Goal: Task Accomplishment & Management: Manage account settings

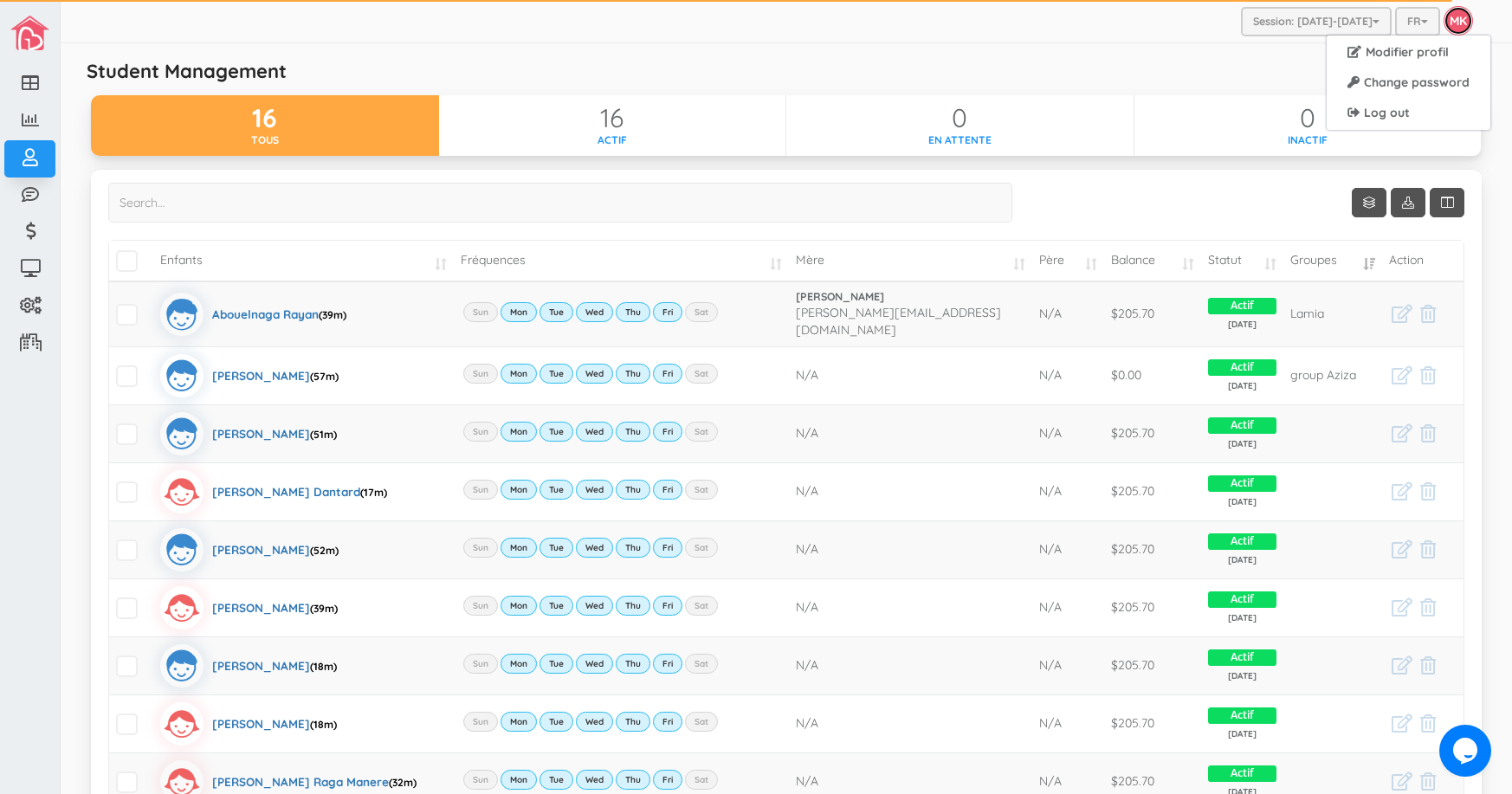
click at [1444, 20] on link "MK" at bounding box center [1458, 21] width 29 height 29
click at [1378, 112] on link "Log out" at bounding box center [1408, 112] width 157 height 26
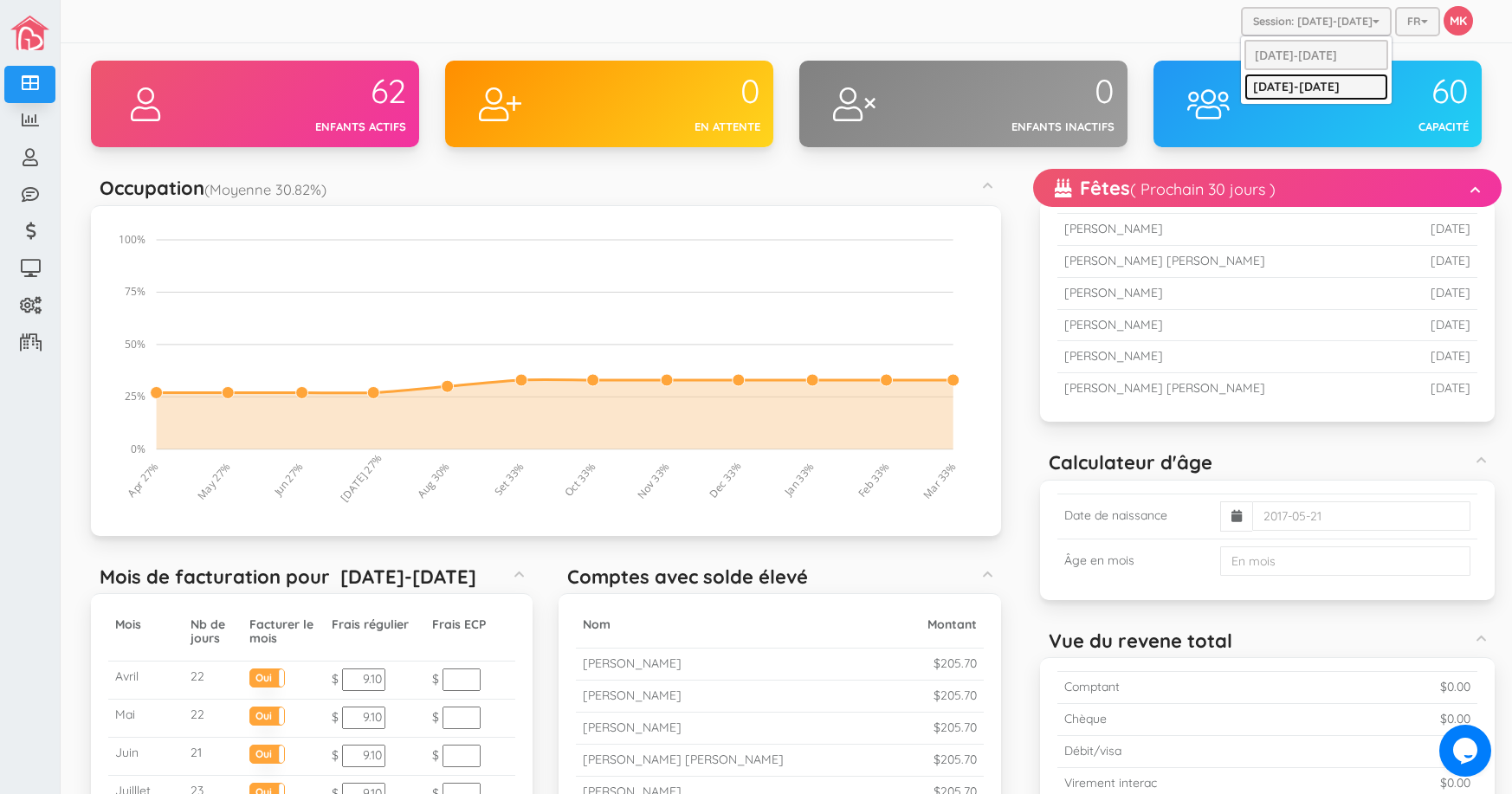
click at [1316, 84] on link "[DATE]-[DATE]" at bounding box center [1316, 87] width 144 height 26
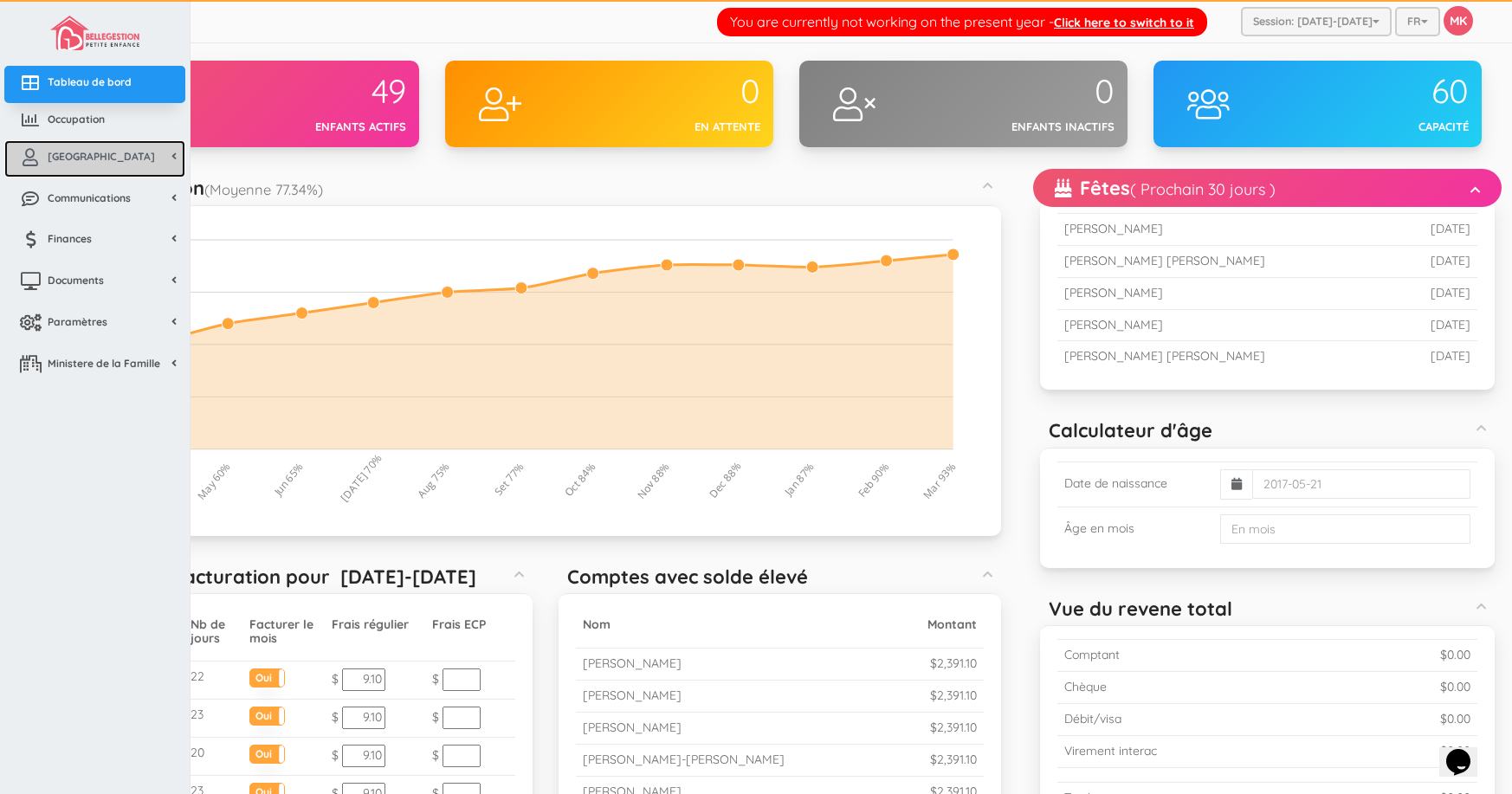
click at [127, 165] on link "[GEOGRAPHIC_DATA]" at bounding box center [95, 159] width 181 height 37
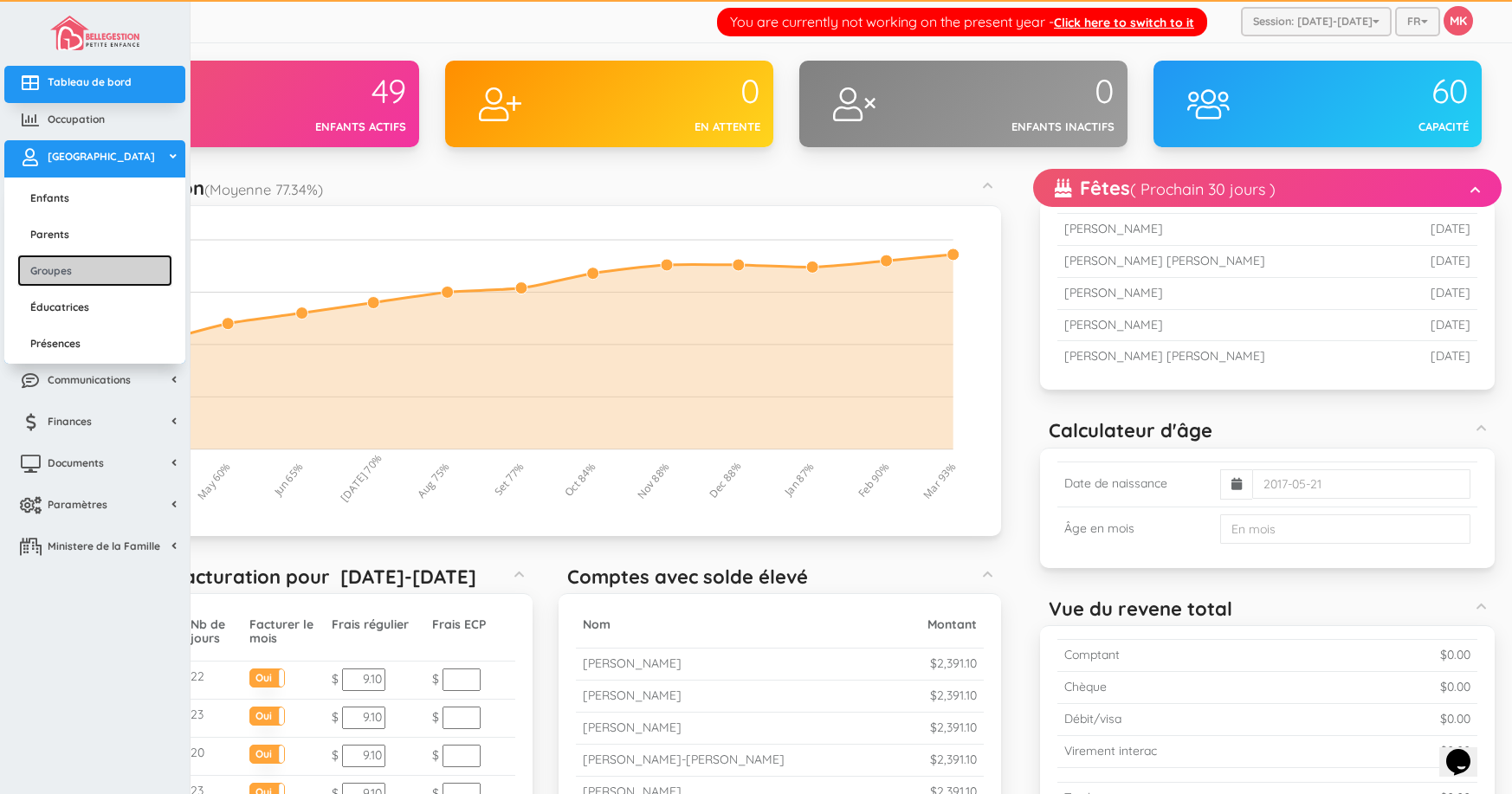
click at [85, 270] on link "Groupes" at bounding box center [95, 270] width 155 height 32
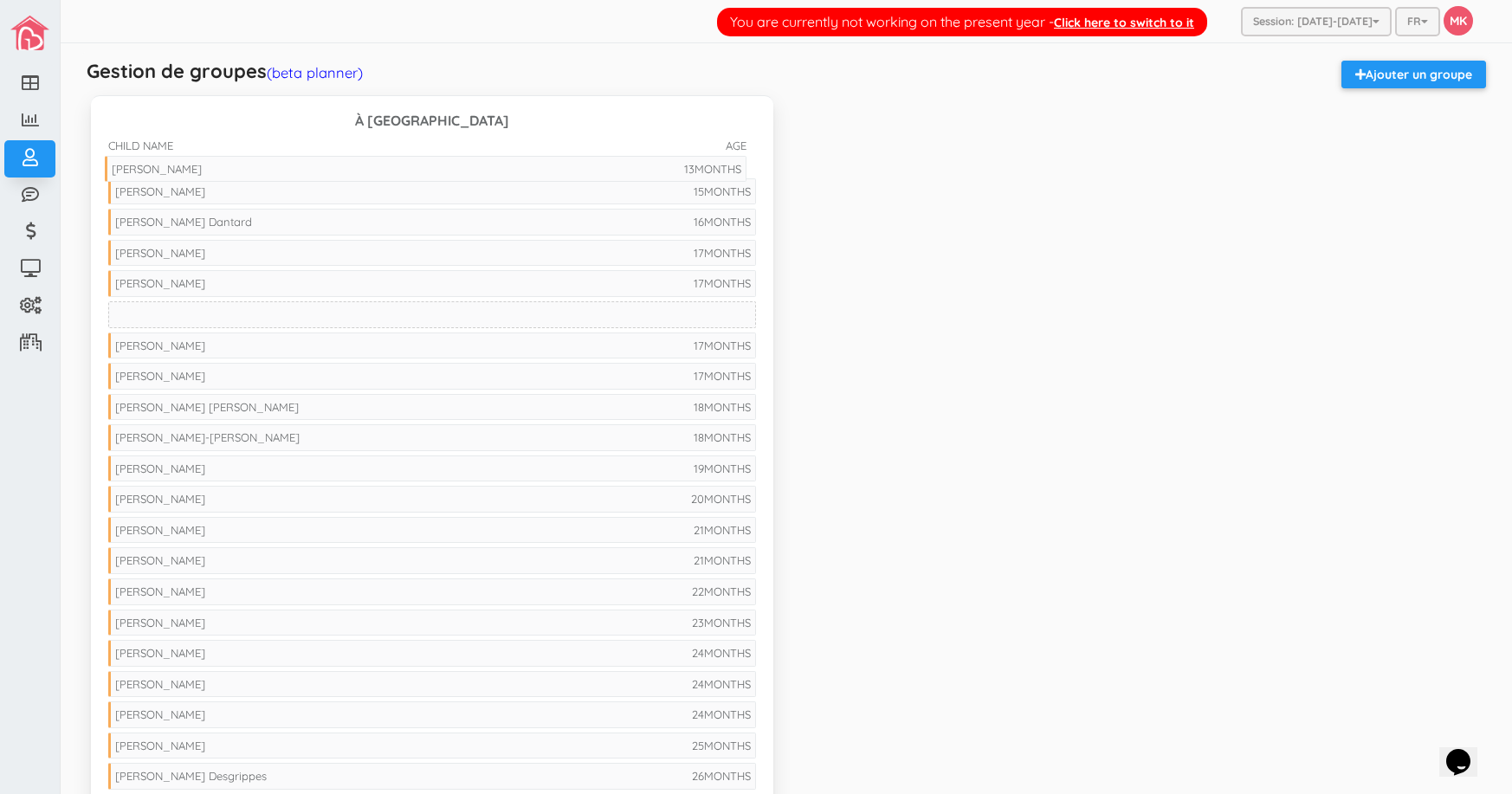
drag, startPoint x: 329, startPoint y: 192, endPoint x: 326, endPoint y: 164, distance: 28.2
click at [327, 400] on li "18 MONTHS Alex Carriat Fortin" at bounding box center [432, 407] width 648 height 26
drag, startPoint x: 325, startPoint y: 401, endPoint x: 341, endPoint y: 192, distance: 209.6
click at [447, 119] on h3 "À Trier" at bounding box center [432, 120] width 648 height 15
click at [335, 71] on link "(beta planner)" at bounding box center [314, 72] width 96 height 18
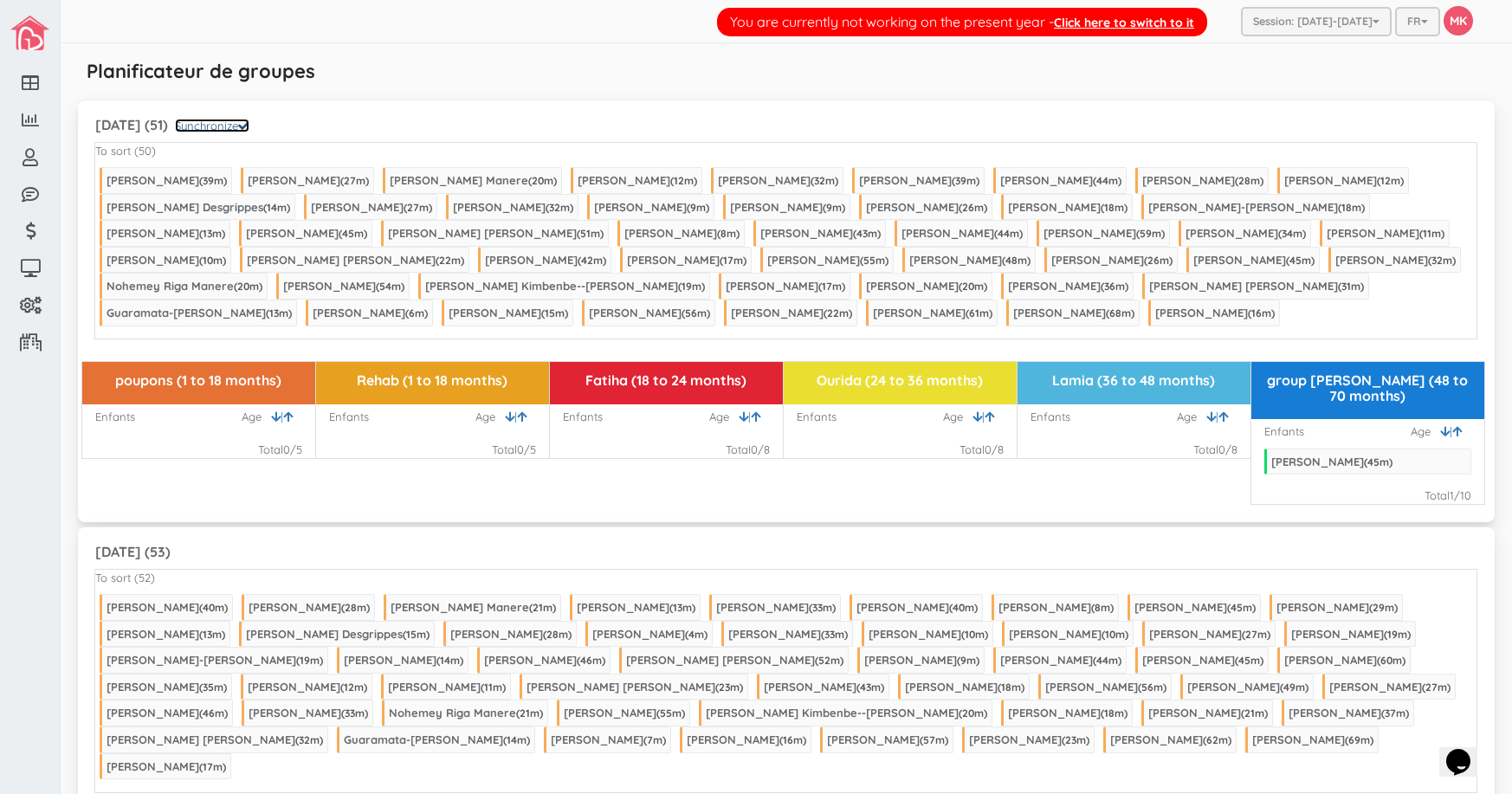
click at [243, 124] on link "Synchronize" at bounding box center [212, 125] width 75 height 14
click at [1101, 81] on div "Planificateur de groupes" at bounding box center [786, 77] width 1416 height 35
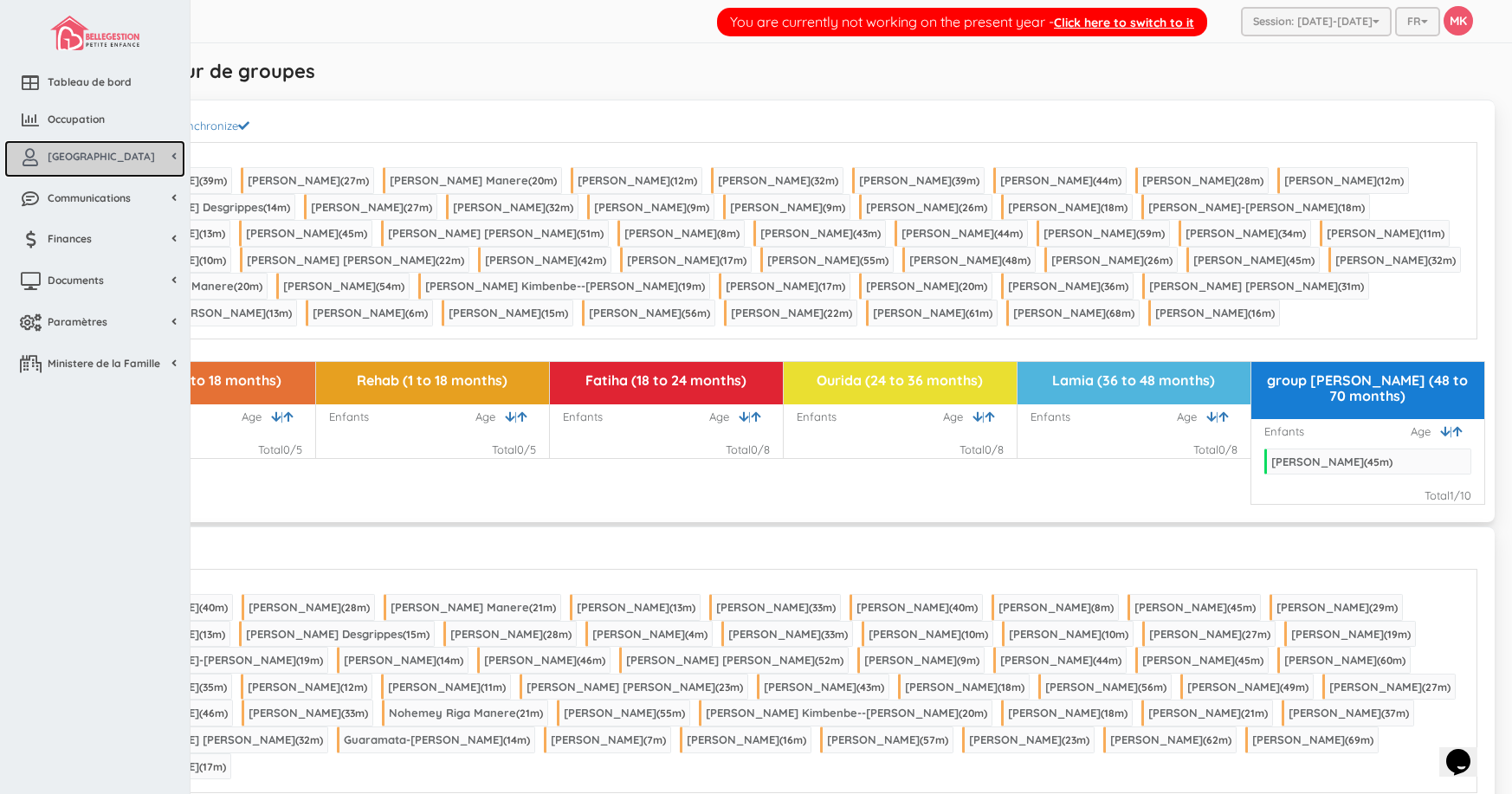
click at [78, 156] on span "[GEOGRAPHIC_DATA]" at bounding box center [101, 156] width 108 height 15
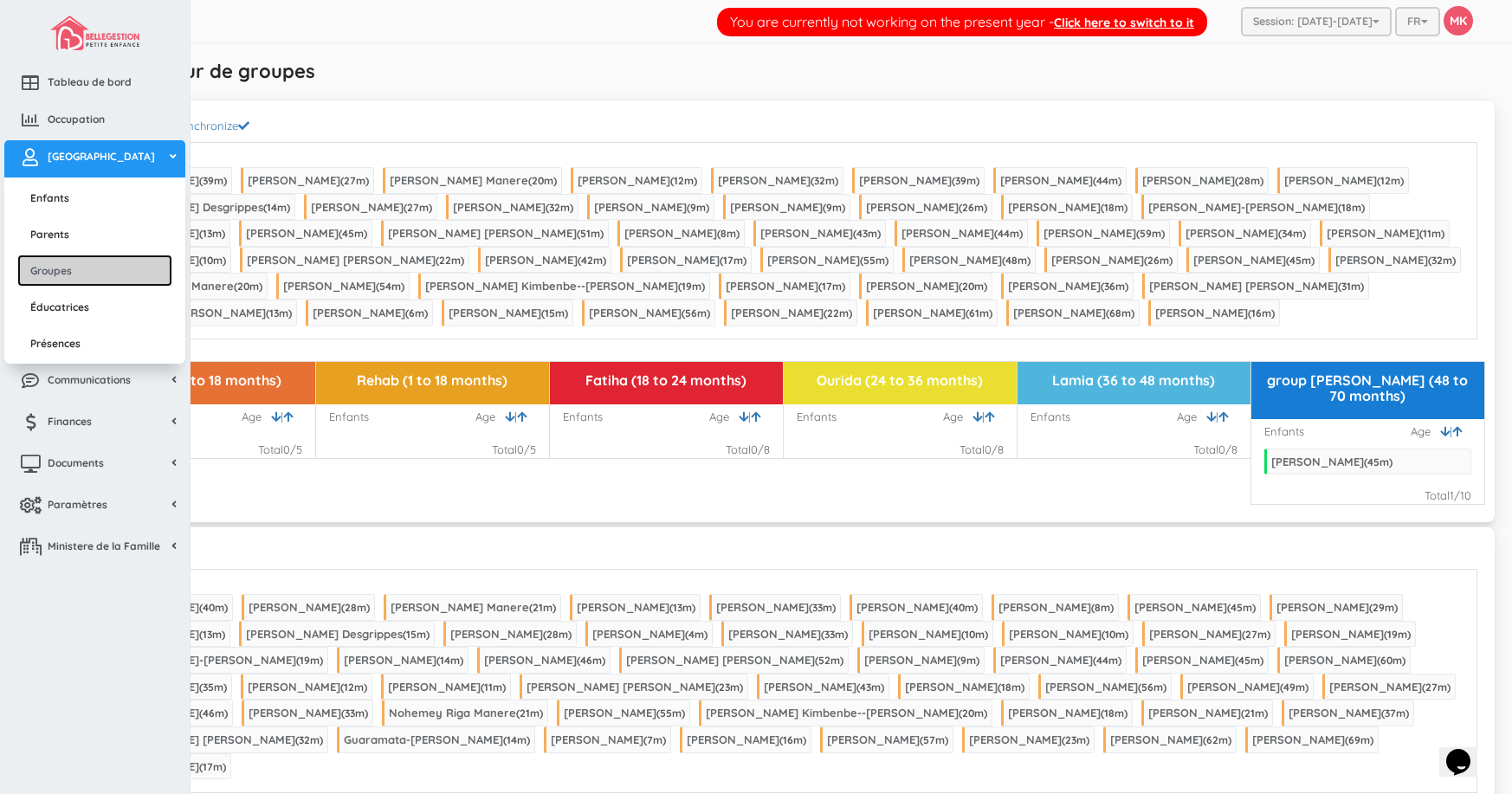
click at [103, 276] on link "Groupes" at bounding box center [95, 270] width 155 height 32
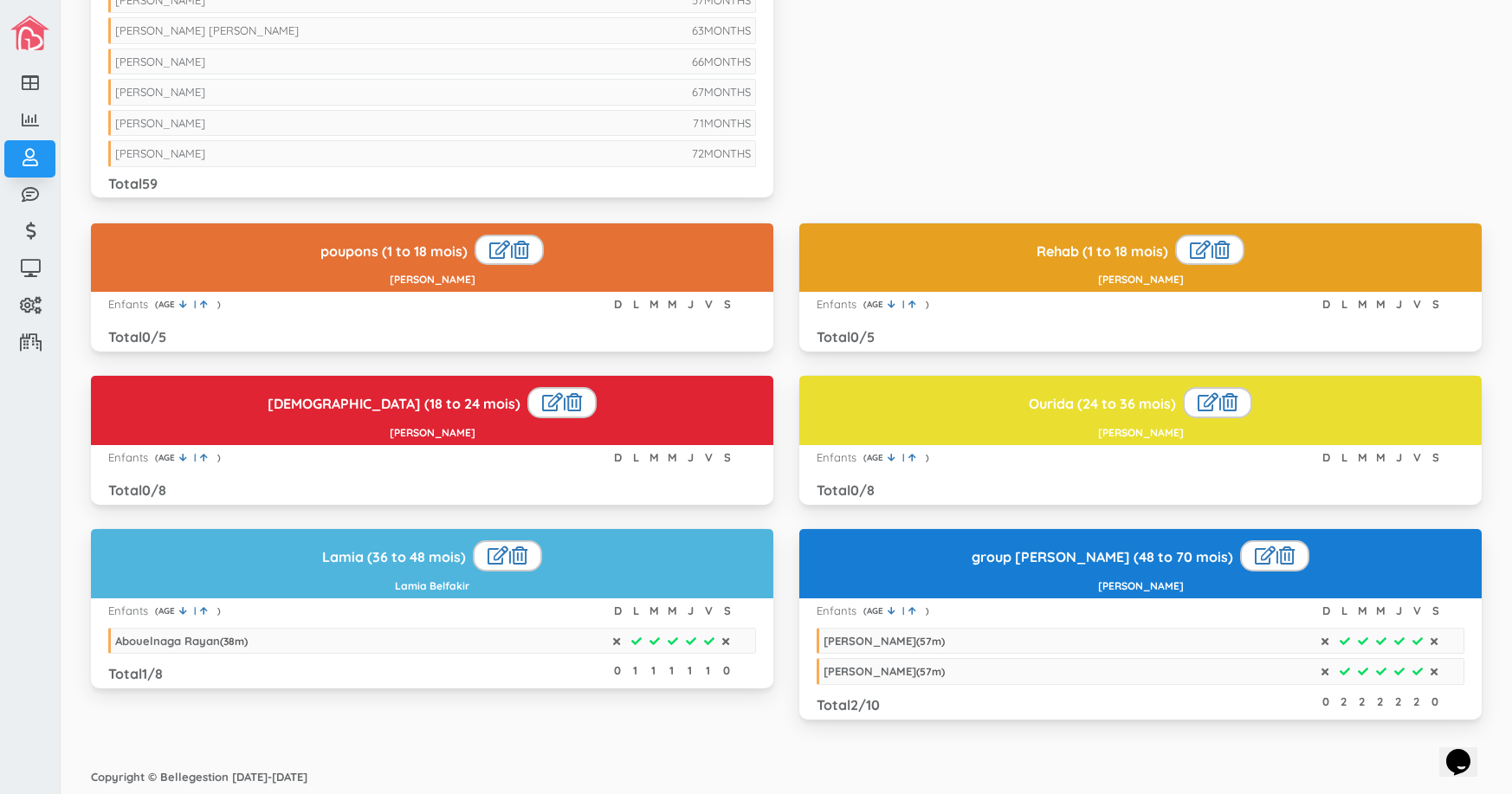
scroll to position [1792, 0]
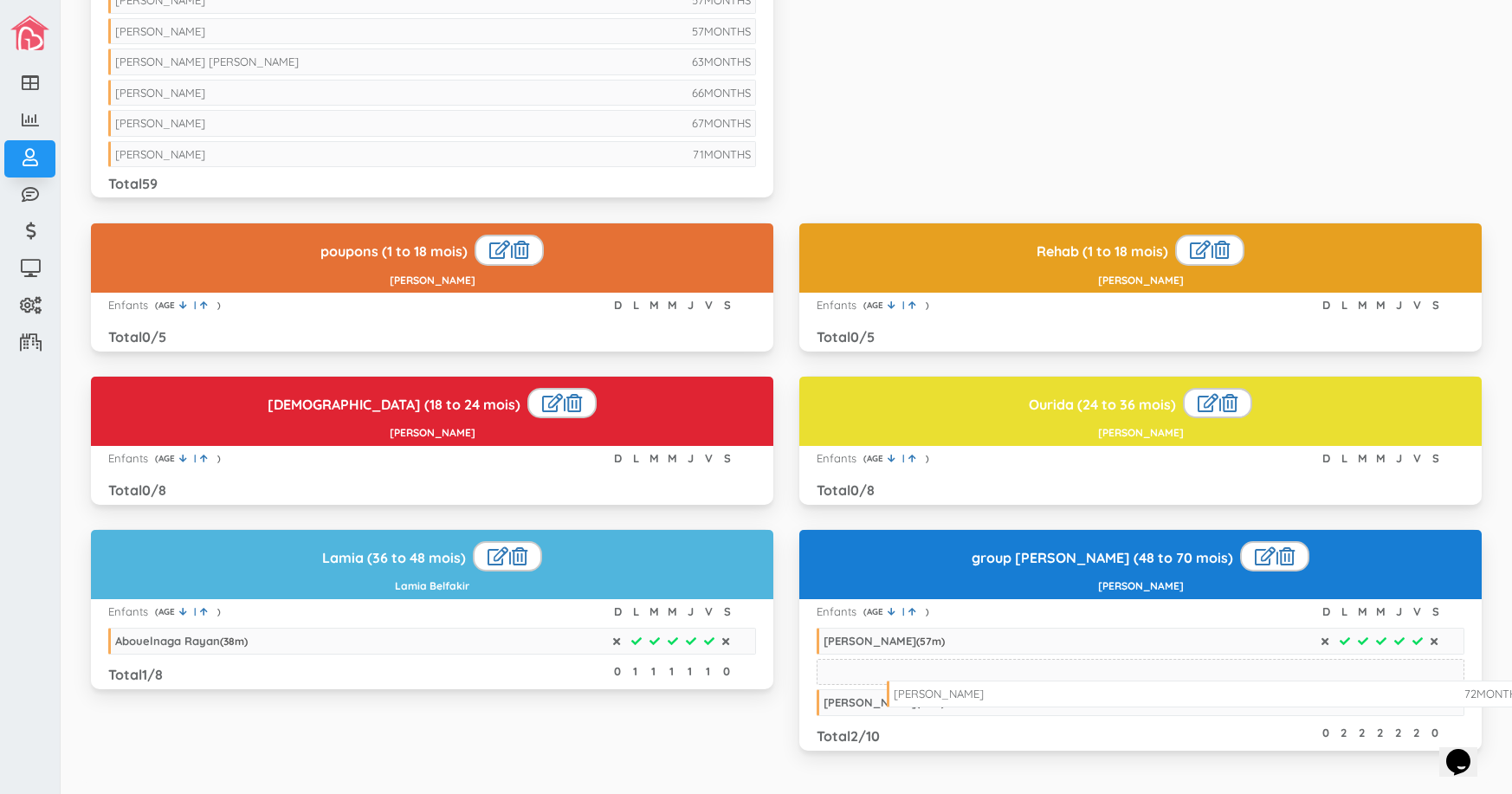
drag, startPoint x: 193, startPoint y: 150, endPoint x: 972, endPoint y: 690, distance: 947.9
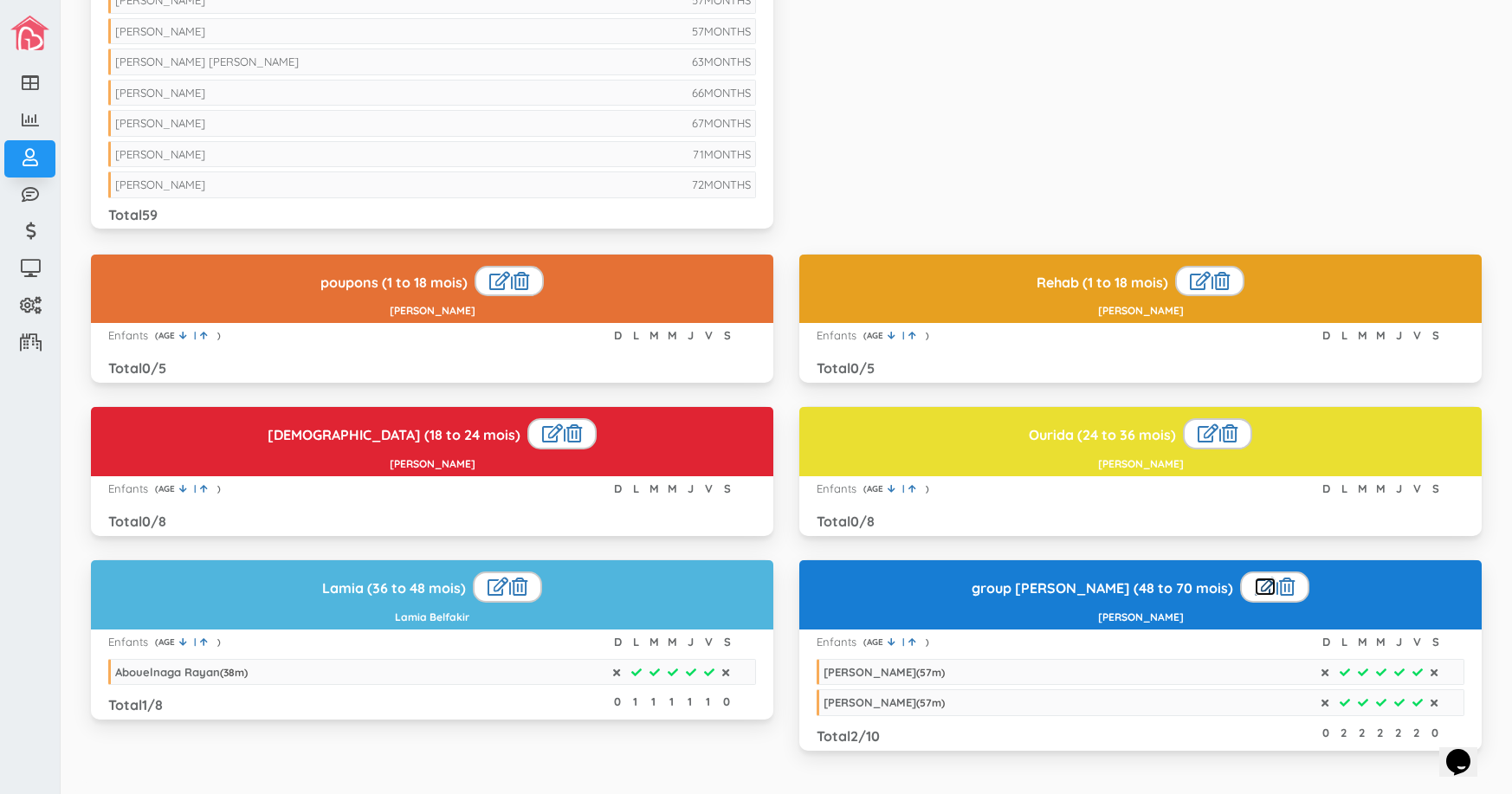
click at [1254, 583] on link at bounding box center [1264, 587] width 21 height 18
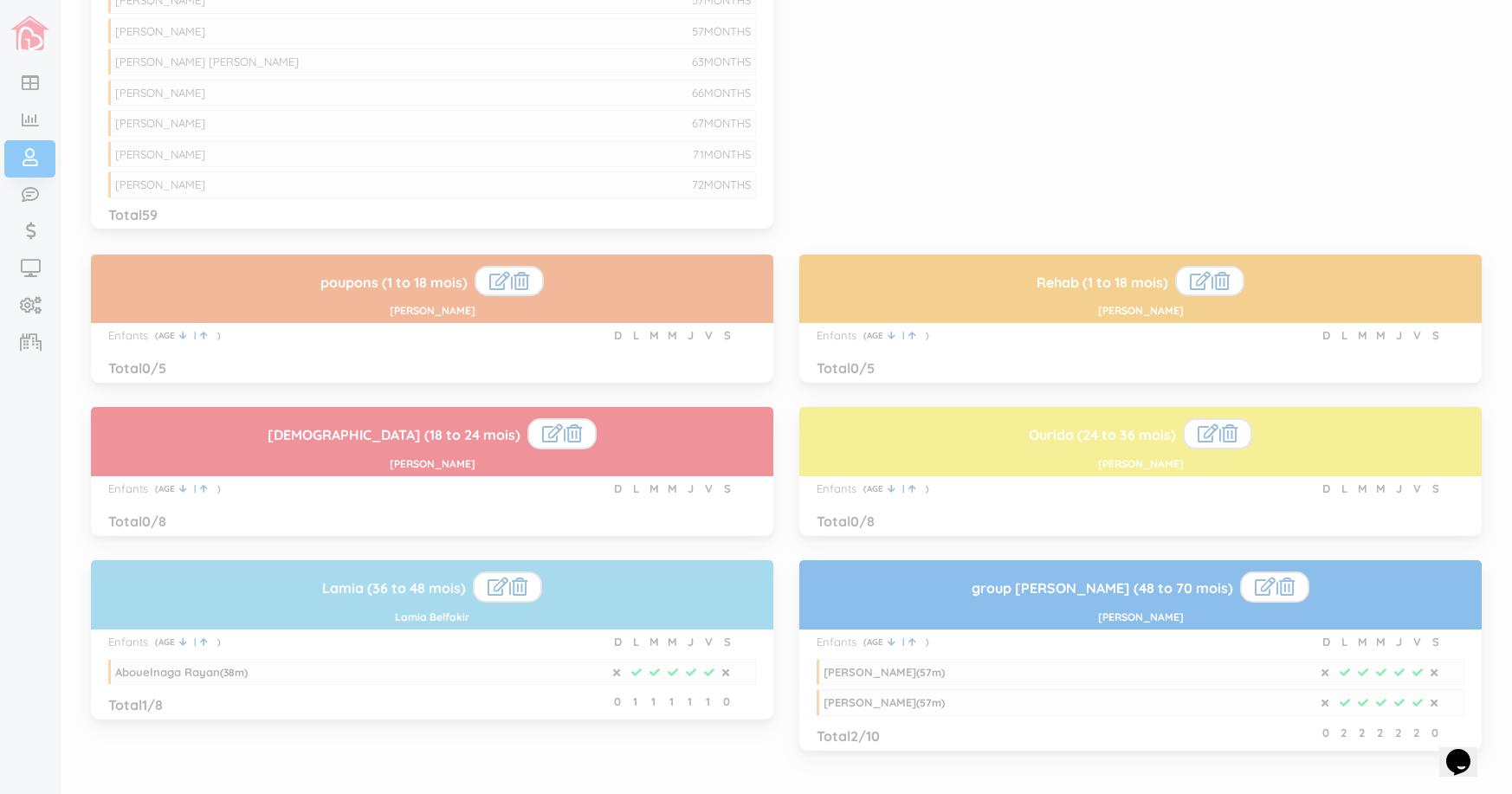
click at [1134, 598] on div at bounding box center [756, 397] width 1512 height 794
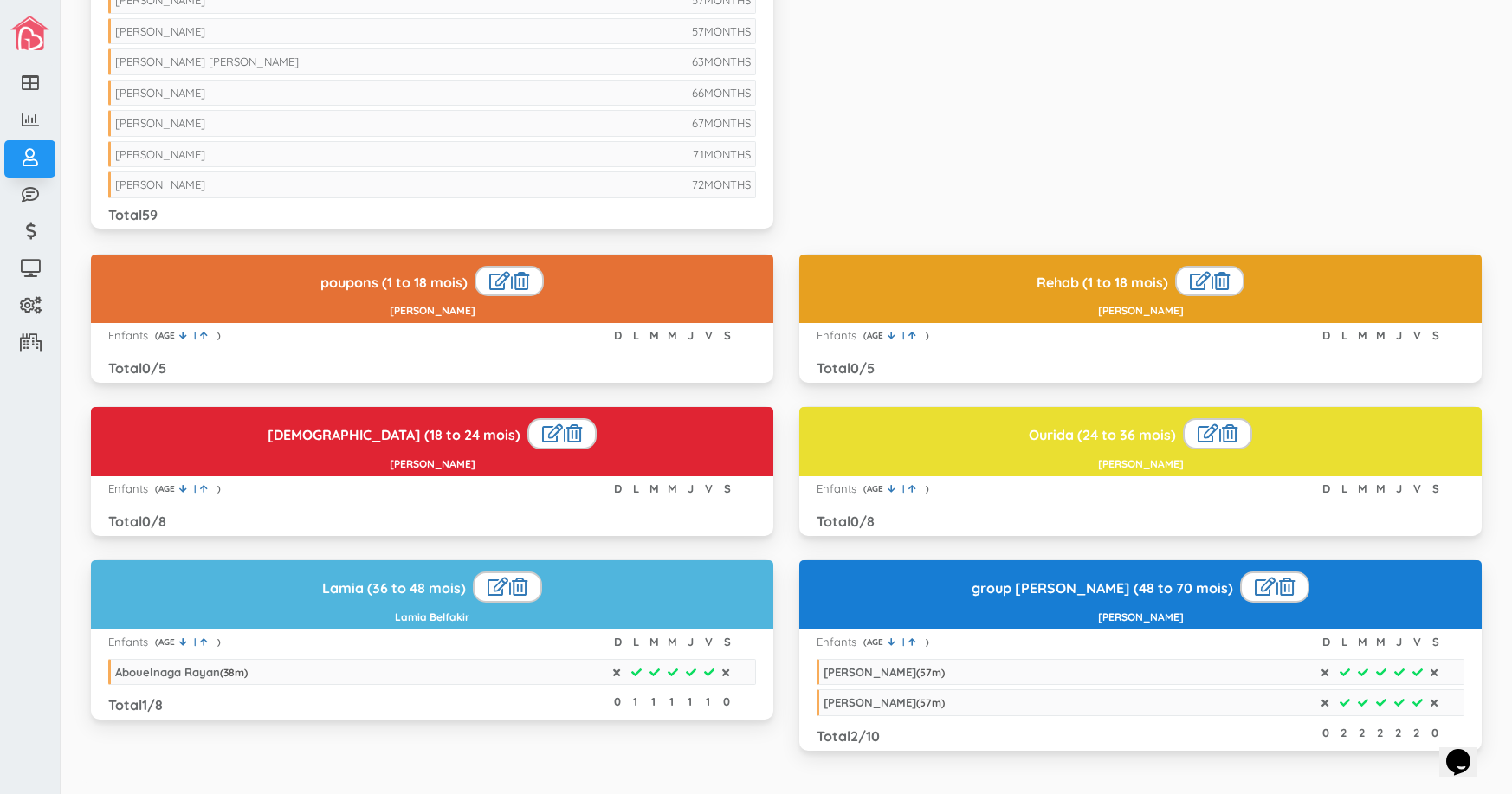
click at [1134, 598] on body "Tableau de bord Occupation Mon Centre Enfants Parents Groupes Éducatrices Prése…" at bounding box center [756, 397] width 1512 height 794
click at [1254, 588] on link at bounding box center [1264, 587] width 21 height 18
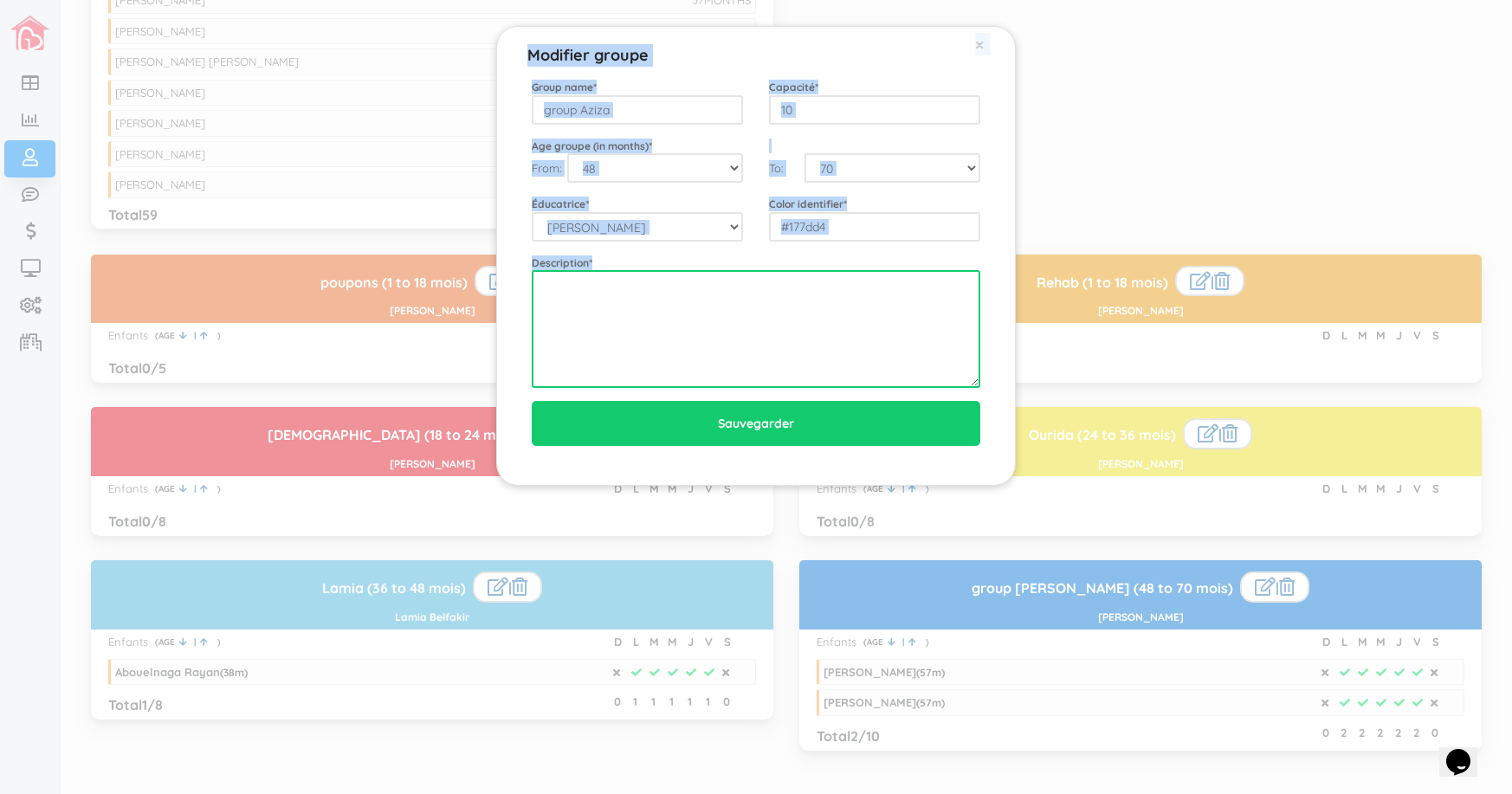
click at [762, 340] on textarea at bounding box center [756, 328] width 448 height 118
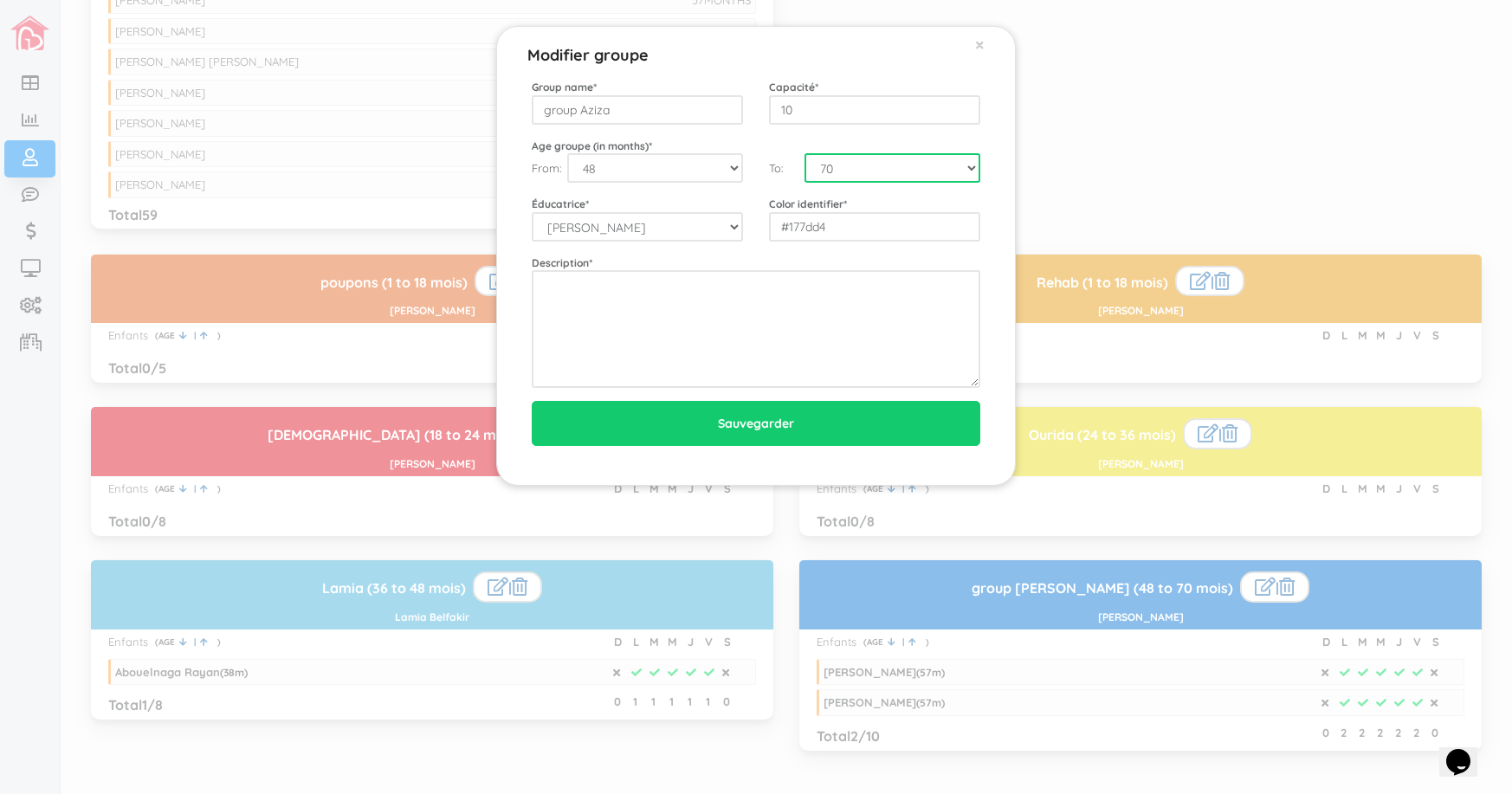
click at [973, 166] on select "0 1 2 3 4 5 6 7 8 9 10 11 12 13 14 15 16 17 18 19 20 21 22 23 24 25 26 27 28 29…" at bounding box center [891, 168] width 176 height 29
click at [983, 43] on span "×" at bounding box center [980, 44] width 9 height 23
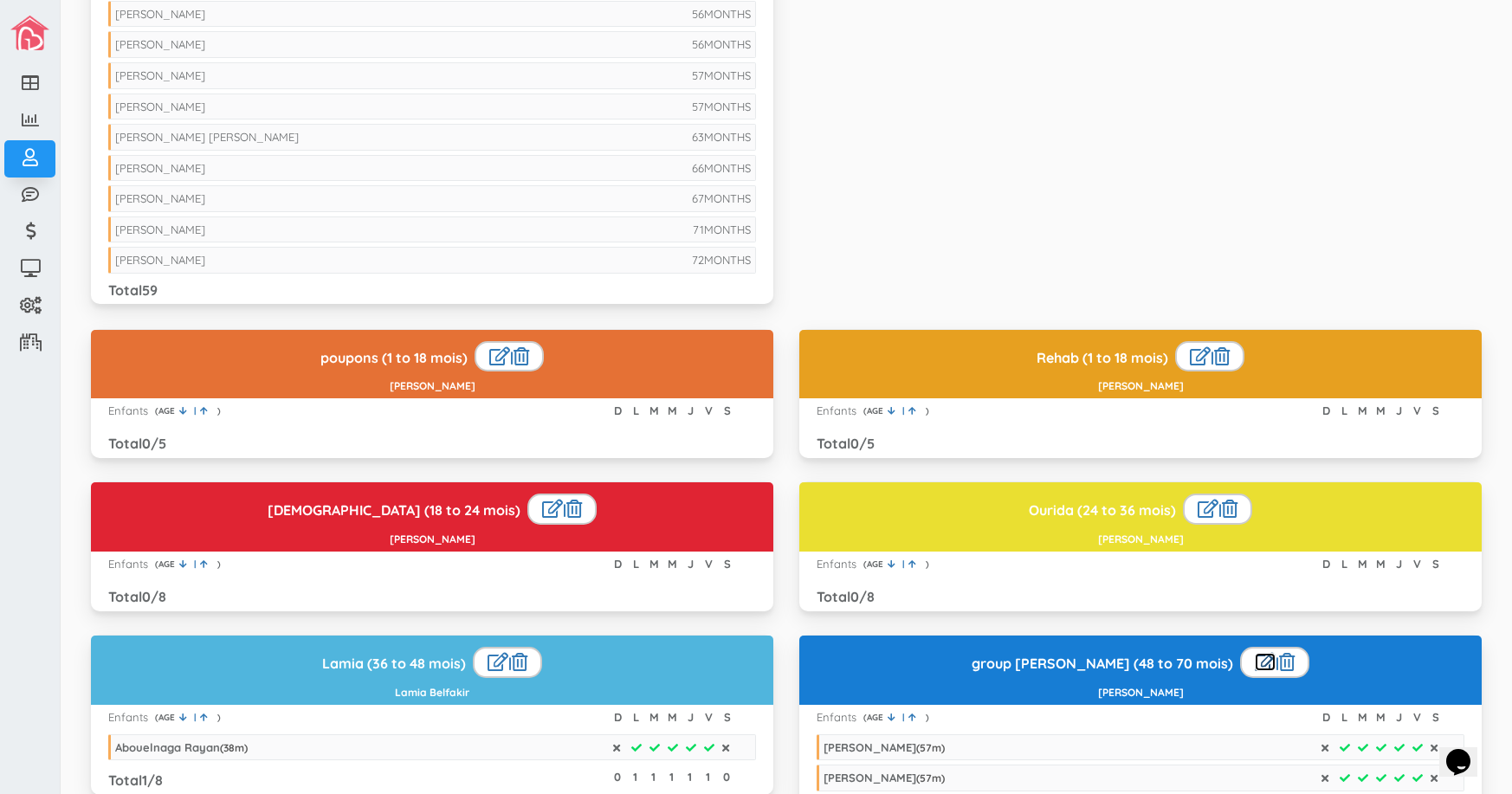
scroll to position [1738, 0]
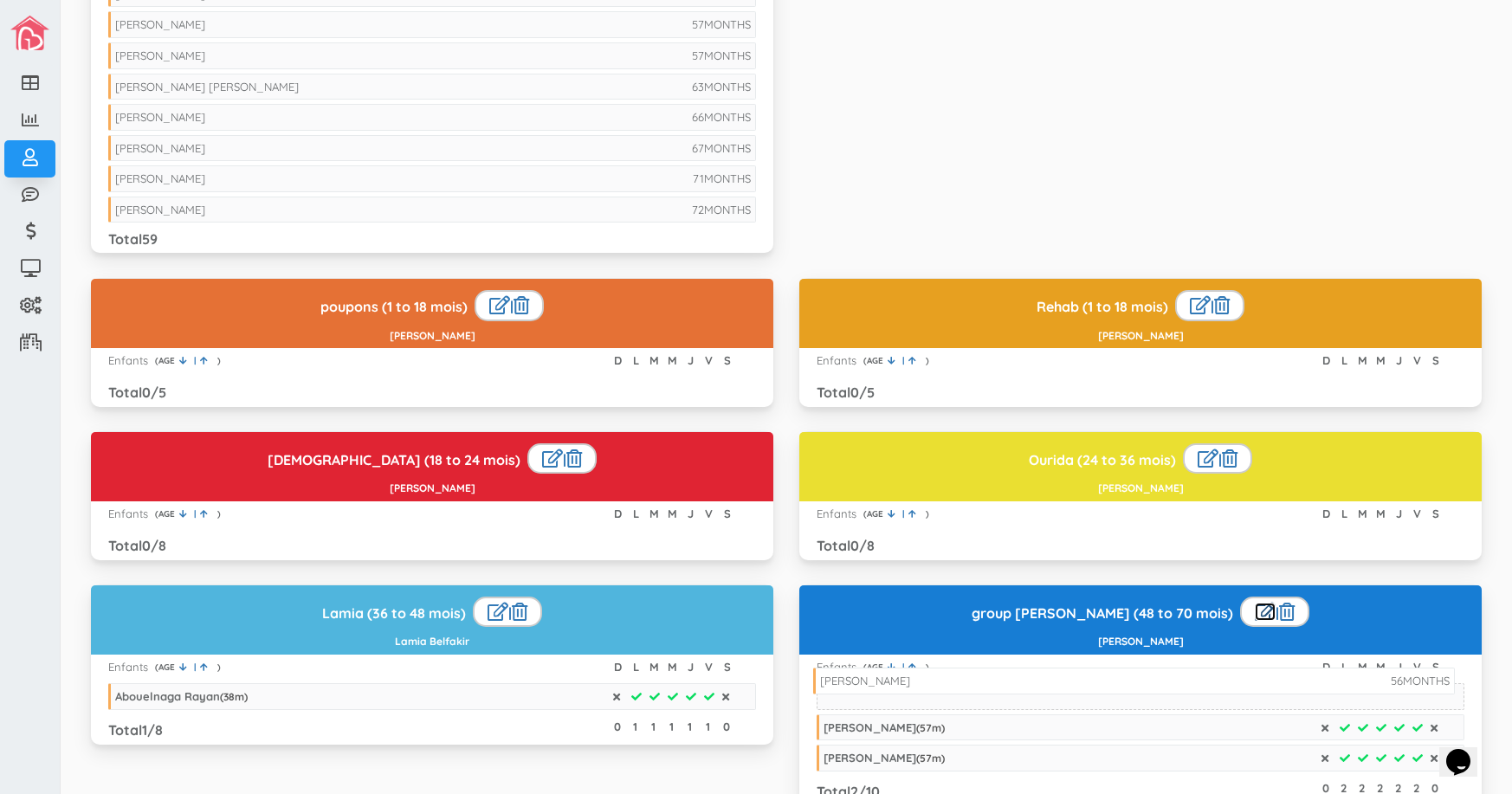
drag, startPoint x: 469, startPoint y: 21, endPoint x: 1174, endPoint y: 677, distance: 963.0
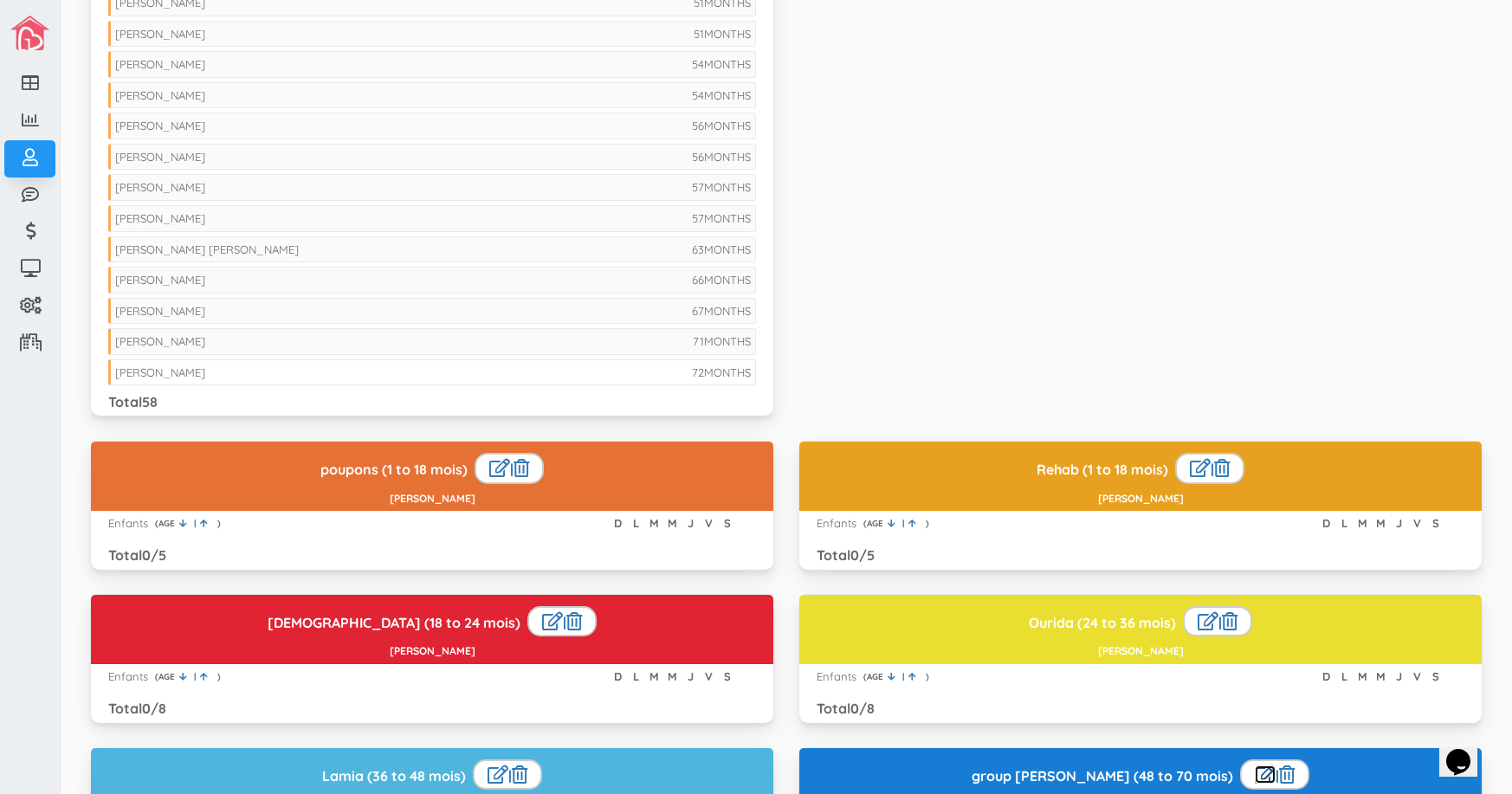
scroll to position [1564, 0]
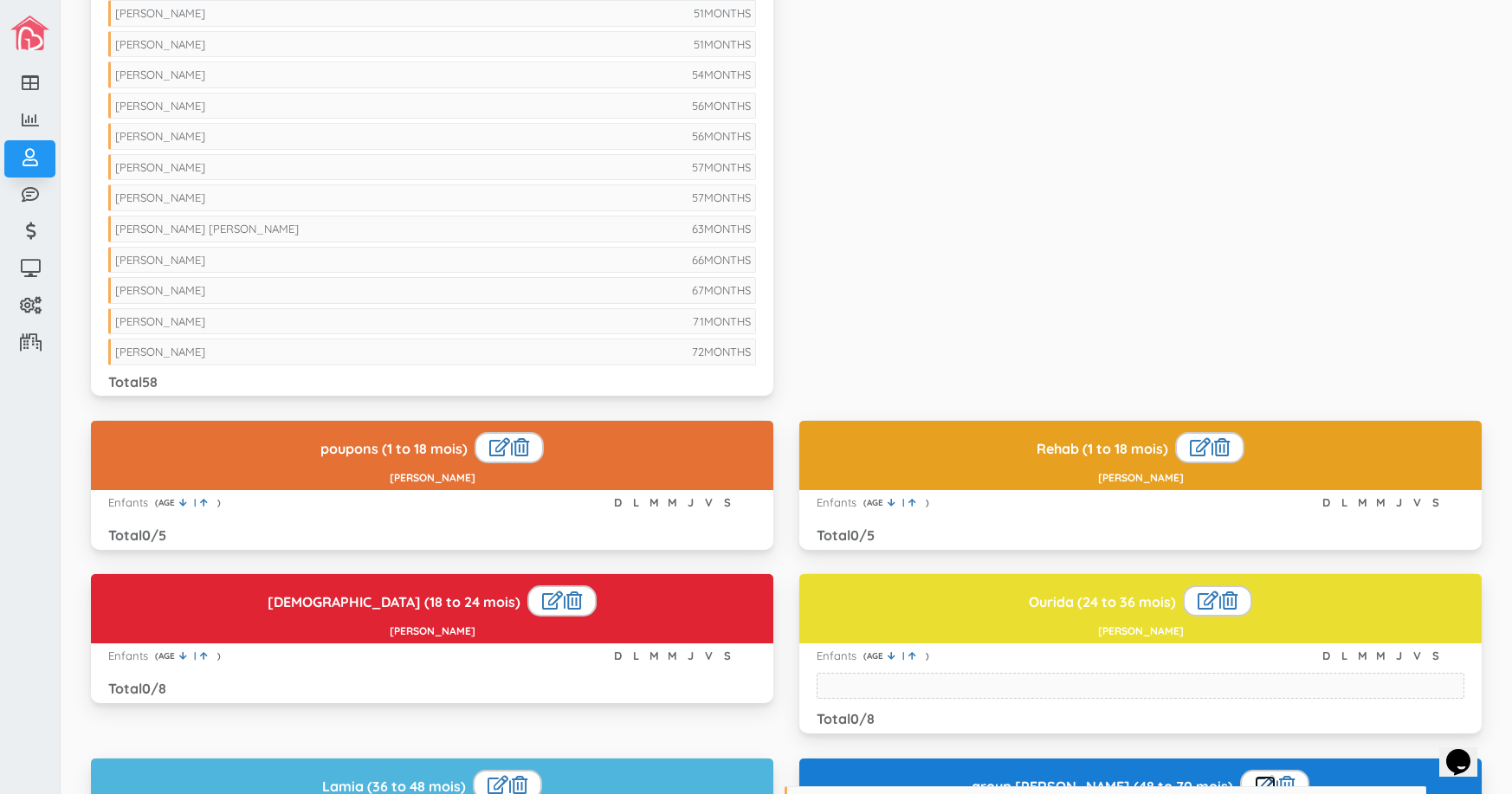
drag, startPoint x: 336, startPoint y: 103, endPoint x: 1013, endPoint y: 797, distance: 969.5
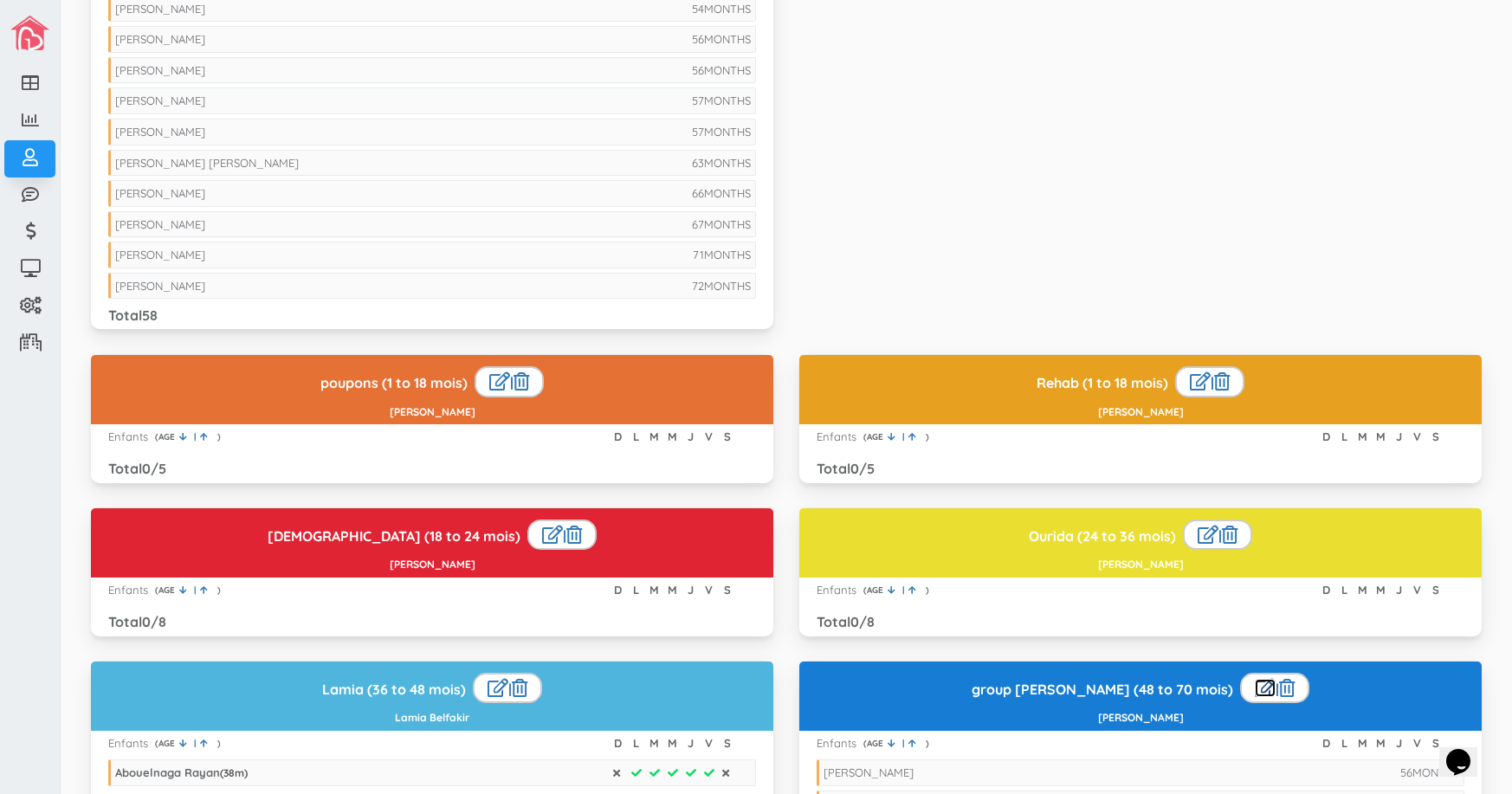
scroll to position [1651, 0]
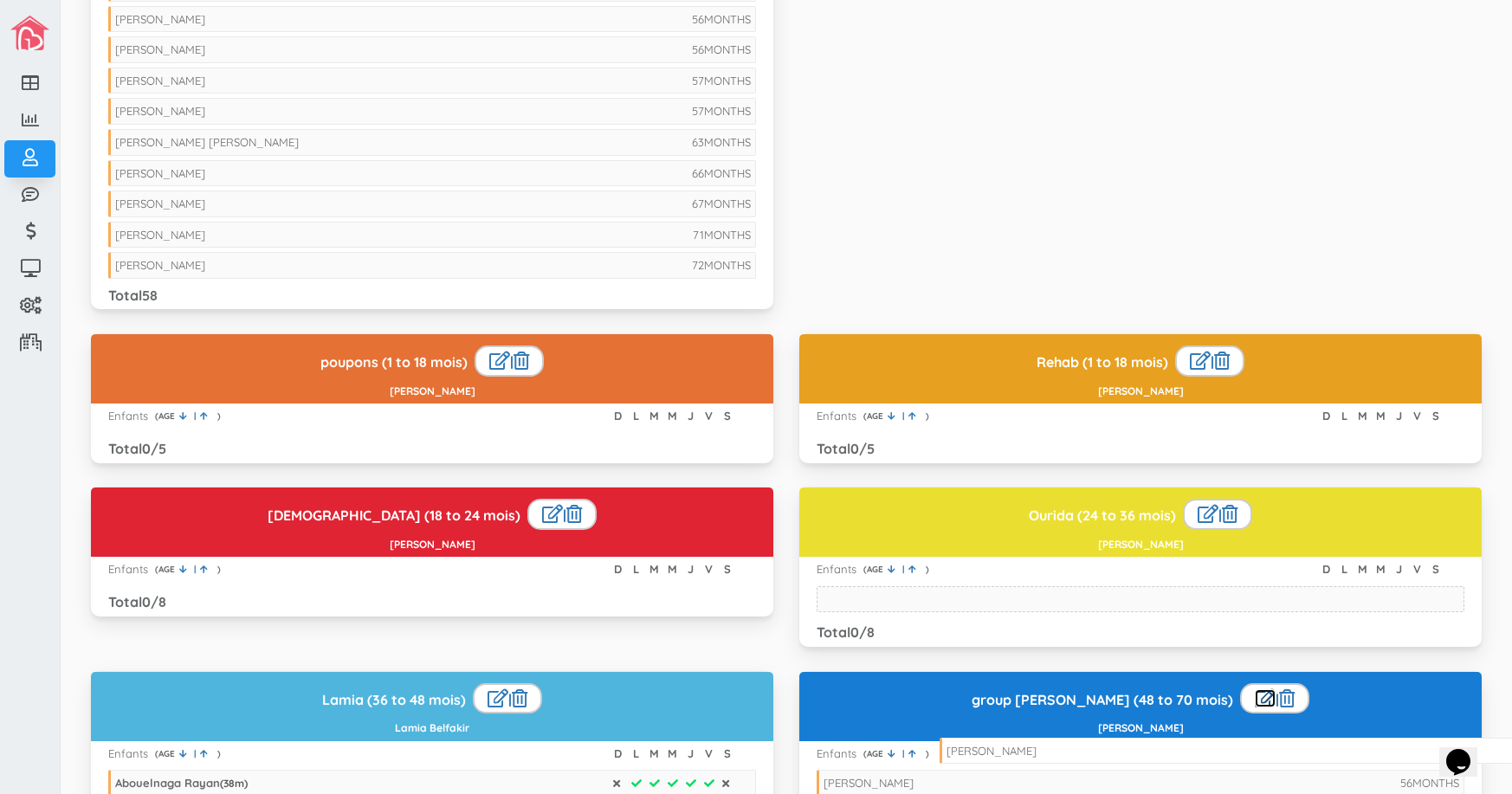
drag, startPoint x: 273, startPoint y: 17, endPoint x: 1105, endPoint y: 749, distance: 1108.2
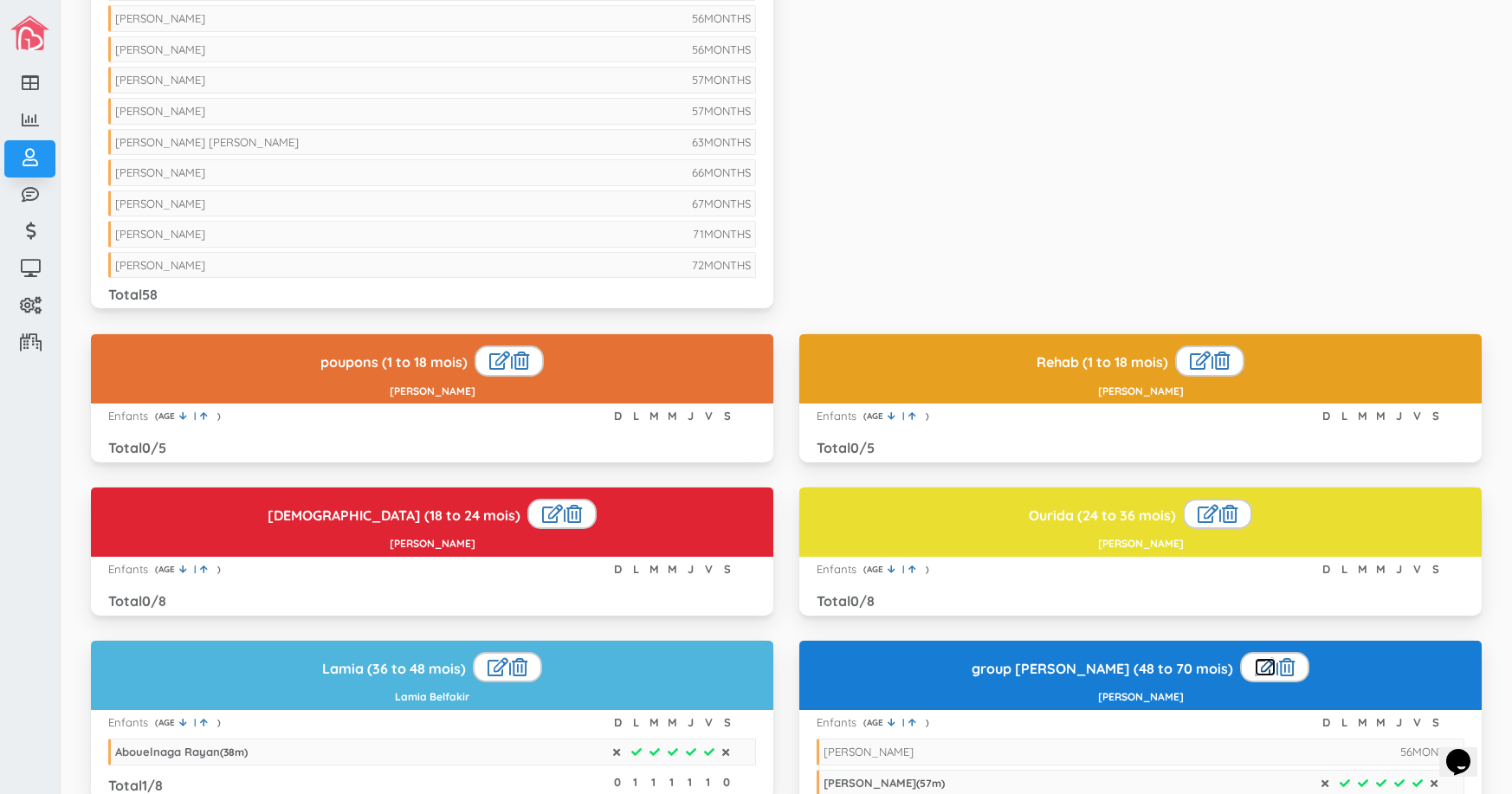
scroll to position [1564, 0]
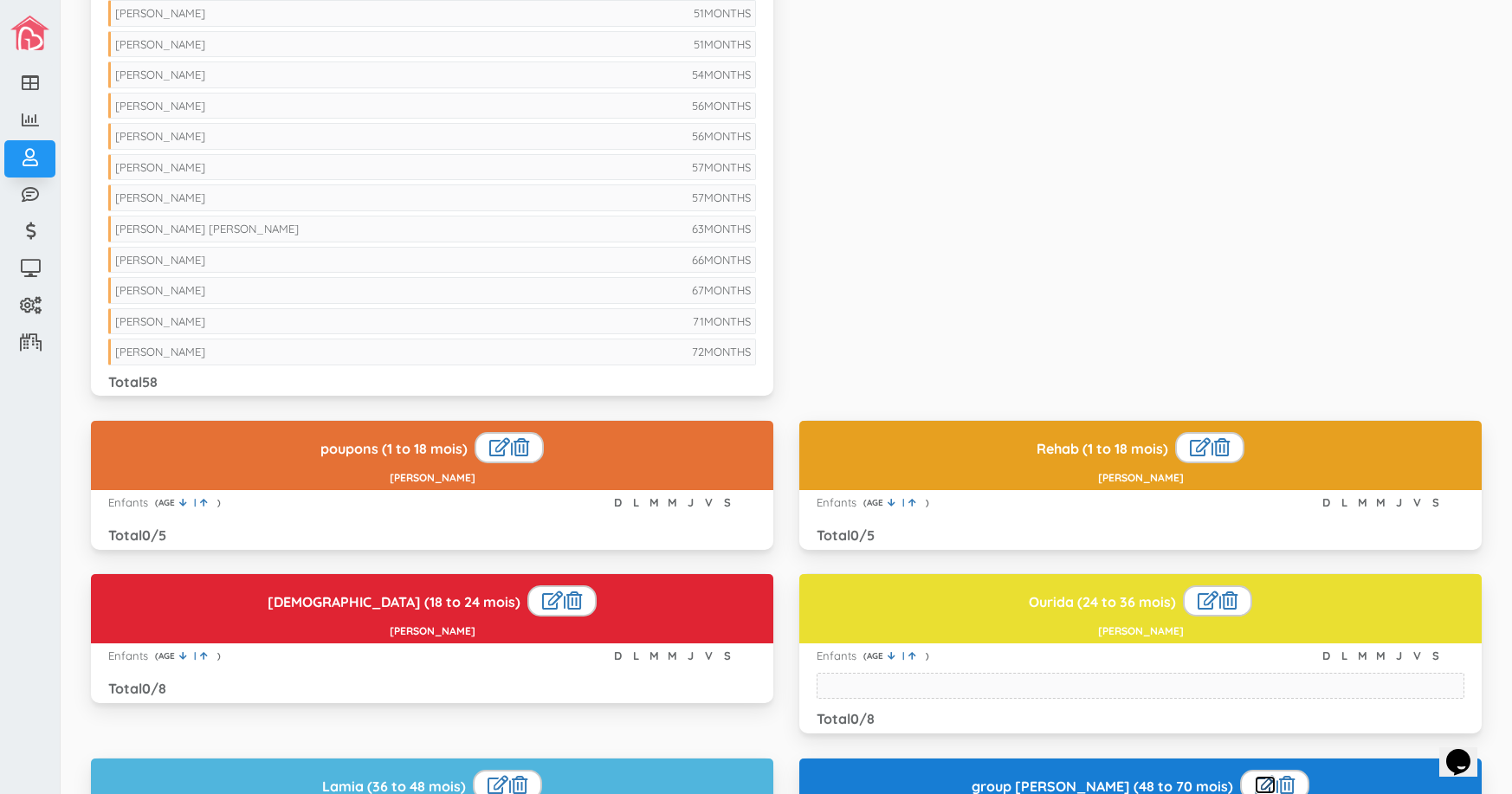
drag, startPoint x: 540, startPoint y: 105, endPoint x: 1149, endPoint y: 828, distance: 945.3
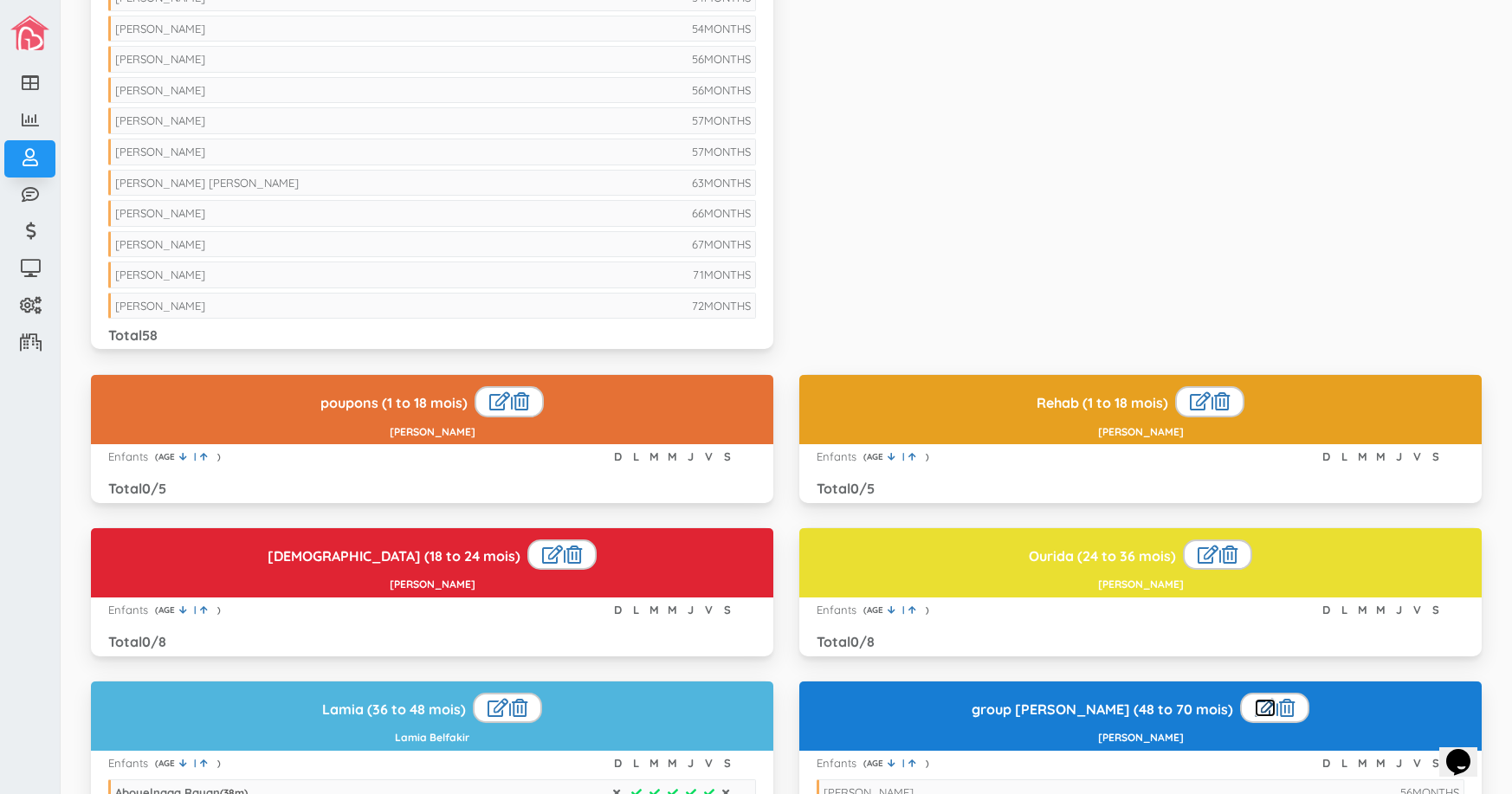
scroll to position [1651, 0]
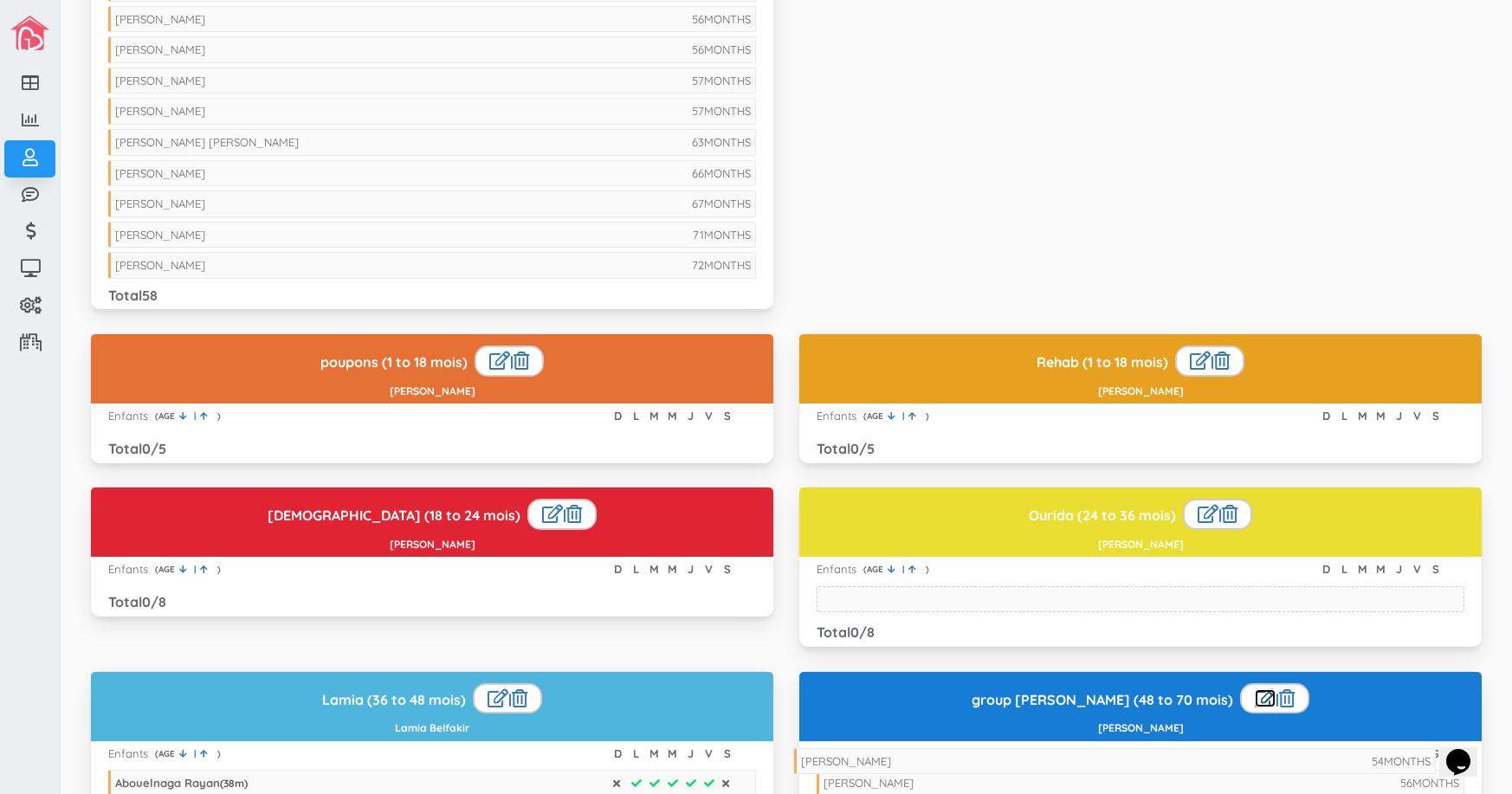
drag, startPoint x: 453, startPoint y: 19, endPoint x: 1141, endPoint y: 759, distance: 1010.4
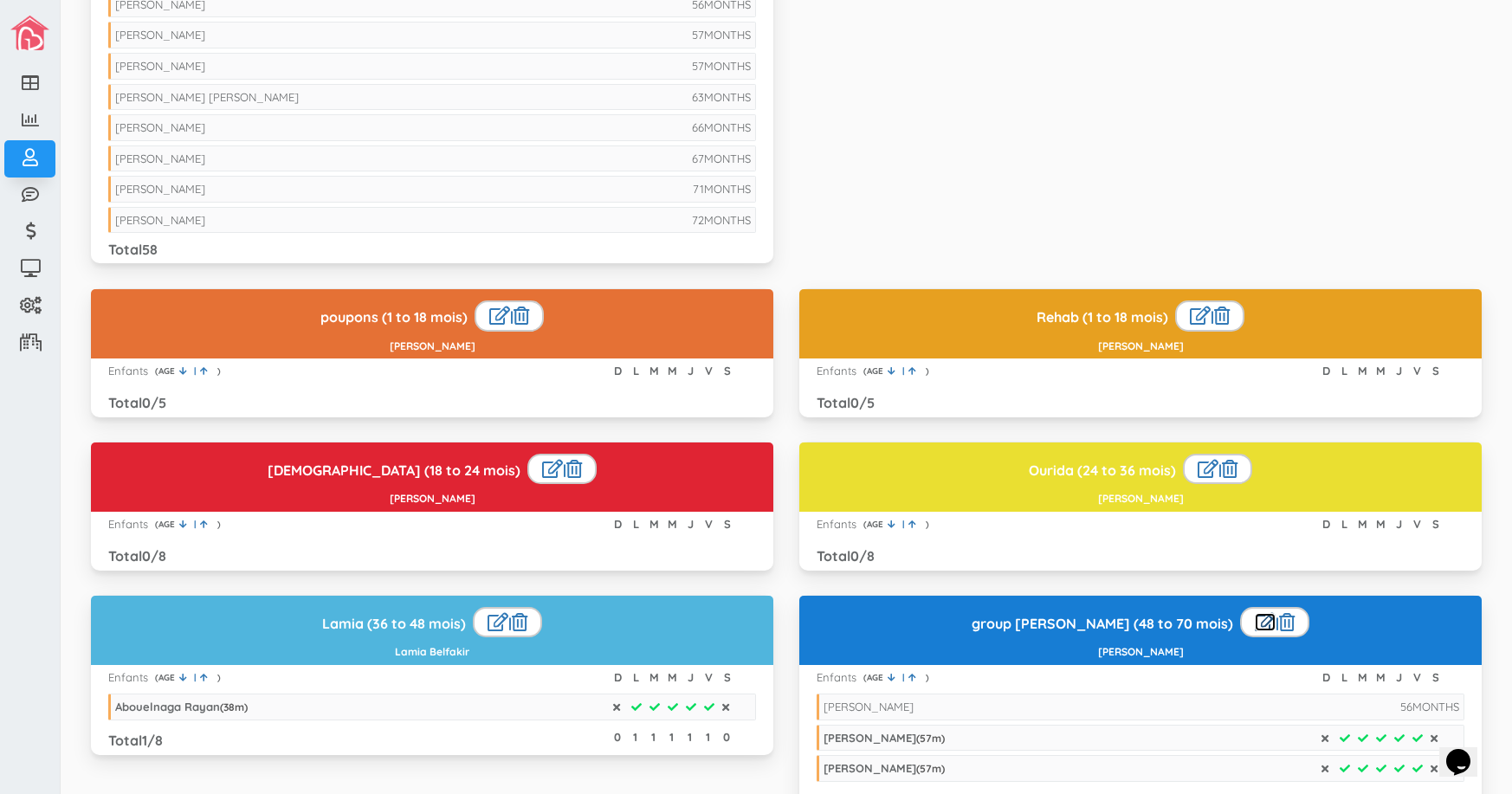
scroll to position [1738, 0]
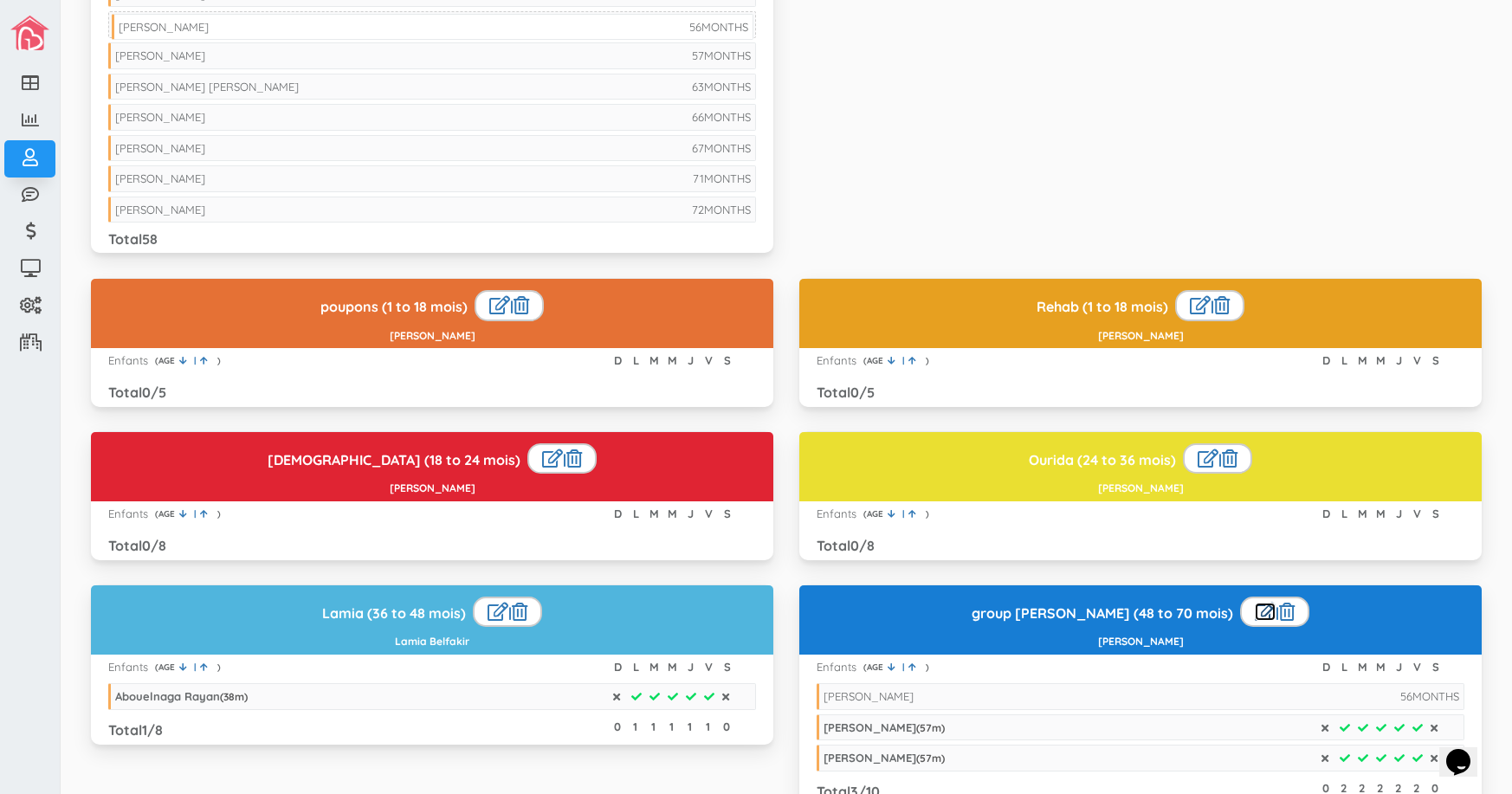
drag, startPoint x: 571, startPoint y: 4, endPoint x: 572, endPoint y: 36, distance: 32.0
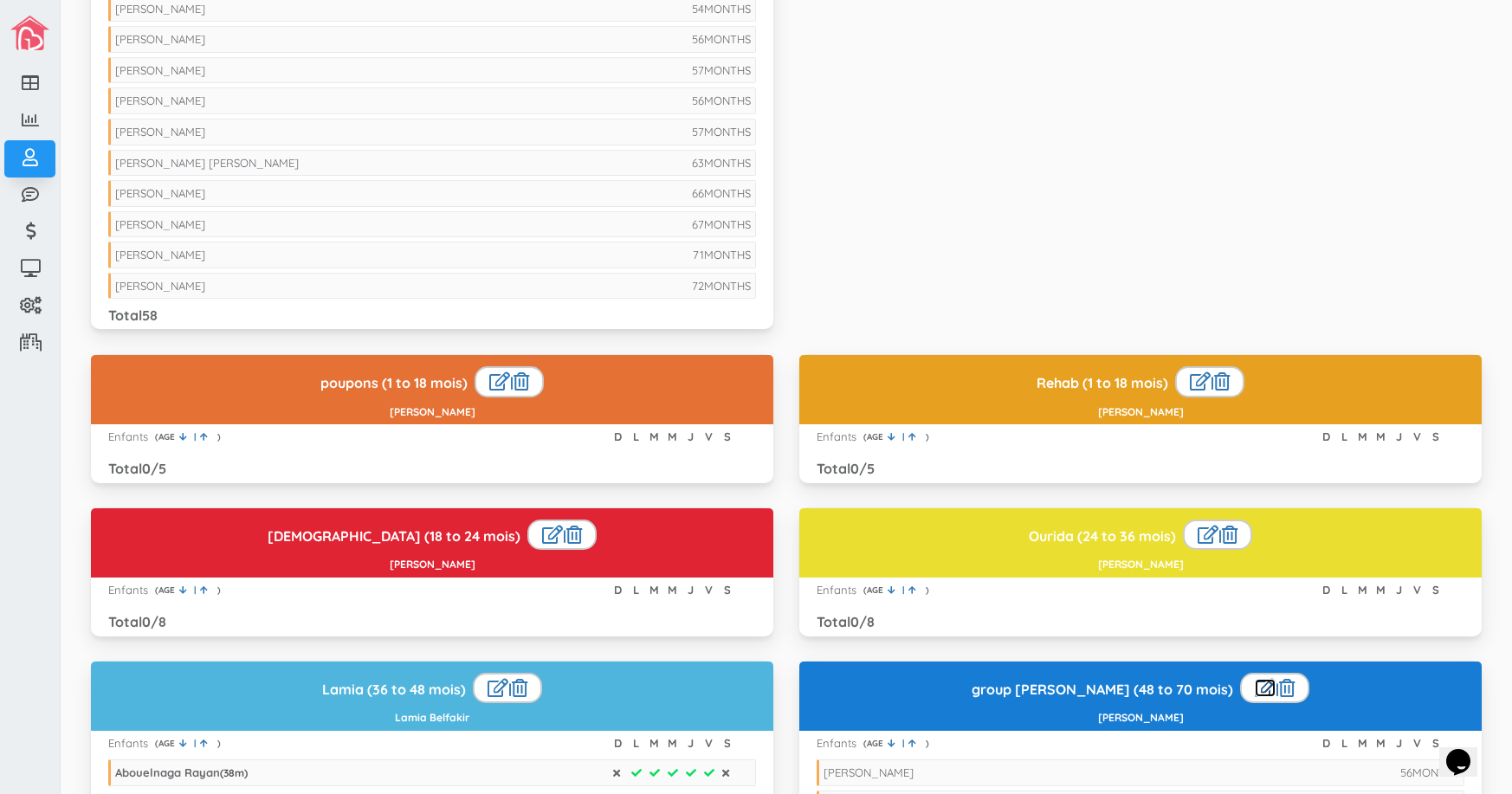
scroll to position [1651, 0]
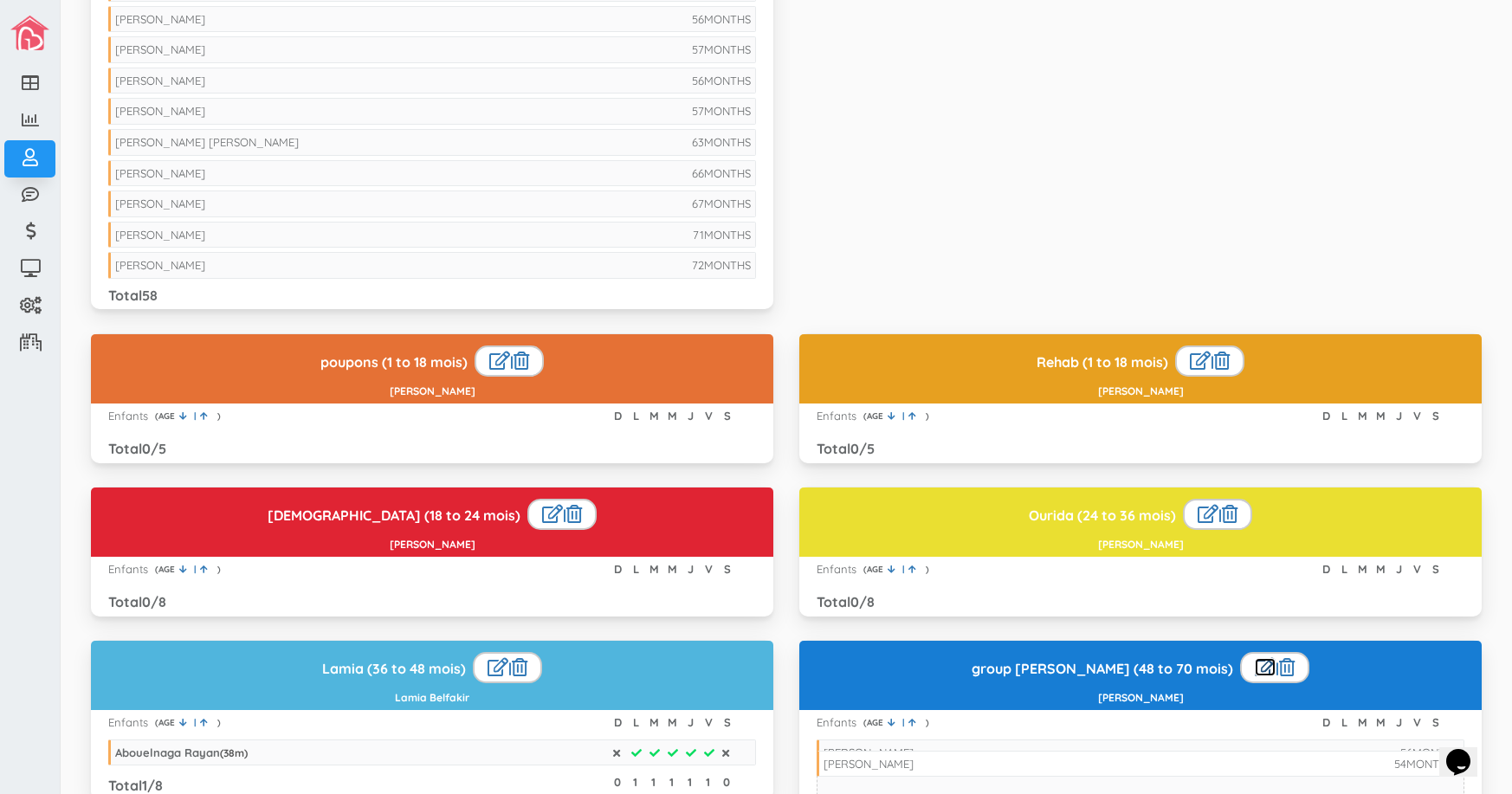
drag, startPoint x: 577, startPoint y: 18, endPoint x: 1285, endPoint y: 763, distance: 1027.8
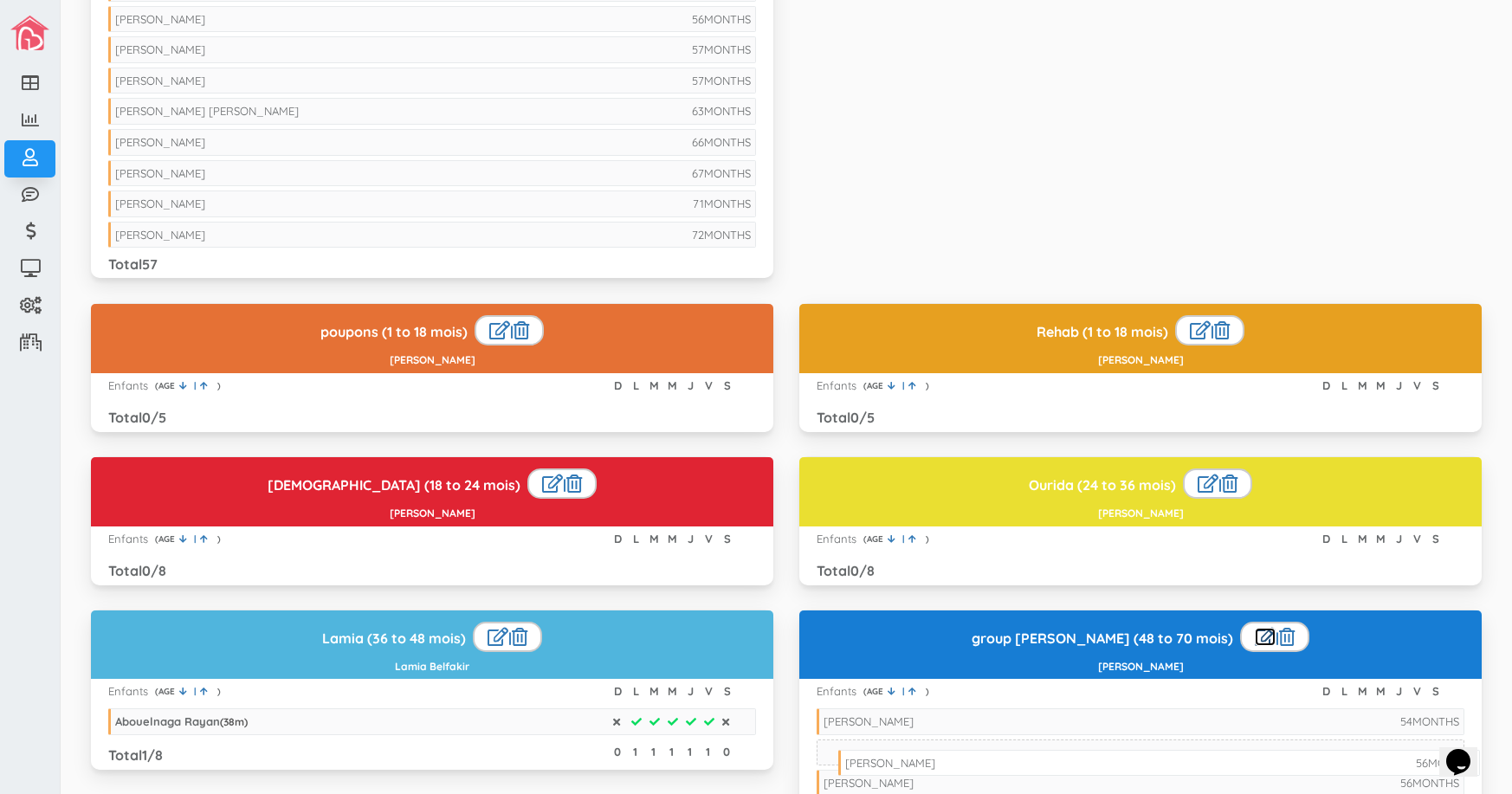
drag, startPoint x: 368, startPoint y: 18, endPoint x: 1098, endPoint y: 758, distance: 1039.5
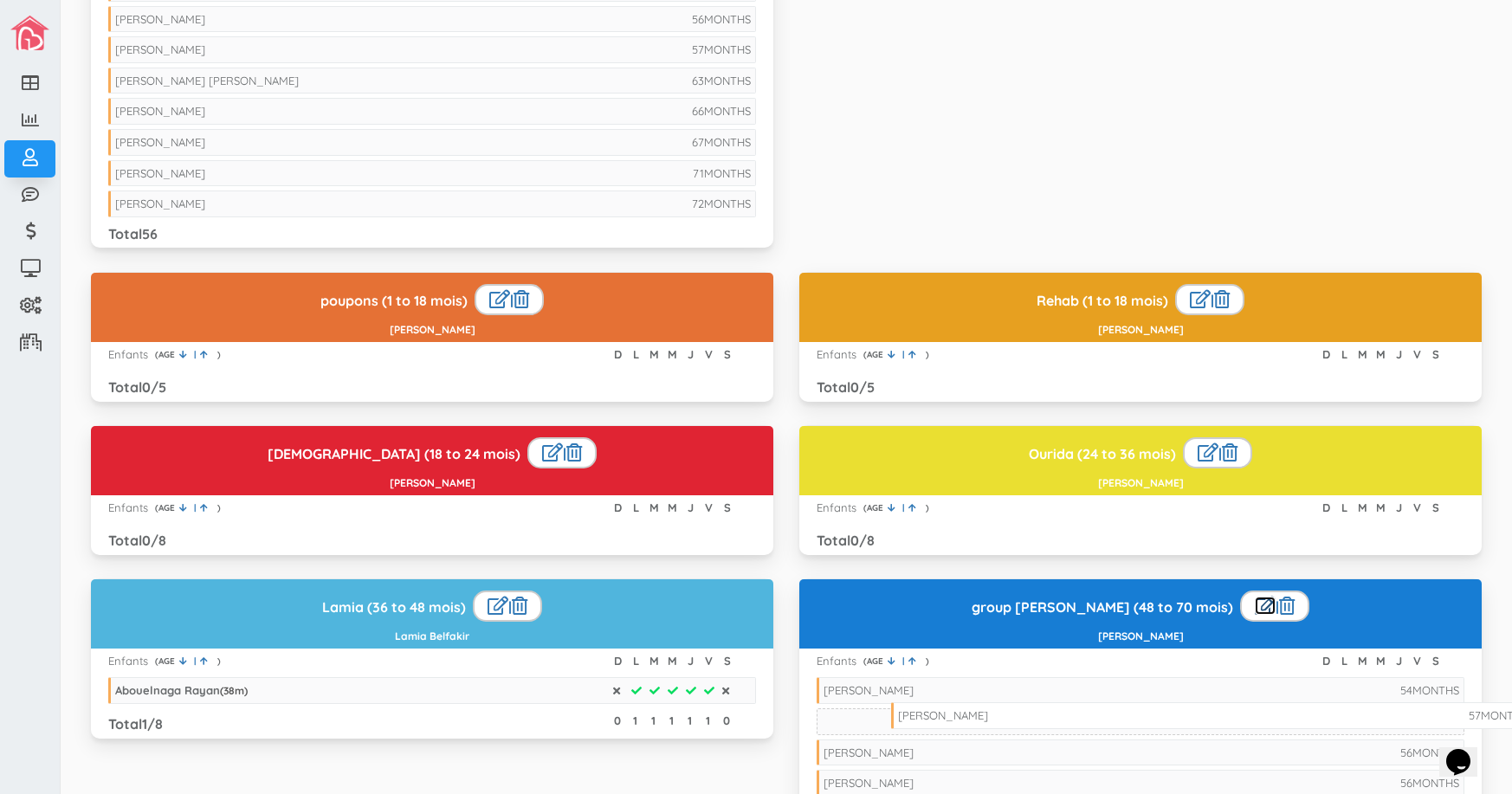
drag, startPoint x: 245, startPoint y: 51, endPoint x: 1028, endPoint y: 717, distance: 1027.9
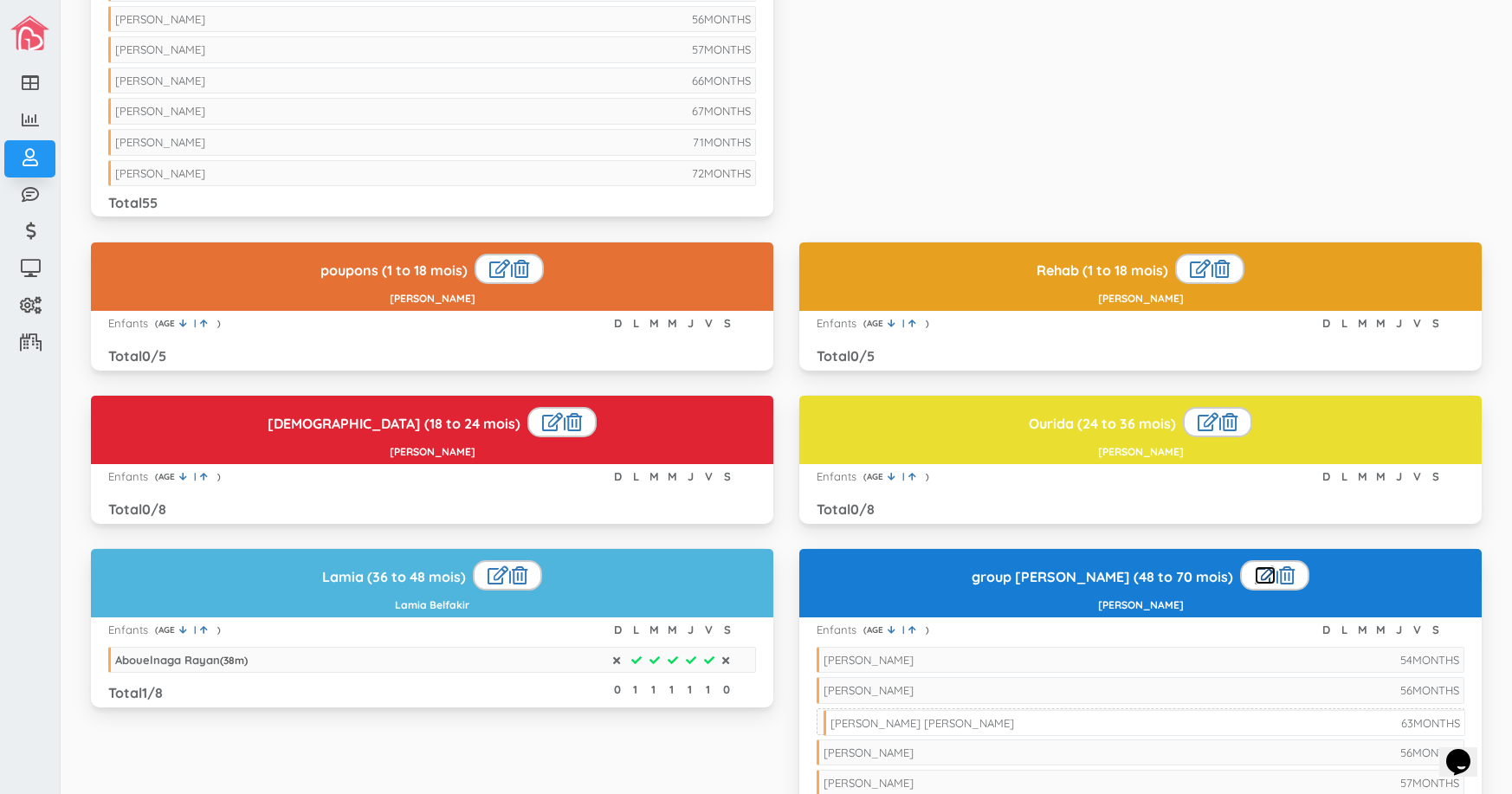
drag, startPoint x: 361, startPoint y: 82, endPoint x: 1079, endPoint y: 717, distance: 958.5
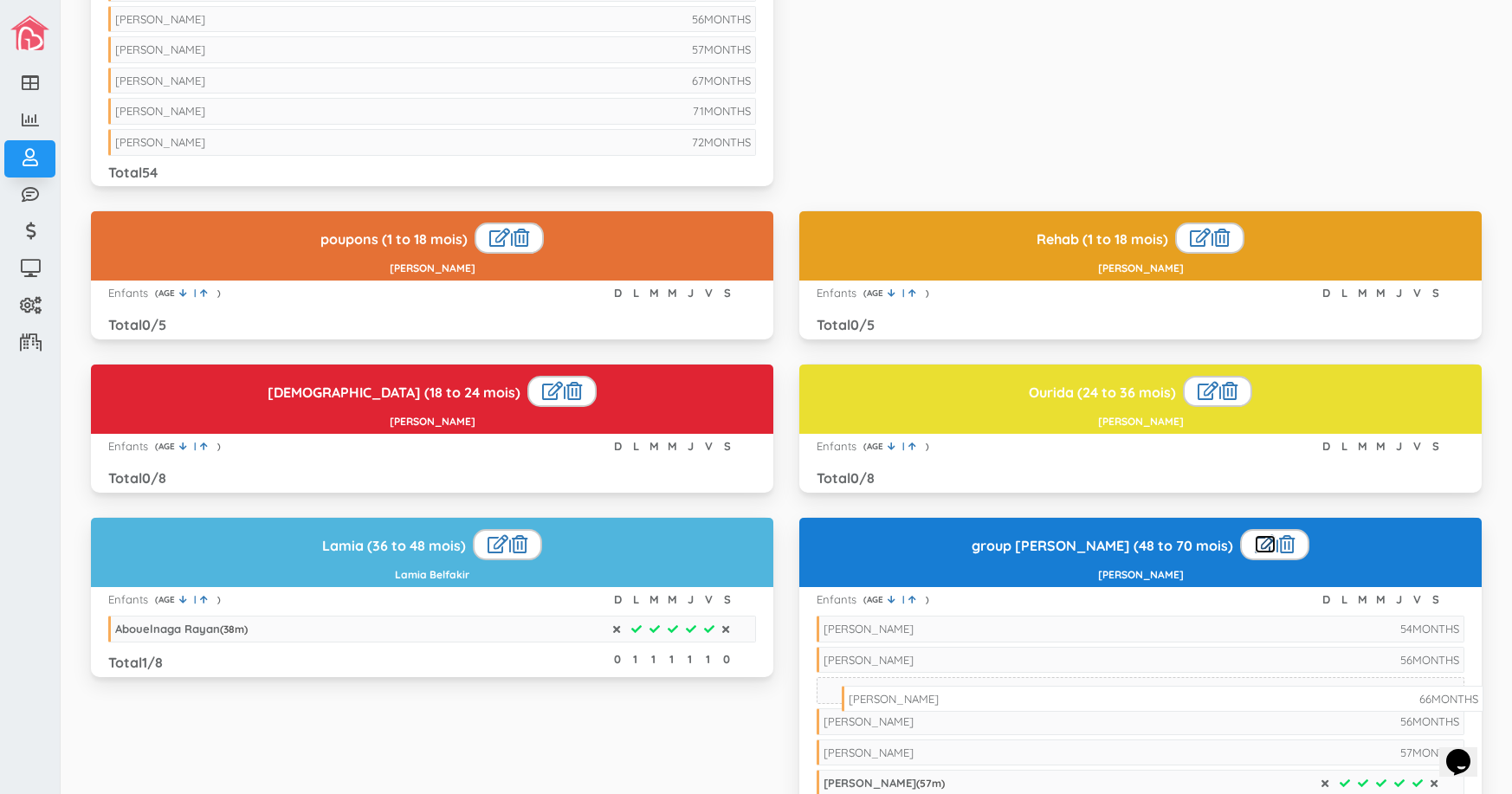
drag, startPoint x: 414, startPoint y: 81, endPoint x: 1147, endPoint y: 700, distance: 959.4
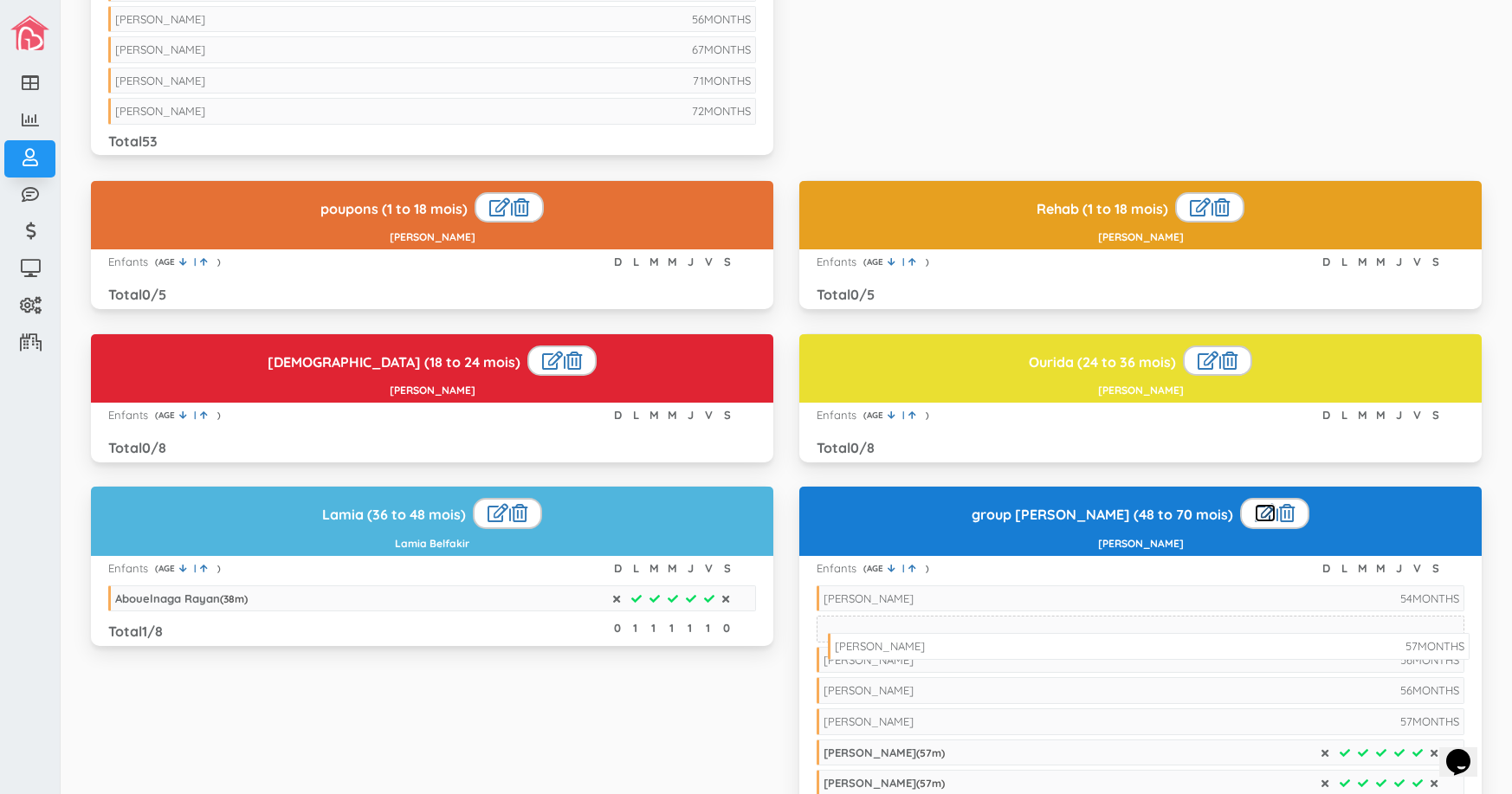
drag, startPoint x: 230, startPoint y: 49, endPoint x: 949, endPoint y: 646, distance: 934.5
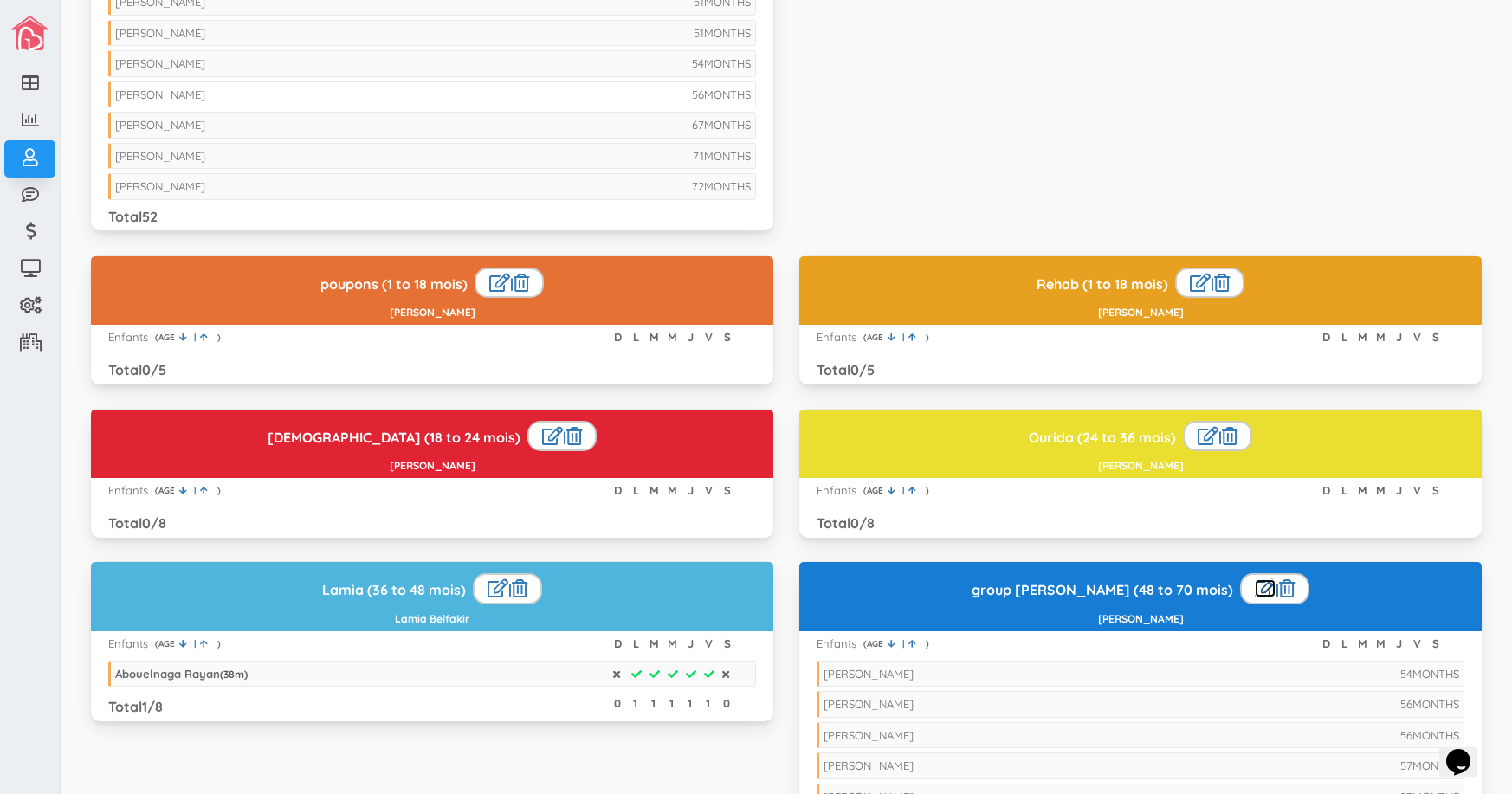
scroll to position [1564, 0]
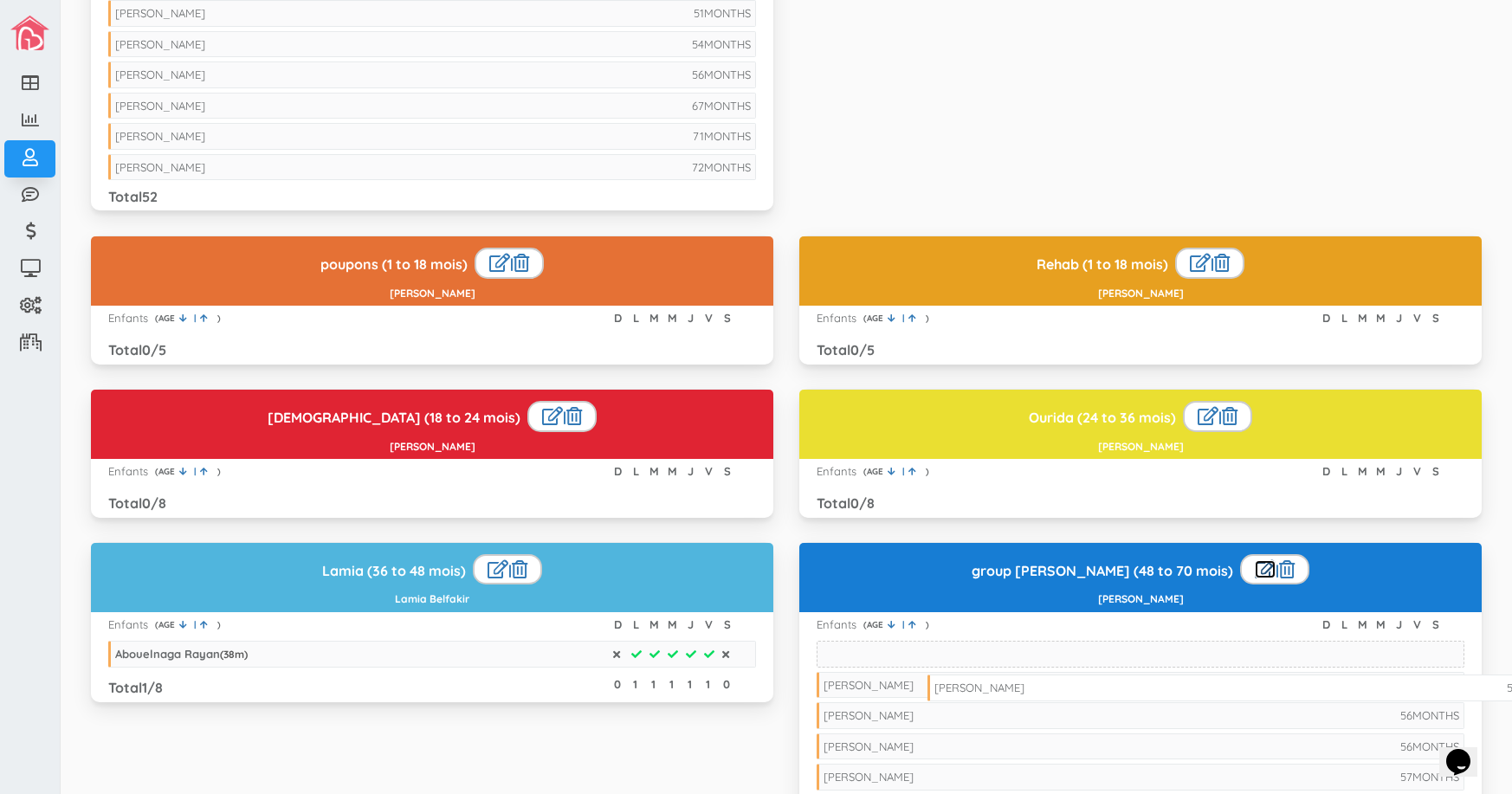
drag, startPoint x: 246, startPoint y: 10, endPoint x: 1065, endPoint y: 685, distance: 1061.3
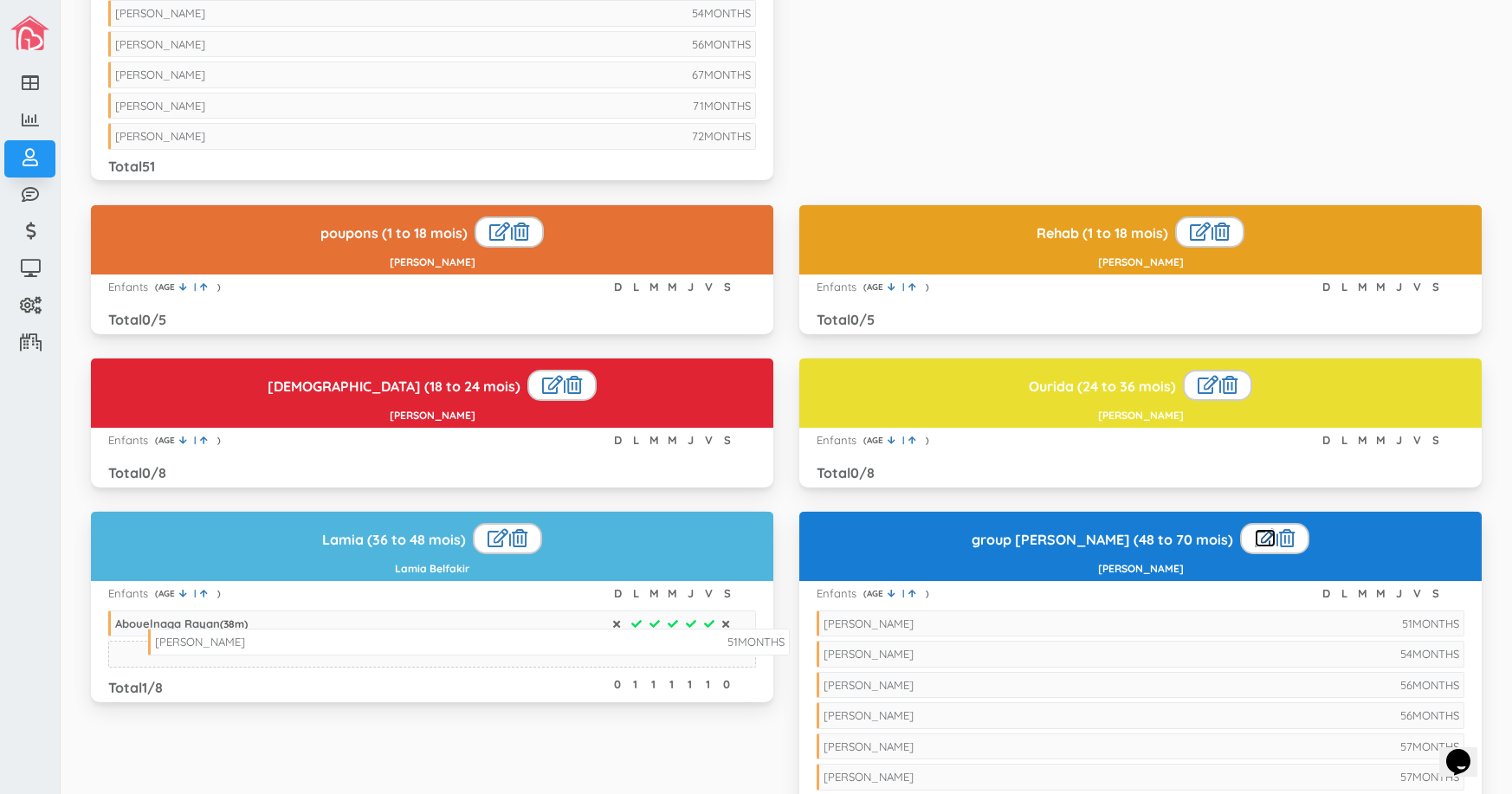
drag, startPoint x: 274, startPoint y: 8, endPoint x: 314, endPoint y: 637, distance: 630.3
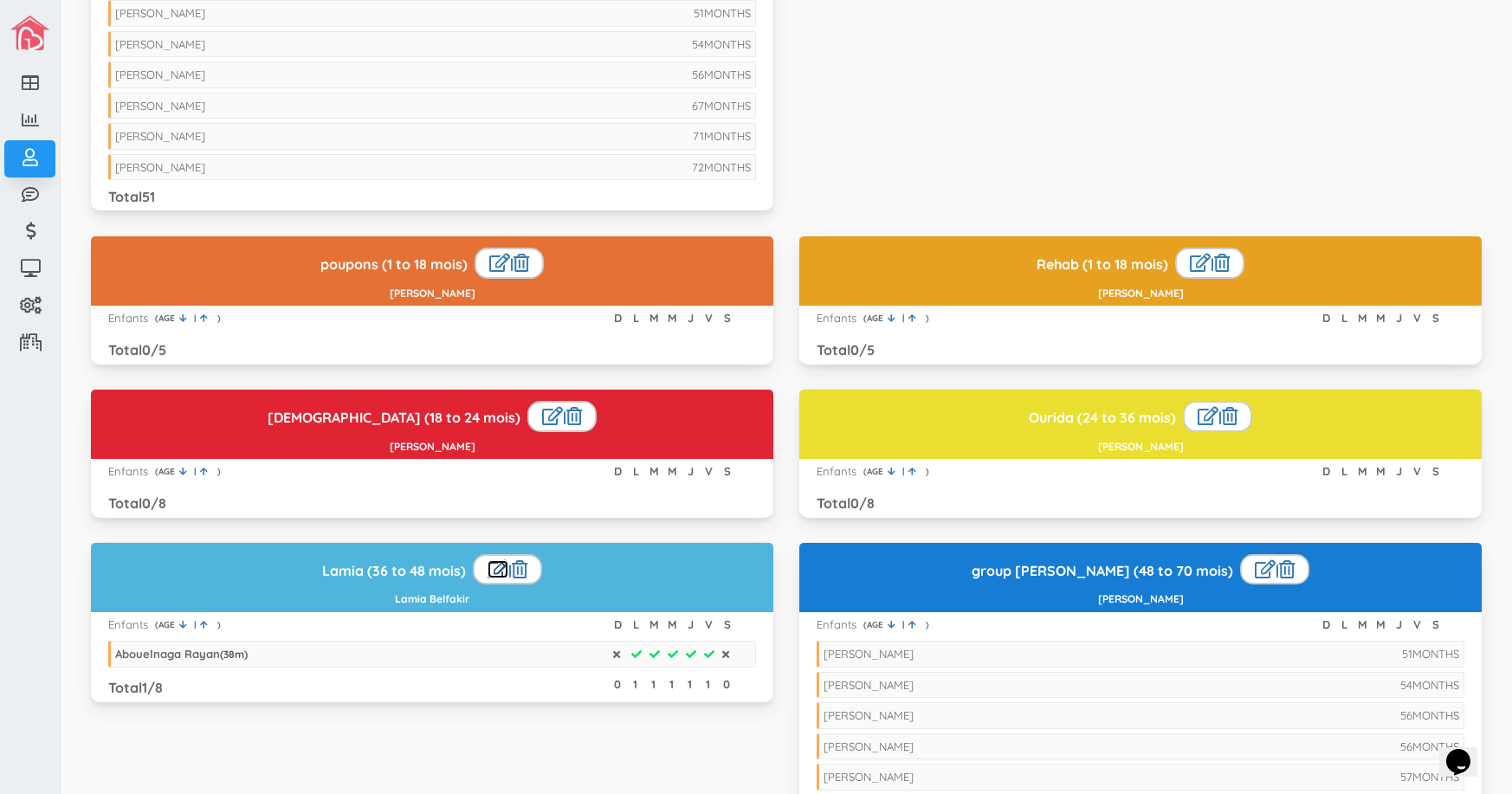
click at [488, 565] on link at bounding box center [498, 570] width 21 height 18
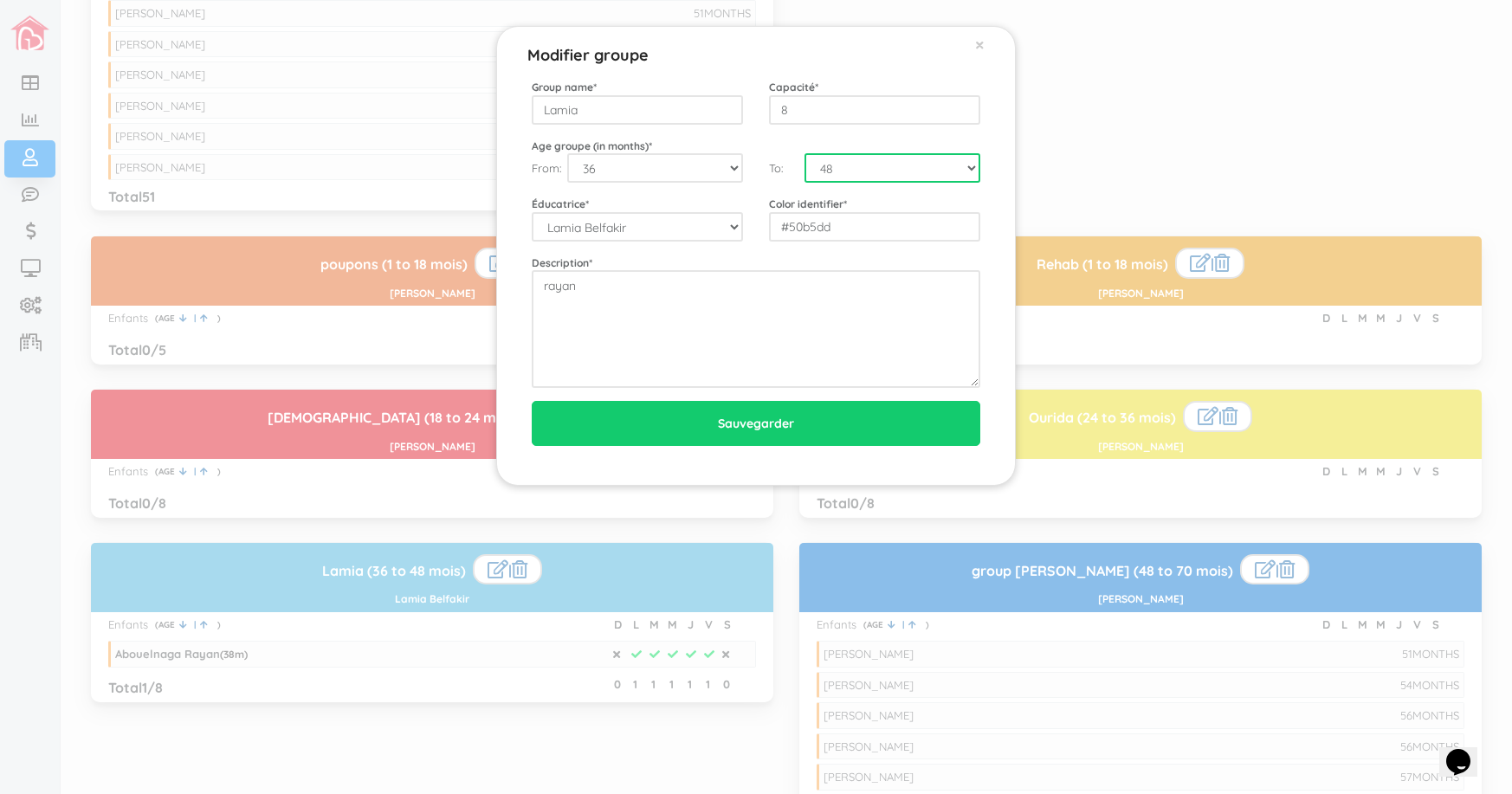
click at [970, 169] on select "0 1 2 3 4 5 6 7 8 9 10 11 12 13 14 15 16 17 18 19 20 21 22 23 24 25 26 27 28 29…" at bounding box center [891, 168] width 176 height 29
select select "59"
click at [804, 153] on select "0 1 2 3 4 5 6 7 8 9 10 11 12 13 14 15 16 17 18 19 20 21 22 23 24 25 26 27 28 29…" at bounding box center [891, 168] width 176 height 29
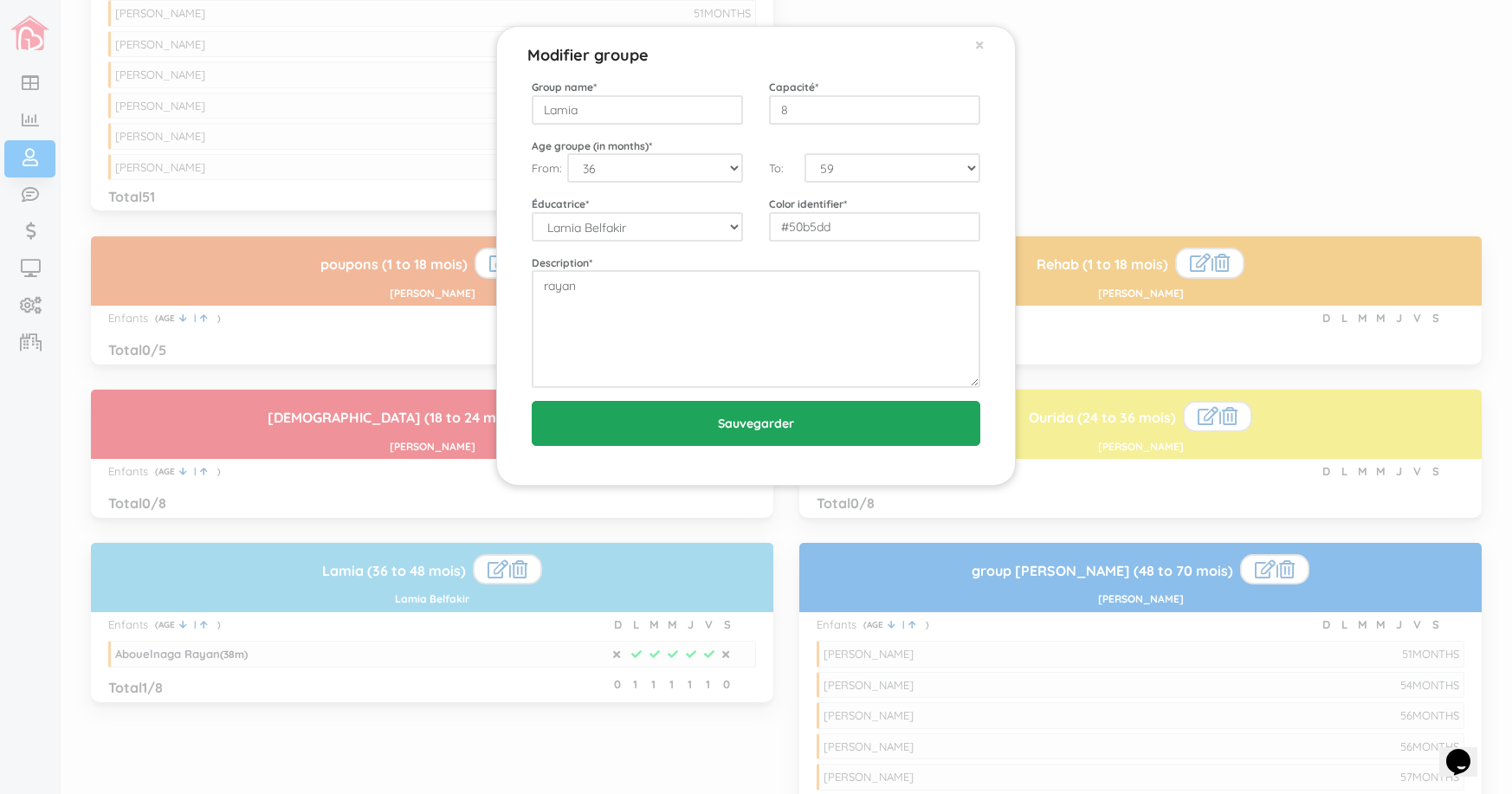
click at [820, 420] on input "Sauvegarder" at bounding box center [756, 423] width 448 height 45
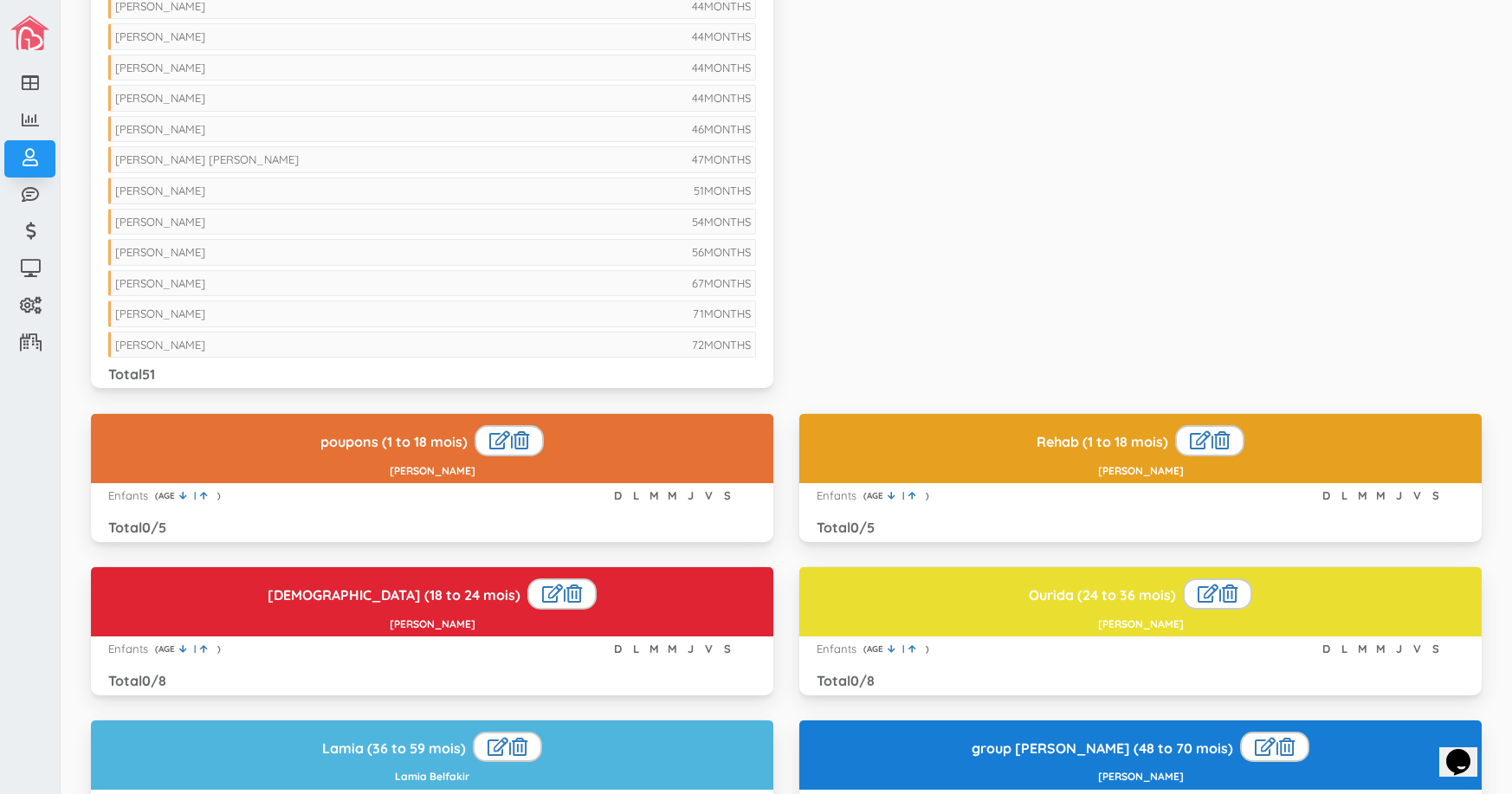
scroll to position [1386, 0]
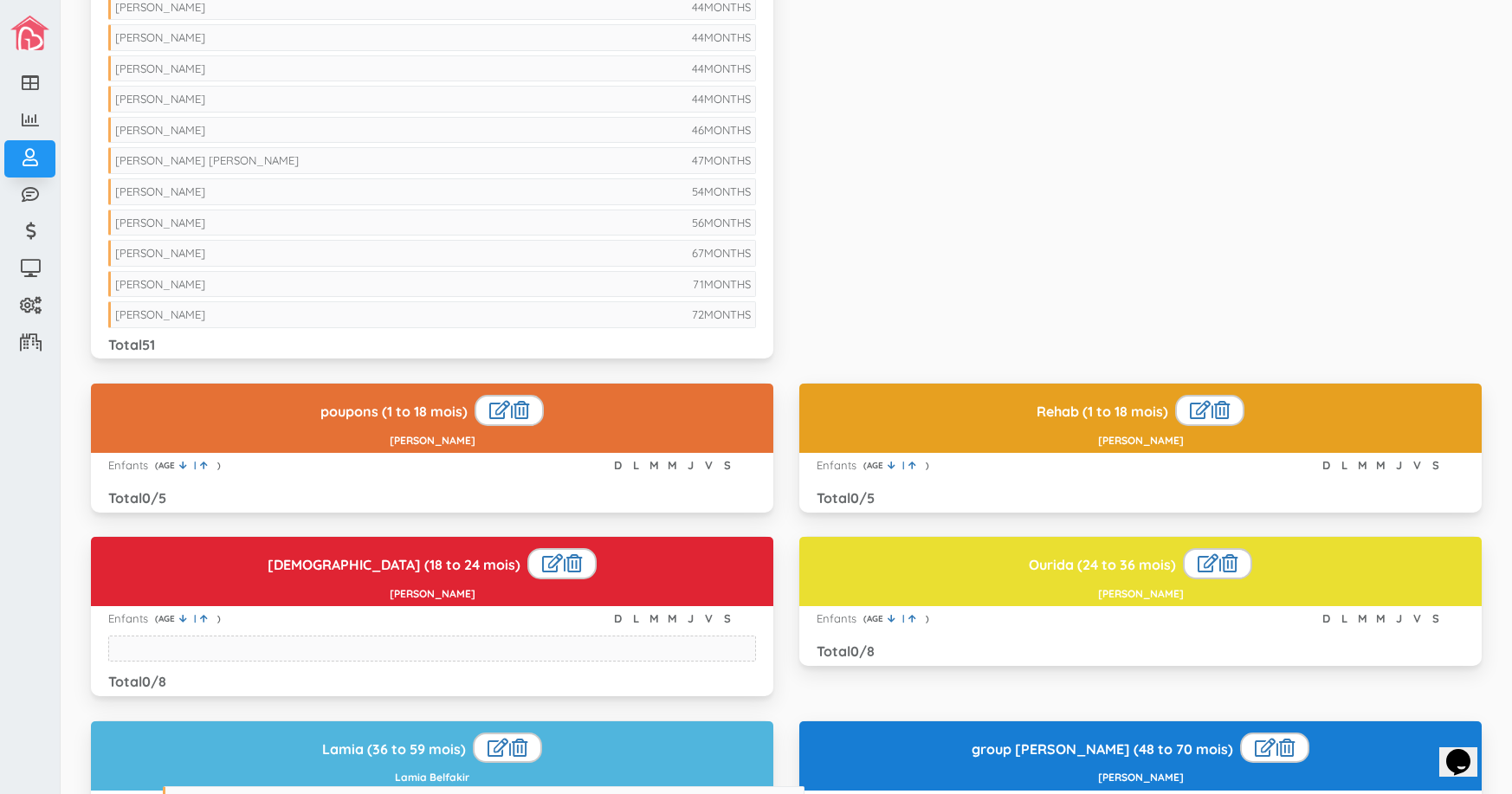
drag, startPoint x: 262, startPoint y: 189, endPoint x: 316, endPoint y: 797, distance: 610.4
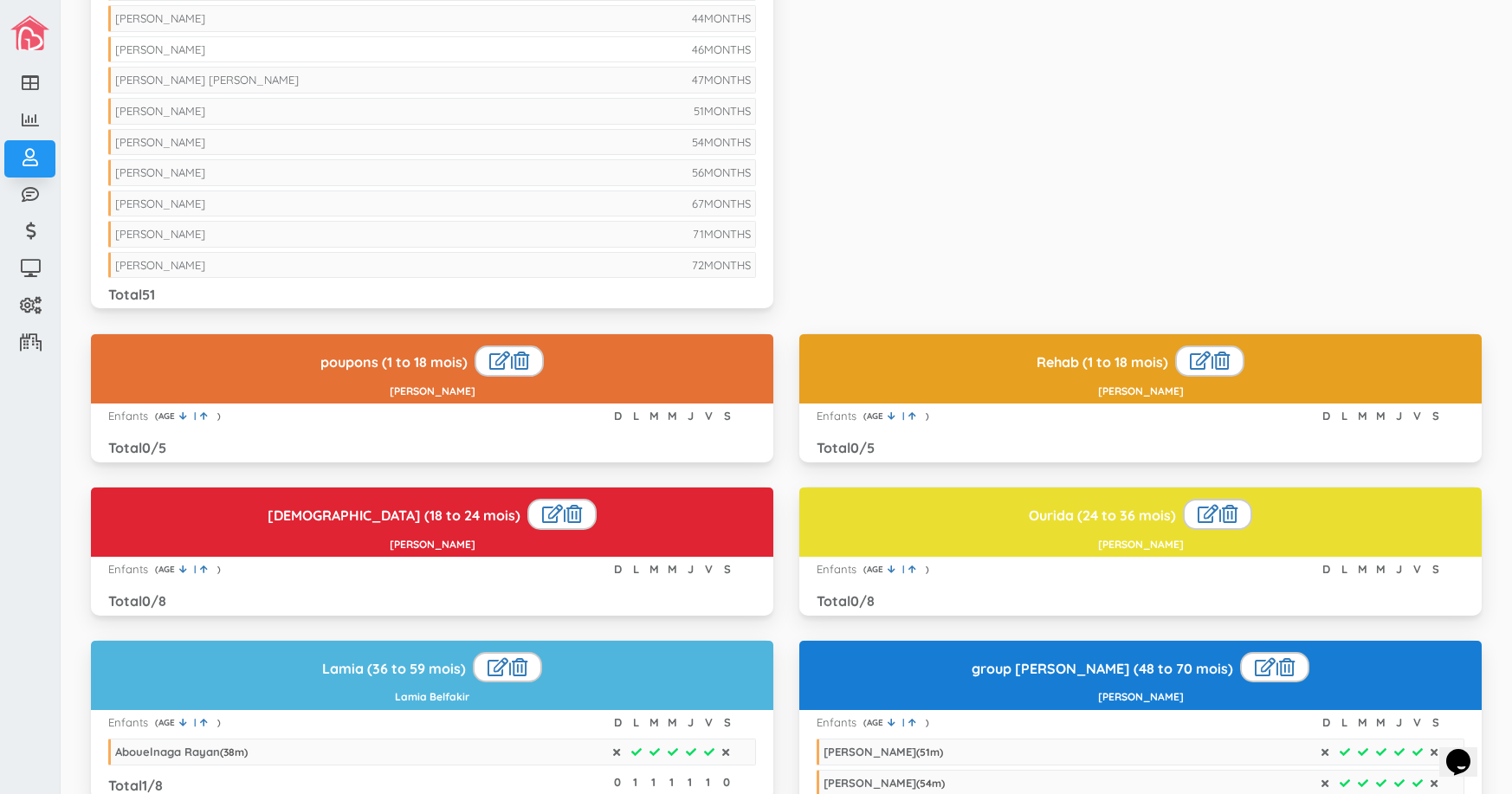
scroll to position [1472, 0]
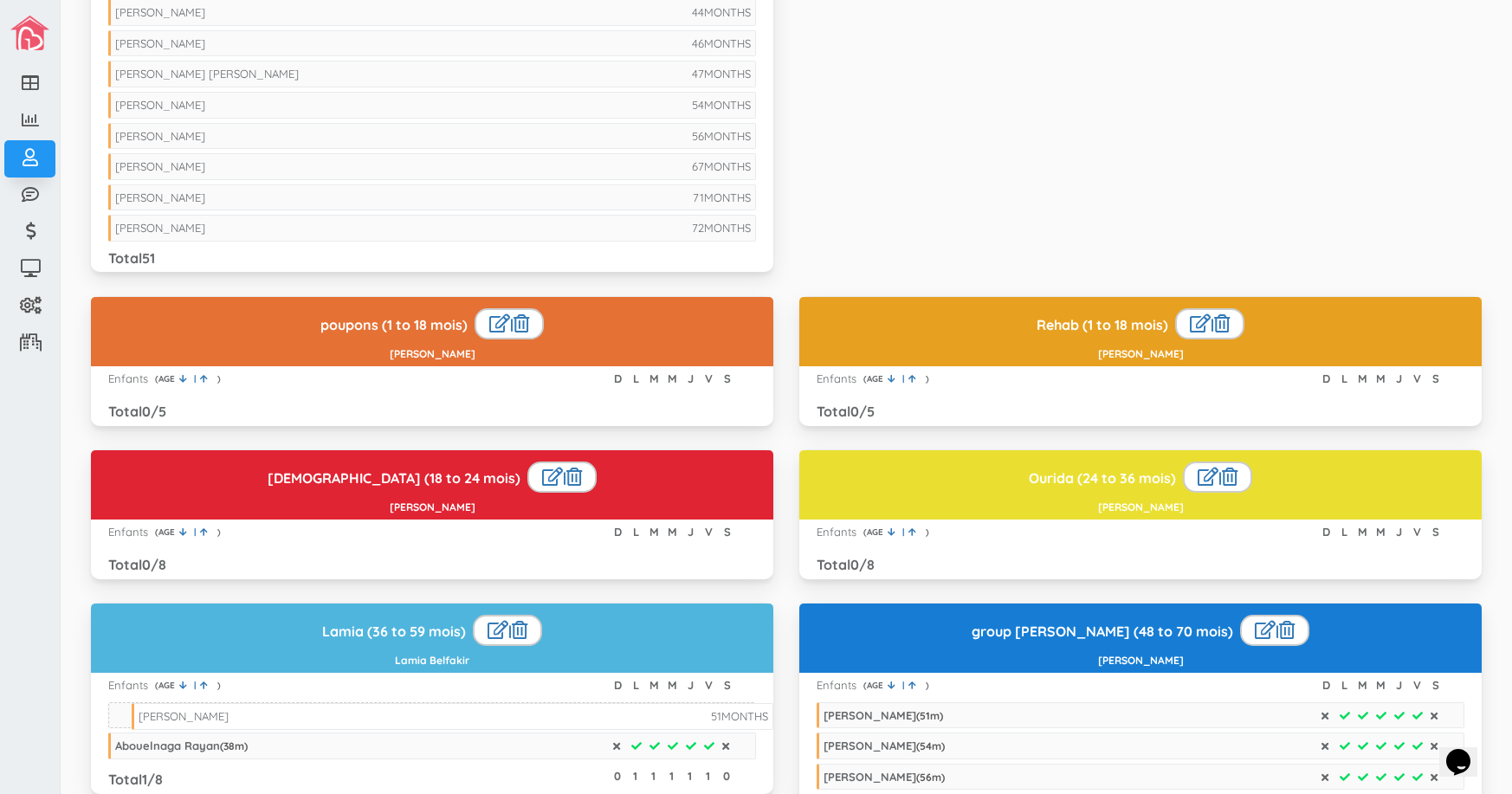
drag, startPoint x: 333, startPoint y: 99, endPoint x: 355, endPoint y: 711, distance: 612.4
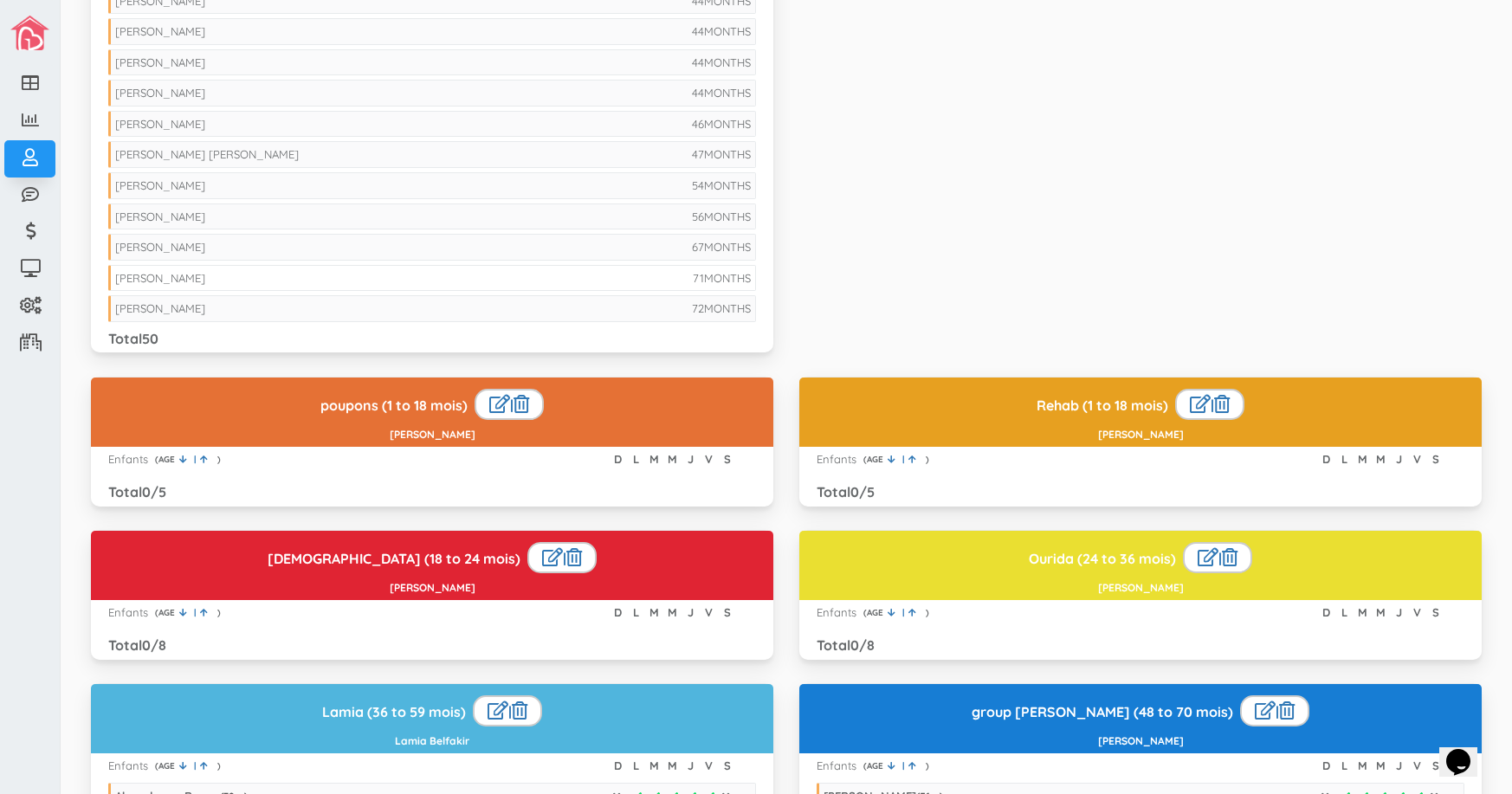
scroll to position [1386, 0]
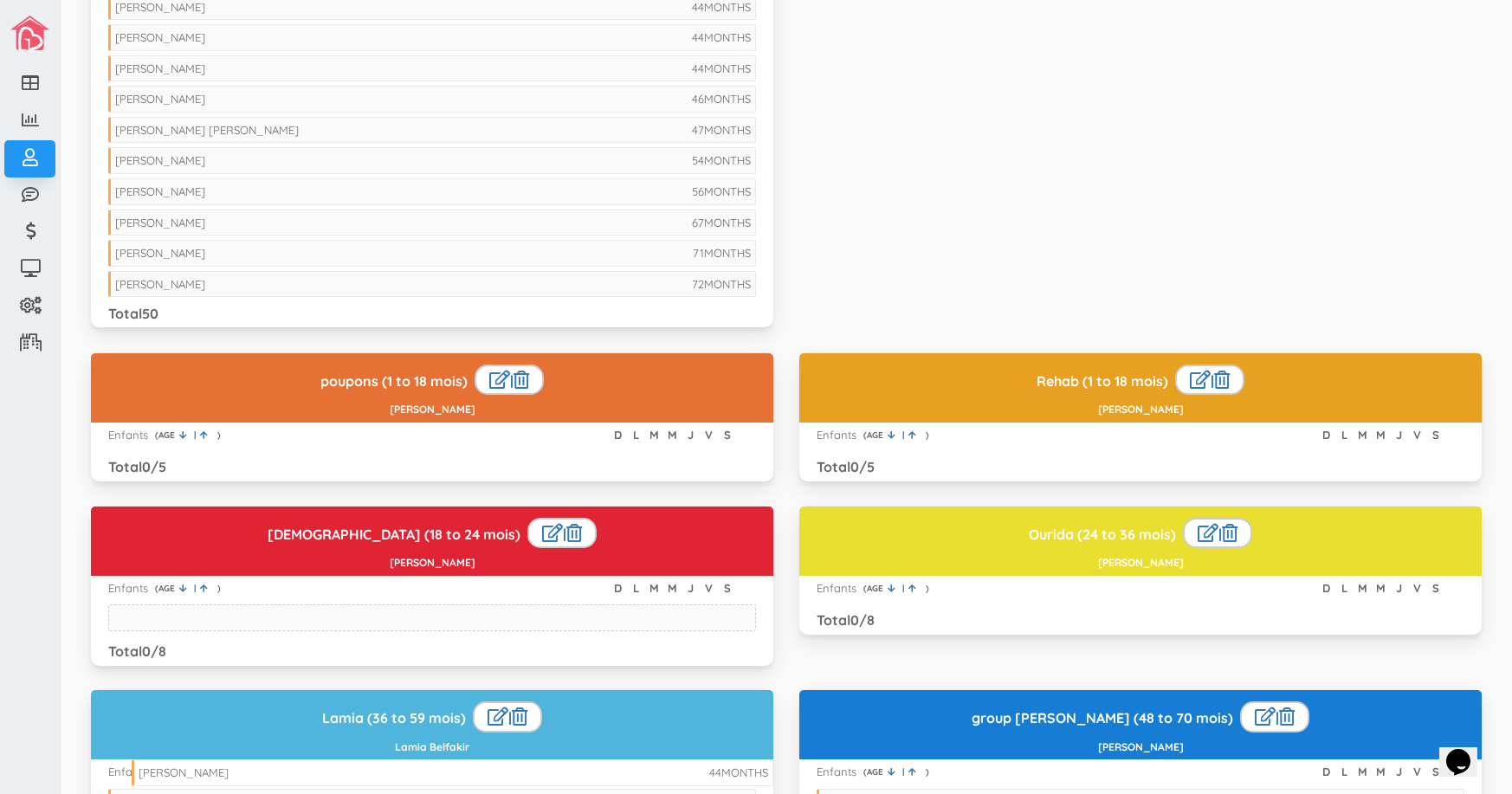
drag, startPoint x: 236, startPoint y: 90, endPoint x: 260, endPoint y: 764, distance: 674.4
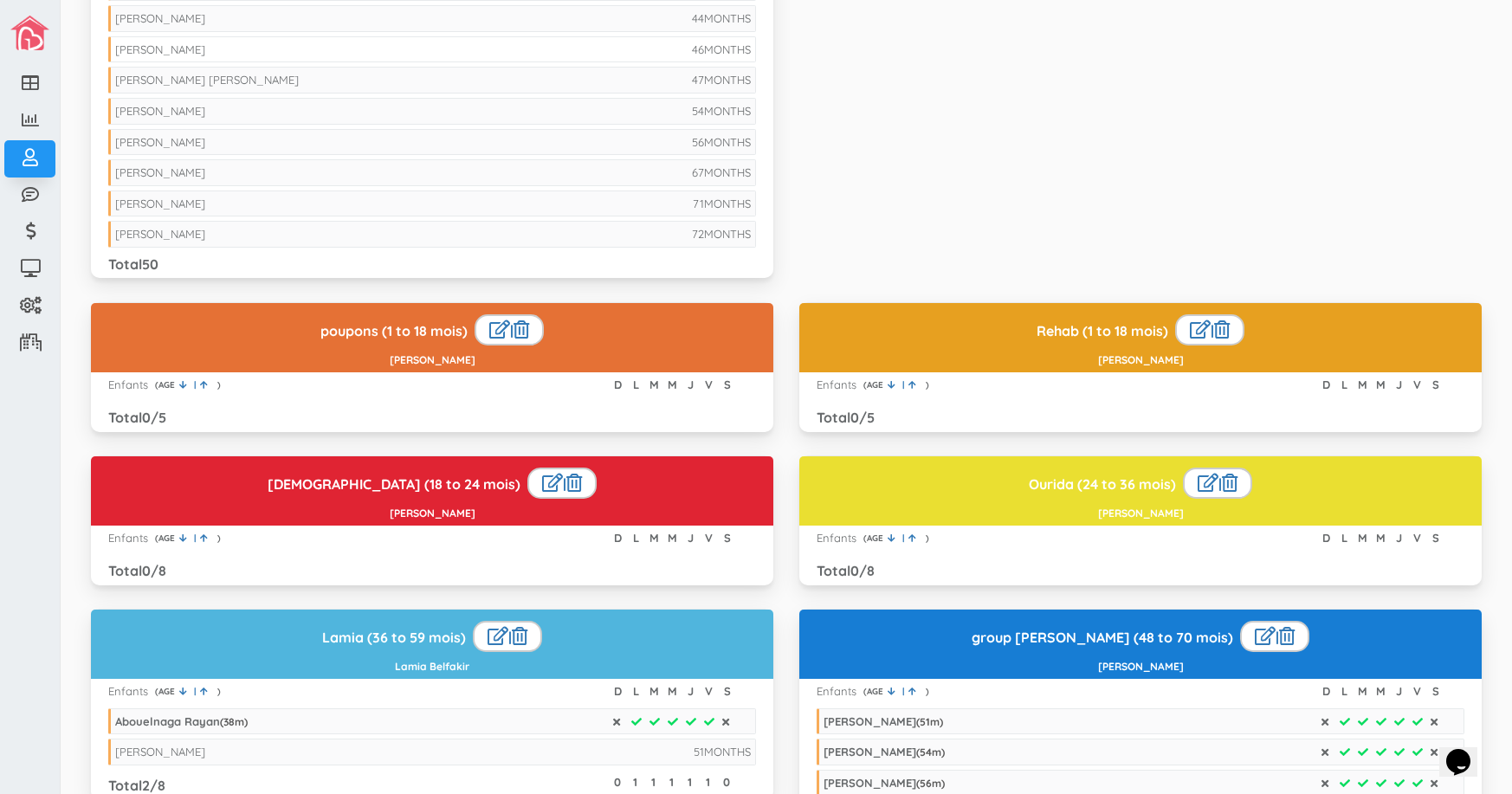
scroll to position [1472, 0]
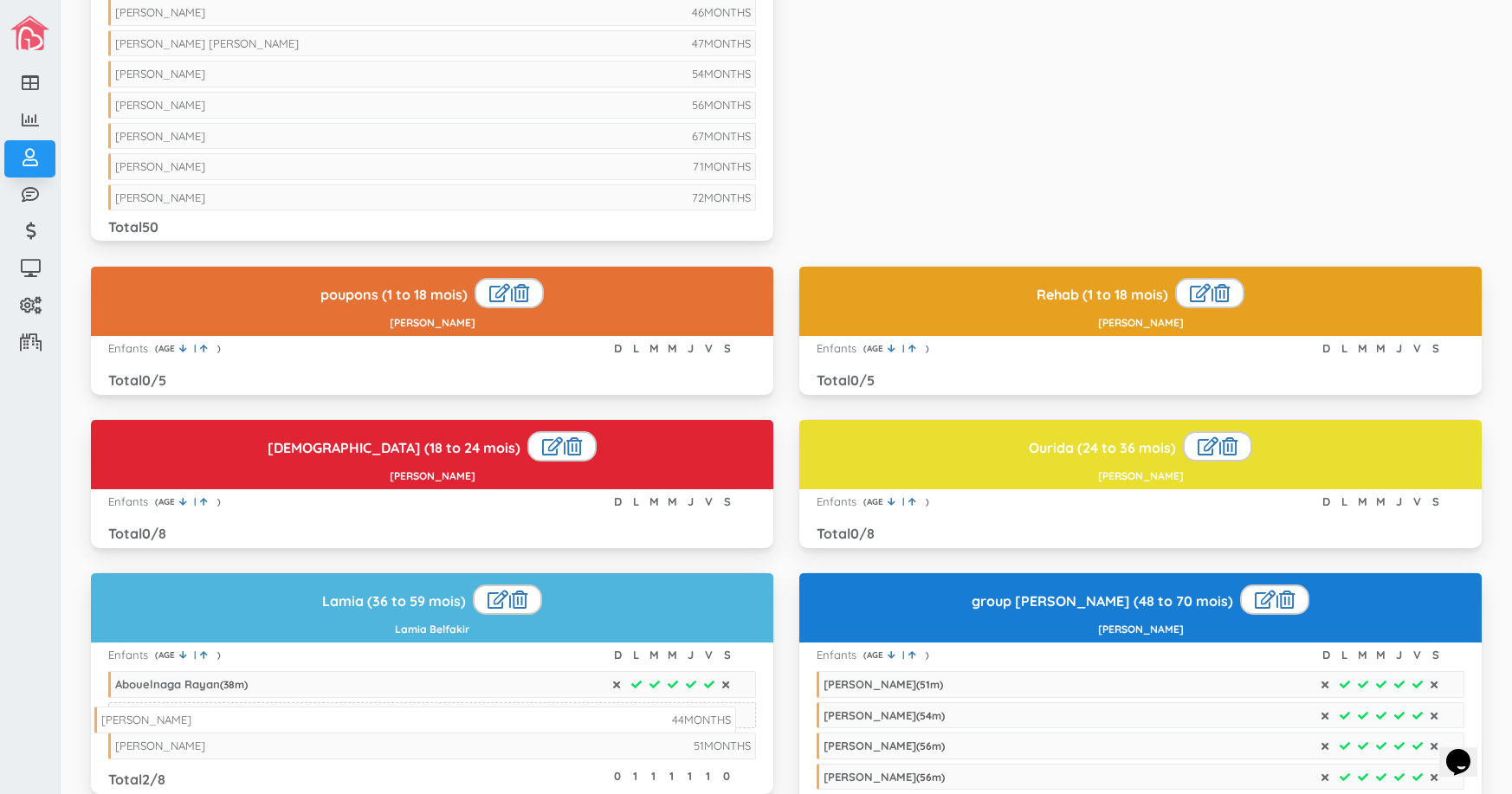
drag, startPoint x: 242, startPoint y: 8, endPoint x: 229, endPoint y: 716, distance: 708.1
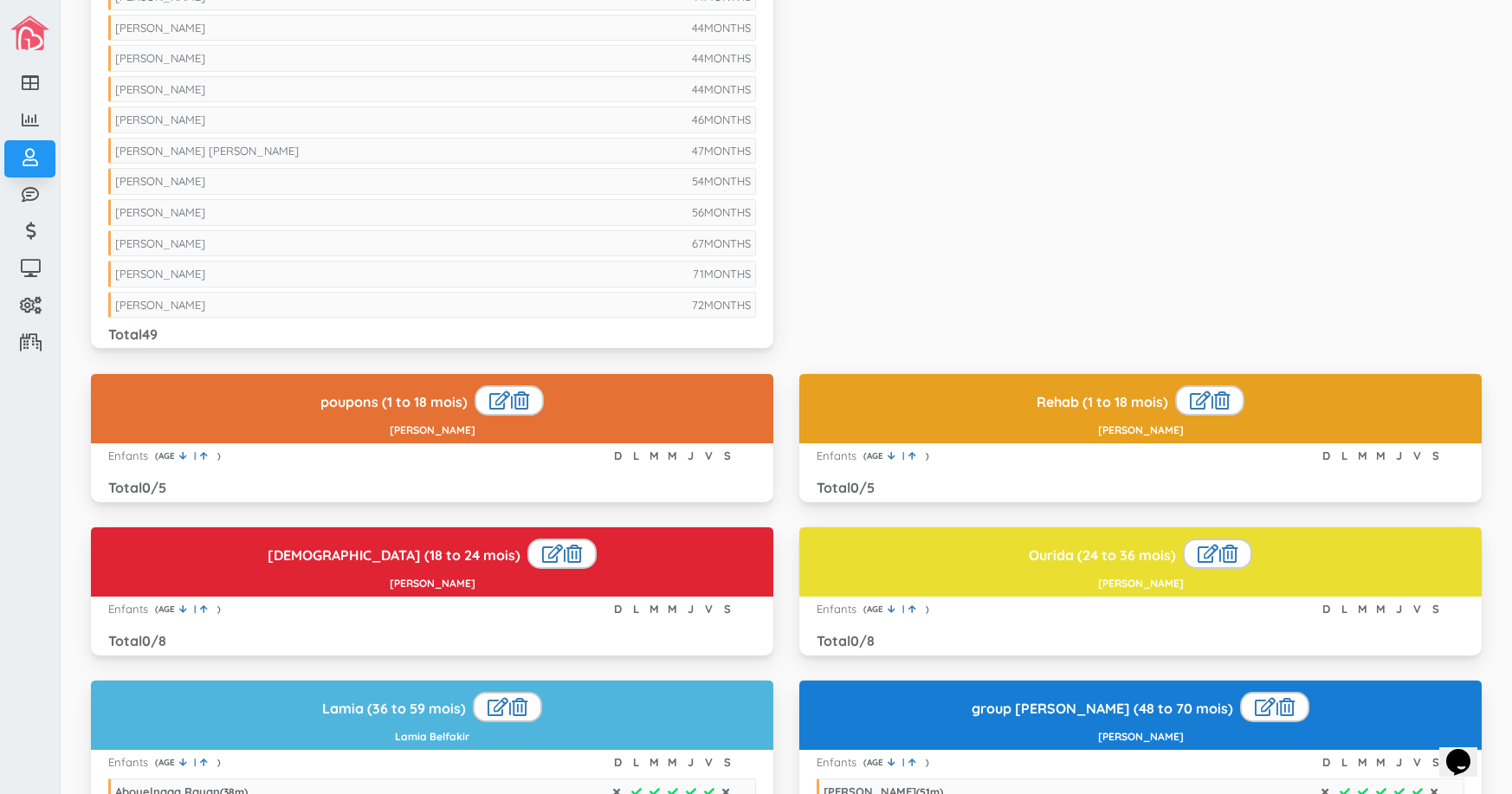
scroll to position [1299, 0]
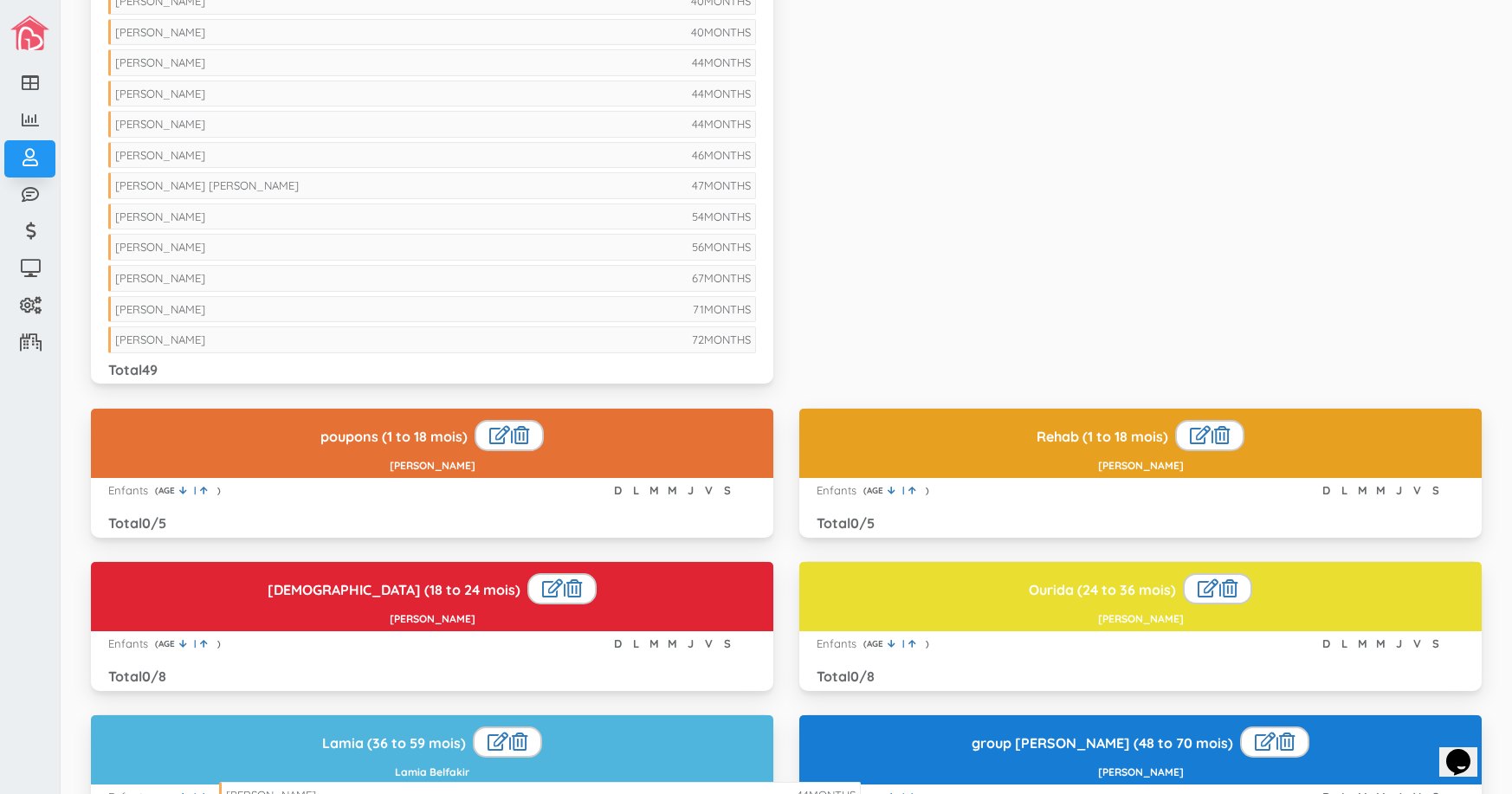
drag, startPoint x: 227, startPoint y: 89, endPoint x: 337, endPoint y: 790, distance: 709.6
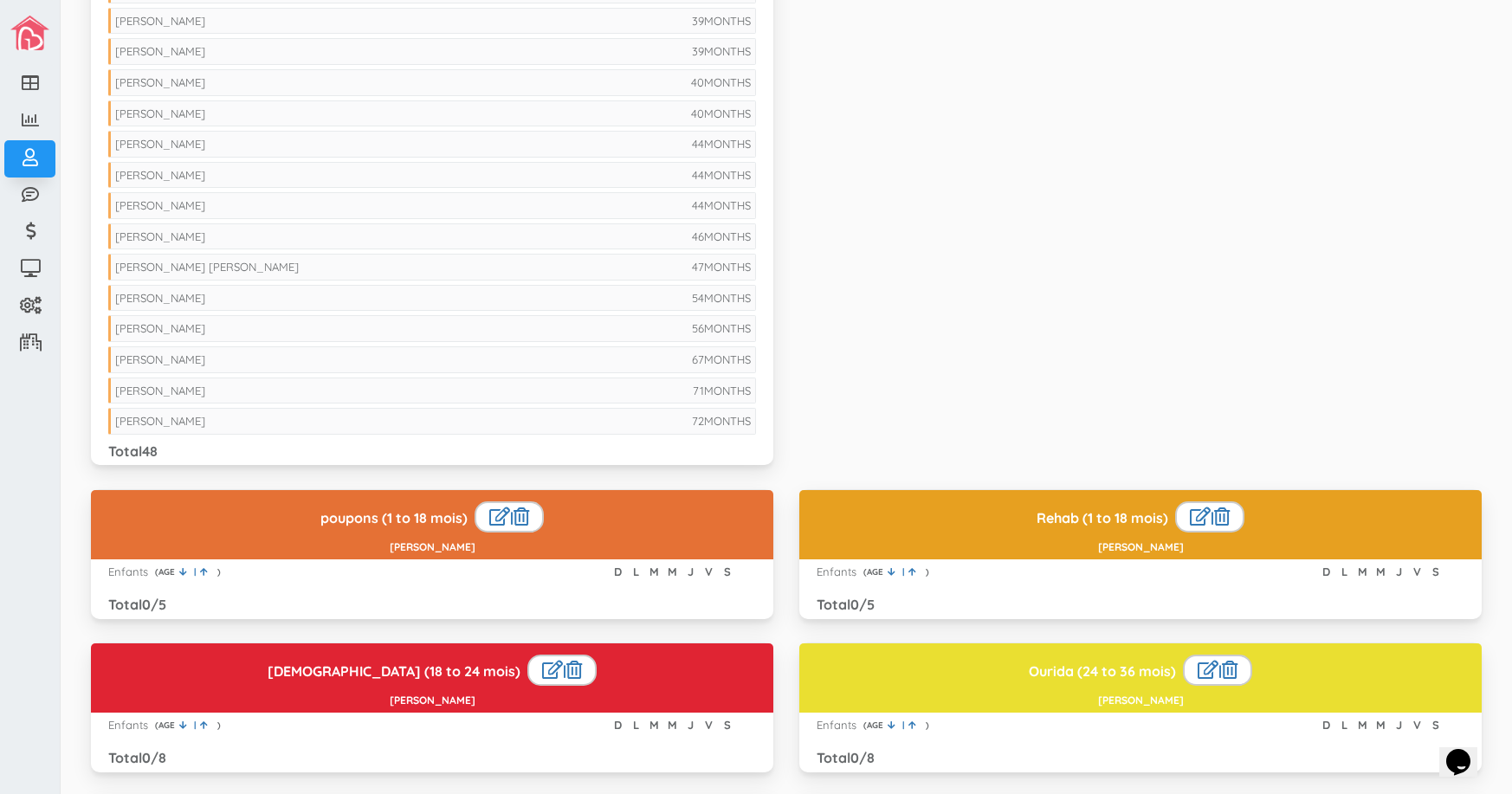
scroll to position [1212, 0]
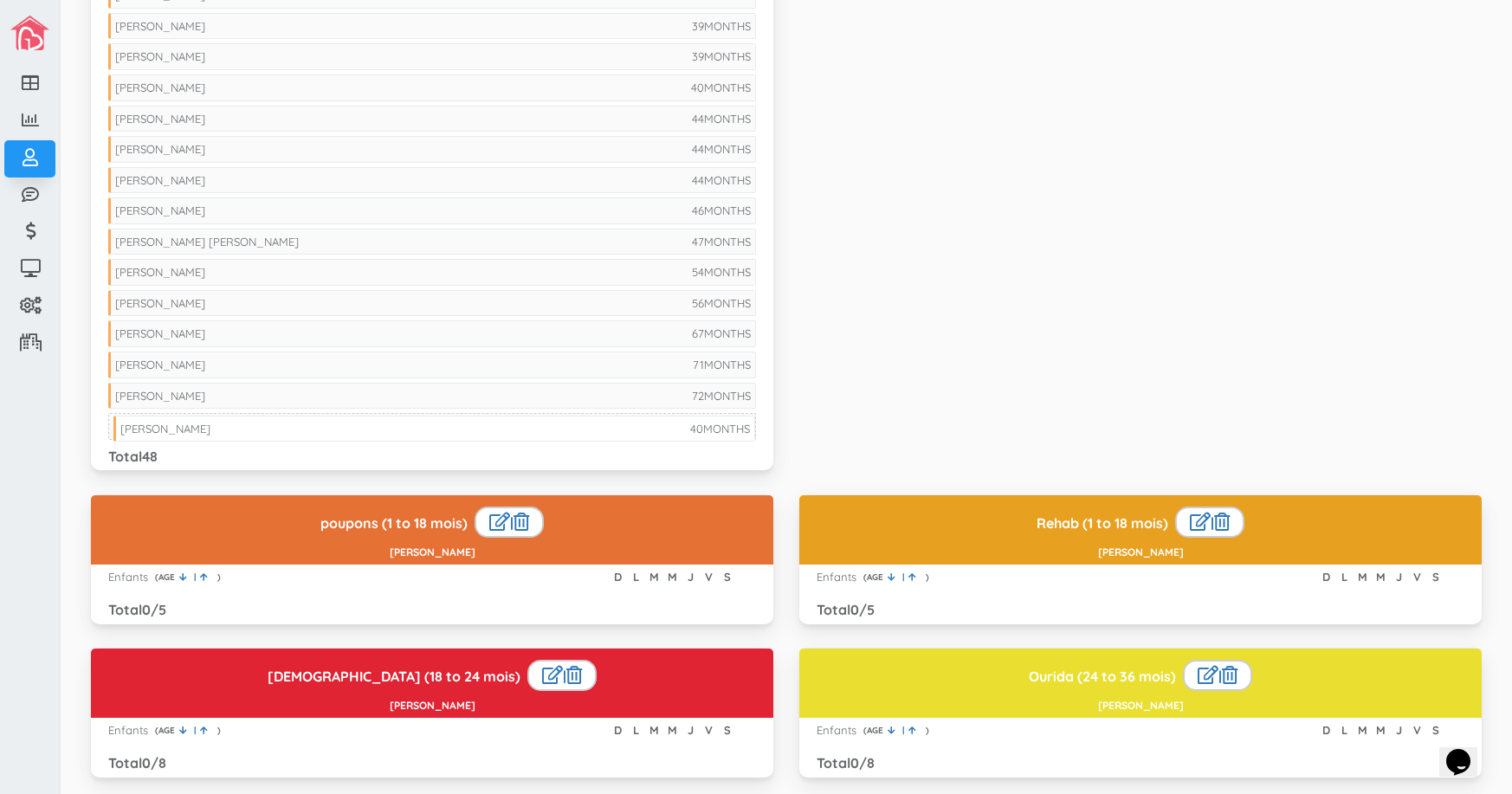
drag, startPoint x: 293, startPoint y: 114, endPoint x: 298, endPoint y: 424, distance: 310.0
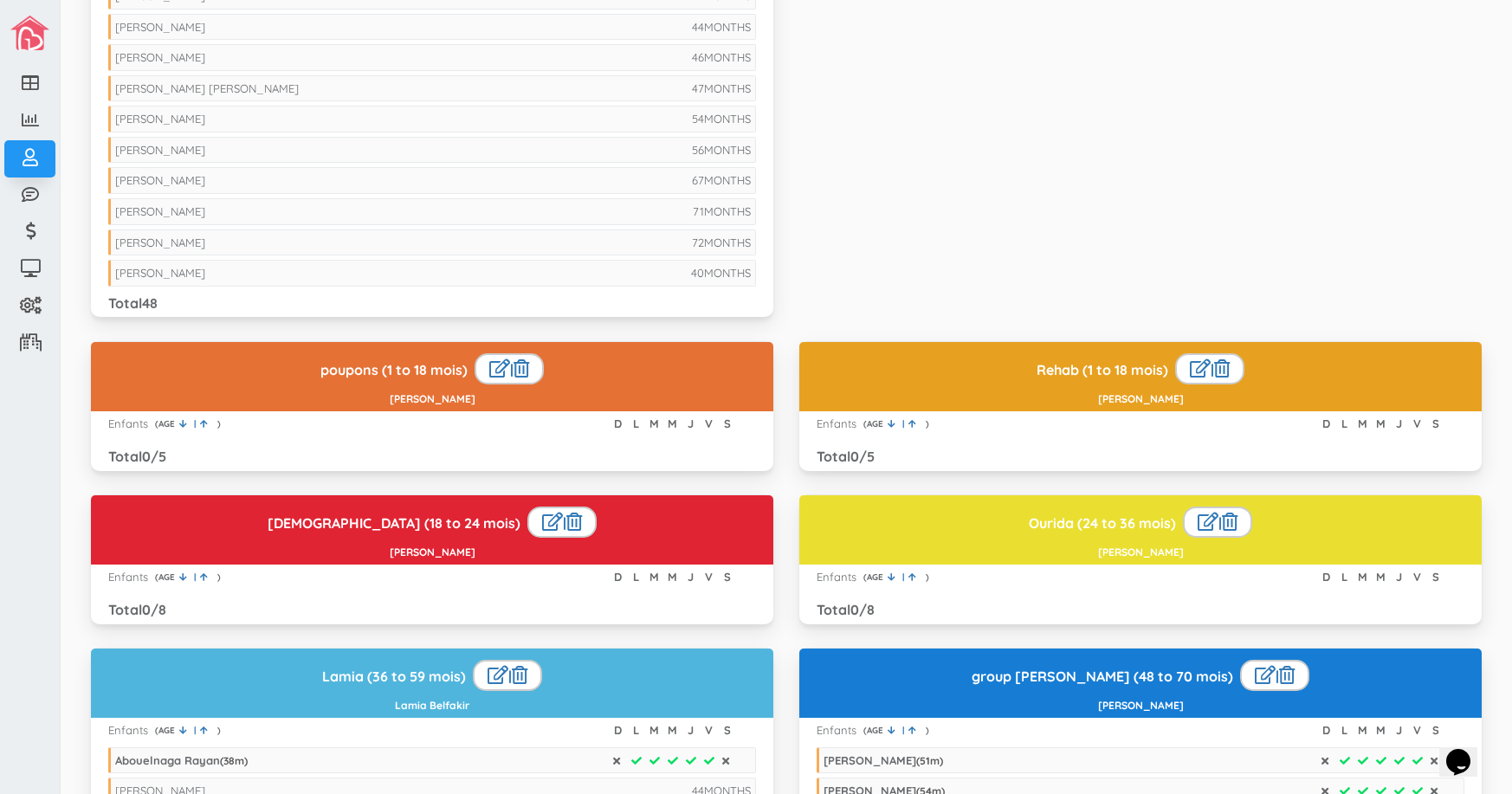
scroll to position [1386, 0]
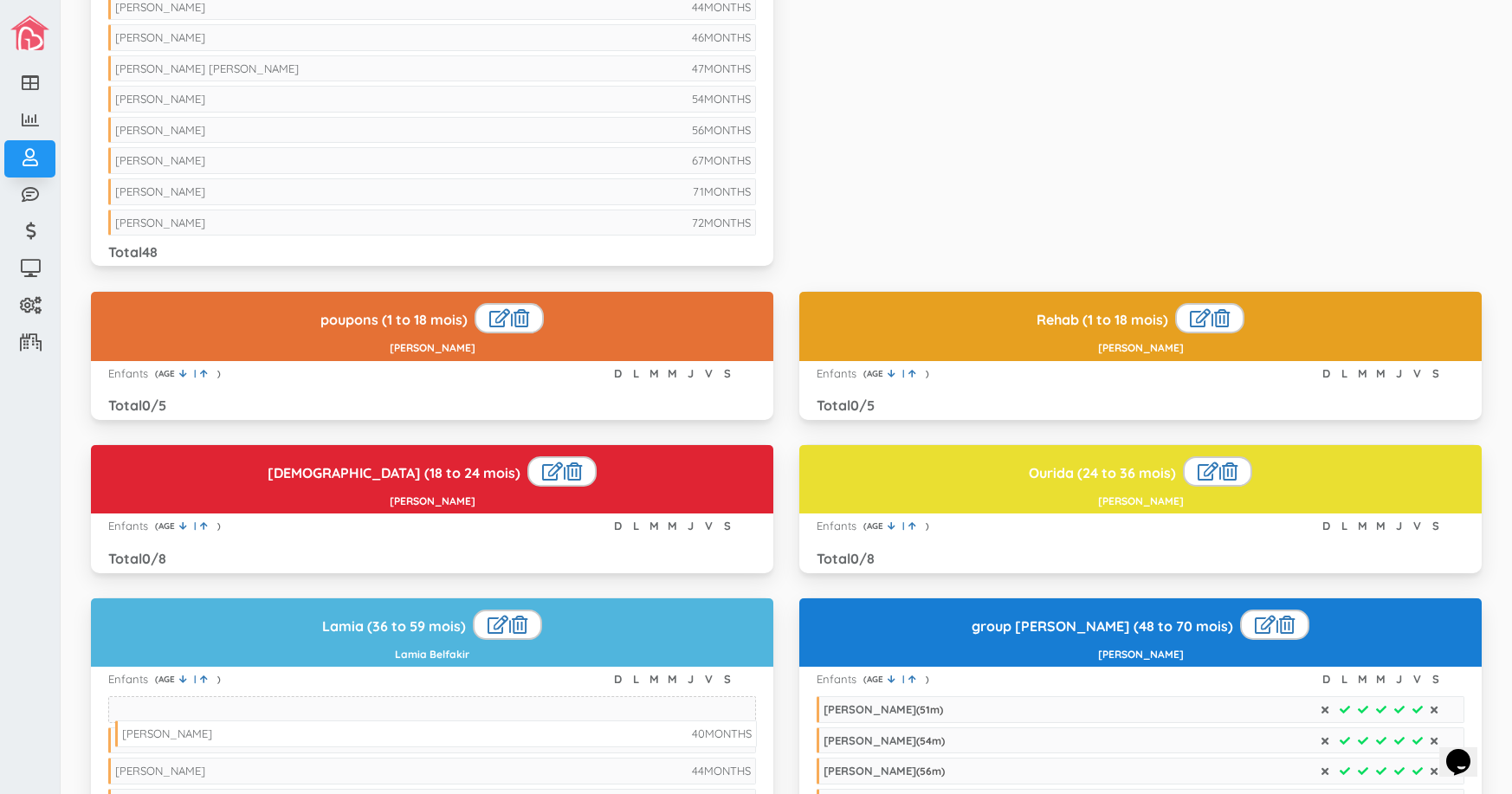
drag, startPoint x: 377, startPoint y: 256, endPoint x: 385, endPoint y: 737, distance: 481.1
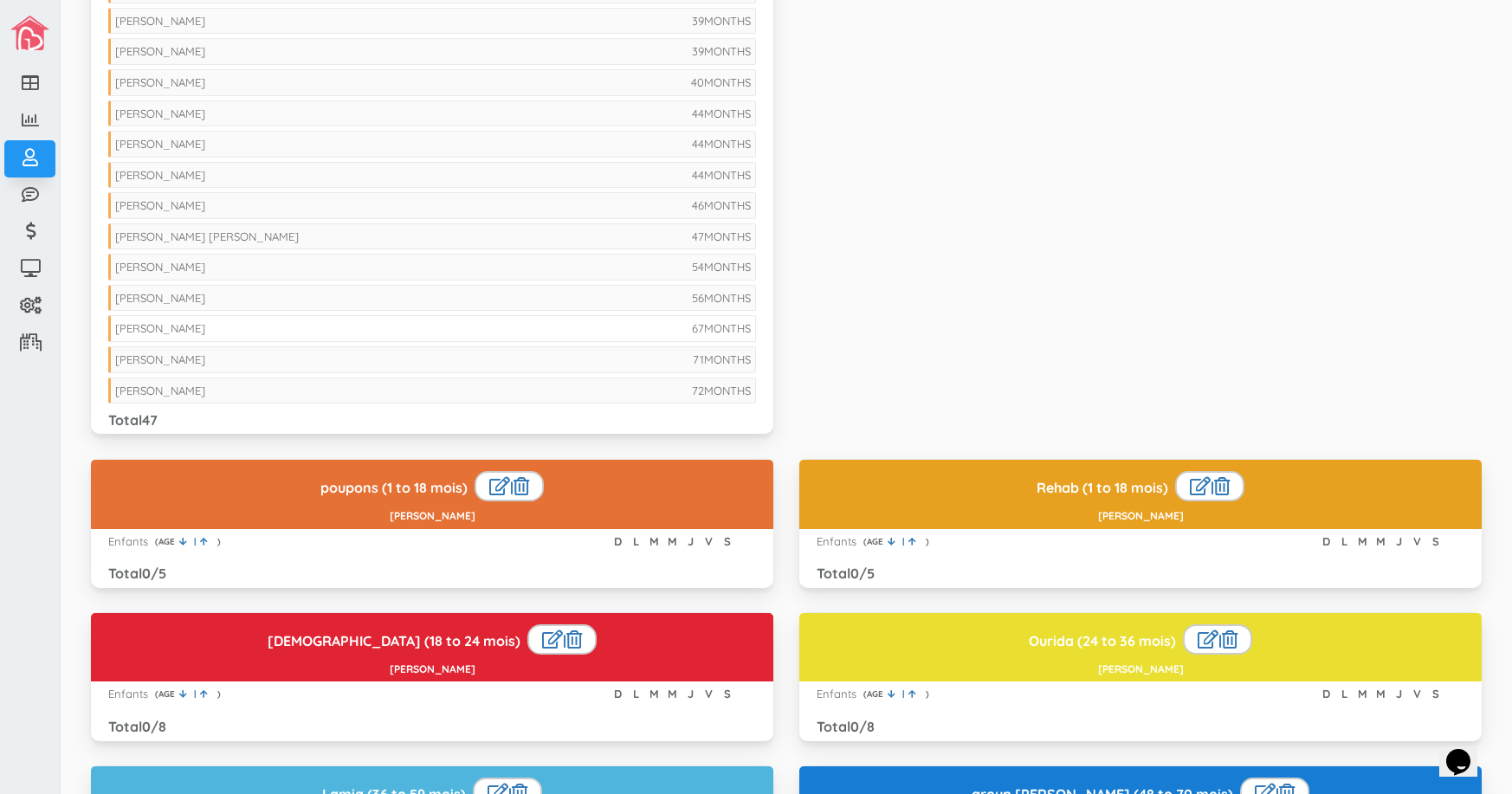
scroll to position [1212, 0]
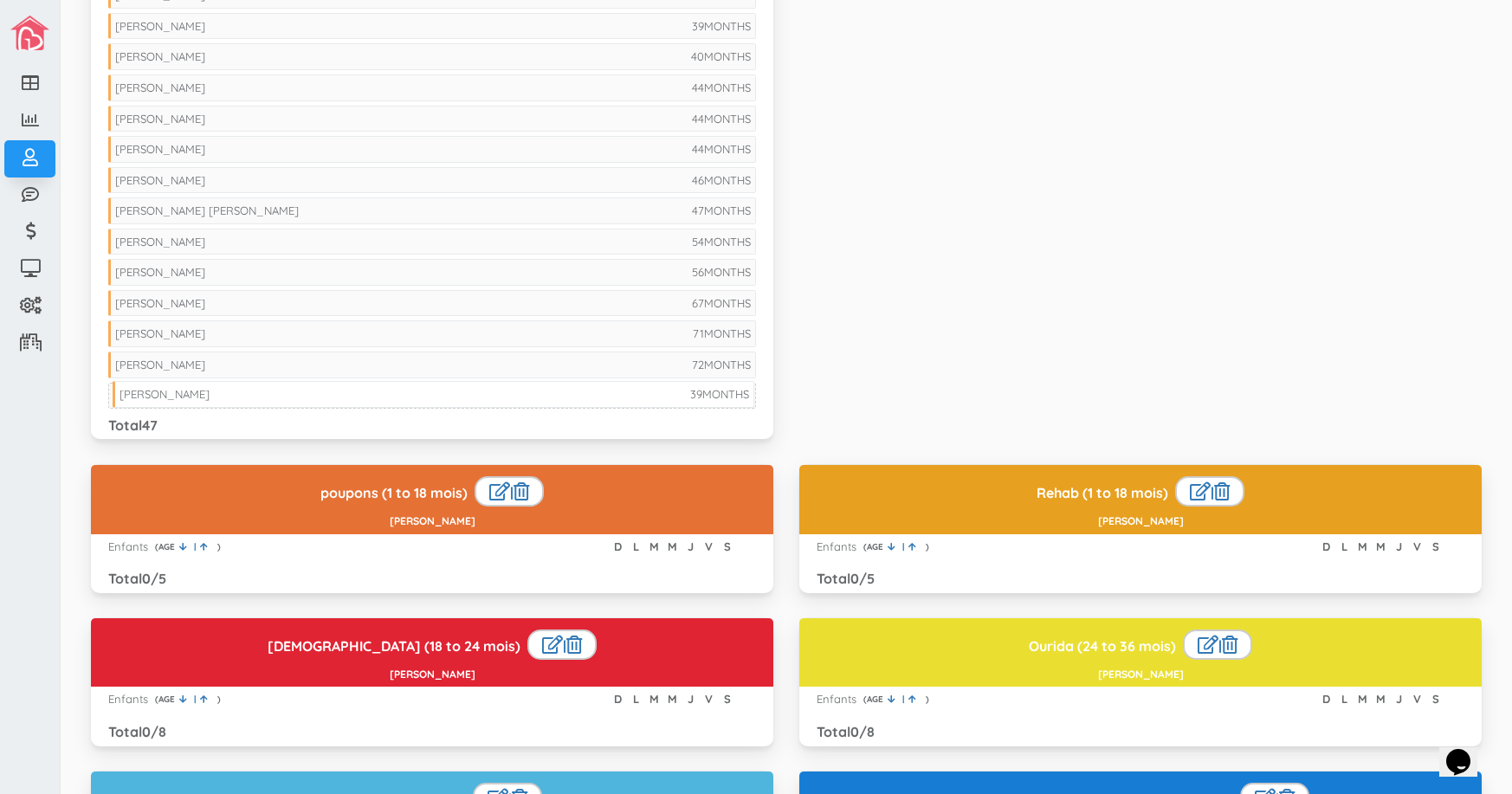
drag, startPoint x: 264, startPoint y: 57, endPoint x: 268, endPoint y: 394, distance: 337.0
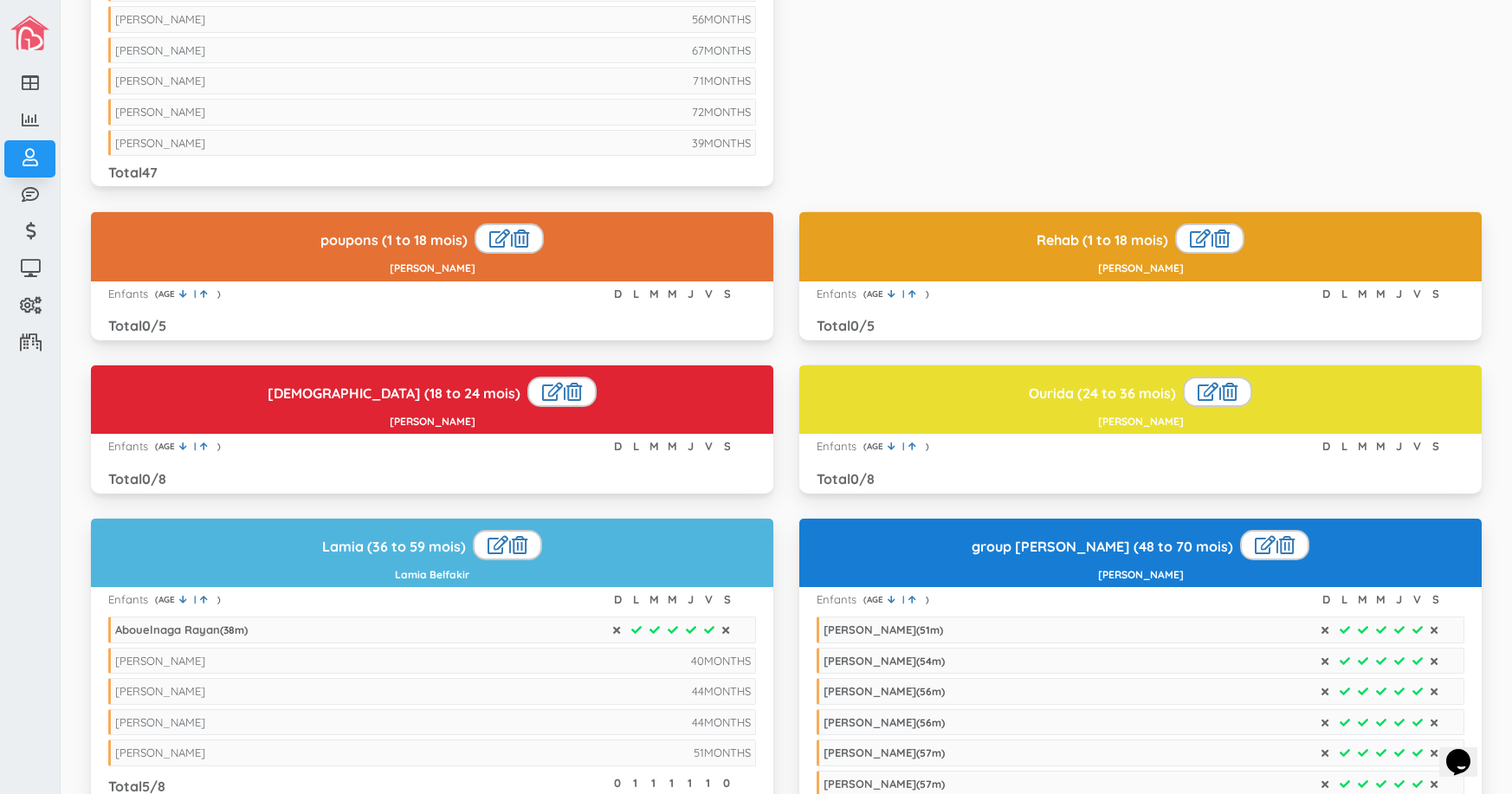
scroll to position [1472, 0]
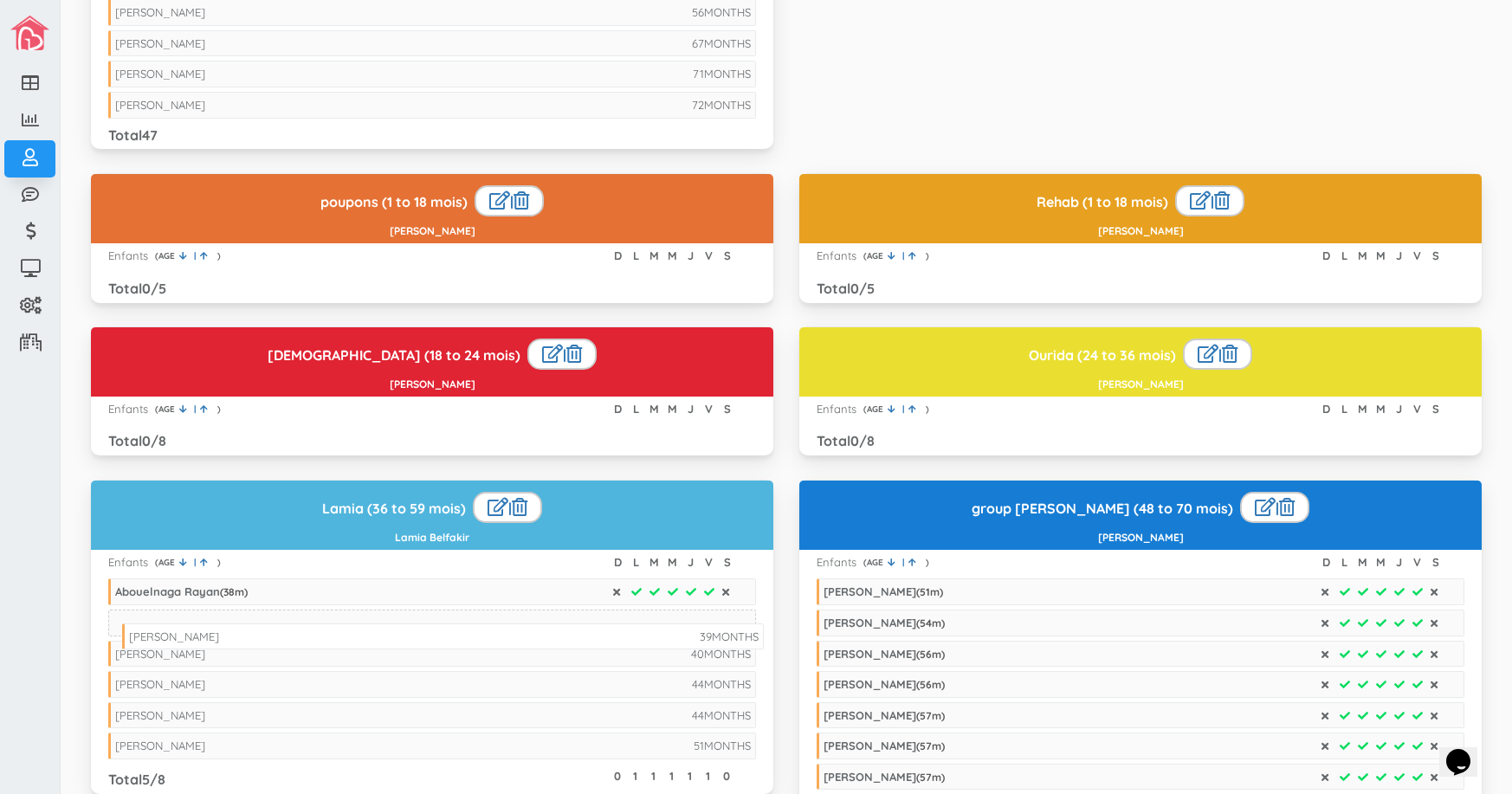
drag, startPoint x: 334, startPoint y: 139, endPoint x: 348, endPoint y: 640, distance: 501.2
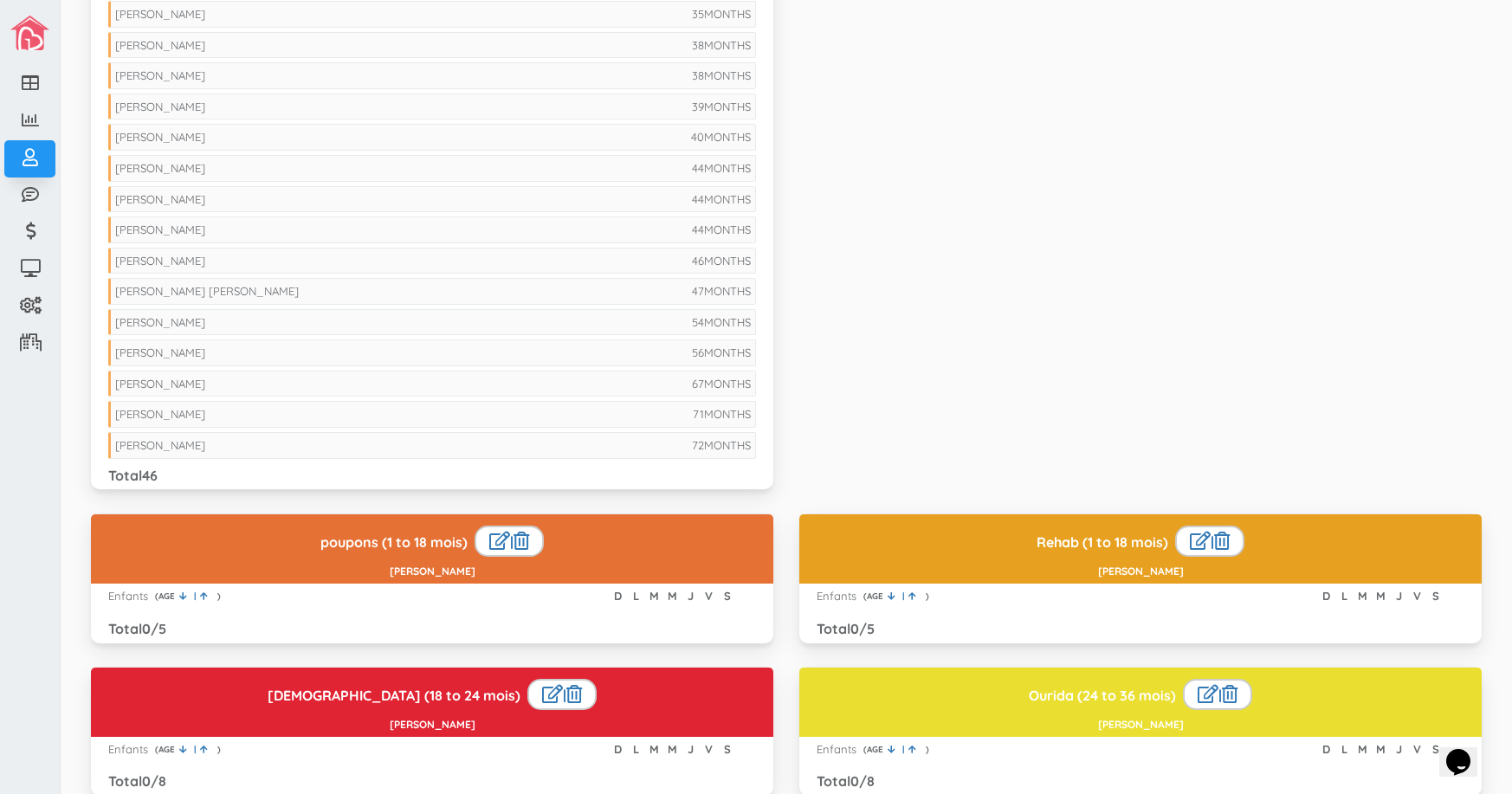
scroll to position [1126, 0]
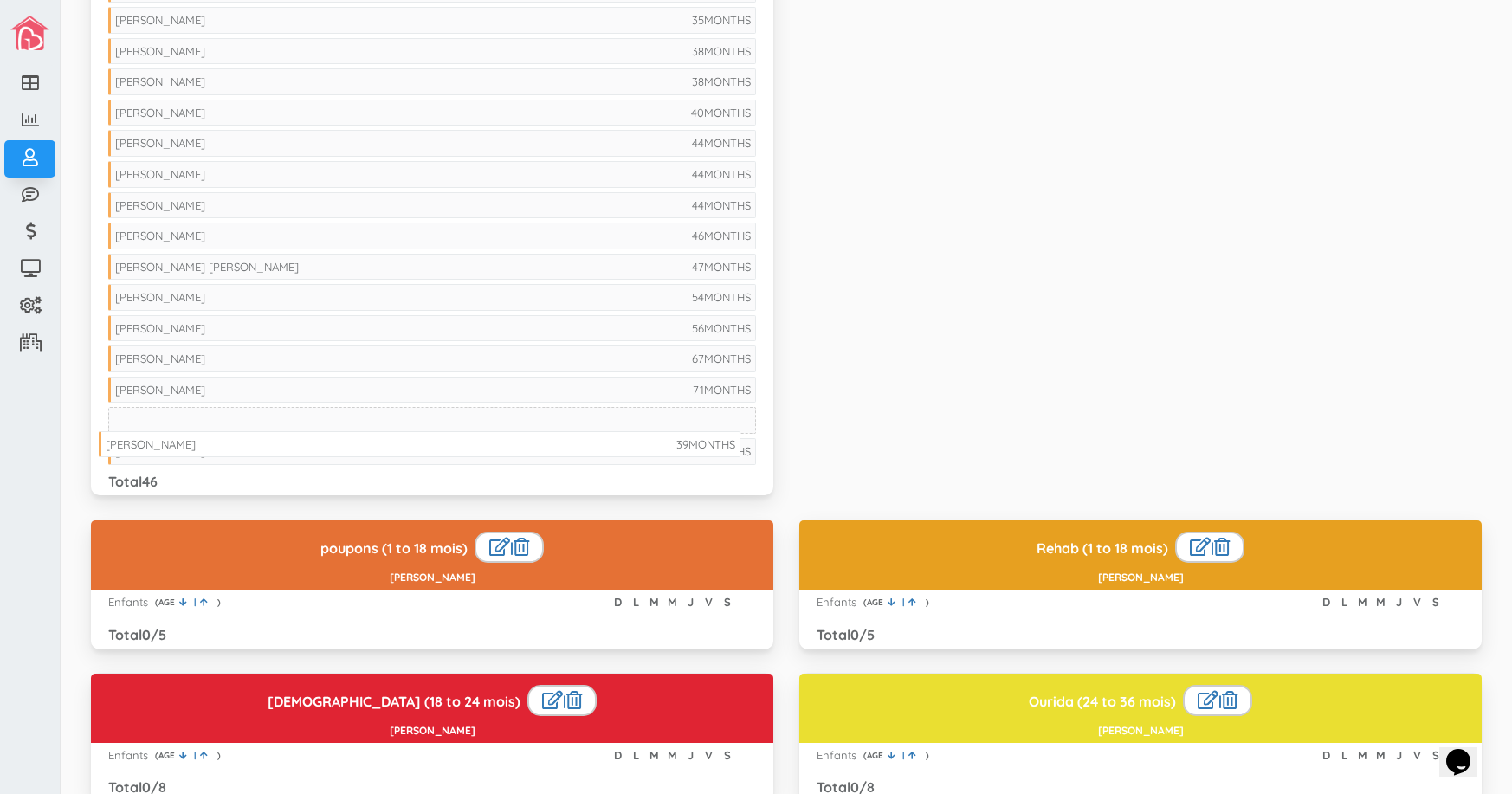
drag, startPoint x: 231, startPoint y: 109, endPoint x: 221, endPoint y: 441, distance: 332.2
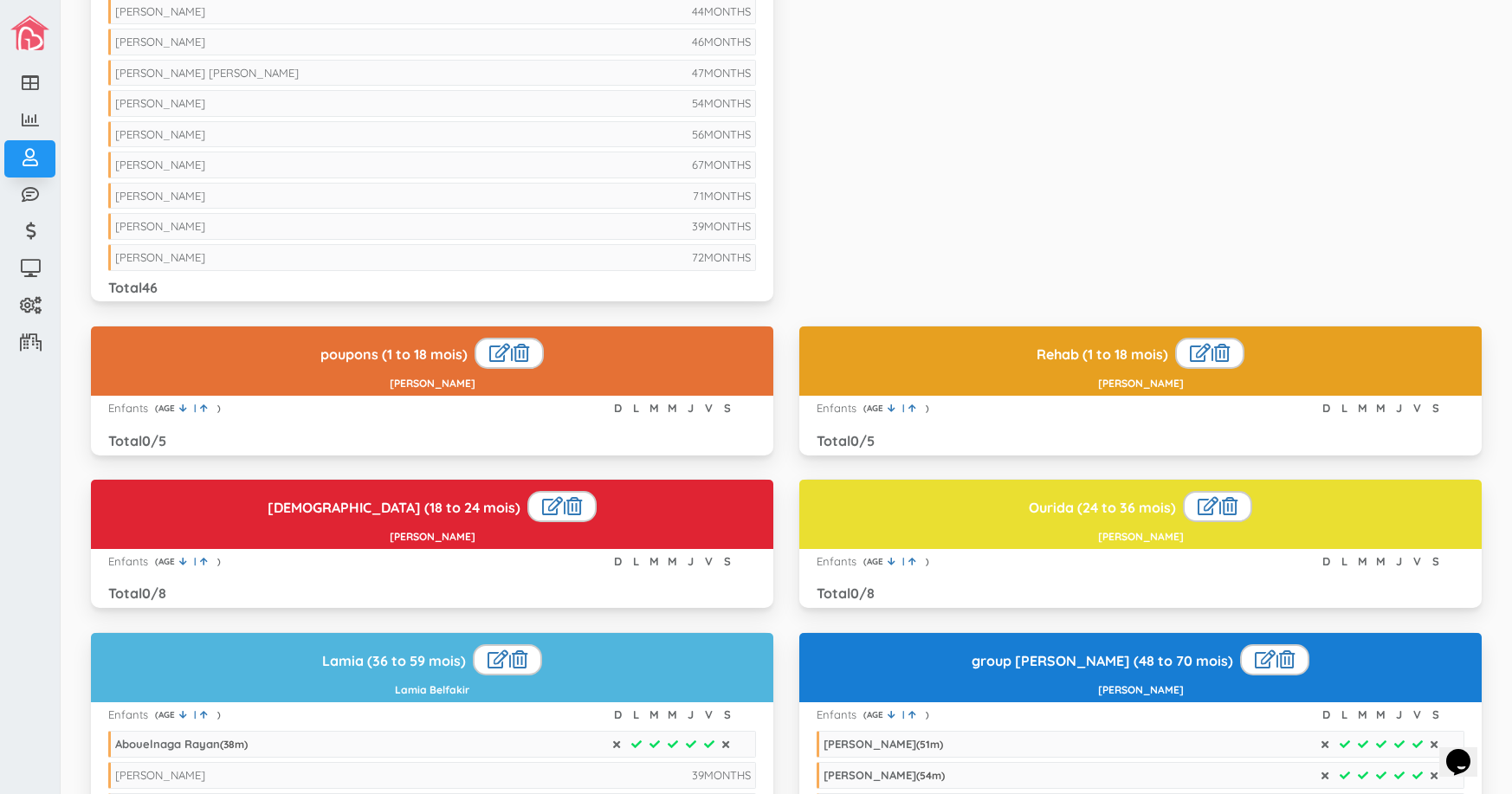
scroll to position [1386, 0]
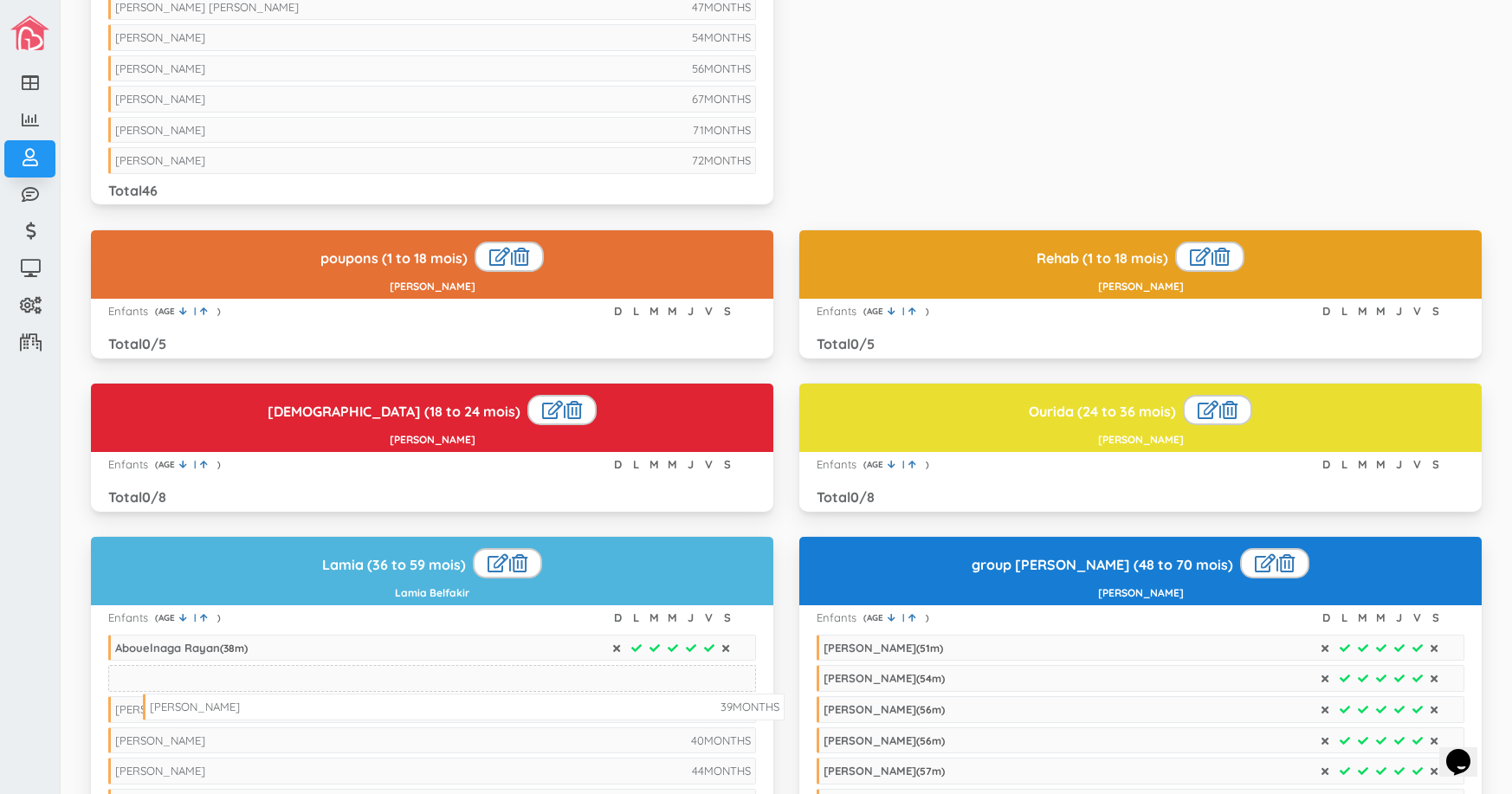
drag, startPoint x: 252, startPoint y: 158, endPoint x: 286, endPoint y: 704, distance: 547.1
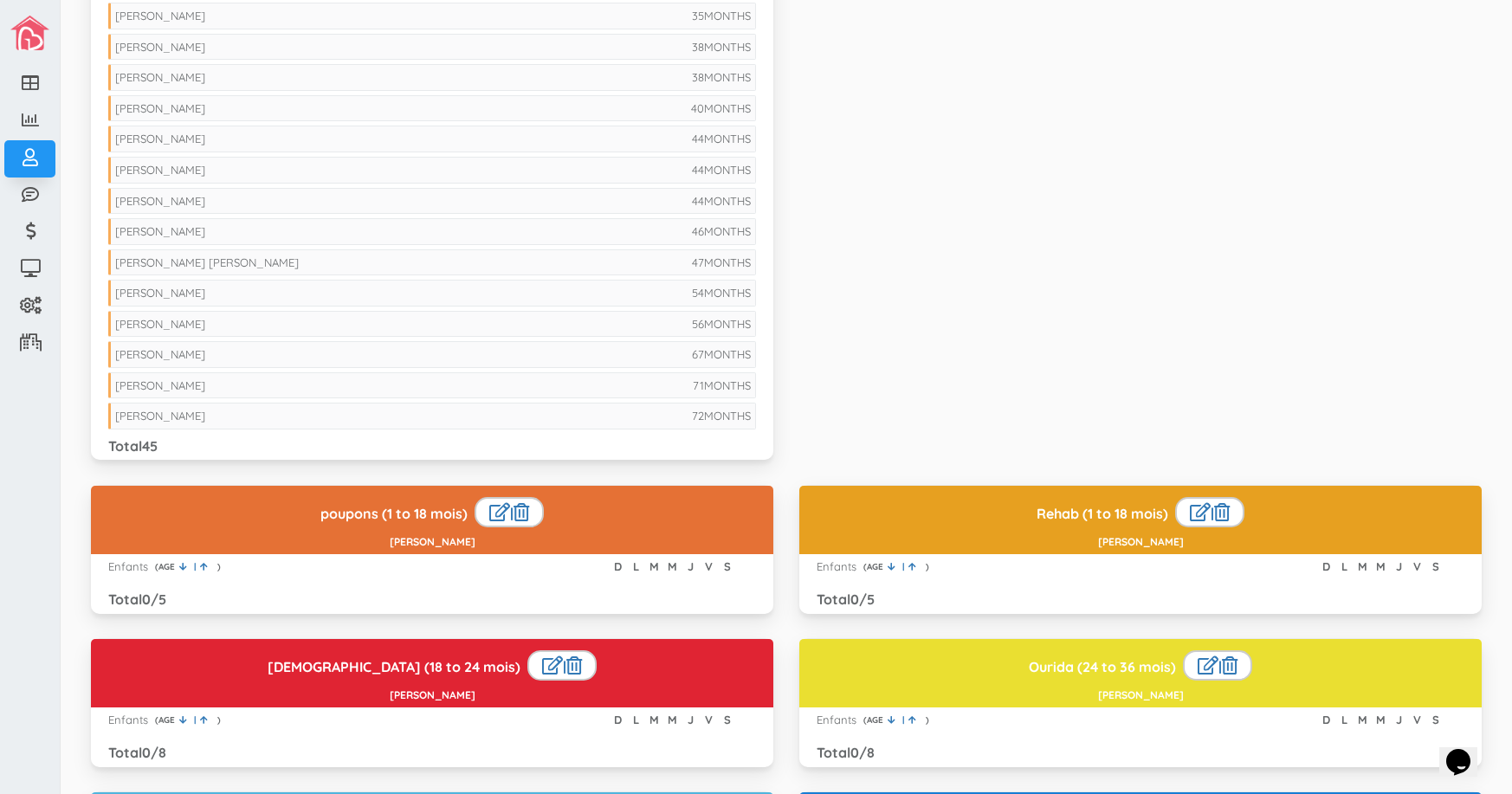
scroll to position [1126, 0]
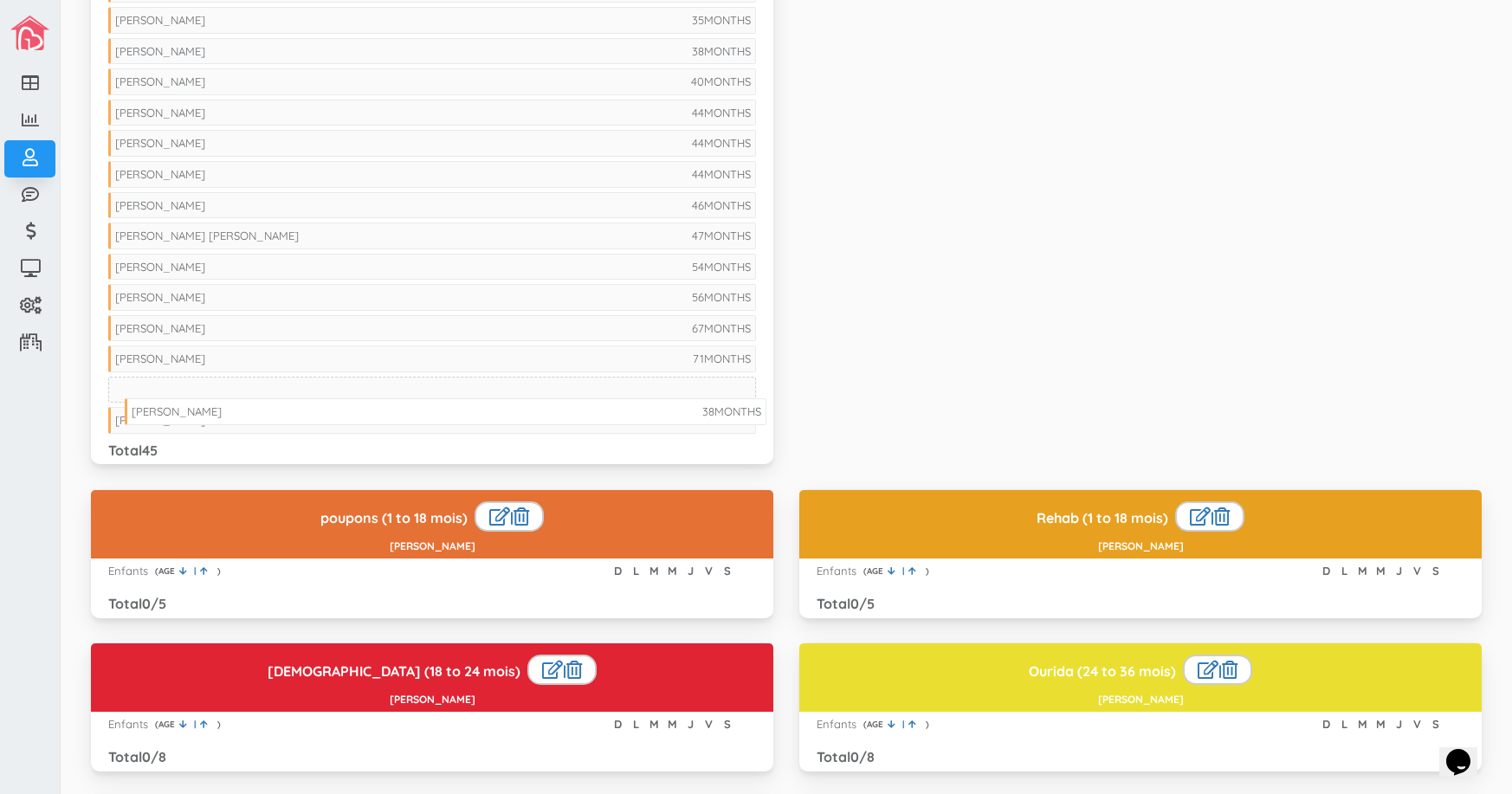
drag, startPoint x: 220, startPoint y: 82, endPoint x: 236, endPoint y: 412, distance: 330.4
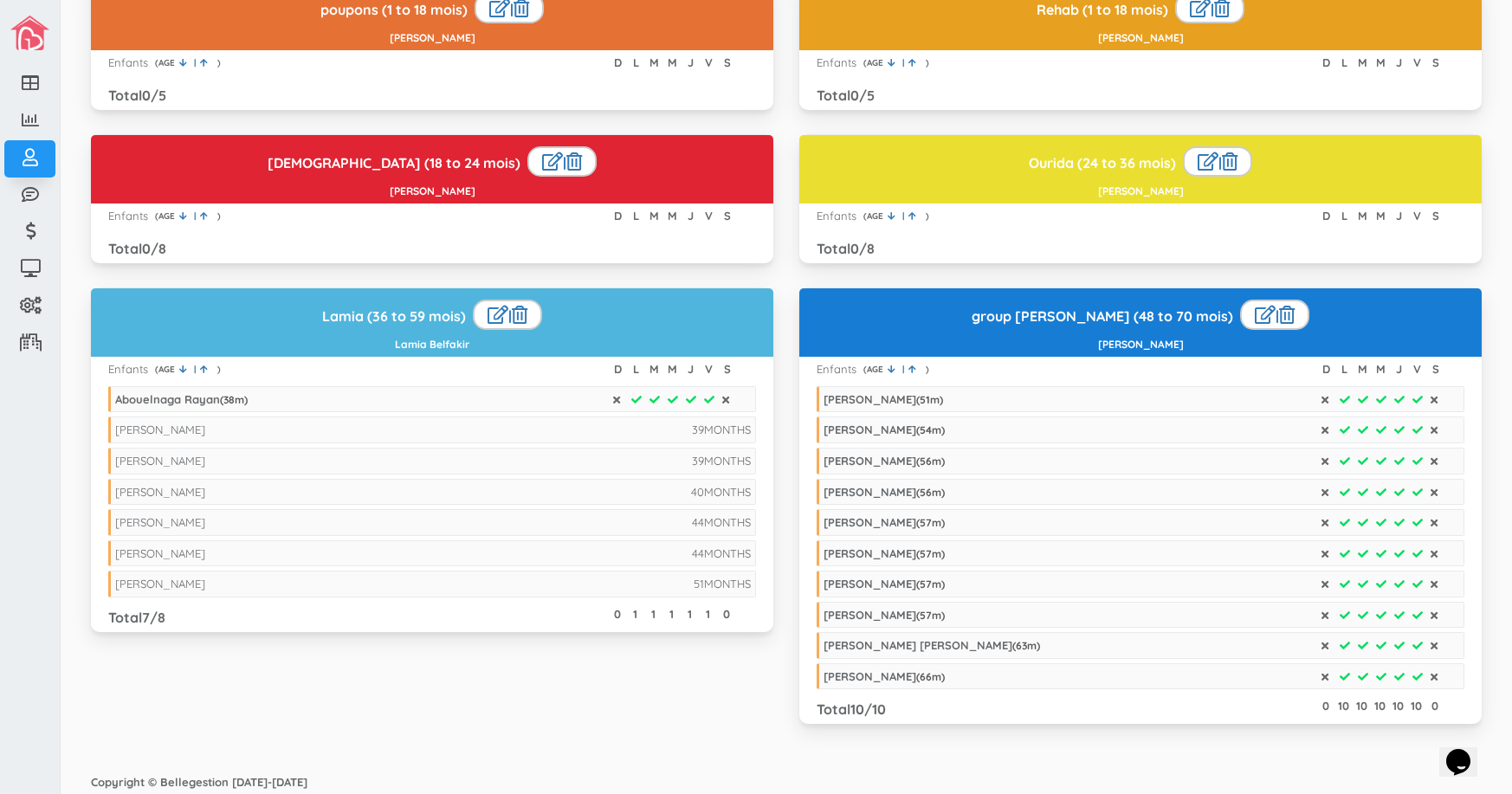
scroll to position [1639, 0]
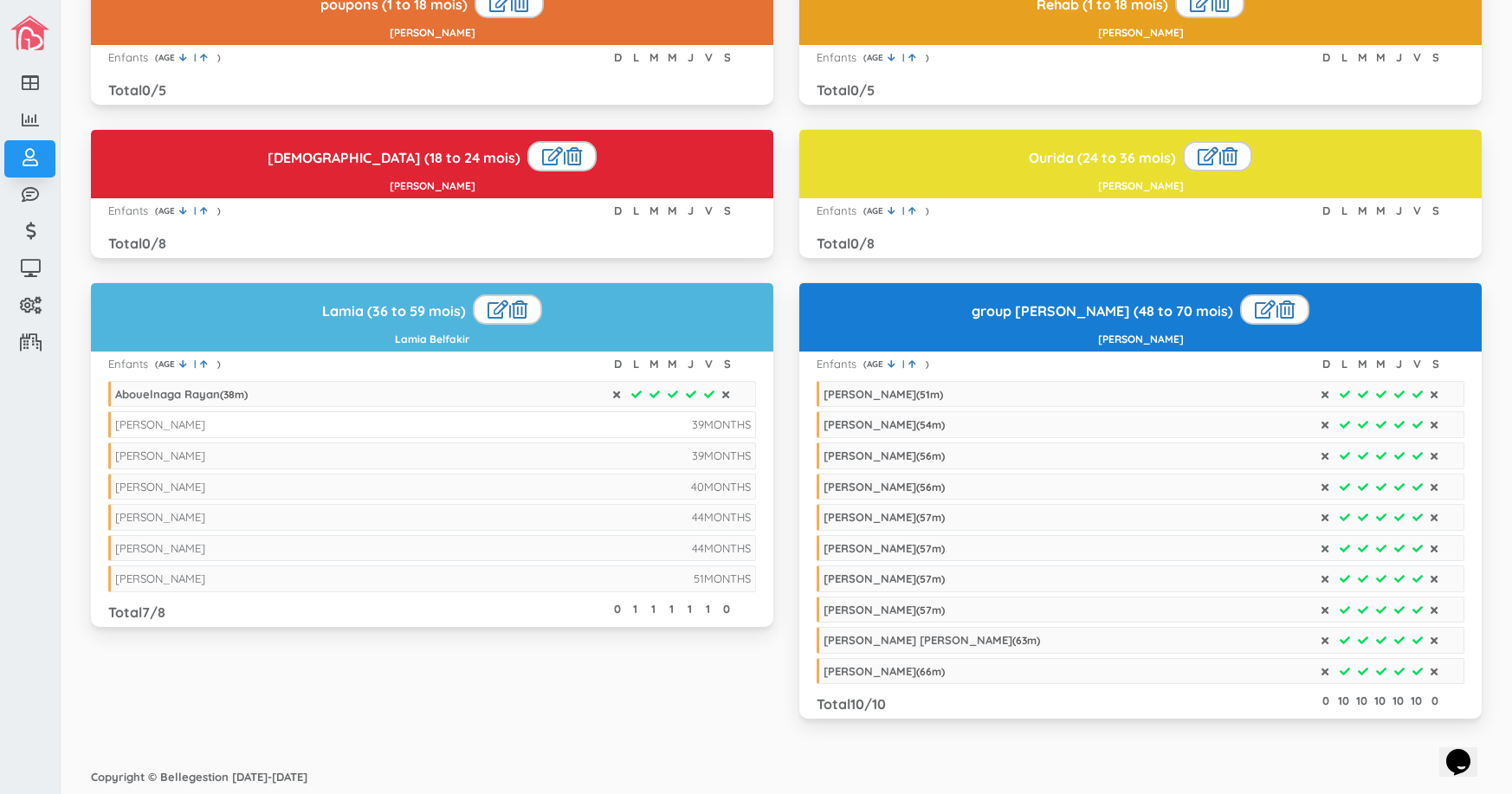
click at [478, 427] on li "39 MONTHS Abigaelle Fournier" at bounding box center [432, 424] width 648 height 26
click at [470, 443] on li "39 MONTHS Ronald Dubreus-Martin" at bounding box center [432, 455] width 648 height 26
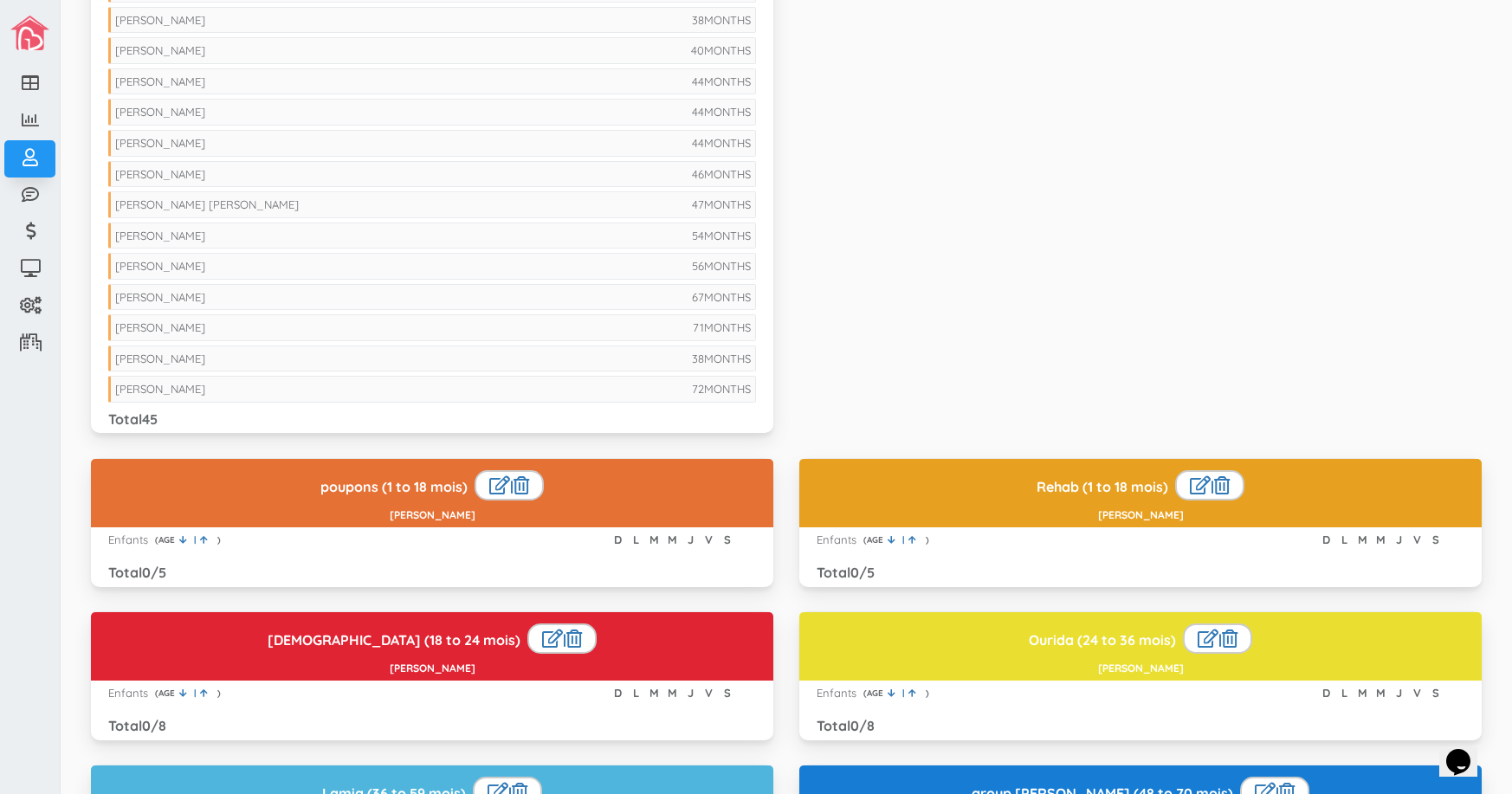
scroll to position [1119, 0]
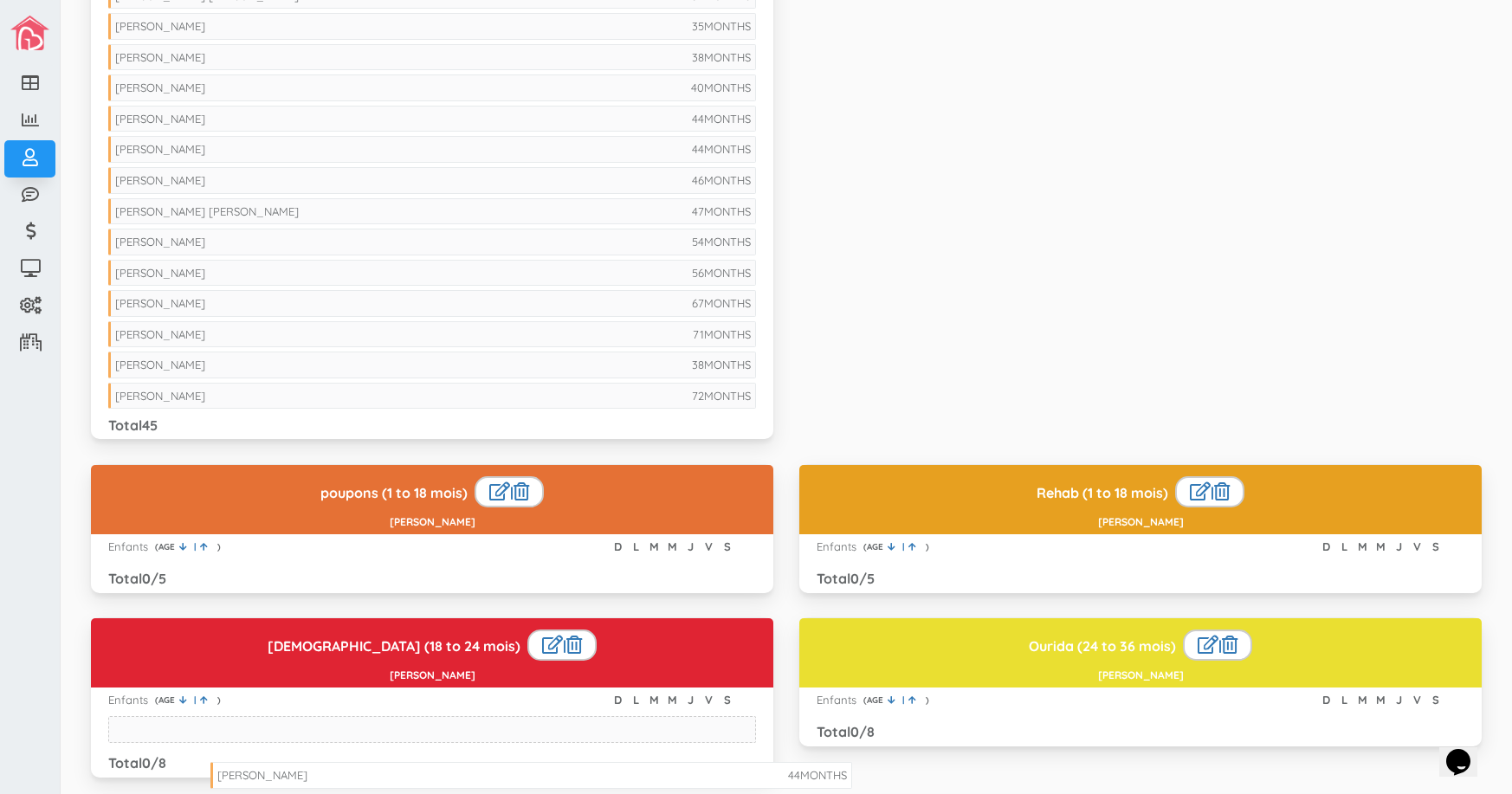
drag, startPoint x: 245, startPoint y: 176, endPoint x: 347, endPoint y: 770, distance: 602.7
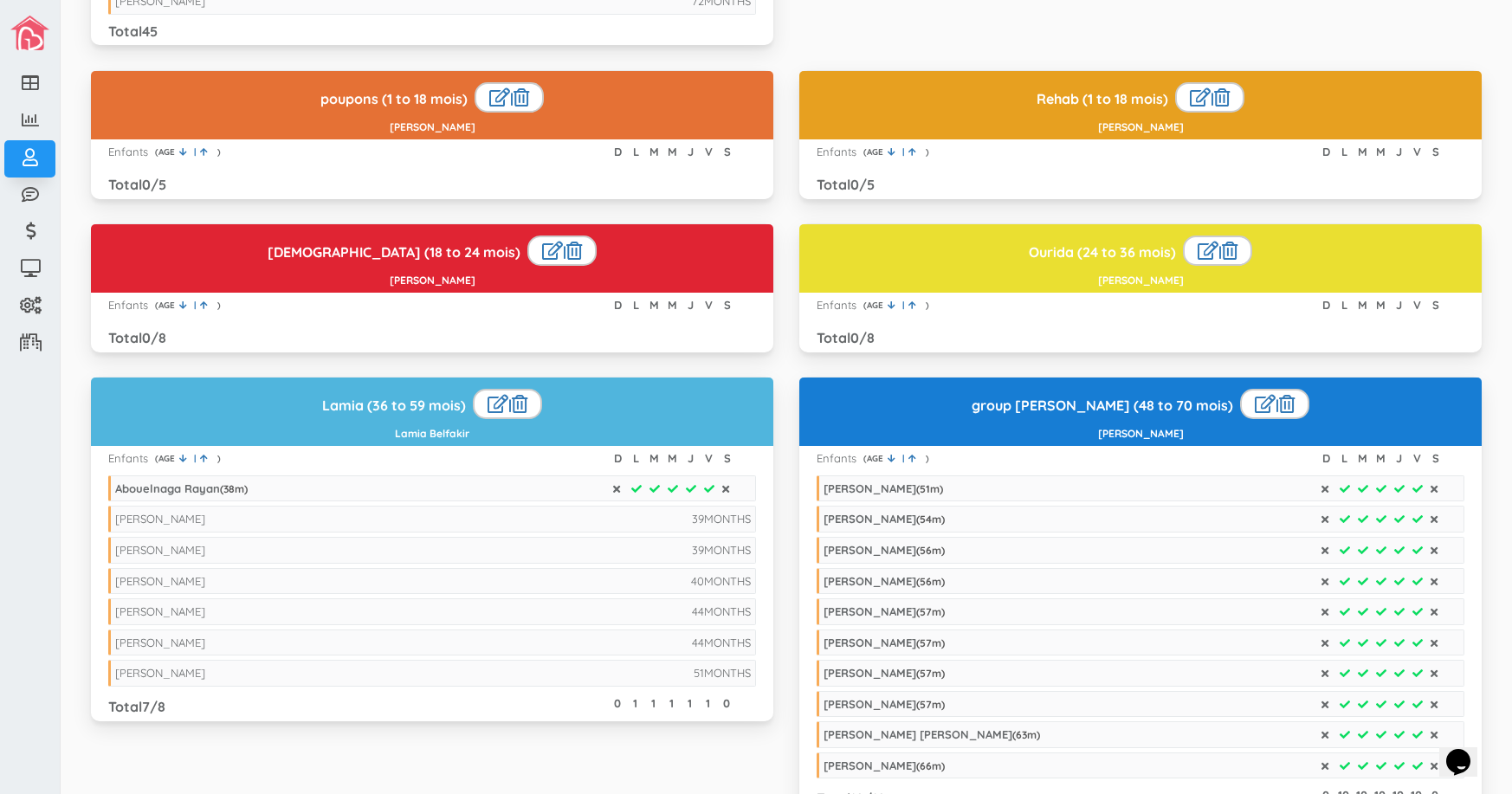
scroll to position [1552, 0]
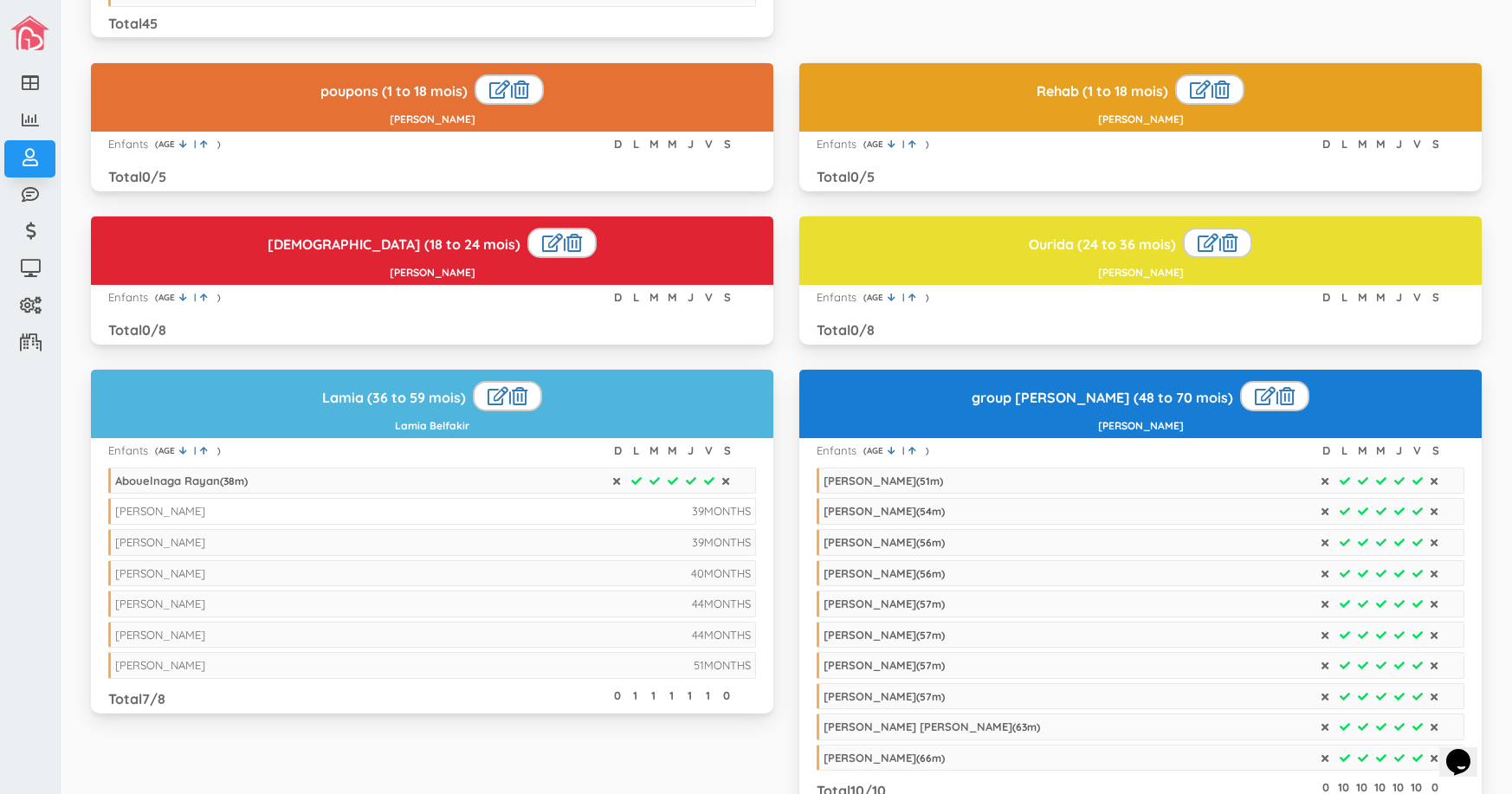
click at [734, 513] on span "MONTHS" at bounding box center [726, 510] width 46 height 14
click at [617, 515] on li "39 MONTHS Abigaelle Fournier" at bounding box center [432, 510] width 648 height 26
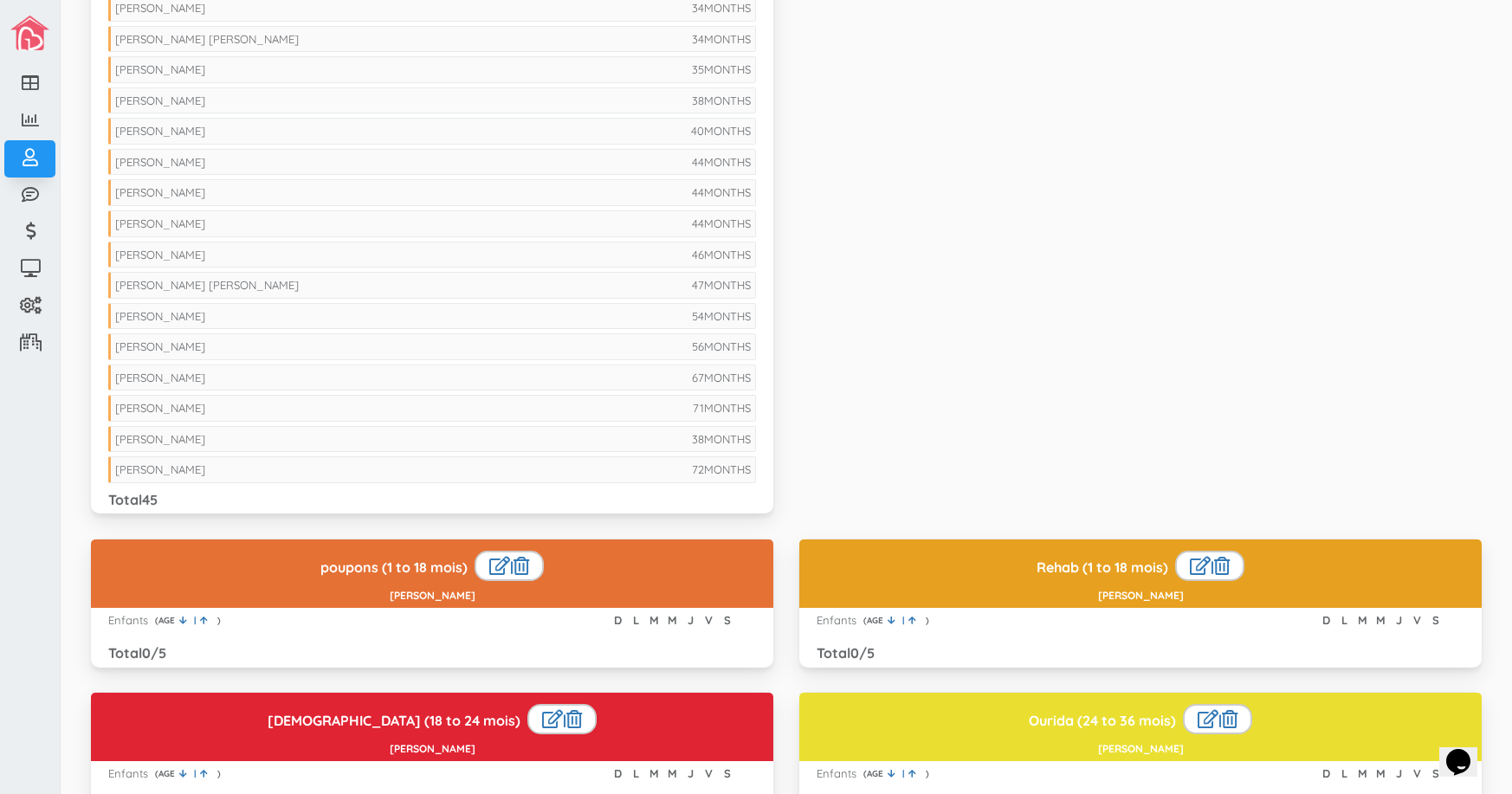
scroll to position [1039, 0]
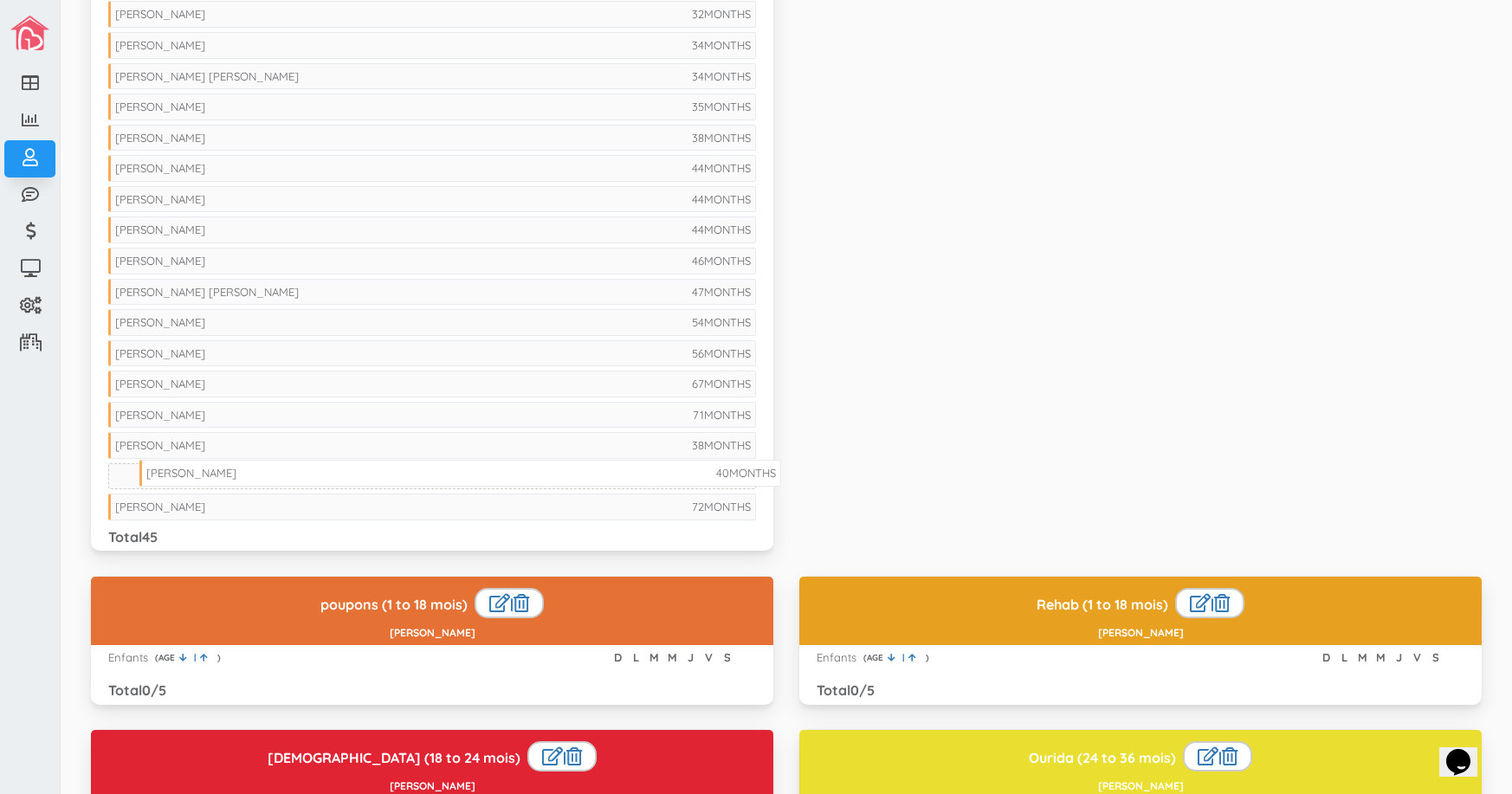
drag, startPoint x: 350, startPoint y: 162, endPoint x: 379, endPoint y: 467, distance: 306.4
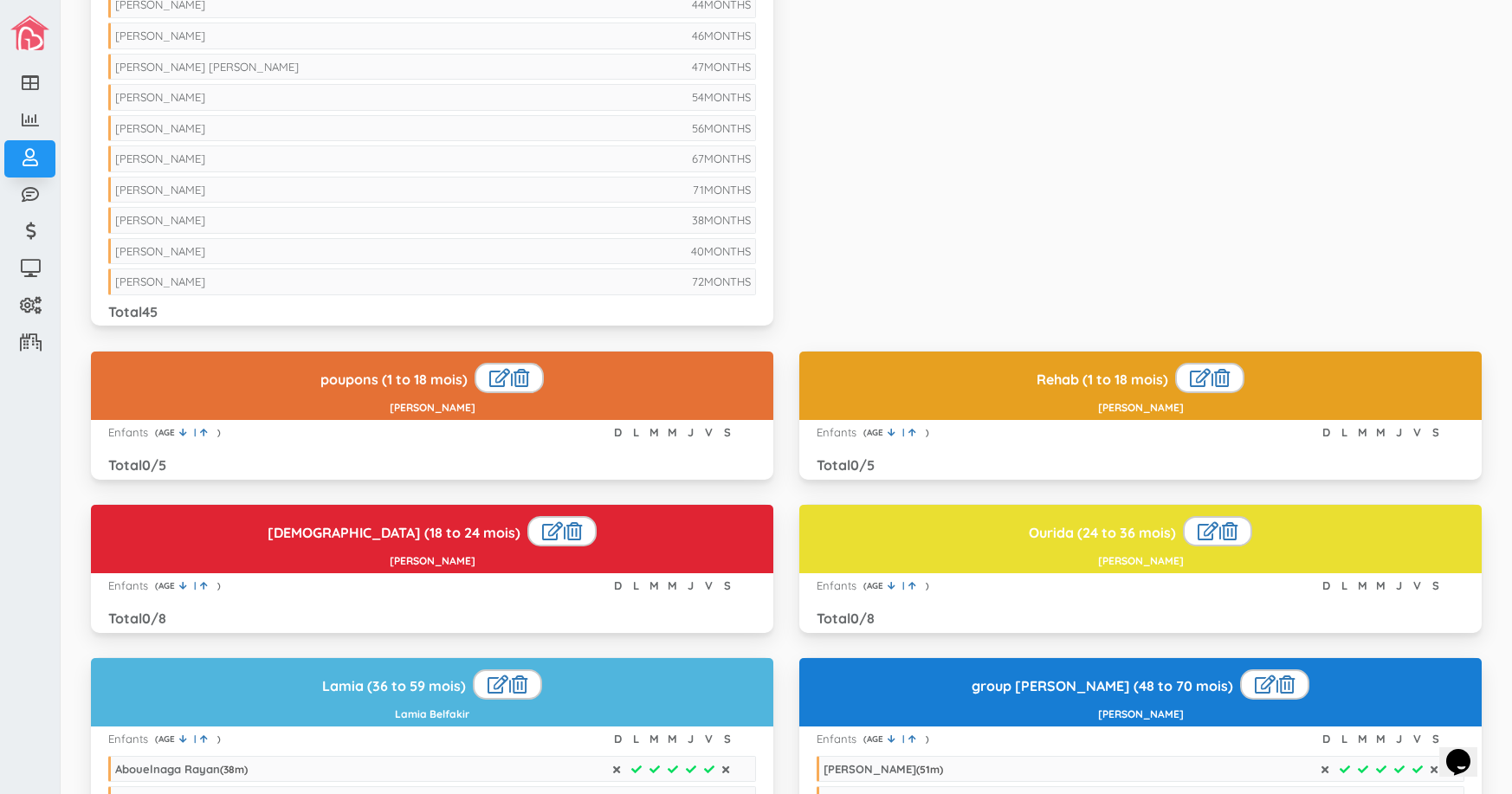
scroll to position [1386, 0]
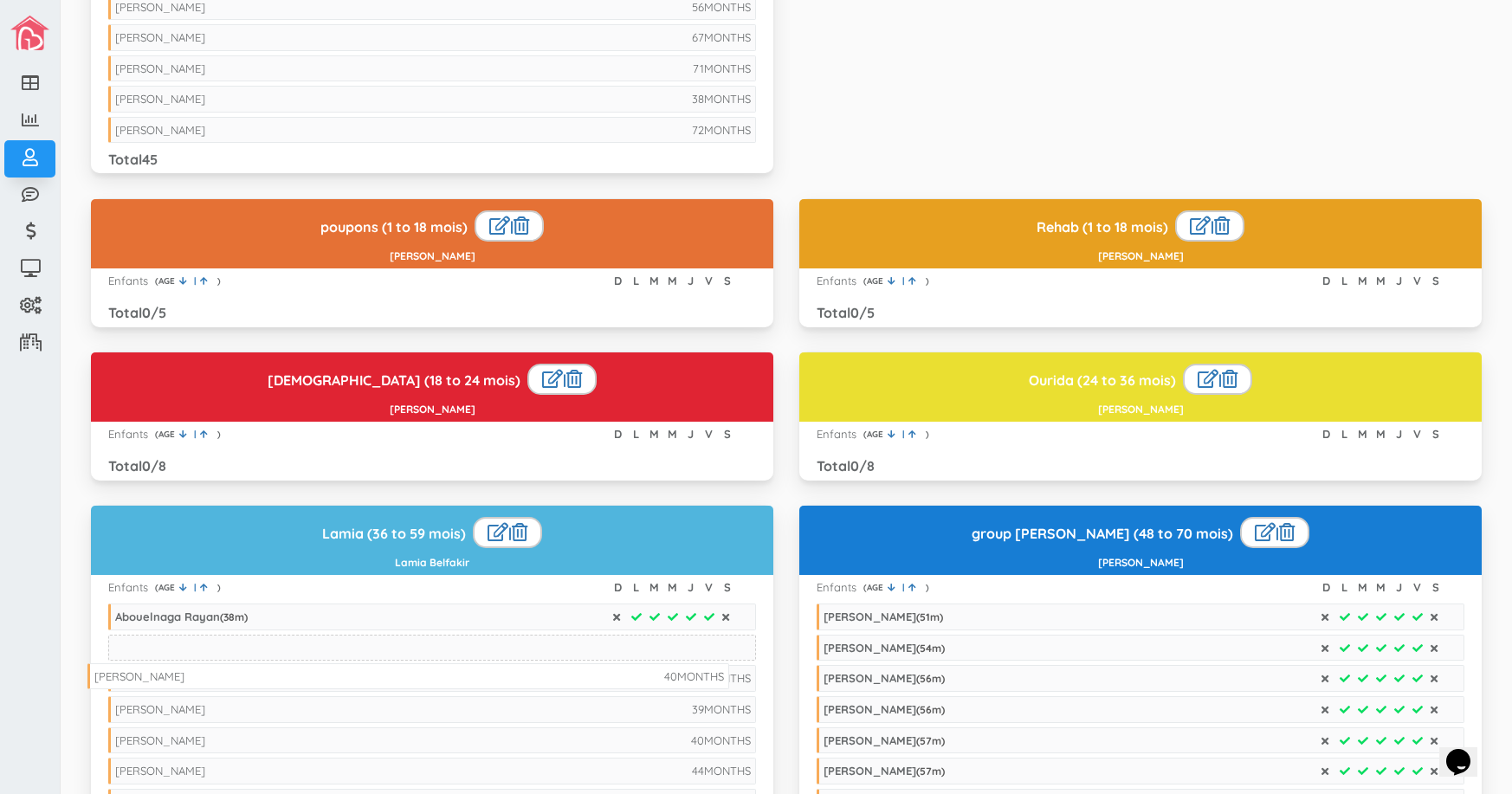
drag, startPoint x: 514, startPoint y: 125, endPoint x: 493, endPoint y: 671, distance: 546.4
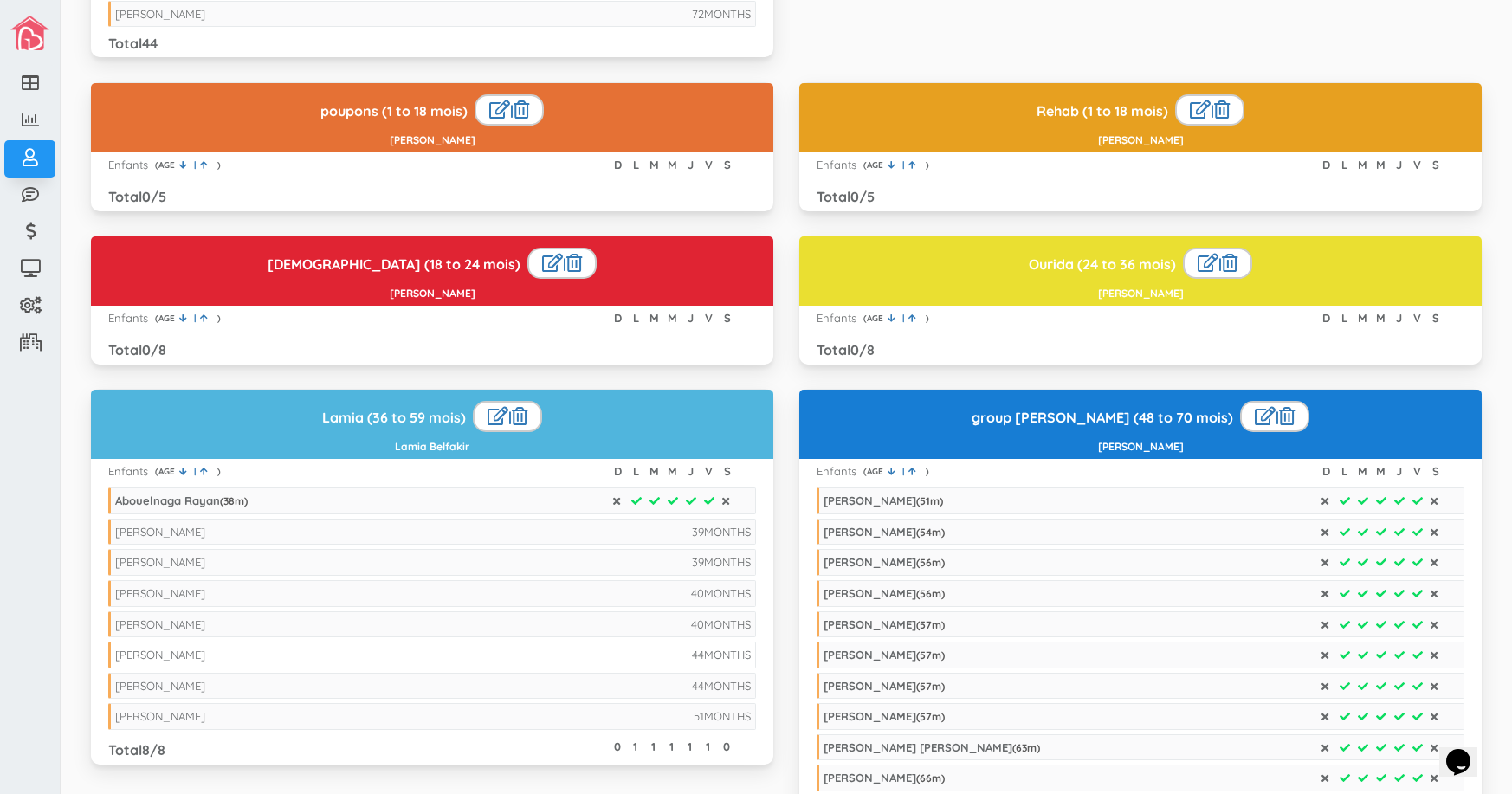
scroll to position [1559, 0]
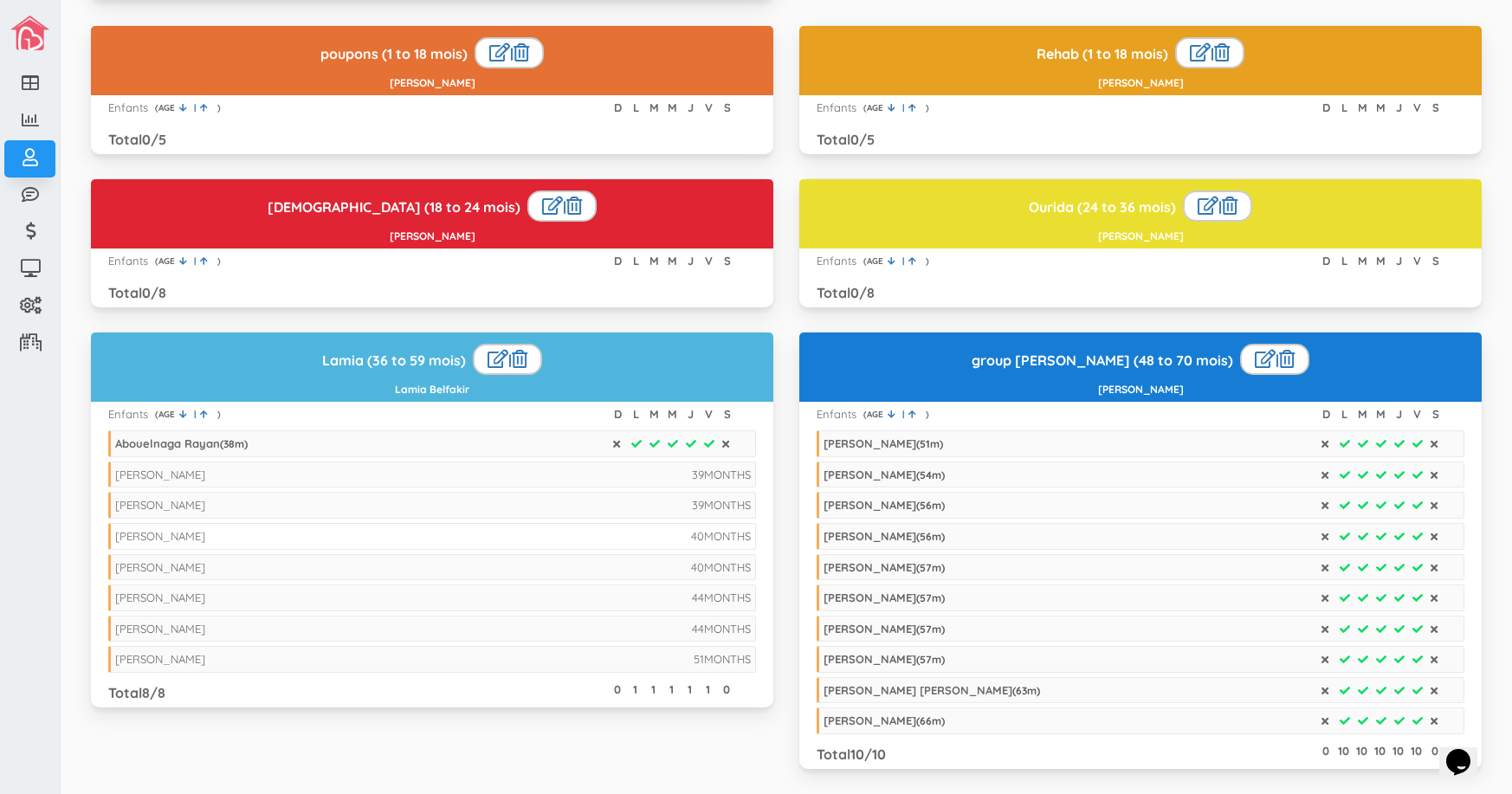
click at [205, 530] on div "[PERSON_NAME]" at bounding box center [159, 535] width 90 height 14
click at [205, 571] on div "[PERSON_NAME]" at bounding box center [159, 567] width 90 height 14
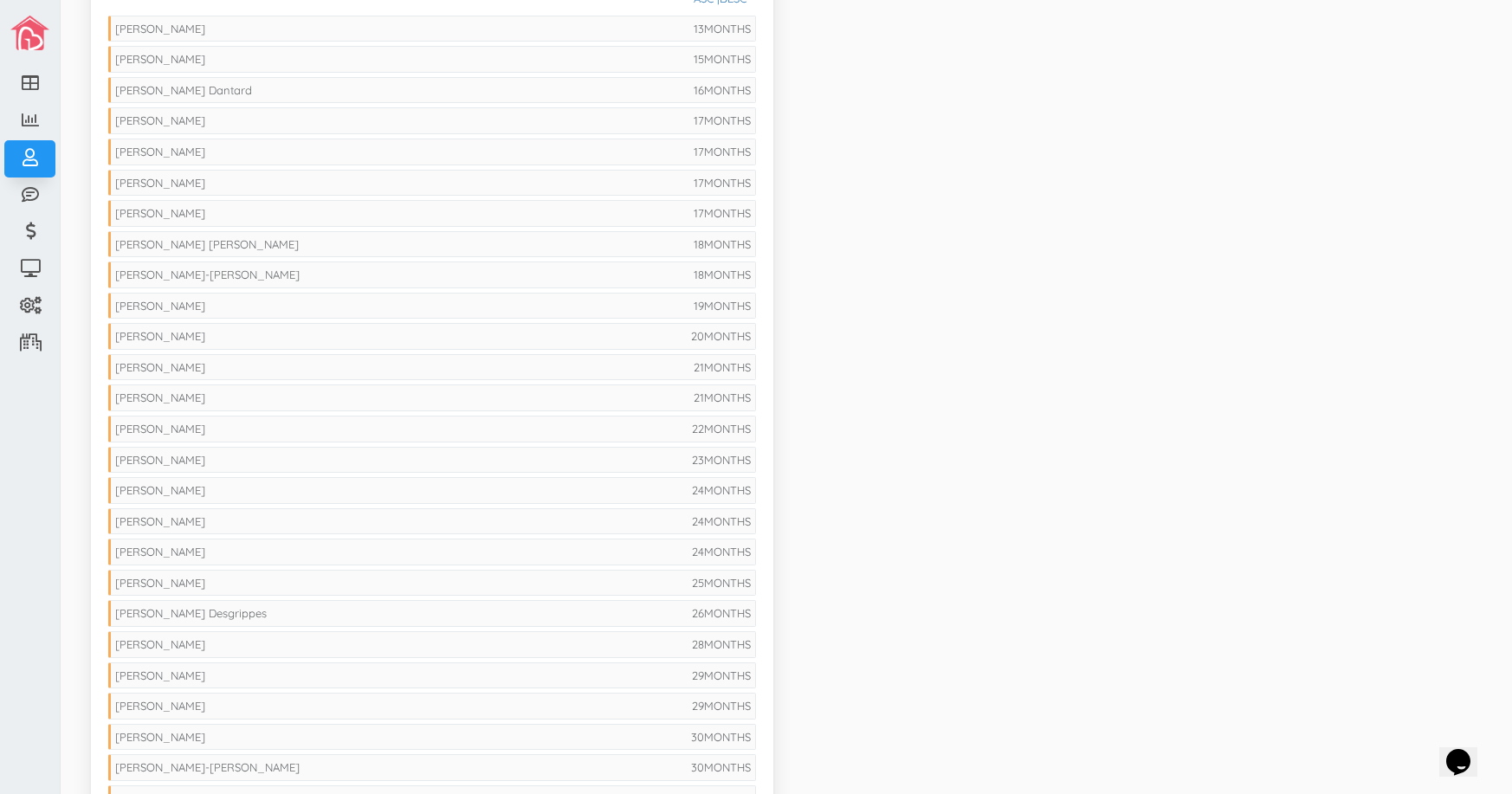
scroll to position [0, 0]
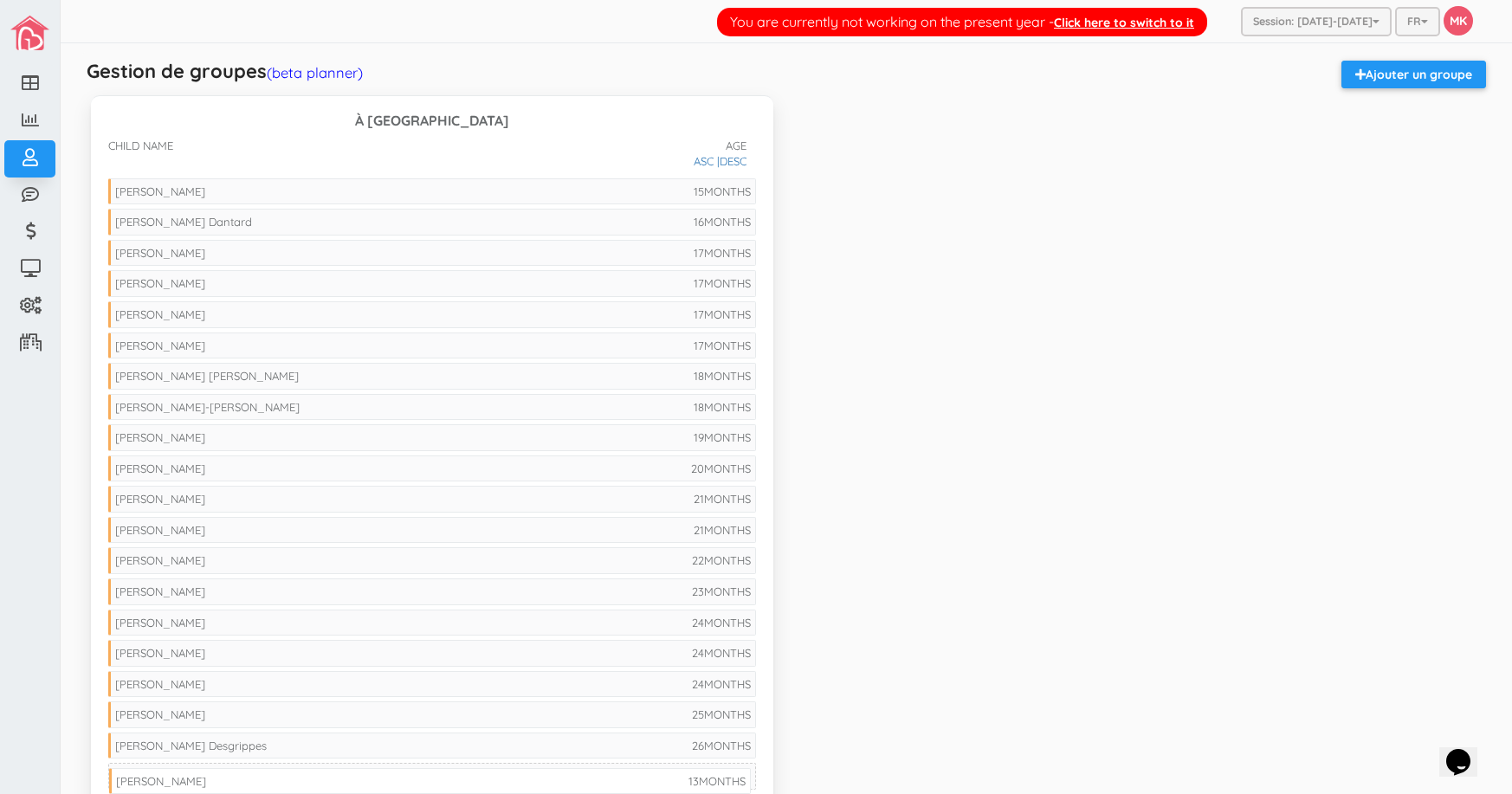
drag, startPoint x: 468, startPoint y: 183, endPoint x: 468, endPoint y: 773, distance: 590.0
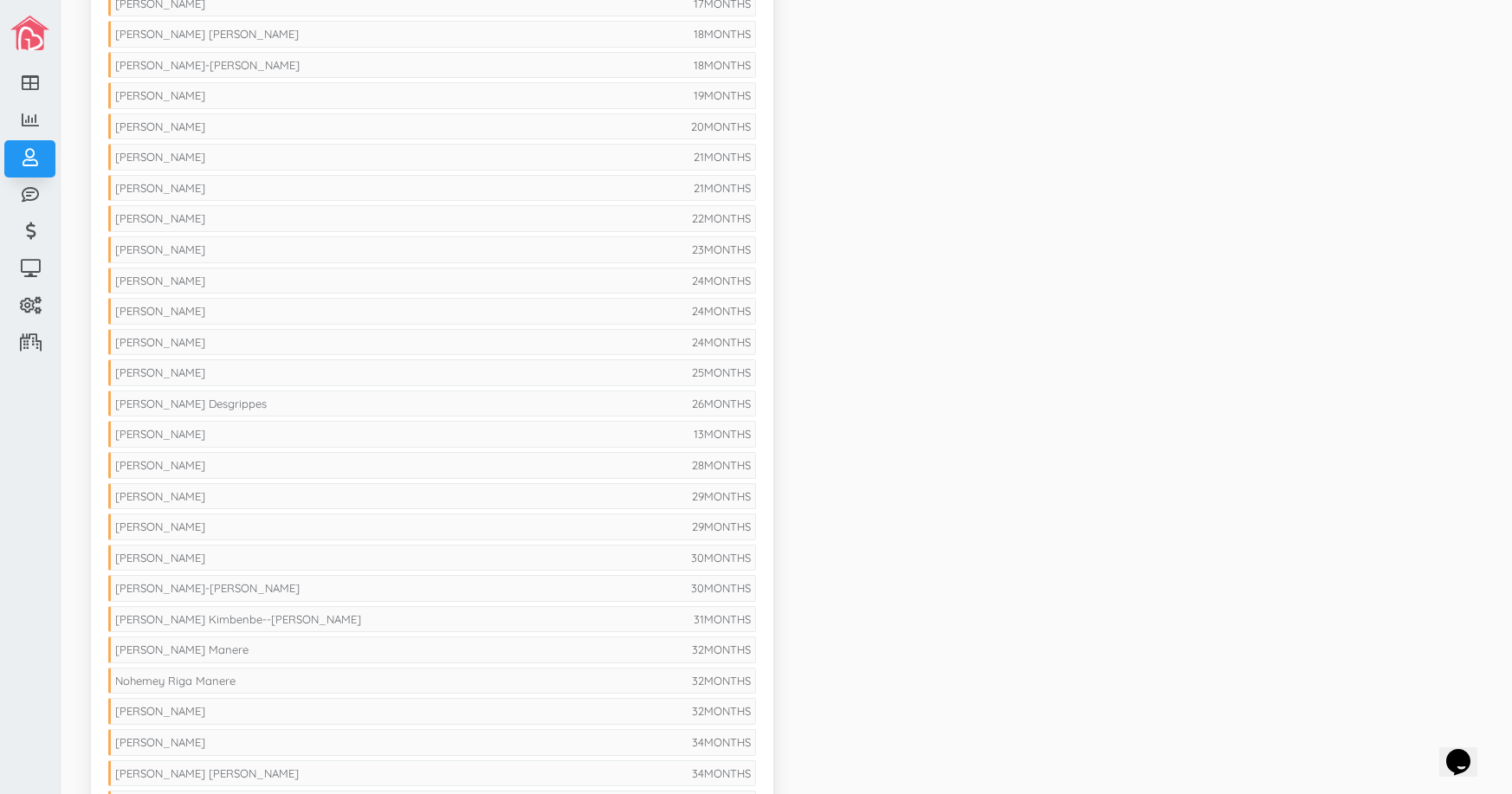
scroll to position [346, 0]
drag, startPoint x: 571, startPoint y: 429, endPoint x: 579, endPoint y: 762, distance: 333.1
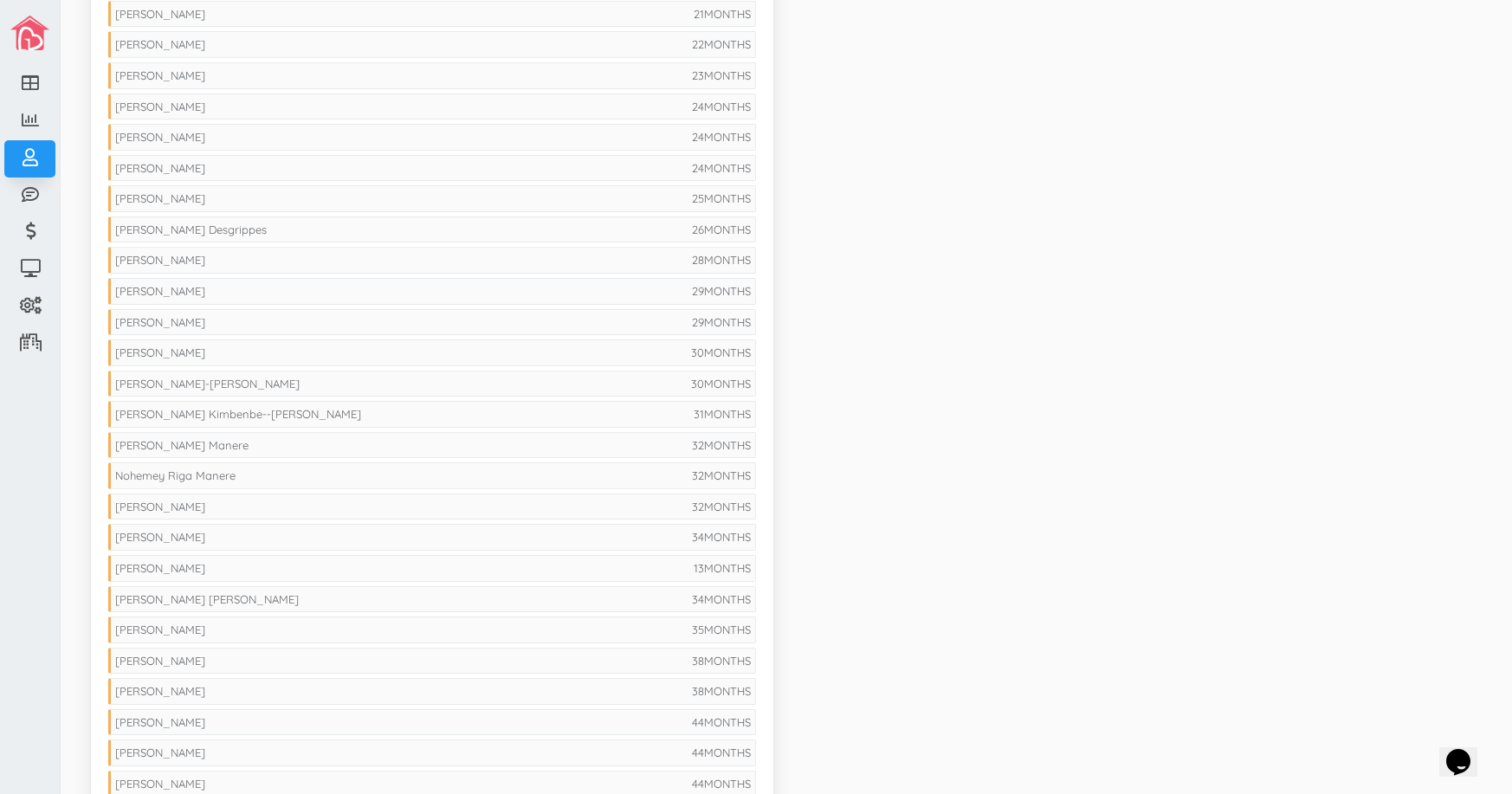
scroll to position [693, 0]
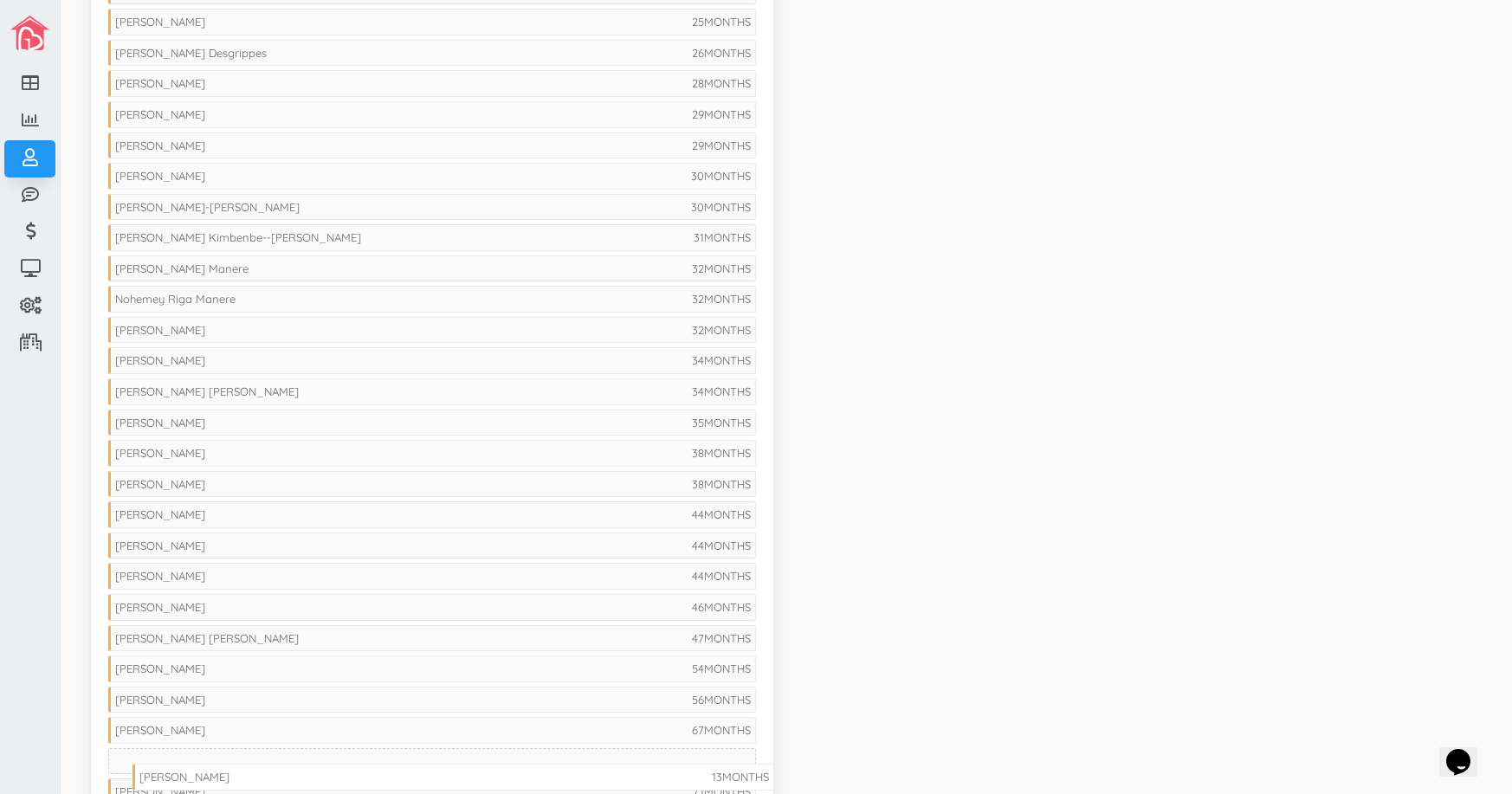
drag, startPoint x: 635, startPoint y: 388, endPoint x: 660, endPoint y: 773, distance: 385.8
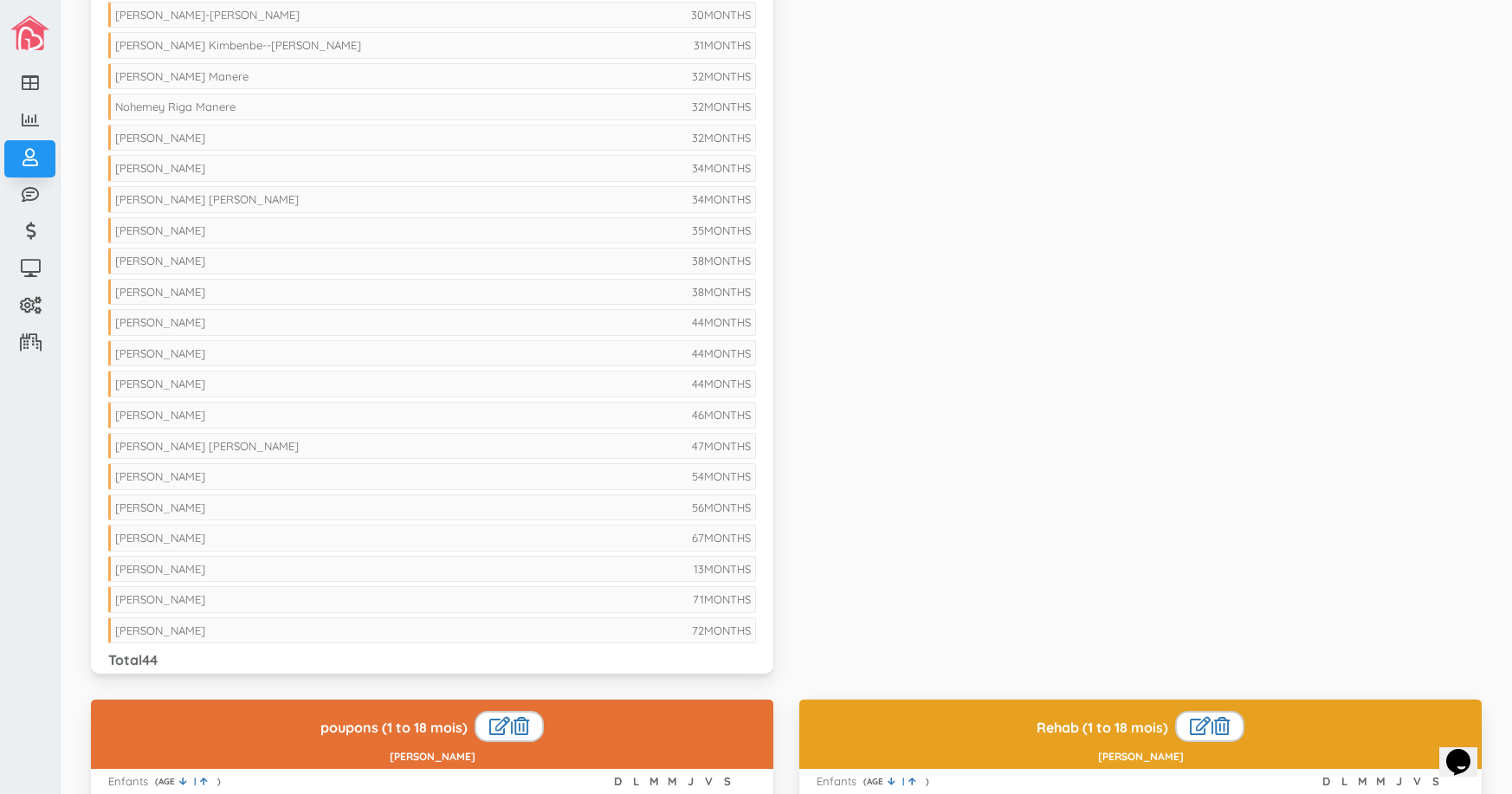
scroll to position [1039, 0]
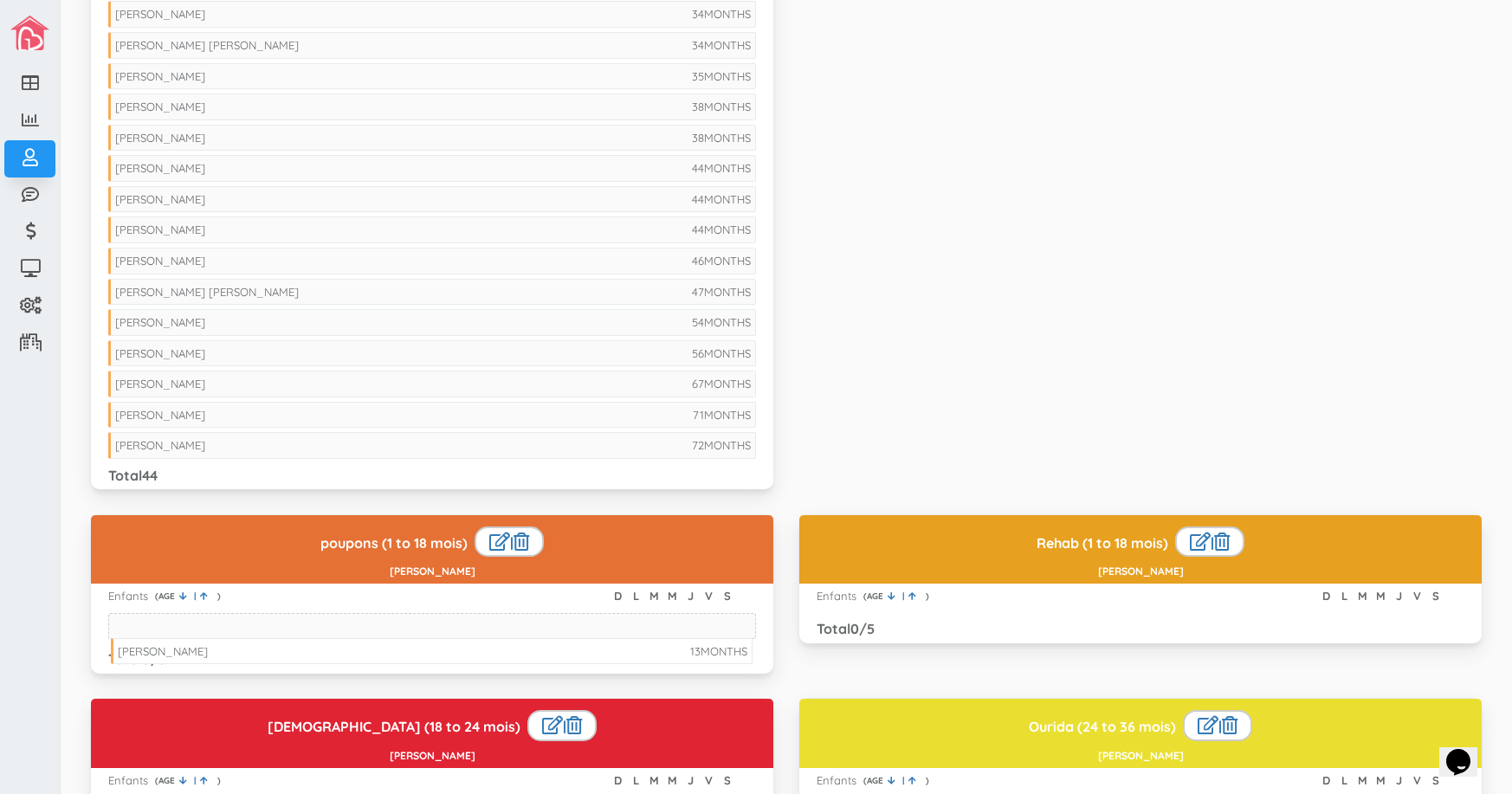
drag, startPoint x: 658, startPoint y: 411, endPoint x: 661, endPoint y: 648, distance: 237.0
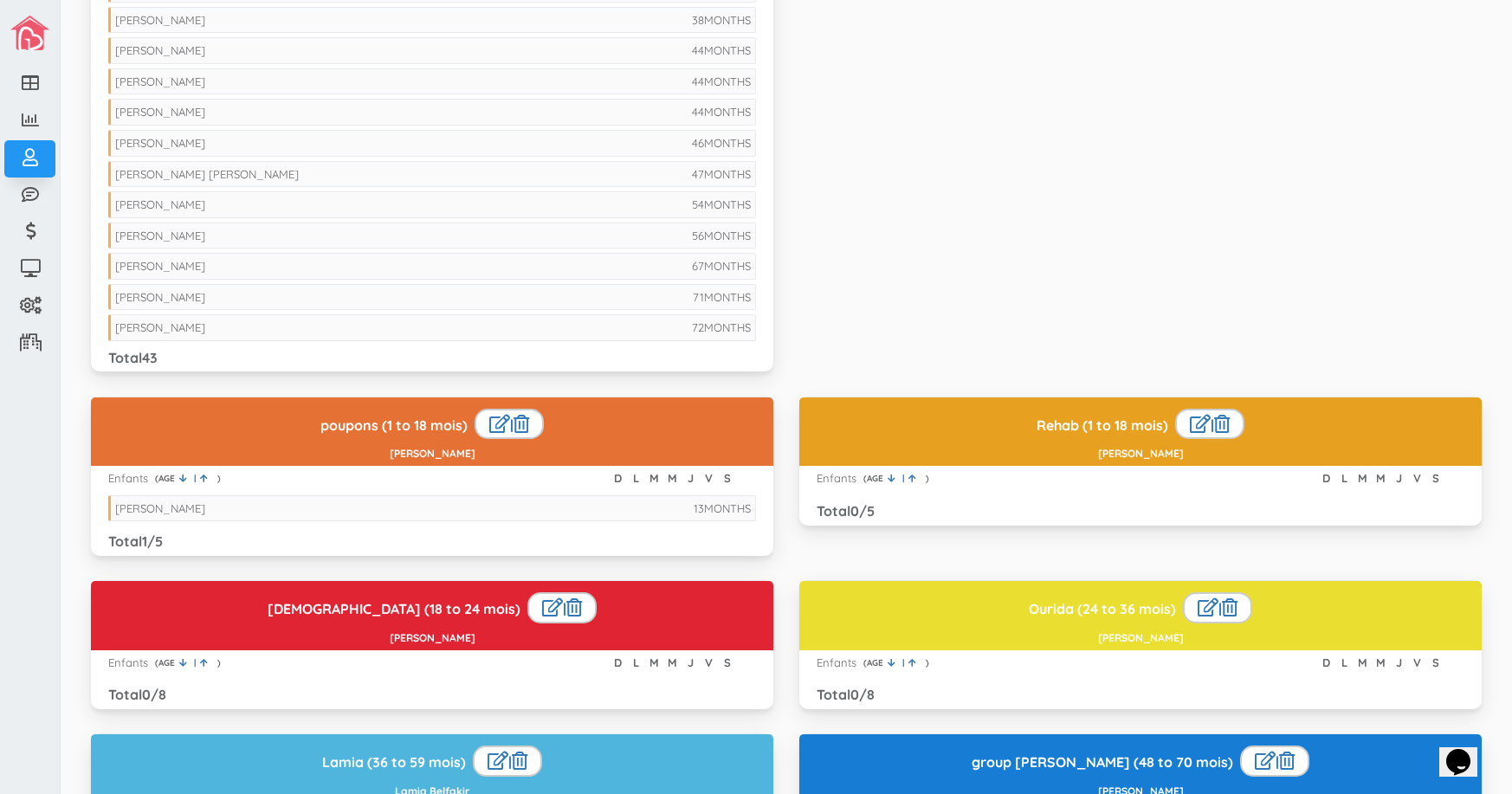
scroll to position [1212, 0]
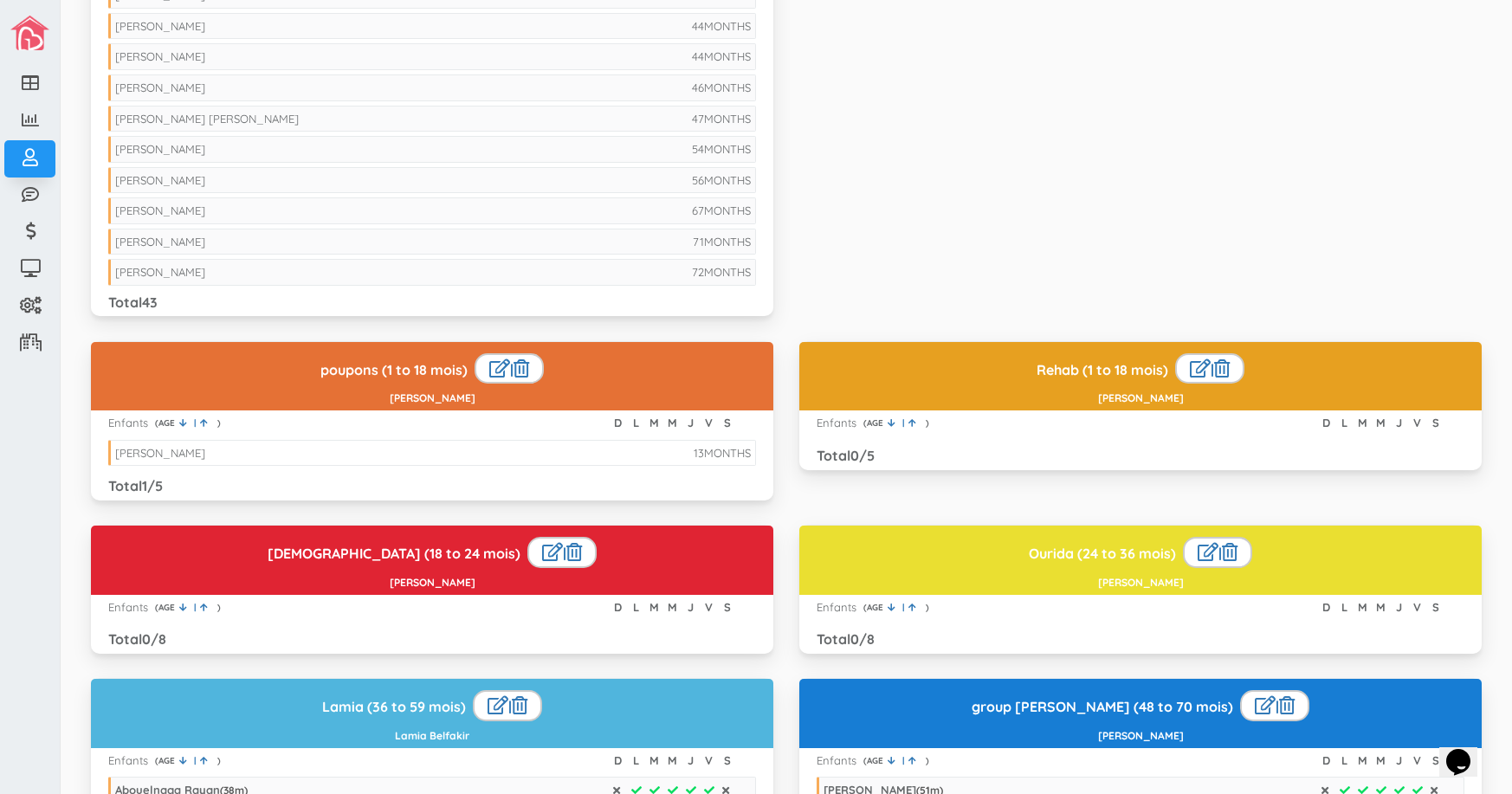
click at [671, 452] on li "13 MONTHS Kayla Cornanguer" at bounding box center [432, 453] width 648 height 26
click at [672, 450] on li "13 MONTHS Kayla Cornanguer" at bounding box center [432, 453] width 648 height 26
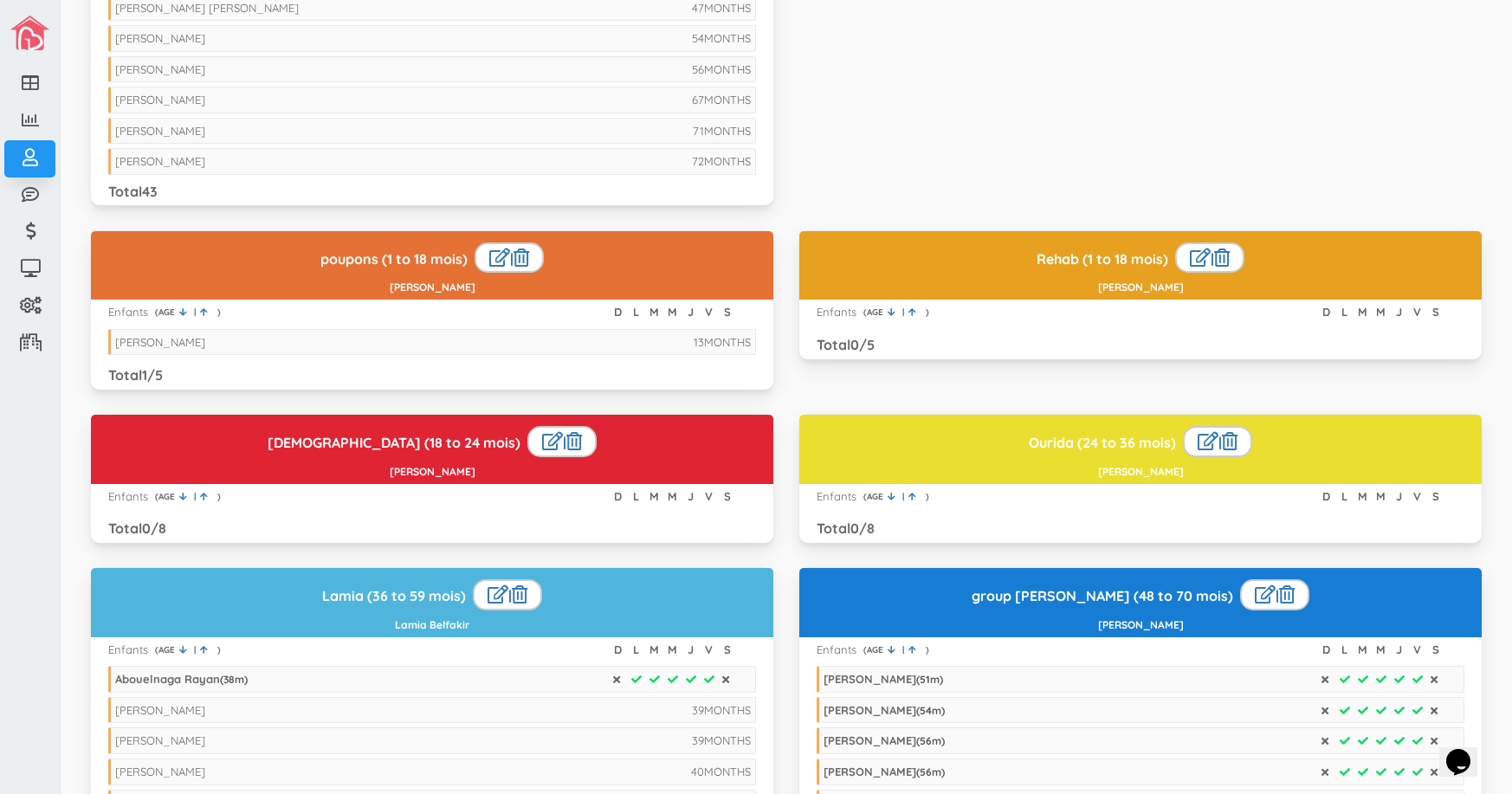
scroll to position [1386, 0]
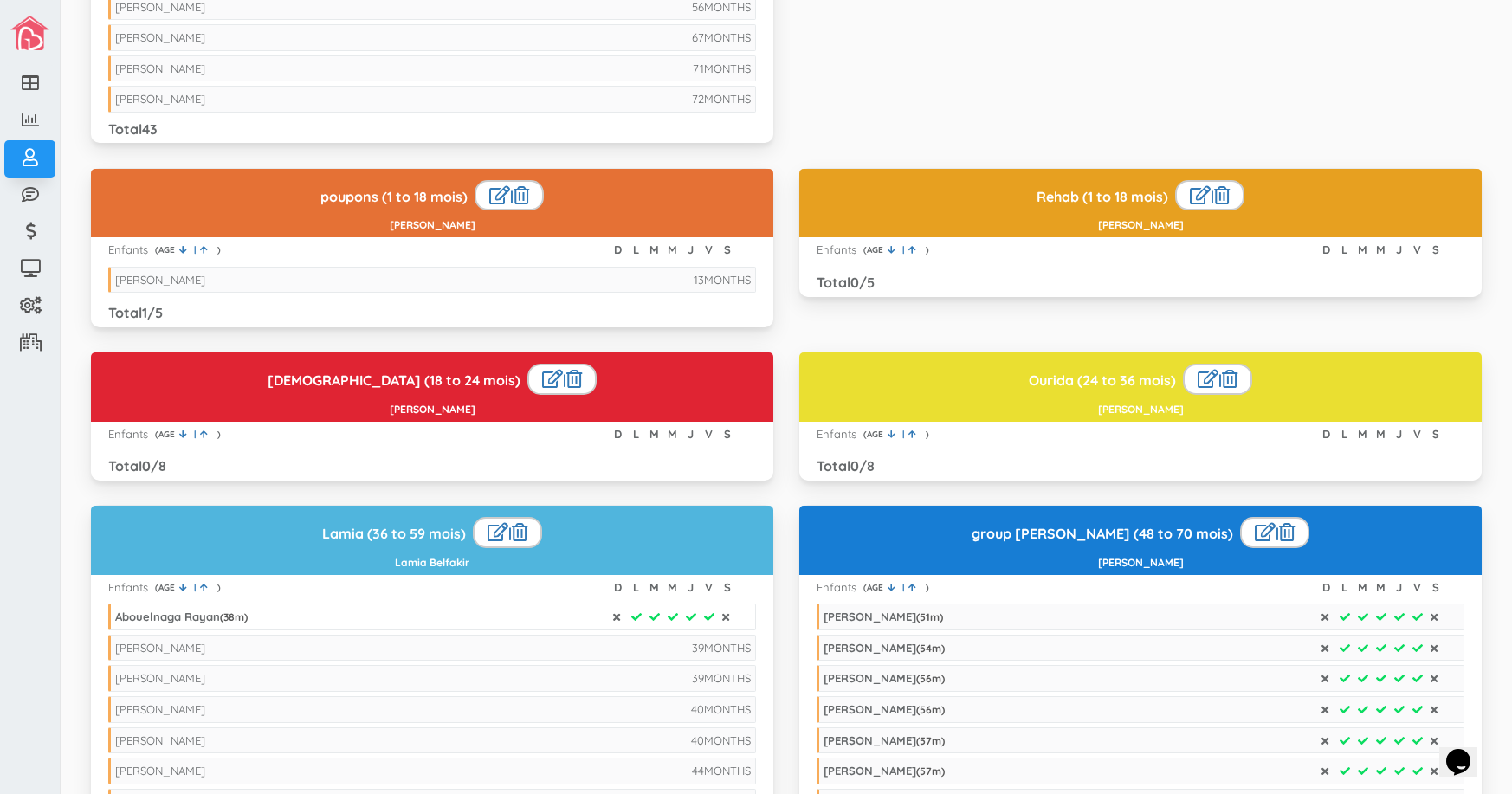
click at [667, 613] on icon at bounding box center [674, 617] width 13 height 10
click at [649, 616] on icon at bounding box center [655, 617] width 13 height 10
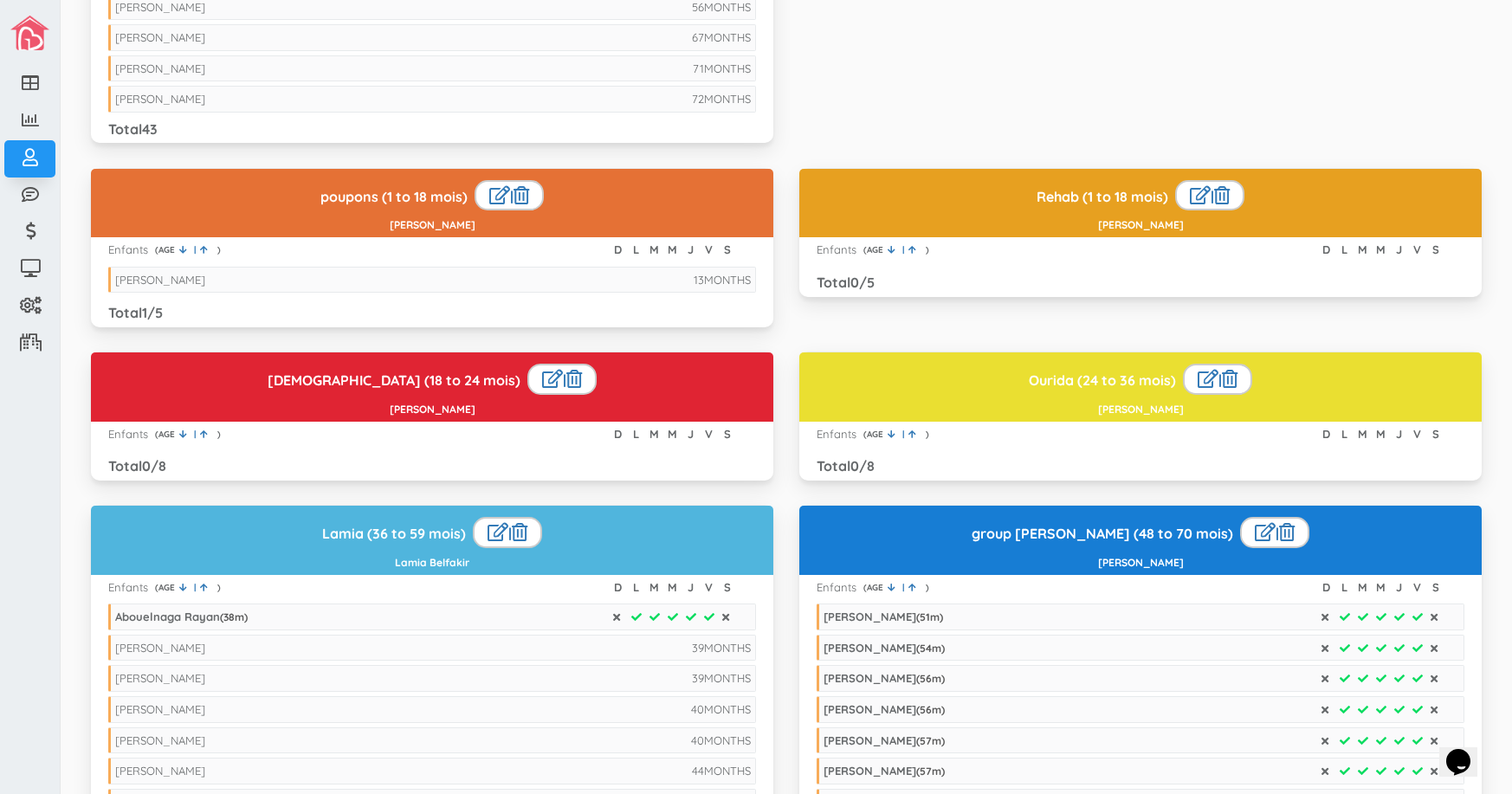
click at [501, 602] on ul "Abouelnaga Rayan ( 38 m) 39 MONTHS Abigaelle Fournier 39 MONTHS Ronald Dubreus-…" at bounding box center [432, 727] width 648 height 264
click at [501, 615] on li "Abouelnaga Rayan ( 38 m)" at bounding box center [432, 616] width 648 height 26
click at [501, 616] on li "Abouelnaga Rayan ( 38 m)" at bounding box center [432, 616] width 648 height 26
click at [503, 616] on li "Abouelnaga Rayan ( 38 m)" at bounding box center [432, 616] width 648 height 26
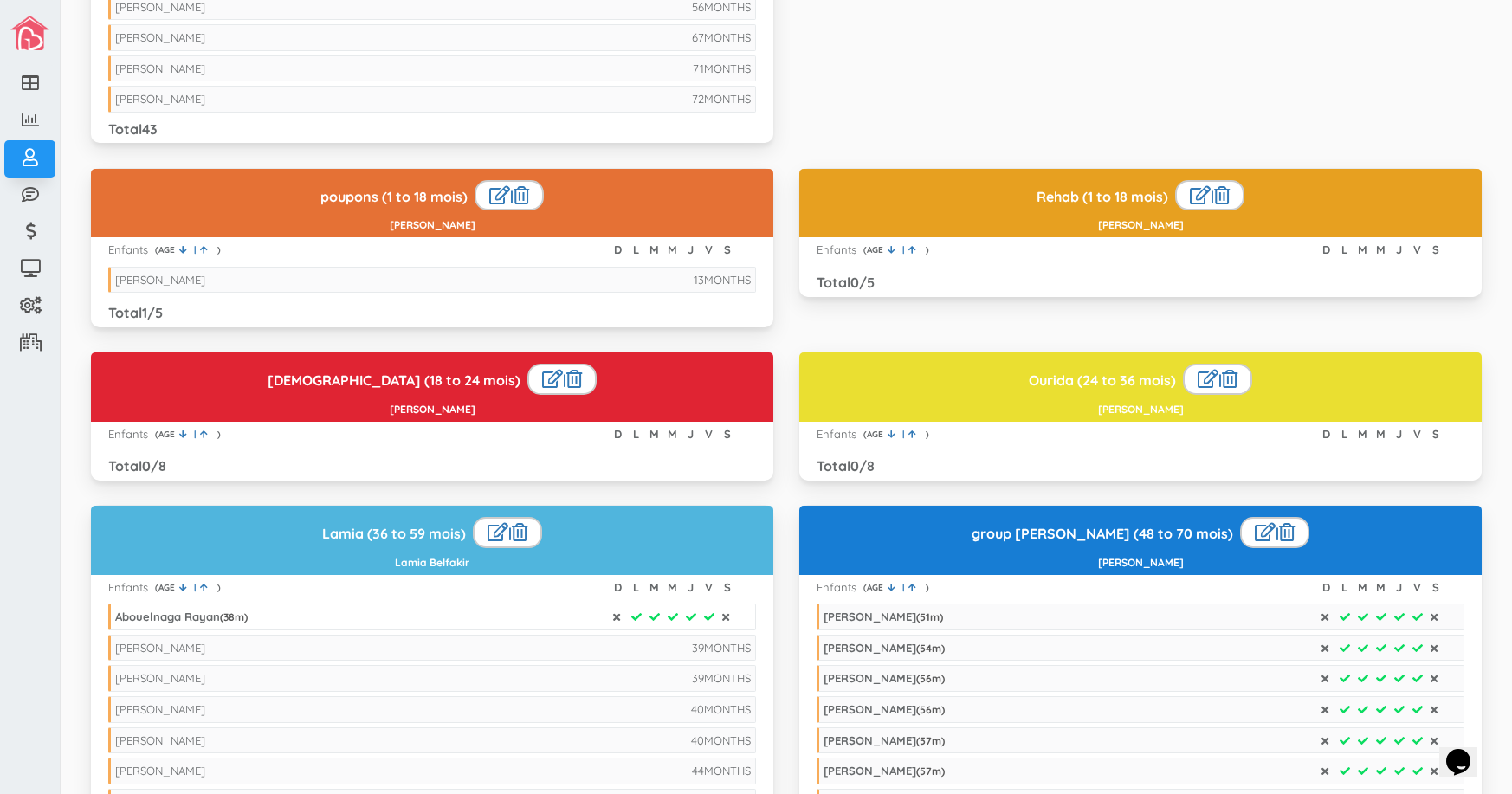
click at [503, 616] on li "Abouelnaga Rayan ( 38 m)" at bounding box center [432, 616] width 648 height 26
click at [1357, 616] on icon at bounding box center [1363, 617] width 13 height 10
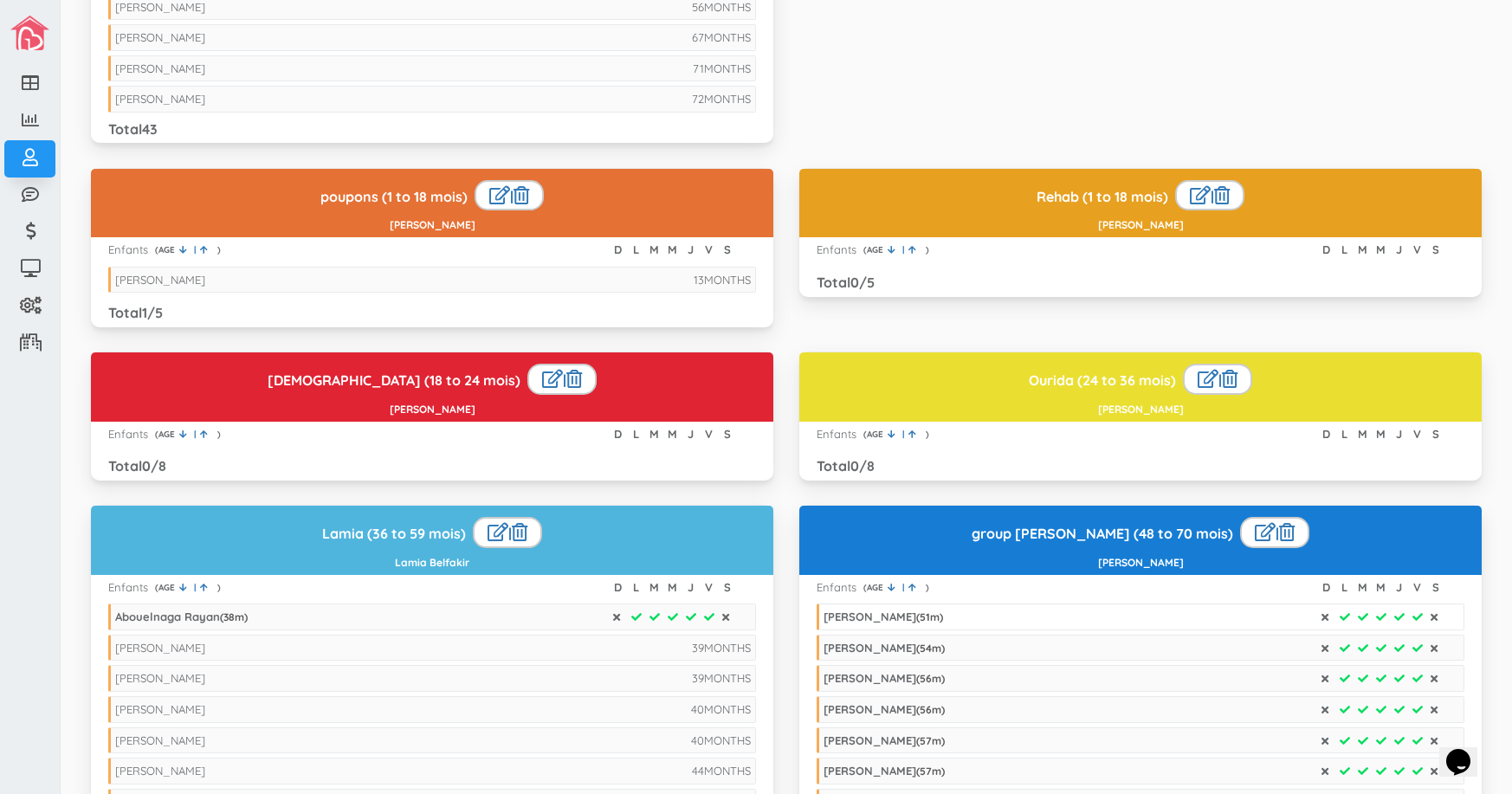
click at [1357, 616] on icon at bounding box center [1363, 617] width 13 height 10
click at [1349, 642] on li "Paula Emilia Martinez-Aguilar ( 54 m)" at bounding box center [1140, 647] width 648 height 26
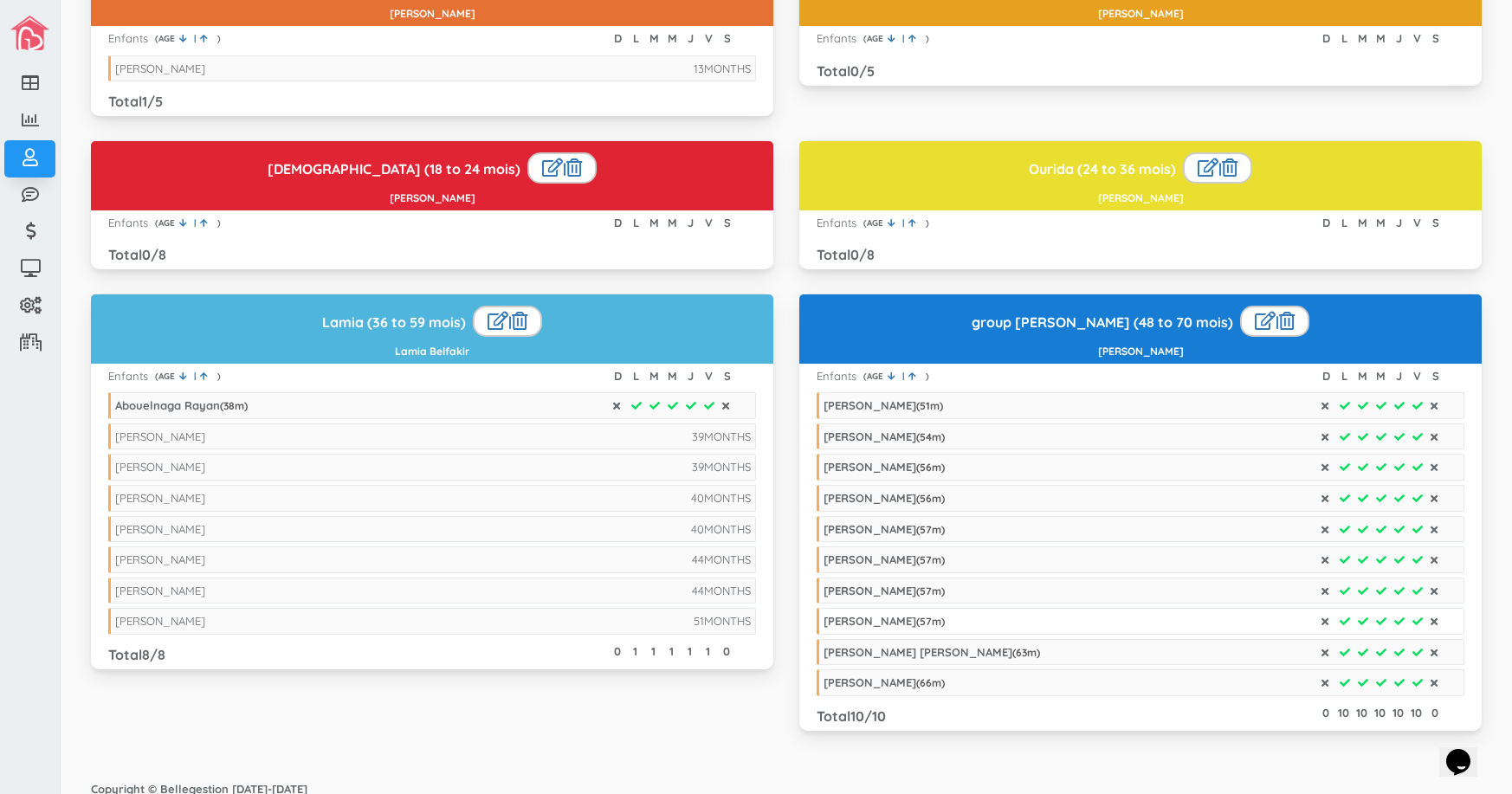
scroll to position [1608, 0]
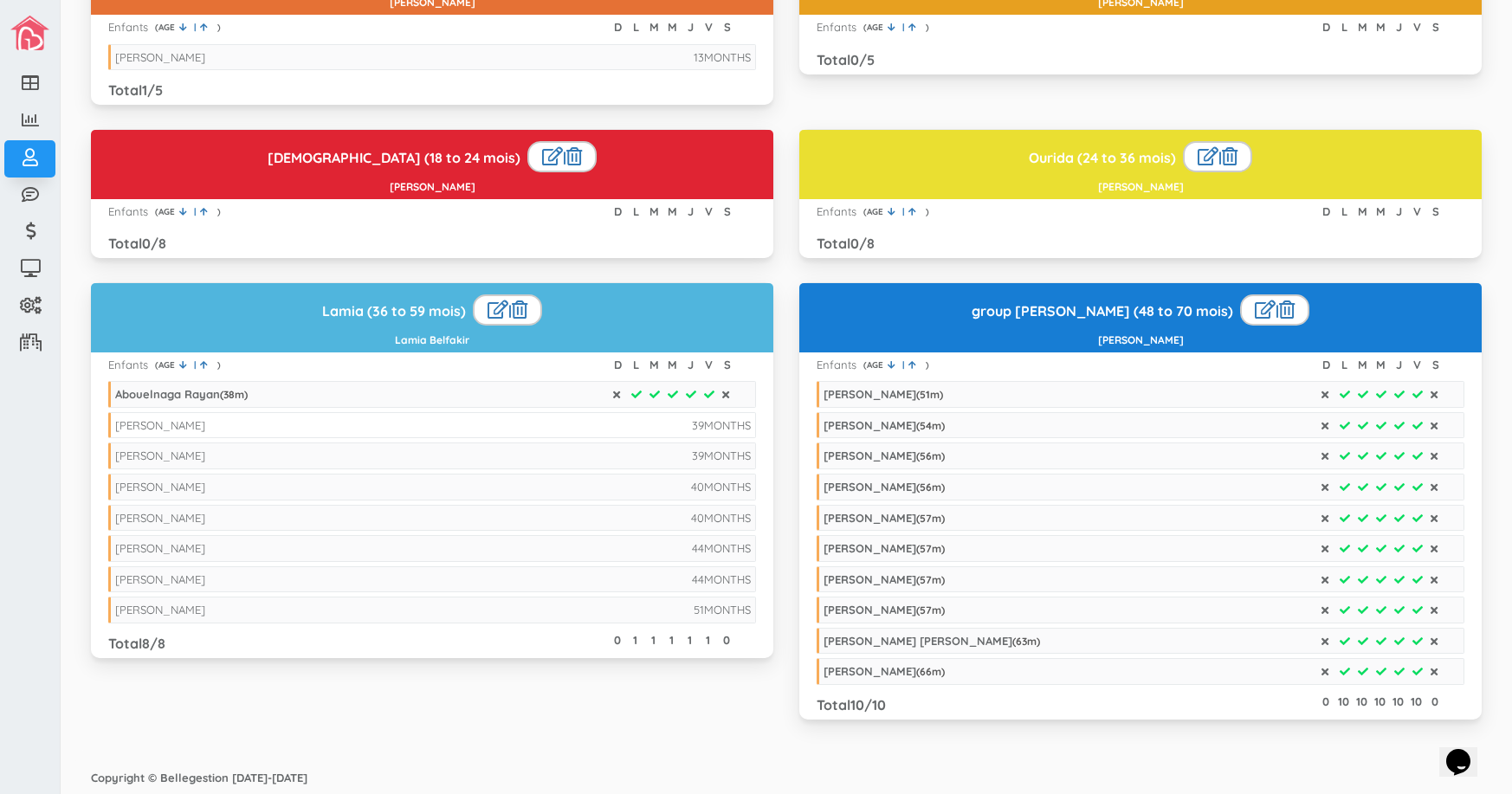
click at [174, 423] on div "[PERSON_NAME]" at bounding box center [159, 425] width 90 height 14
click at [190, 451] on div "[PERSON_NAME]" at bounding box center [159, 455] width 90 height 14
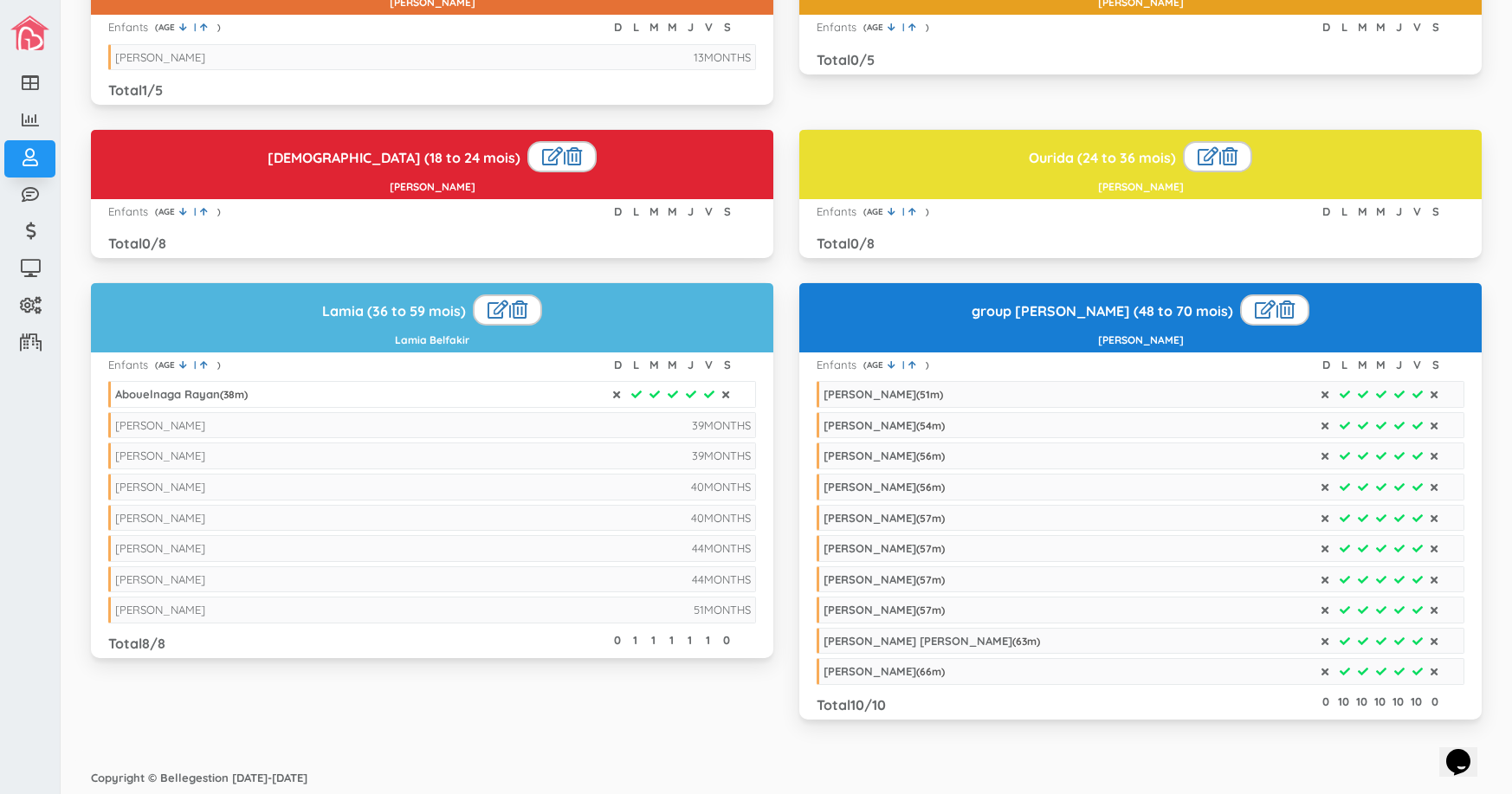
click at [223, 392] on span "( 38 m)" at bounding box center [233, 395] width 27 height 13
click at [942, 393] on div "Magnus Perreault-Corbett ( 51 m)" at bounding box center [882, 394] width 119 height 14
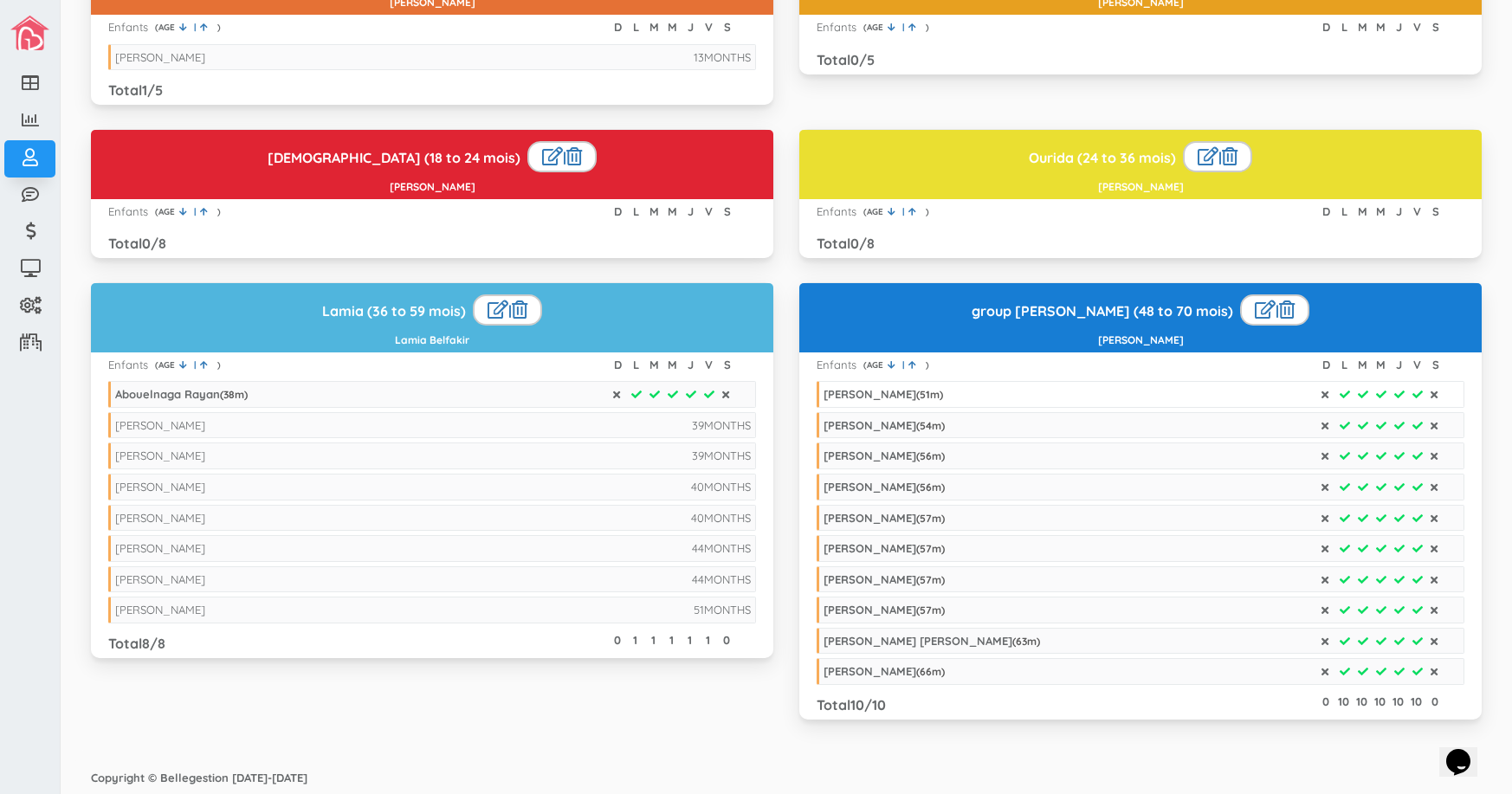
click at [942, 393] on div "Magnus Perreault-Corbett ( 51 m)" at bounding box center [882, 394] width 119 height 14
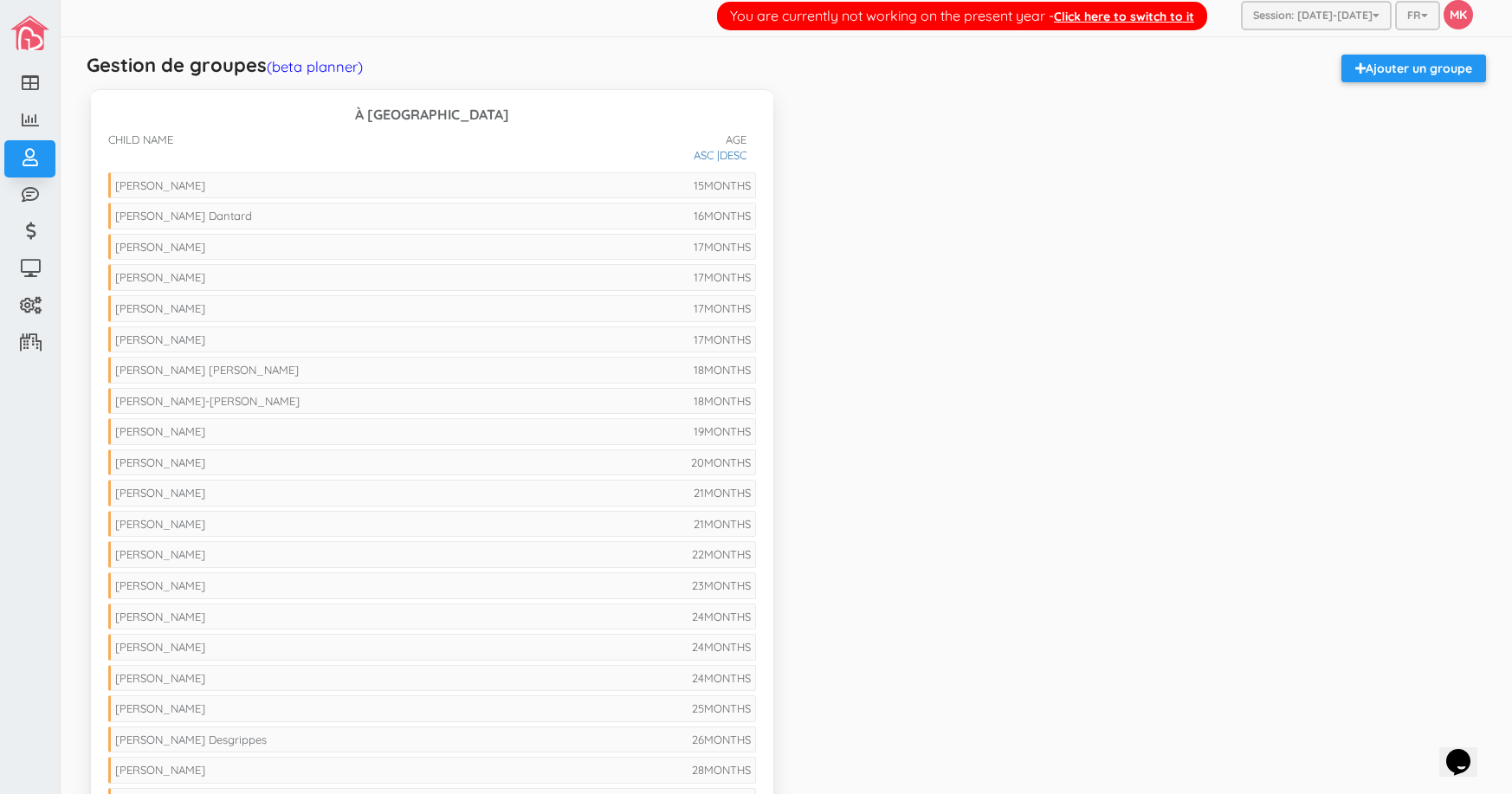
scroll to position [0, 0]
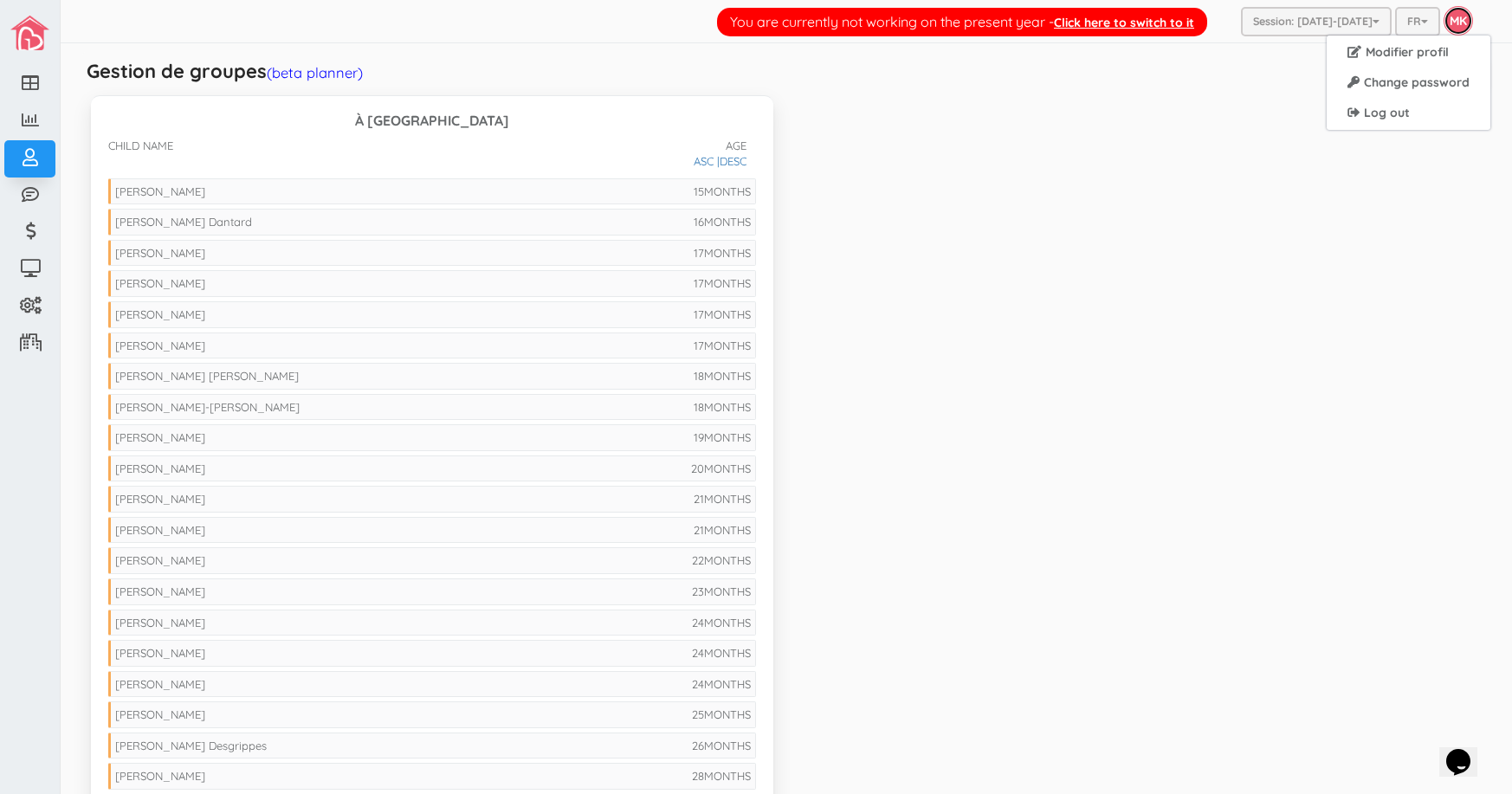
click at [1454, 26] on link "MK" at bounding box center [1458, 21] width 29 height 29
click at [1395, 112] on link "Log out" at bounding box center [1408, 112] width 157 height 26
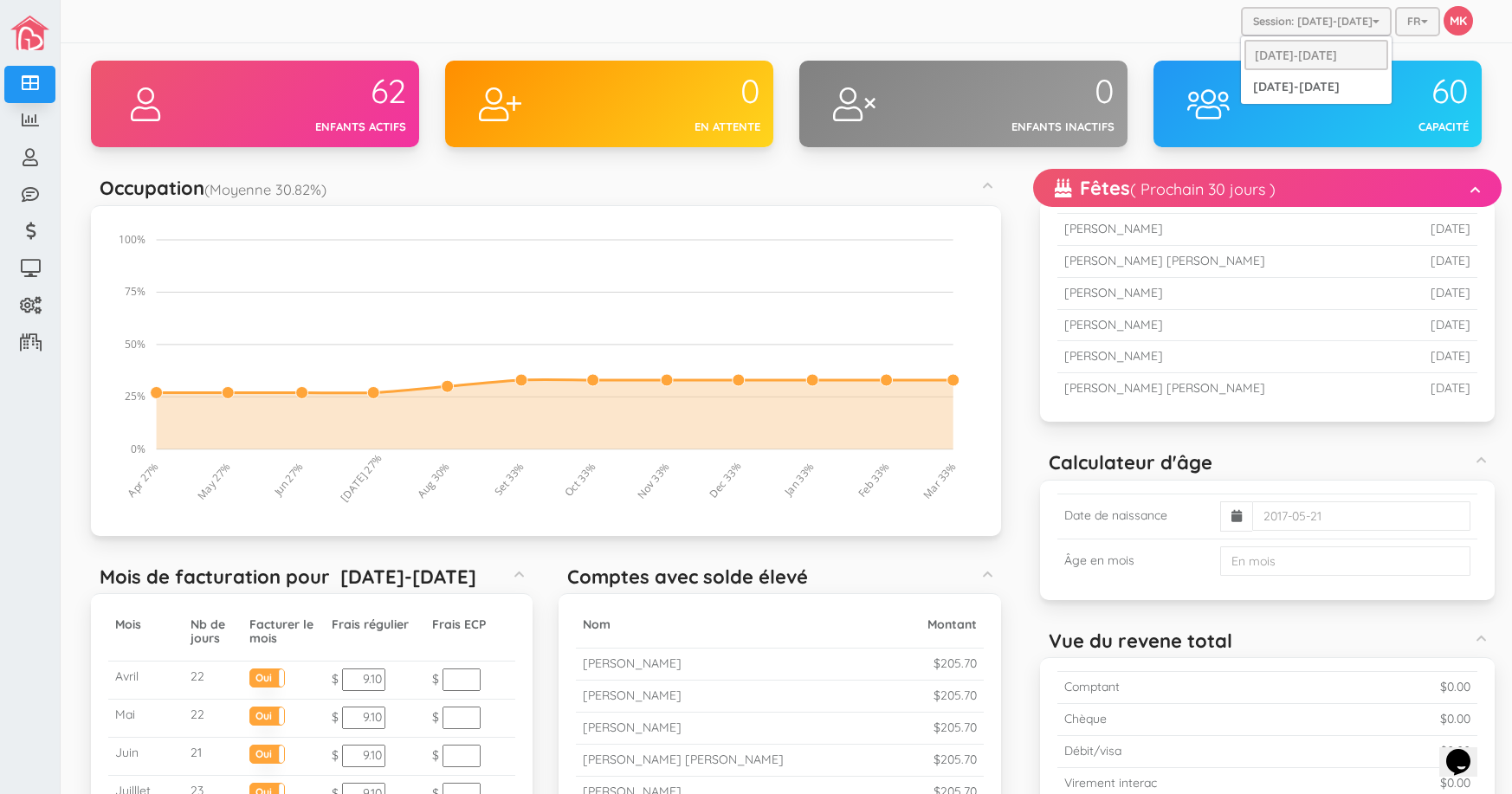
click at [1292, 17] on button "Session: [DATE]-[DATE]" at bounding box center [1315, 22] width 150 height 29
click at [1298, 82] on link "[DATE]-[DATE]" at bounding box center [1316, 87] width 144 height 26
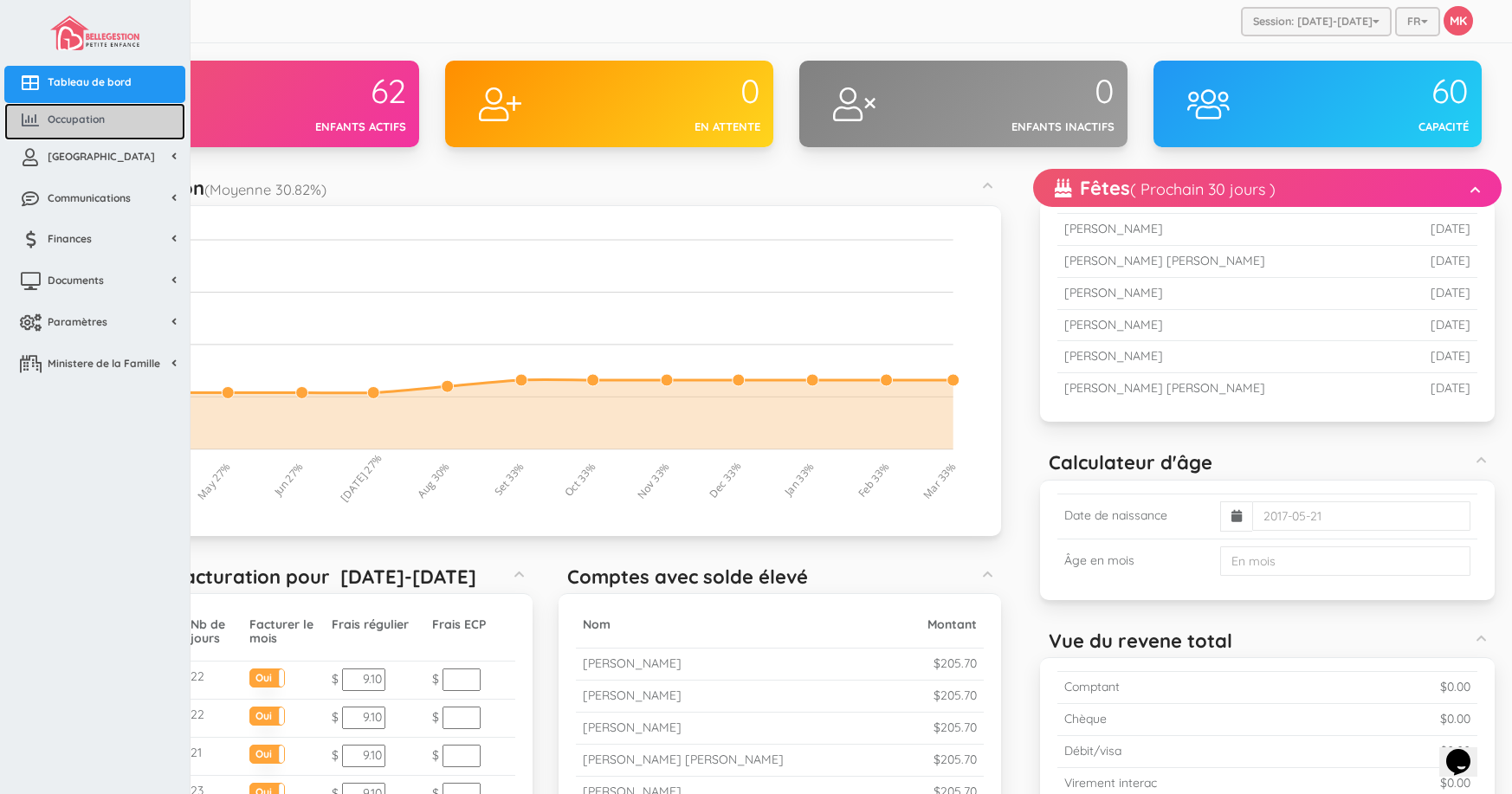
click at [47, 118] on span "Occupation" at bounding box center [76, 119] width 57 height 15
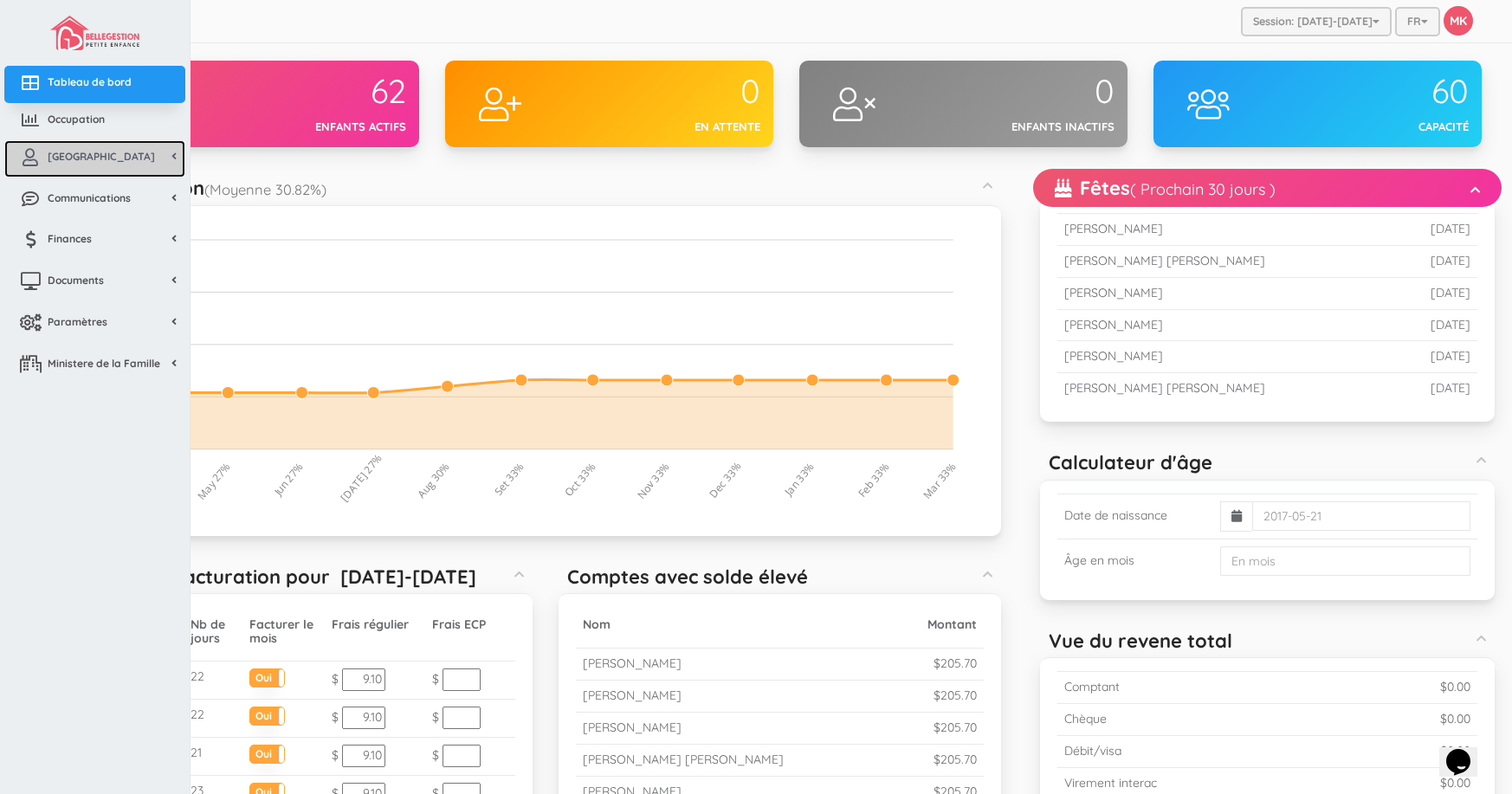
click at [144, 144] on link "[GEOGRAPHIC_DATA]" at bounding box center [95, 159] width 181 height 37
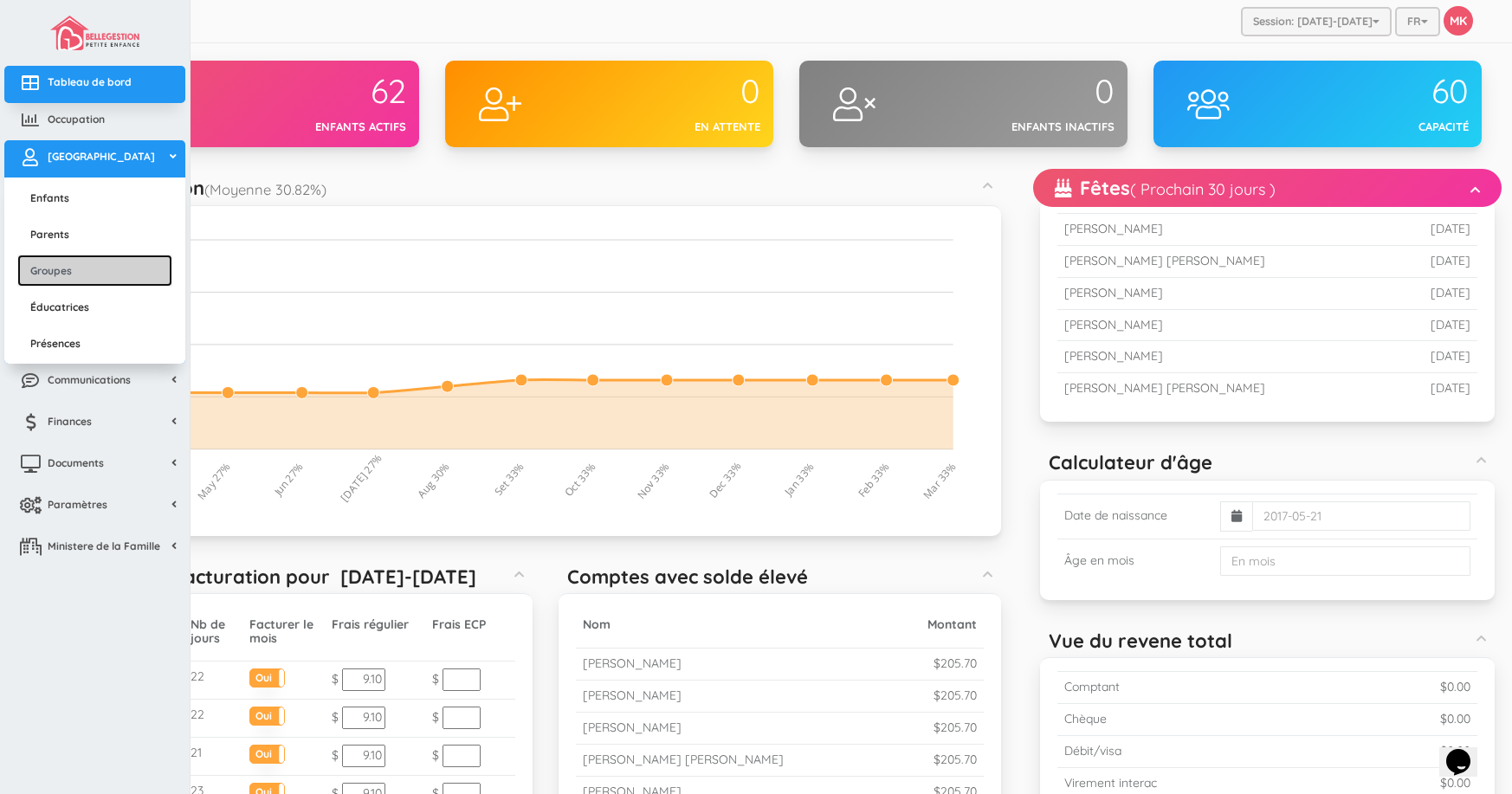
click at [102, 265] on link "Groupes" at bounding box center [95, 270] width 155 height 32
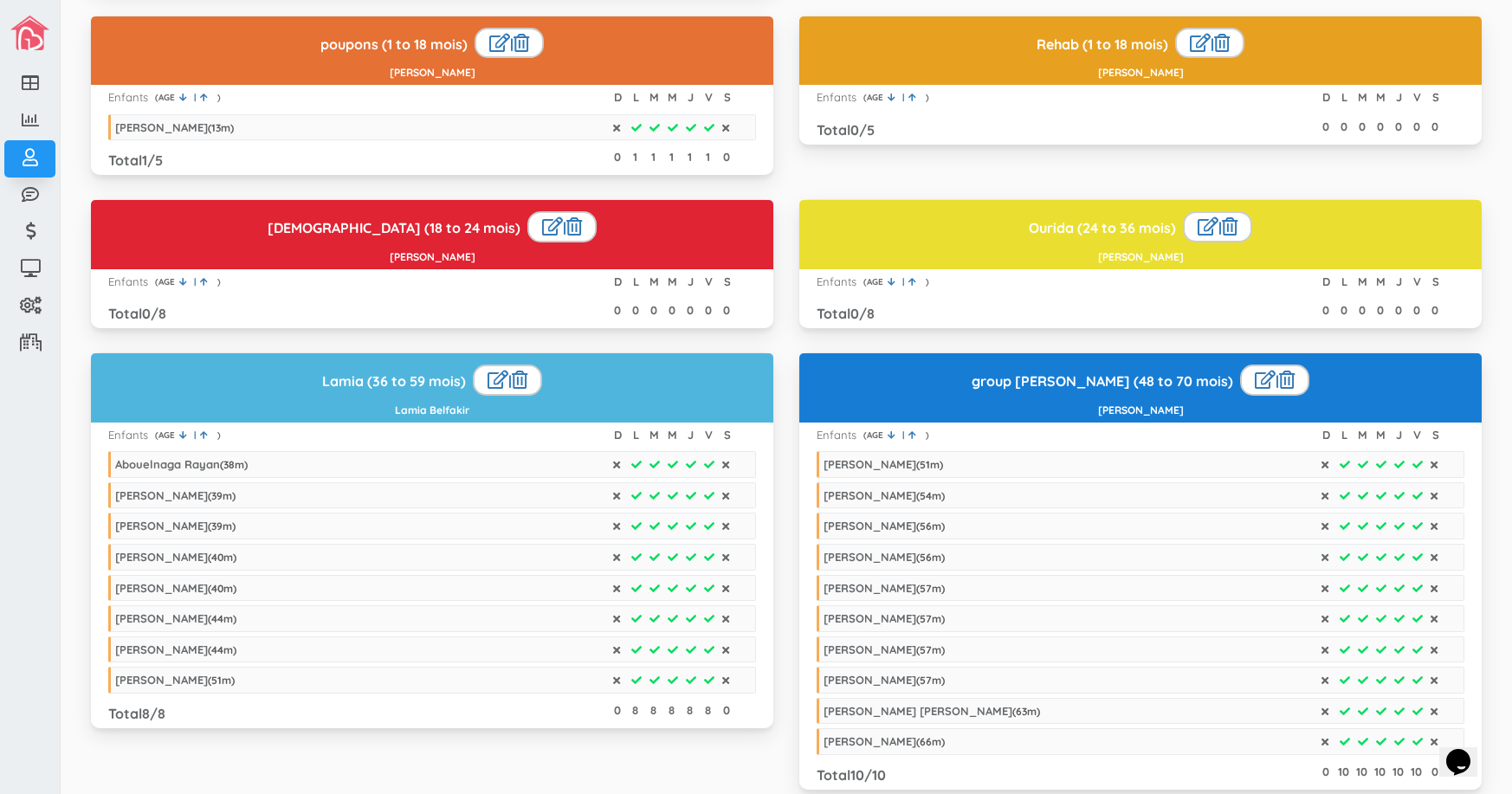
scroll to position [1608, 0]
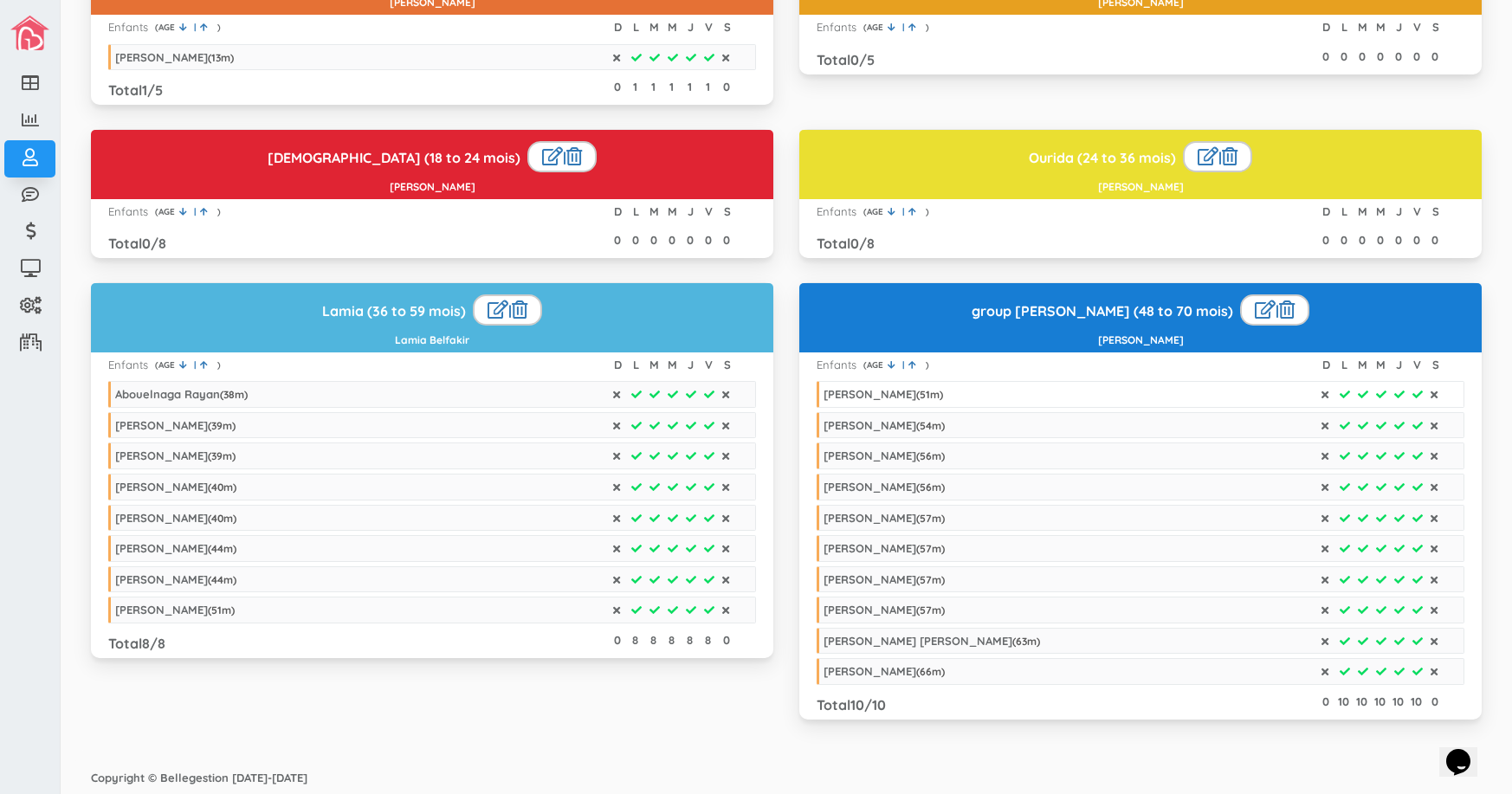
click at [1149, 391] on li "[PERSON_NAME] ( 51 m)" at bounding box center [1140, 394] width 648 height 26
click at [1254, 309] on link at bounding box center [1264, 310] width 21 height 18
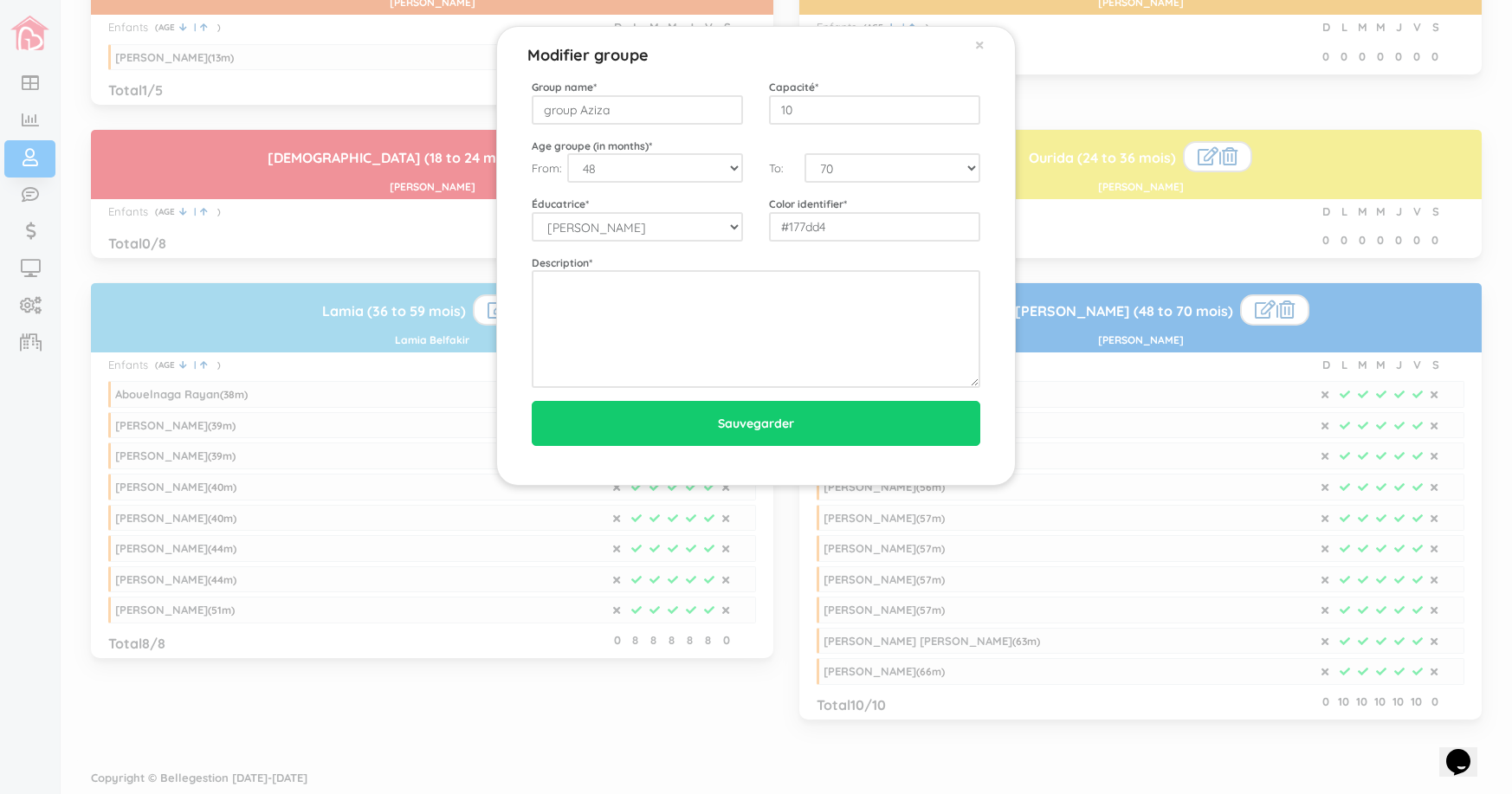
click at [974, 43] on div "Modifier groupe ×" at bounding box center [756, 44] width 475 height 35
click at [984, 40] on div "Modifier groupe ×" at bounding box center [756, 44] width 475 height 35
click at [977, 42] on span "×" at bounding box center [980, 44] width 9 height 23
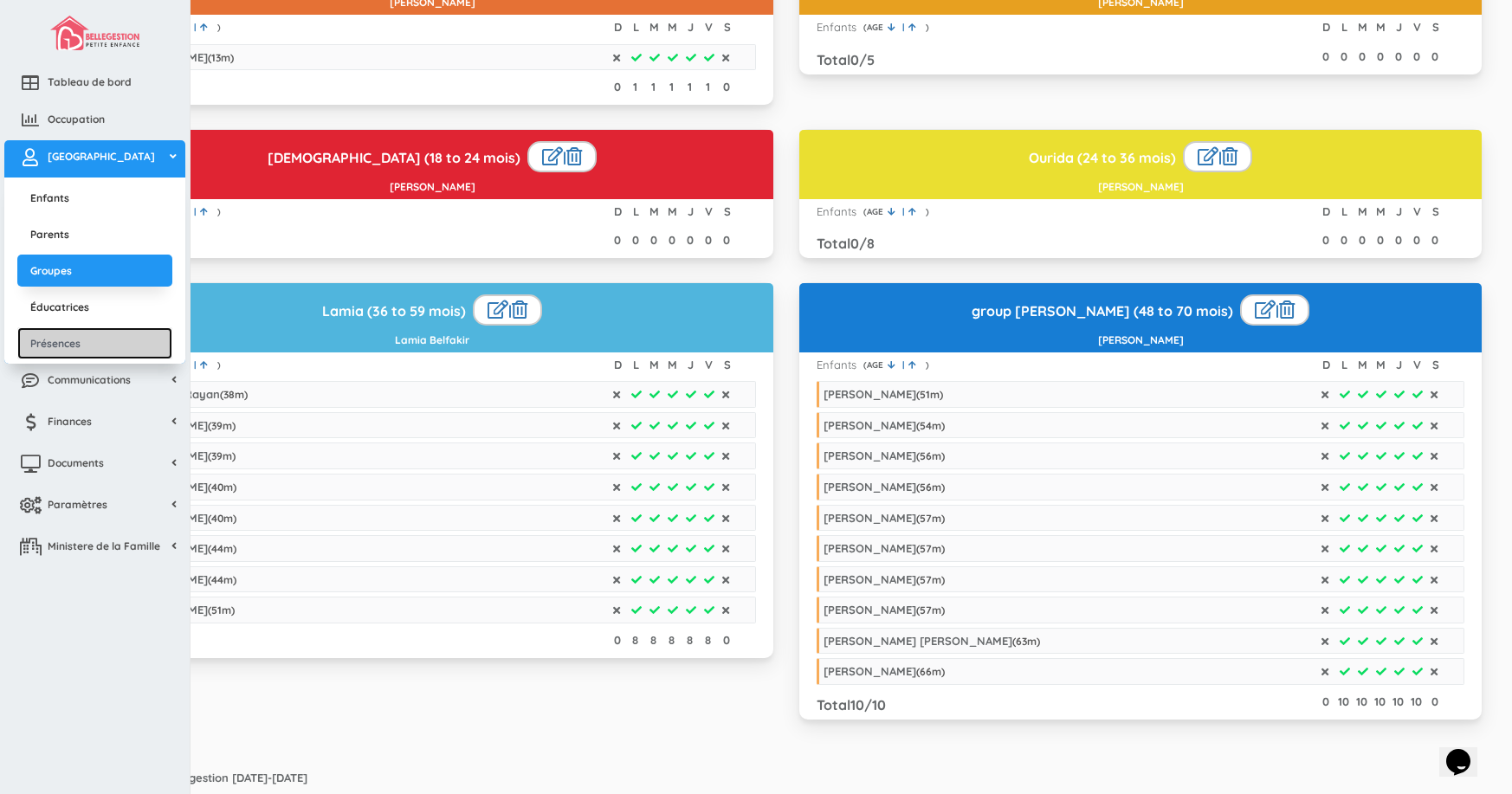
click at [72, 341] on link "Présences" at bounding box center [95, 343] width 155 height 32
click at [76, 340] on link "Présences" at bounding box center [95, 343] width 155 height 32
click at [58, 343] on link "Présences" at bounding box center [95, 343] width 155 height 32
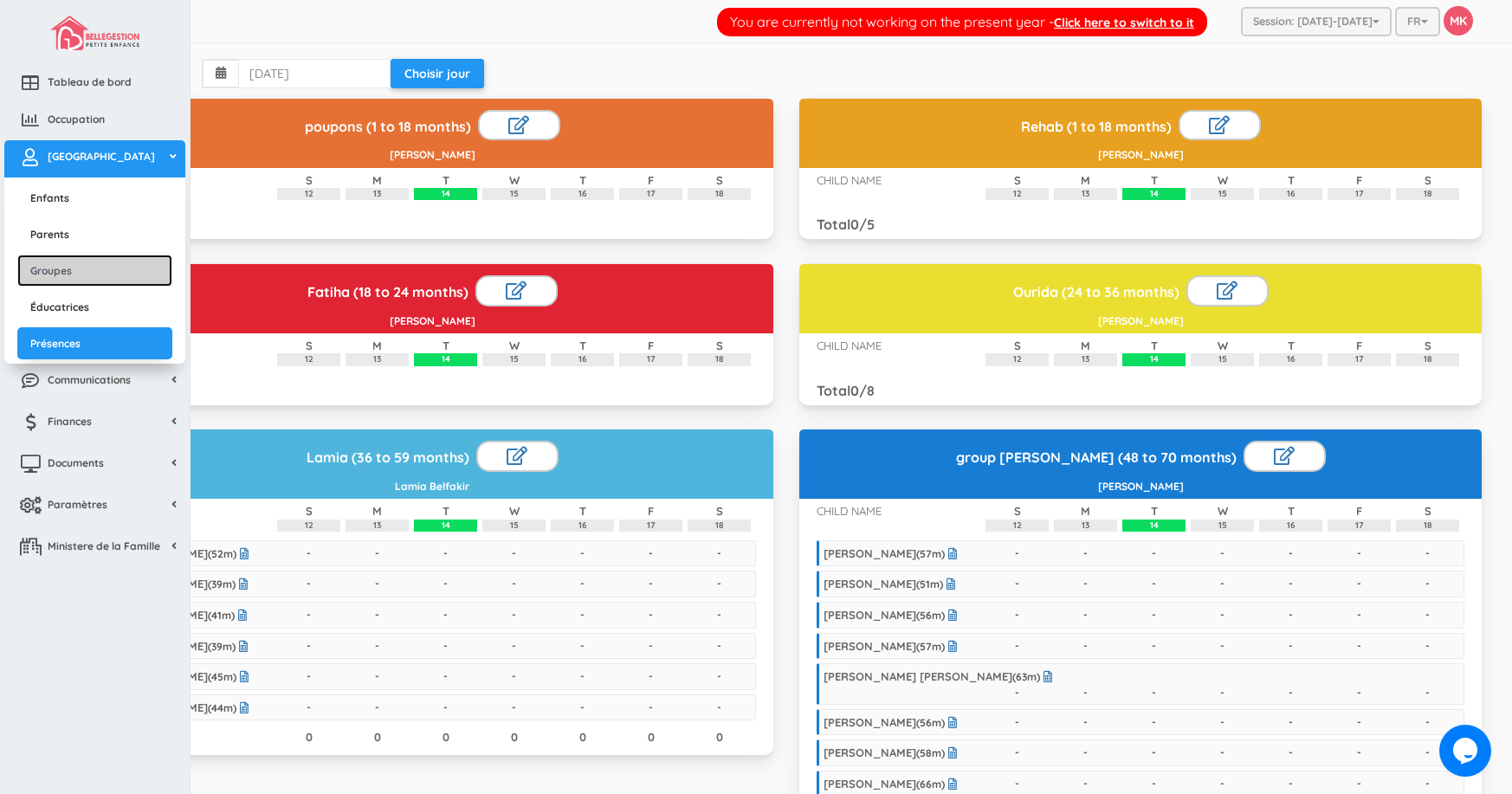
click at [80, 272] on link "Groupes" at bounding box center [95, 270] width 155 height 32
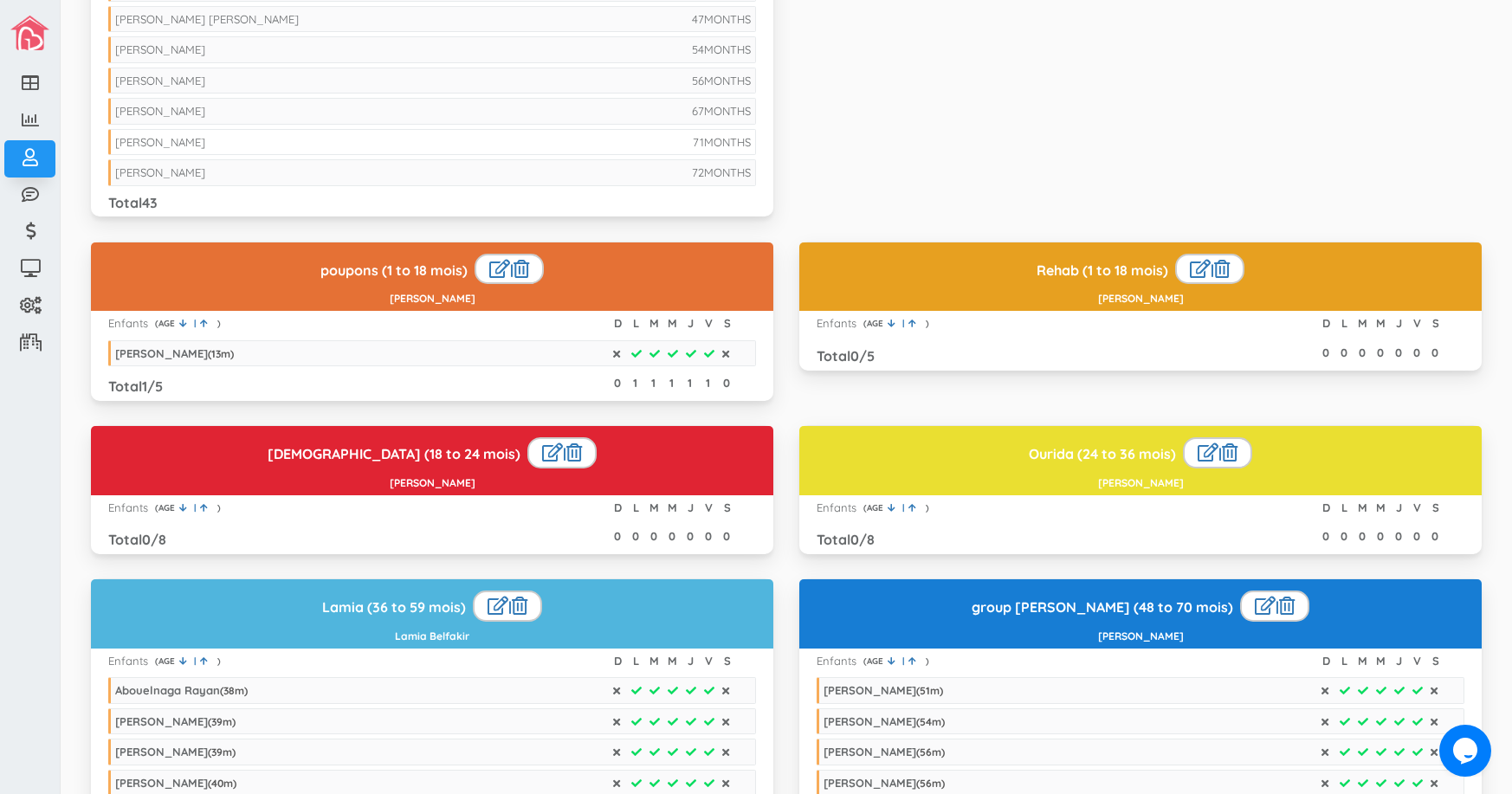
scroll to position [1386, 0]
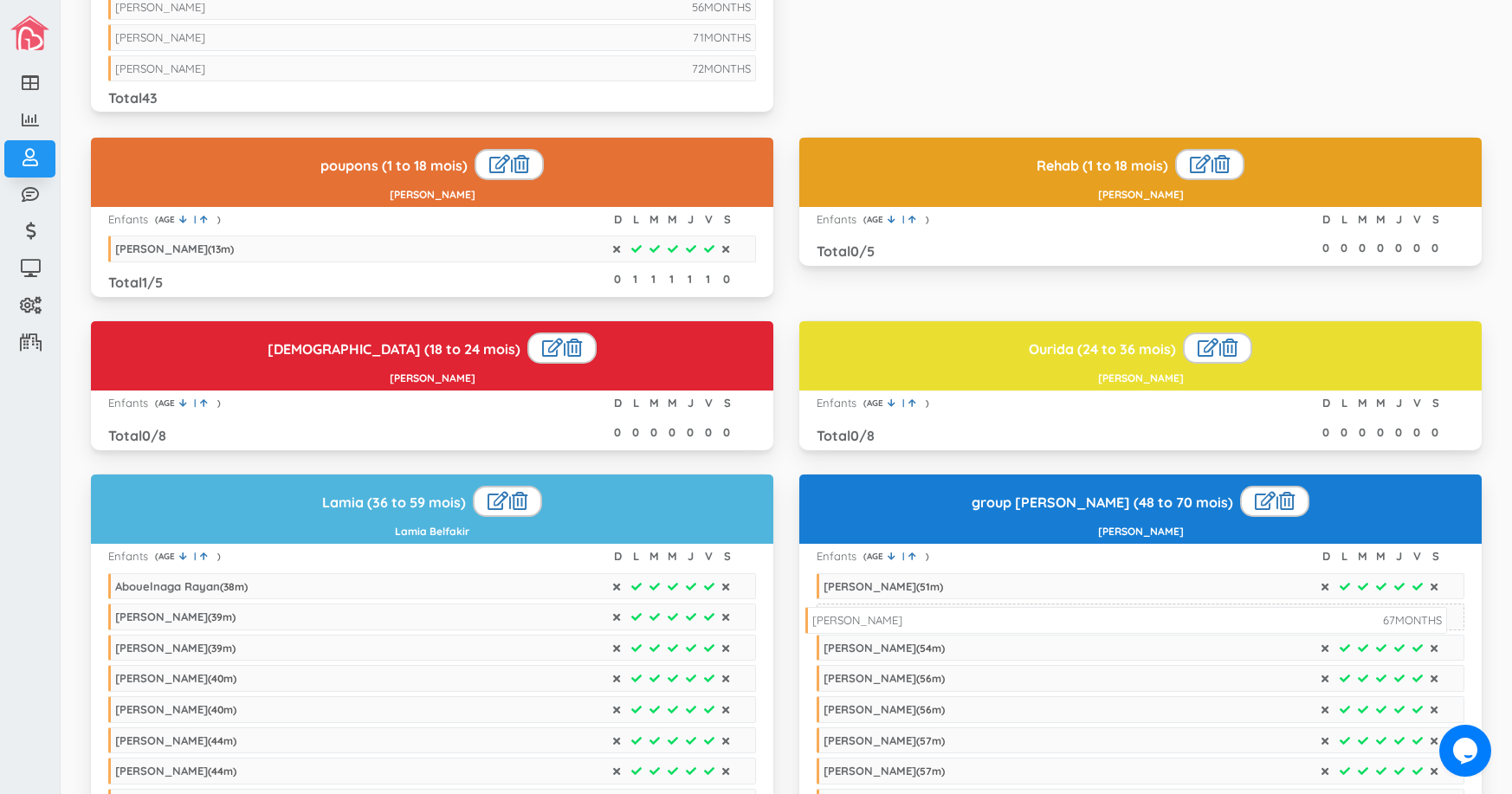
drag, startPoint x: 585, startPoint y: 31, endPoint x: 1282, endPoint y: 614, distance: 908.7
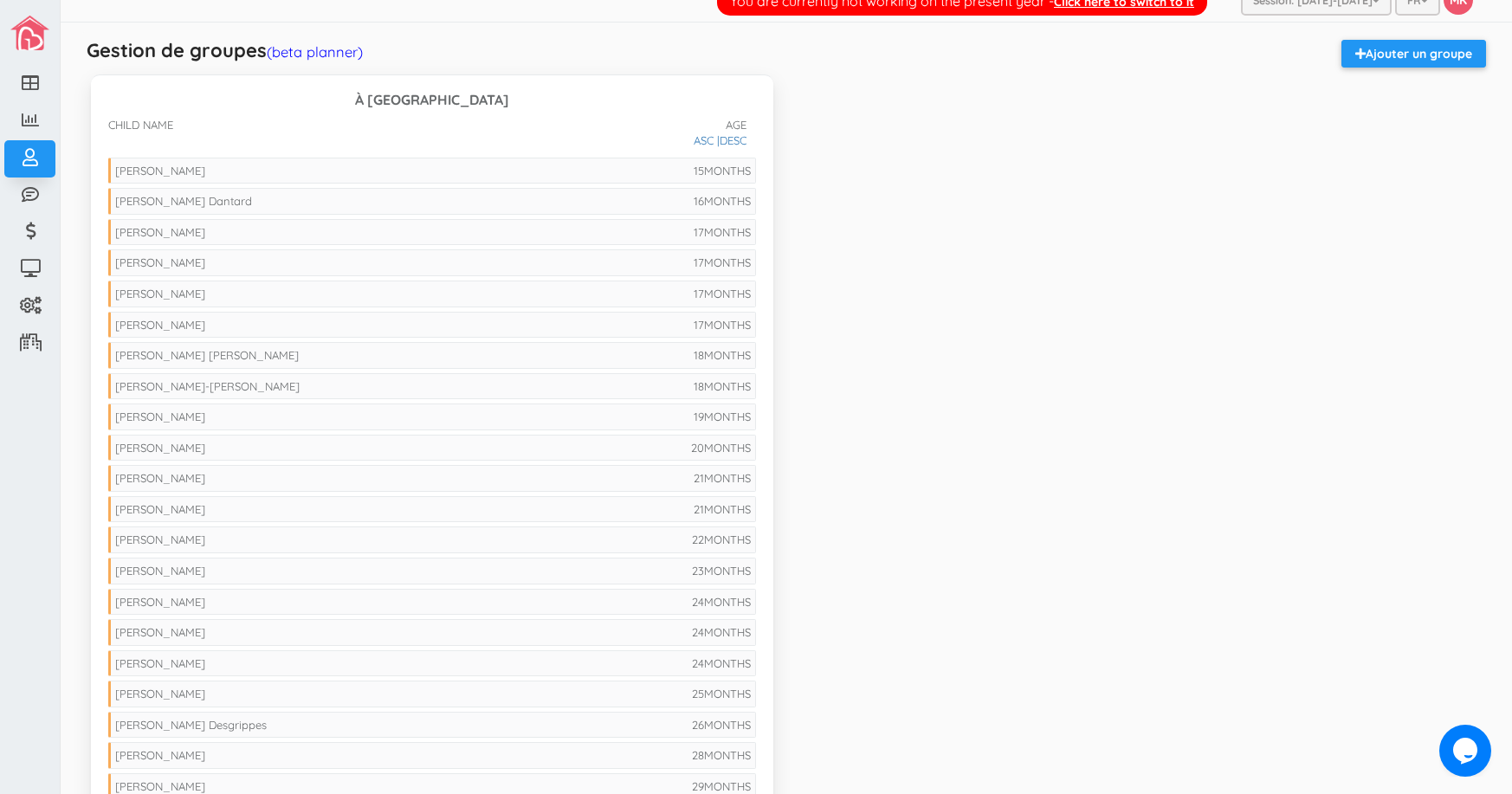
scroll to position [0, 0]
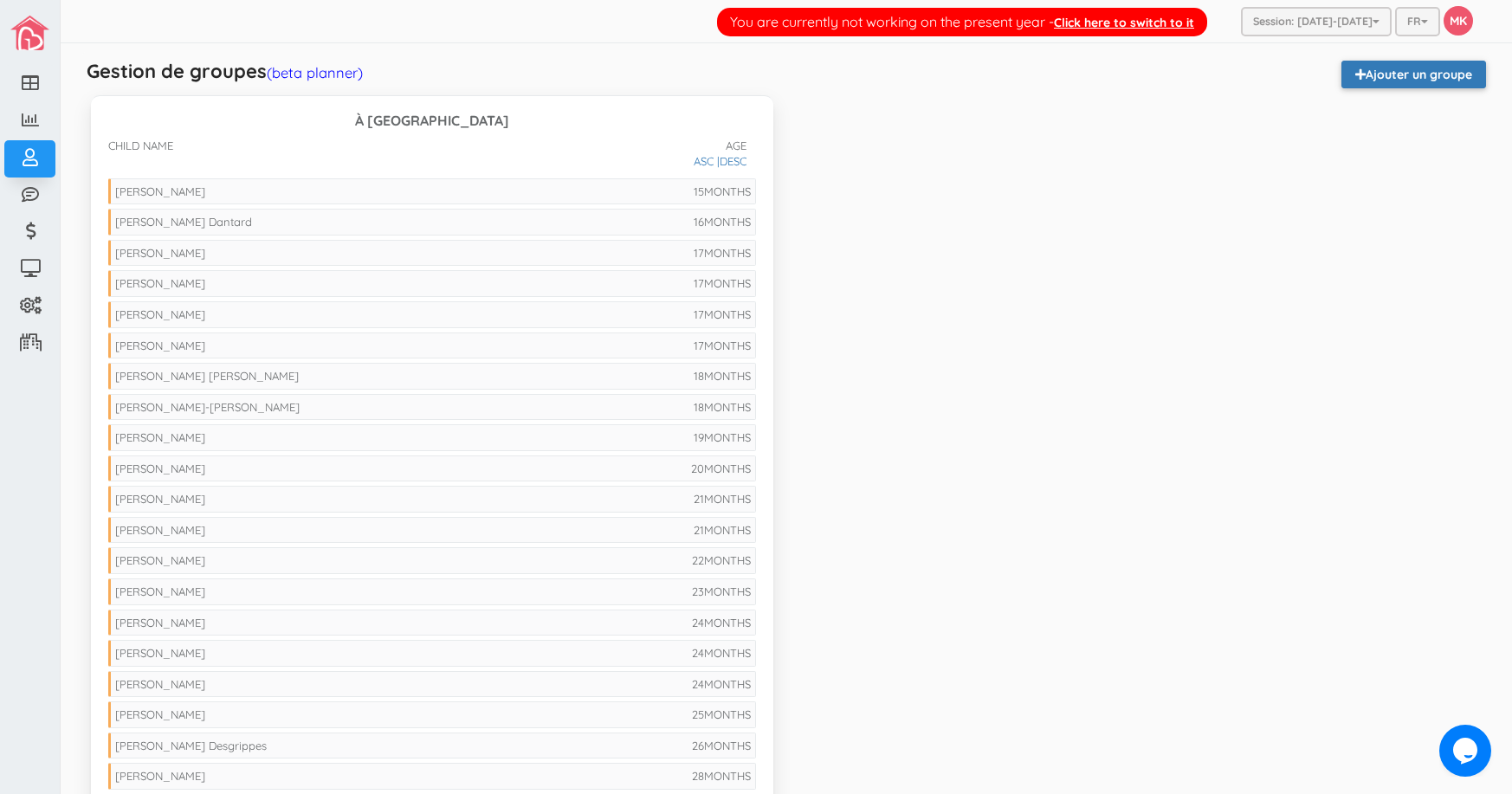
click at [1441, 75] on link "Ajouter un groupe" at bounding box center [1413, 74] width 145 height 27
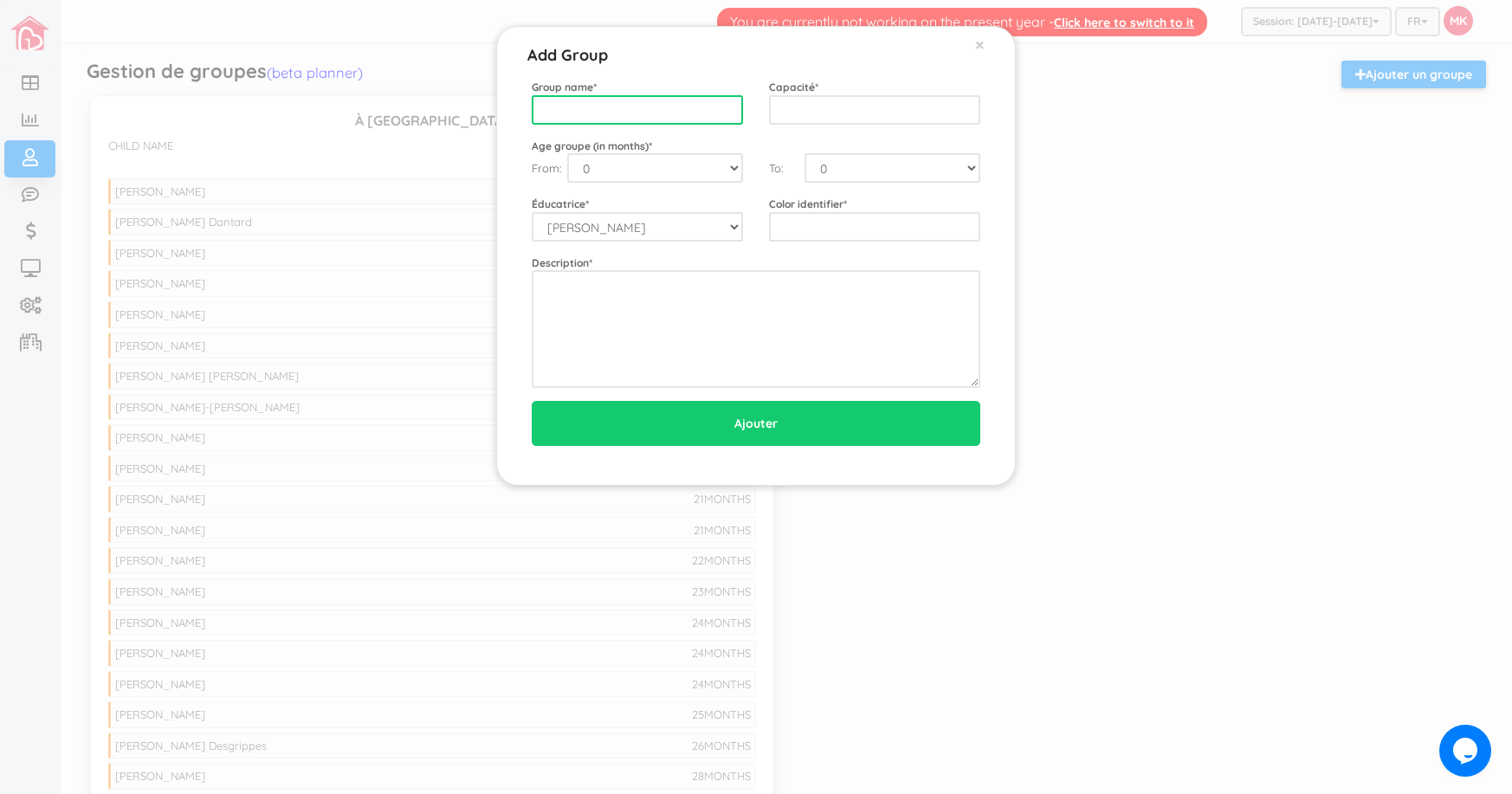
click at [692, 106] on input "text" at bounding box center [637, 109] width 211 height 29
type input "Aziza2"
click at [979, 43] on span "×" at bounding box center [980, 44] width 9 height 23
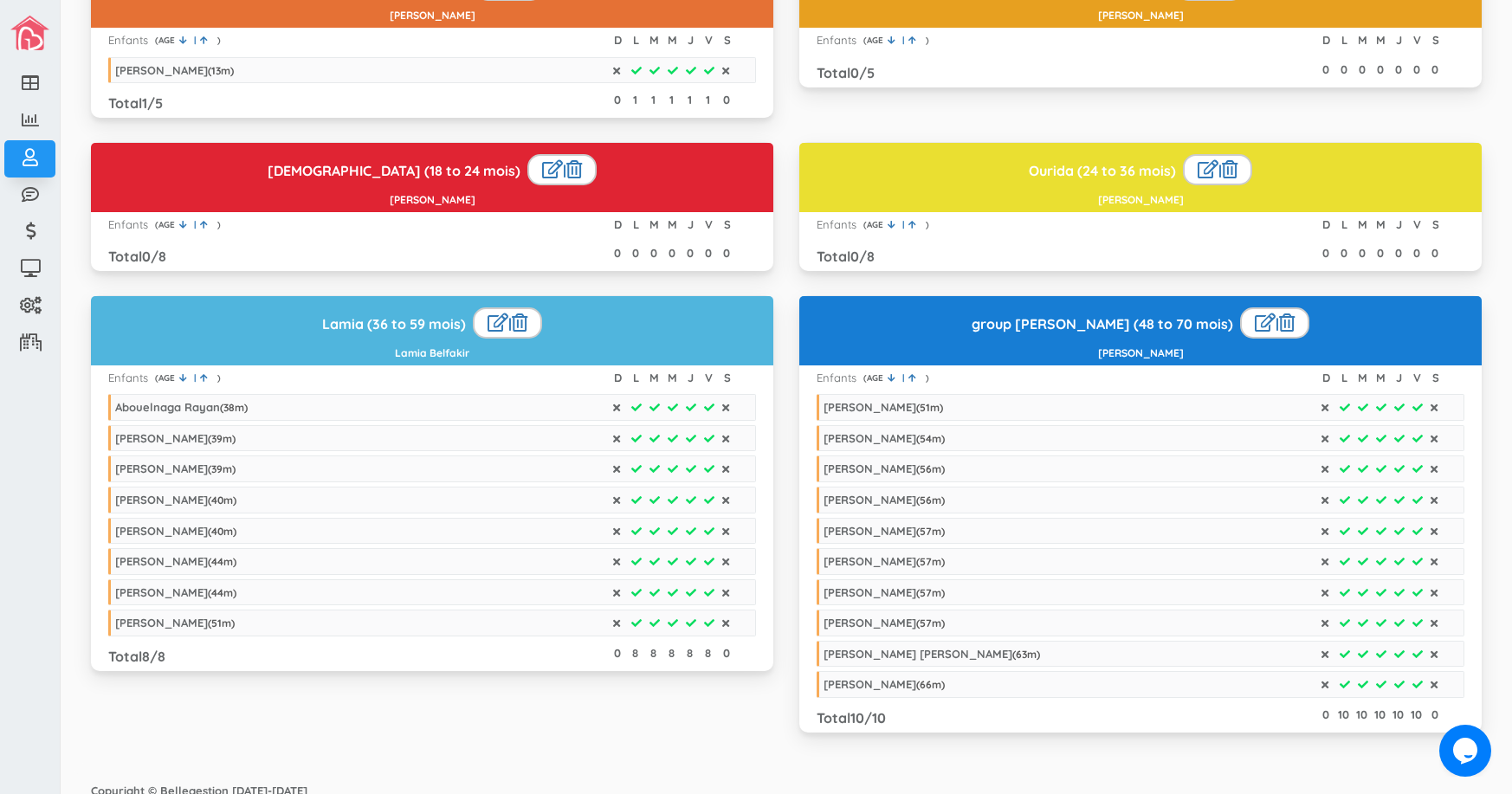
scroll to position [1608, 0]
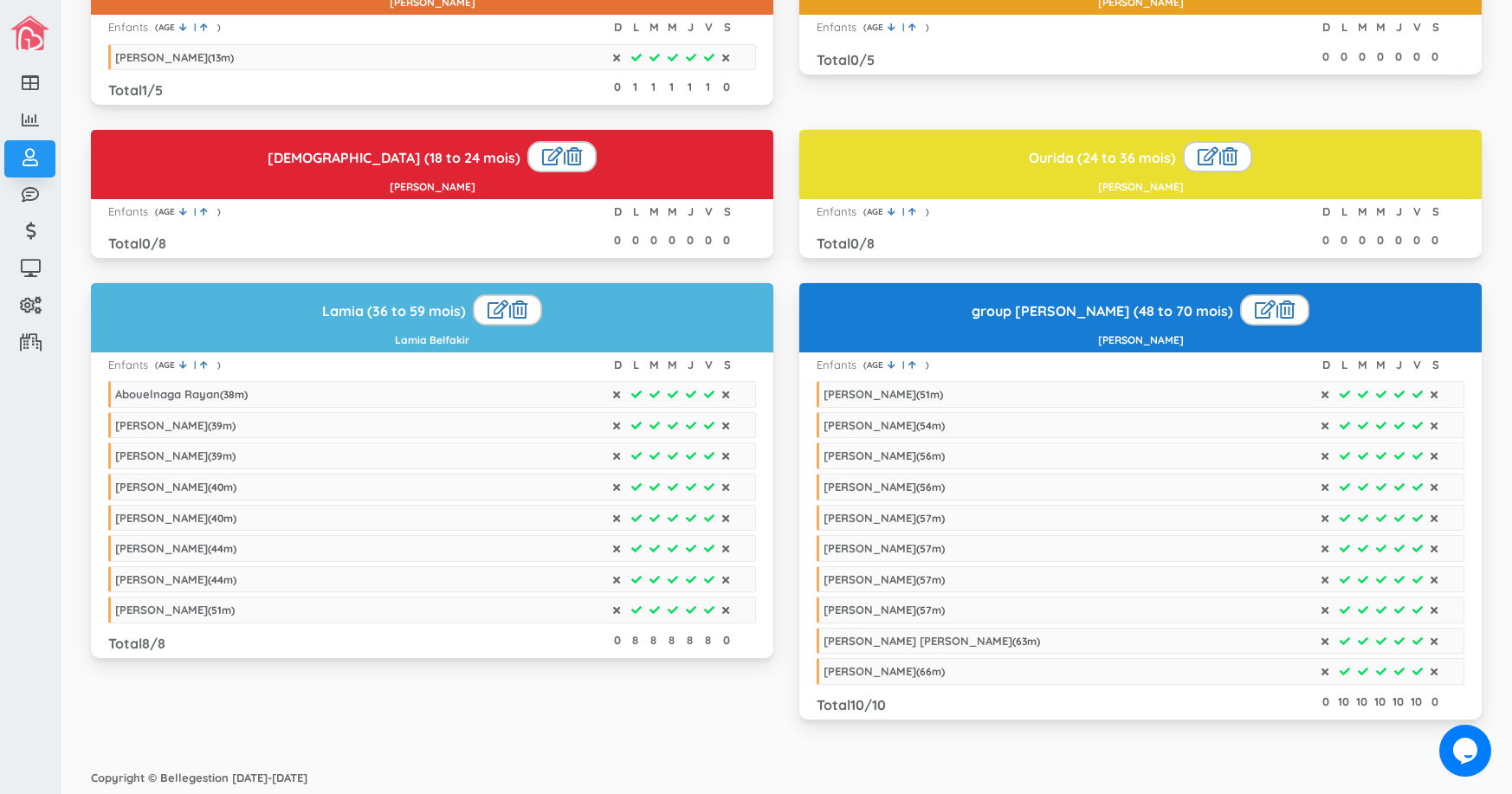
click at [1239, 314] on div "|" at bounding box center [1274, 310] width 69 height 31
click at [1254, 311] on link at bounding box center [1264, 310] width 21 height 18
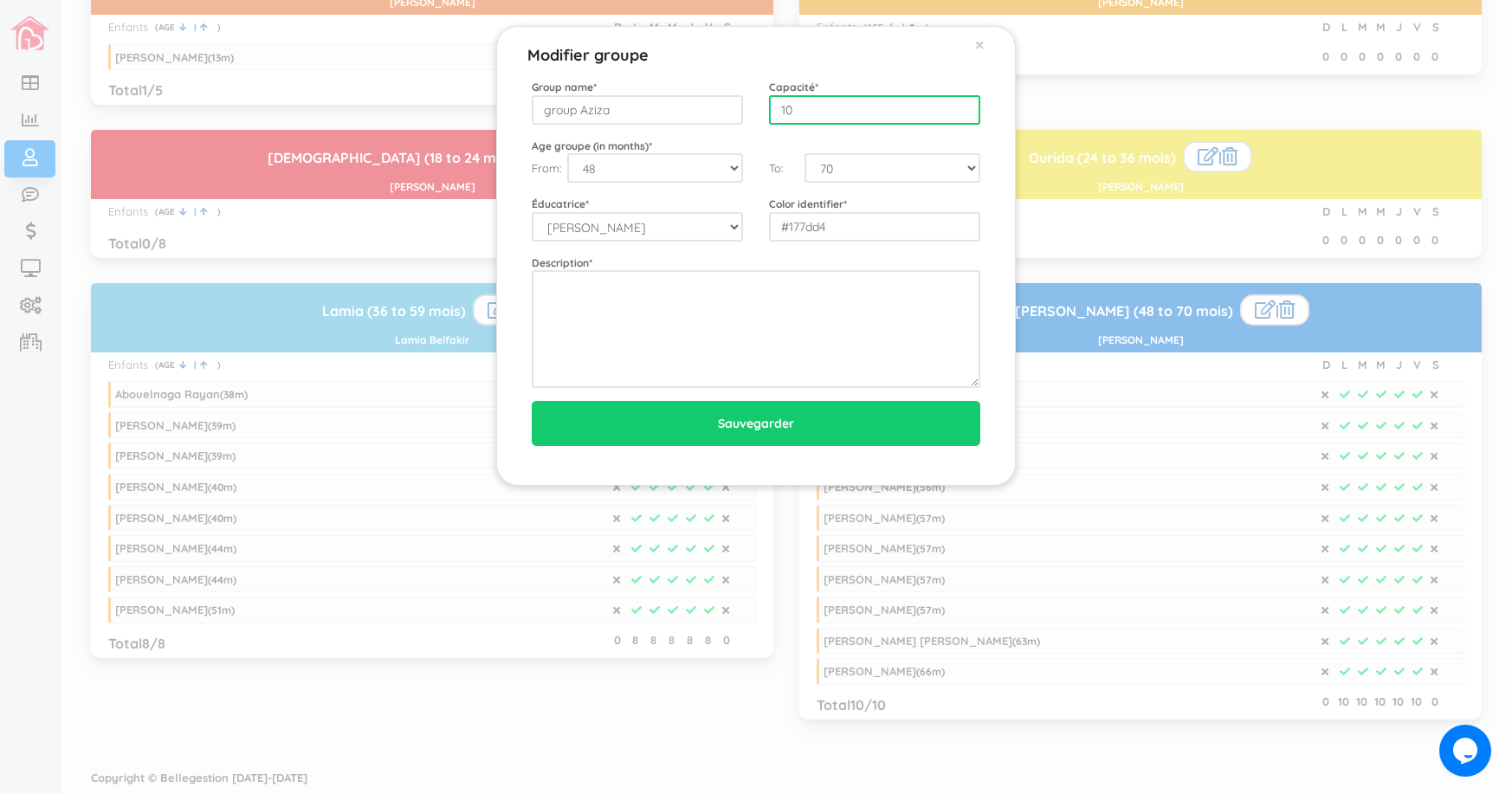
drag, startPoint x: 797, startPoint y: 105, endPoint x: 753, endPoint y: 107, distance: 44.0
click at [753, 107] on div "Group name * group Aziza Capacité * 10" at bounding box center [756, 101] width 475 height 46
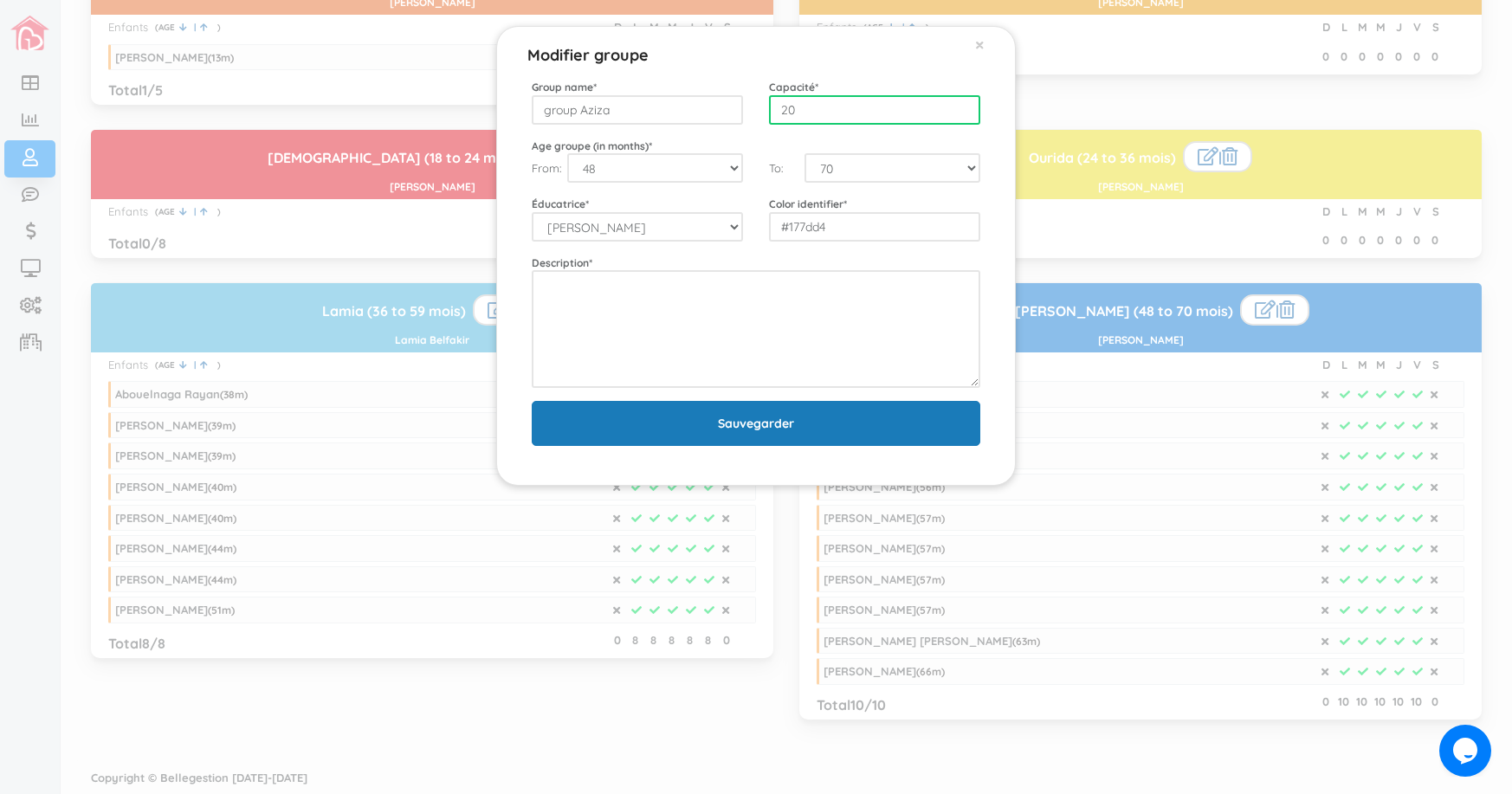
type input "20"
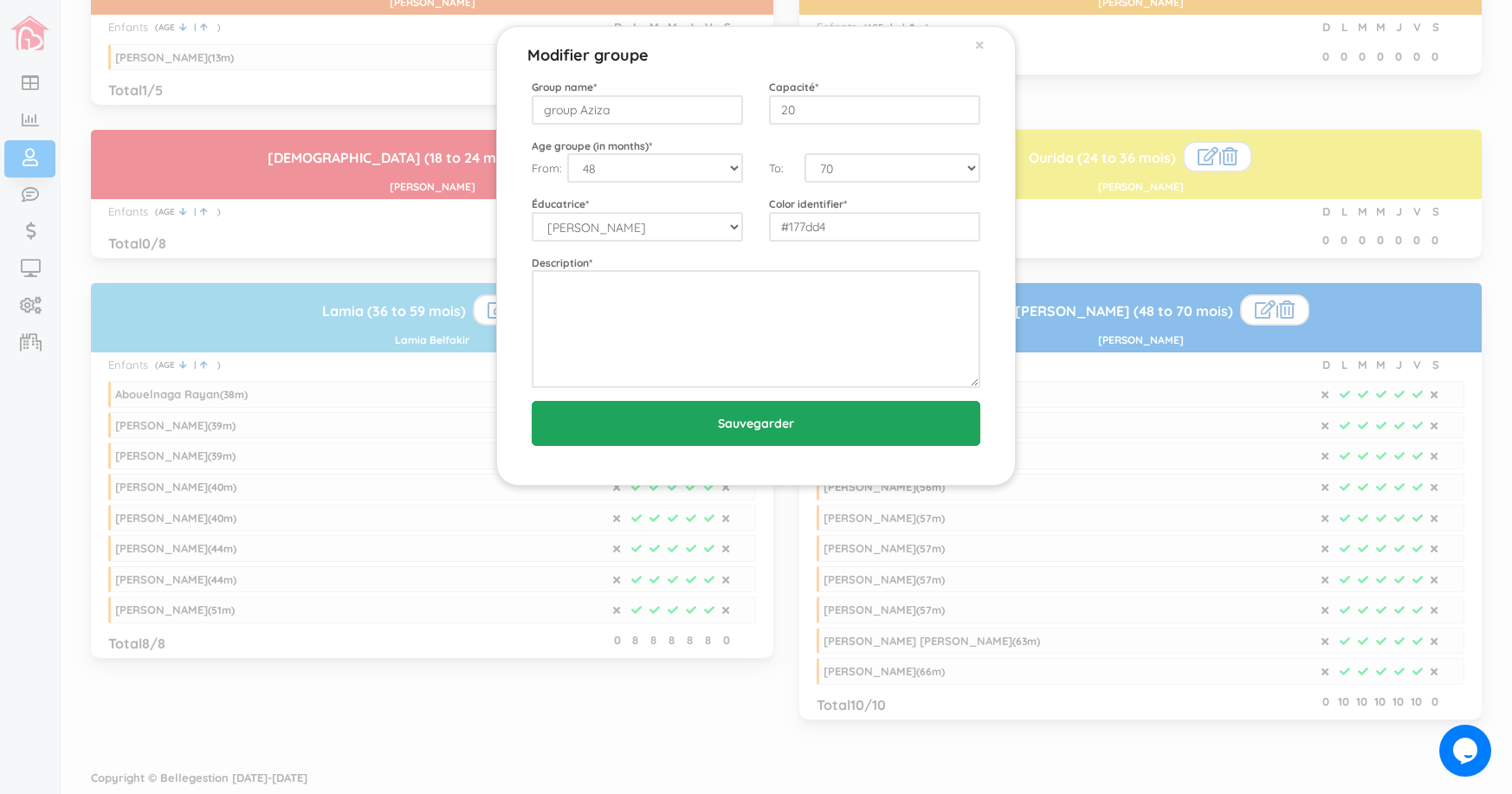
click at [821, 420] on input "Sauvegarder" at bounding box center [756, 423] width 448 height 45
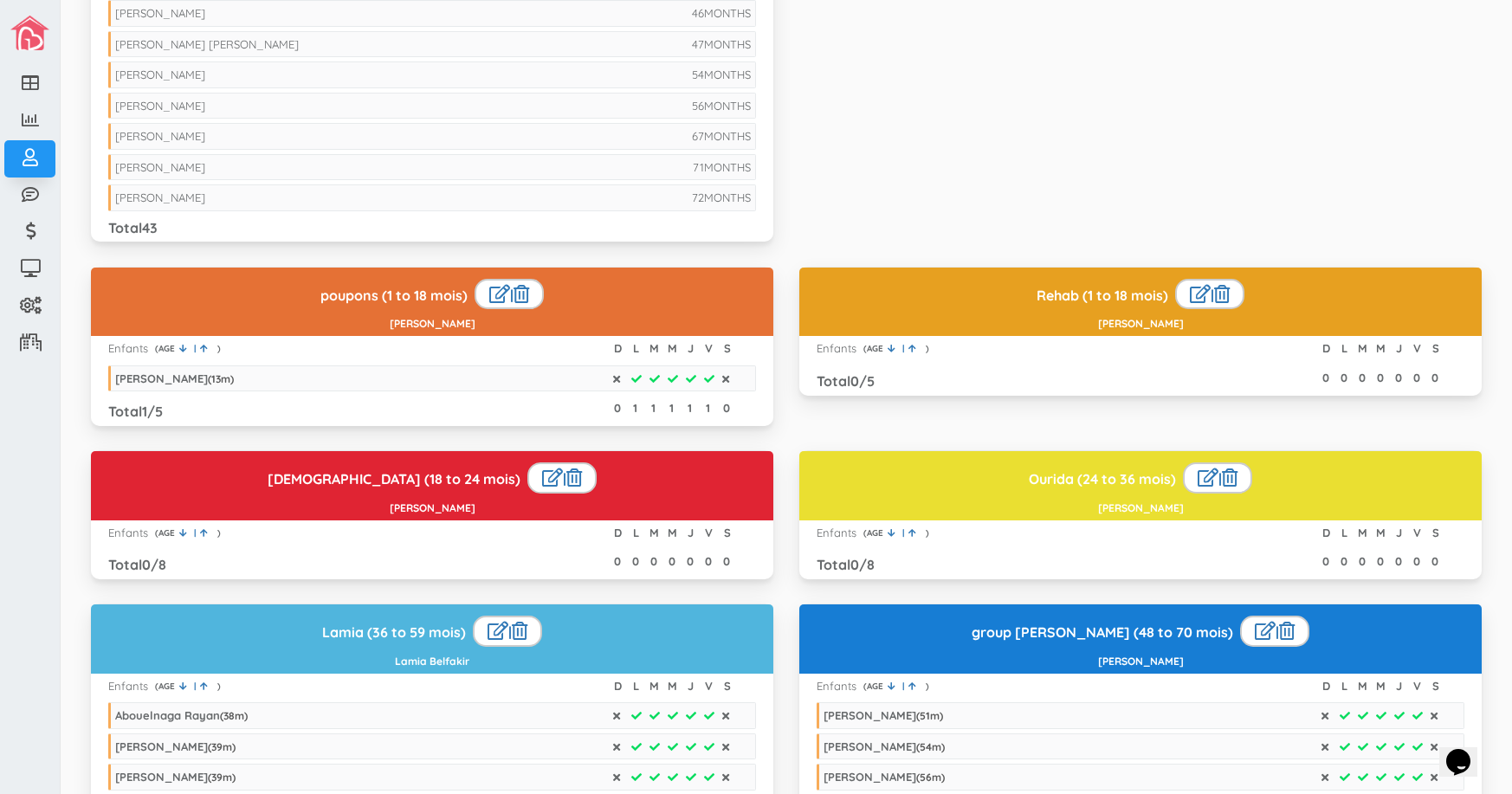
scroll to position [1212, 0]
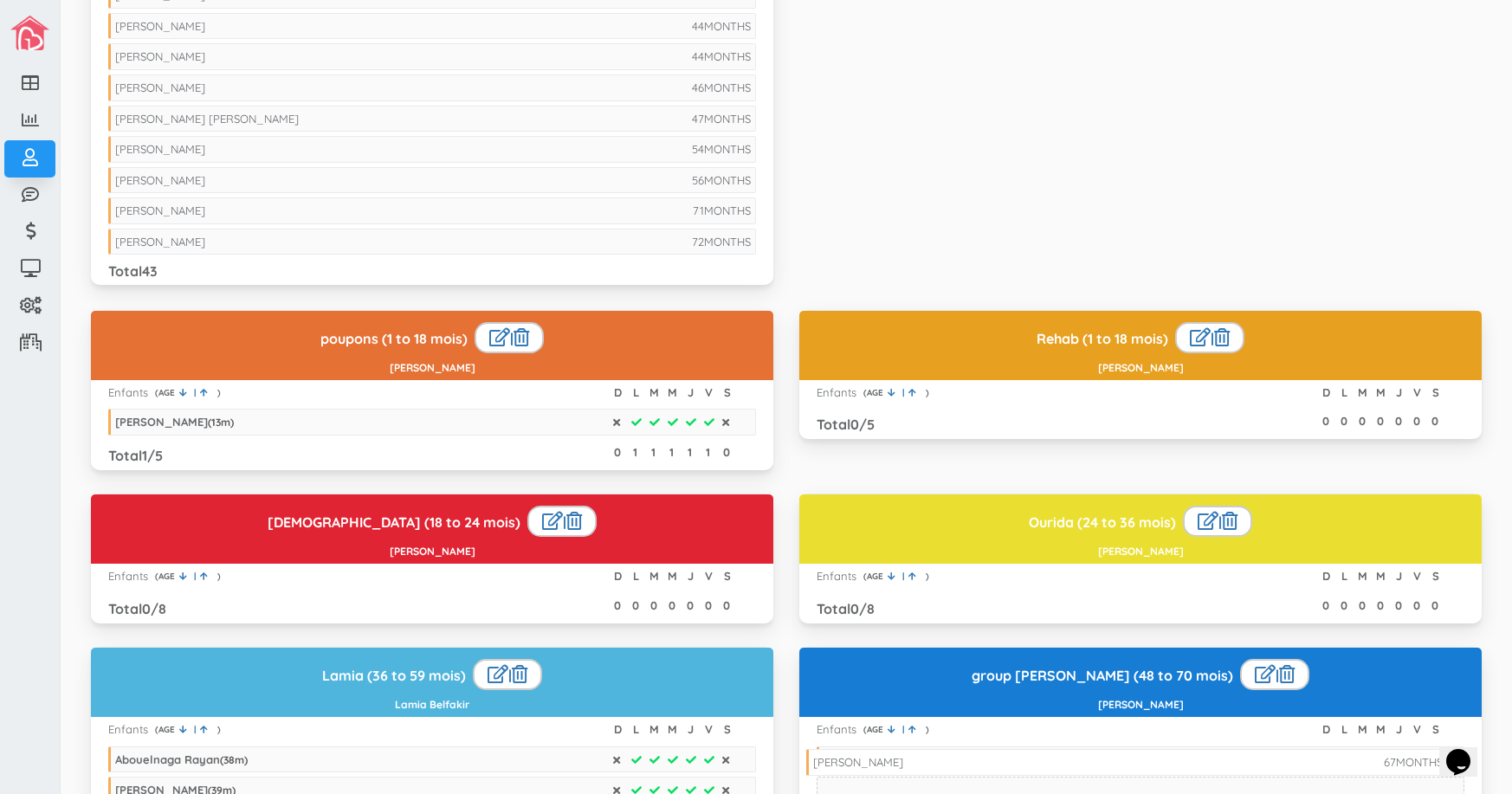
drag, startPoint x: 419, startPoint y: 210, endPoint x: 1116, endPoint y: 761, distance: 888.5
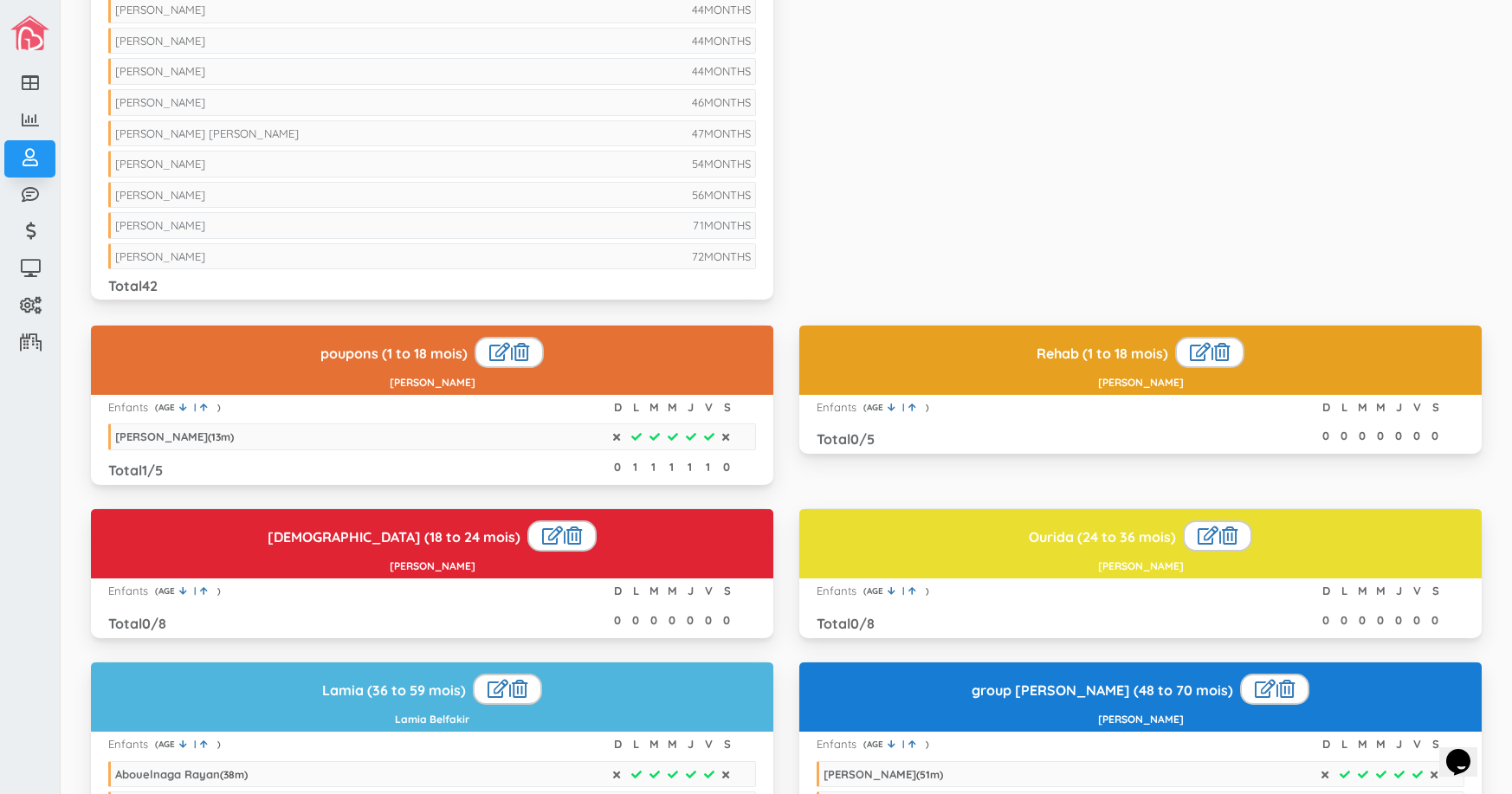
scroll to position [1472, 0]
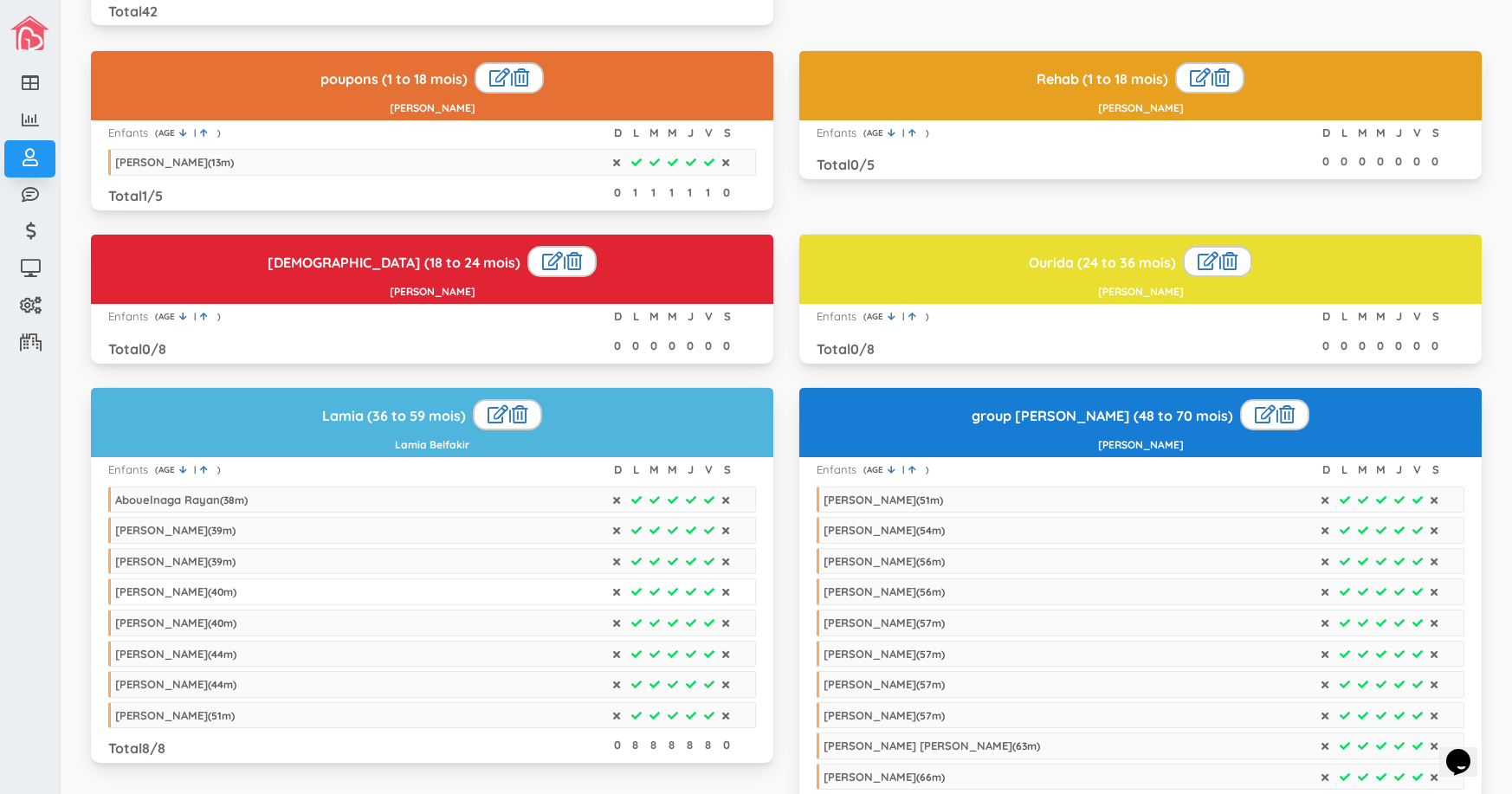
click at [236, 591] on div "[PERSON_NAME] ( 40 m)" at bounding box center [175, 591] width 121 height 14
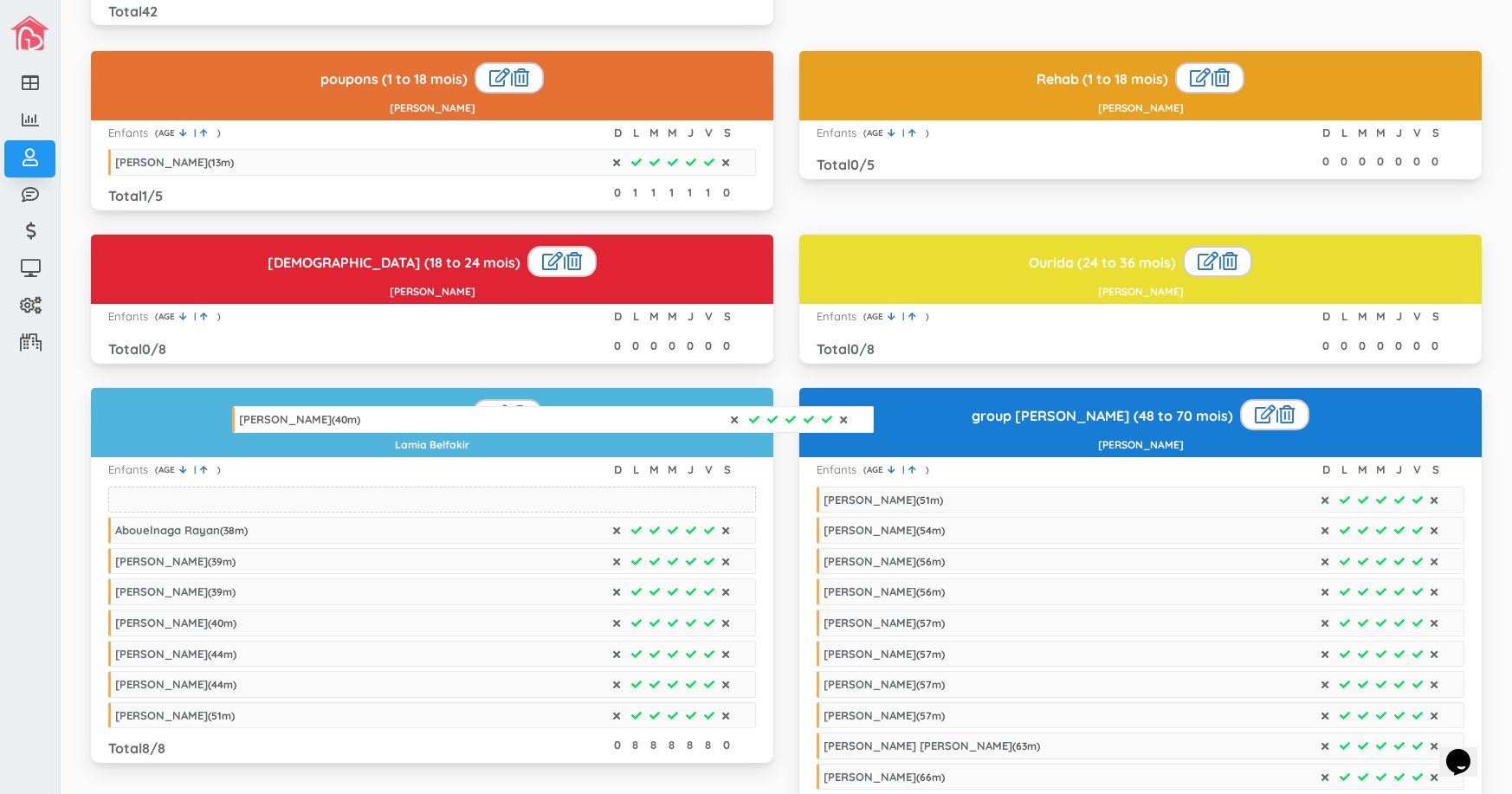
drag, startPoint x: 400, startPoint y: 591, endPoint x: 524, endPoint y: 418, distance: 212.8
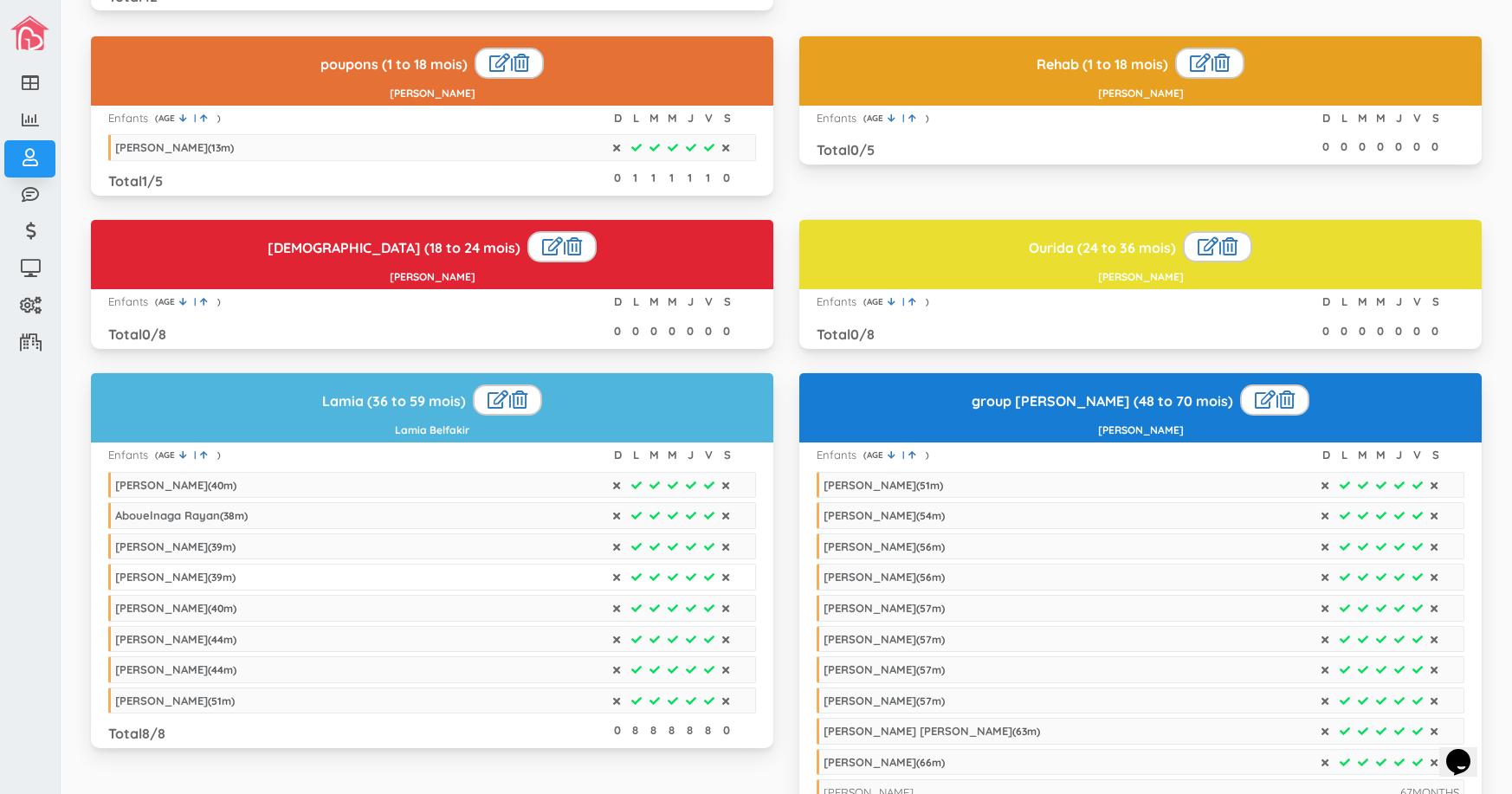
scroll to position [1435, 0]
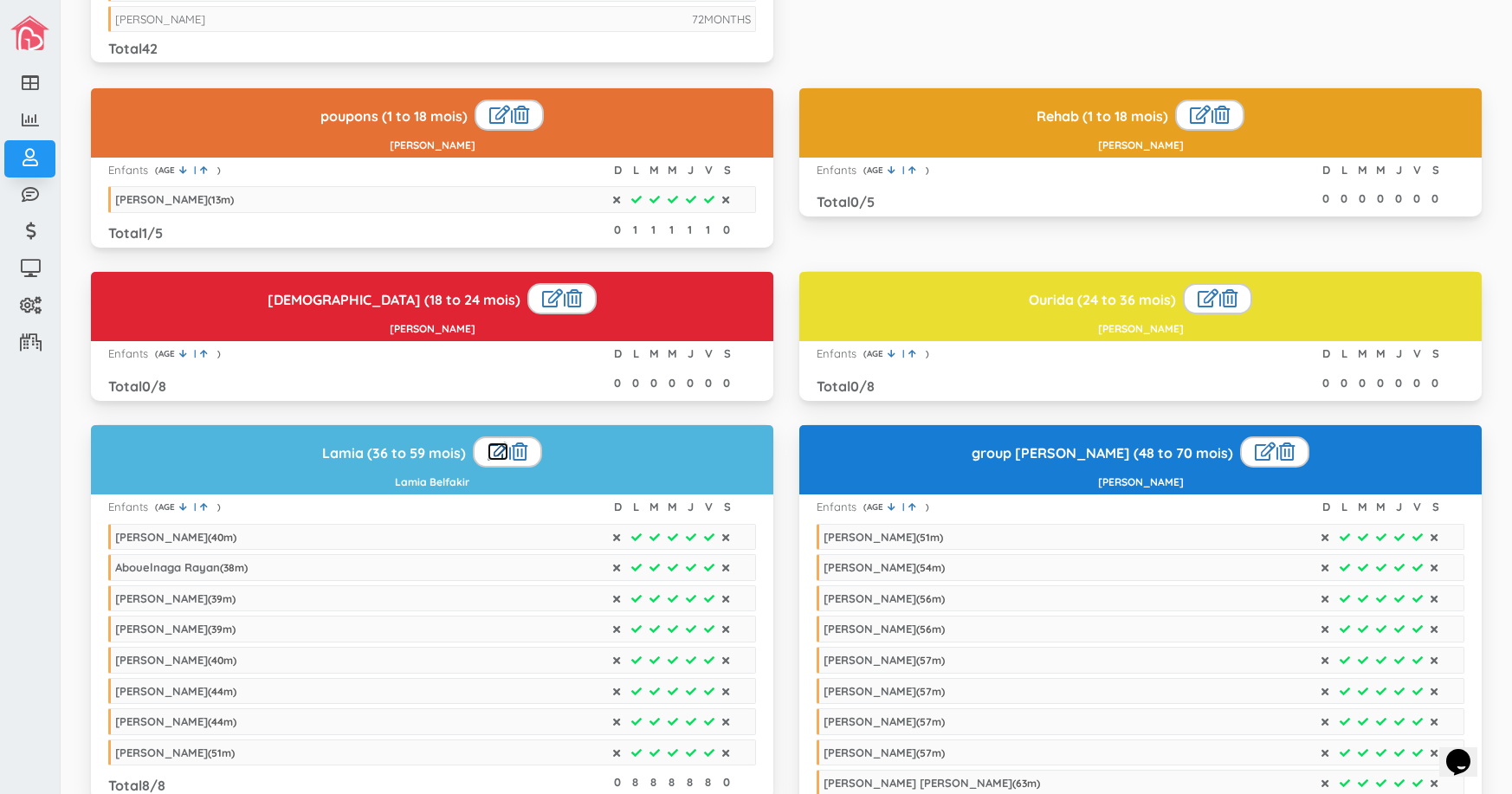
click at [491, 458] on link at bounding box center [498, 451] width 21 height 18
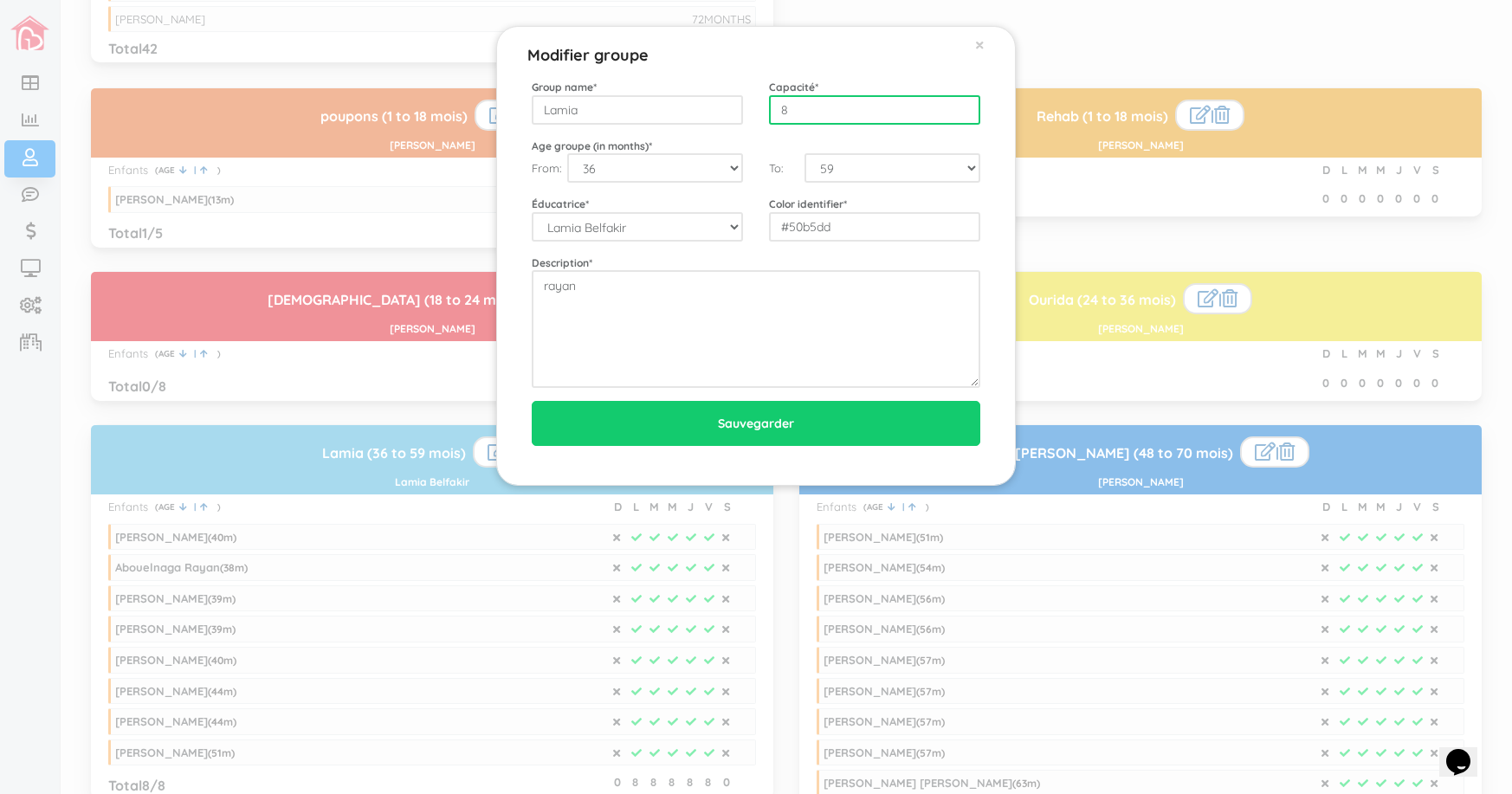
click at [872, 104] on input "8" at bounding box center [875, 109] width 211 height 29
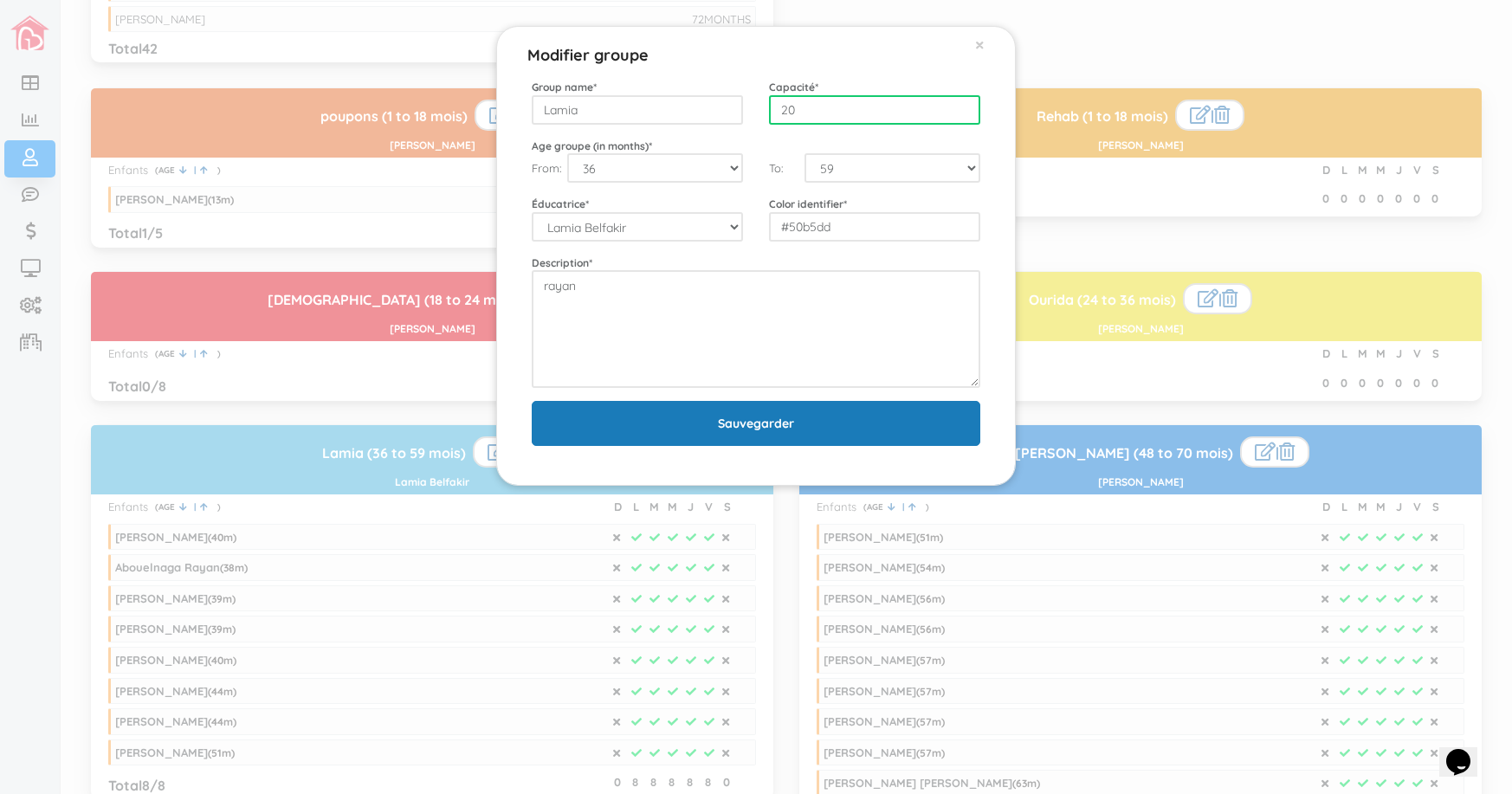
type input "20"
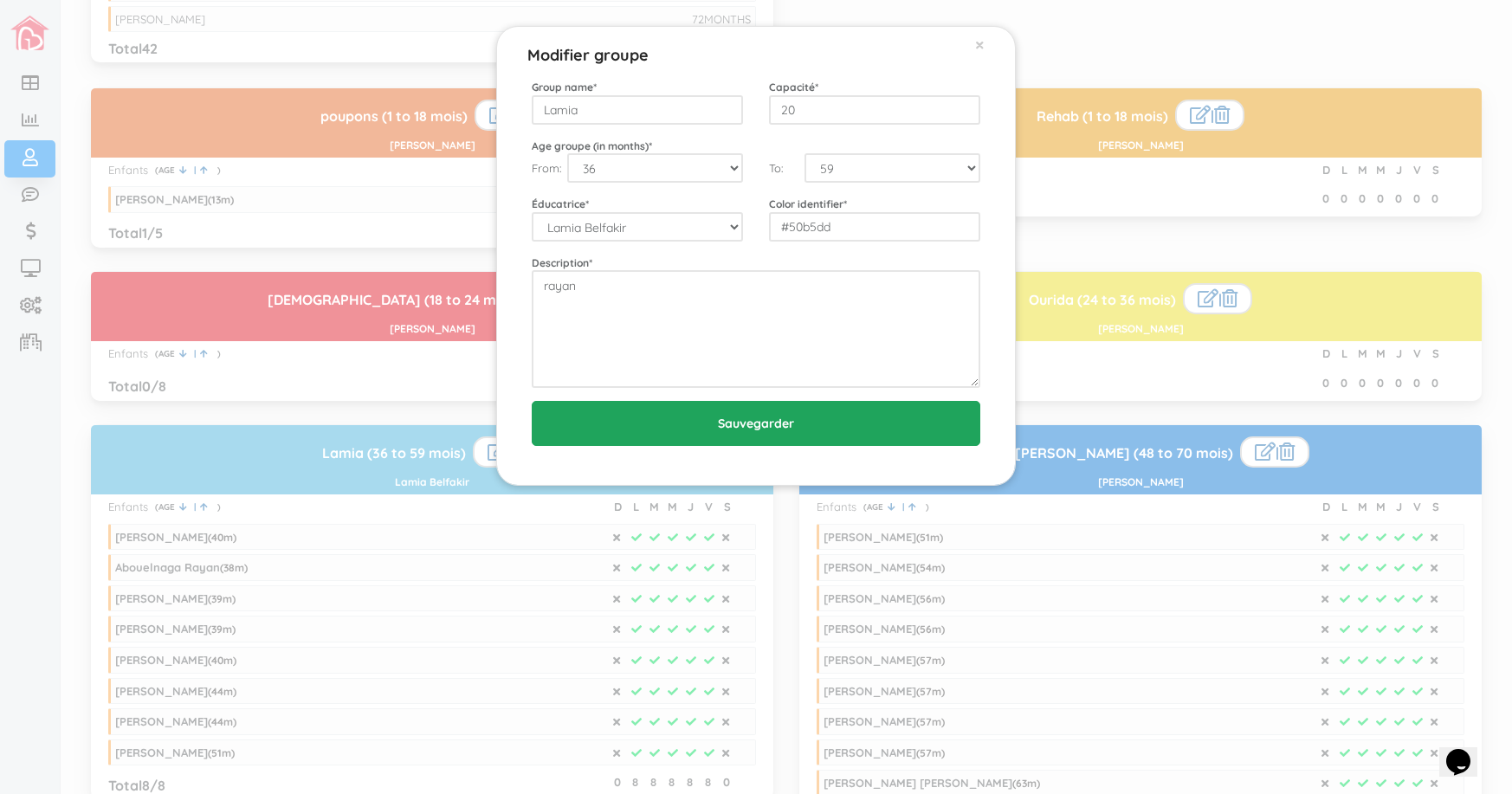
click at [803, 440] on input "Sauvegarder" at bounding box center [756, 423] width 448 height 45
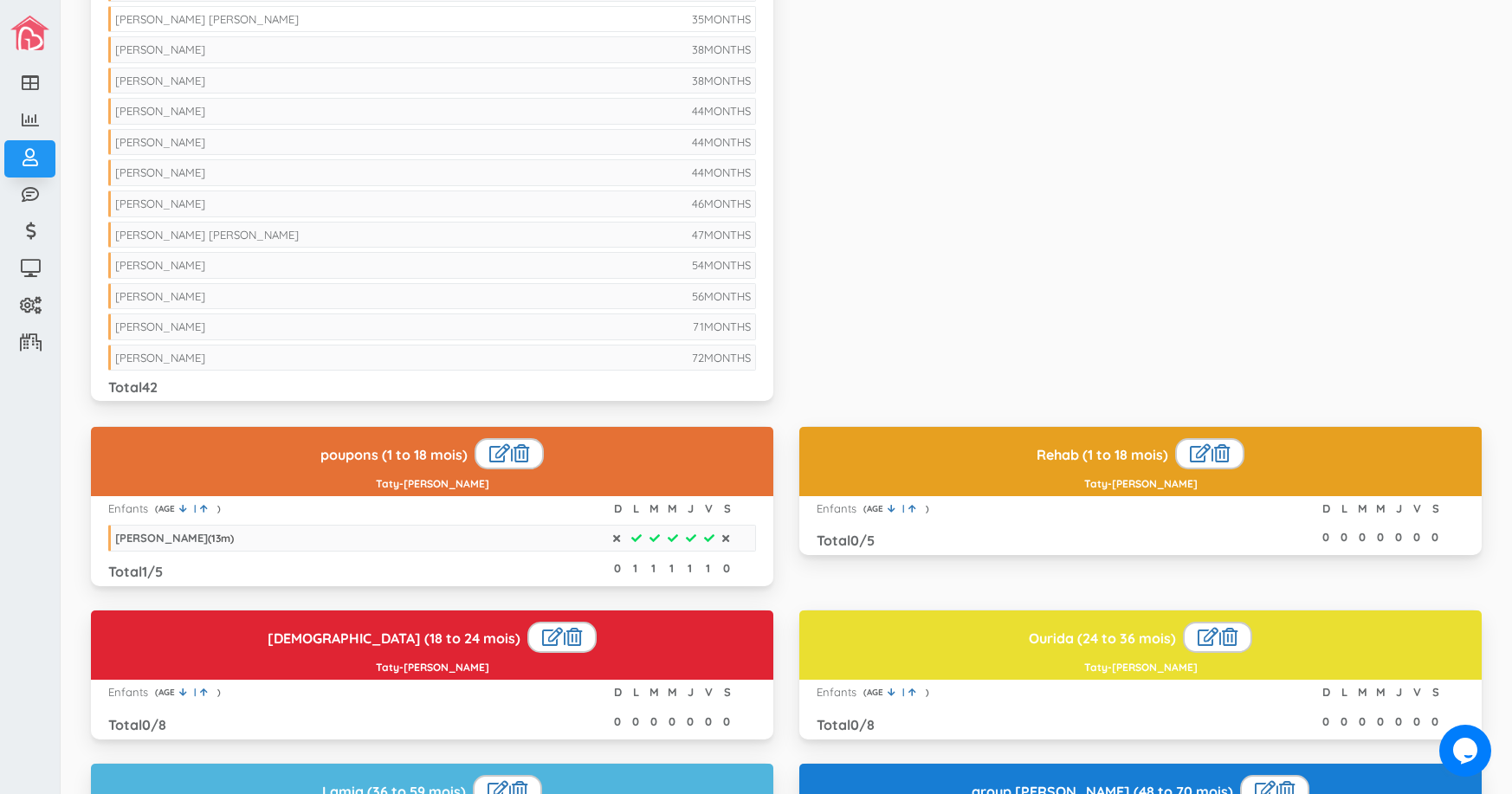
scroll to position [1126, 0]
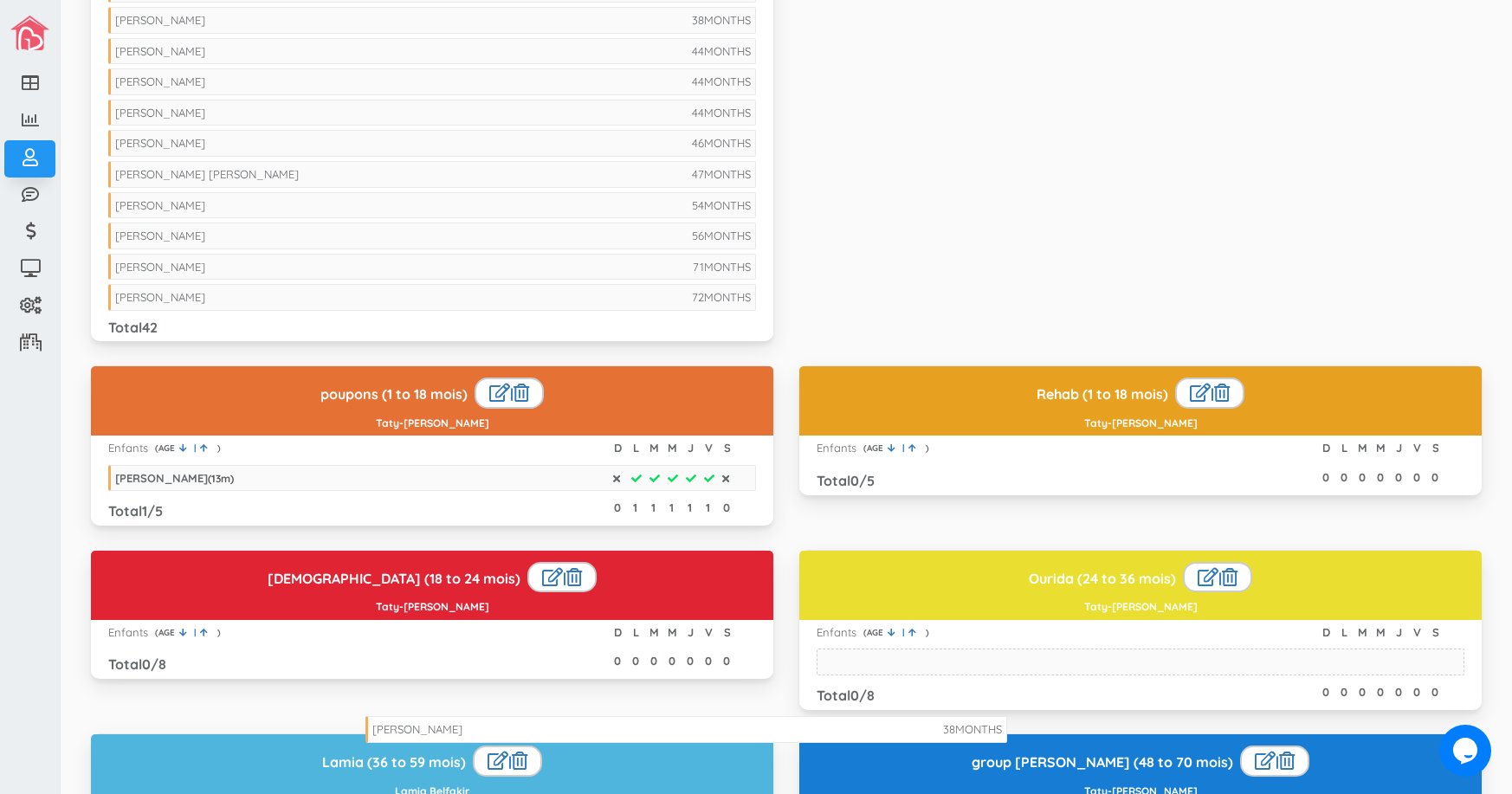
drag, startPoint x: 406, startPoint y: 14, endPoint x: 663, endPoint y: 723, distance: 754.1
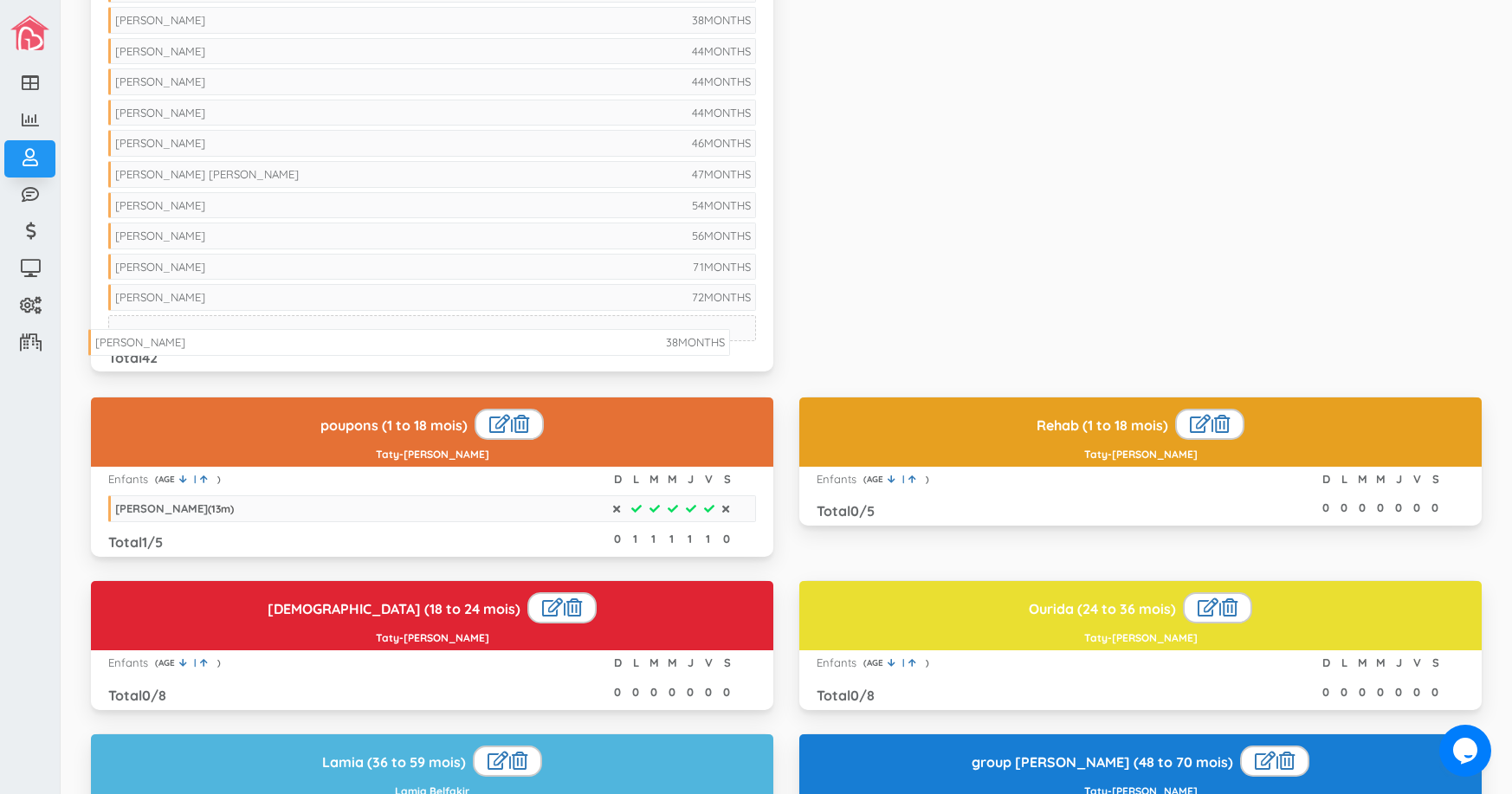
drag, startPoint x: 493, startPoint y: 15, endPoint x: 473, endPoint y: 337, distance: 322.6
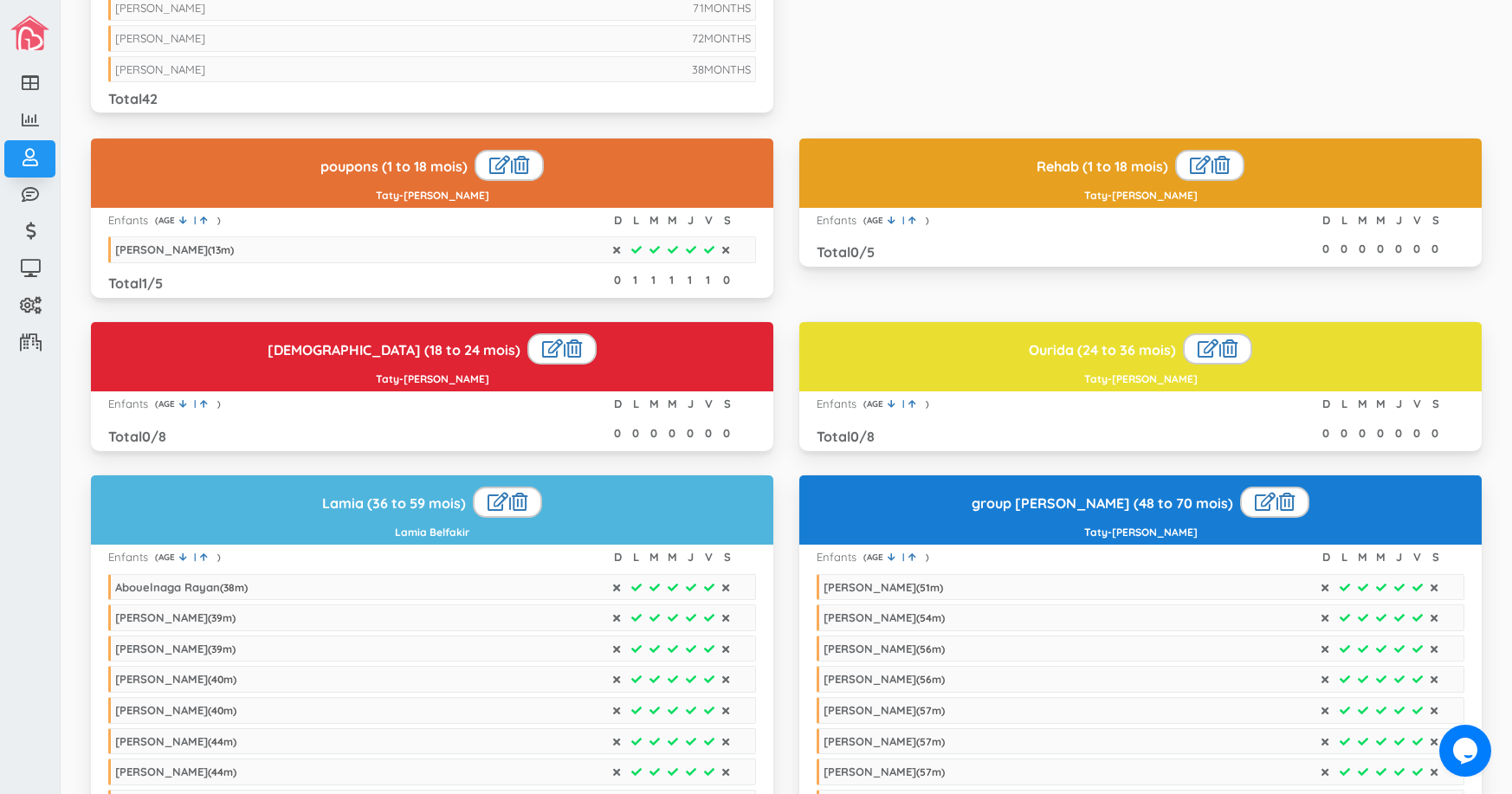
scroll to position [1386, 0]
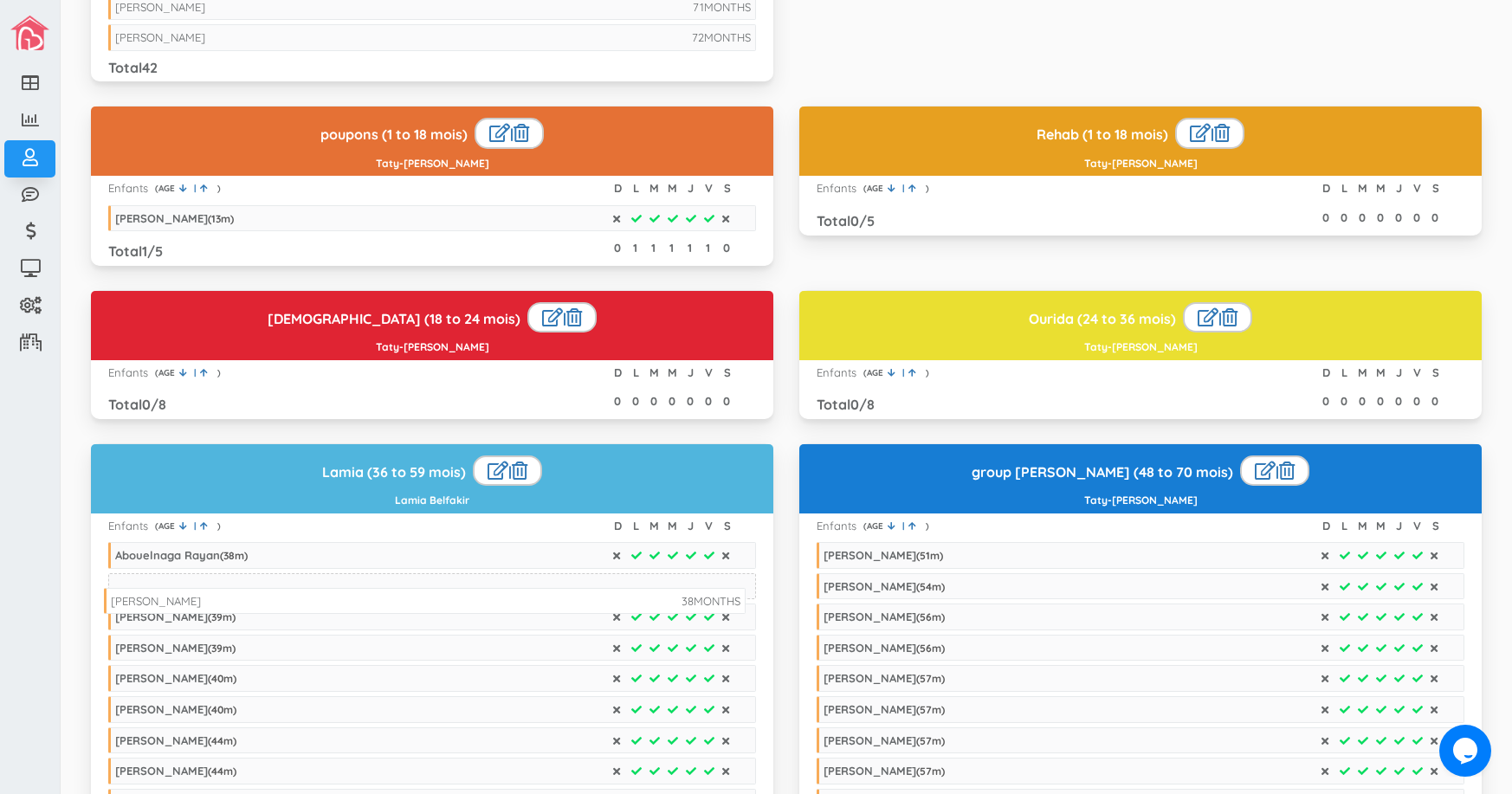
drag, startPoint x: 400, startPoint y: 68, endPoint x: 396, endPoint y: 601, distance: 533.0
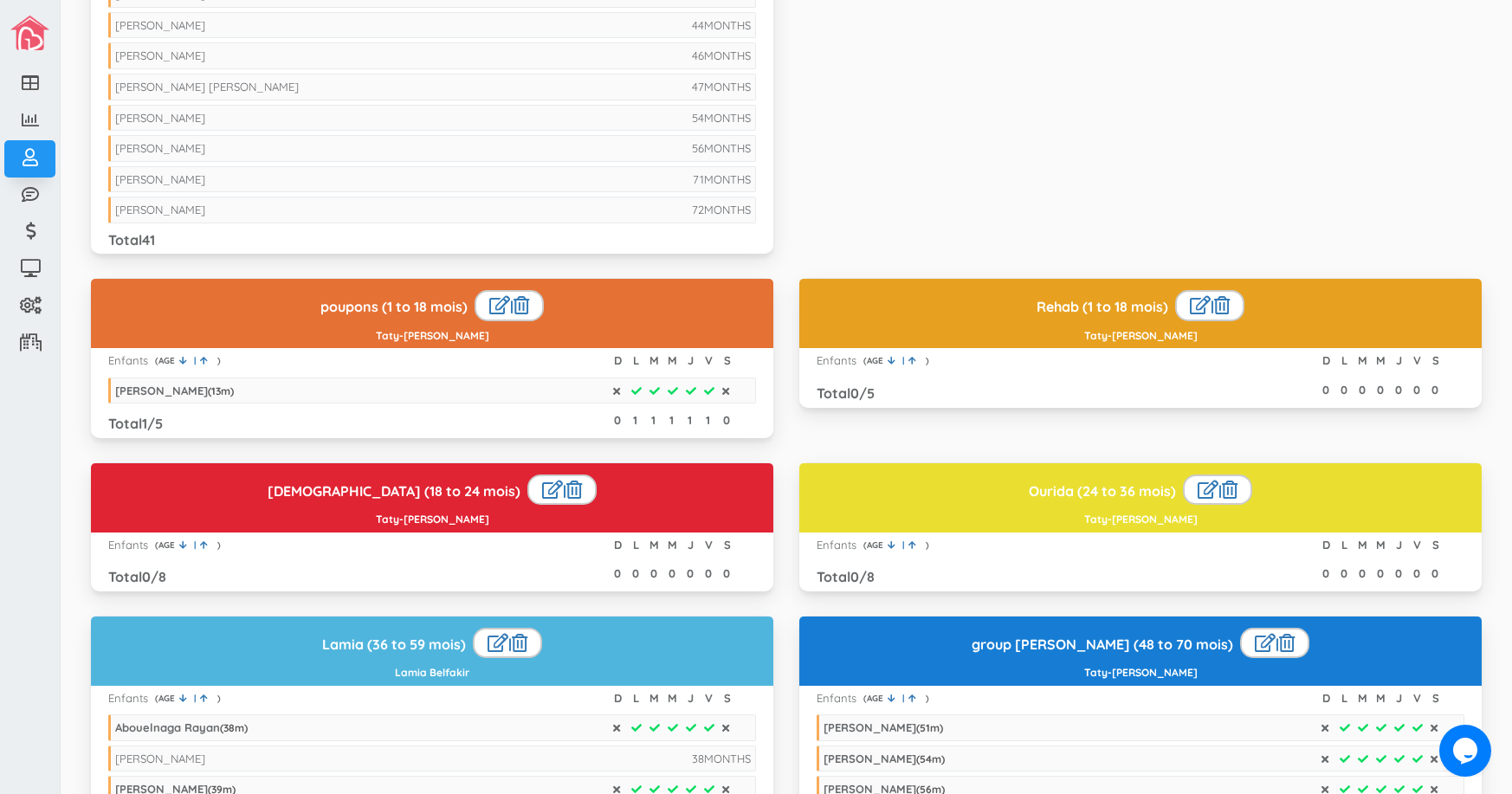
scroll to position [1212, 0]
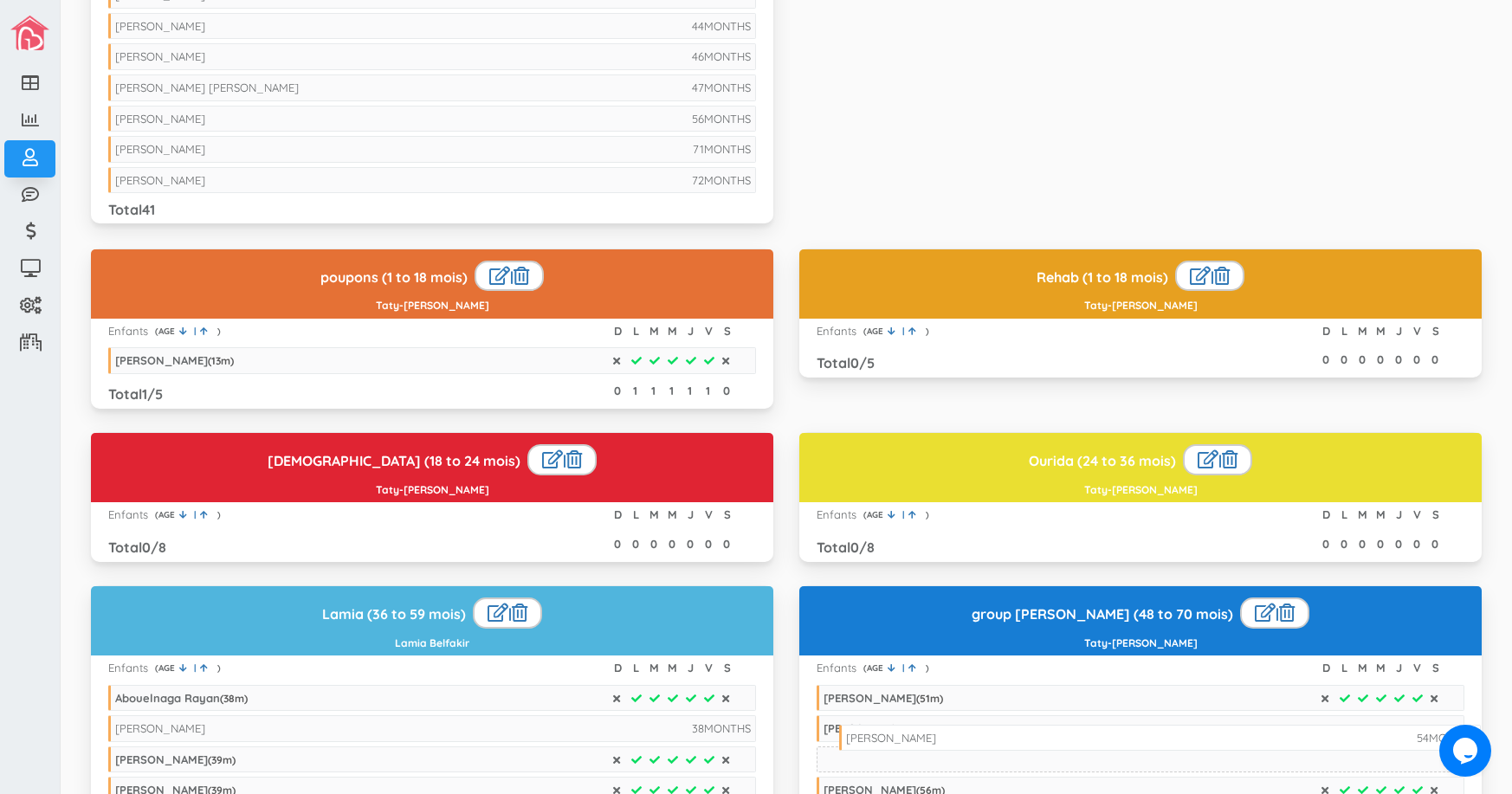
drag, startPoint x: 243, startPoint y: 116, endPoint x: 974, endPoint y: 735, distance: 957.9
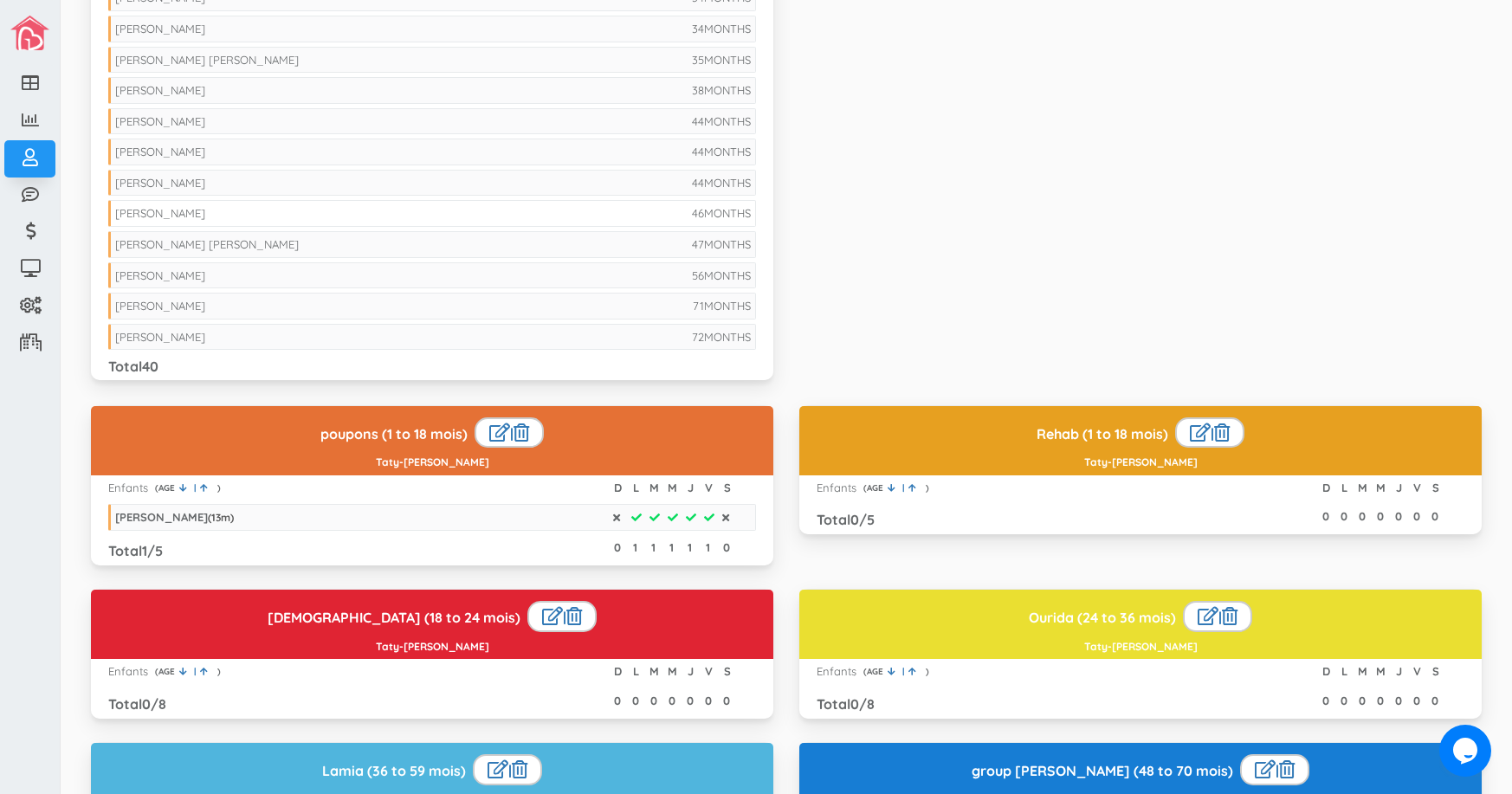
scroll to position [1039, 0]
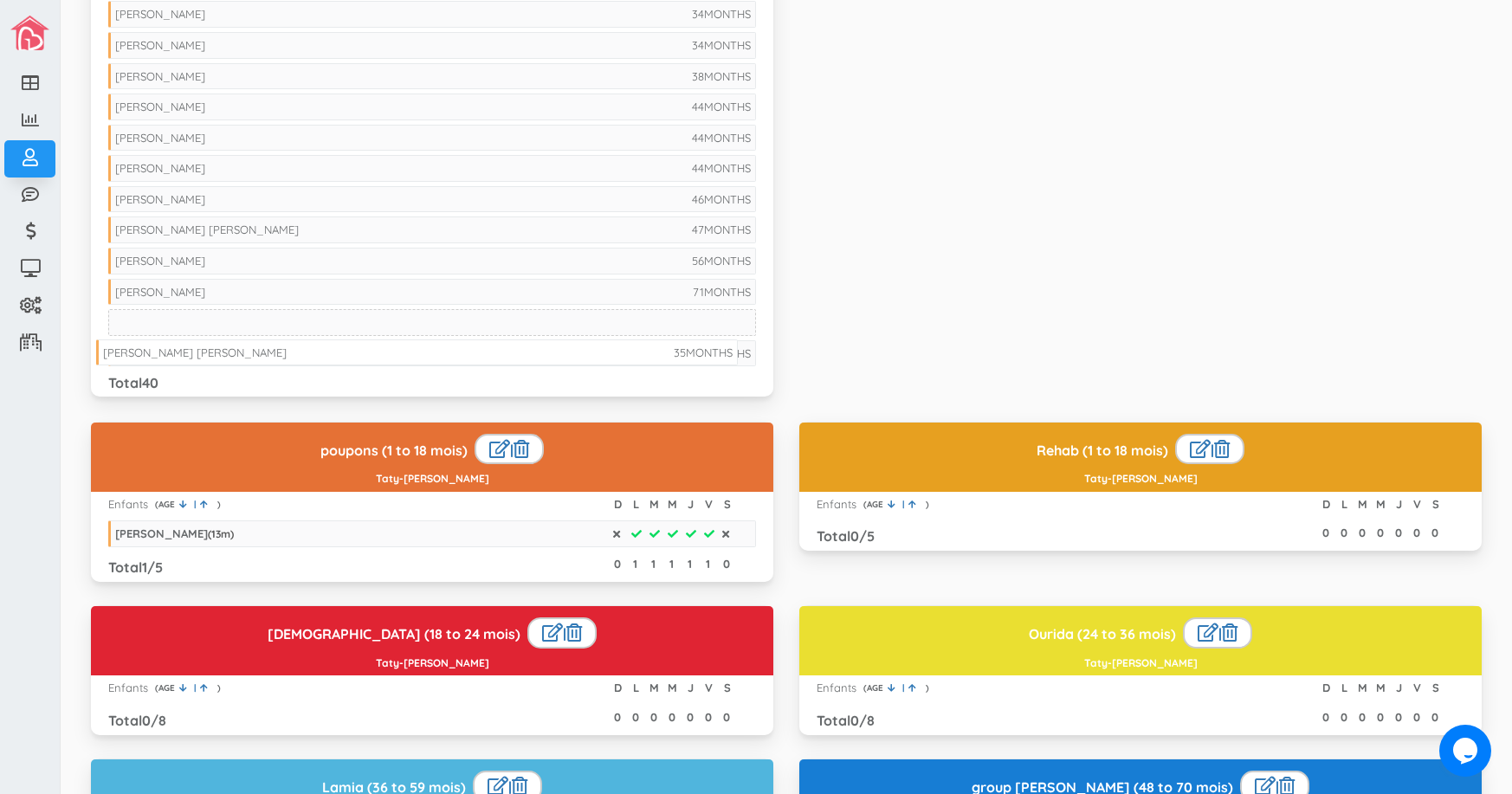
drag, startPoint x: 397, startPoint y: 74, endPoint x: 386, endPoint y: 350, distance: 276.2
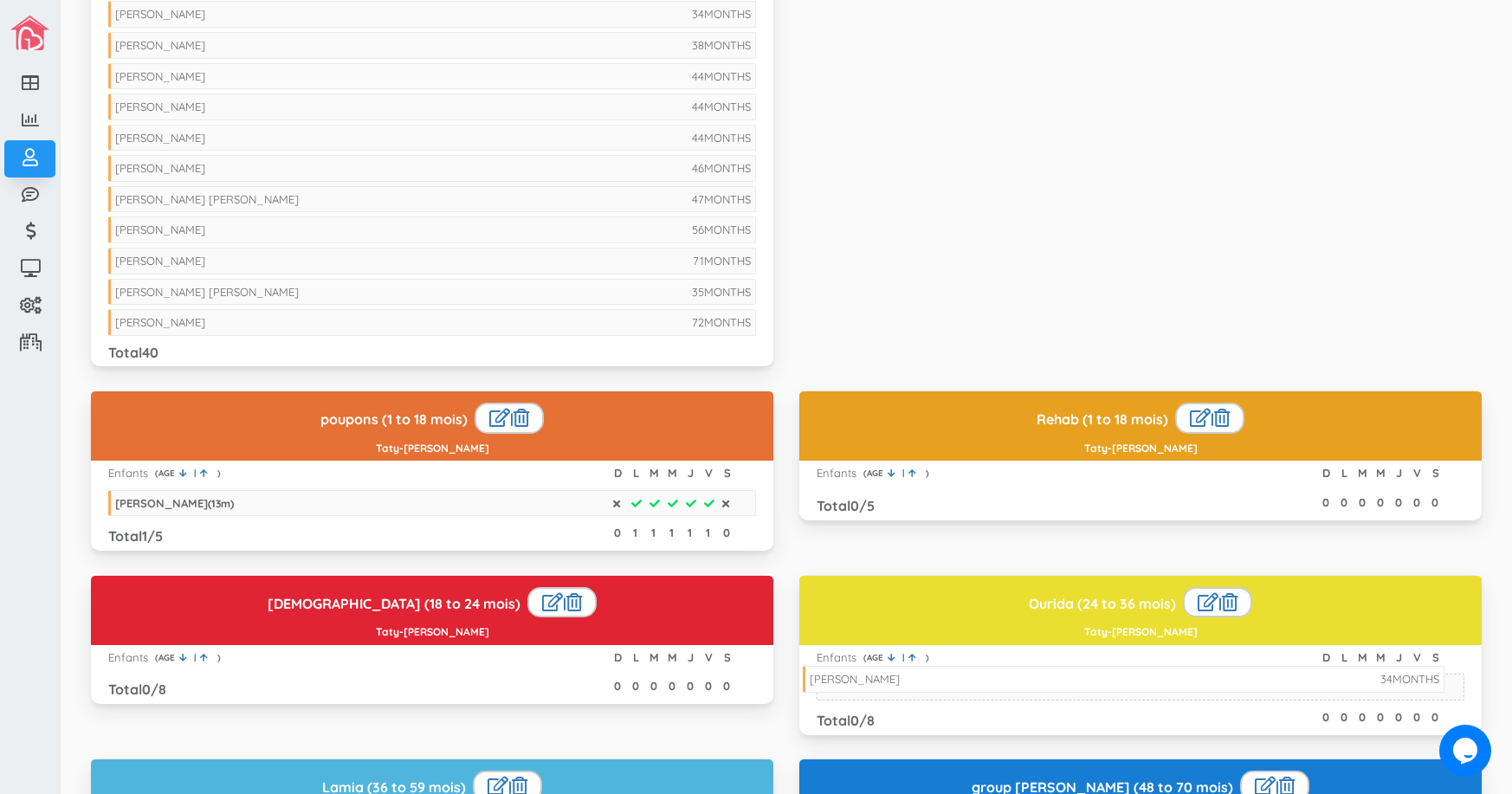
drag, startPoint x: 224, startPoint y: 13, endPoint x: 919, endPoint y: 678, distance: 961.9
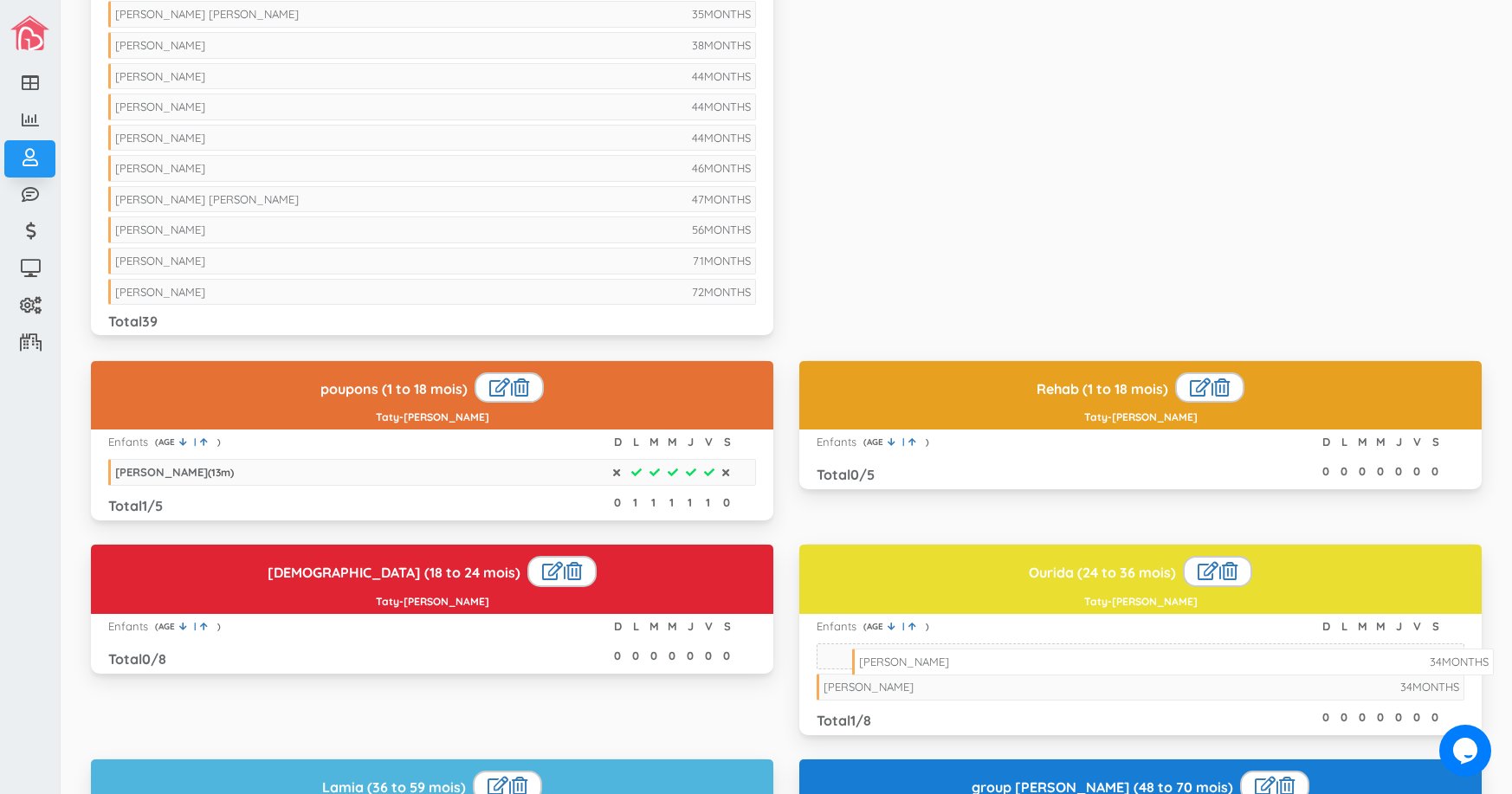
drag, startPoint x: 257, startPoint y: 15, endPoint x: 1001, endPoint y: 663, distance: 986.6
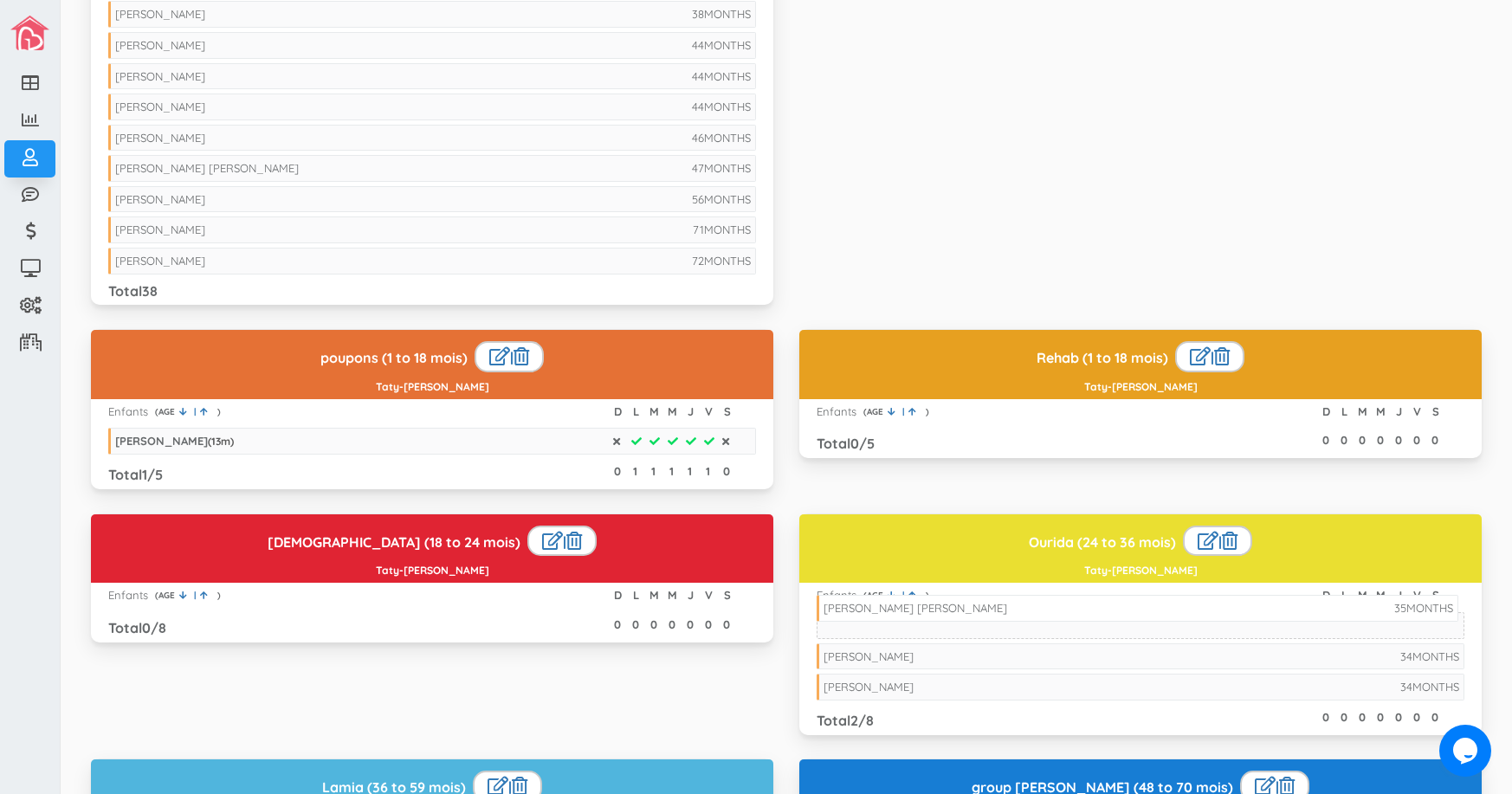
drag, startPoint x: 332, startPoint y: 14, endPoint x: 1040, endPoint y: 608, distance: 924.2
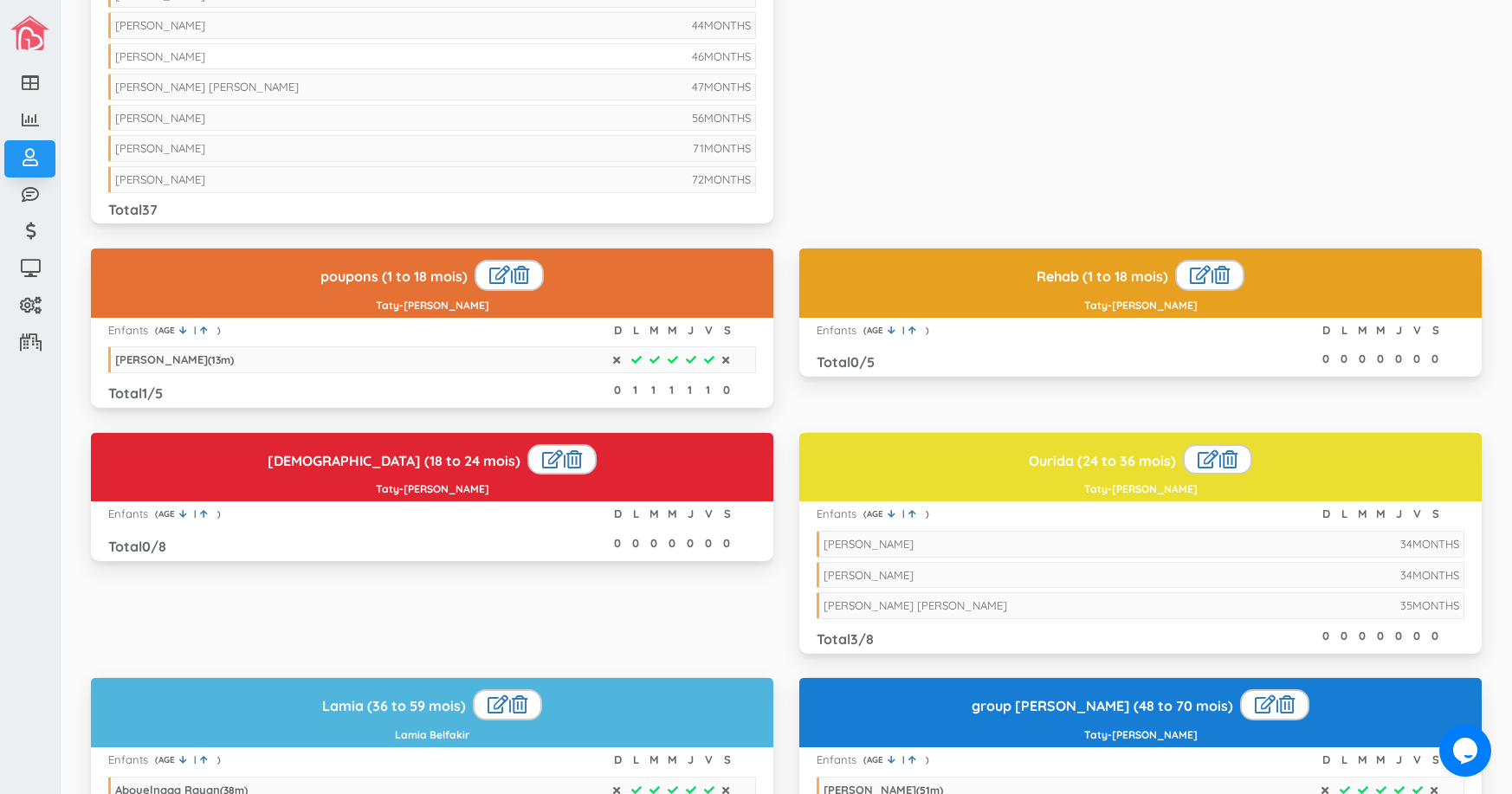
scroll to position [1126, 0]
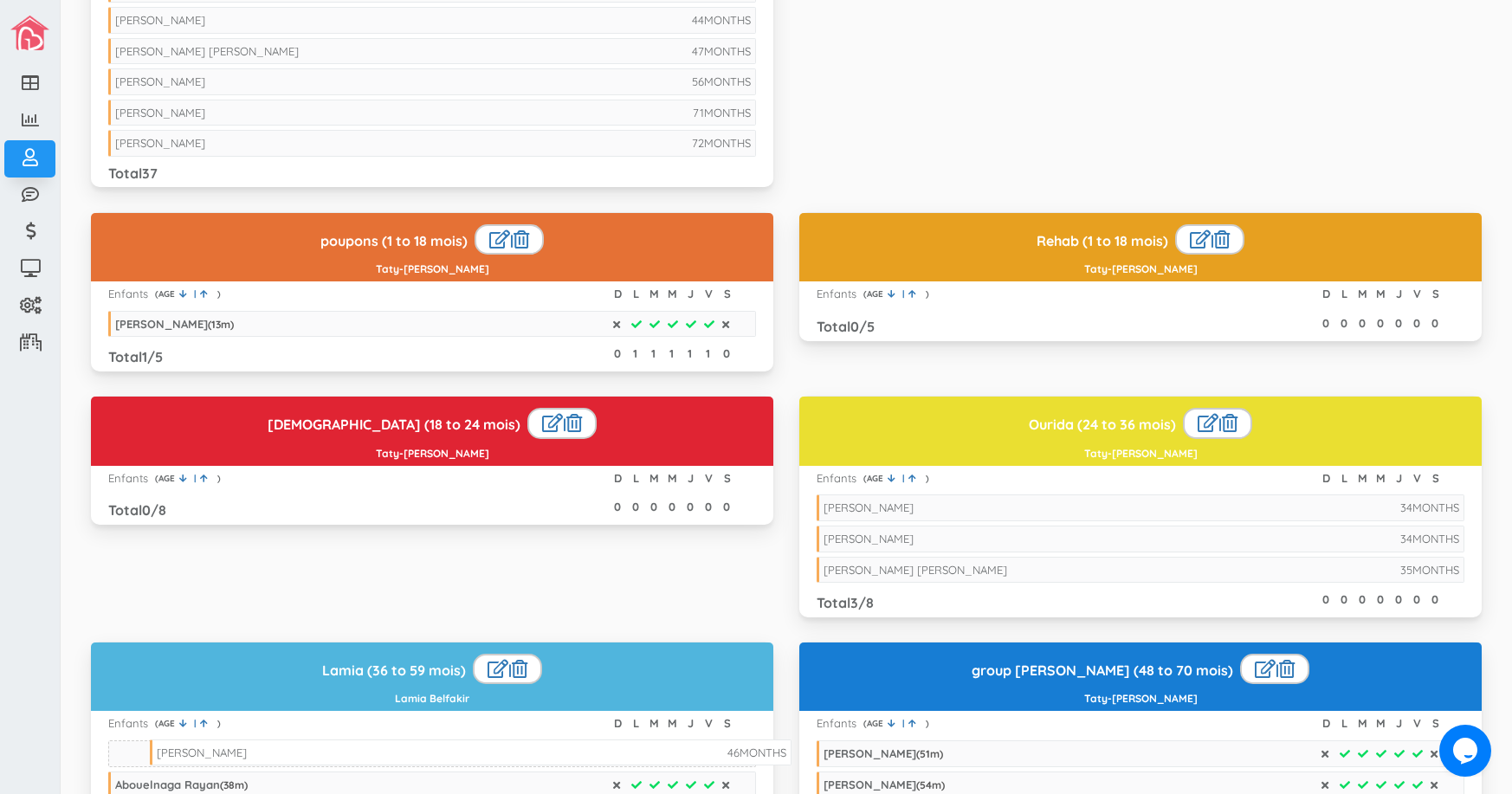
drag, startPoint x: 234, startPoint y: 48, endPoint x: 276, endPoint y: 750, distance: 703.3
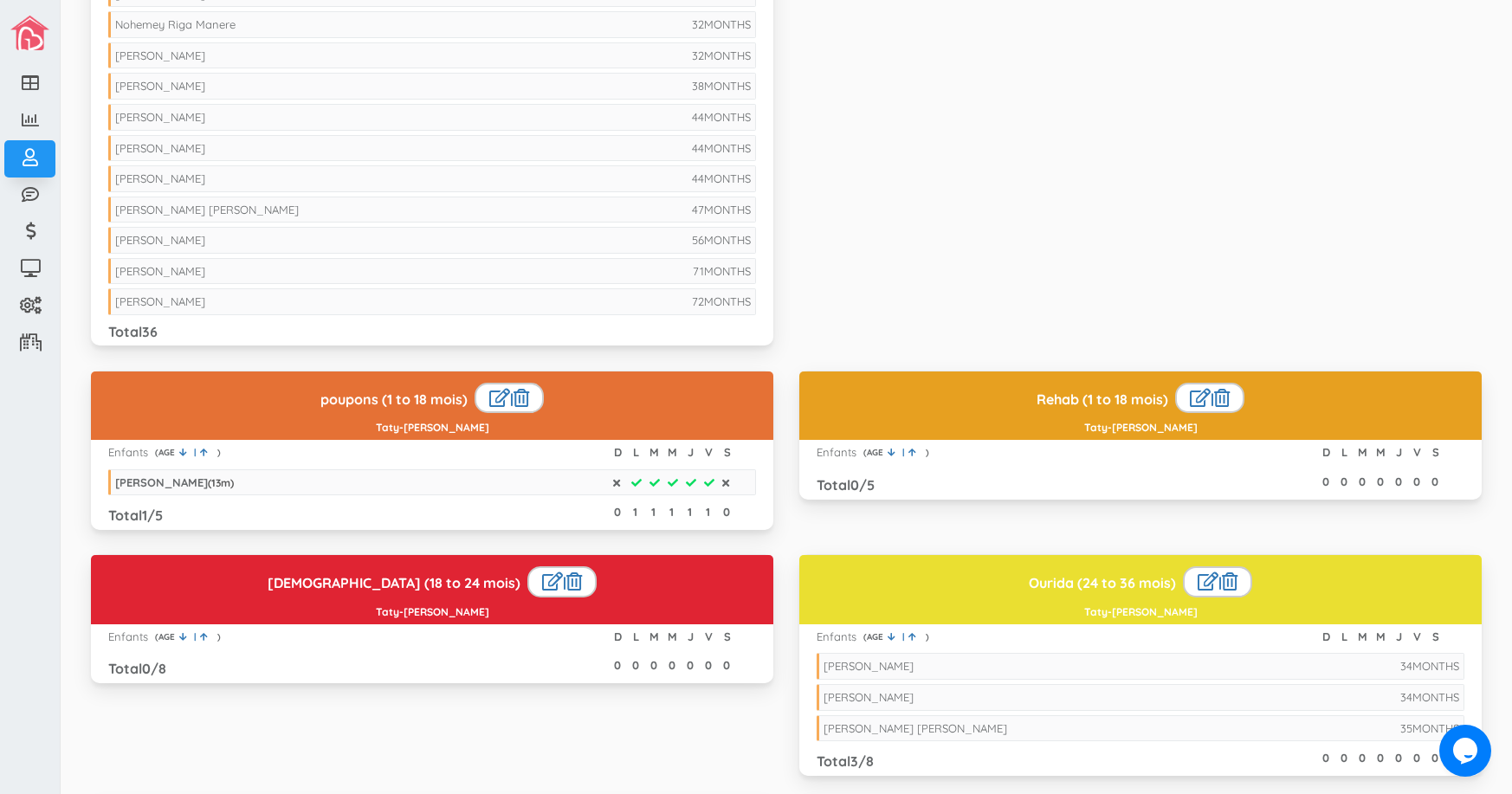
scroll to position [953, 0]
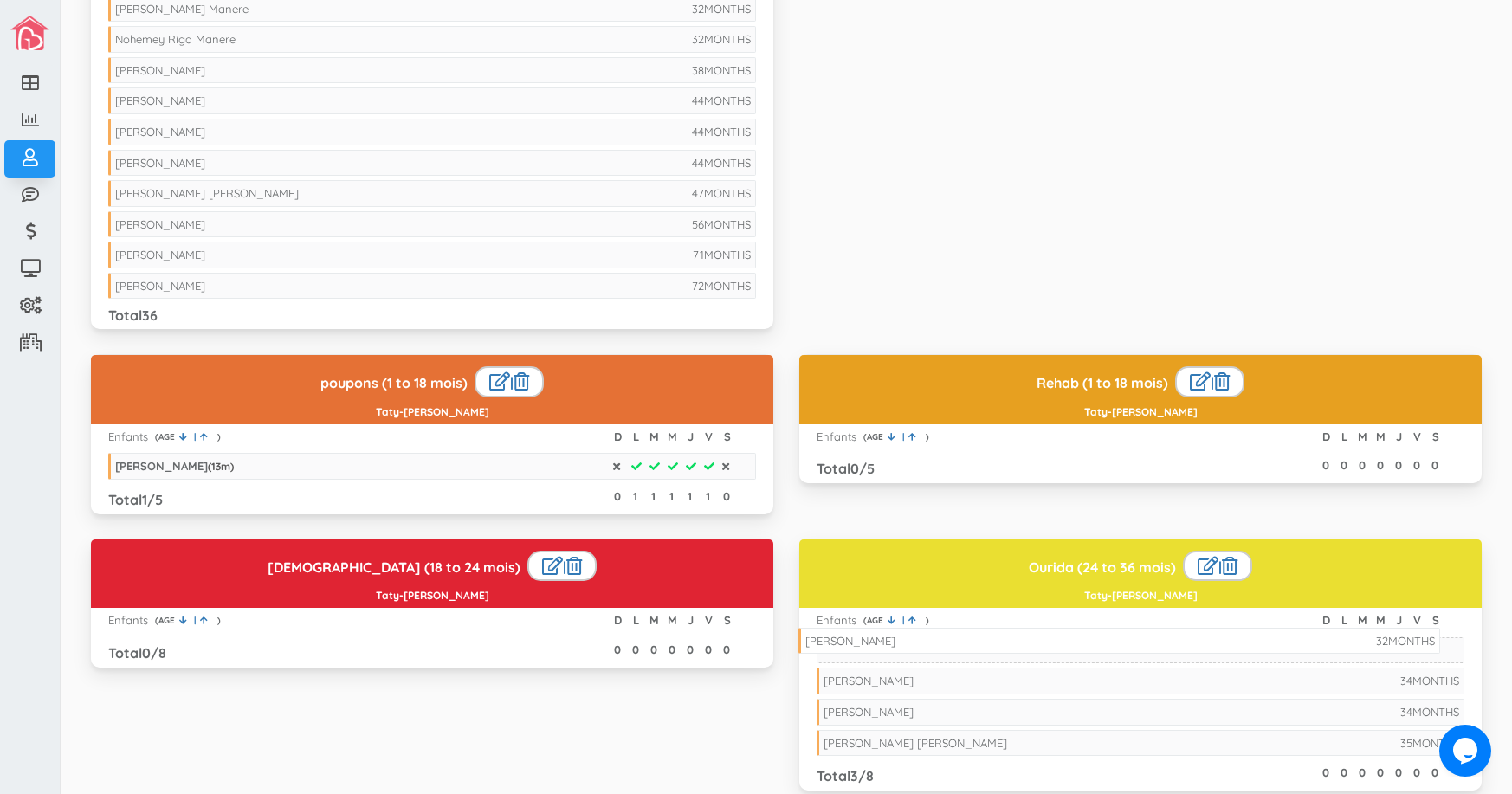
drag, startPoint x: 341, startPoint y: 67, endPoint x: 1031, endPoint y: 637, distance: 895.0
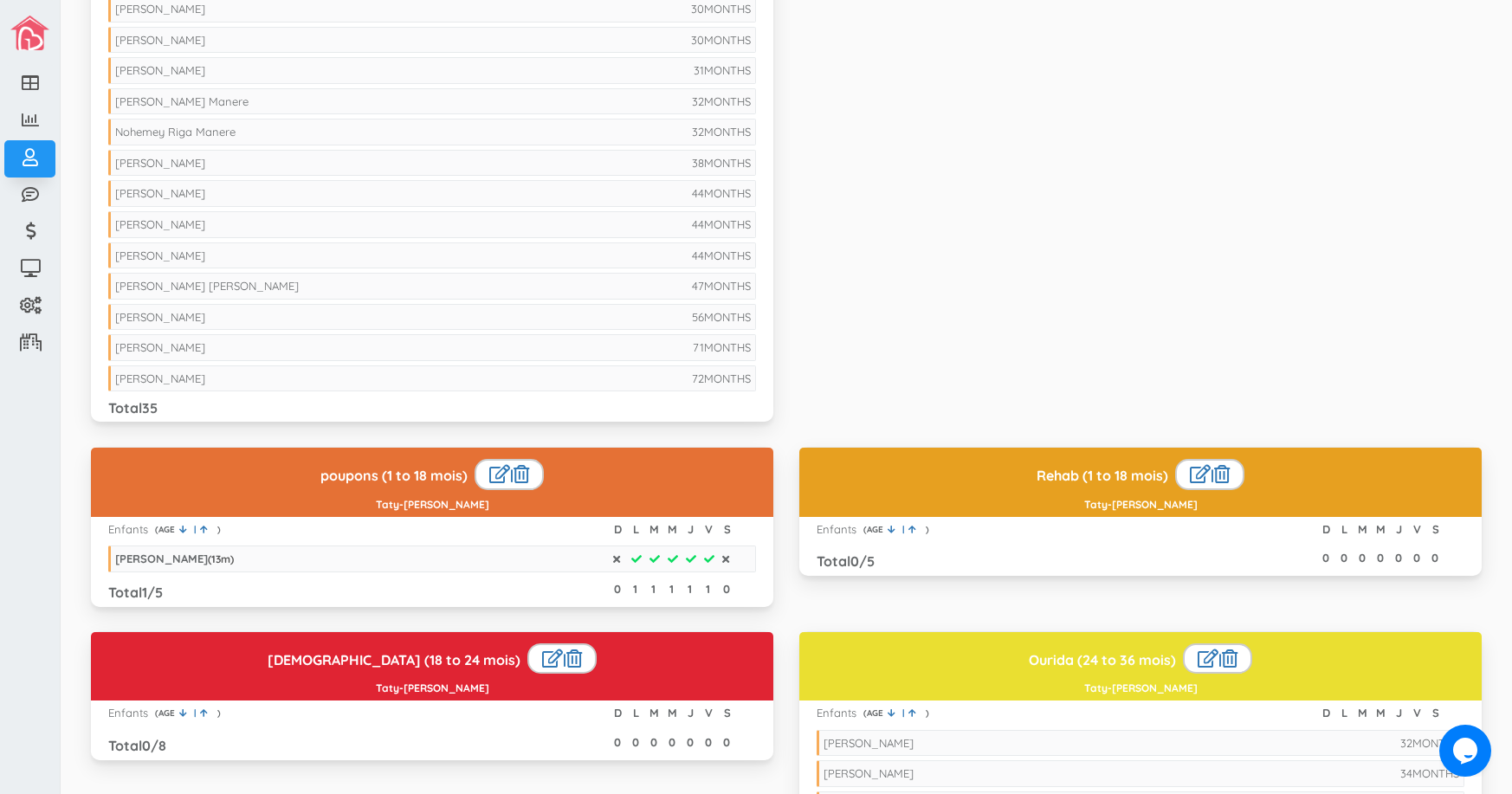
scroll to position [866, 0]
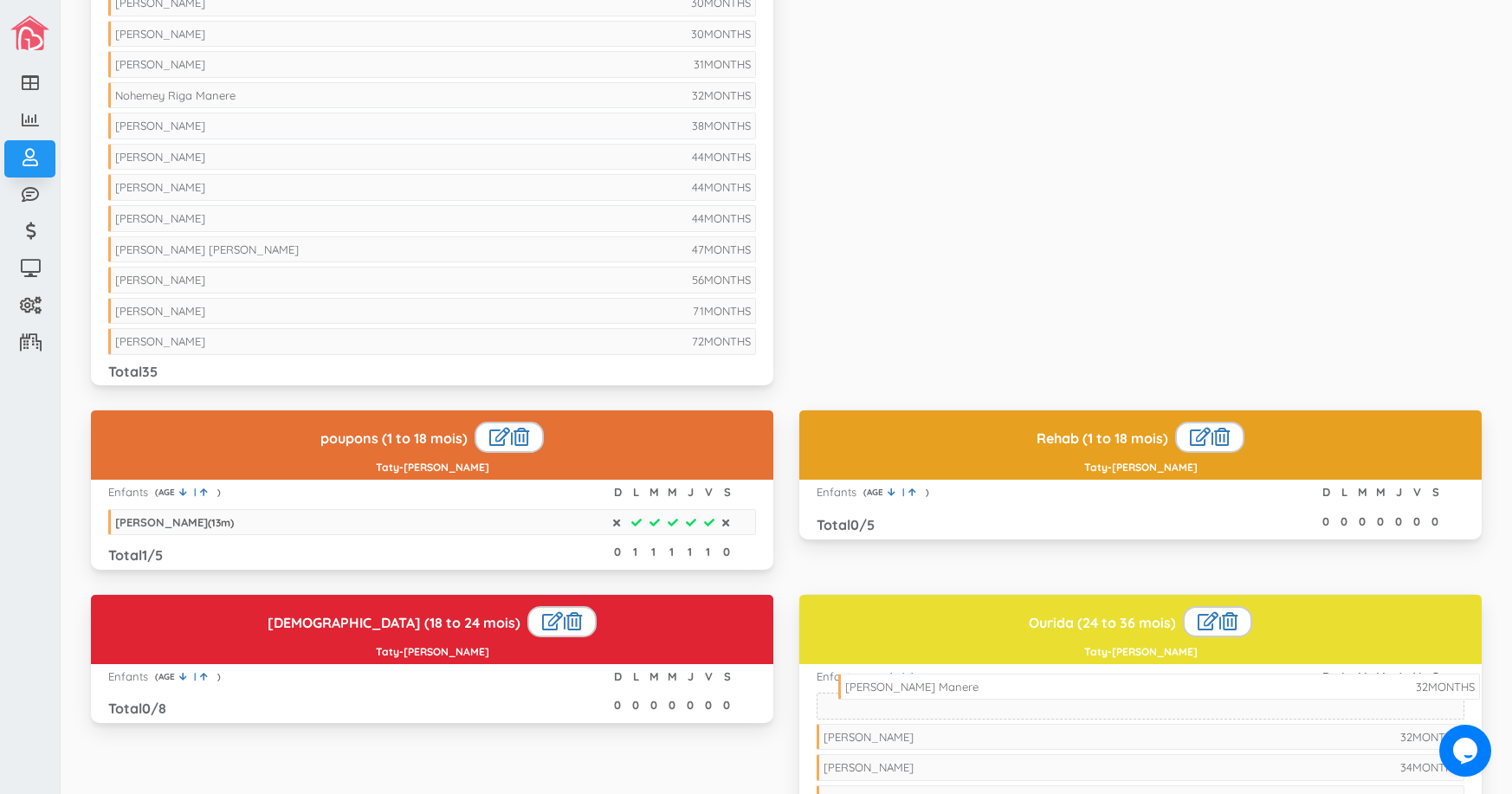
drag, startPoint x: 228, startPoint y: 95, endPoint x: 958, endPoint y: 686, distance: 939.2
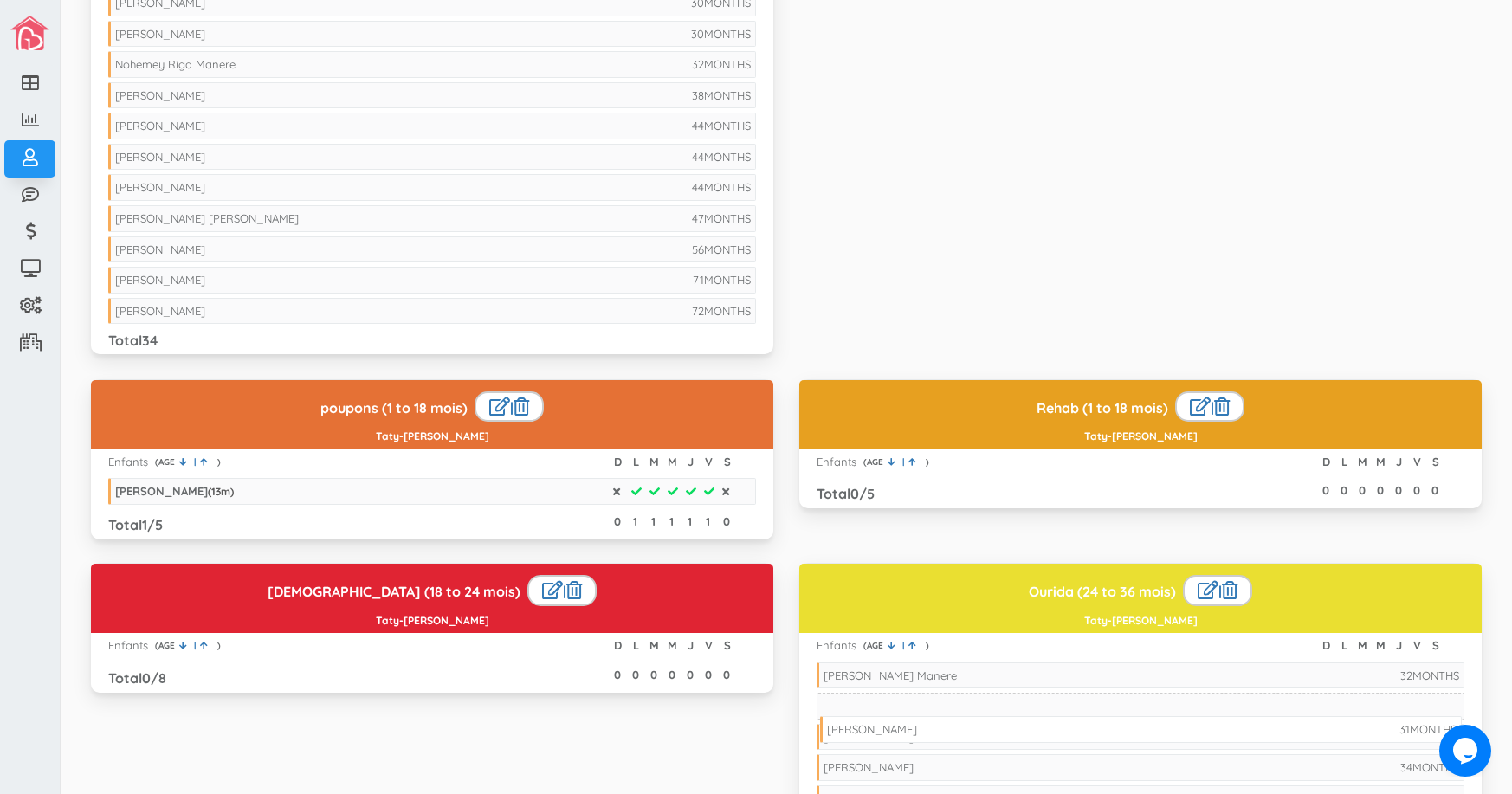
drag, startPoint x: 212, startPoint y: 60, endPoint x: 924, endPoint y: 726, distance: 974.9
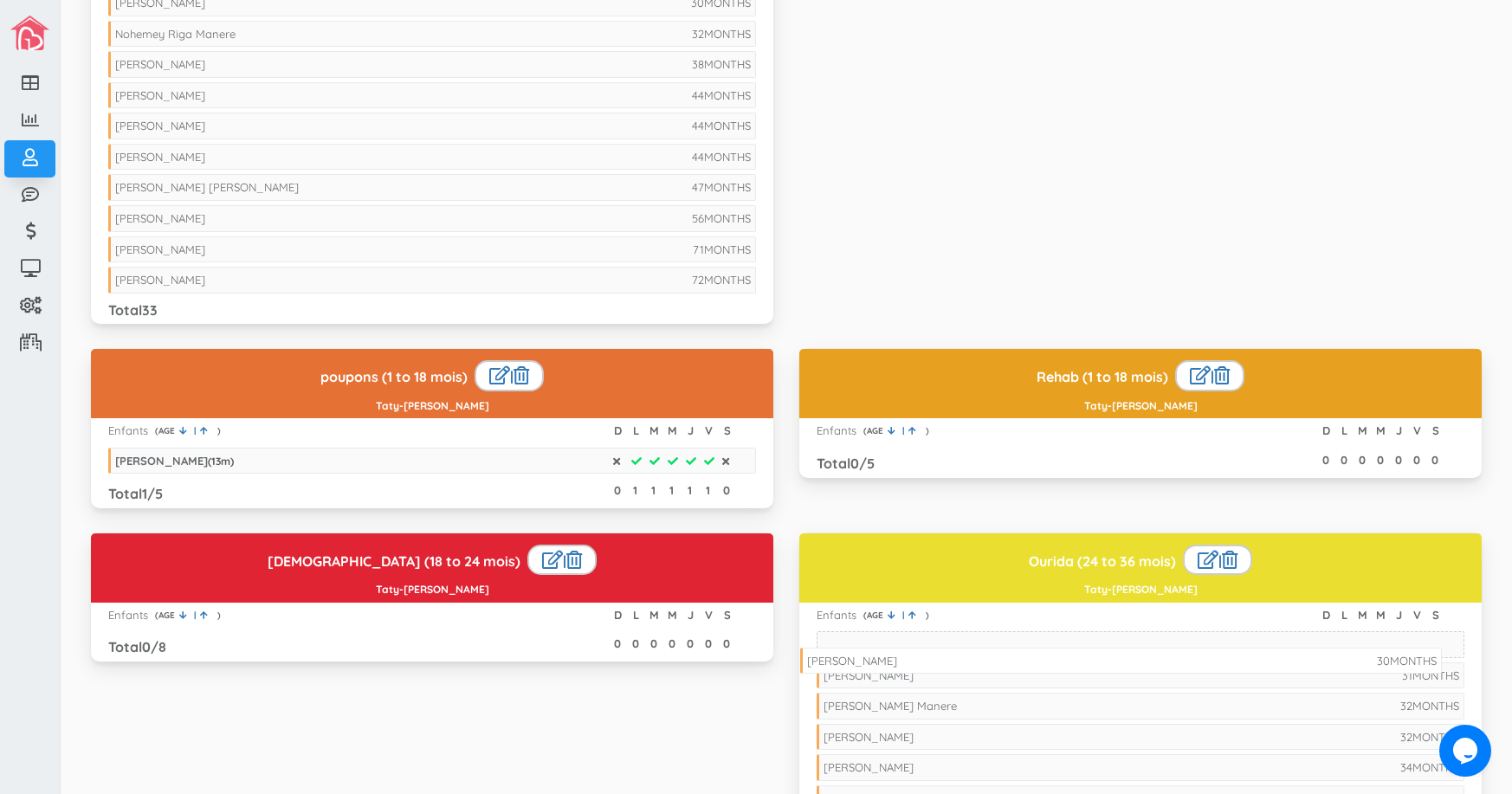
drag, startPoint x: 359, startPoint y: 30, endPoint x: 1051, endPoint y: 657, distance: 933.8
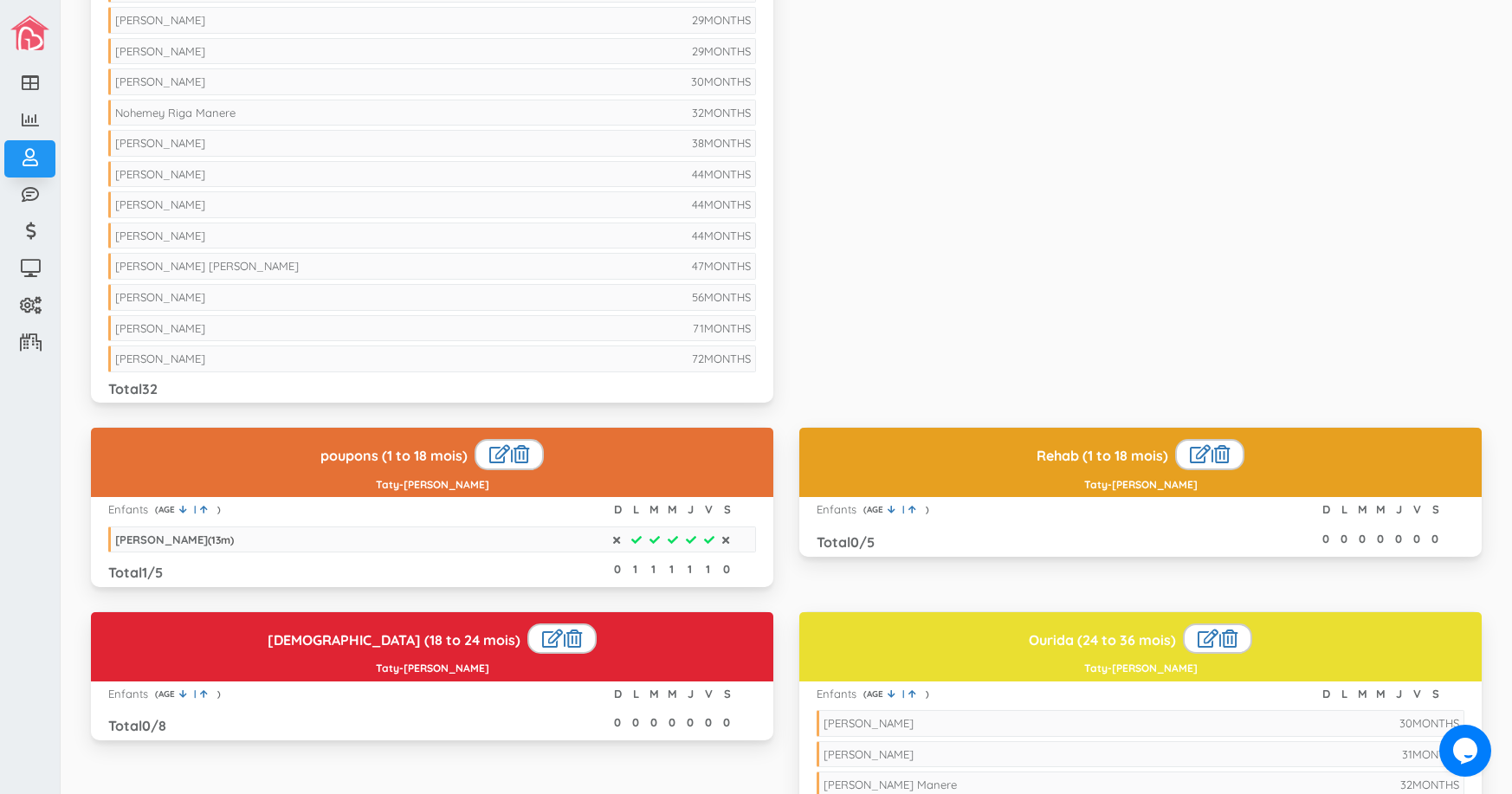
scroll to position [779, 0]
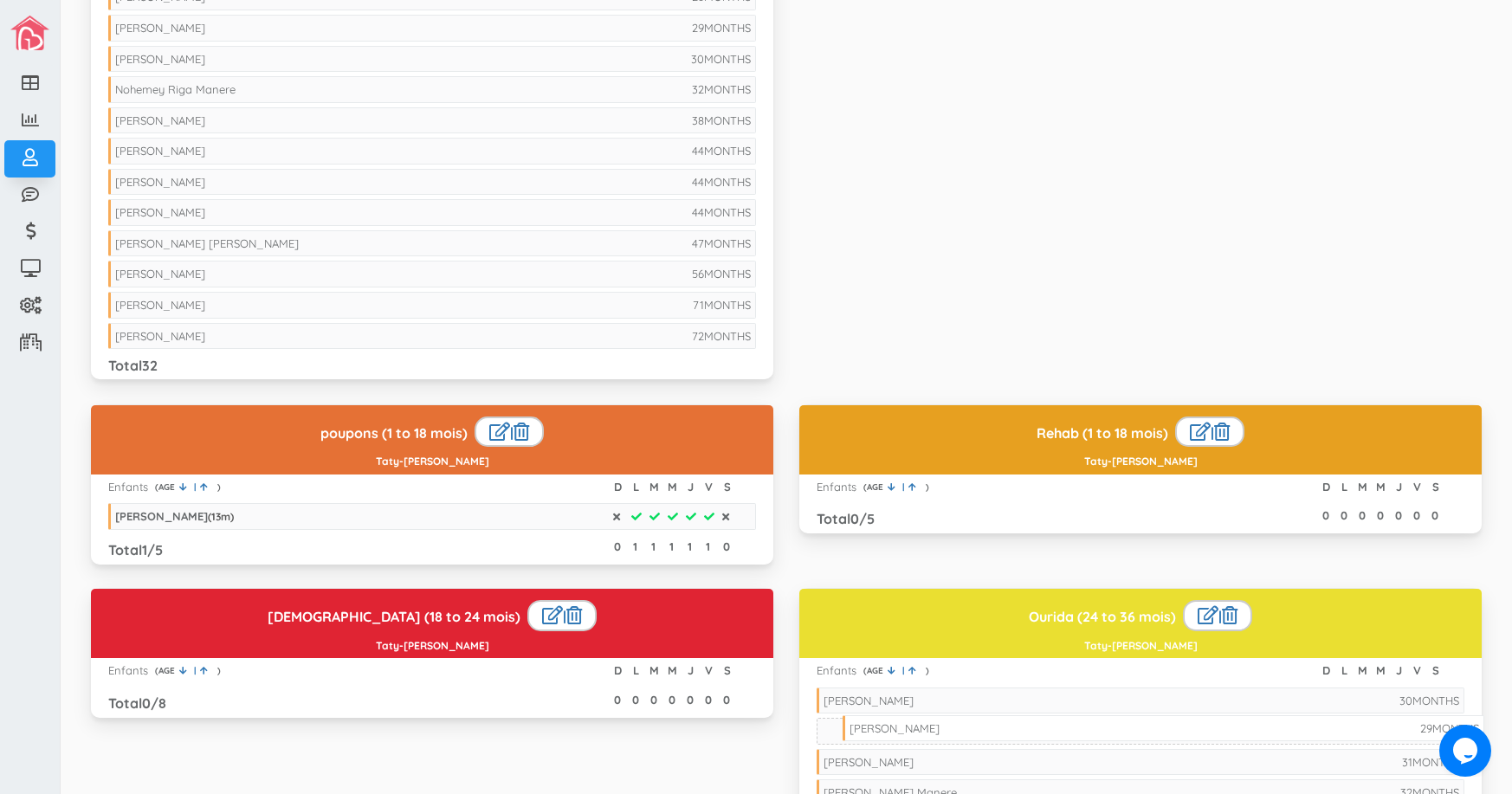
drag, startPoint x: 215, startPoint y: 55, endPoint x: 948, endPoint y: 724, distance: 992.4
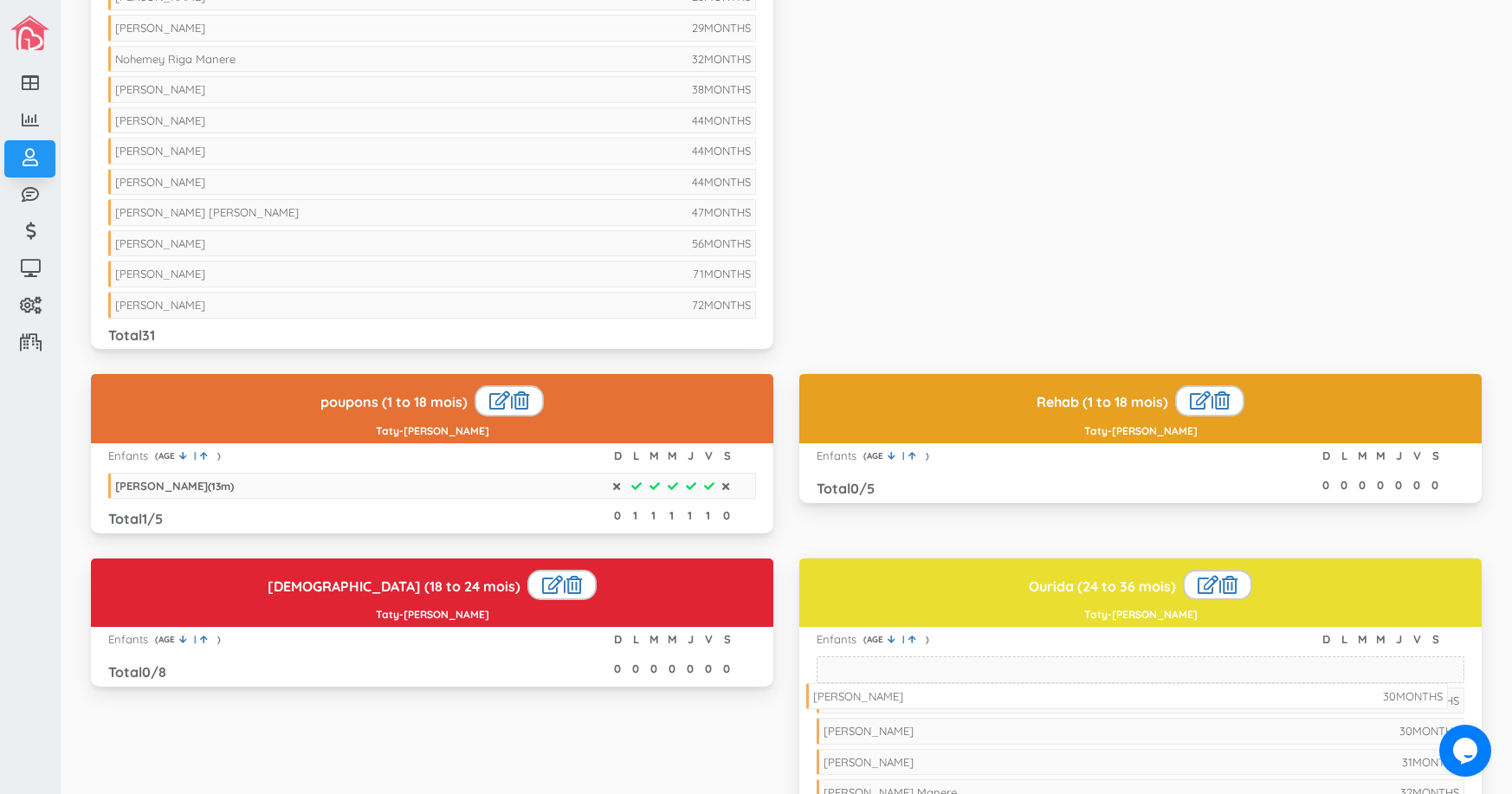
drag, startPoint x: 341, startPoint y: 57, endPoint x: 1039, endPoint y: 695, distance: 945.6
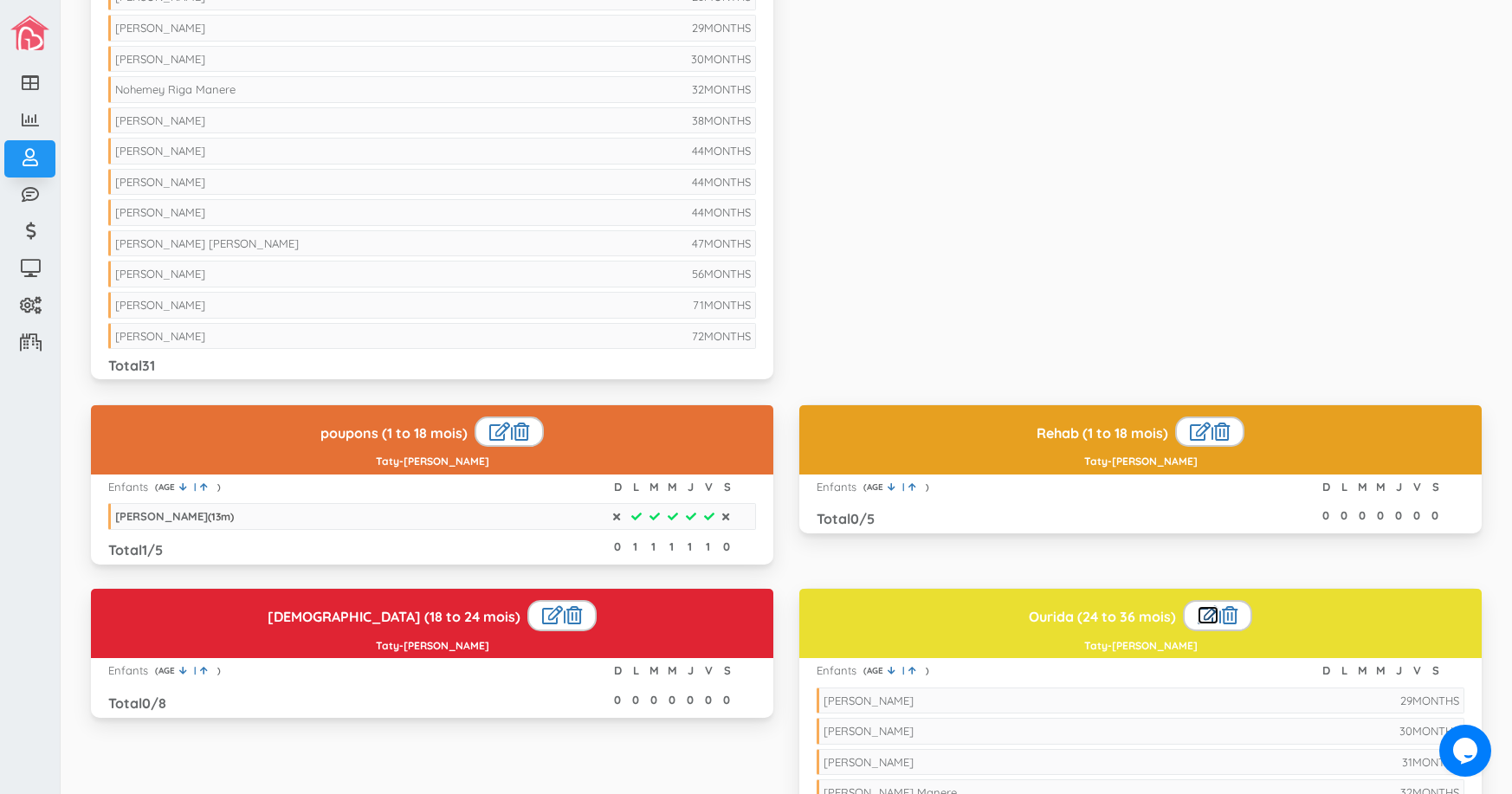
click at [1198, 614] on link at bounding box center [1208, 615] width 21 height 18
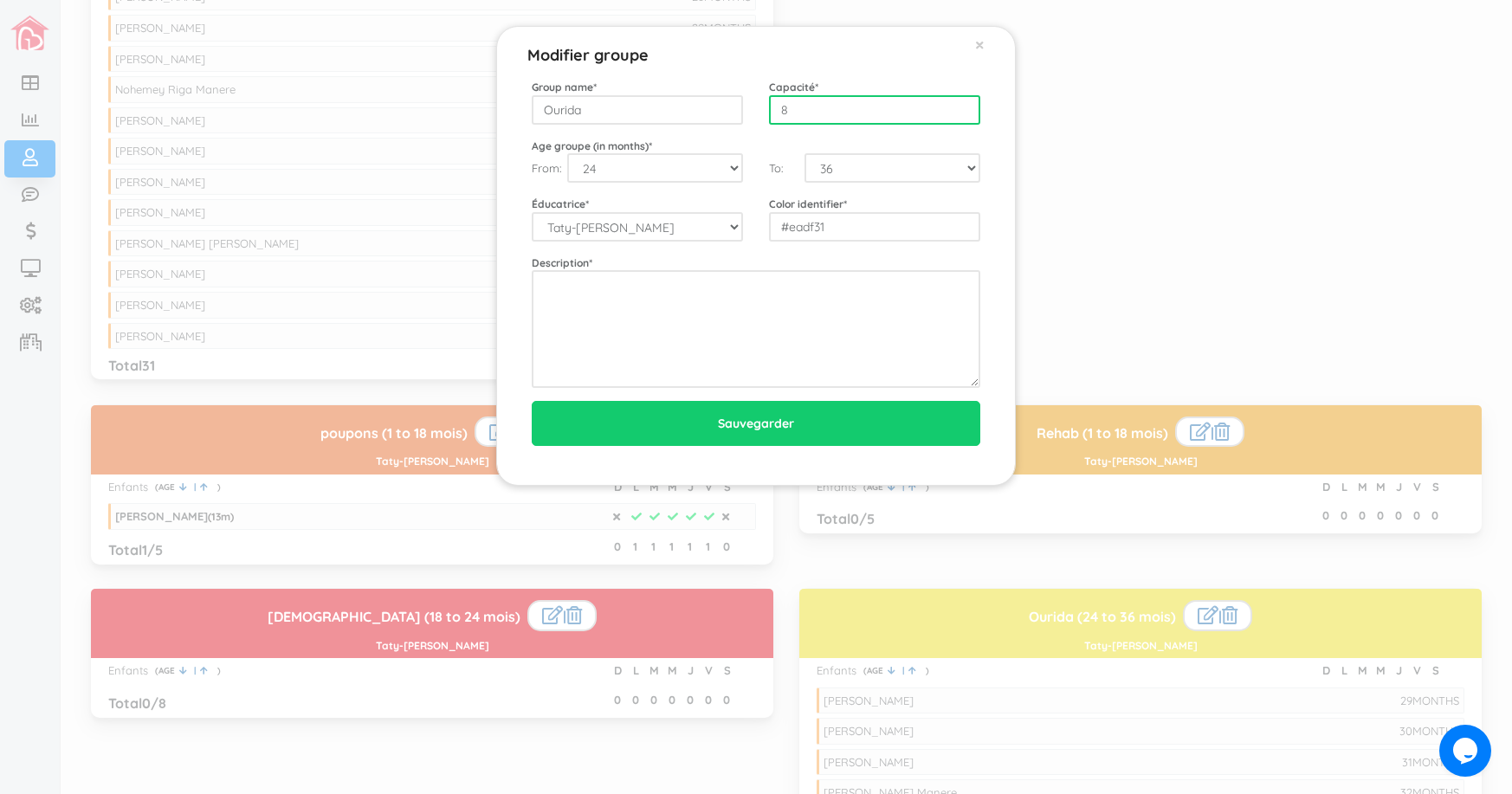
click at [889, 114] on input "8" at bounding box center [875, 109] width 211 height 29
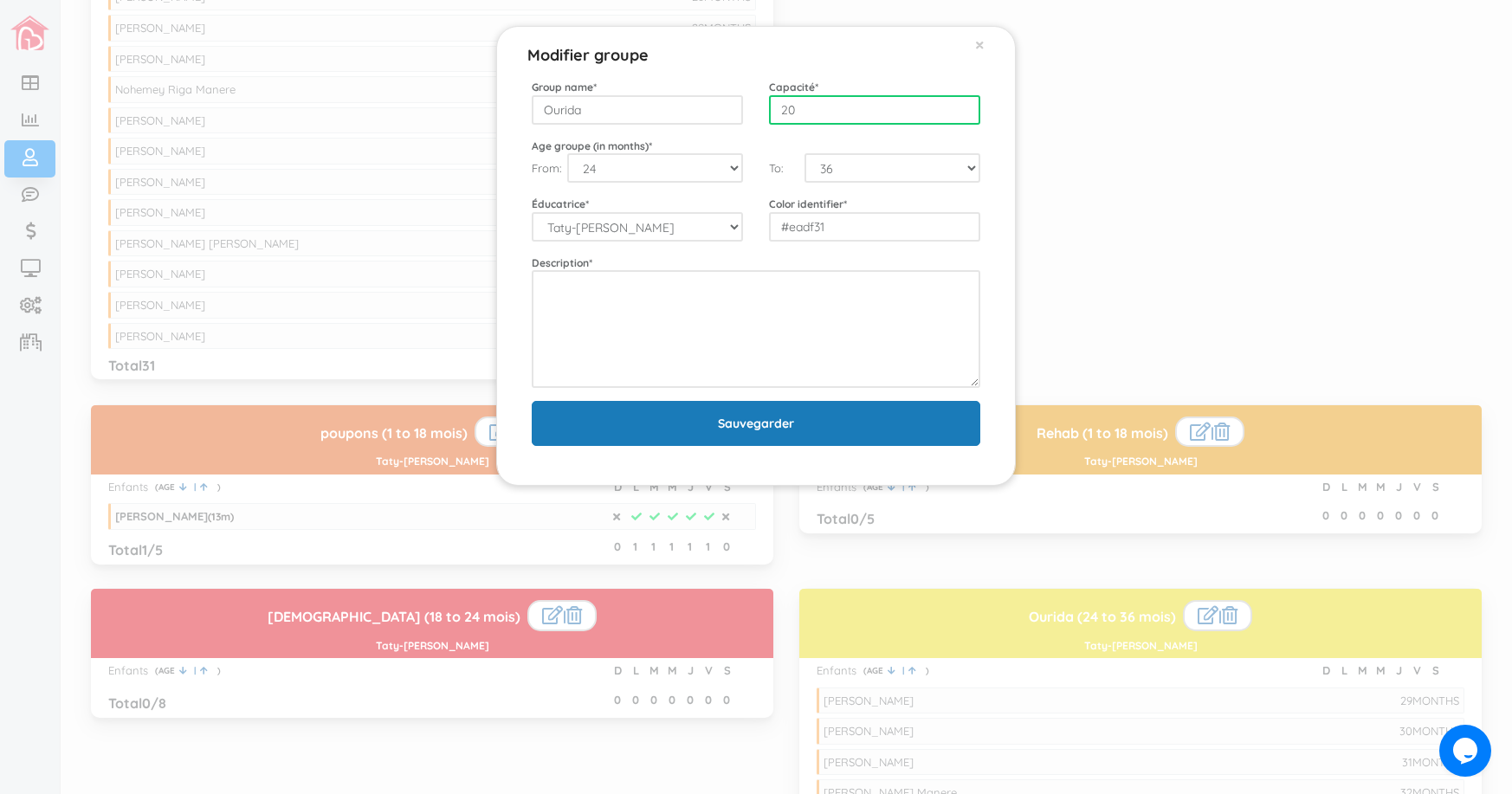
type input "20"
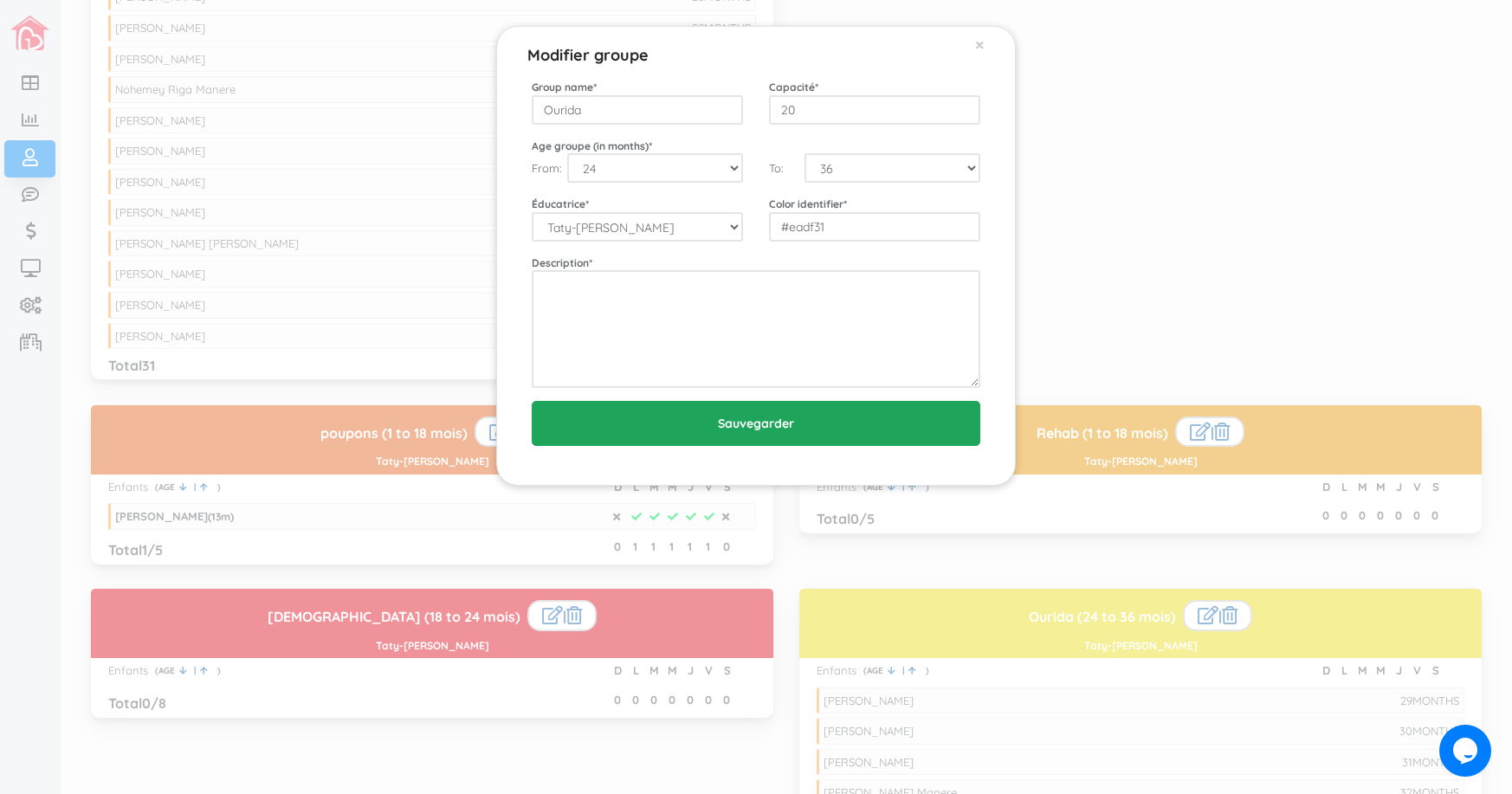
click at [769, 428] on input "Sauvegarder" at bounding box center [756, 423] width 448 height 45
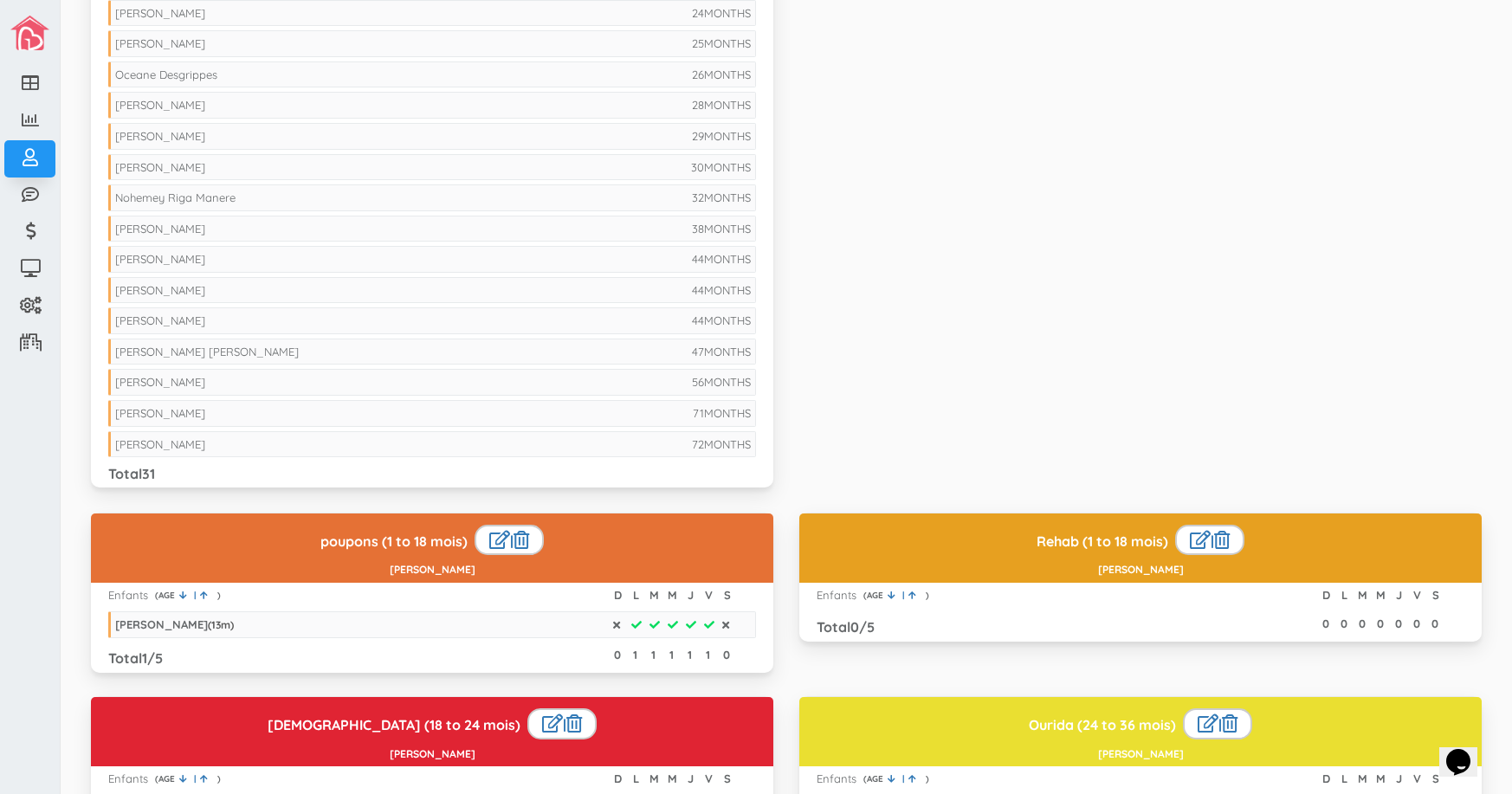
scroll to position [693, 0]
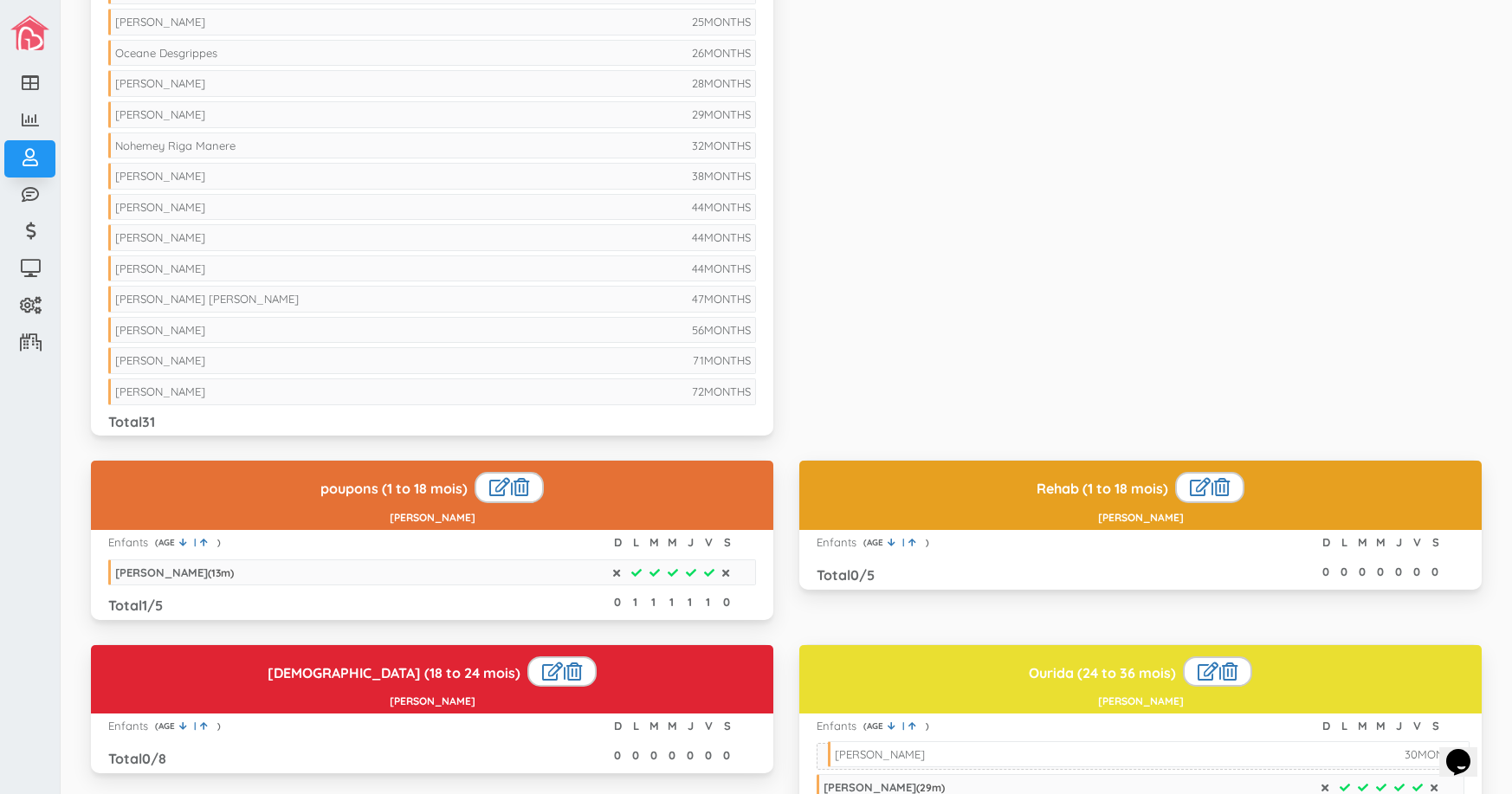
drag, startPoint x: 603, startPoint y: 141, endPoint x: 1322, endPoint y: 750, distance: 942.3
drag, startPoint x: 675, startPoint y: 300, endPoint x: 677, endPoint y: 392, distance: 92.0
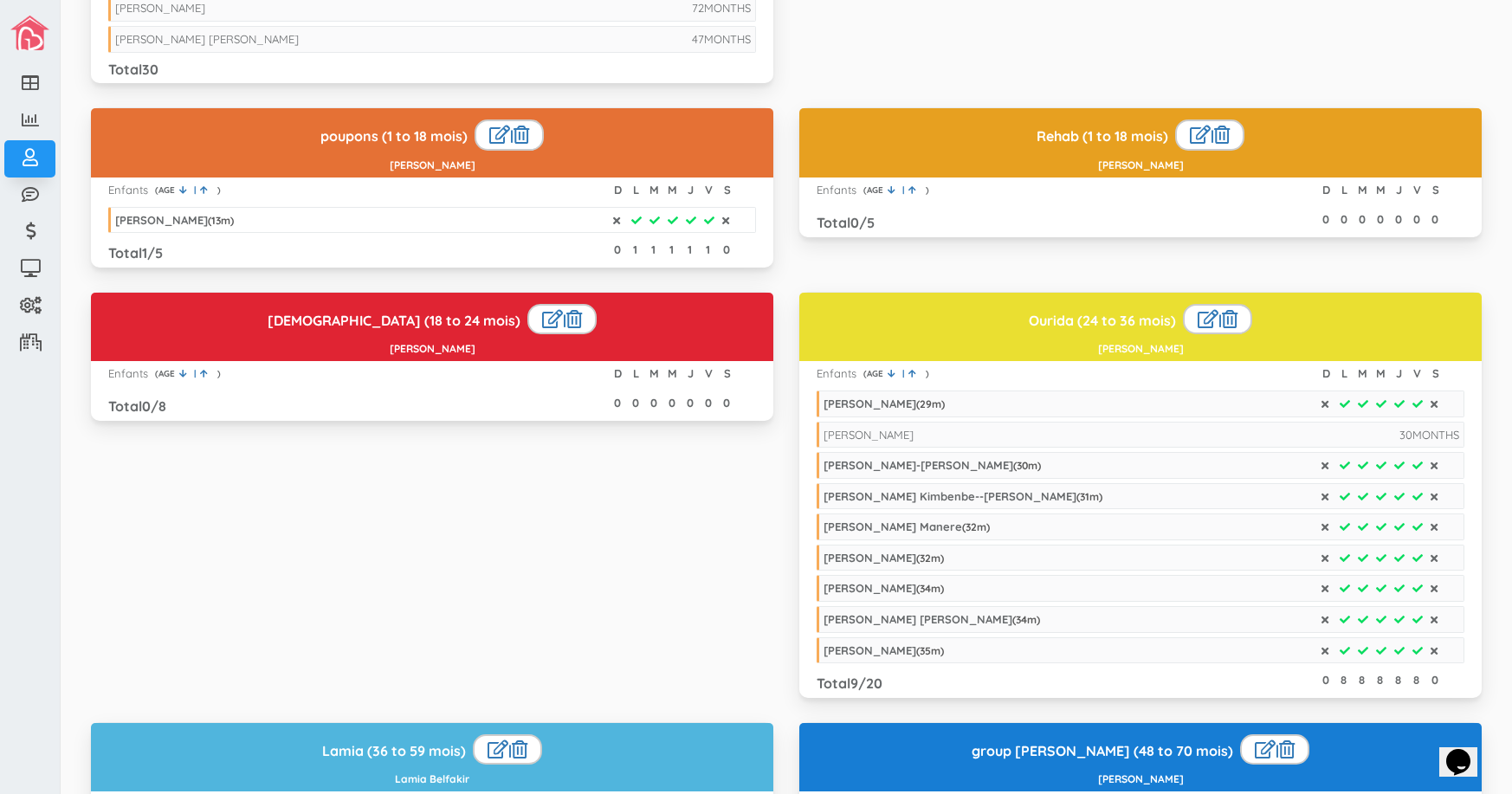
scroll to position [1039, 0]
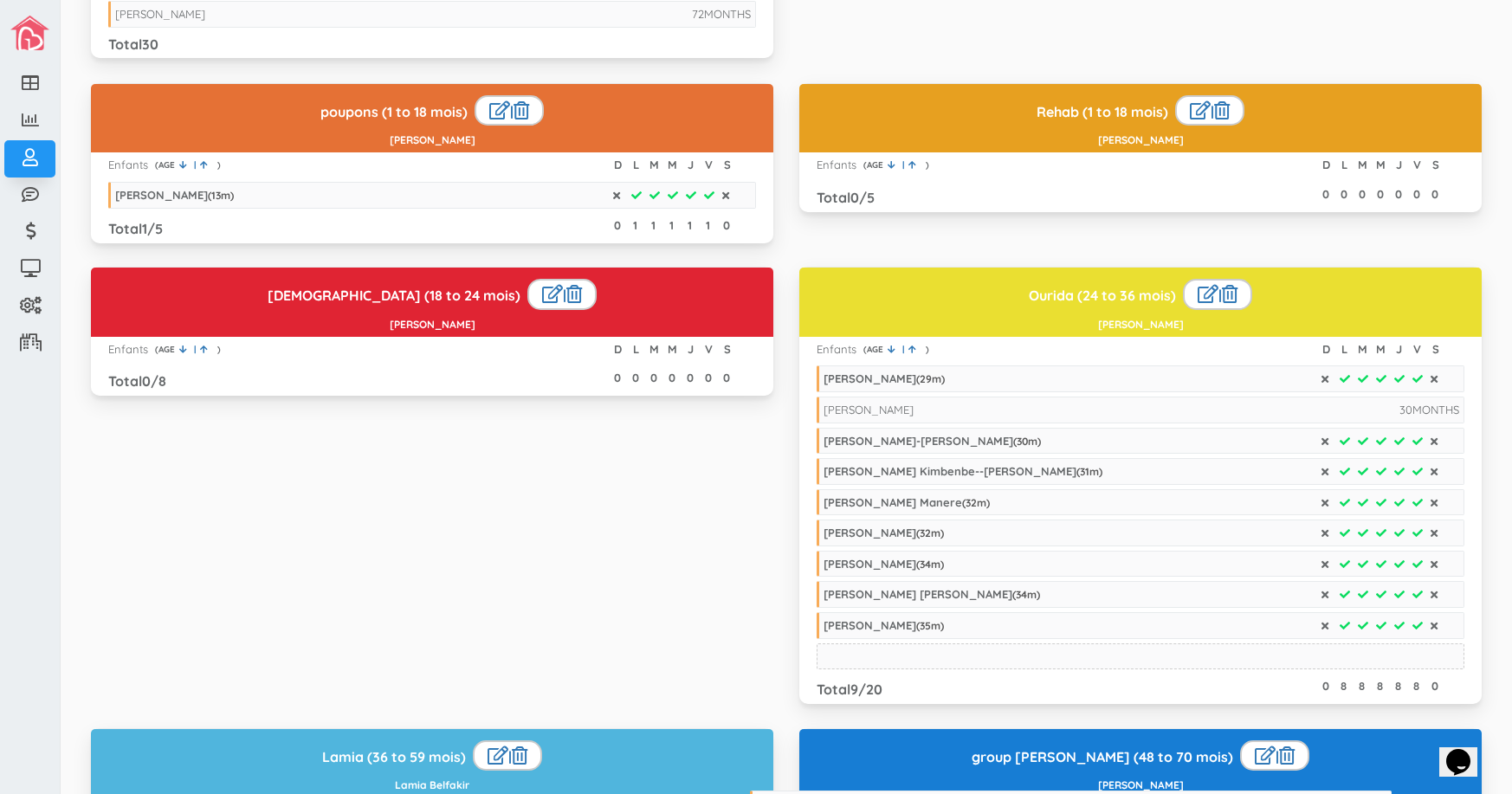
drag, startPoint x: 535, startPoint y: 50, endPoint x: 1177, endPoint y: 809, distance: 994.1
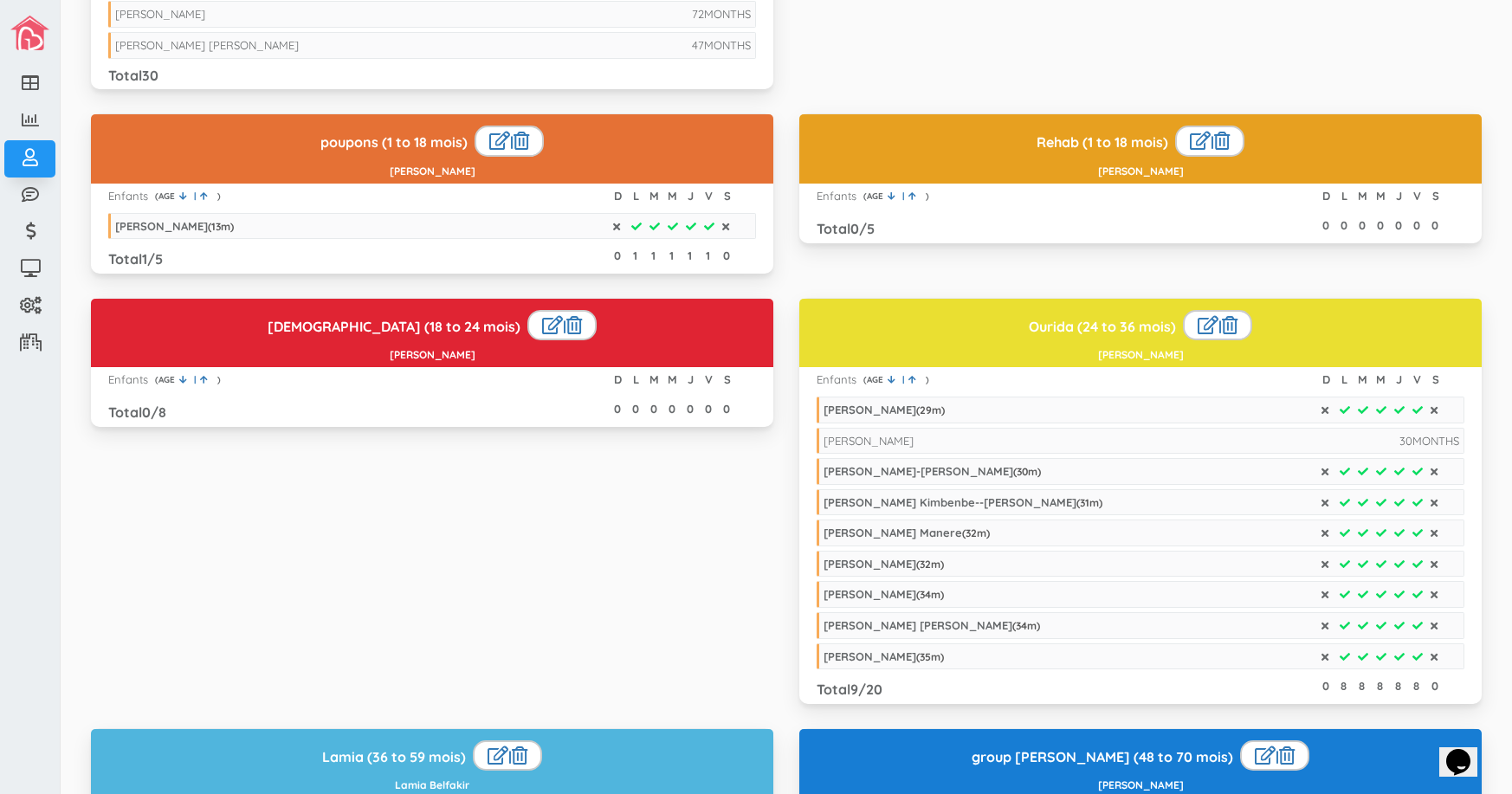
drag, startPoint x: 944, startPoint y: 762, endPoint x: 849, endPoint y: 748, distance: 96.0
click at [849, 748] on h3 "group Aziza (48 to 70 mois) |" at bounding box center [1139, 756] width 668 height 31
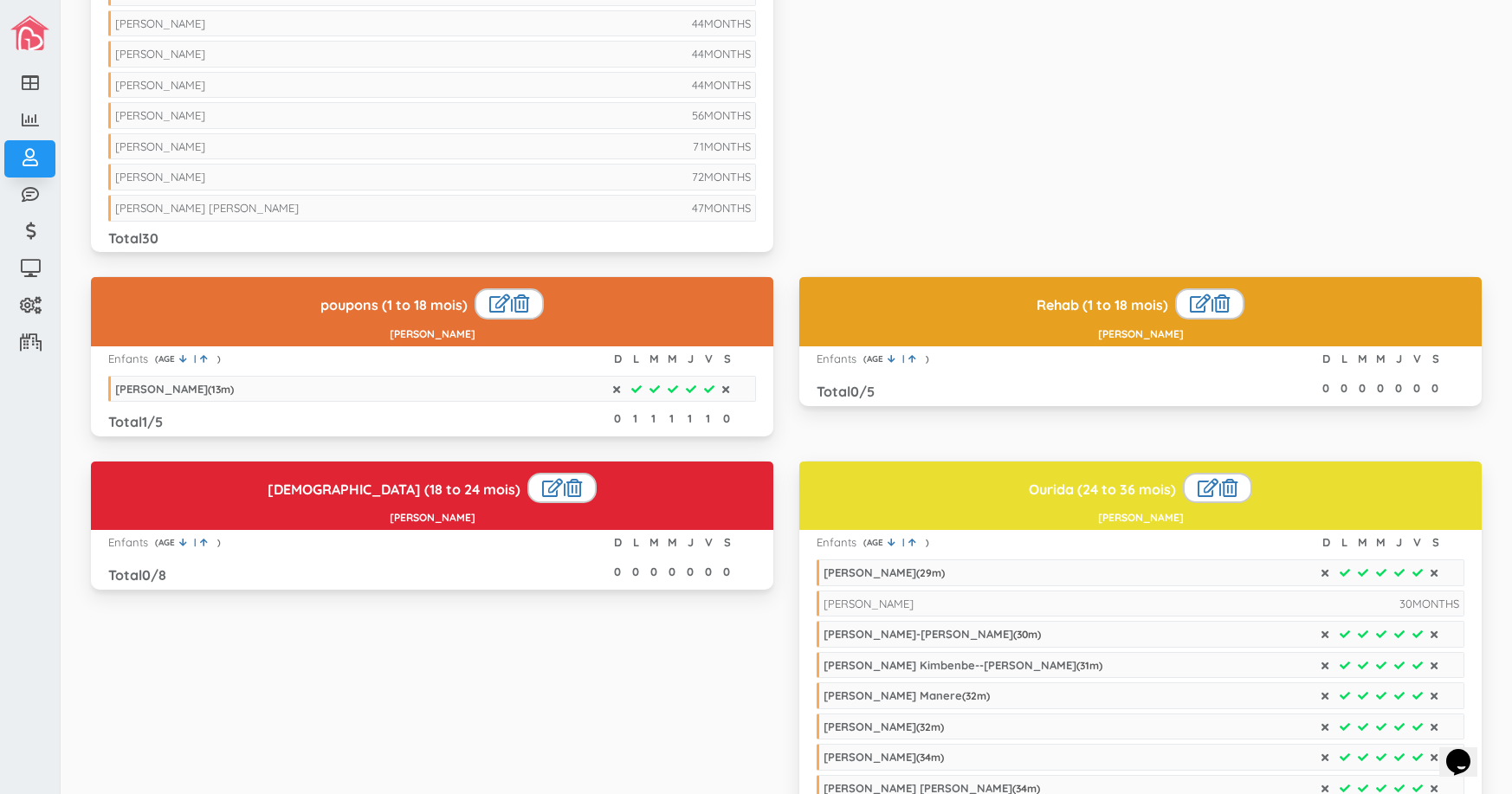
scroll to position [866, 0]
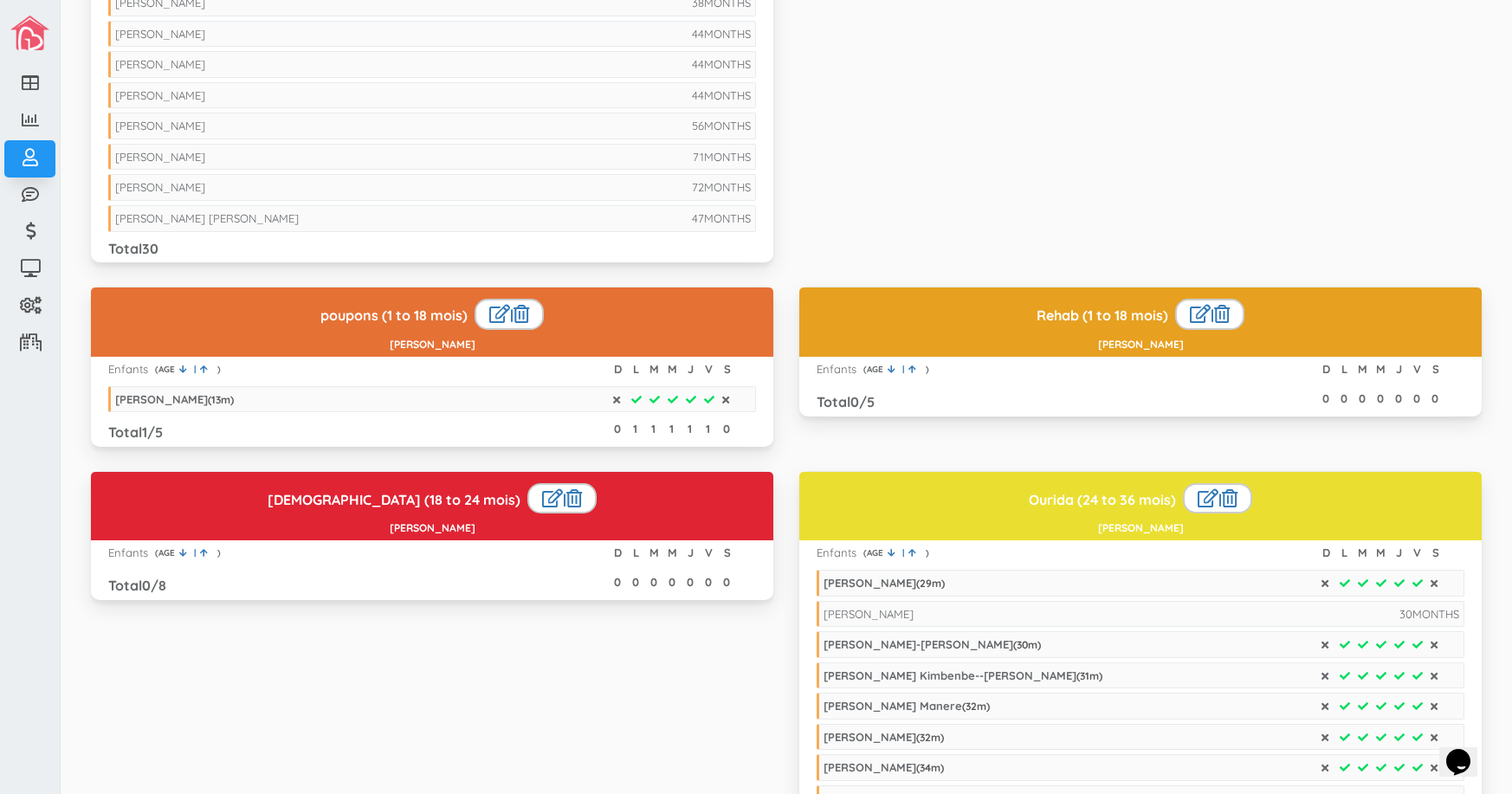
drag, startPoint x: 333, startPoint y: 216, endPoint x: 652, endPoint y: 654, distance: 541.9
click at [652, 654] on div "Fatiha (18 to 24 mois) | Taty-Laure Madjikam Enfants ) | AGE ( D L M M J V S To…" at bounding box center [786, 686] width 1416 height 430
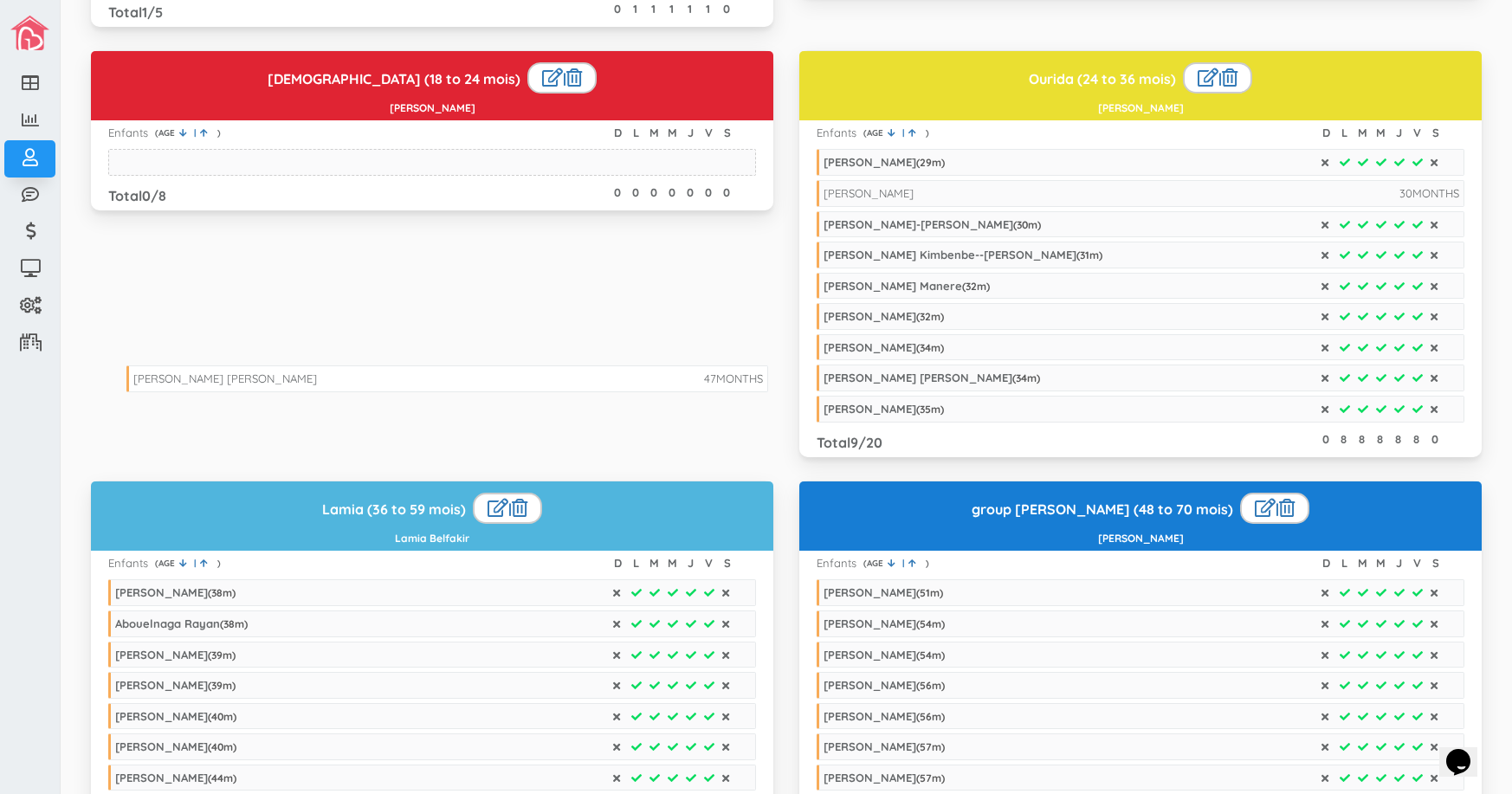
scroll to position [1299, 0]
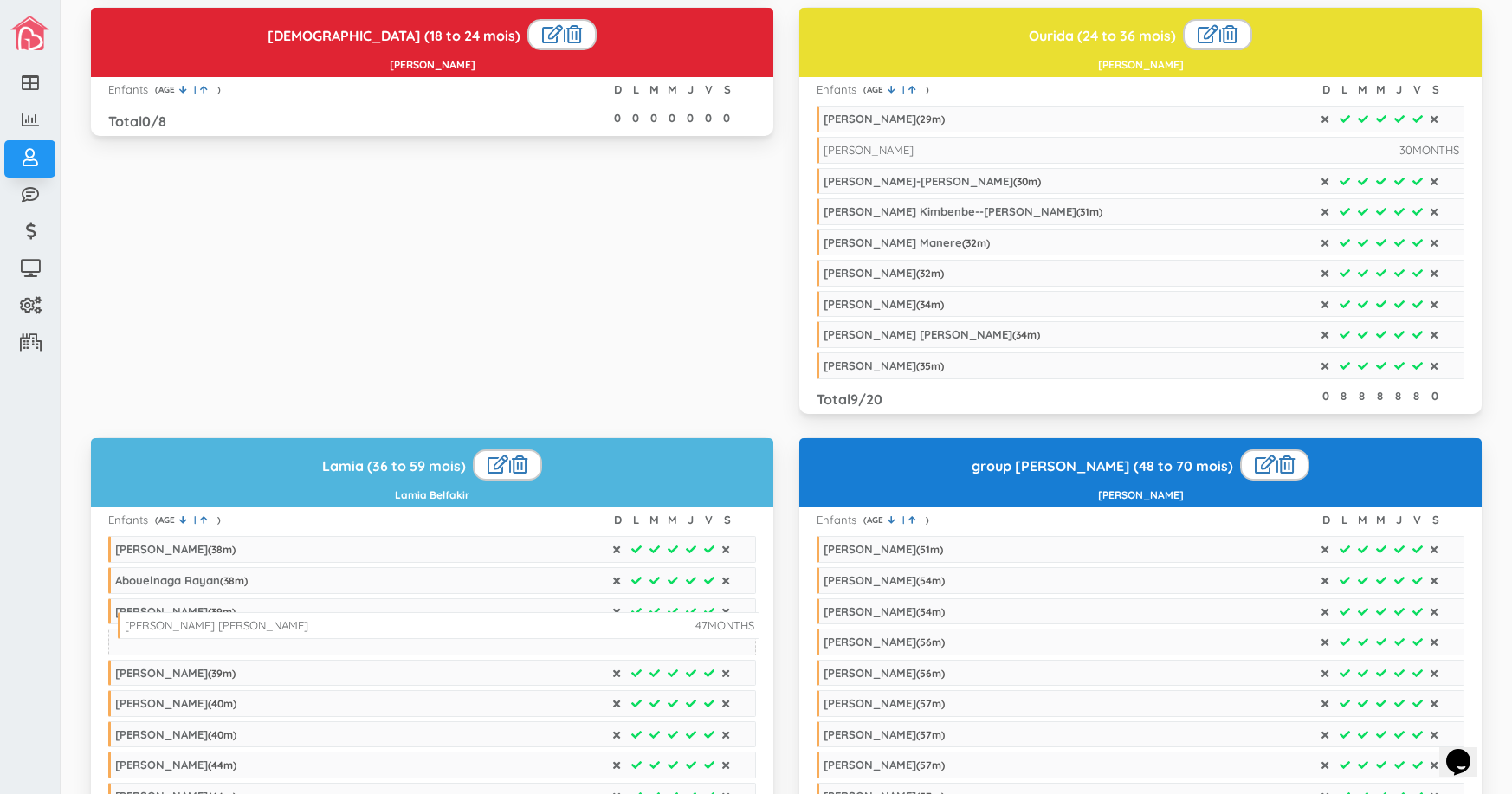
drag, startPoint x: 640, startPoint y: 43, endPoint x: 649, endPoint y: 624, distance: 581.1
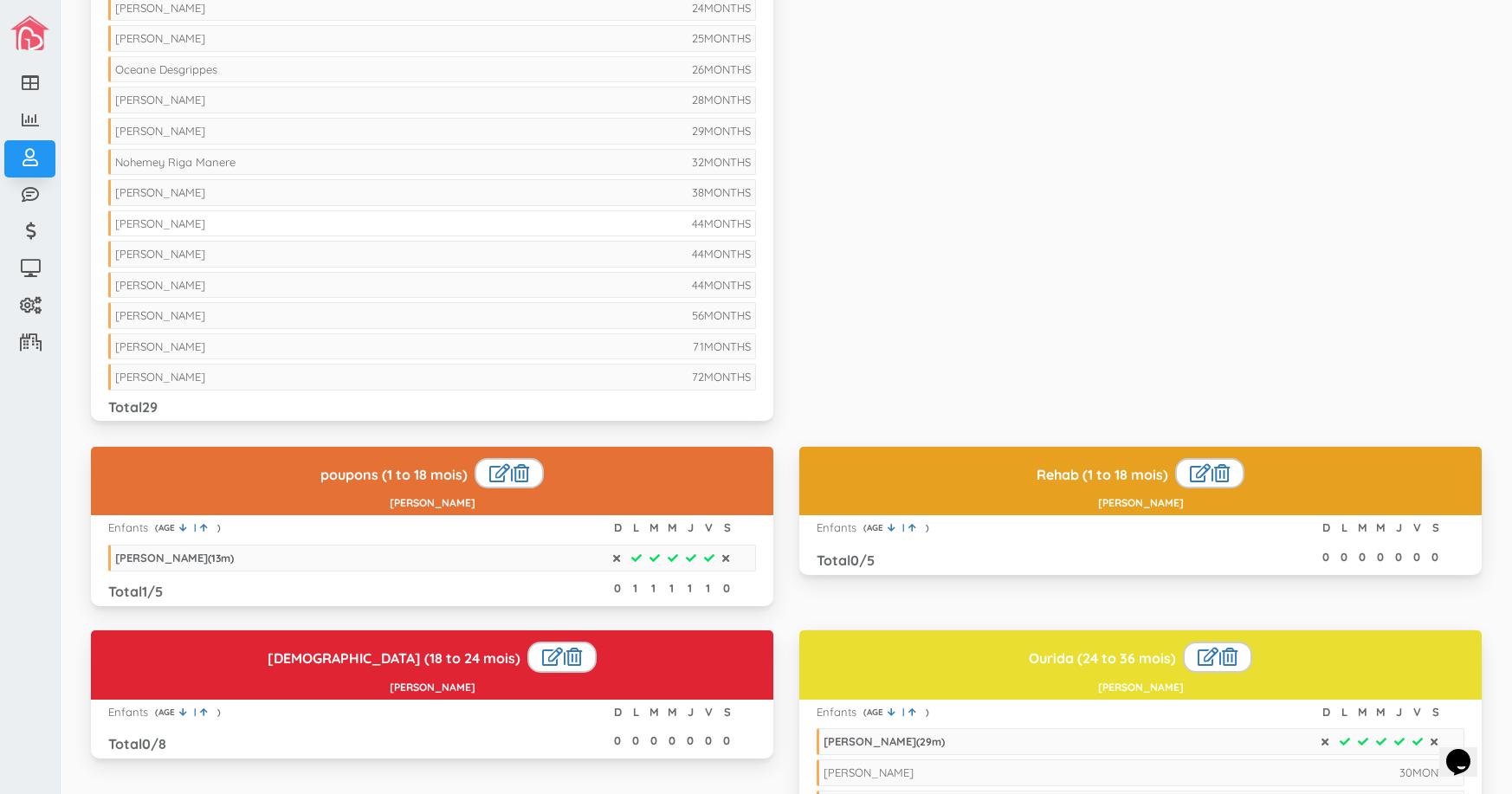
scroll to position [693, 0]
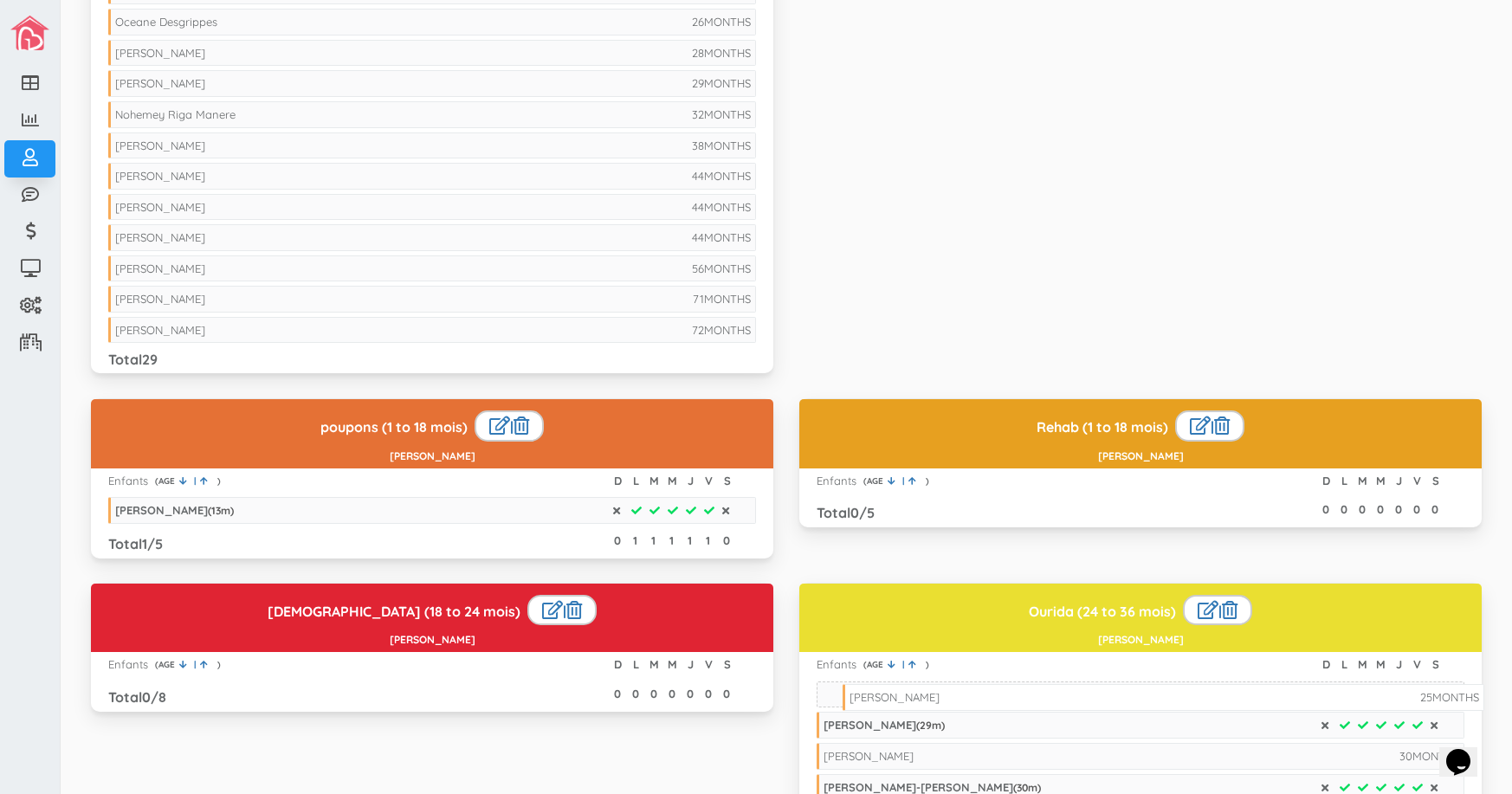
drag, startPoint x: 229, startPoint y: 20, endPoint x: 962, endPoint y: 696, distance: 997.1
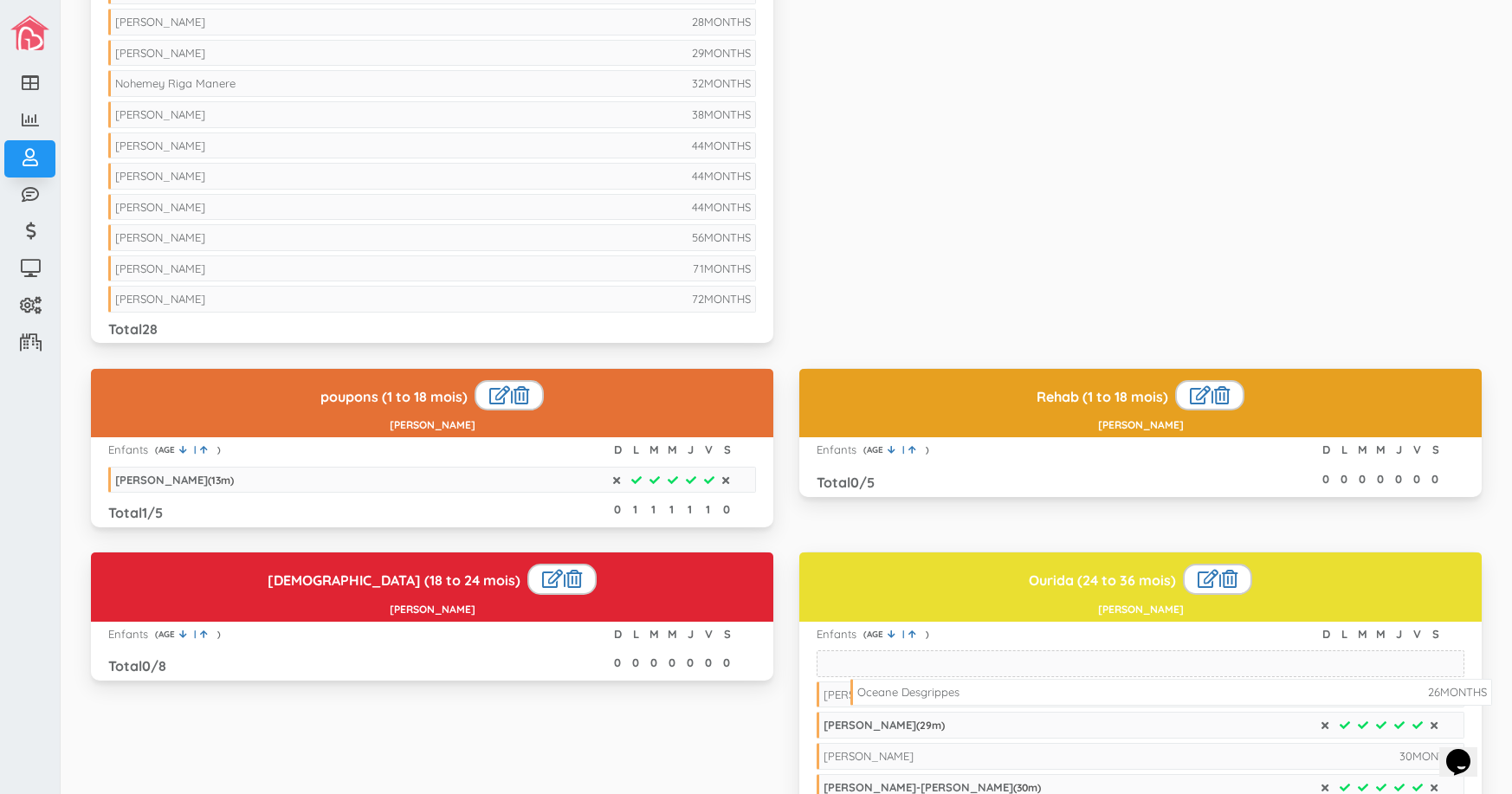
drag, startPoint x: 270, startPoint y: 18, endPoint x: 1012, endPoint y: 688, distance: 999.7
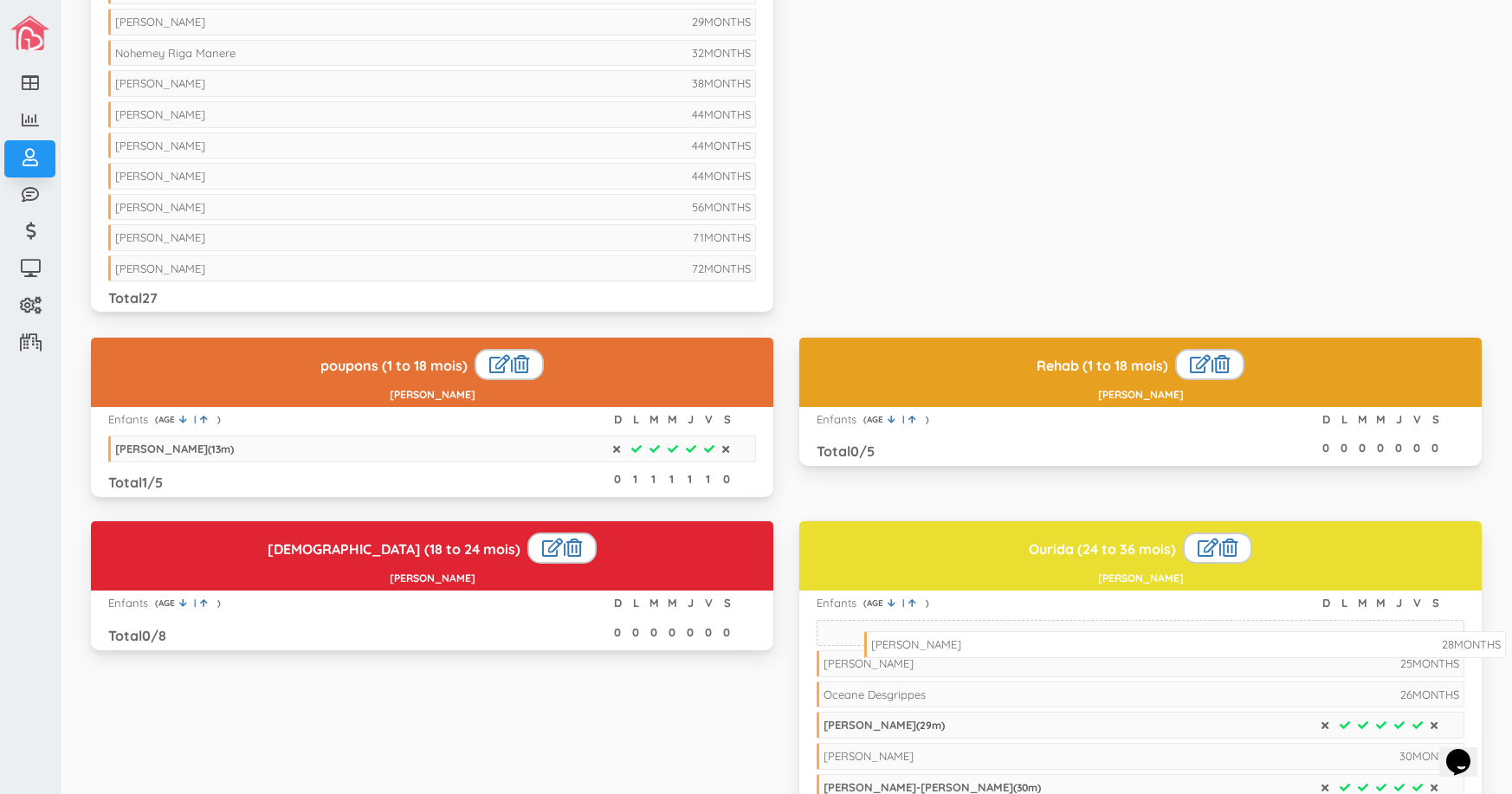
drag, startPoint x: 234, startPoint y: 25, endPoint x: 989, endPoint y: 648, distance: 978.9
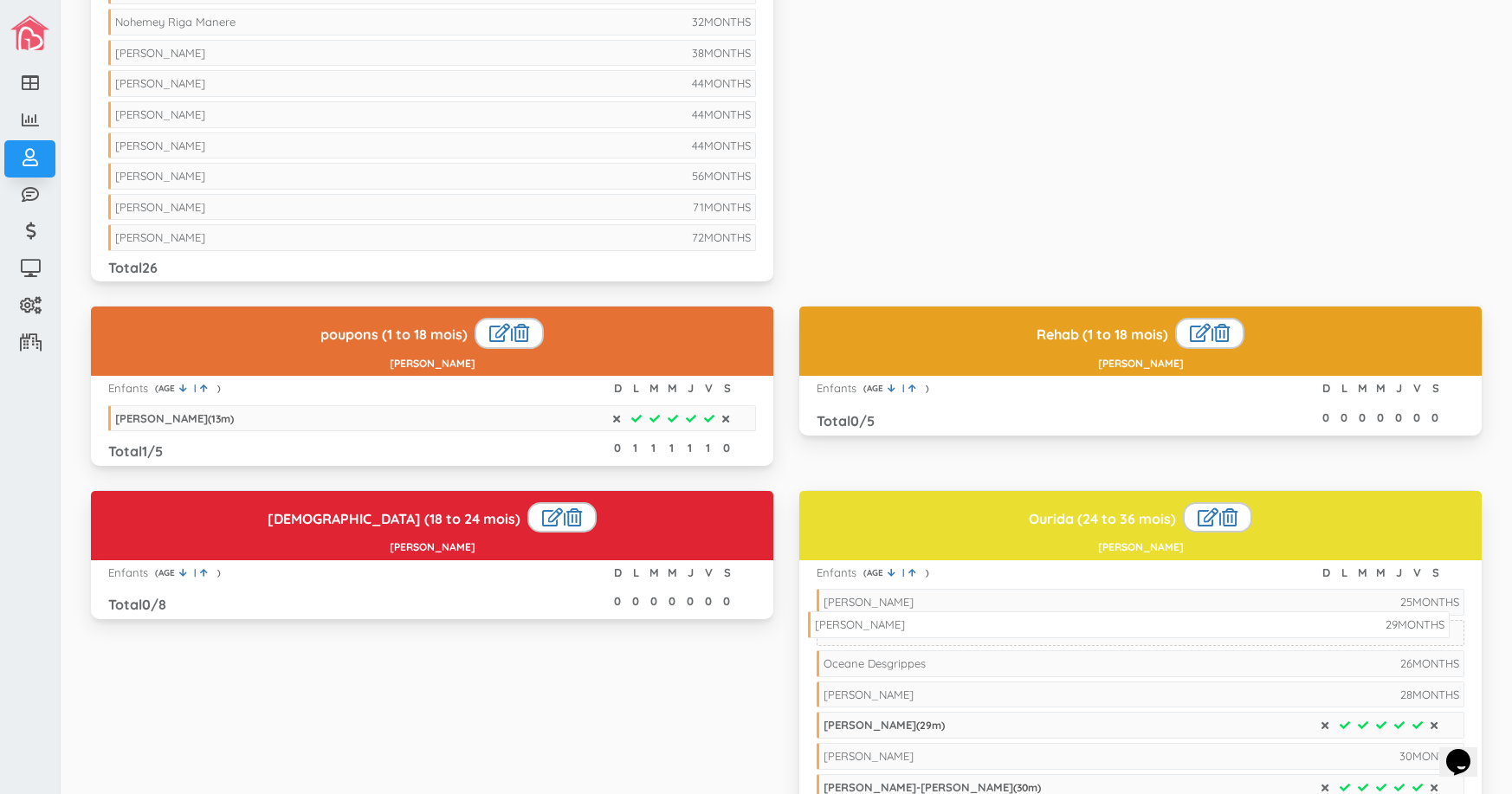
drag, startPoint x: 529, startPoint y: 26, endPoint x: 1229, endPoint y: 628, distance: 923.3
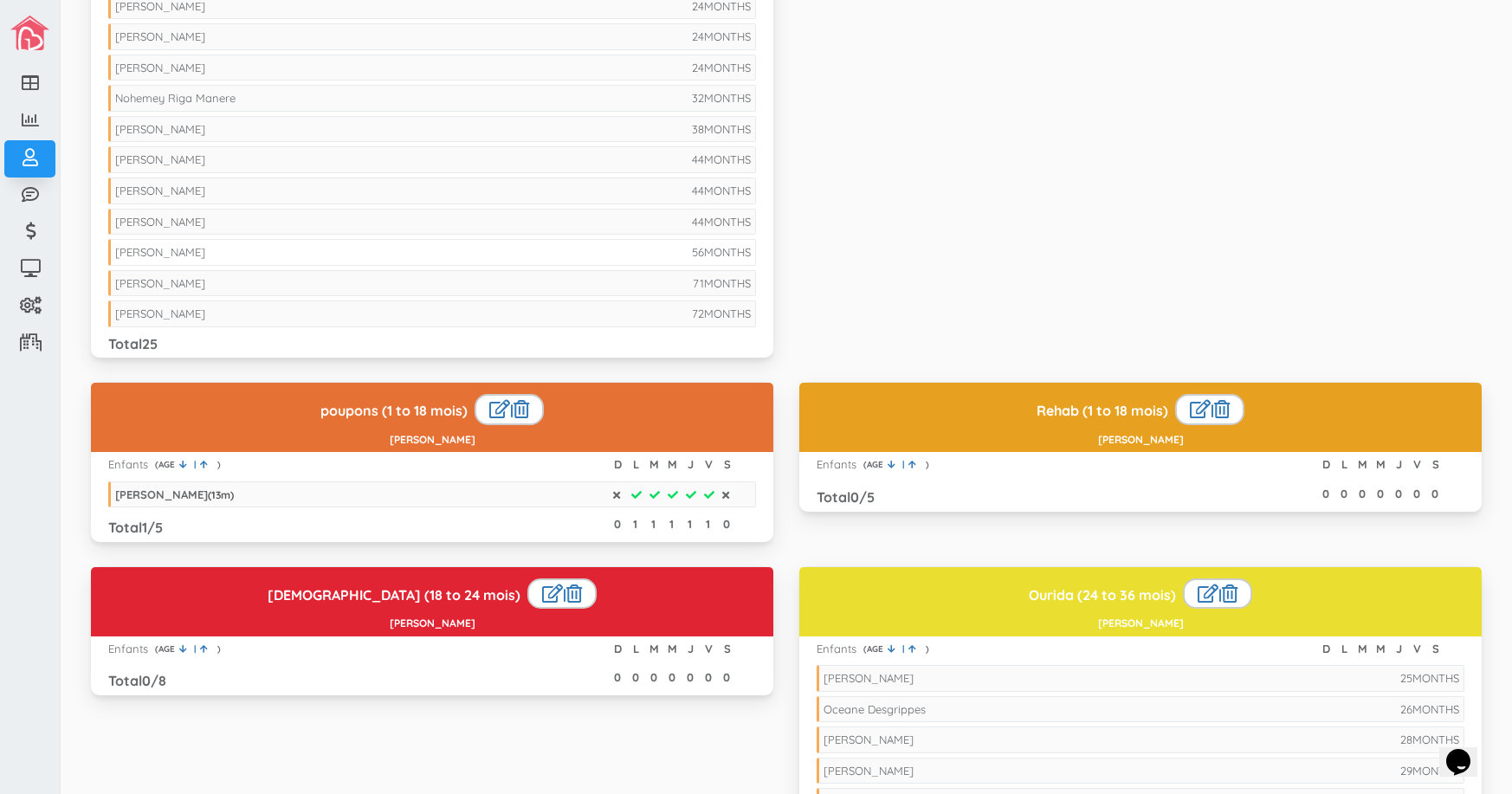
scroll to position [606, 0]
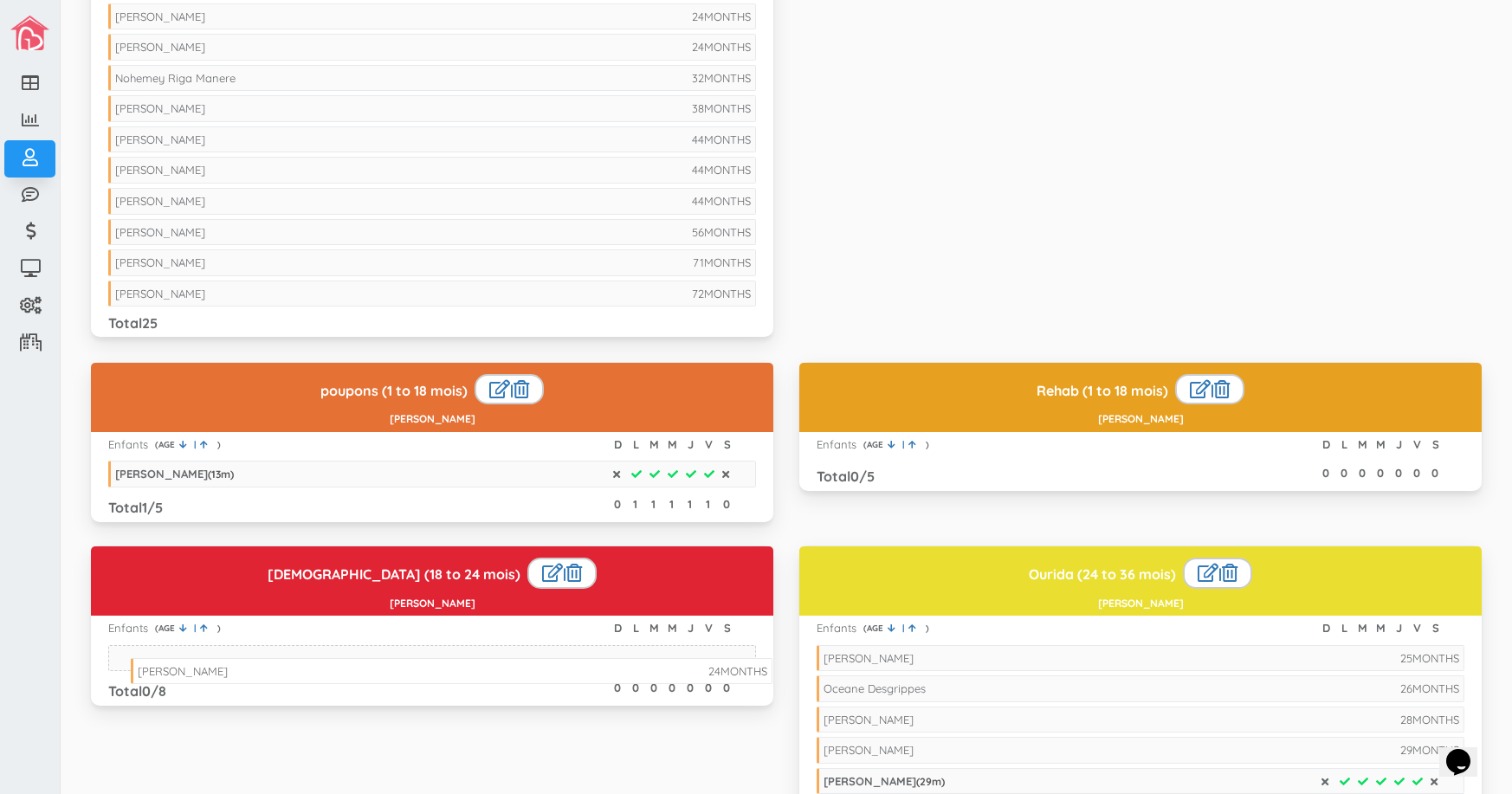
drag, startPoint x: 398, startPoint y: 77, endPoint x: 421, endPoint y: 669, distance: 592.4
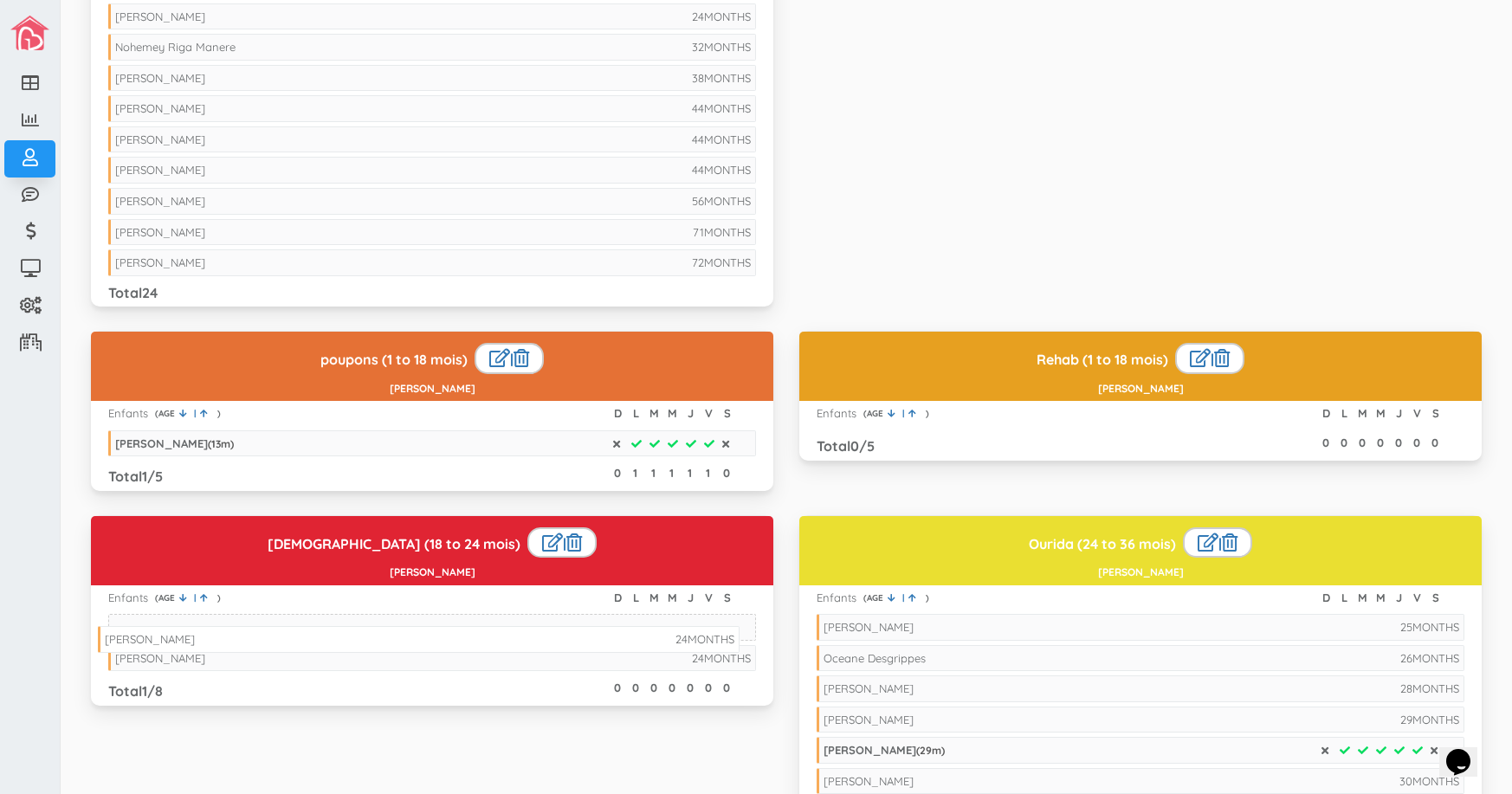
drag, startPoint x: 174, startPoint y: 44, endPoint x: 164, endPoint y: 636, distance: 592.1
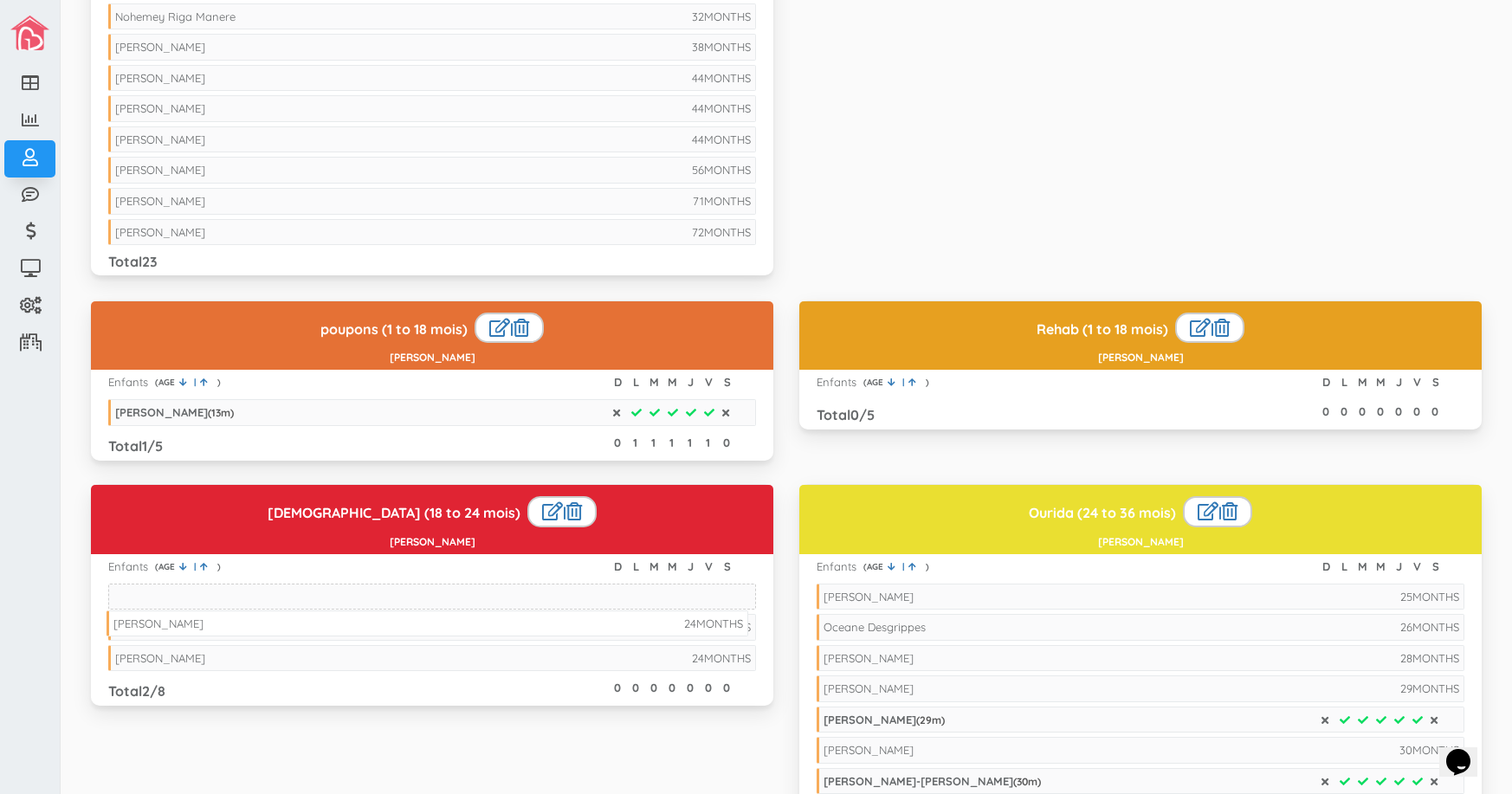
drag, startPoint x: 230, startPoint y: 16, endPoint x: 228, endPoint y: 624, distance: 608.0
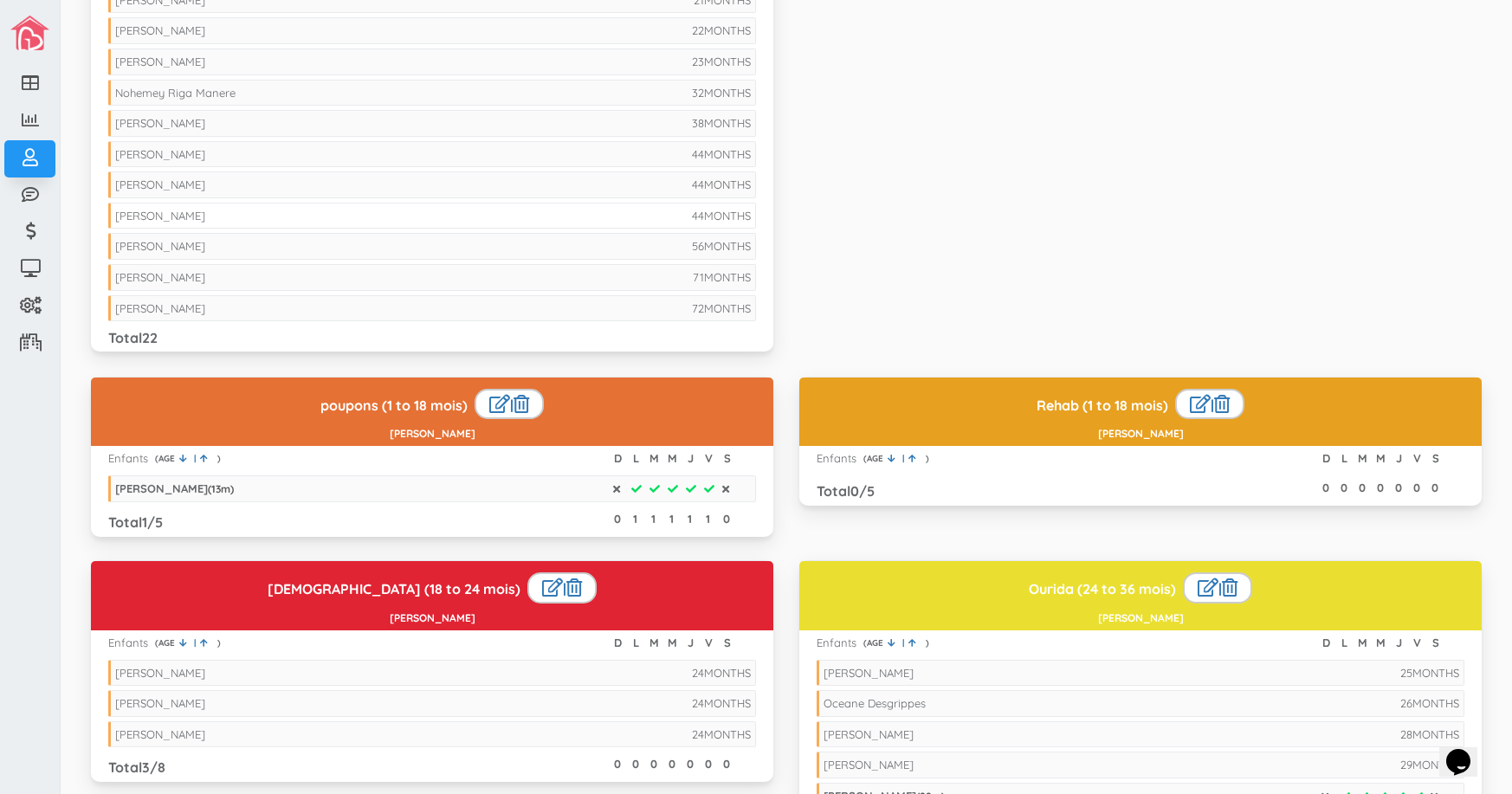
scroll to position [520, 0]
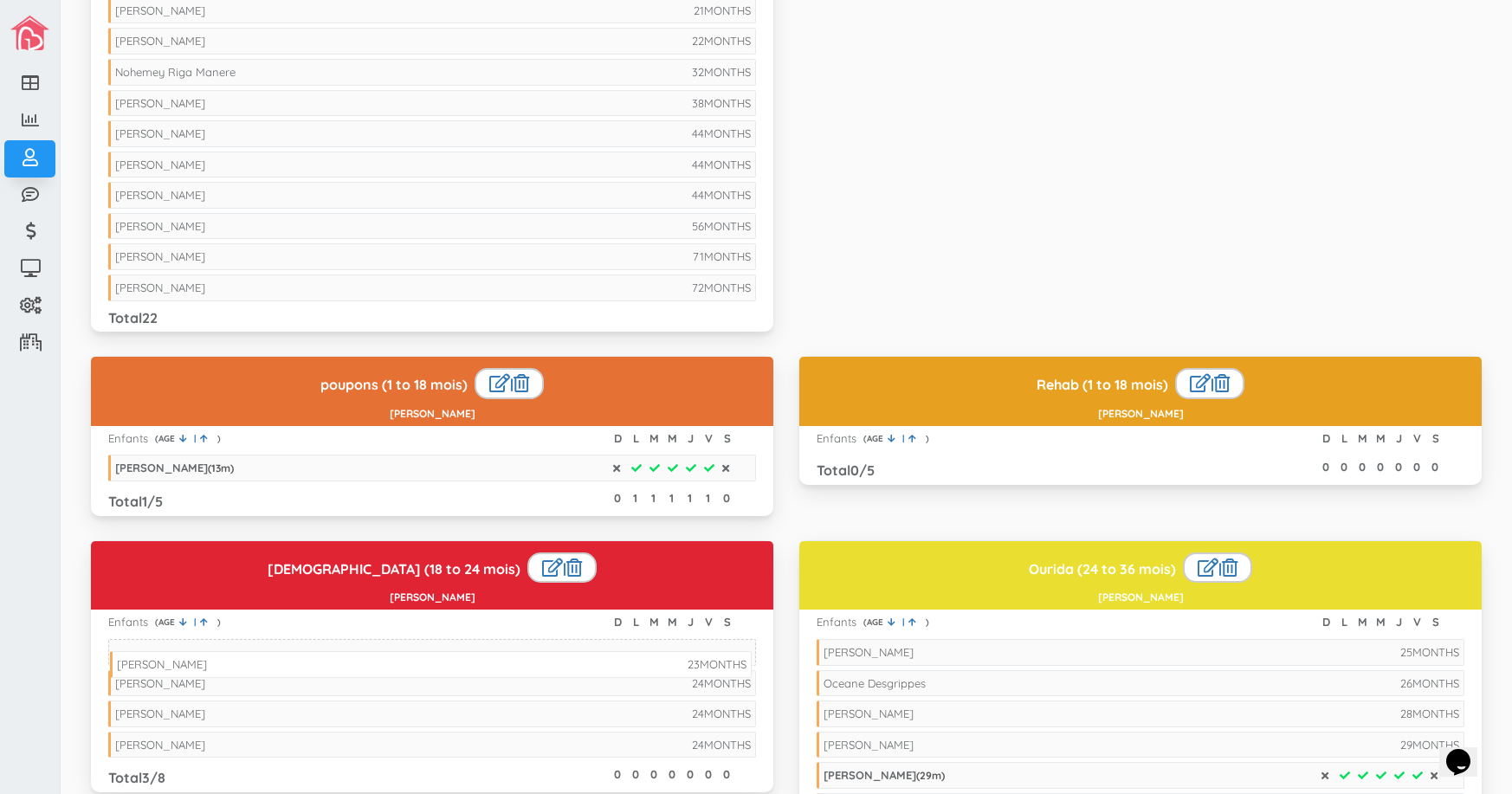
drag, startPoint x: 201, startPoint y: 71, endPoint x: 203, endPoint y: 664, distance: 593.0
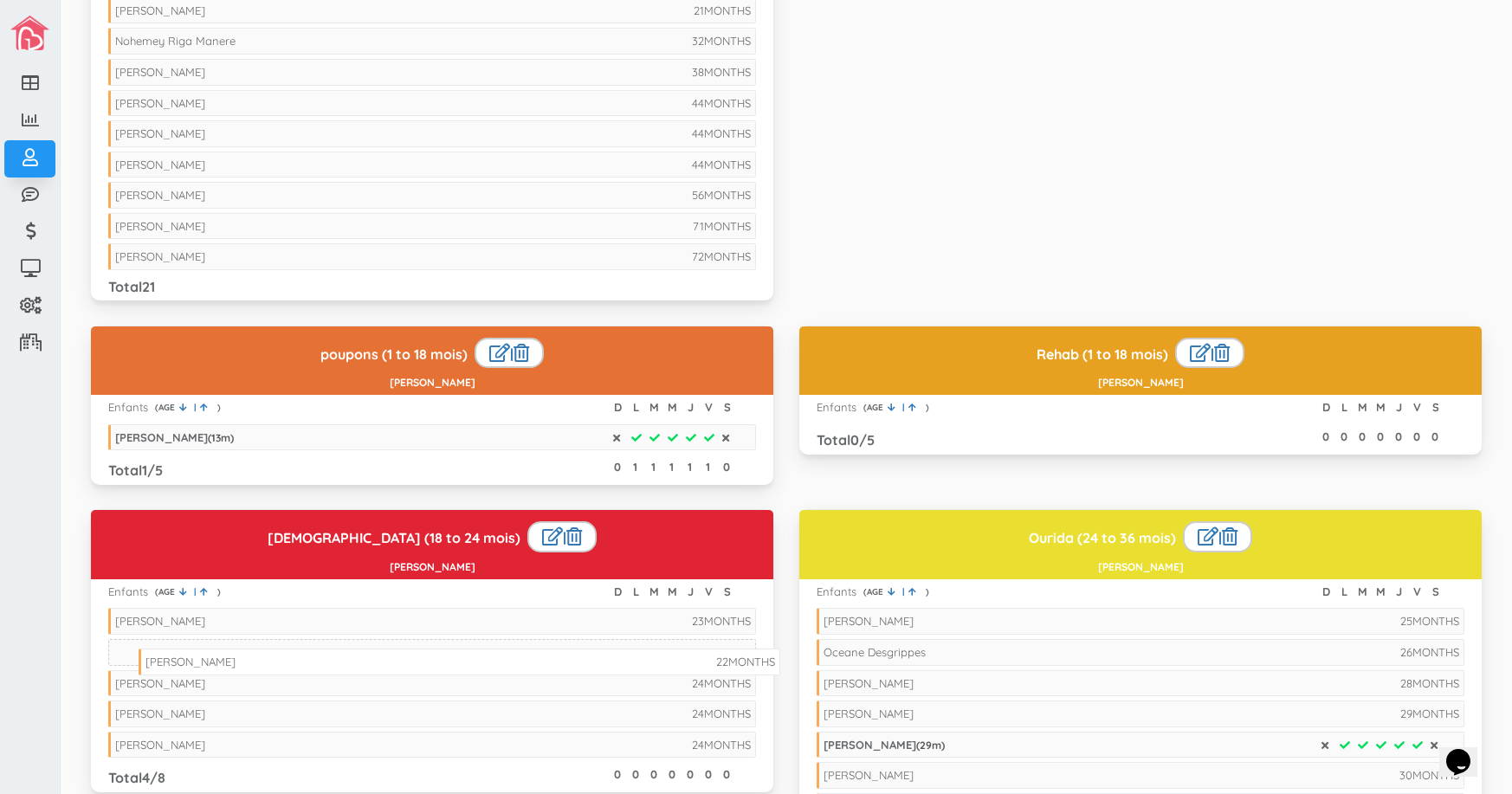
drag, startPoint x: 222, startPoint y: 38, endPoint x: 252, endPoint y: 659, distance: 621.7
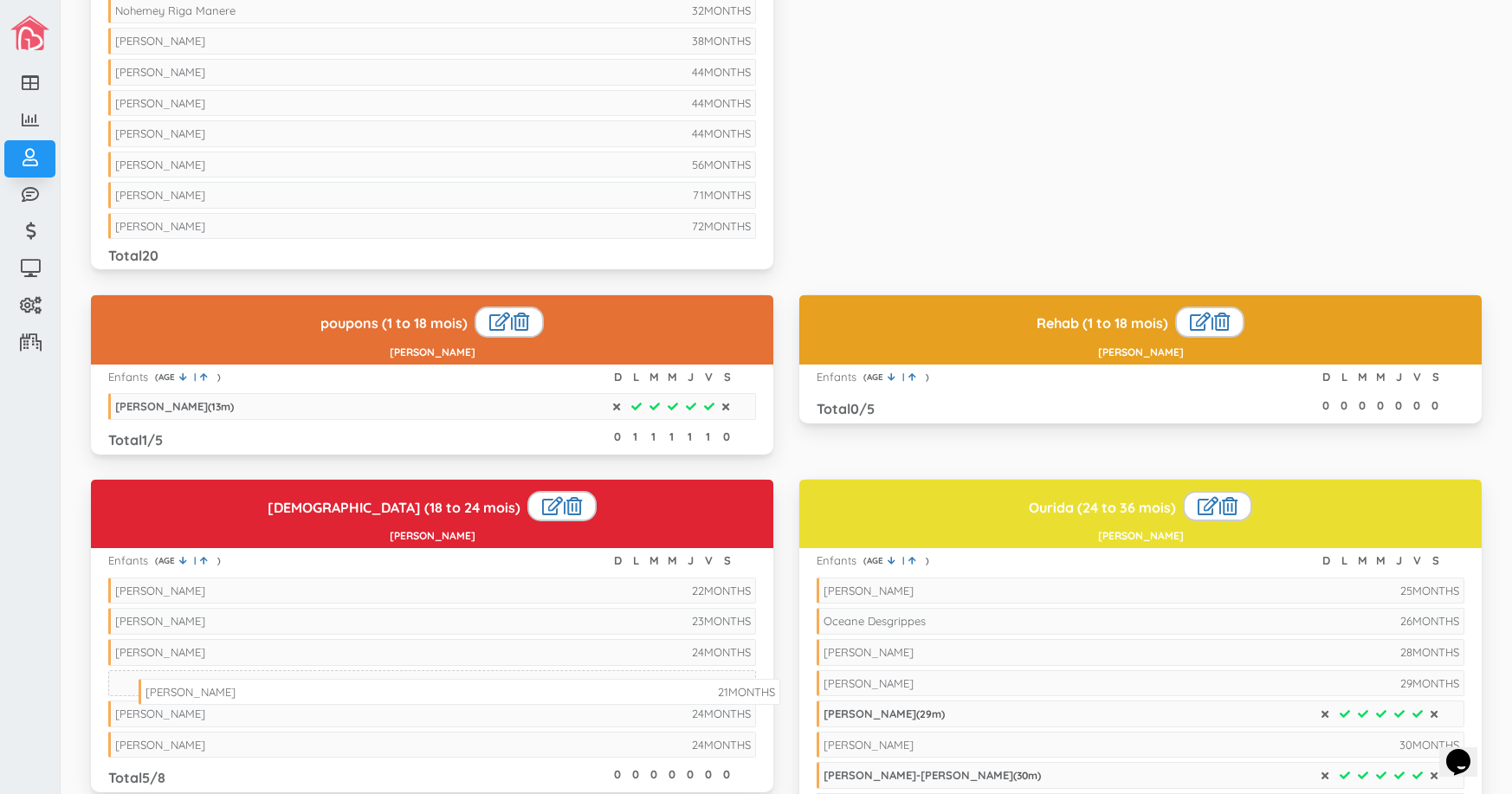
drag, startPoint x: 268, startPoint y: 15, endPoint x: 299, endPoint y: 696, distance: 681.7
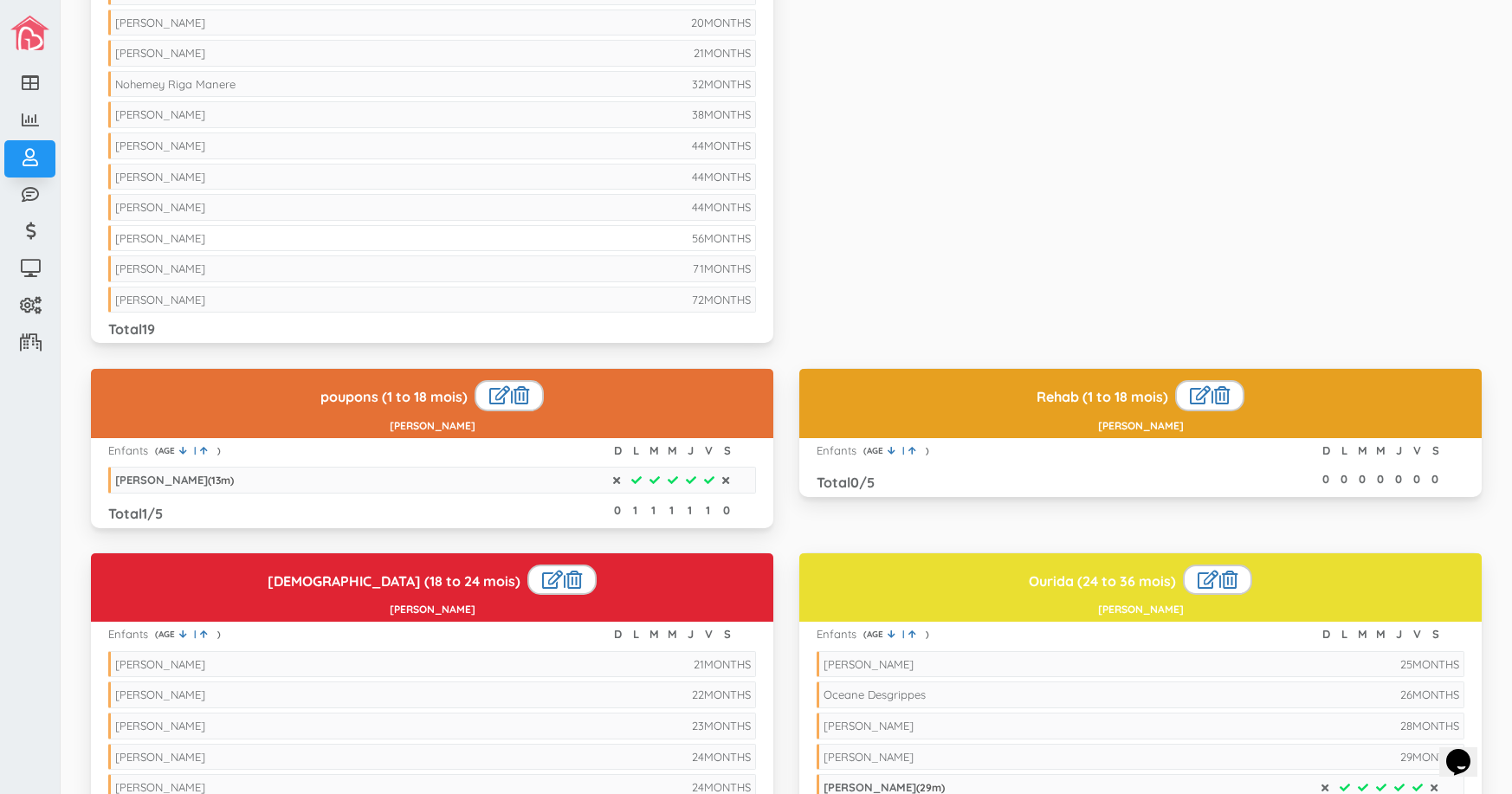
scroll to position [433, 0]
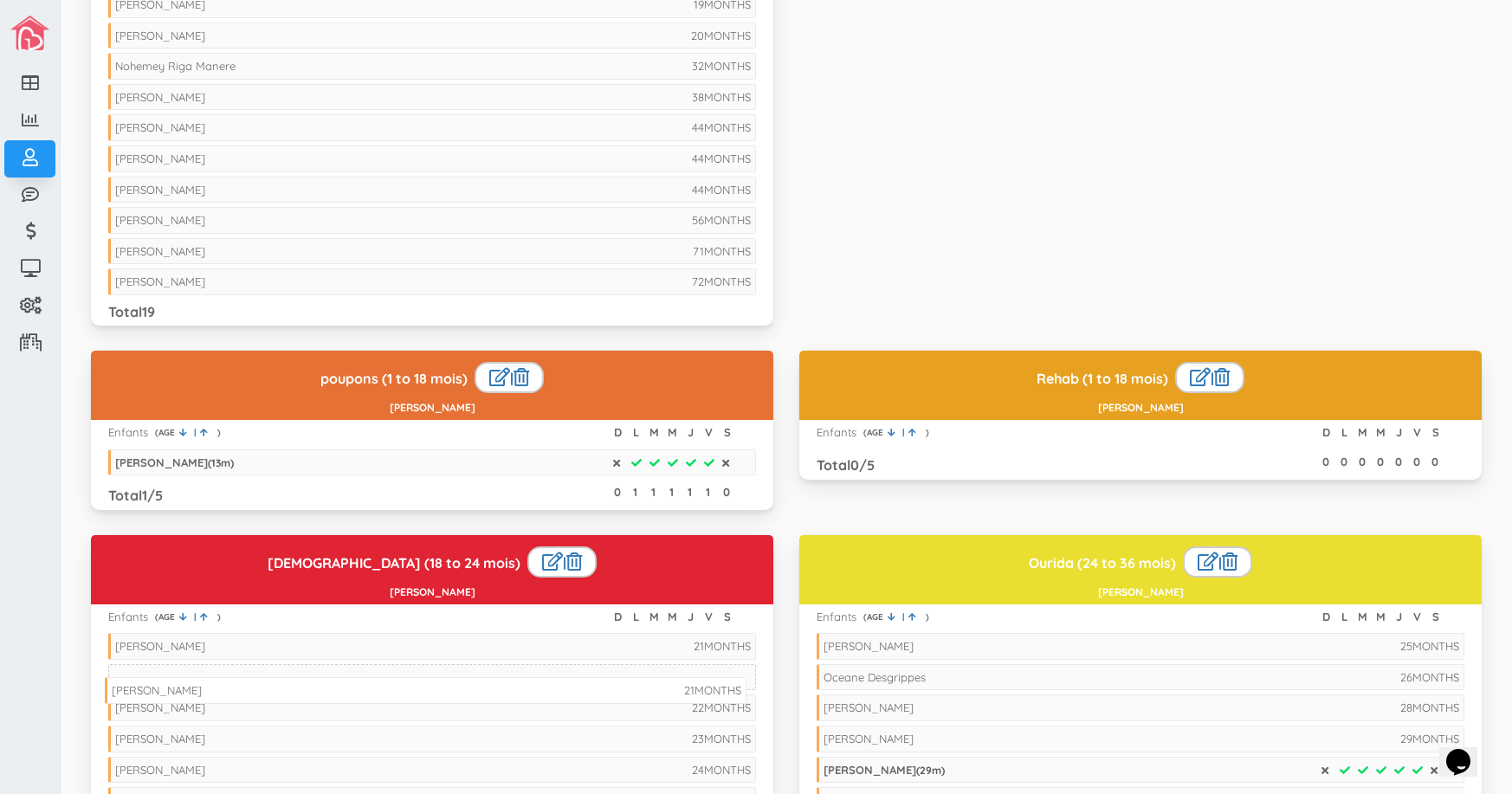
drag, startPoint x: 225, startPoint y: 67, endPoint x: 221, endPoint y: 692, distance: 625.0
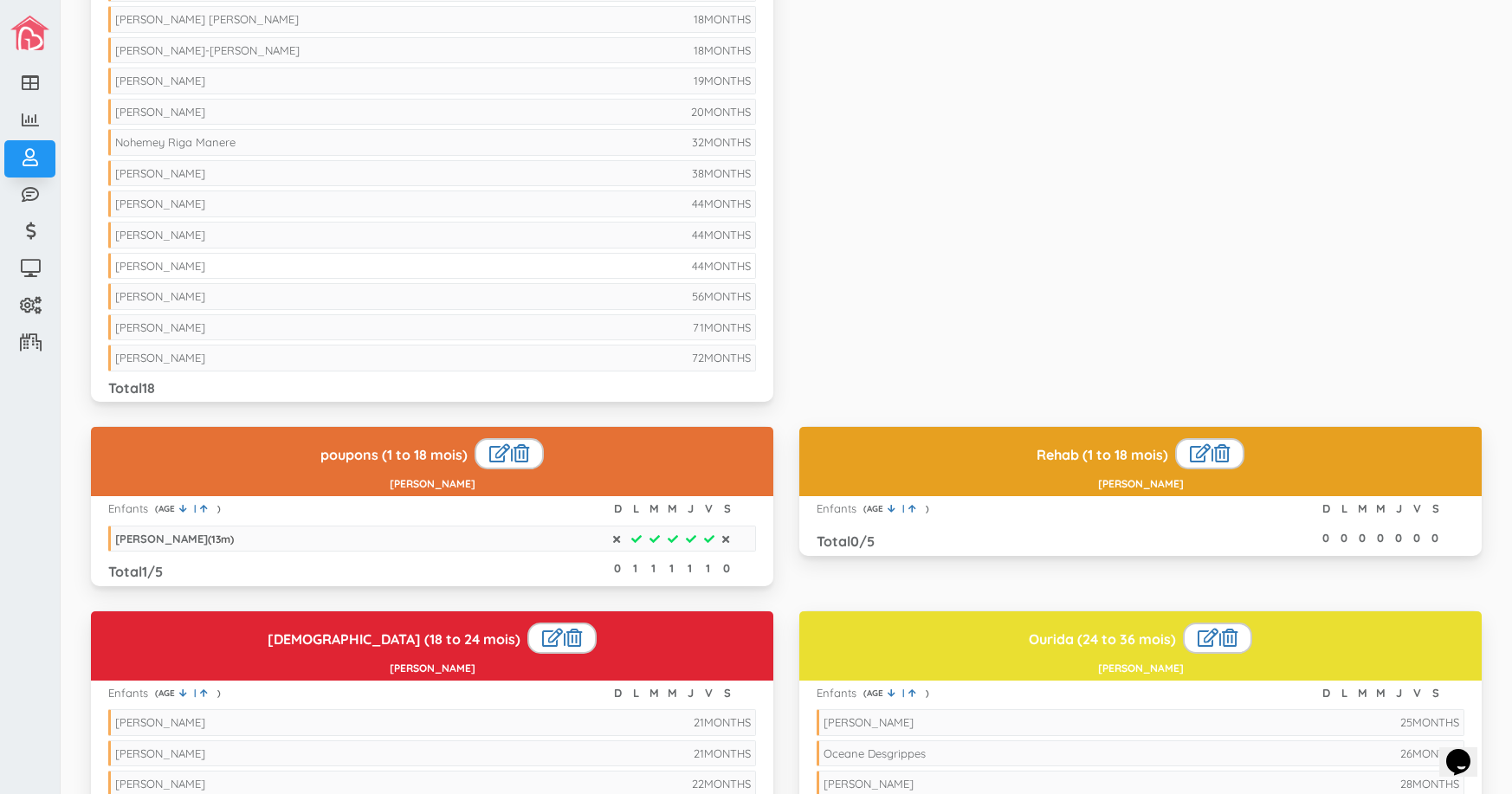
scroll to position [346, 0]
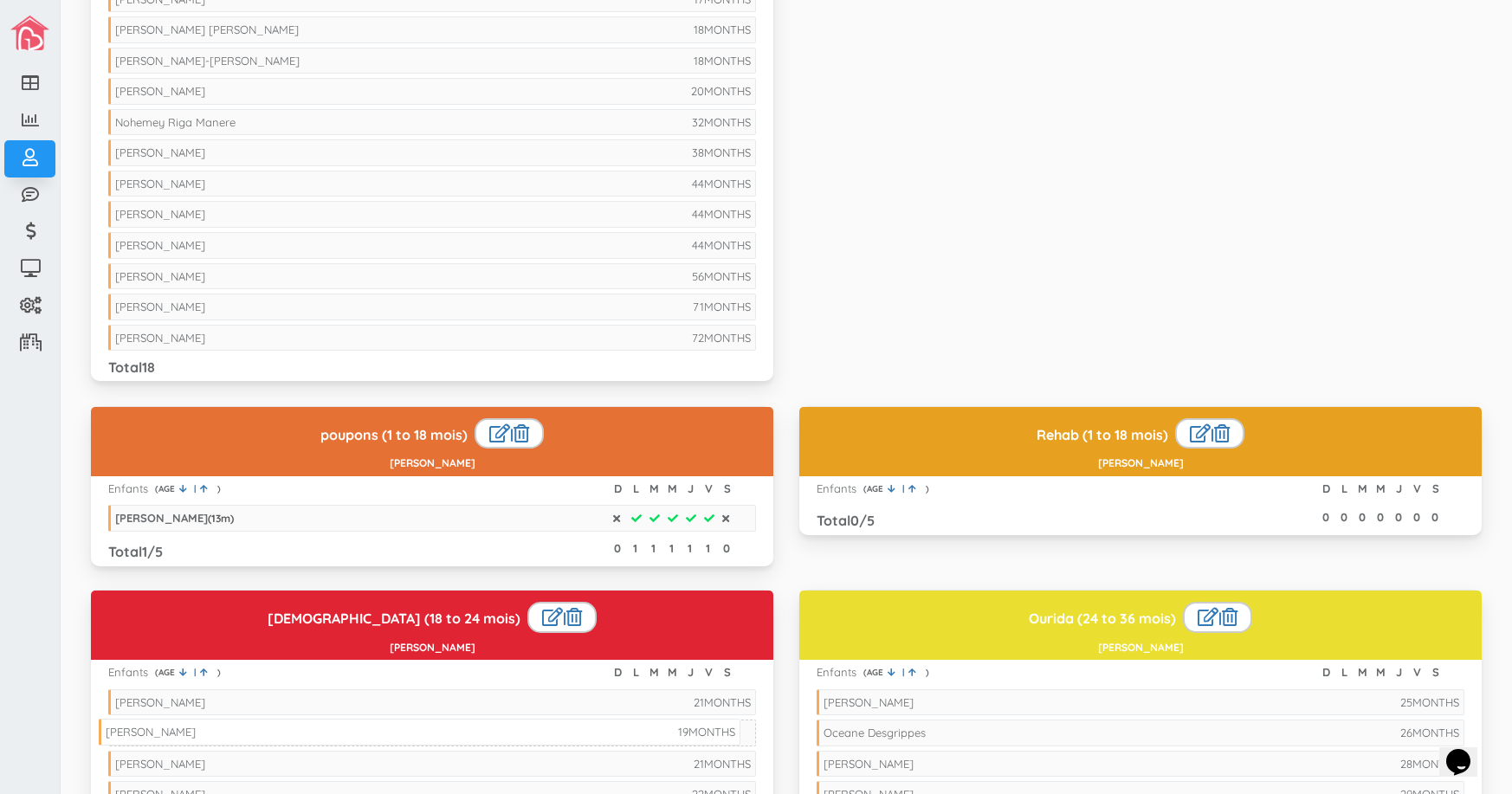
drag, startPoint x: 319, startPoint y: 93, endPoint x: 309, endPoint y: 734, distance: 641.1
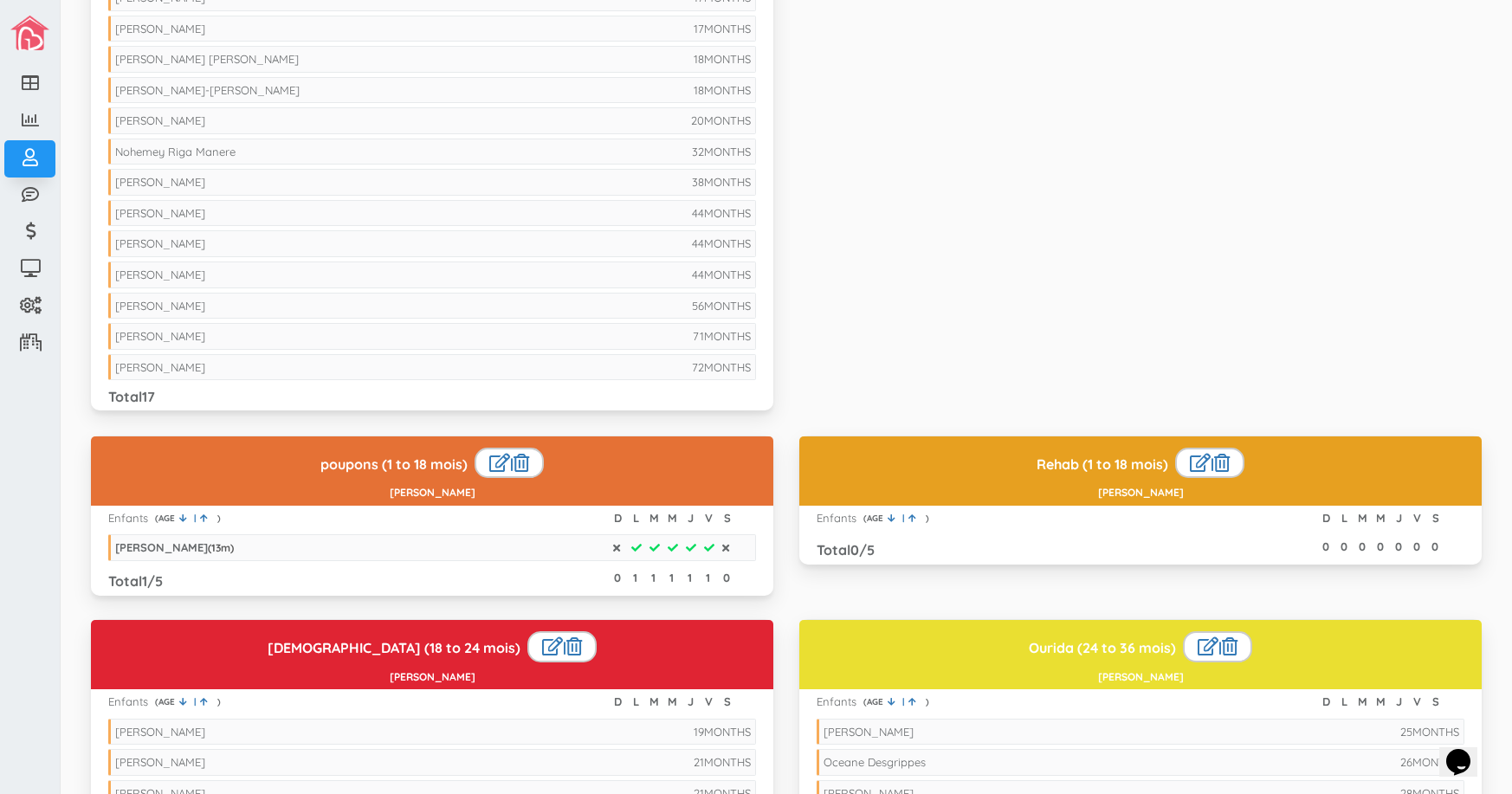
scroll to position [260, 0]
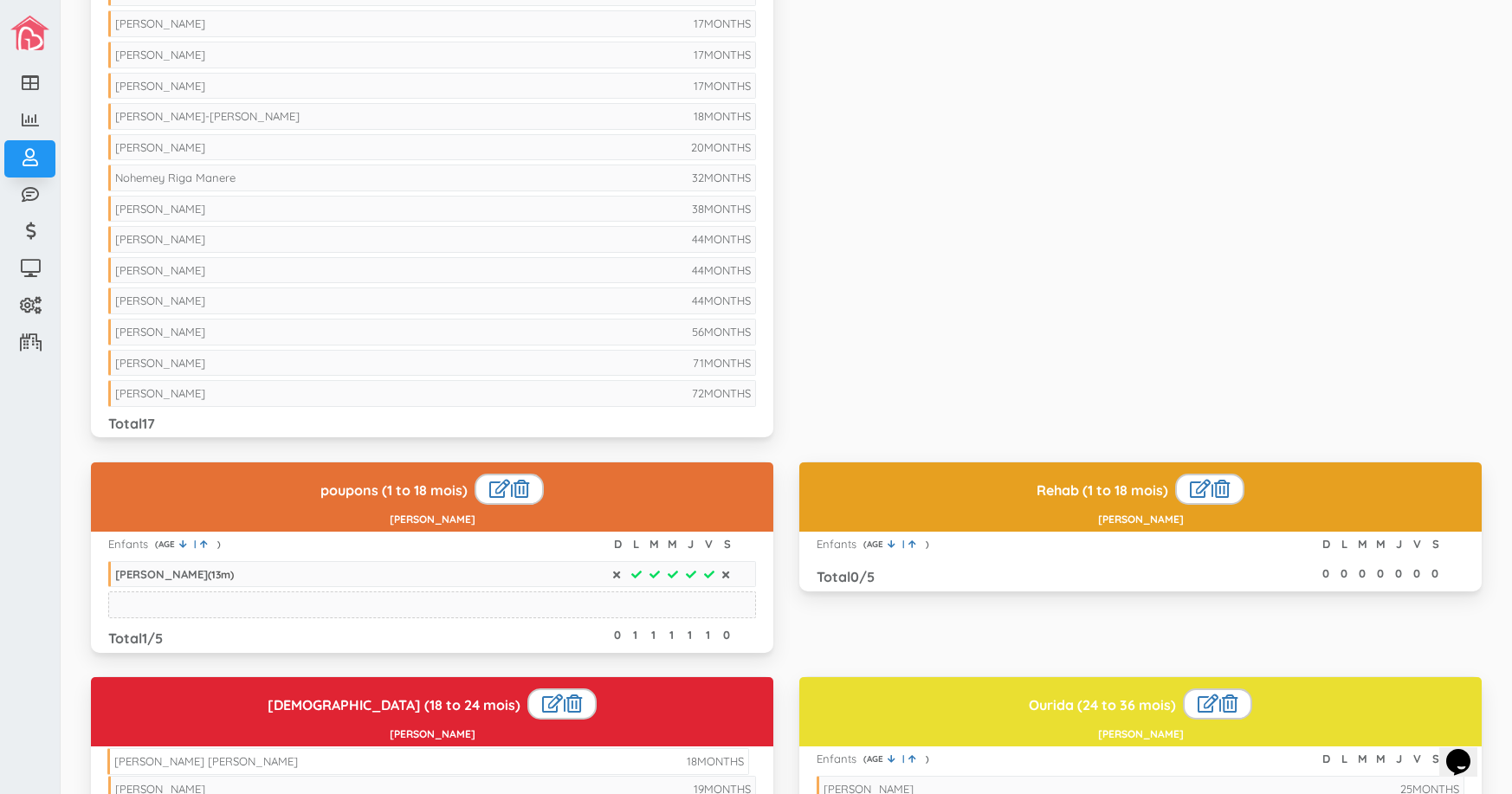
drag, startPoint x: 258, startPoint y: 117, endPoint x: 257, endPoint y: 762, distance: 645.0
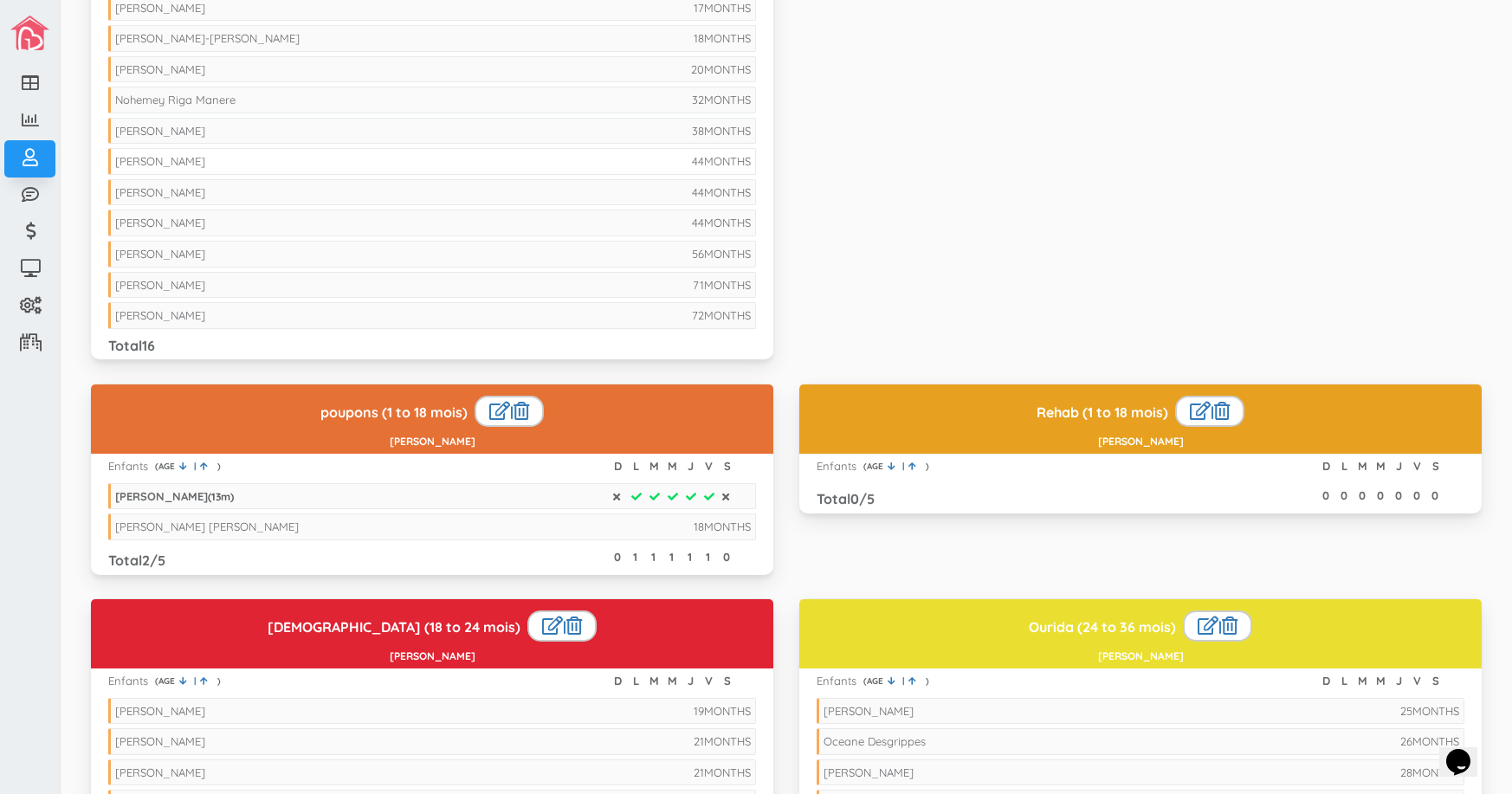
scroll to position [346, 0]
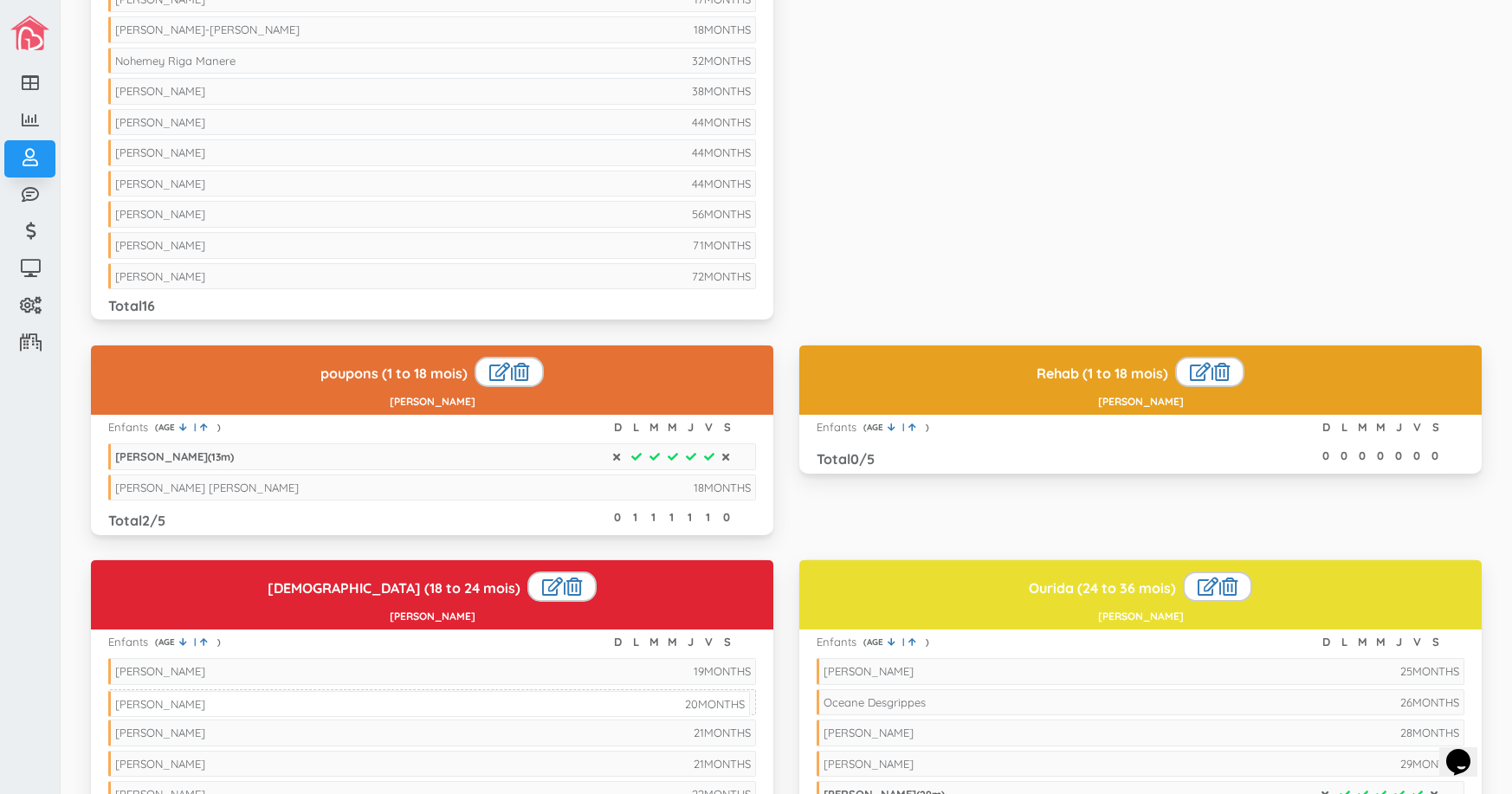
drag, startPoint x: 324, startPoint y: 64, endPoint x: 324, endPoint y: 707, distance: 643.0
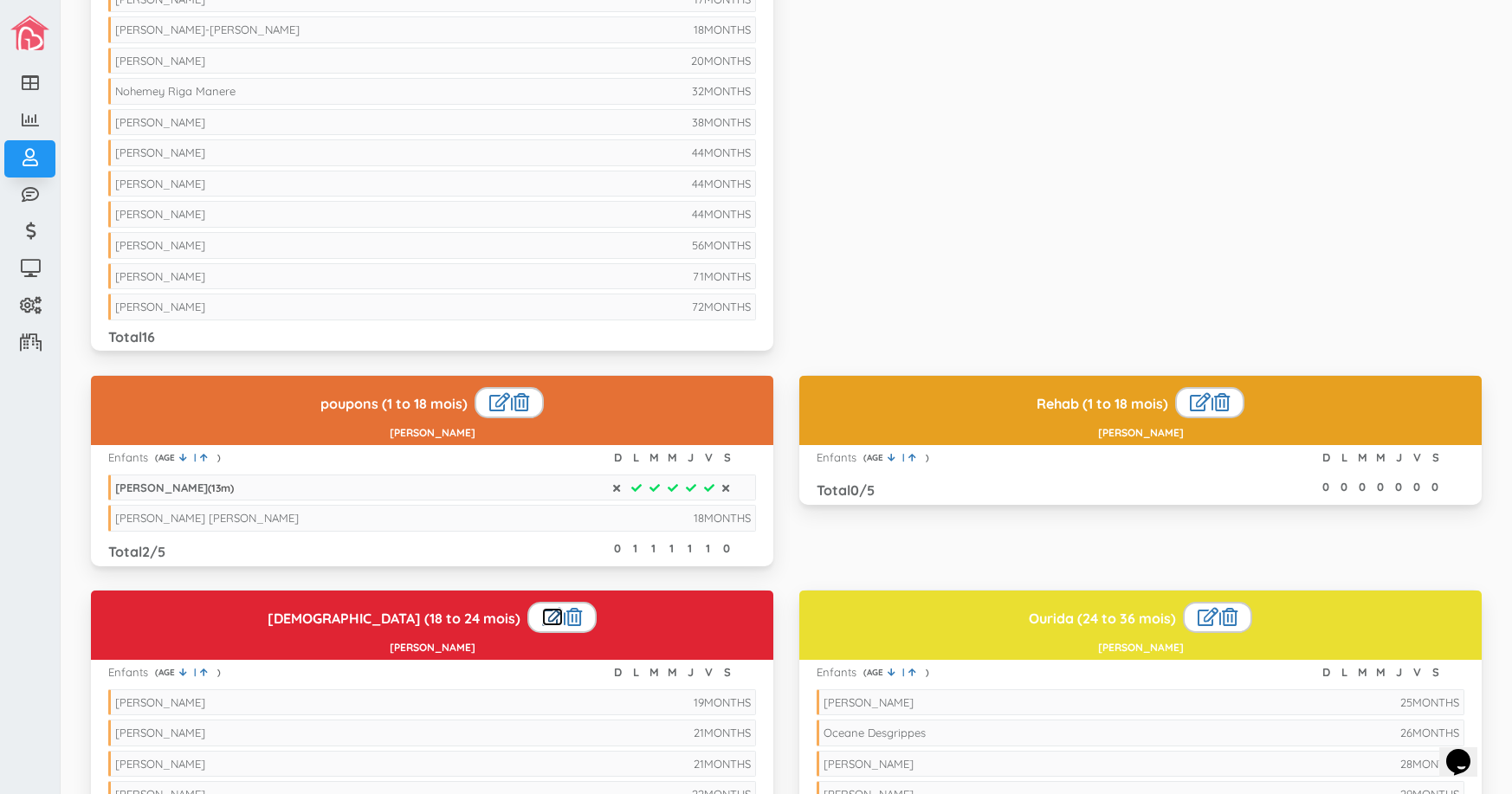
click at [542, 613] on link at bounding box center [552, 617] width 21 height 18
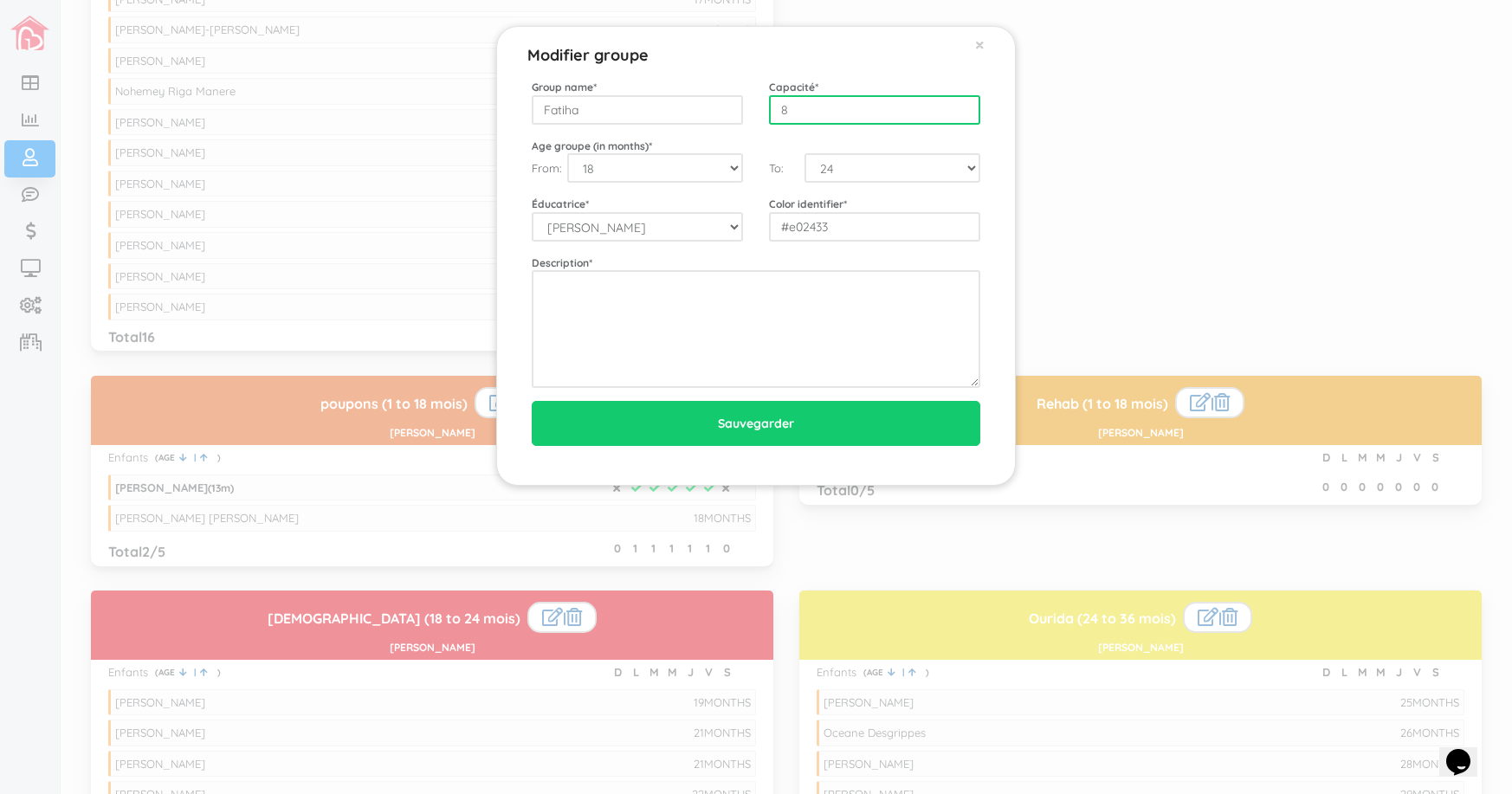
drag, startPoint x: 838, startPoint y: 112, endPoint x: 685, endPoint y: 128, distance: 153.8
click at [685, 128] on div "Group name * Fatiha Capacité * 8 Age groupe (in months) * From: 0 1 2 3 4 5 6 7…" at bounding box center [756, 232] width 448 height 309
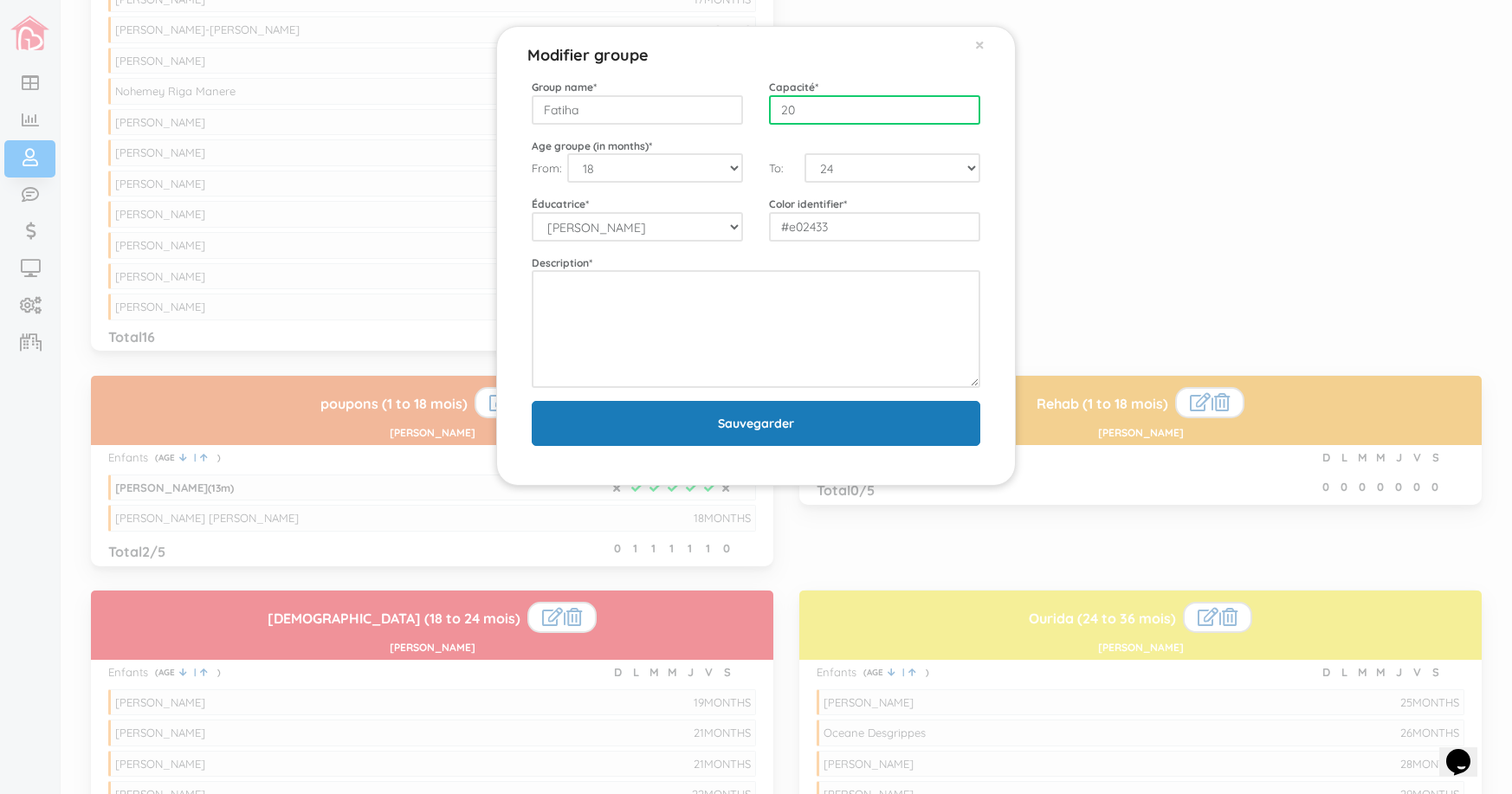
type input "20"
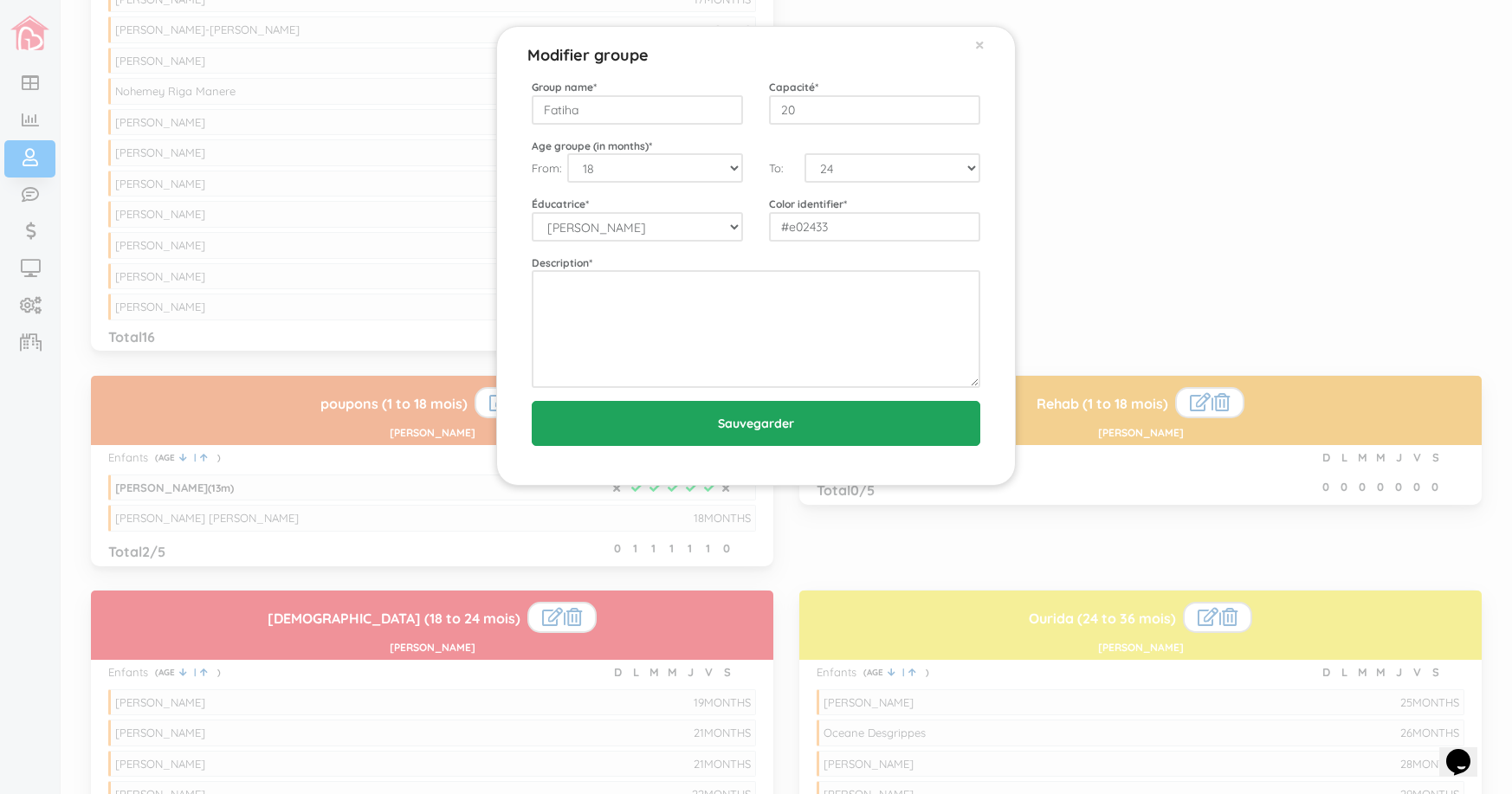
click at [778, 428] on input "Sauvegarder" at bounding box center [756, 423] width 448 height 45
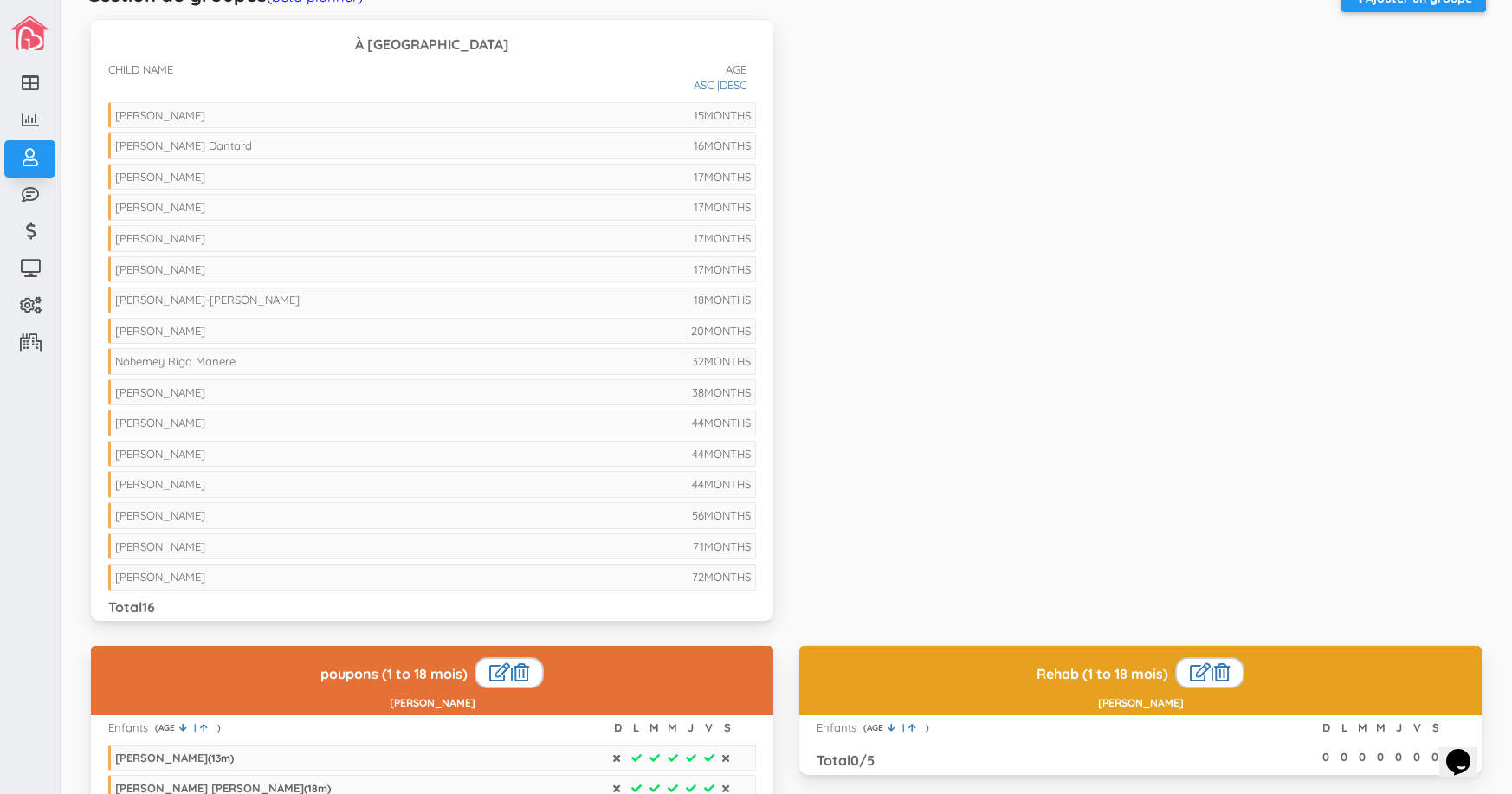
scroll to position [87, 0]
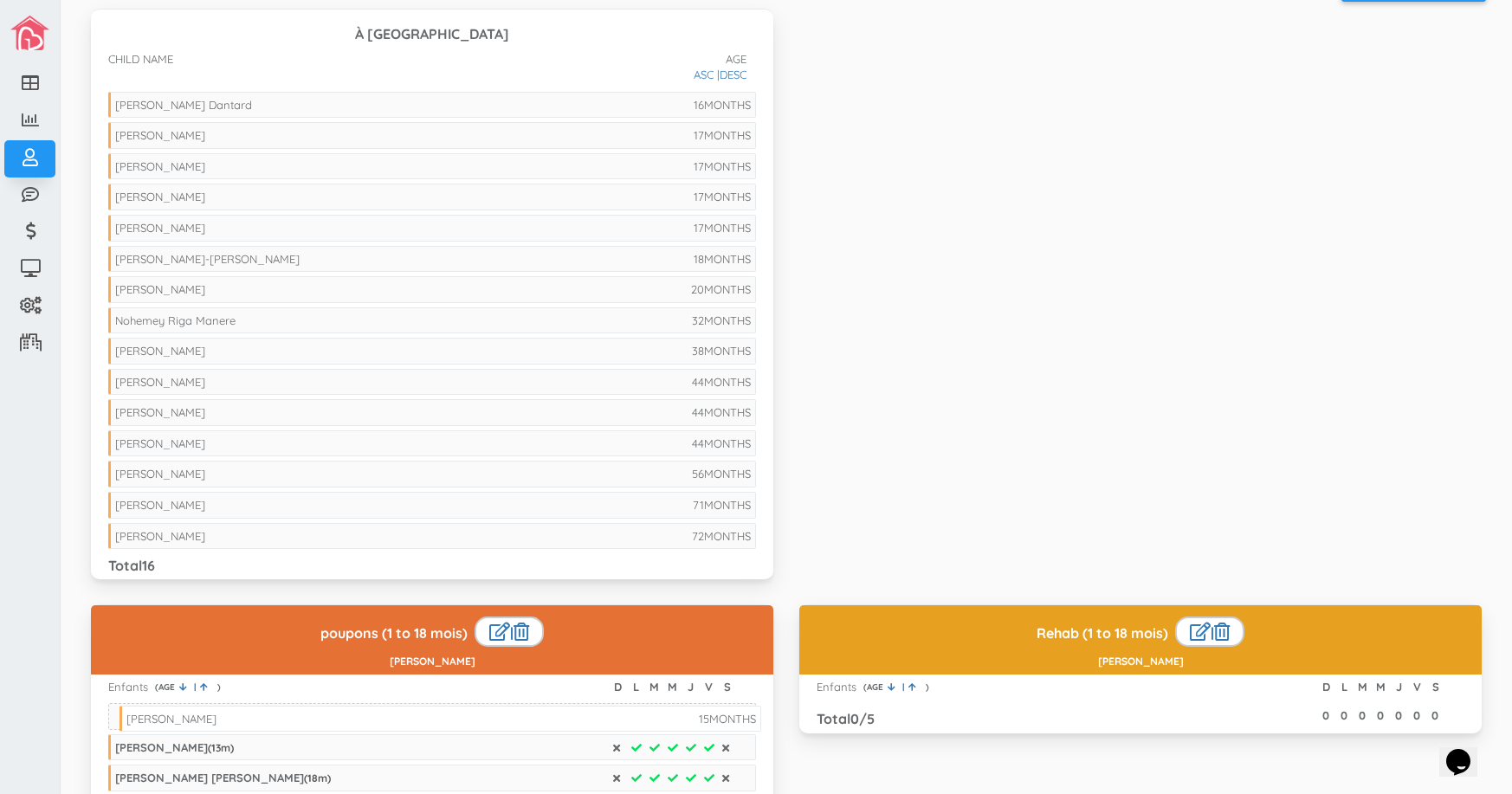
drag, startPoint x: 451, startPoint y: 99, endPoint x: 462, endPoint y: 714, distance: 615.1
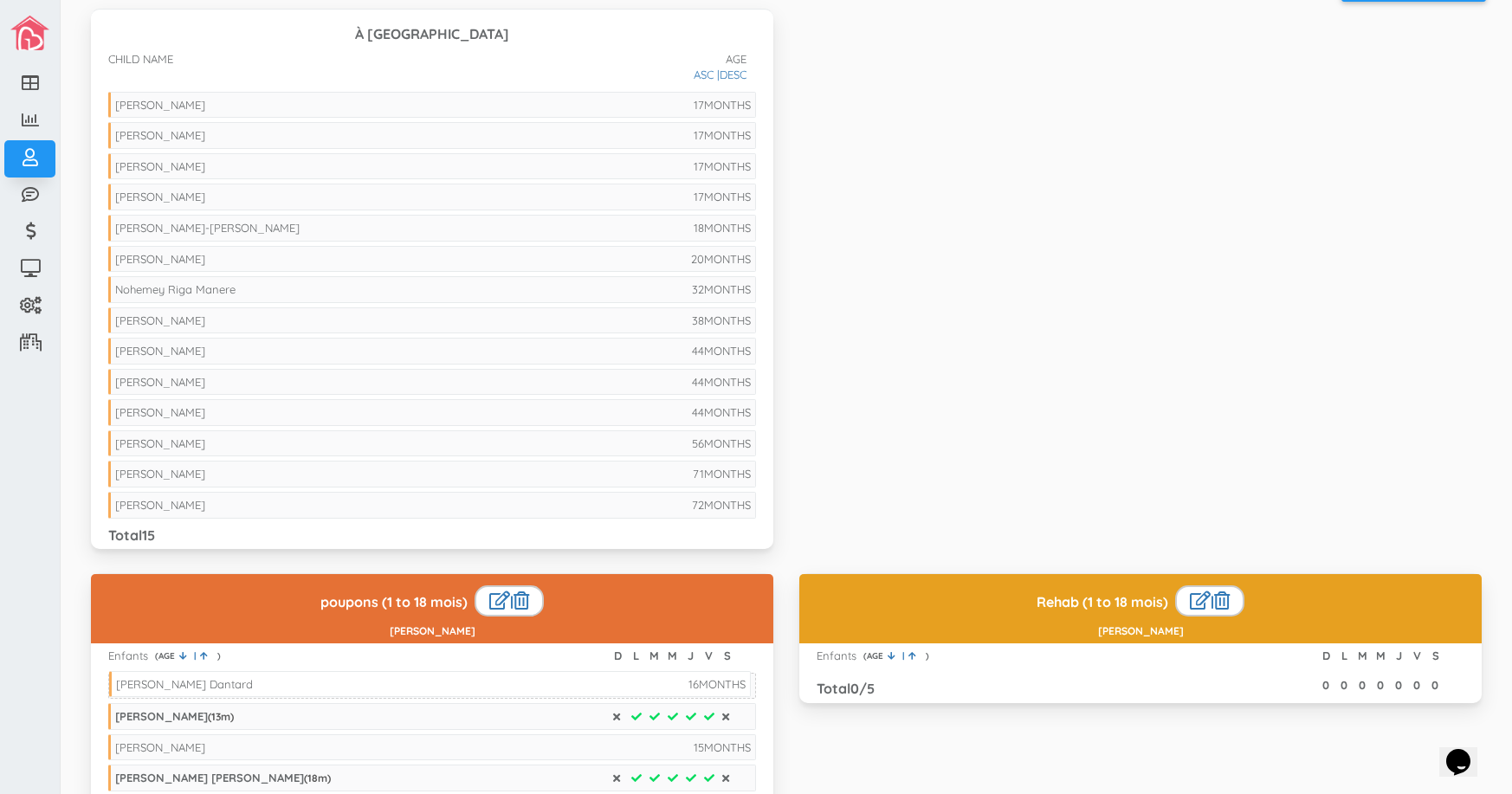
drag, startPoint x: 493, startPoint y: 105, endPoint x: 494, endPoint y: 684, distance: 579.0
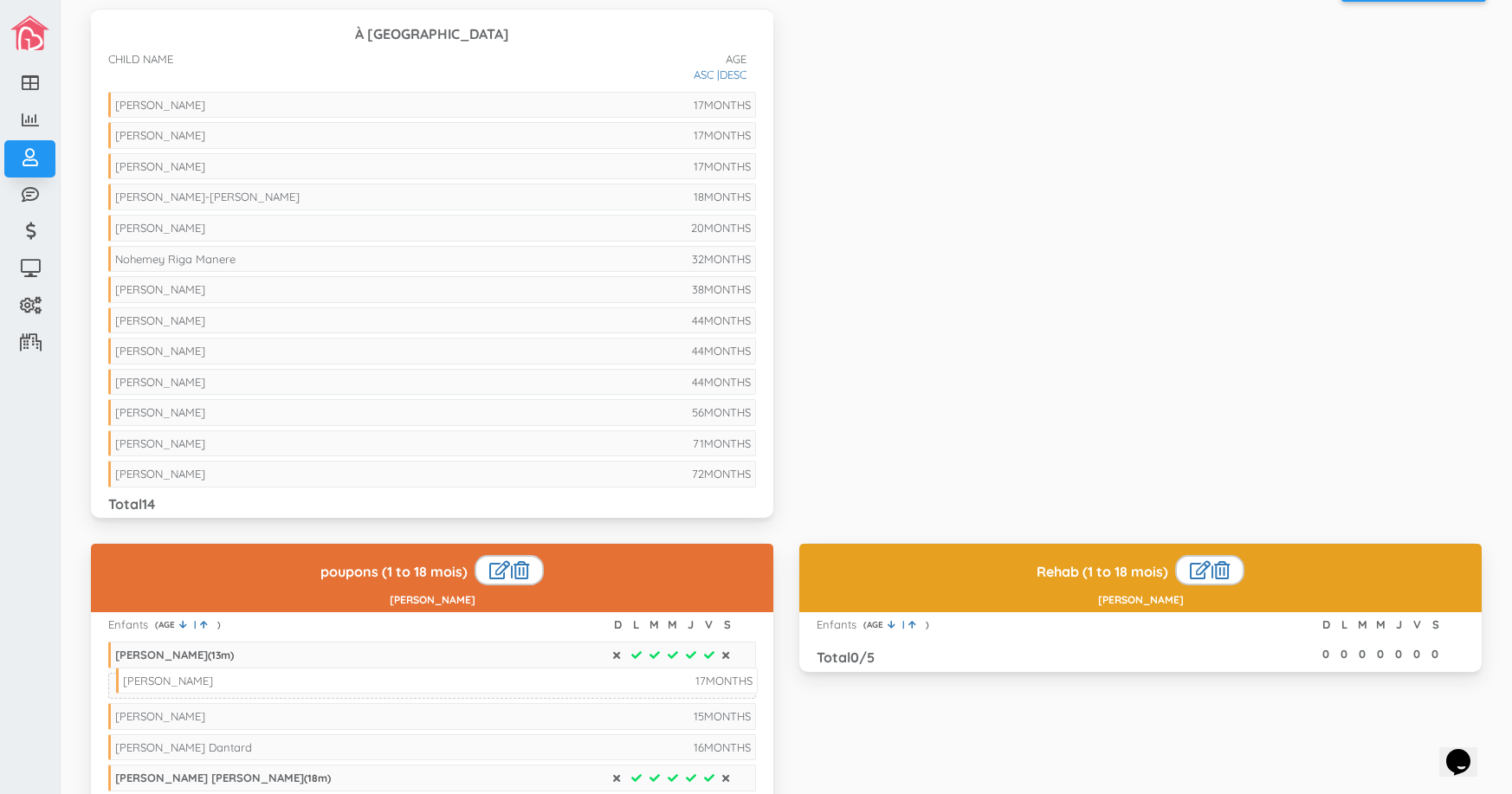
drag, startPoint x: 246, startPoint y: 100, endPoint x: 253, endPoint y: 676, distance: 576.0
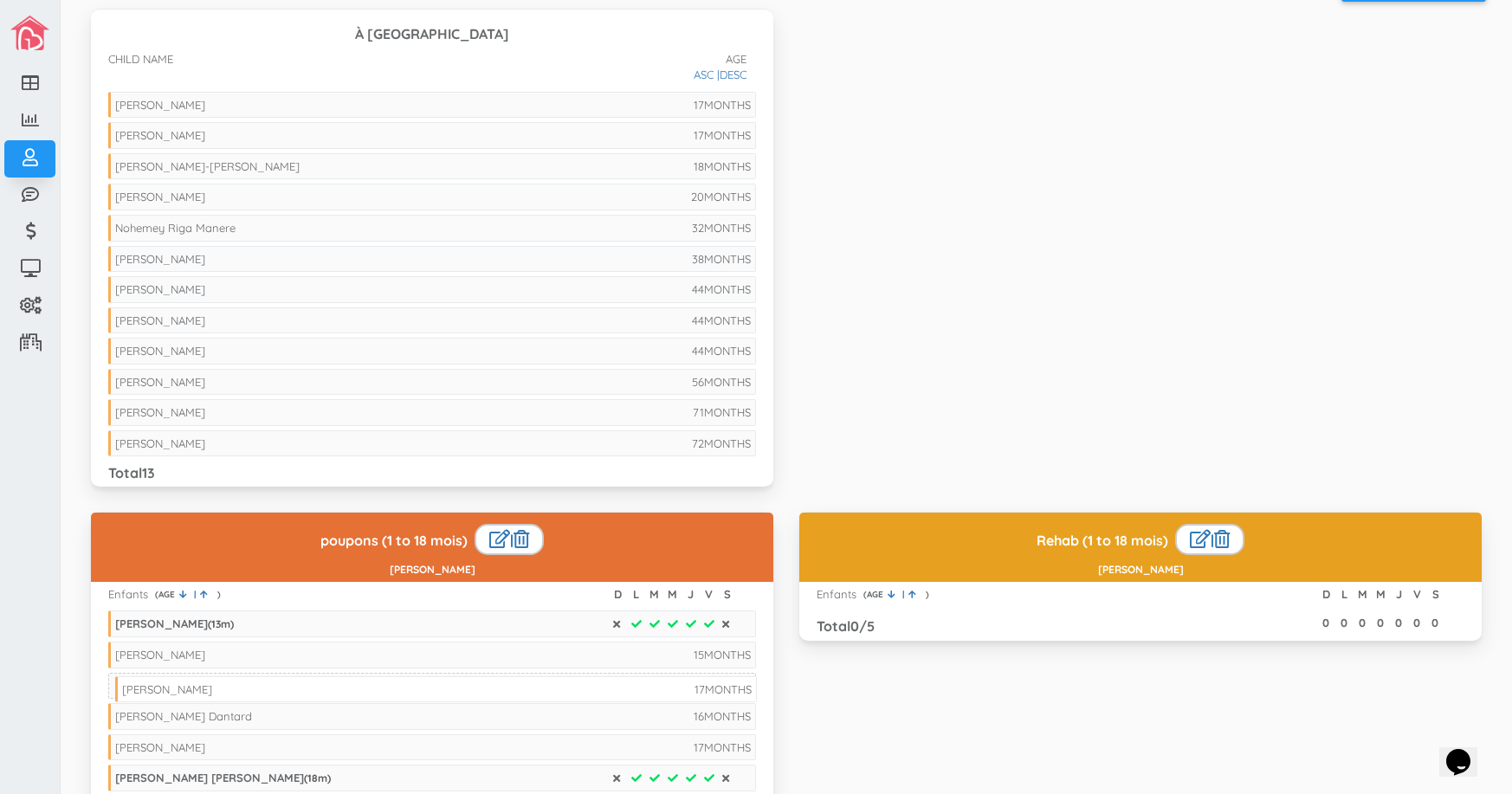
drag, startPoint x: 314, startPoint y: 101, endPoint x: 320, endPoint y: 686, distance: 585.0
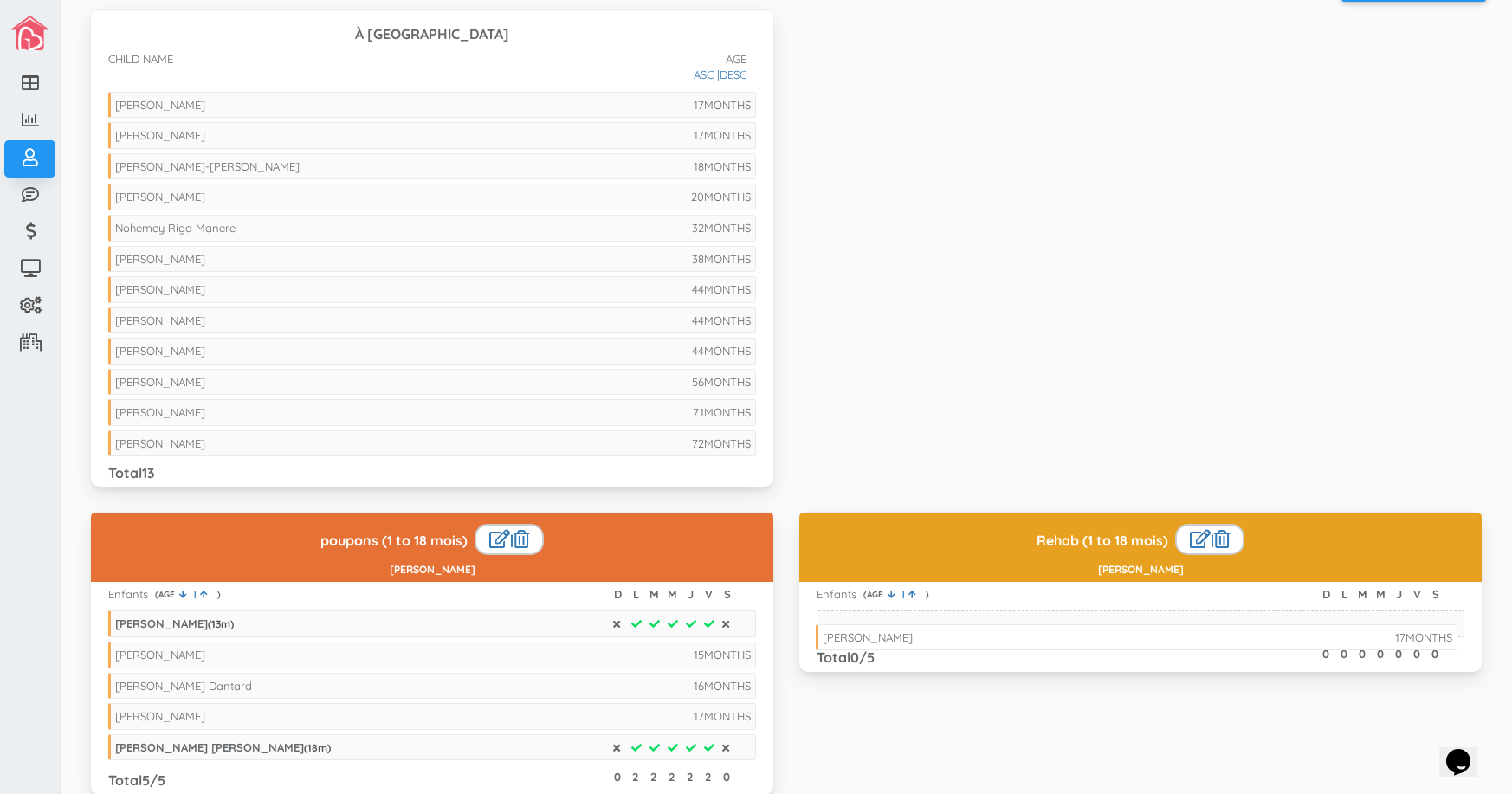
drag, startPoint x: 396, startPoint y: 102, endPoint x: 1104, endPoint y: 634, distance: 885.6
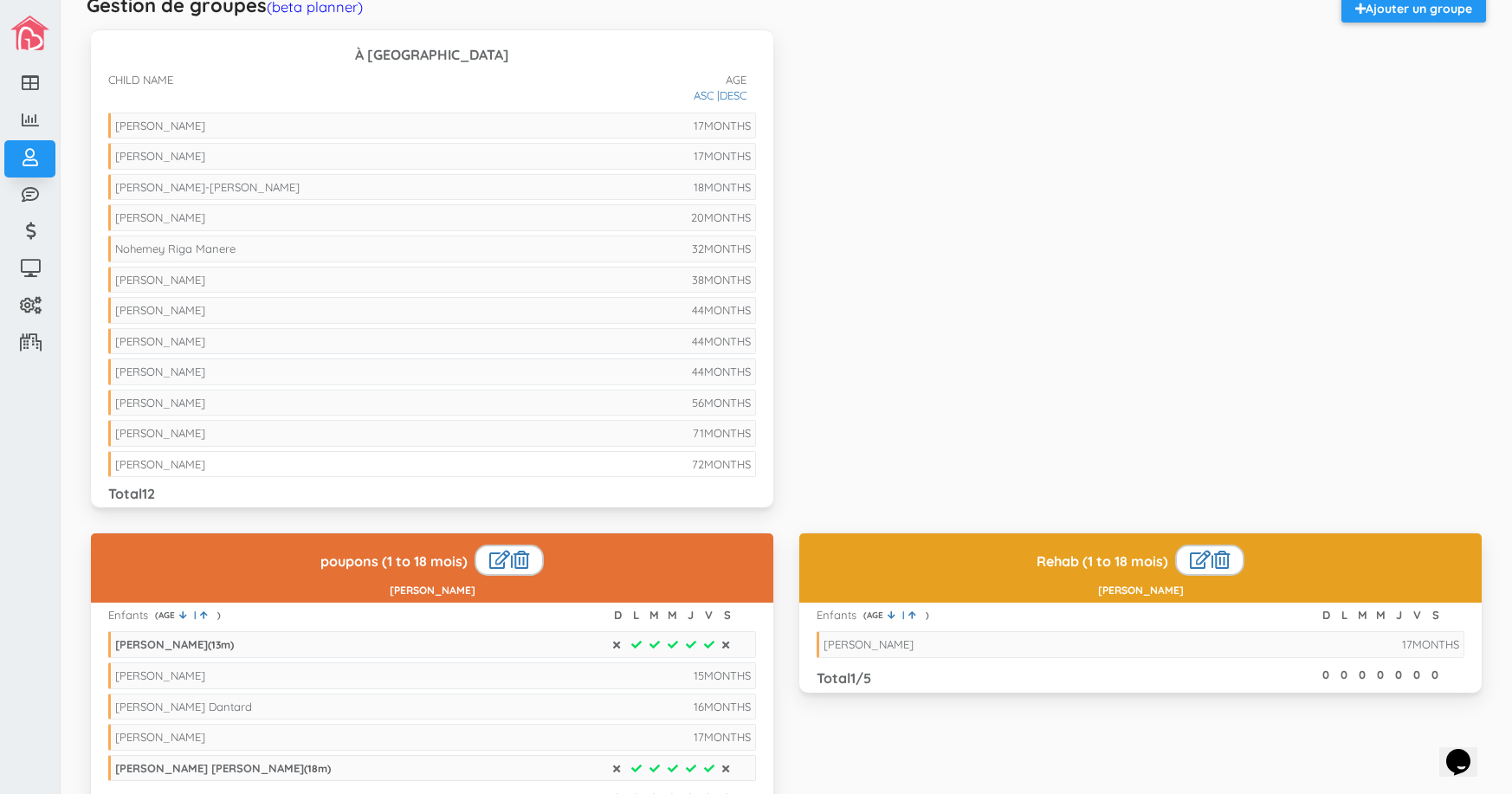
scroll to position [26, 0]
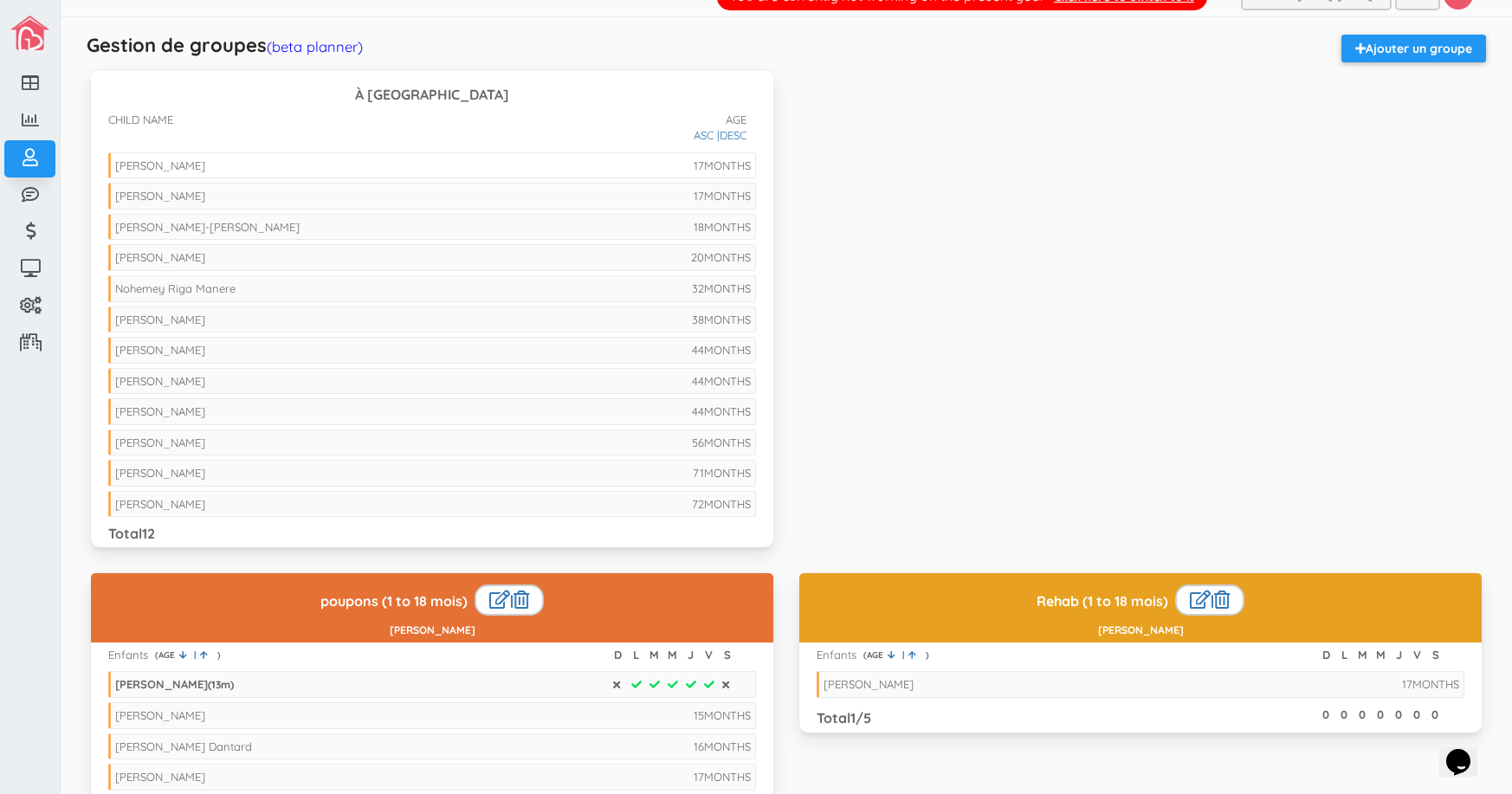
click at [311, 160] on li "17 MONTHS Felix Garceau" at bounding box center [432, 165] width 648 height 26
click at [303, 189] on li "17 MONTHS Gabrielle Garceau" at bounding box center [432, 195] width 648 height 26
click at [297, 227] on li "18 MONTHS Alex Carriat-Fortin" at bounding box center [432, 227] width 648 height 26
drag, startPoint x: 330, startPoint y: 167, endPoint x: 949, endPoint y: 167, distance: 619.0
click at [949, 167] on div "À Trier CHILD NAME AGE DESC ASC | 17 MONTHS Felix Garceau 17 MONTHS Gabrielle G…" at bounding box center [786, 321] width 1416 height 503
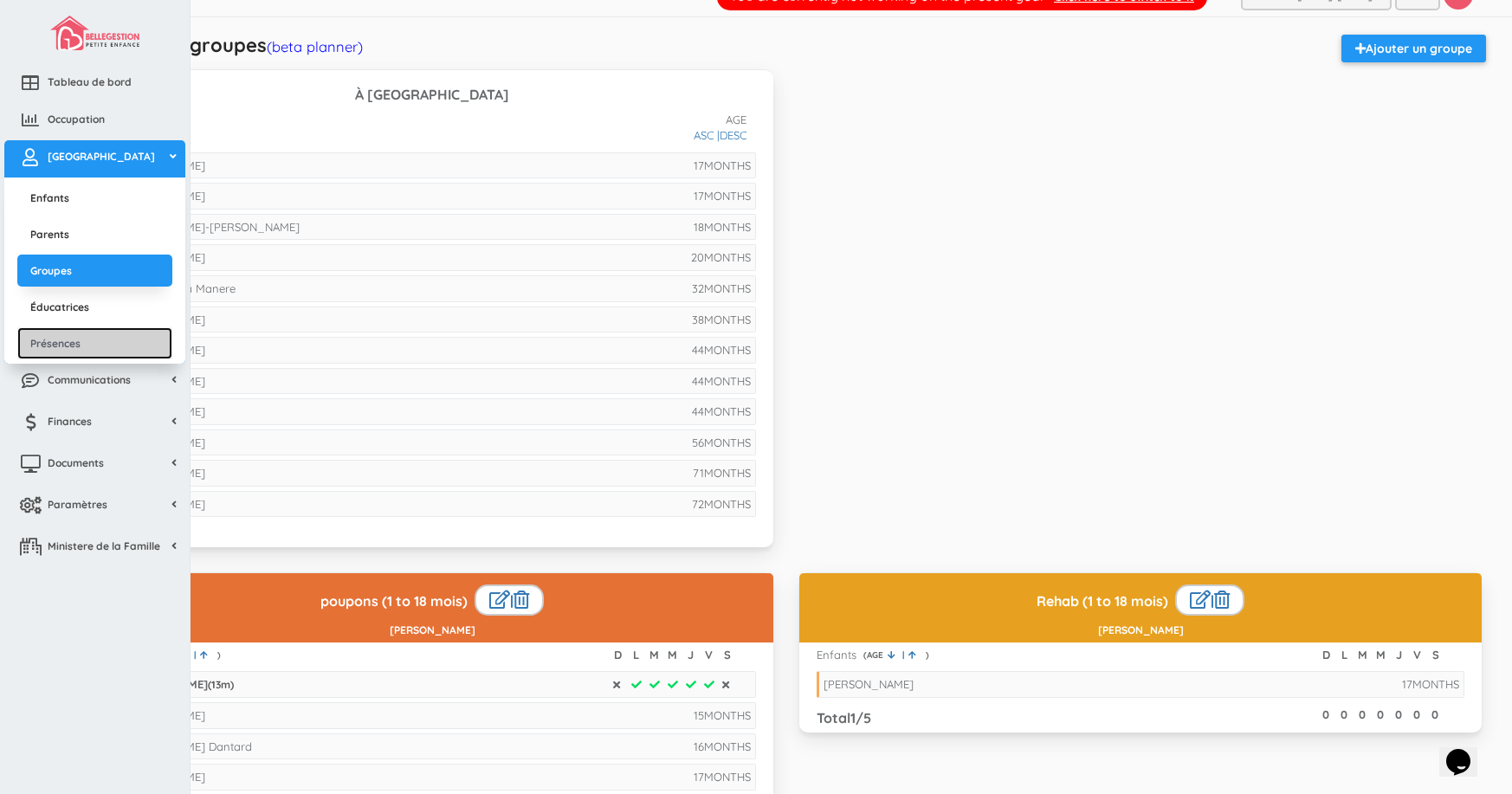
click at [75, 340] on link "Présences" at bounding box center [95, 343] width 155 height 32
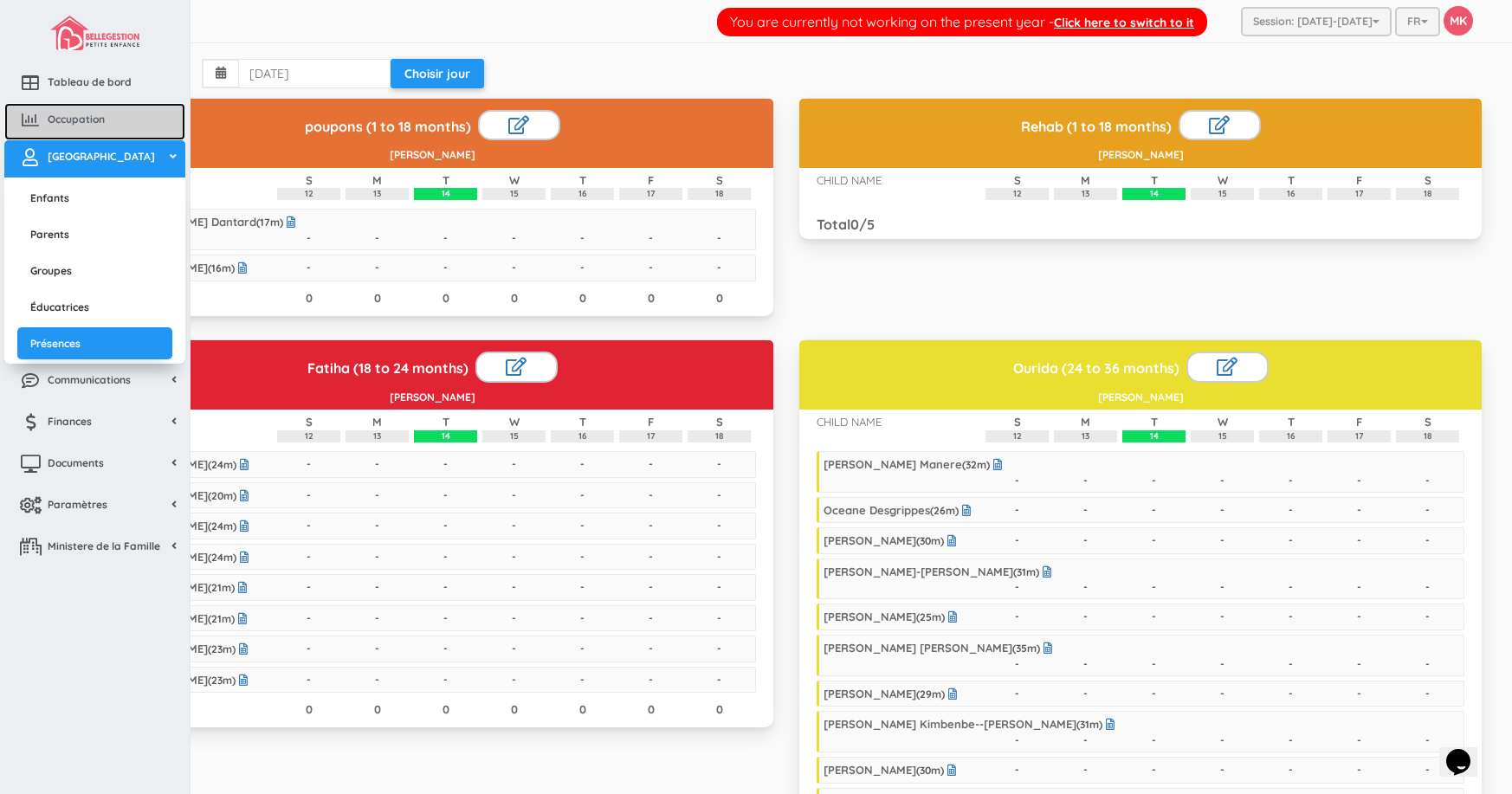
click at [44, 119] on icon at bounding box center [30, 120] width 35 height 17
click at [76, 118] on span "Occupation" at bounding box center [76, 119] width 57 height 15
click at [72, 119] on span "Occupation" at bounding box center [76, 119] width 57 height 15
click at [77, 115] on span "Occupation" at bounding box center [76, 119] width 57 height 15
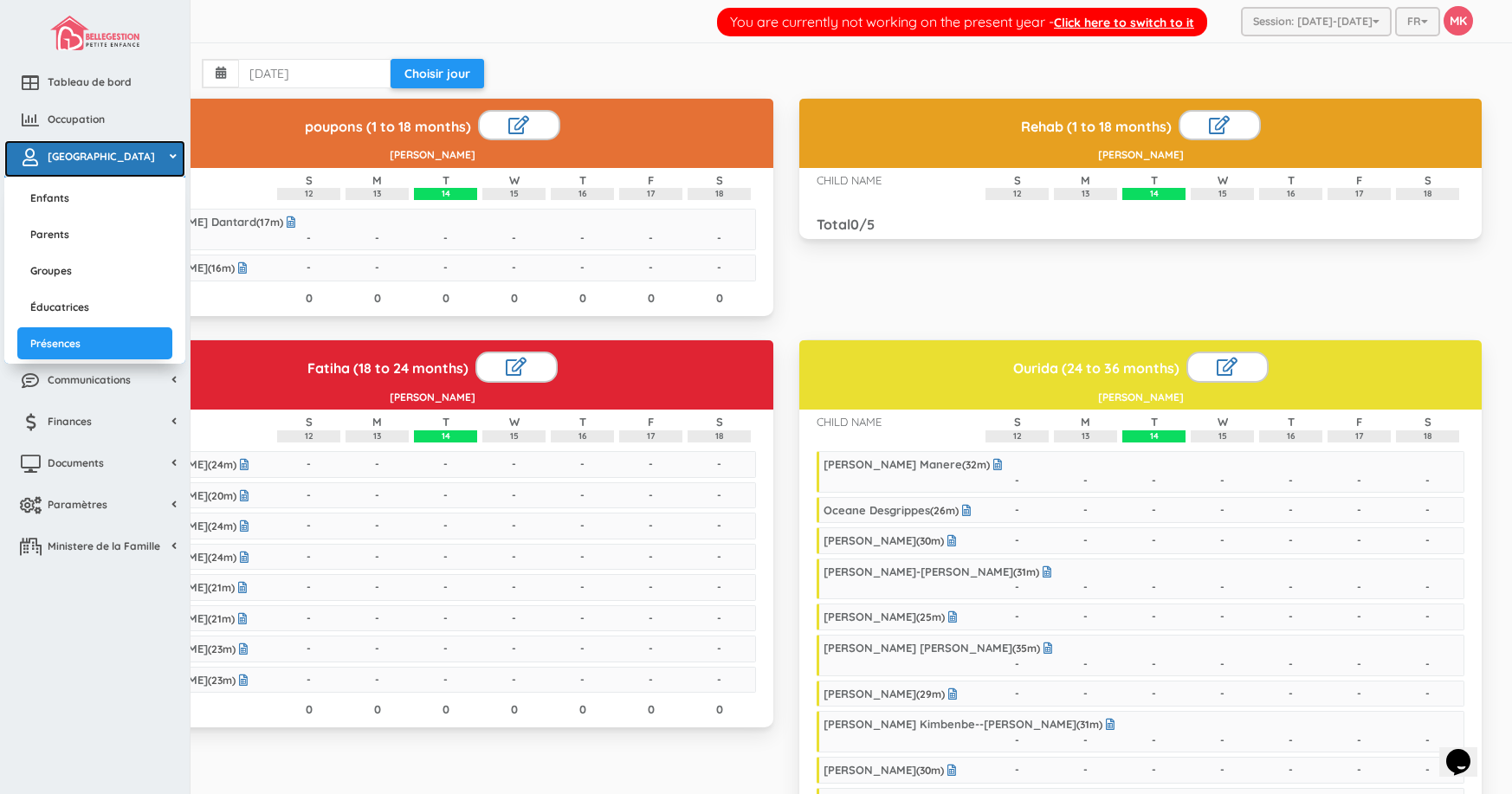
click at [85, 151] on span "[GEOGRAPHIC_DATA]" at bounding box center [101, 156] width 108 height 15
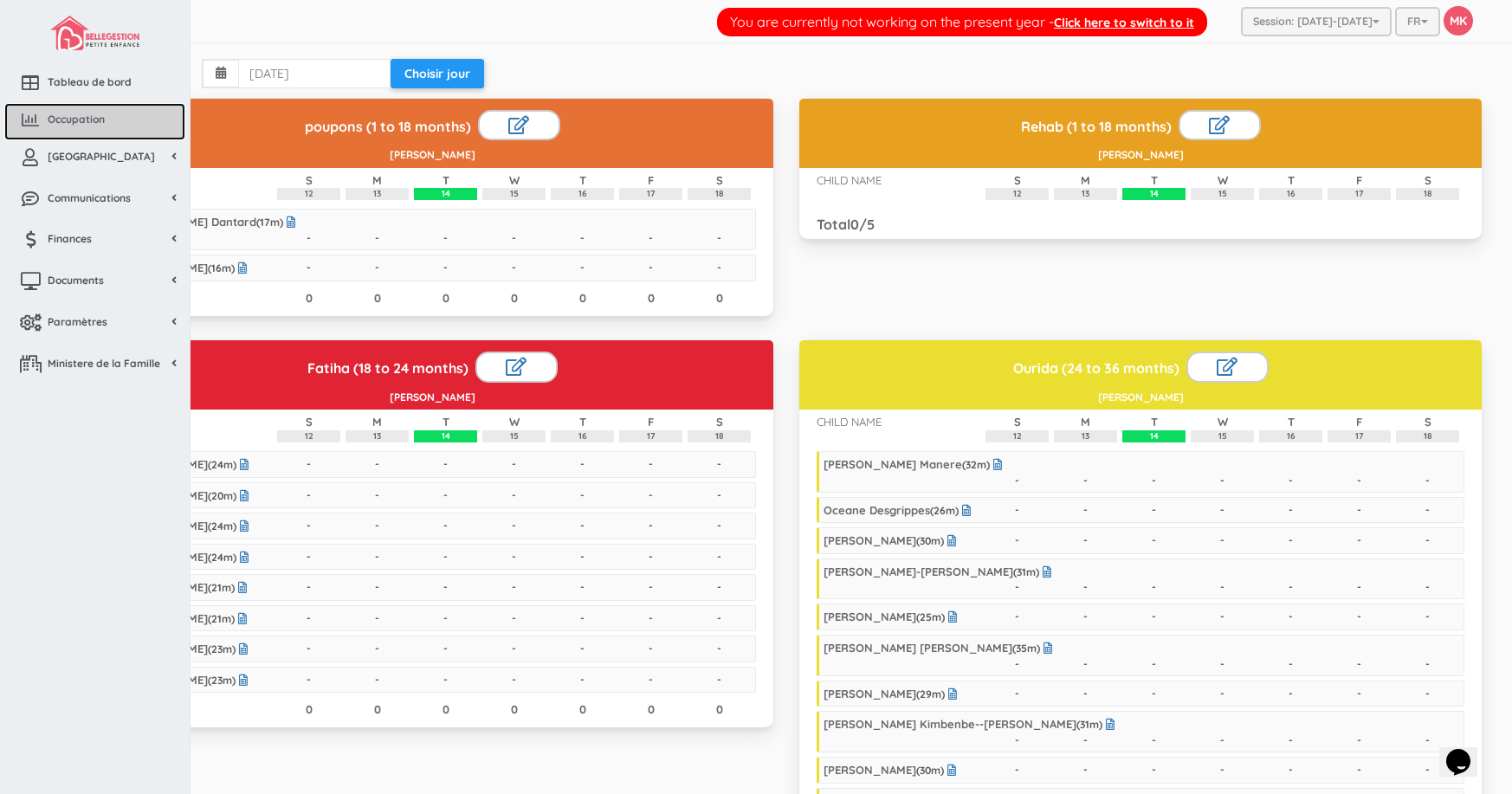
click at [100, 123] on span "Occupation" at bounding box center [76, 119] width 57 height 15
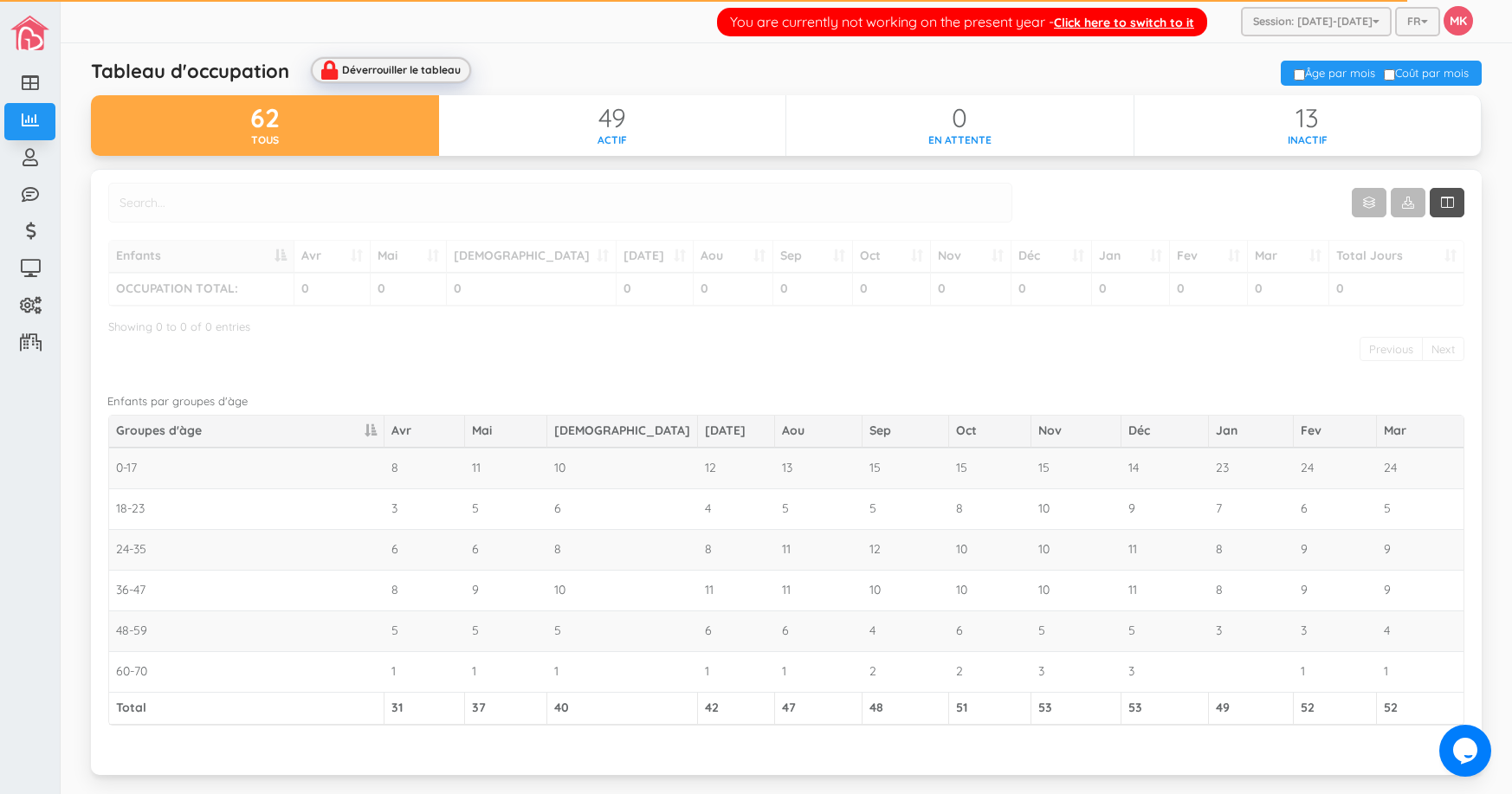
click at [389, 71] on div "Déverrouiller le tableau" at bounding box center [401, 69] width 118 height 11
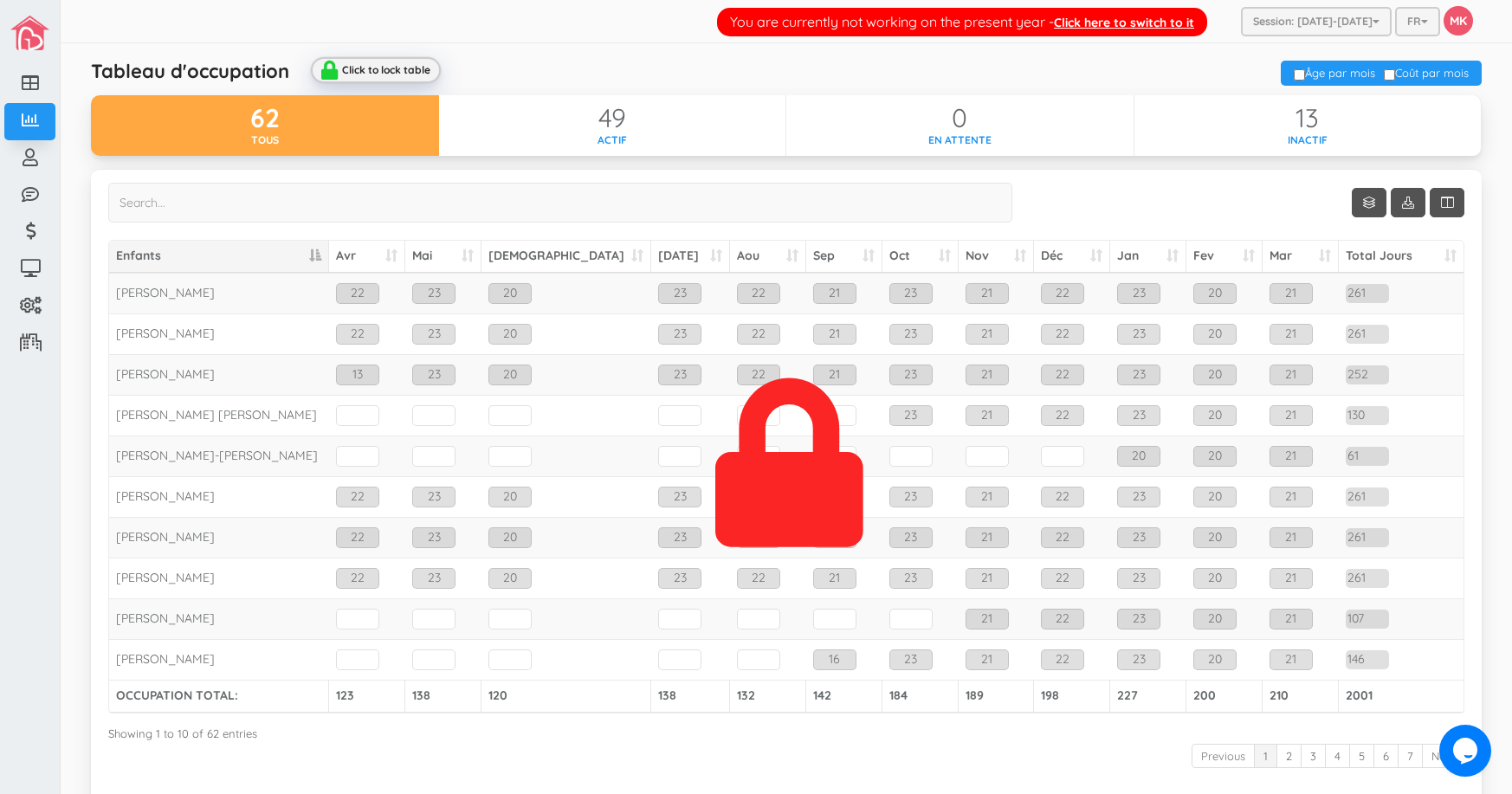
click at [397, 67] on div "Click to lock table" at bounding box center [386, 69] width 88 height 11
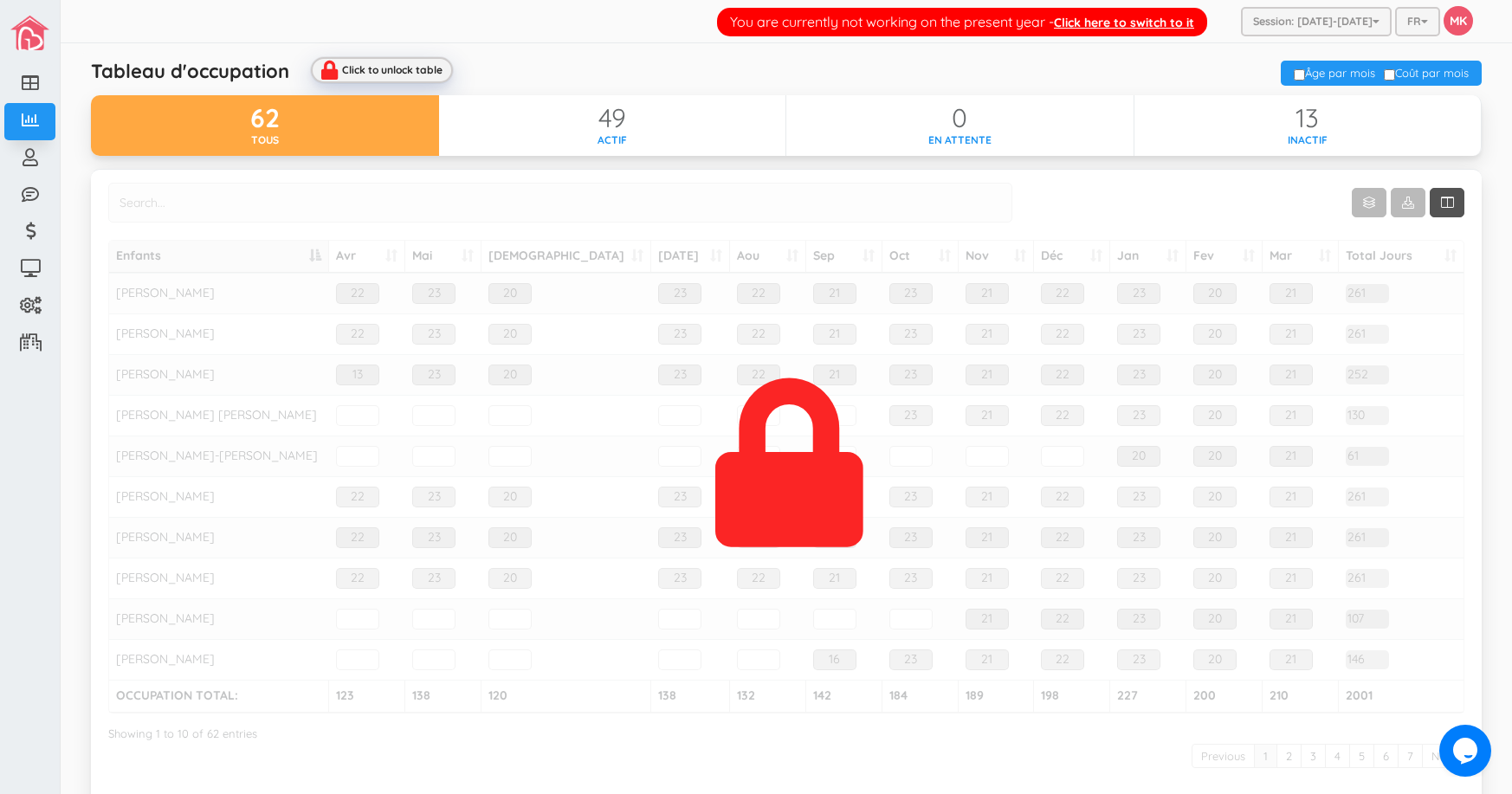
click at [424, 67] on div "Click to unlock table" at bounding box center [392, 69] width 101 height 11
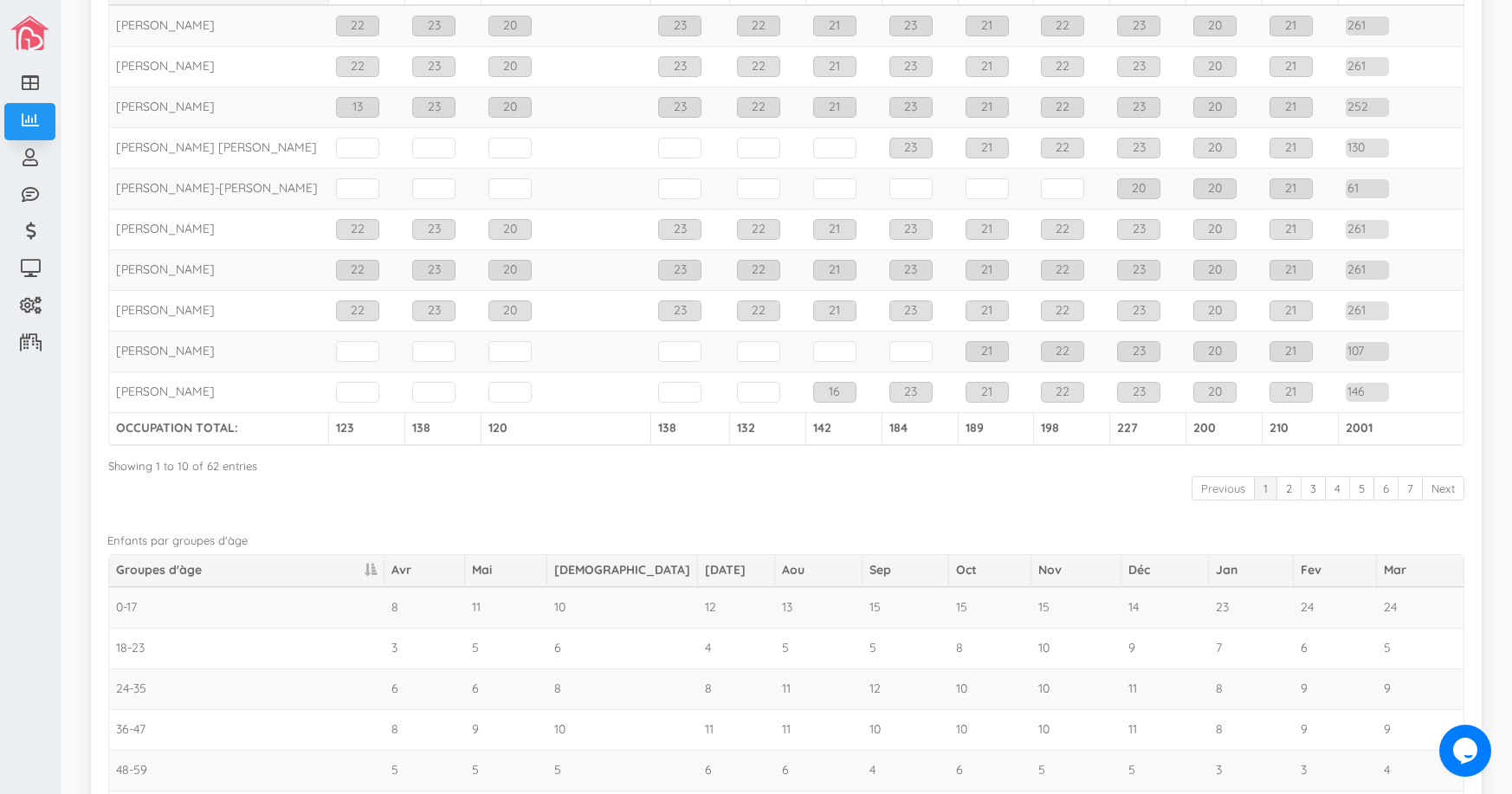
scroll to position [114, 0]
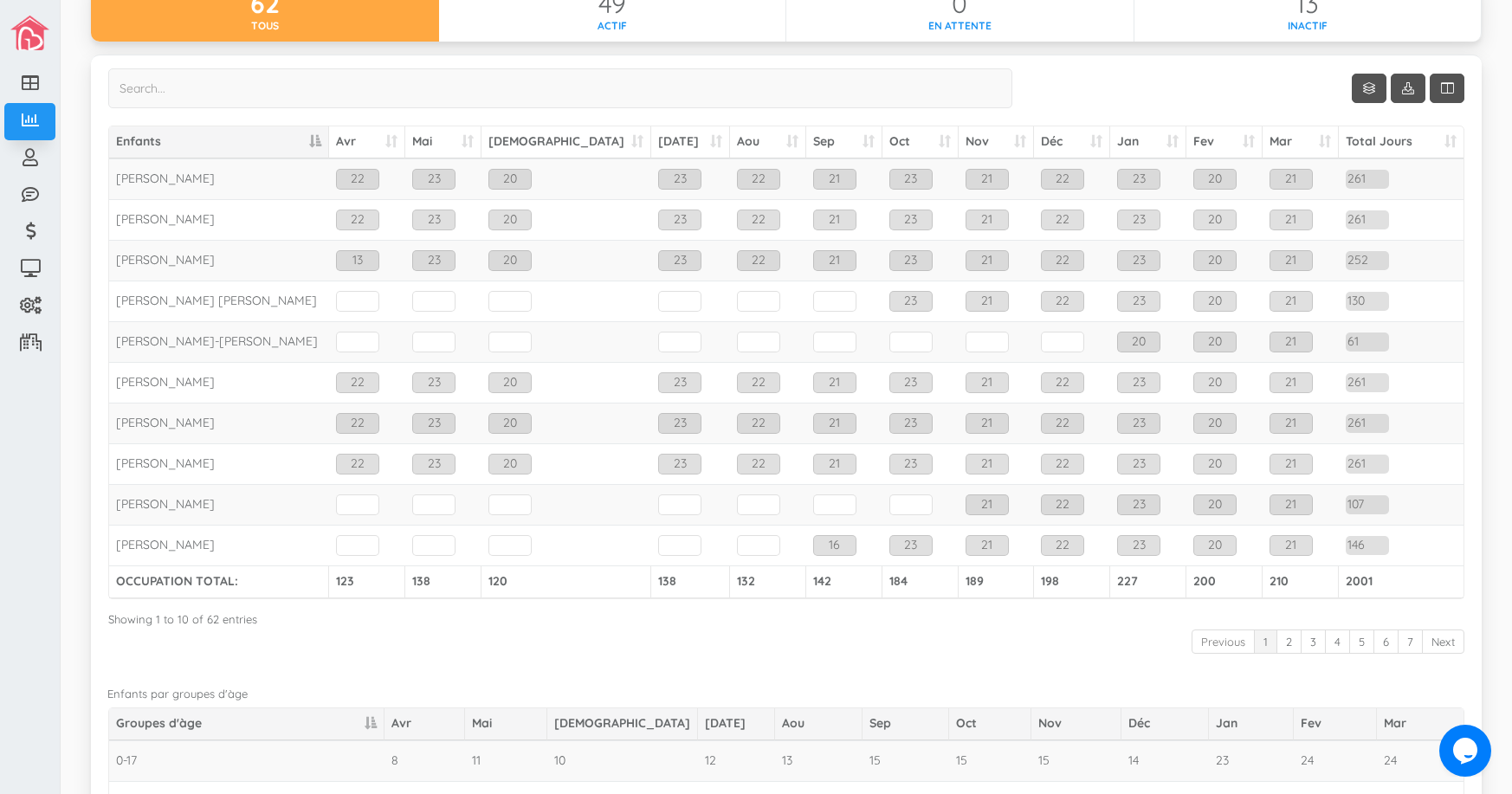
click at [143, 407] on td "[PERSON_NAME]" at bounding box center [219, 423] width 220 height 41
click at [150, 461] on td "[PERSON_NAME]" at bounding box center [219, 463] width 220 height 41
click at [165, 417] on td "[PERSON_NAME]" at bounding box center [219, 423] width 220 height 41
click at [180, 470] on td "[PERSON_NAME]" at bounding box center [219, 463] width 220 height 41
click at [176, 428] on td "[PERSON_NAME]" at bounding box center [219, 423] width 220 height 41
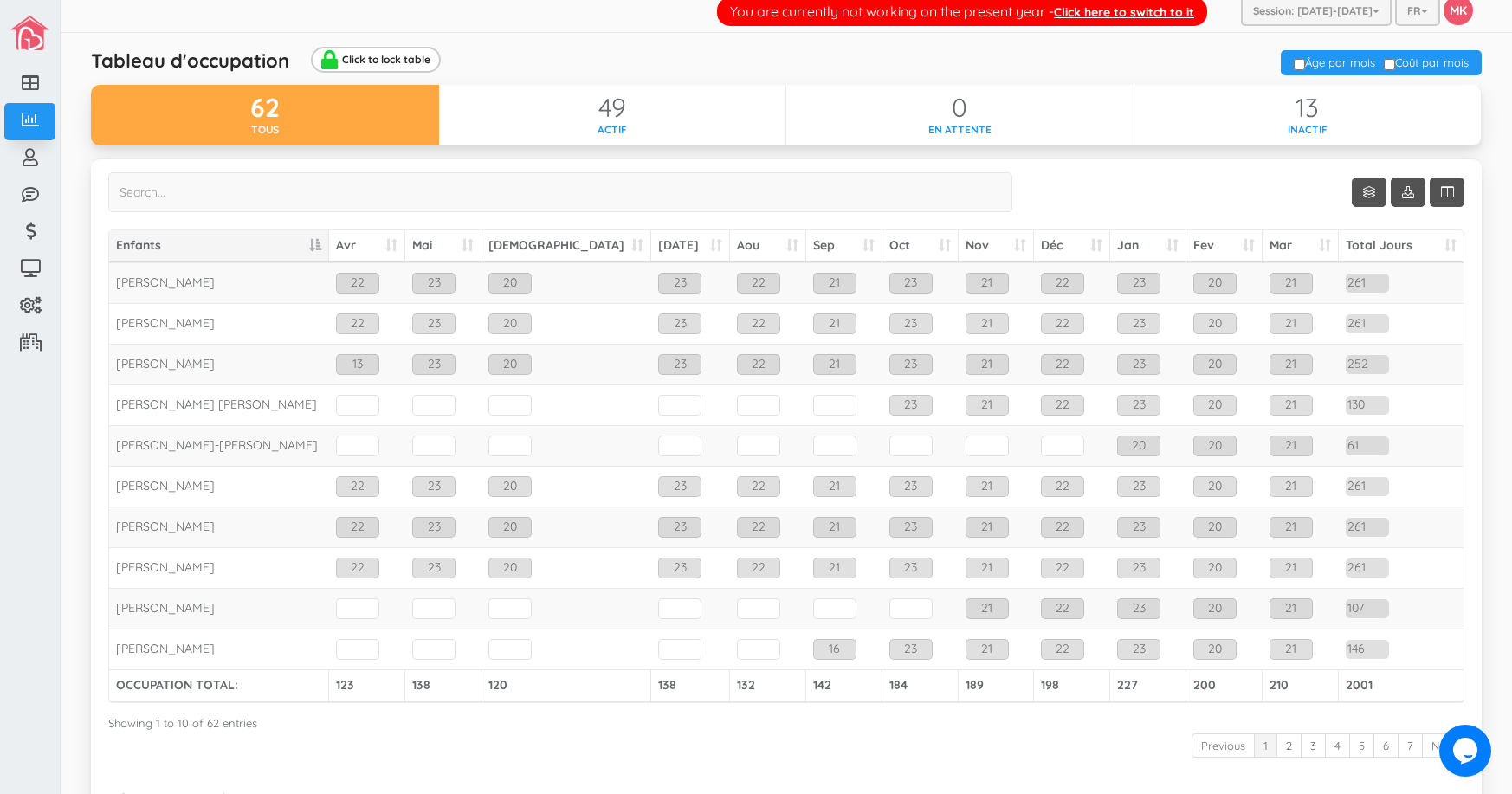
scroll to position [0, 0]
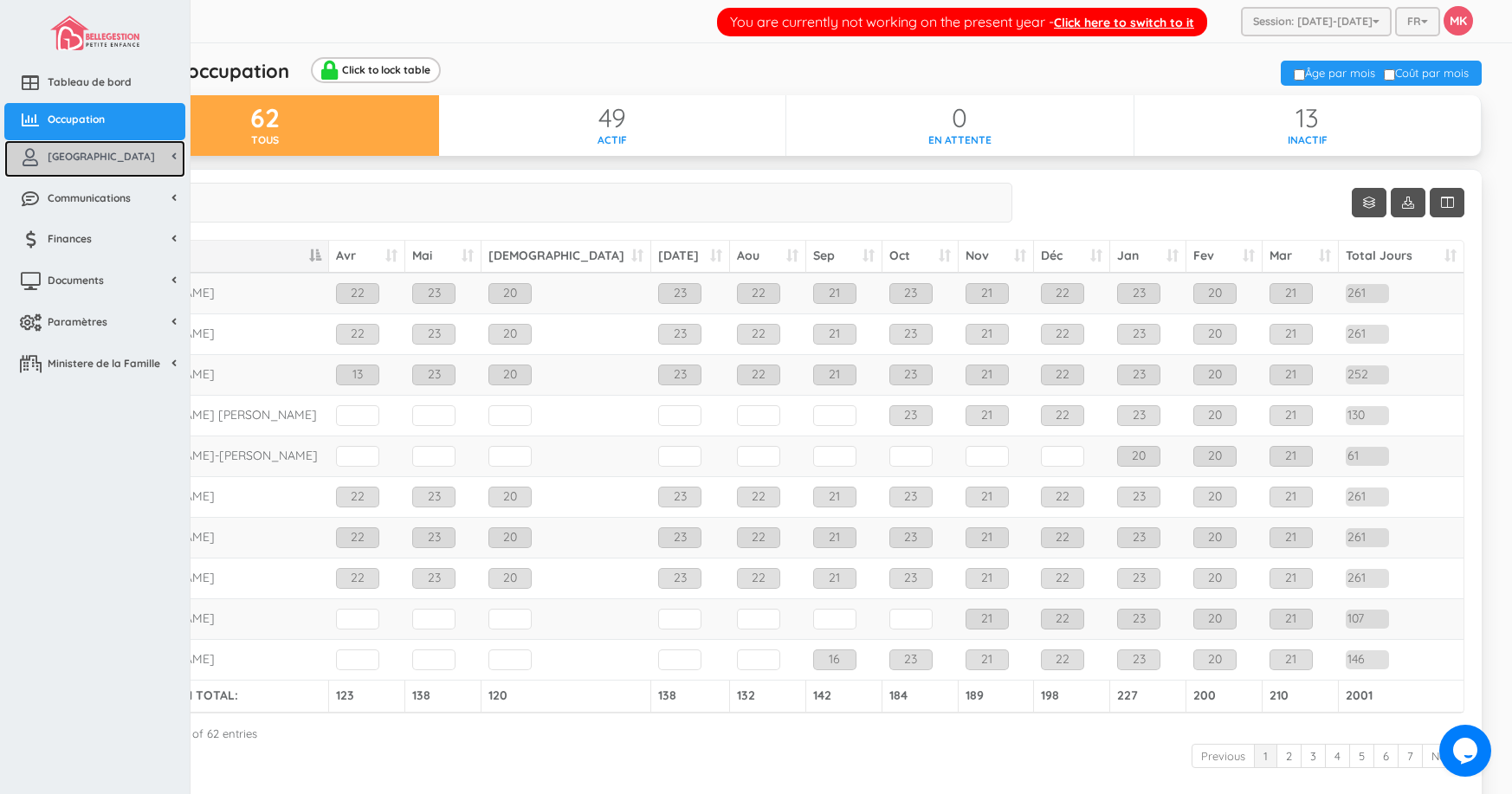
click at [69, 156] on span "[GEOGRAPHIC_DATA]" at bounding box center [101, 156] width 108 height 15
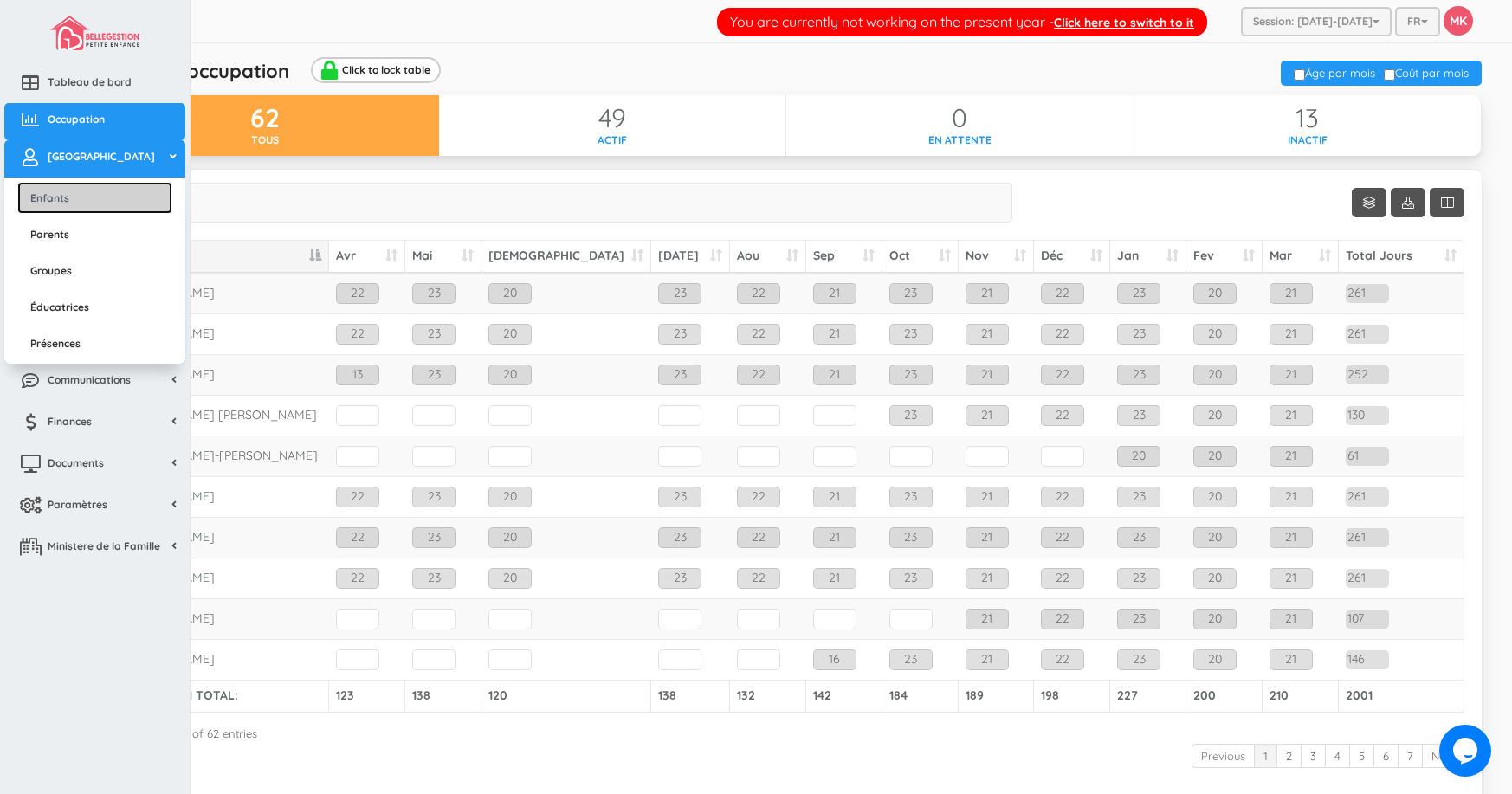
click at [89, 197] on link "Enfants" at bounding box center [95, 197] width 155 height 32
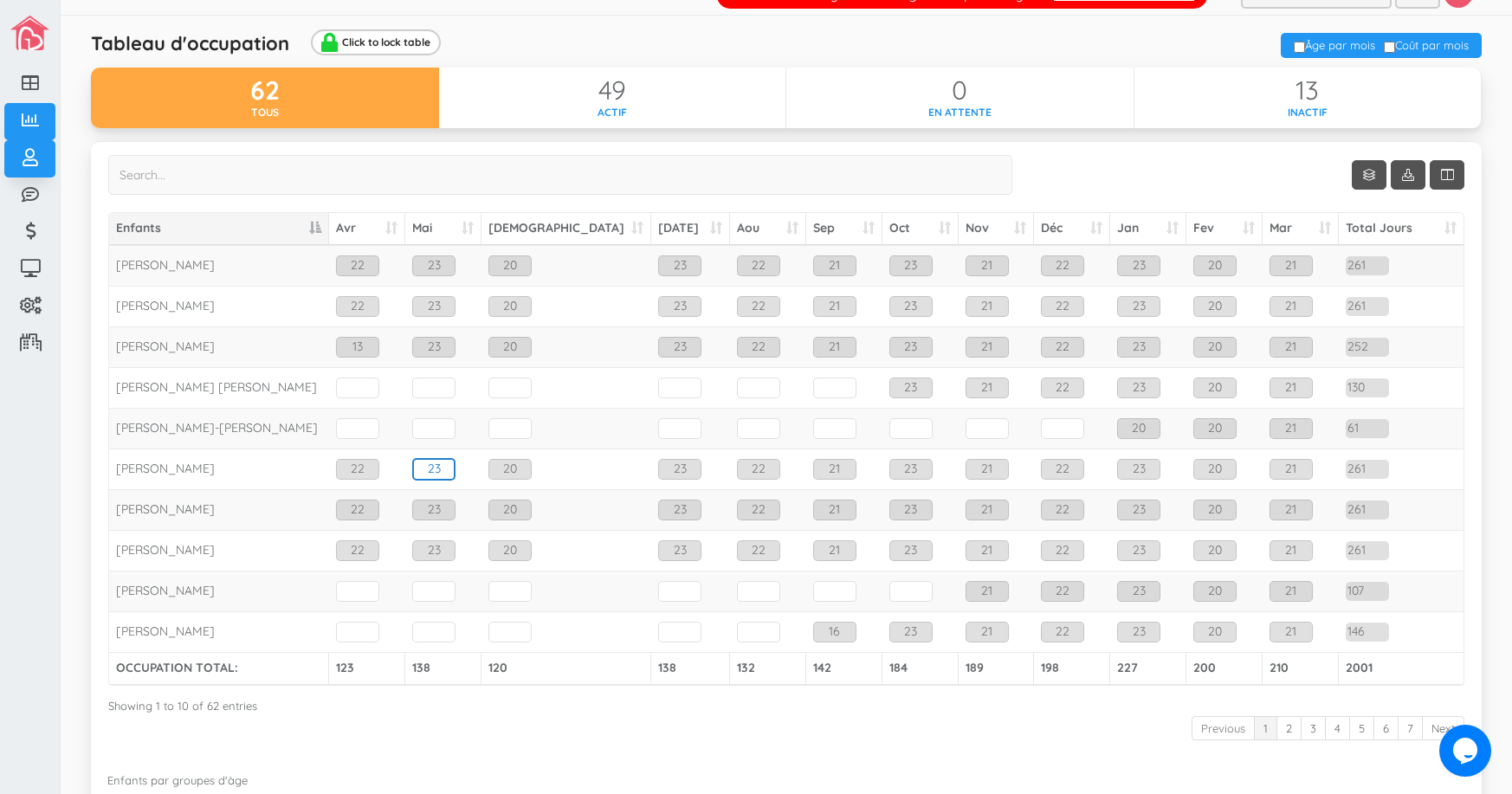
scroll to position [87, 0]
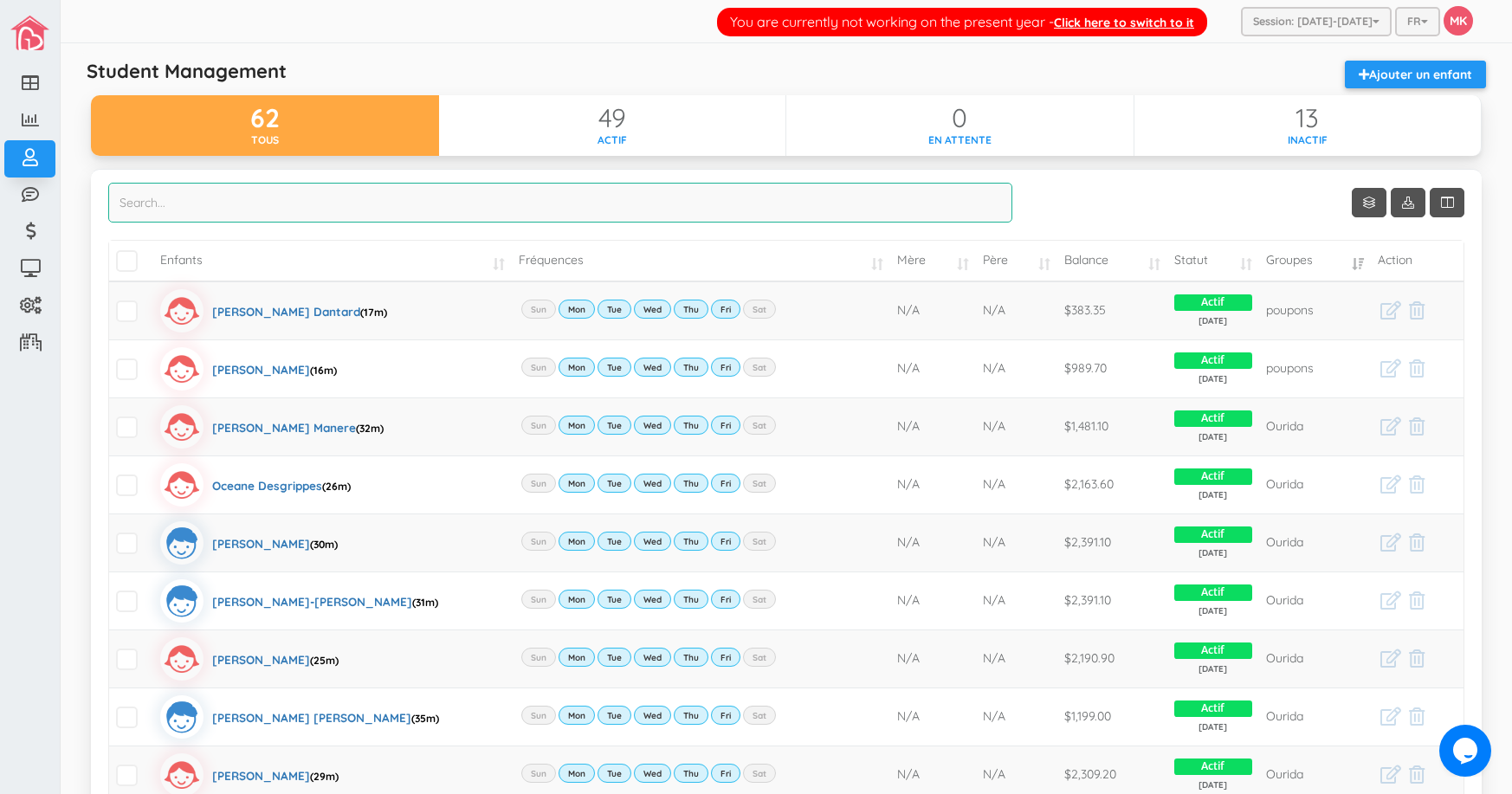
click at [465, 207] on input "search" at bounding box center [561, 202] width 904 height 40
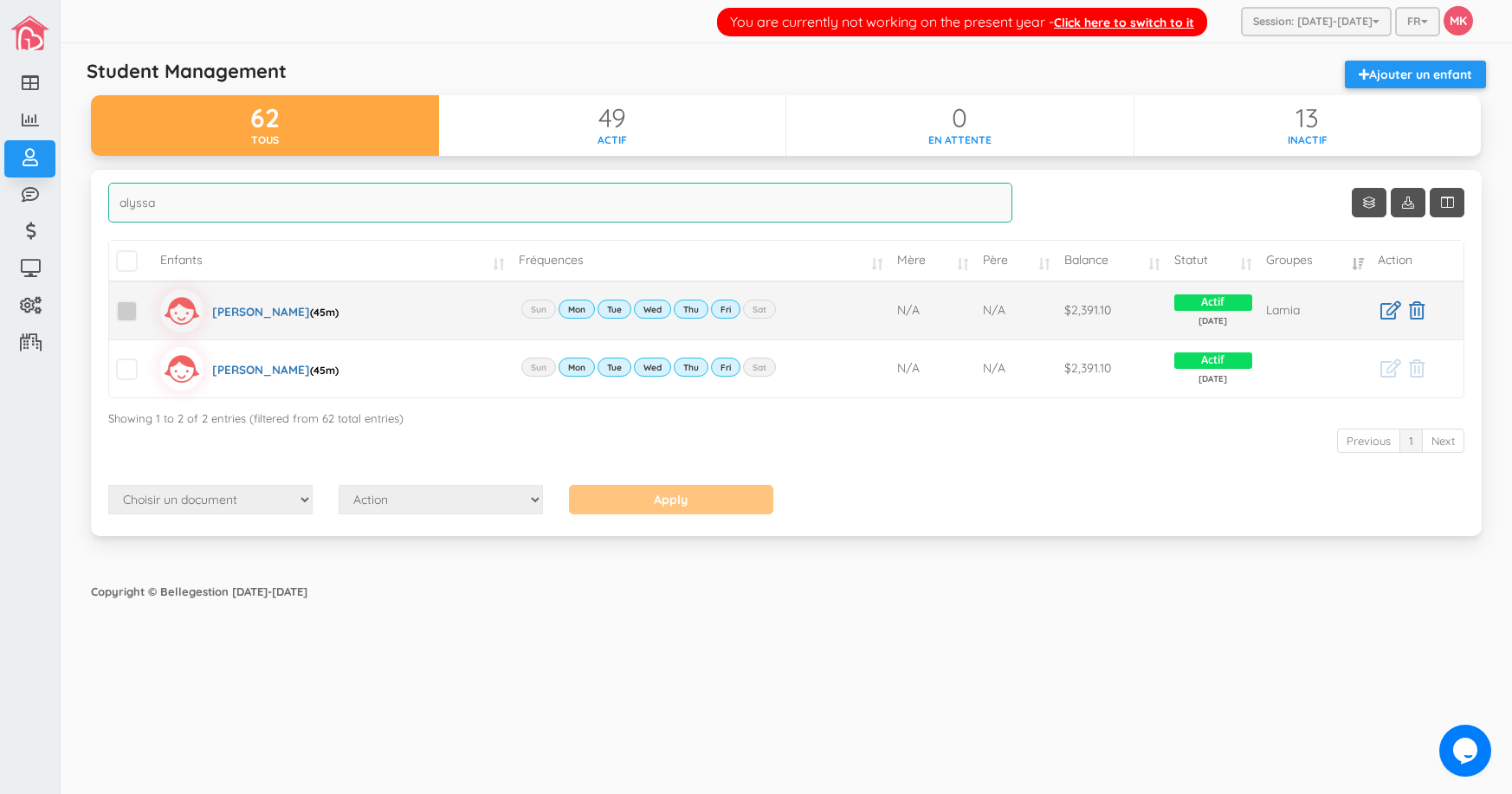
type input "alyssa"
click at [126, 312] on span at bounding box center [127, 312] width 22 height 22
click at [147, 304] on input "checkbox" at bounding box center [147, 304] width 0 height 0
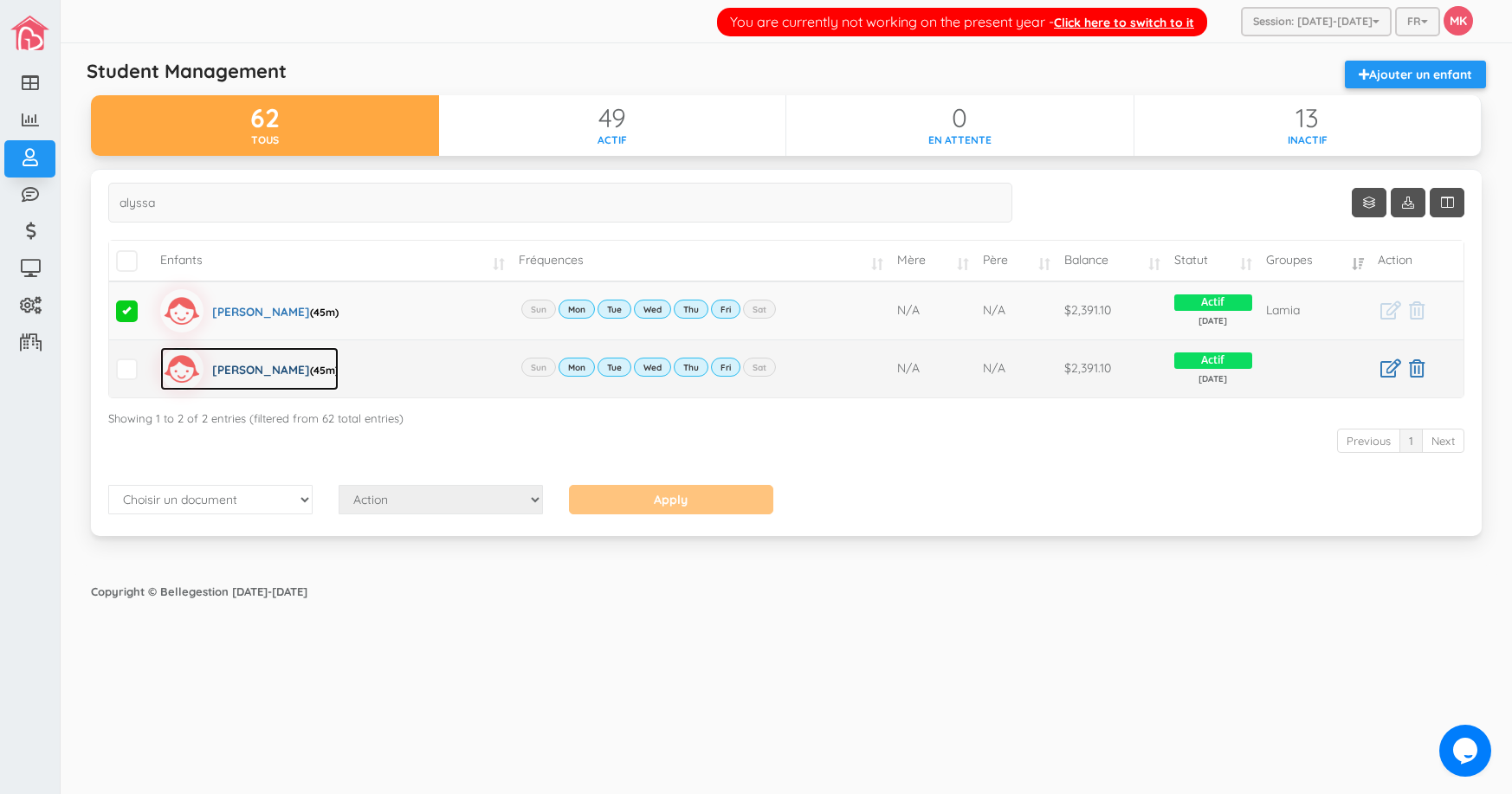
click at [176, 364] on img at bounding box center [181, 368] width 43 height 43
click at [126, 372] on span at bounding box center [127, 369] width 22 height 22
click at [147, 362] on input "checkbox" at bounding box center [147, 362] width 0 height 0
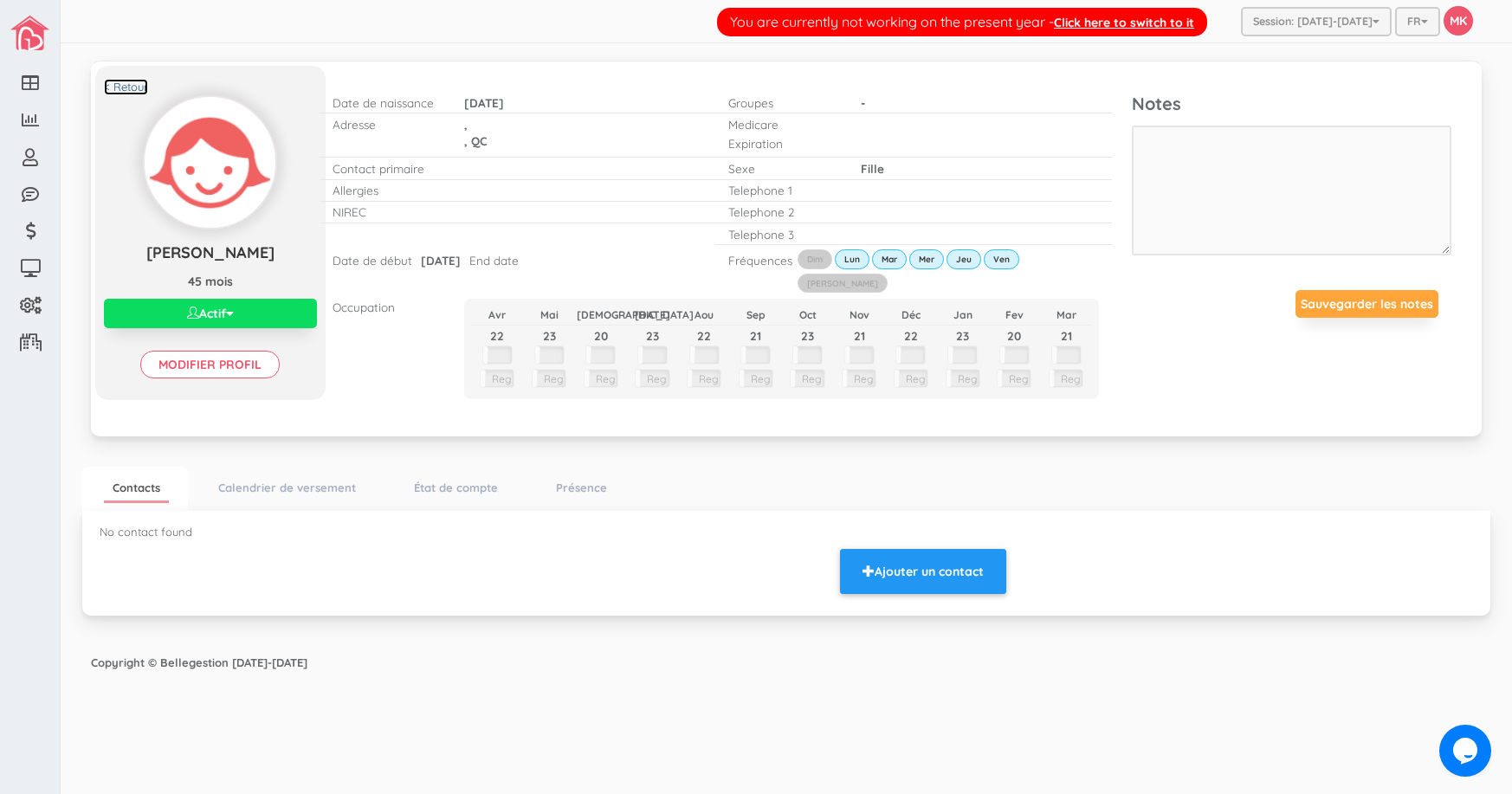
click at [130, 86] on link "< Retour" at bounding box center [126, 87] width 44 height 16
click at [127, 81] on link "< Retour" at bounding box center [126, 87] width 44 height 16
click at [112, 85] on link "< Retour" at bounding box center [126, 87] width 44 height 16
click at [142, 86] on link "< Retour" at bounding box center [126, 87] width 44 height 16
click at [319, 13] on div "You are currently not working on the present year - Click here to switch to it …" at bounding box center [786, 21] width 1451 height 43
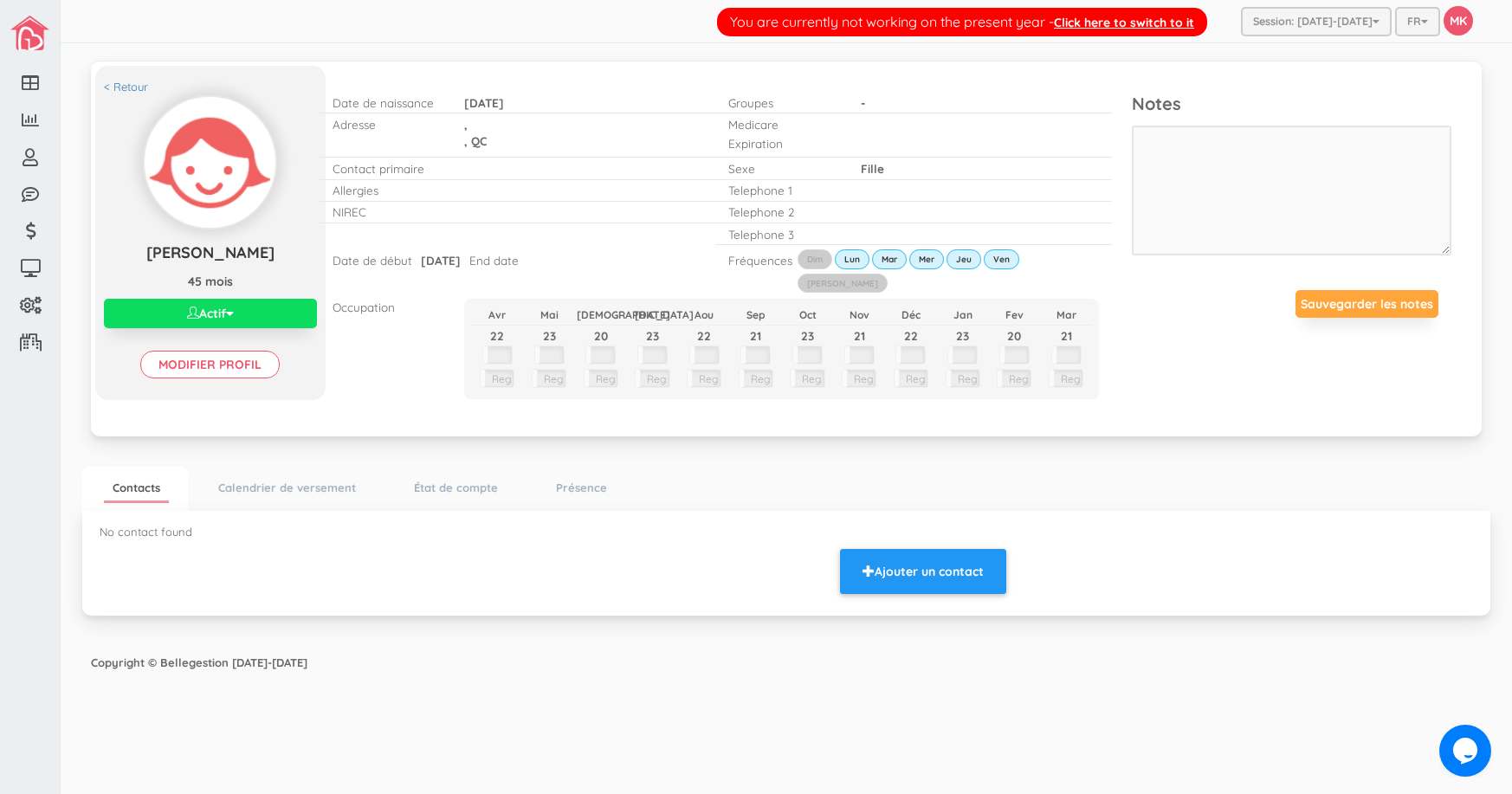
click at [515, 690] on div "You are currently not working on the present year - Click here to switch to it …" at bounding box center [786, 397] width 1451 height 794
click at [517, 690] on div "You are currently not working on the present year - Click here to switch to it …" at bounding box center [786, 397] width 1451 height 794
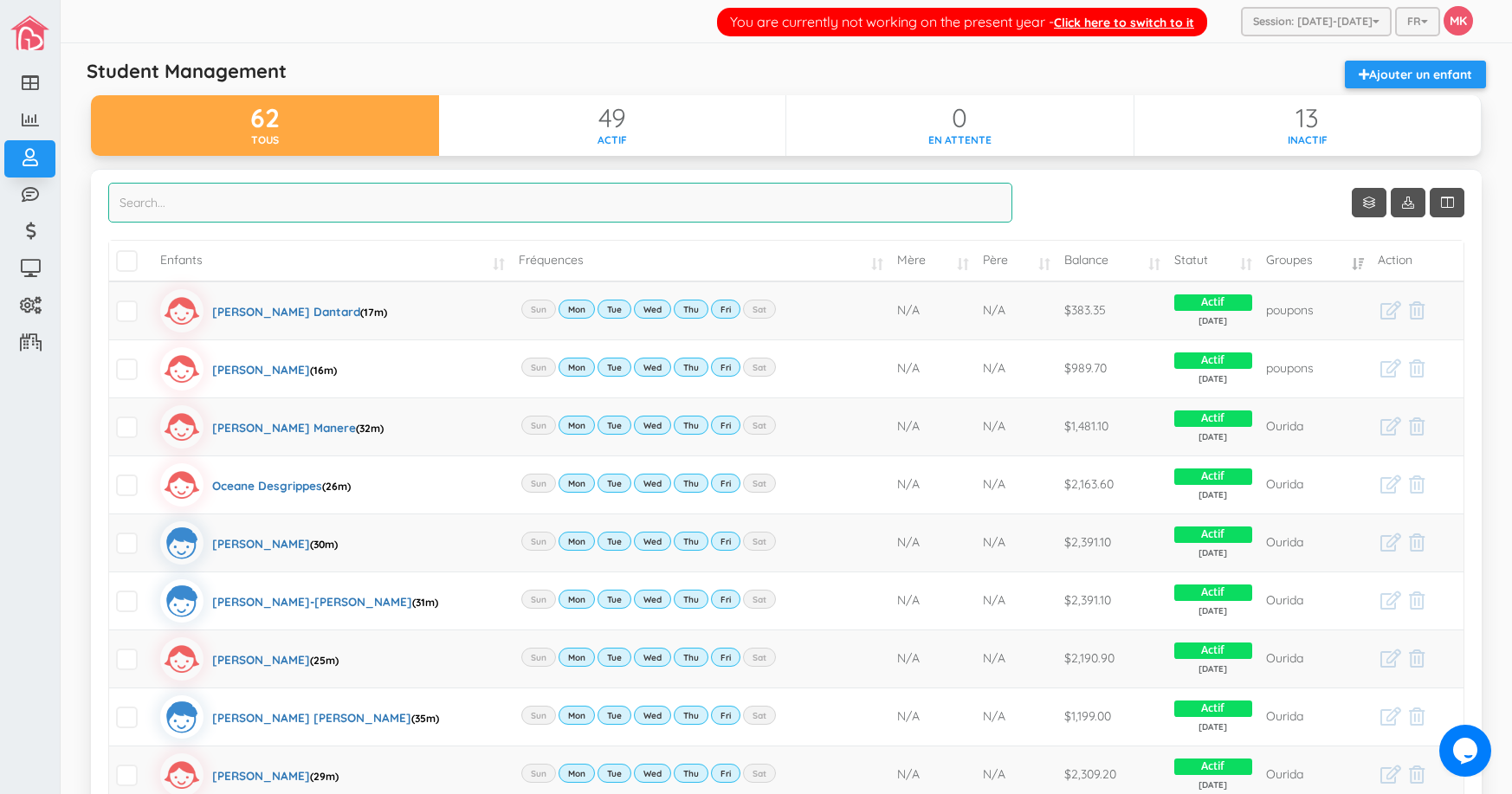
click at [415, 211] on input "search" at bounding box center [561, 202] width 904 height 40
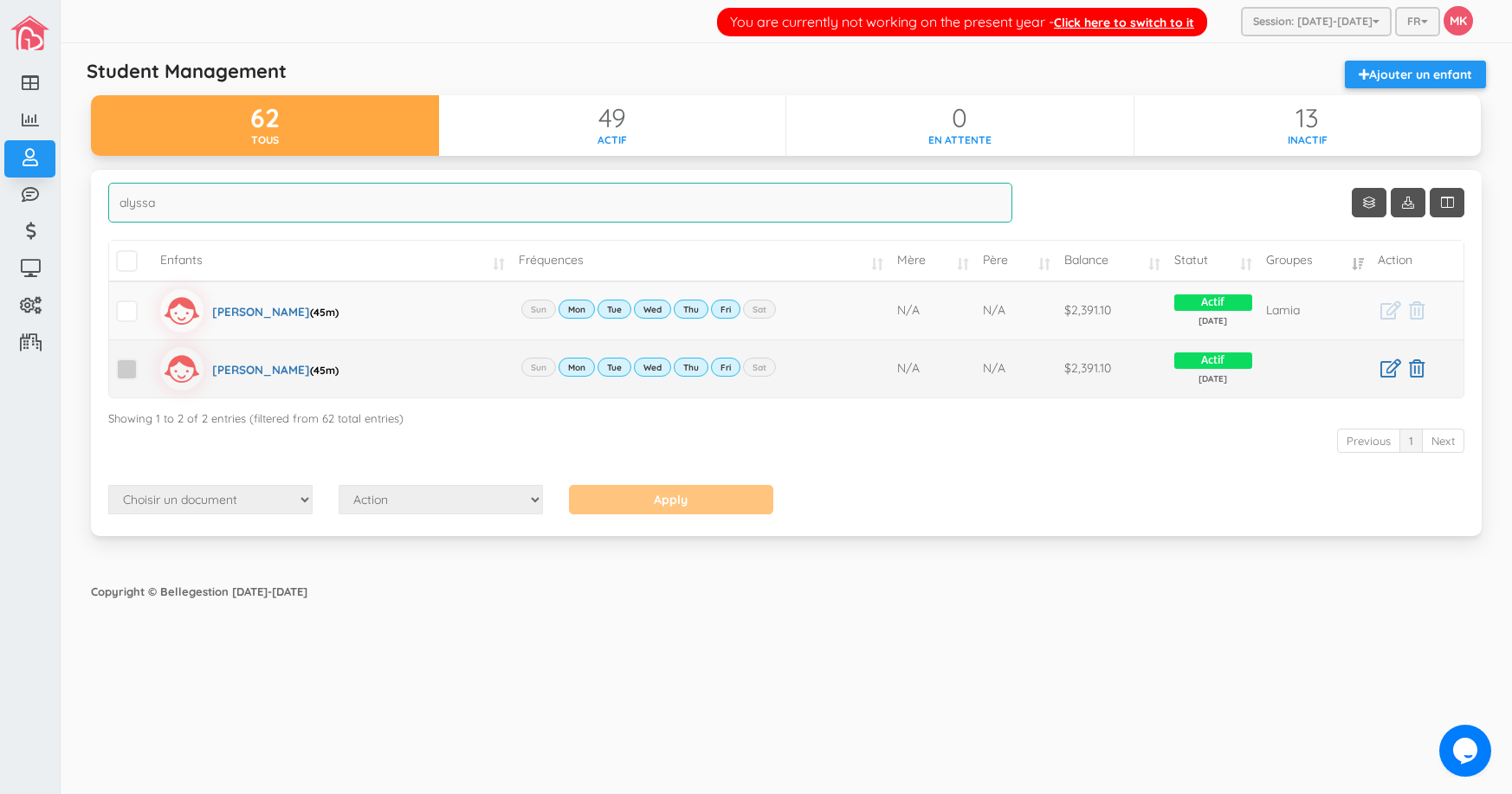
type input "alyssa"
click at [123, 371] on span at bounding box center [127, 369] width 22 height 22
click at [147, 362] on input "checkbox" at bounding box center [147, 362] width 0 height 0
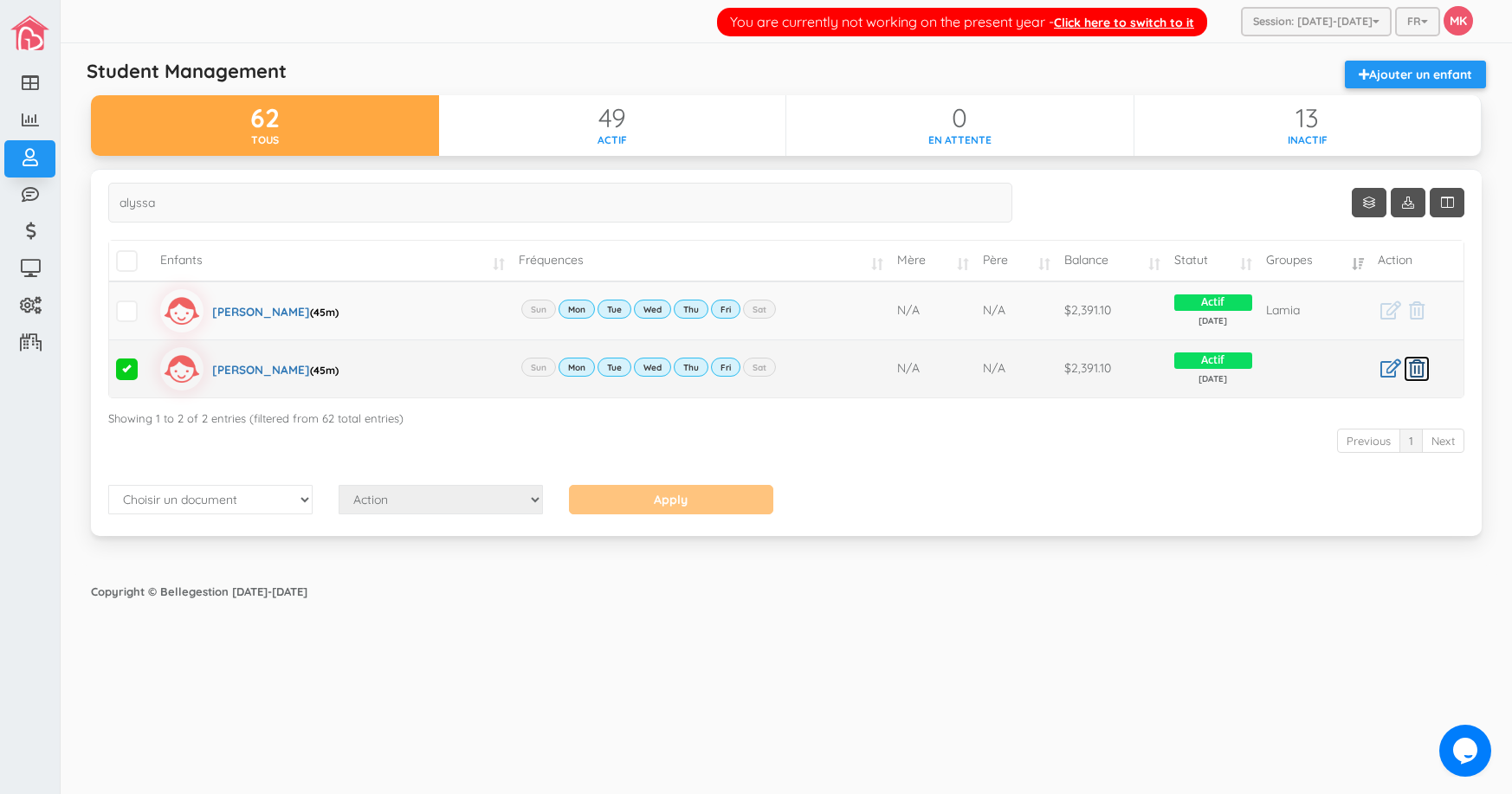
click at [1412, 366] on icon at bounding box center [1416, 368] width 15 height 18
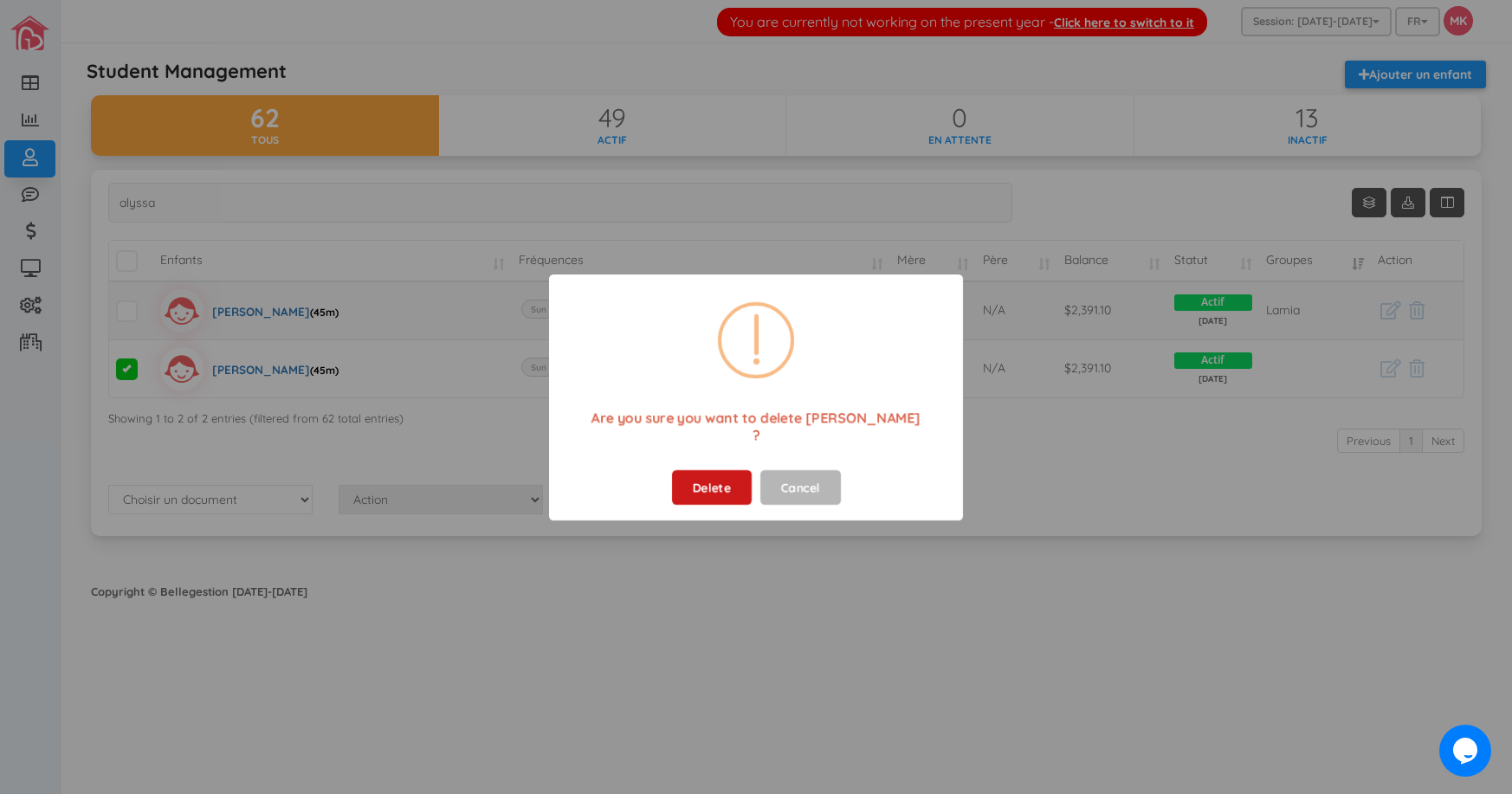
click at [735, 479] on button "Delete" at bounding box center [711, 488] width 79 height 35
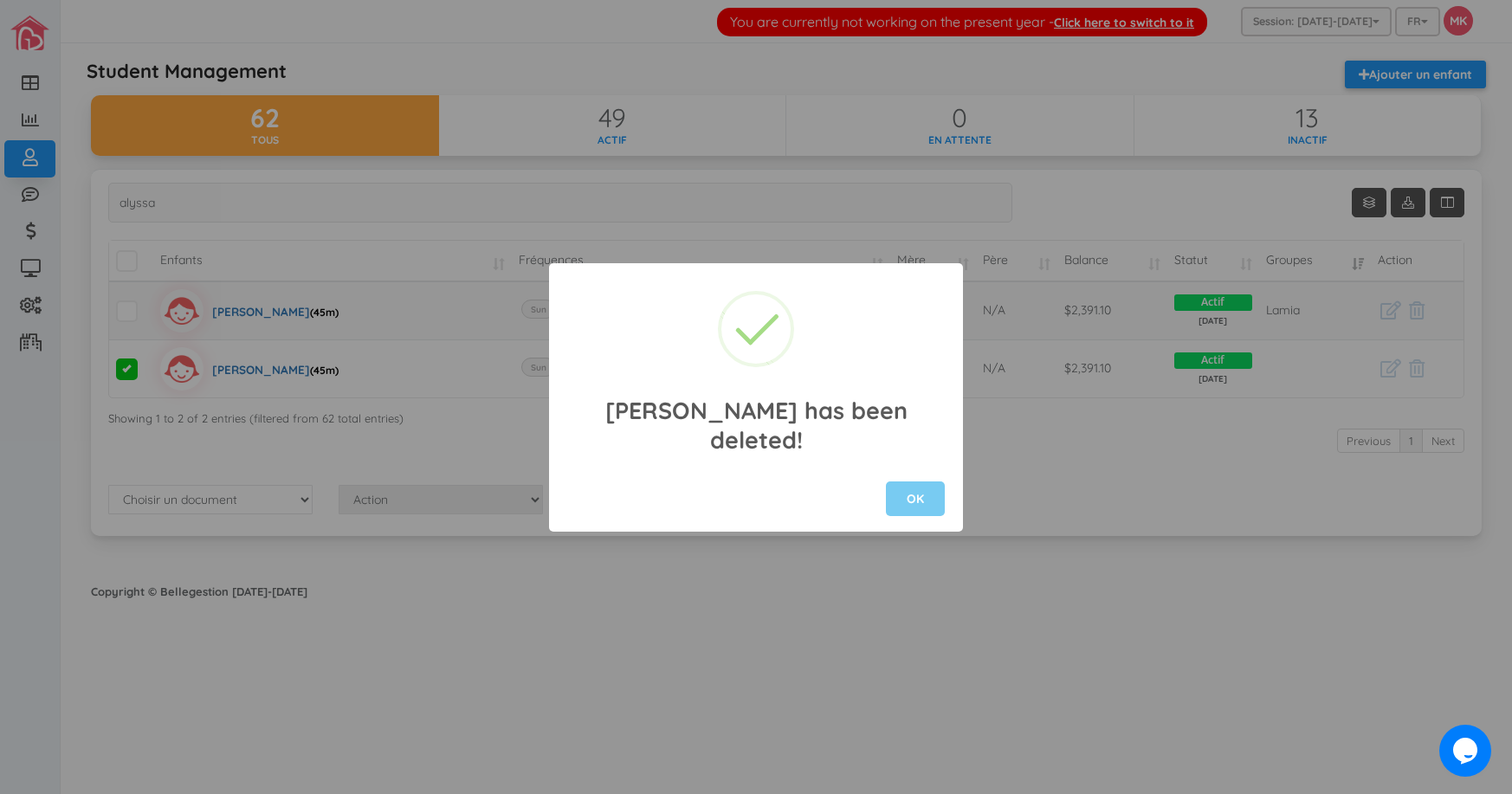
click at [923, 487] on button "OK" at bounding box center [915, 499] width 59 height 35
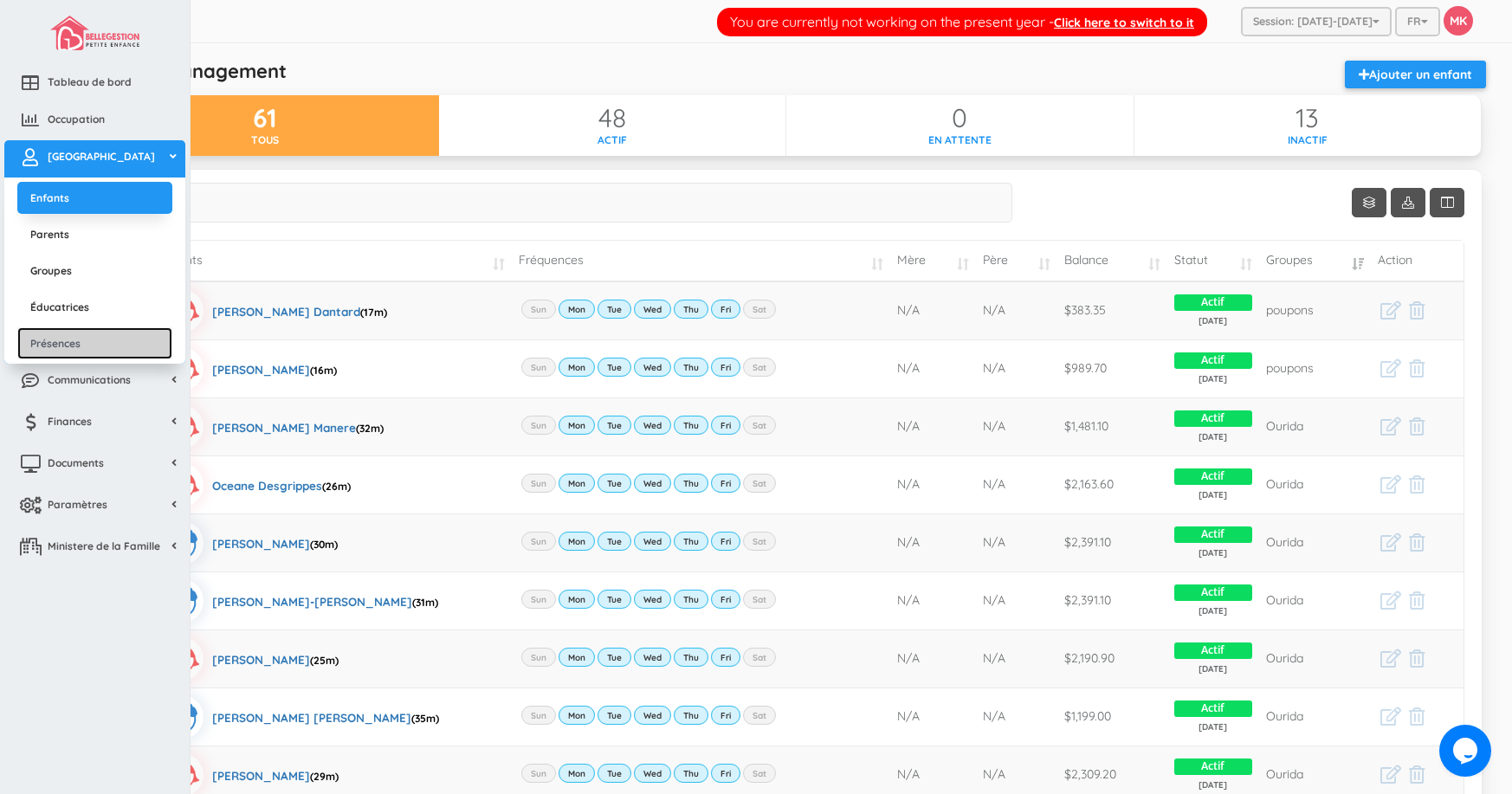
click at [87, 343] on link "Présences" at bounding box center [95, 343] width 155 height 32
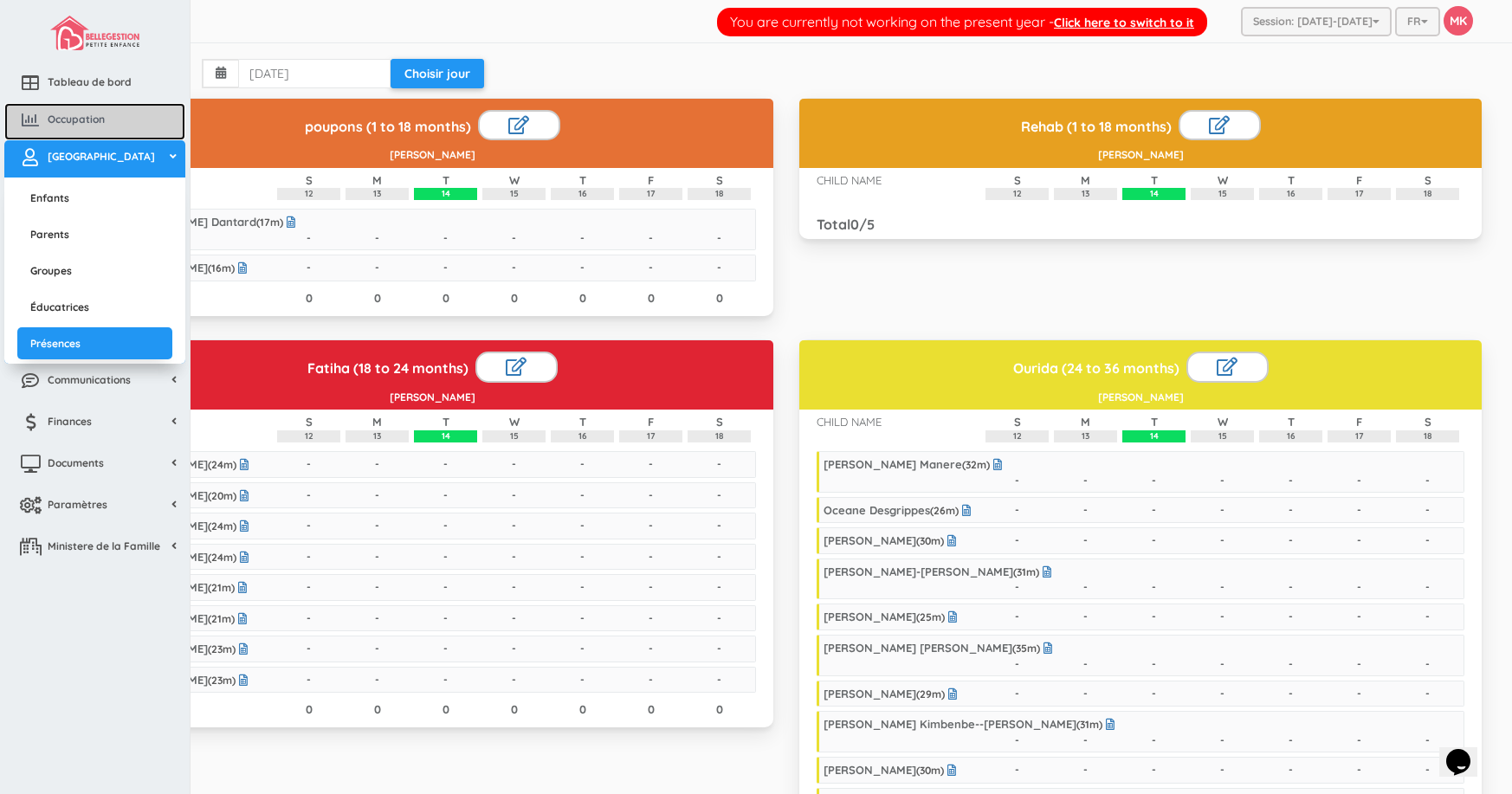
click at [97, 115] on span "Occupation" at bounding box center [76, 119] width 57 height 15
click at [69, 119] on span "Occupation" at bounding box center [76, 119] width 57 height 15
click at [82, 117] on span "Occupation" at bounding box center [76, 119] width 57 height 15
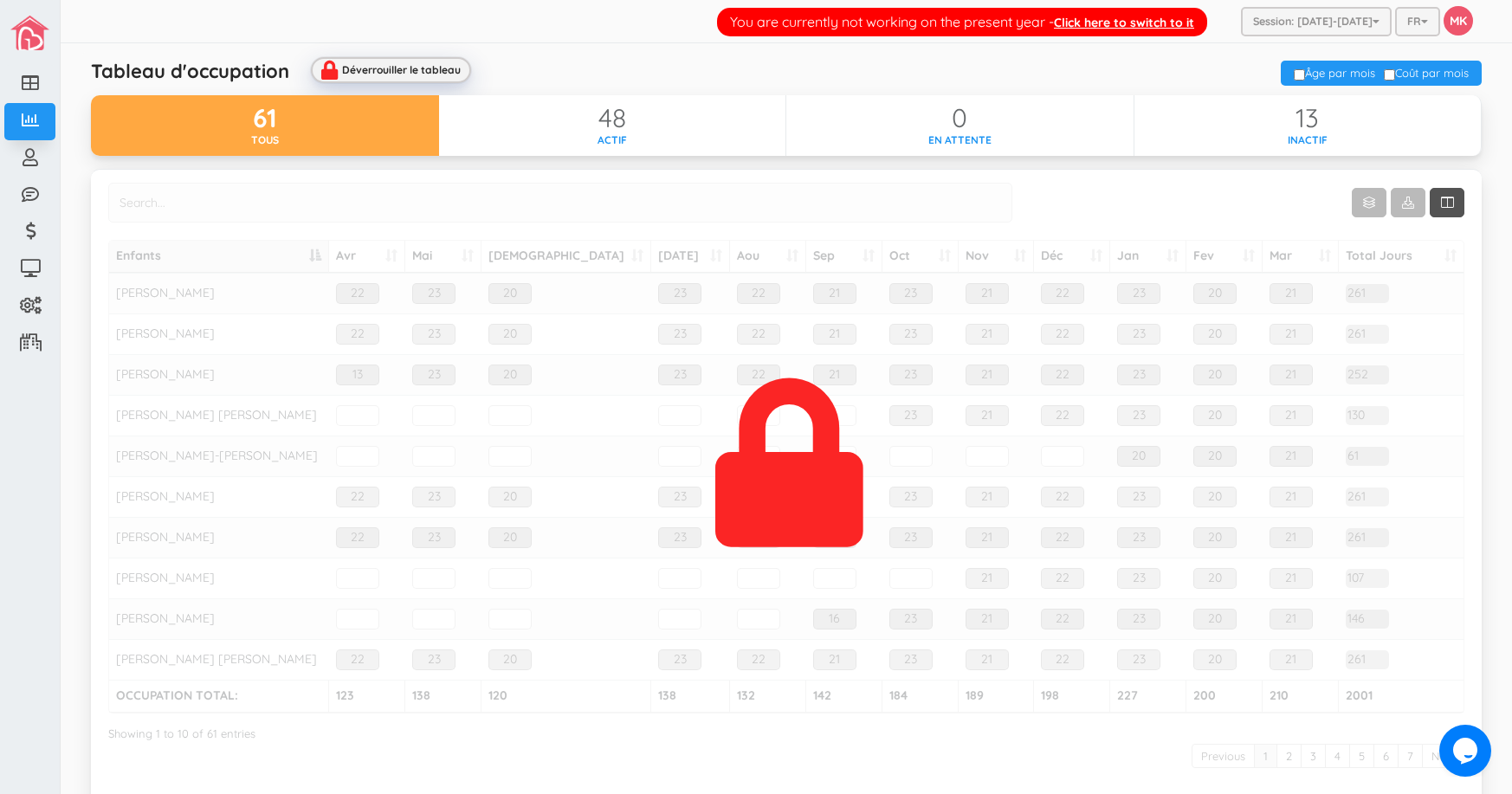
click at [436, 64] on div "Déverrouiller le tableau" at bounding box center [401, 69] width 118 height 11
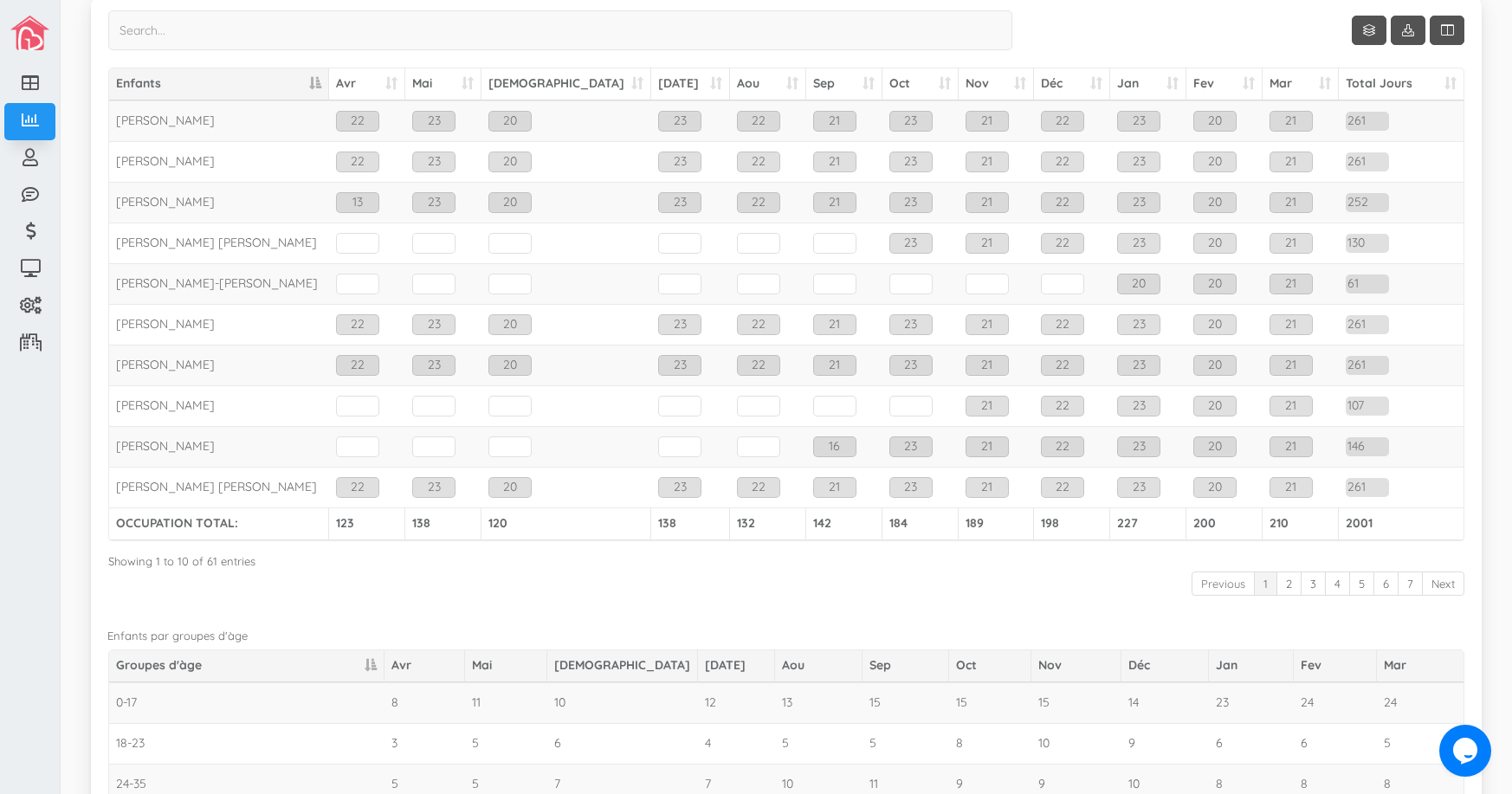
scroll to position [173, 0]
click at [1276, 583] on link "2" at bounding box center [1289, 583] width 26 height 26
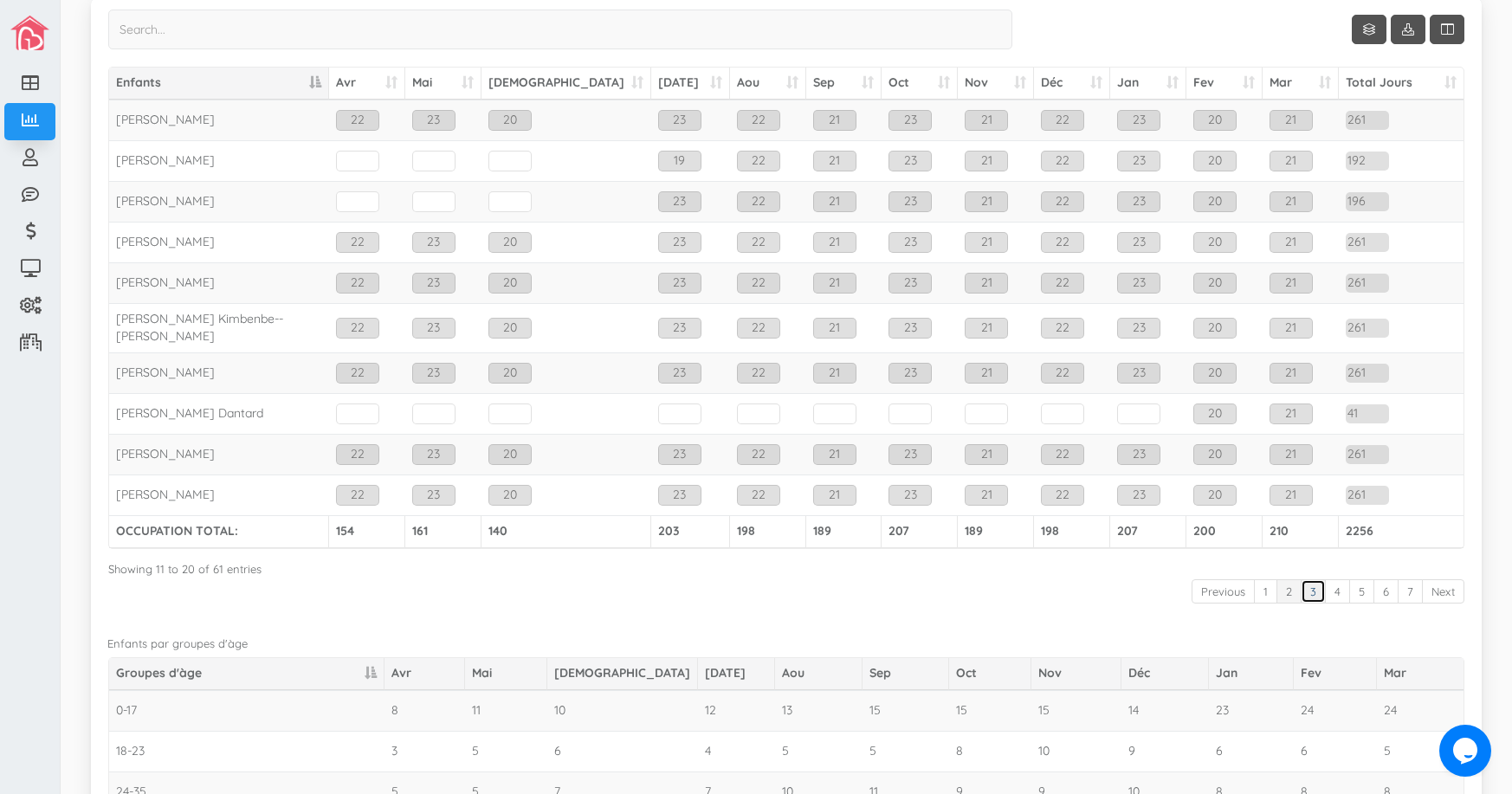
click at [1301, 589] on link "3" at bounding box center [1313, 592] width 26 height 26
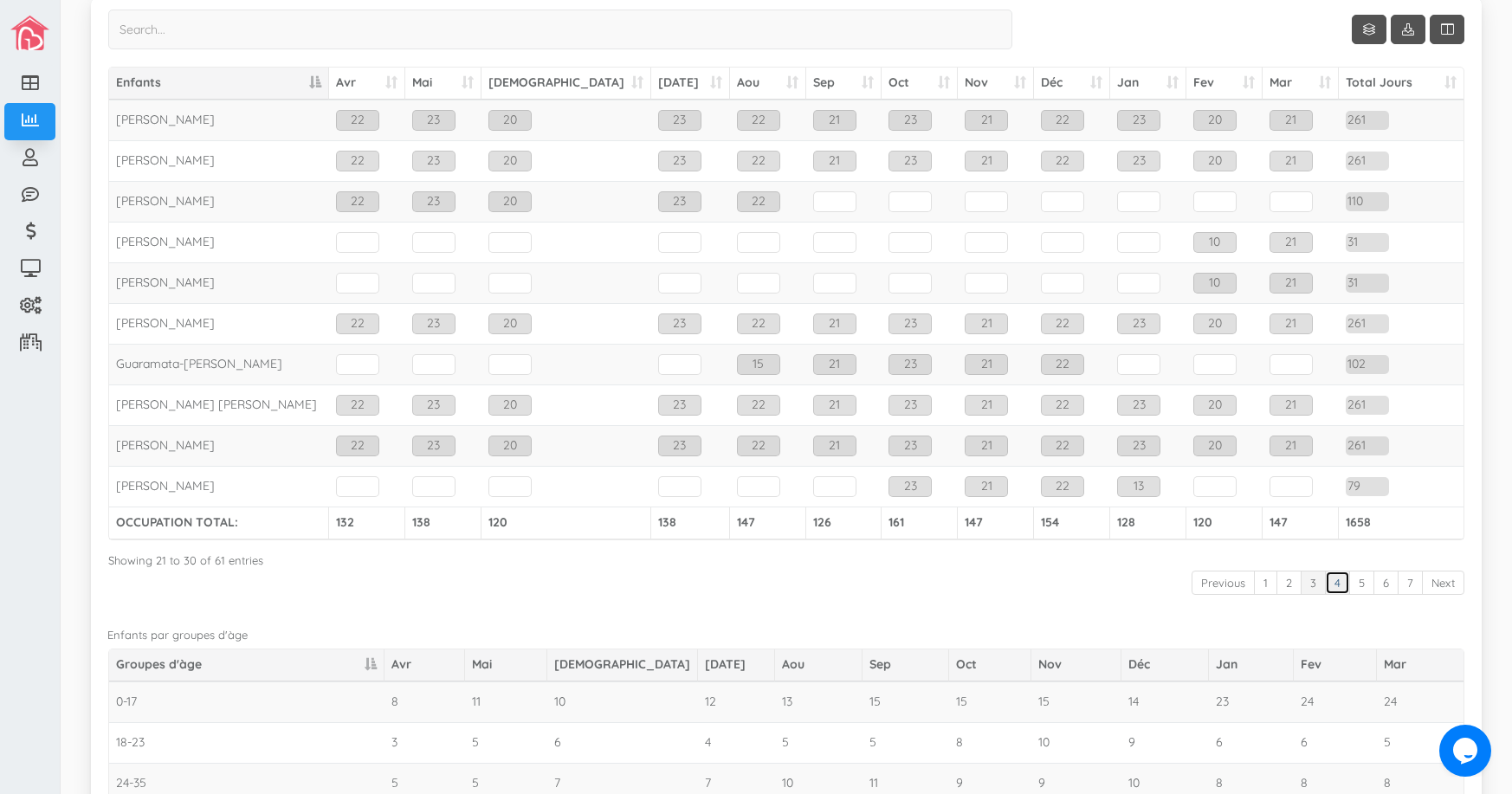
click at [1324, 578] on link "4" at bounding box center [1337, 583] width 26 height 26
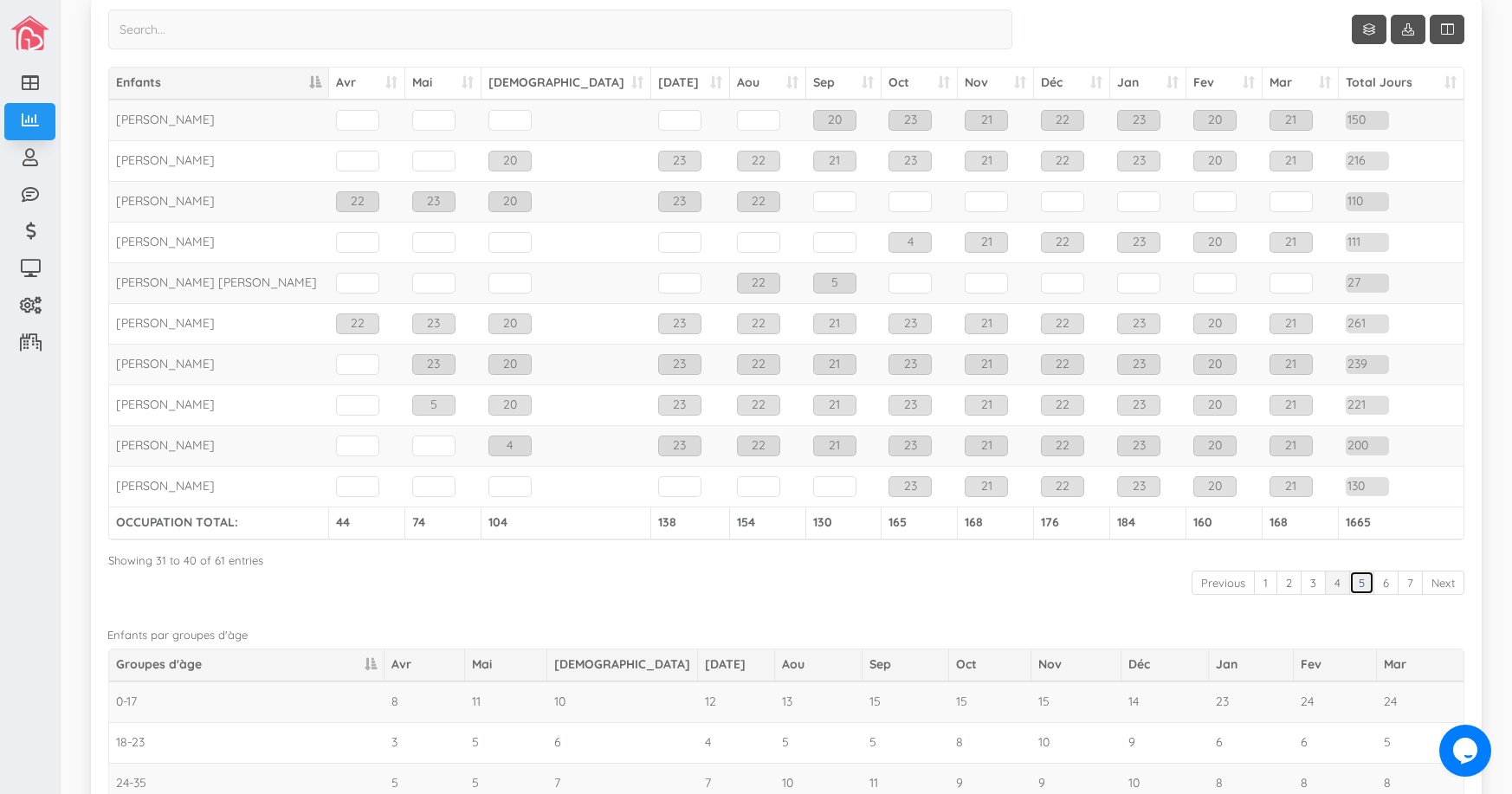
click at [1349, 583] on link "5" at bounding box center [1362, 583] width 26 height 26
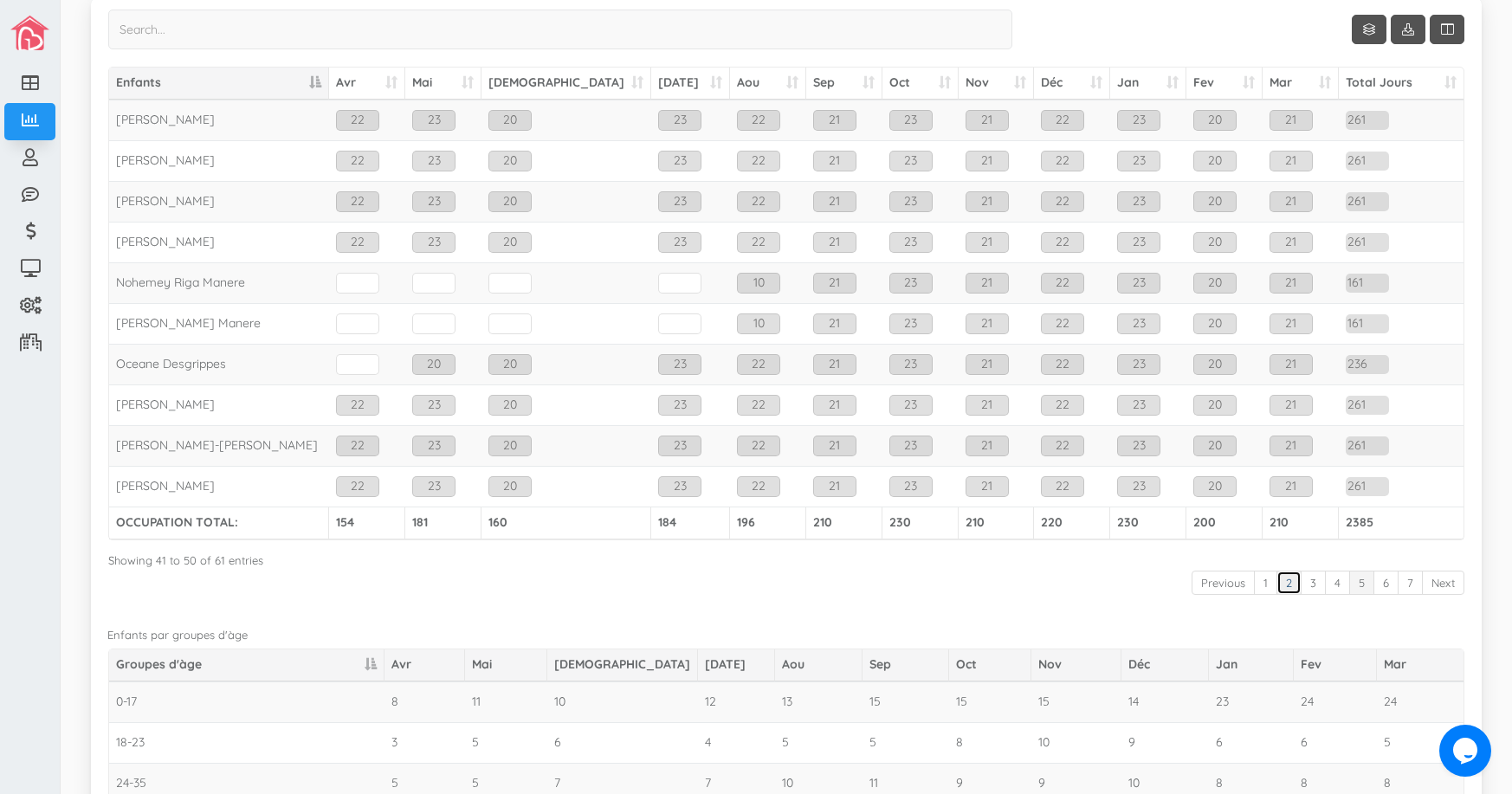
click at [1277, 584] on link "2" at bounding box center [1289, 583] width 26 height 26
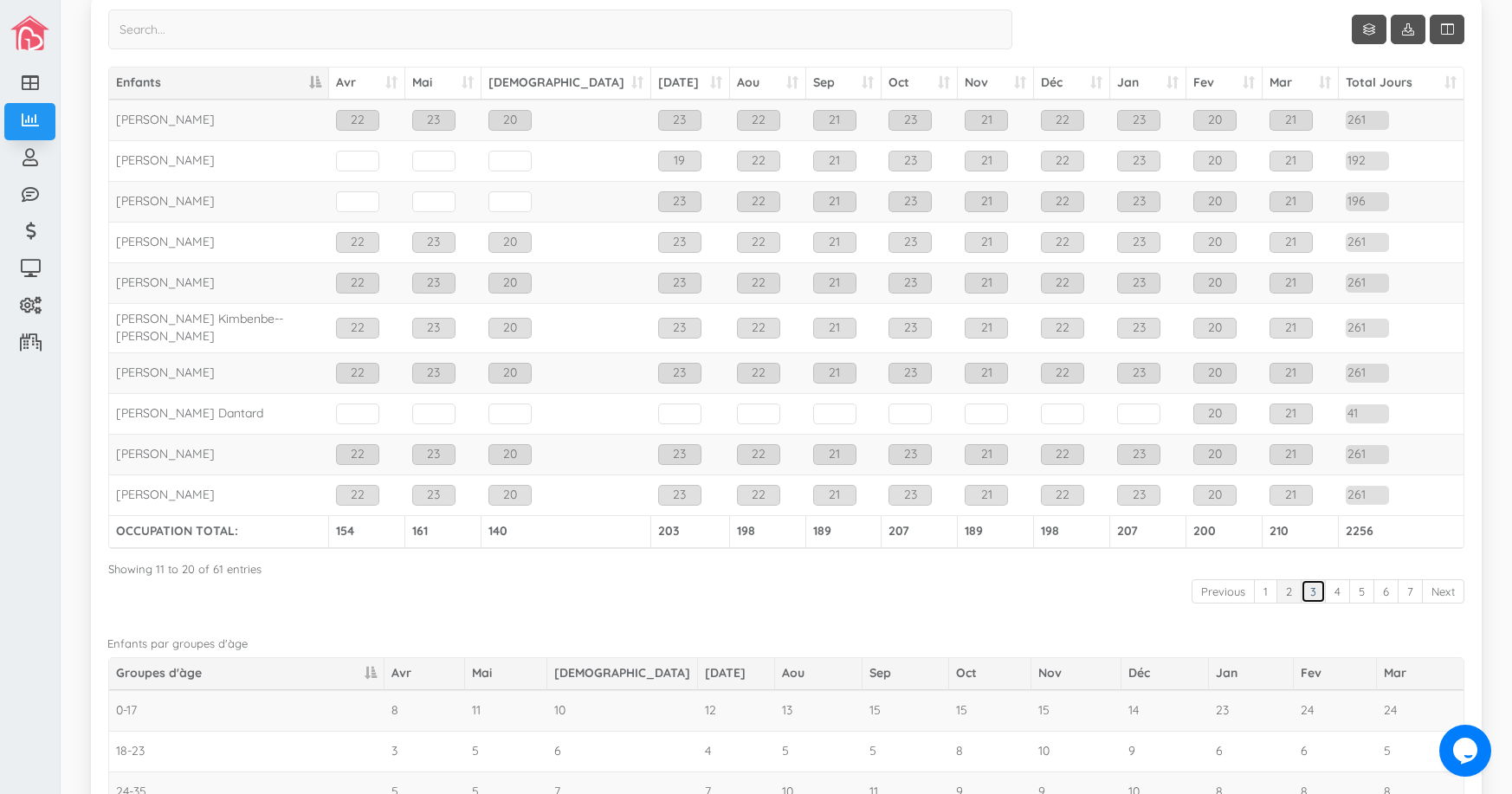
click at [1301, 587] on link "3" at bounding box center [1313, 592] width 26 height 26
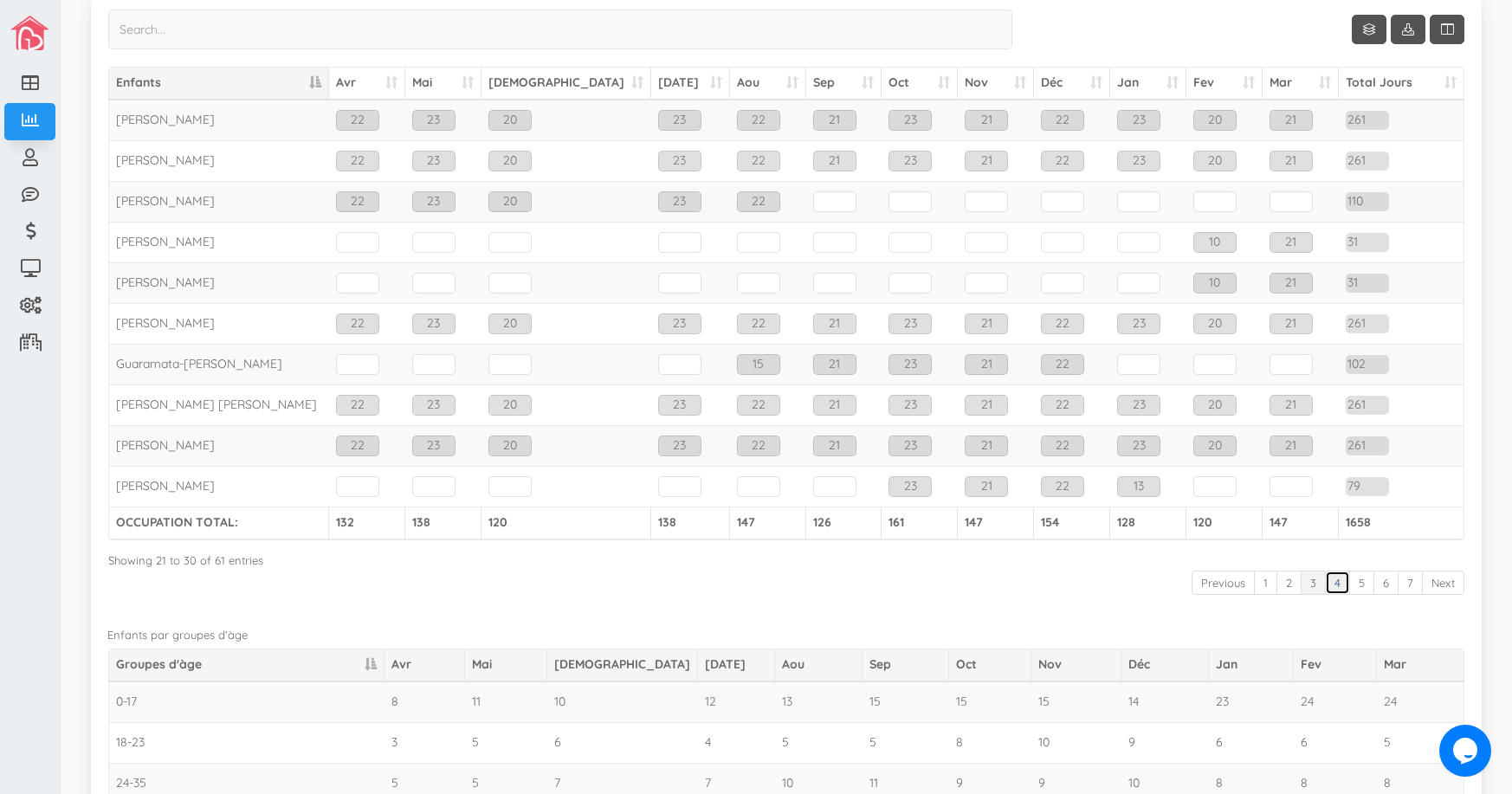
click at [1326, 586] on link "4" at bounding box center [1337, 583] width 26 height 26
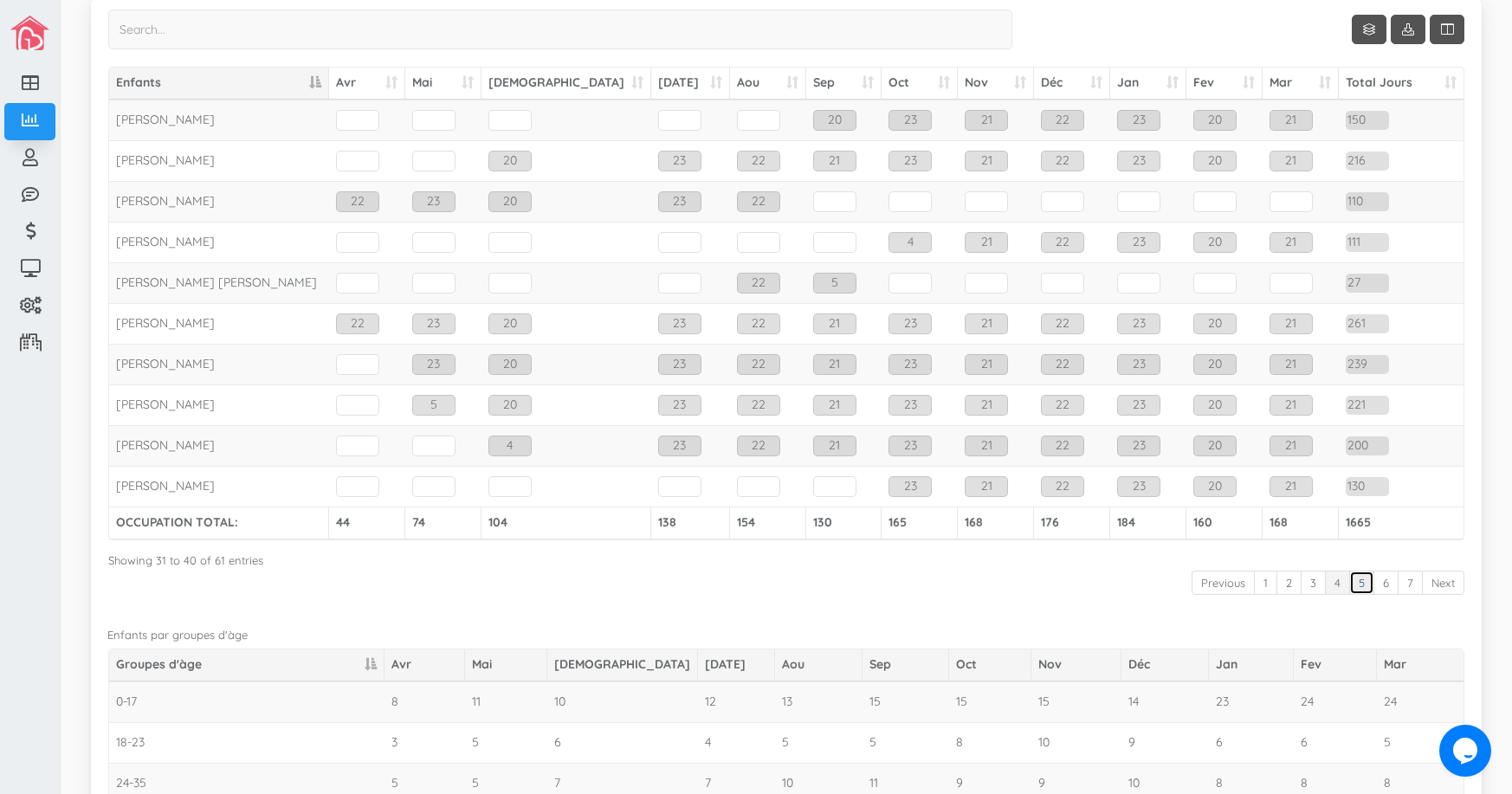
click at [1352, 588] on link "5" at bounding box center [1362, 583] width 26 height 26
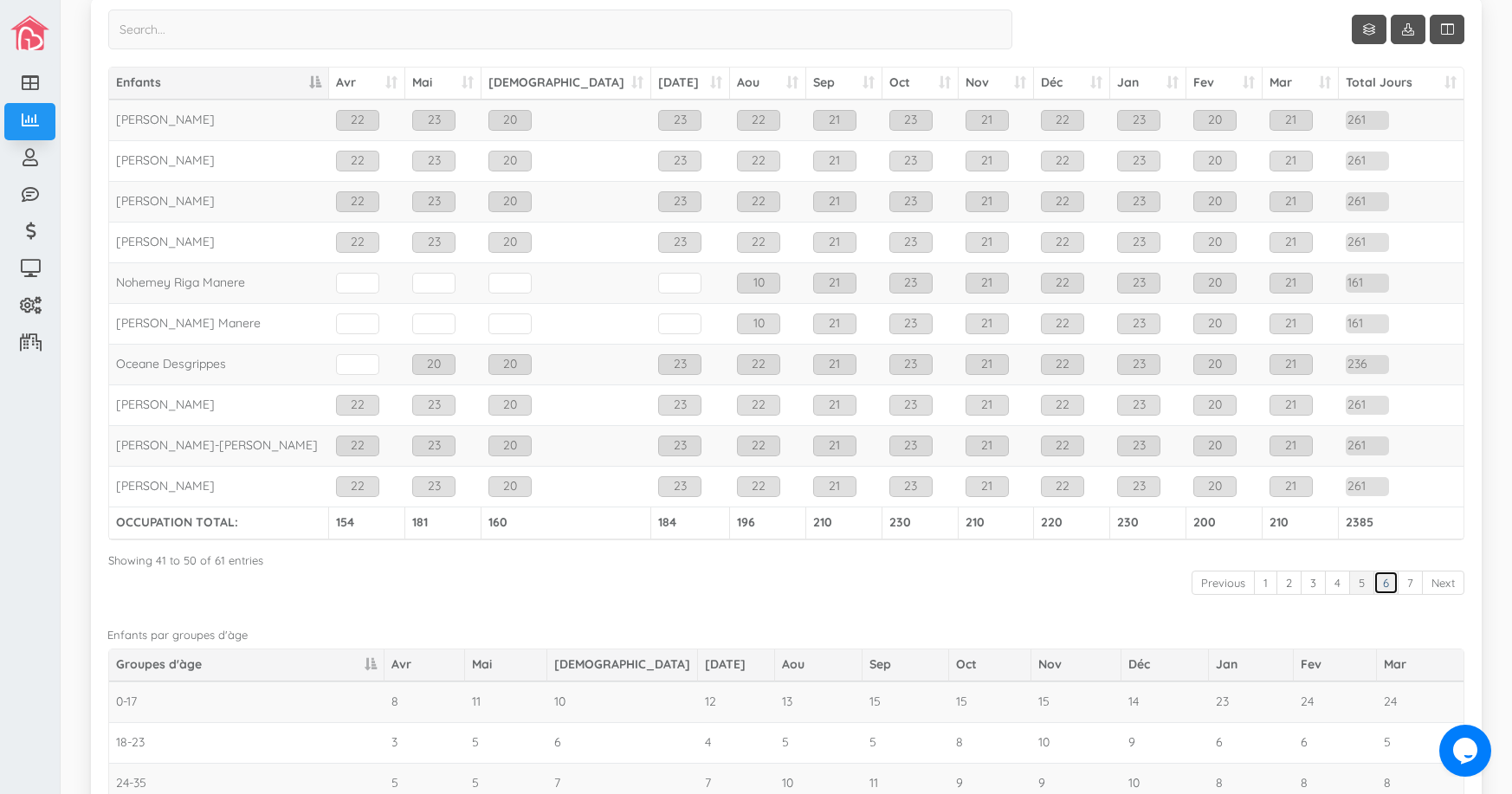
click at [1373, 584] on link "6" at bounding box center [1386, 583] width 26 height 26
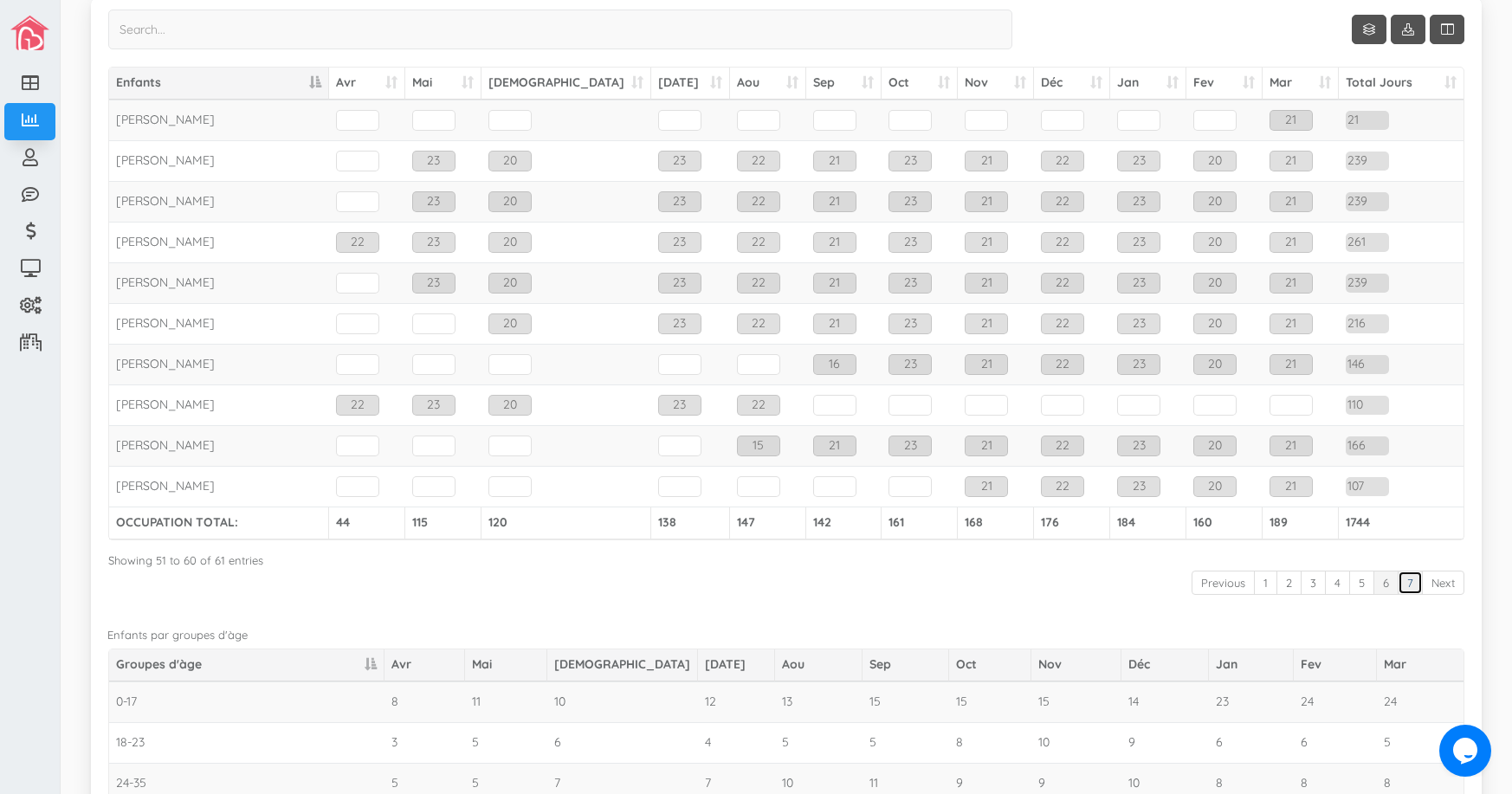
click at [1397, 583] on link "7" at bounding box center [1410, 583] width 26 height 26
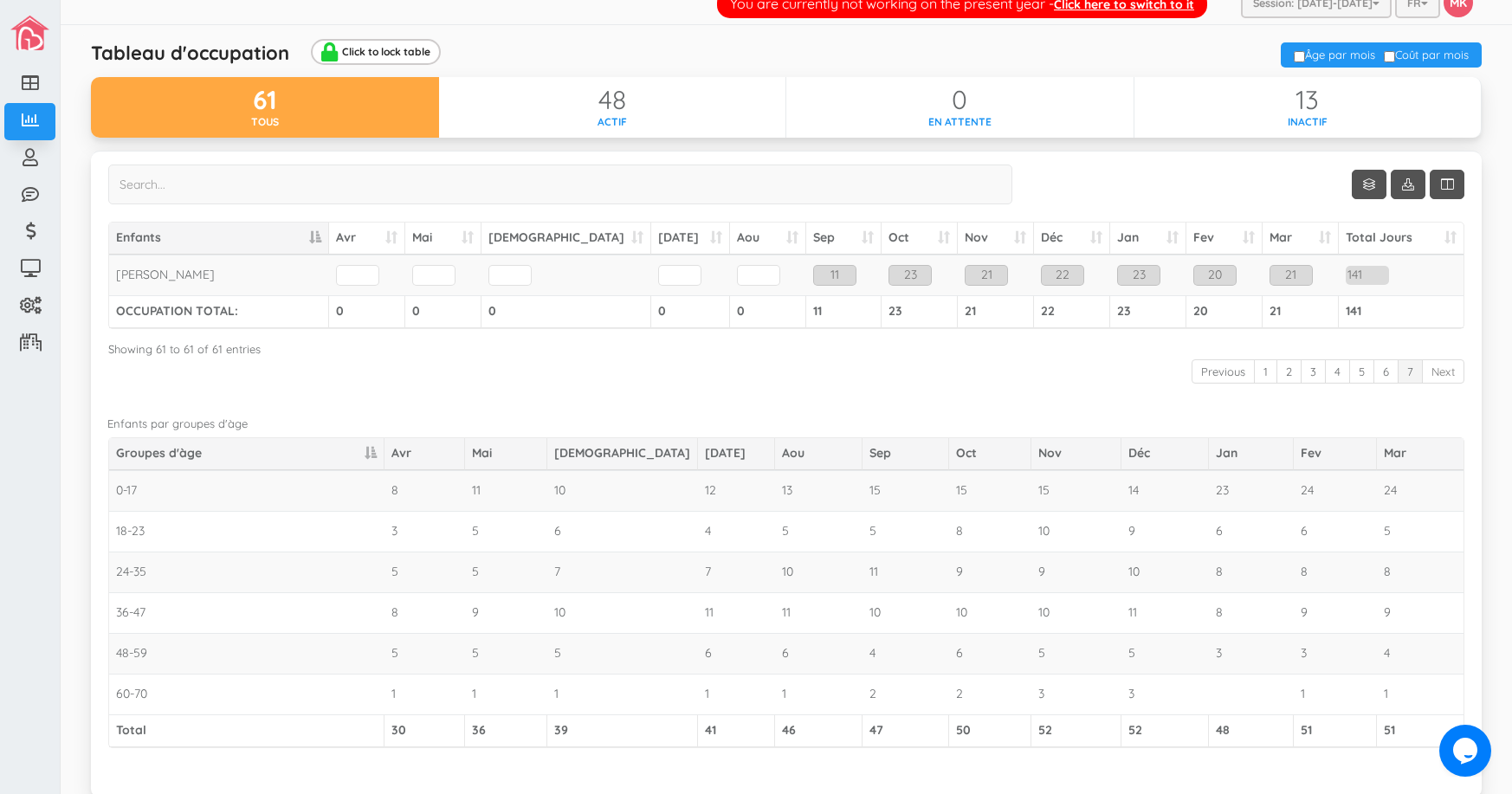
scroll to position [8, 0]
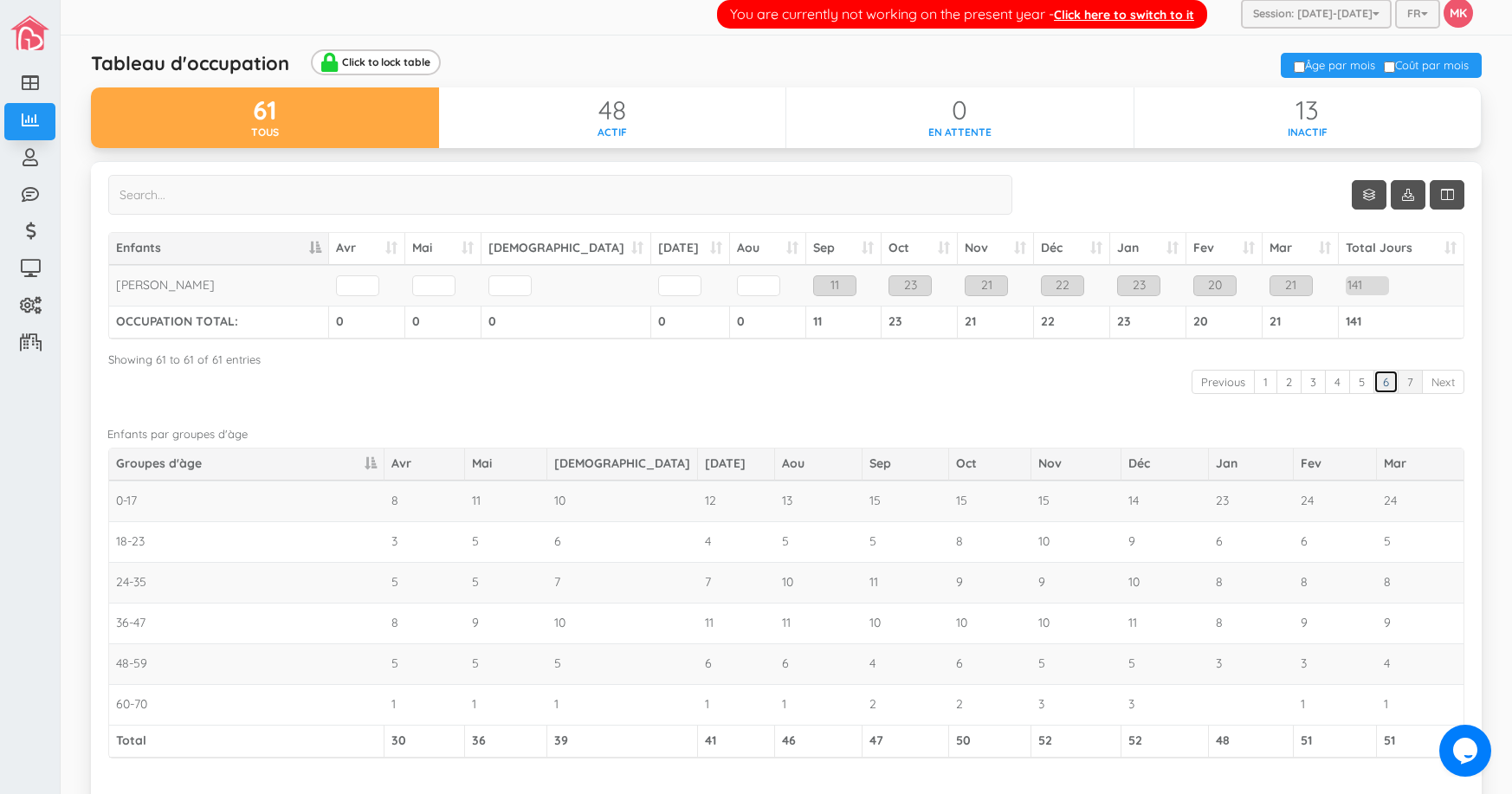
click at [1374, 383] on link "6" at bounding box center [1386, 383] width 26 height 26
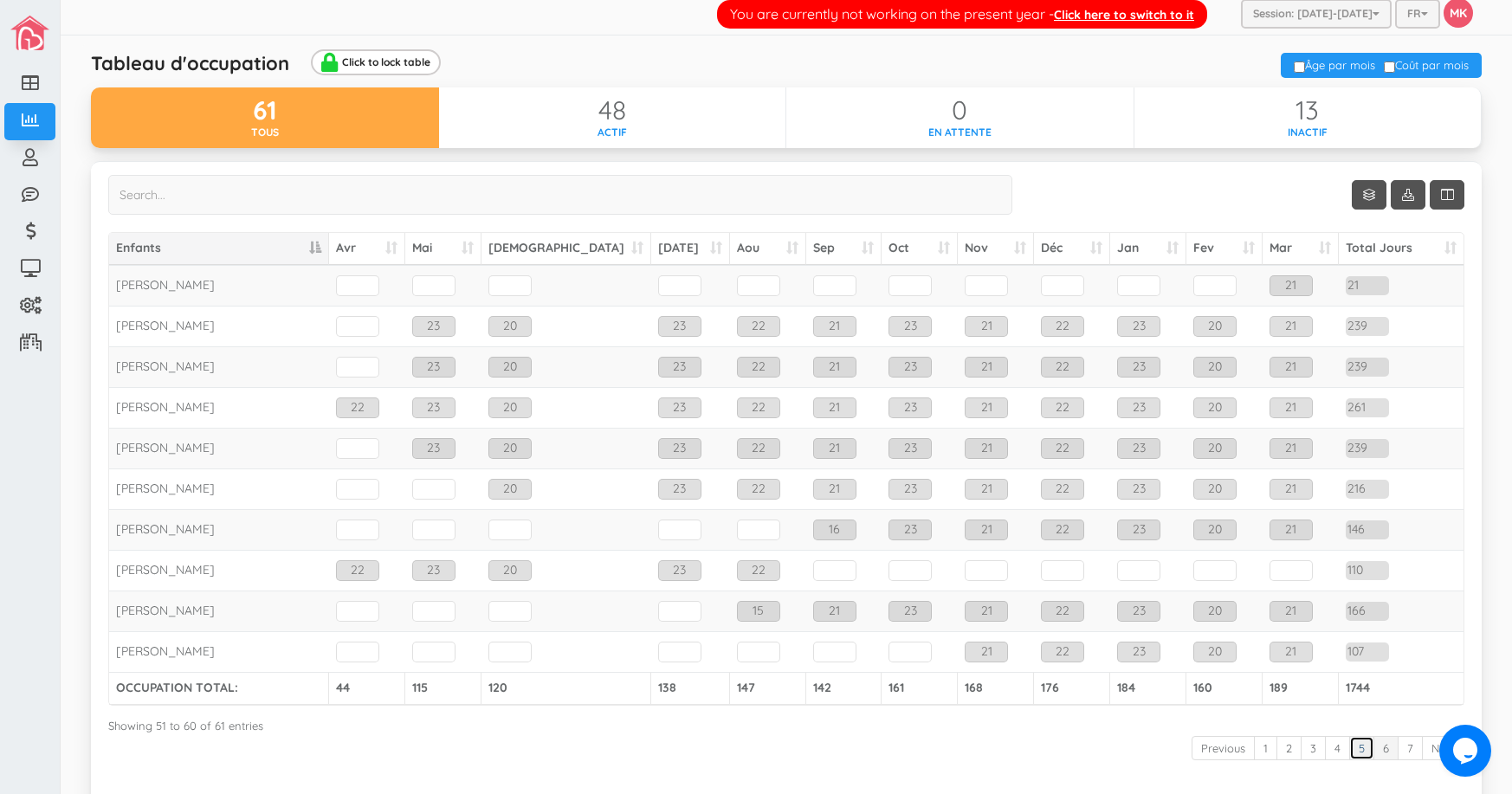
click at [1349, 750] on link "5" at bounding box center [1362, 748] width 26 height 26
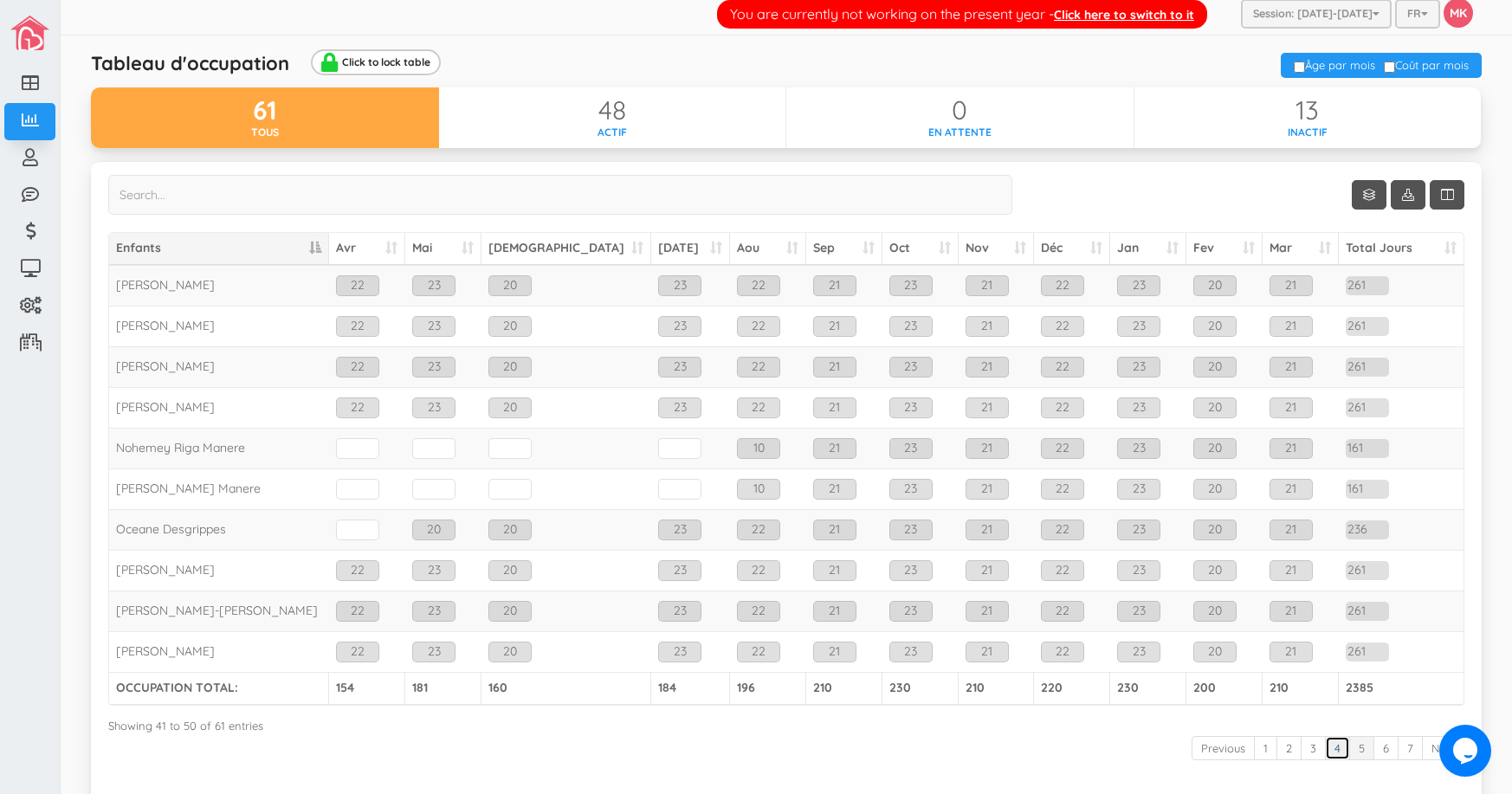
click at [1324, 748] on link "4" at bounding box center [1337, 748] width 26 height 26
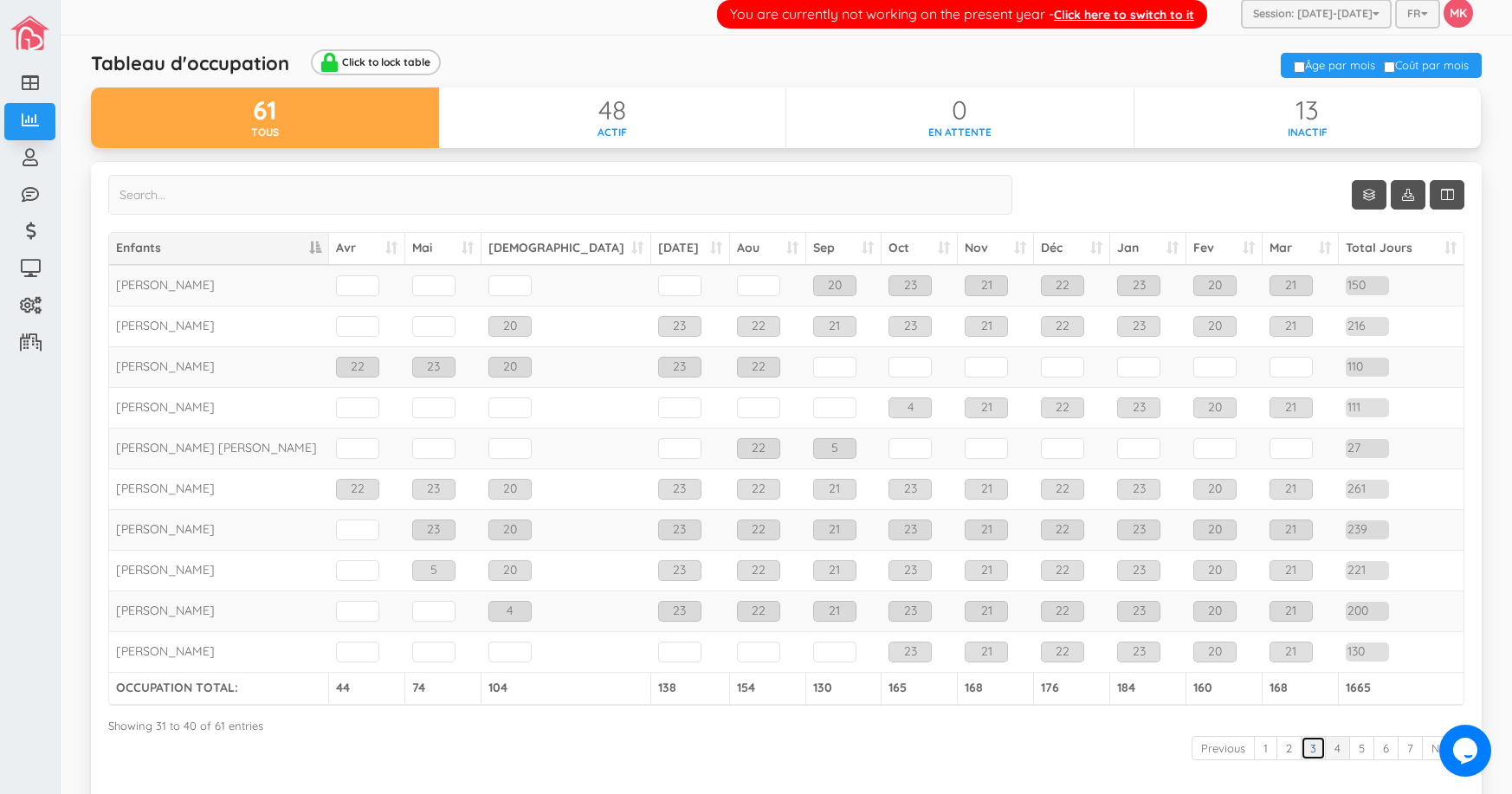
click at [1301, 748] on link "3" at bounding box center [1313, 748] width 26 height 26
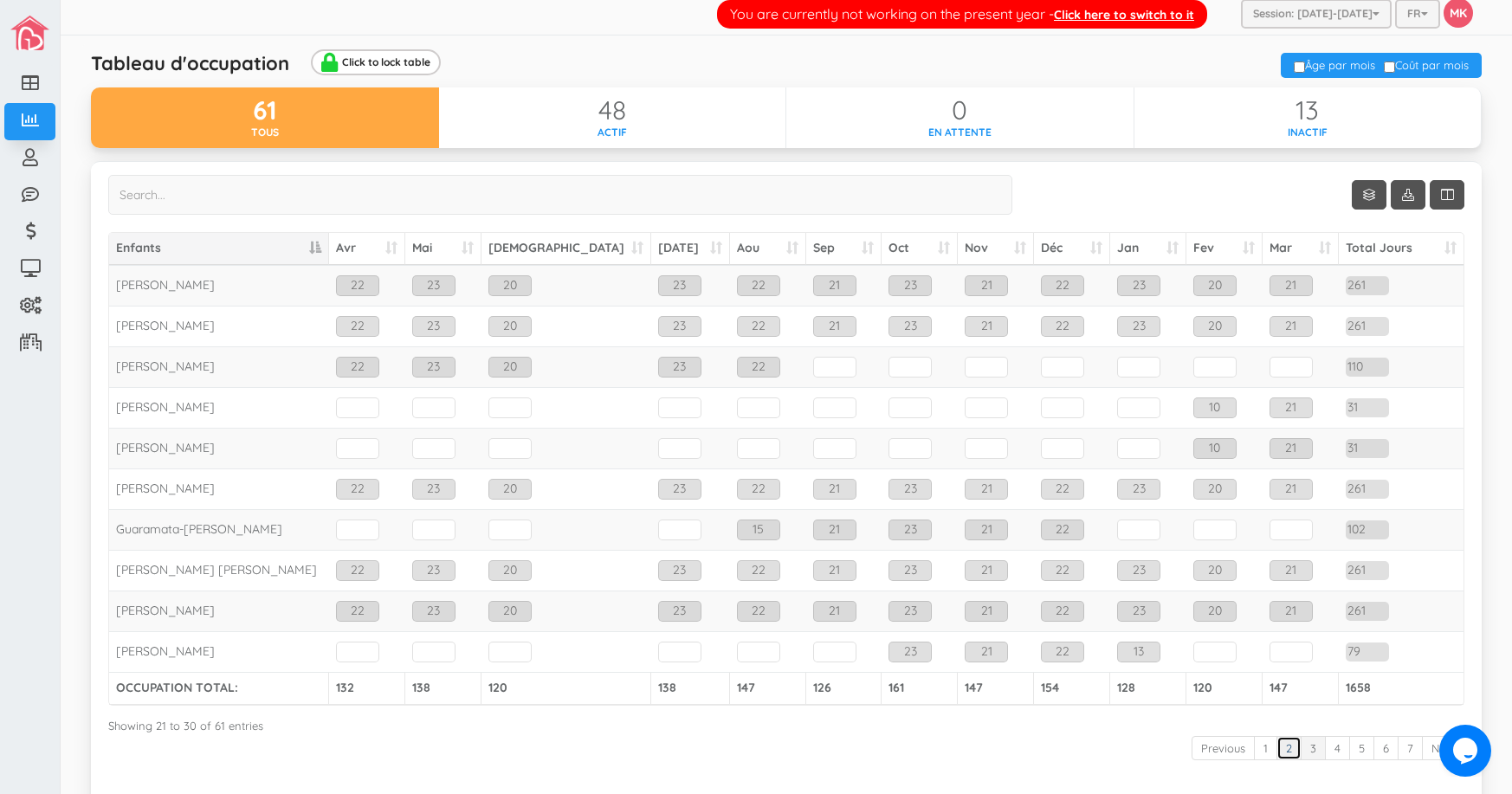
click at [1278, 745] on link "2" at bounding box center [1289, 748] width 26 height 26
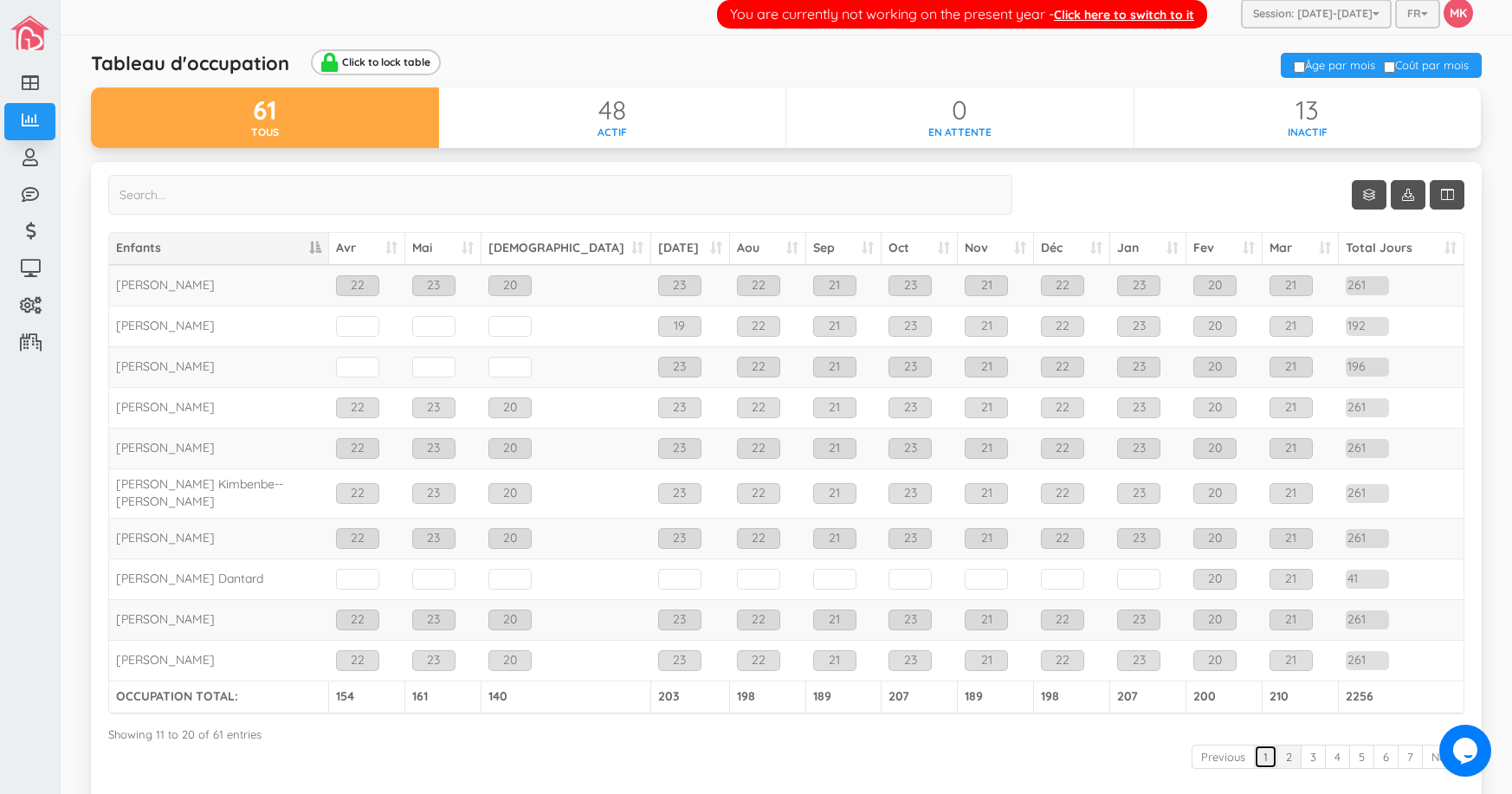
click at [1254, 745] on link "1" at bounding box center [1265, 758] width 24 height 26
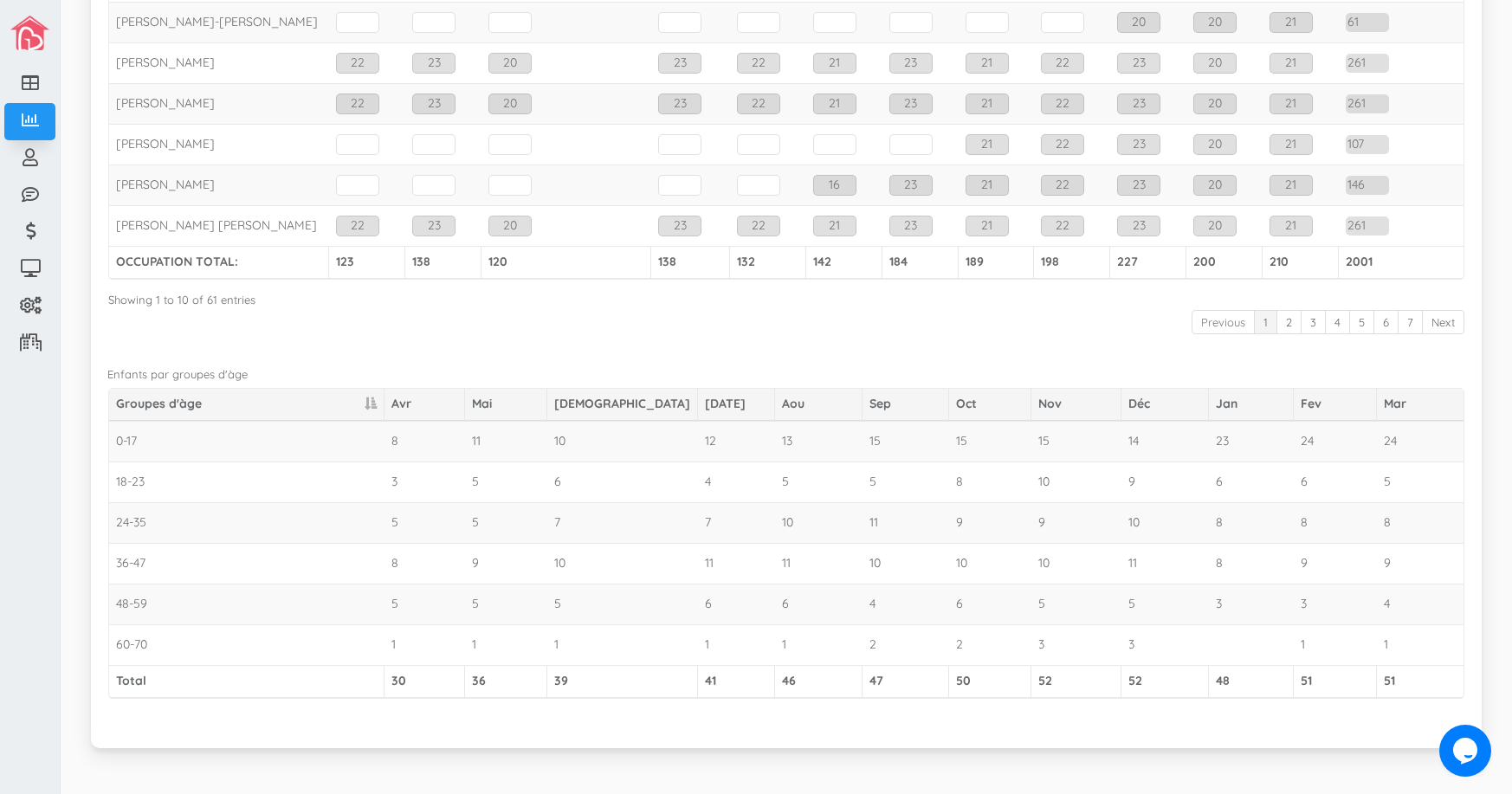
scroll to position [441, 0]
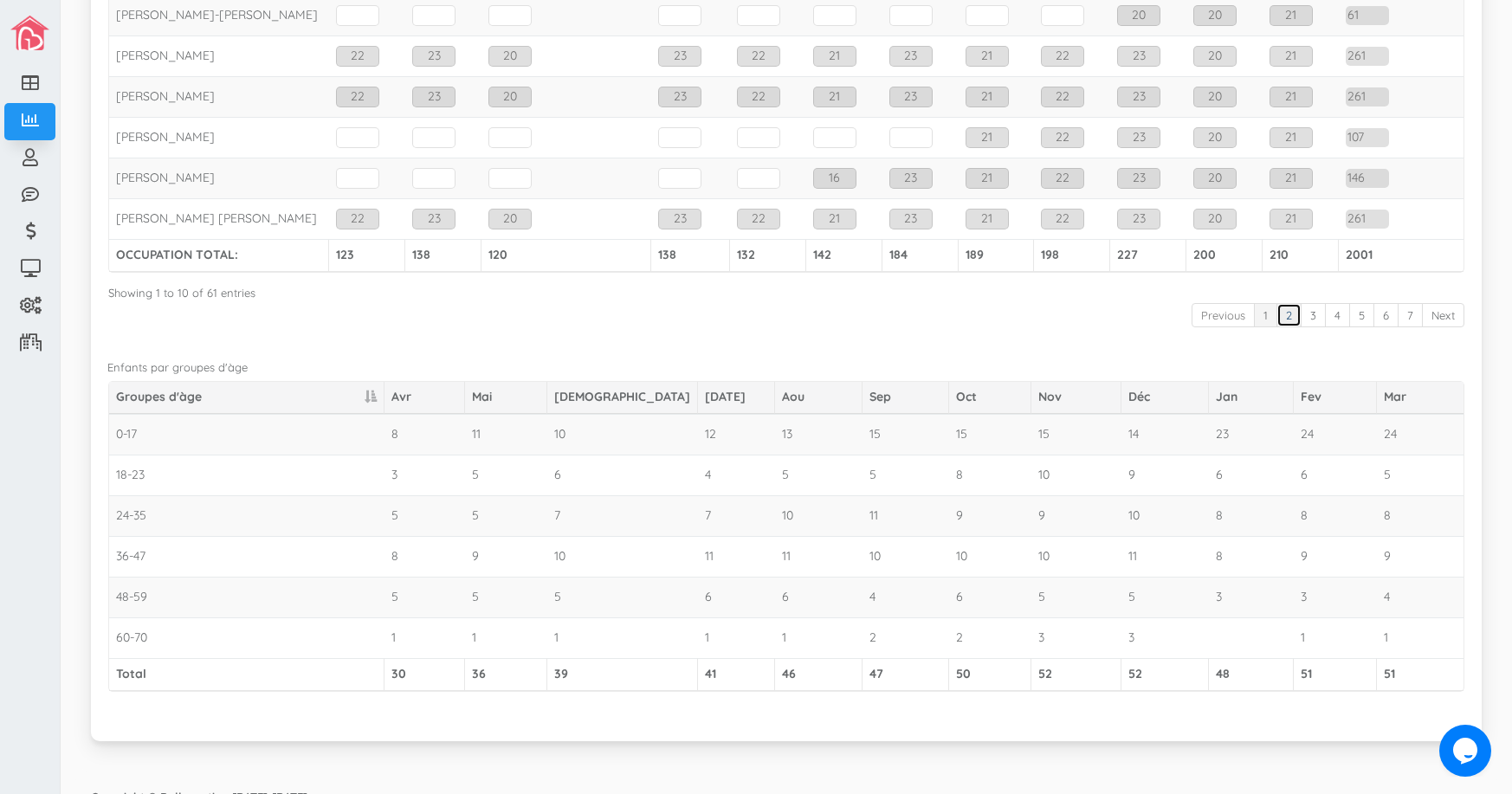
click at [1276, 312] on link "2" at bounding box center [1289, 315] width 26 height 26
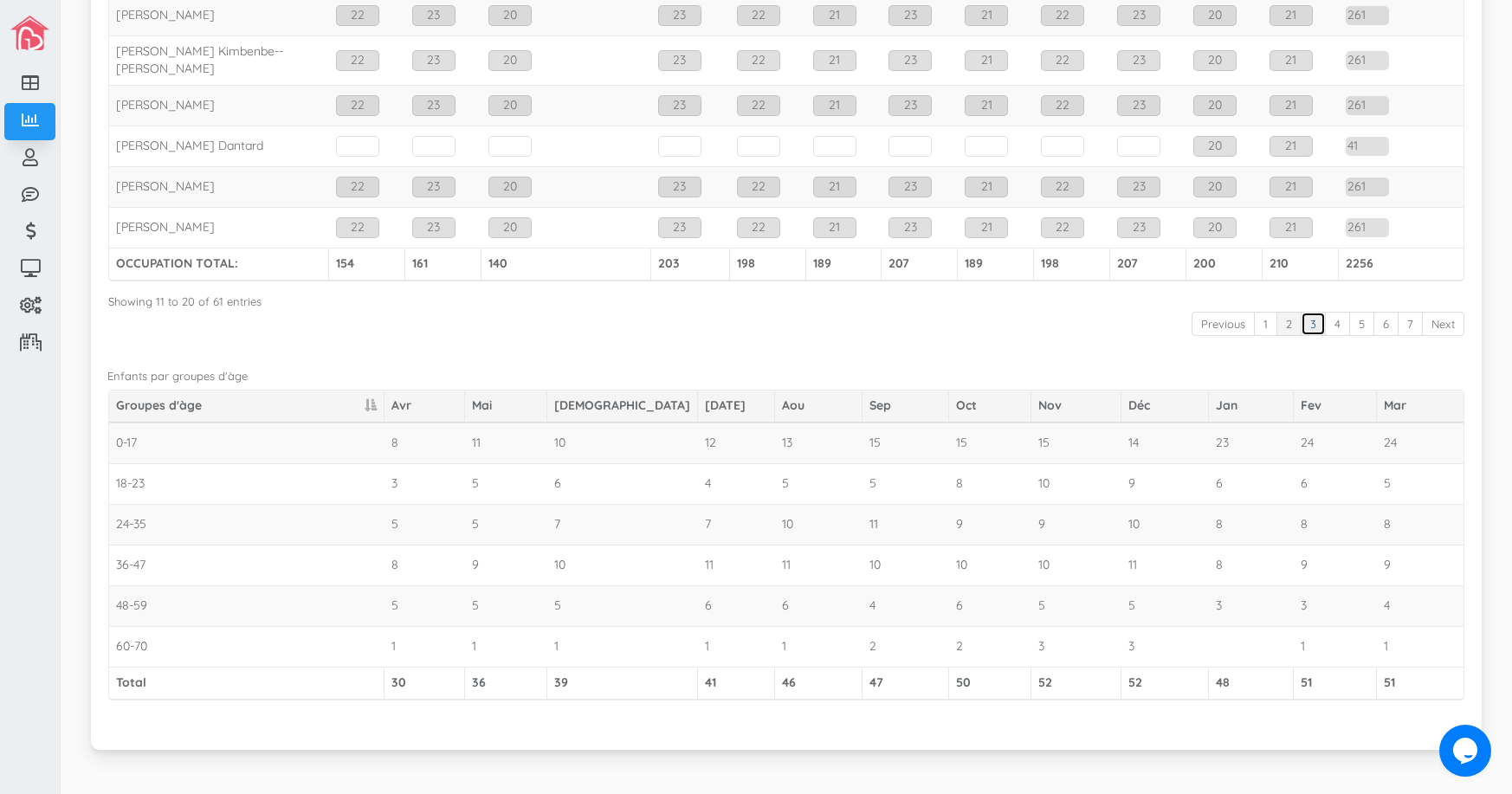
click at [1301, 322] on link "3" at bounding box center [1313, 325] width 26 height 26
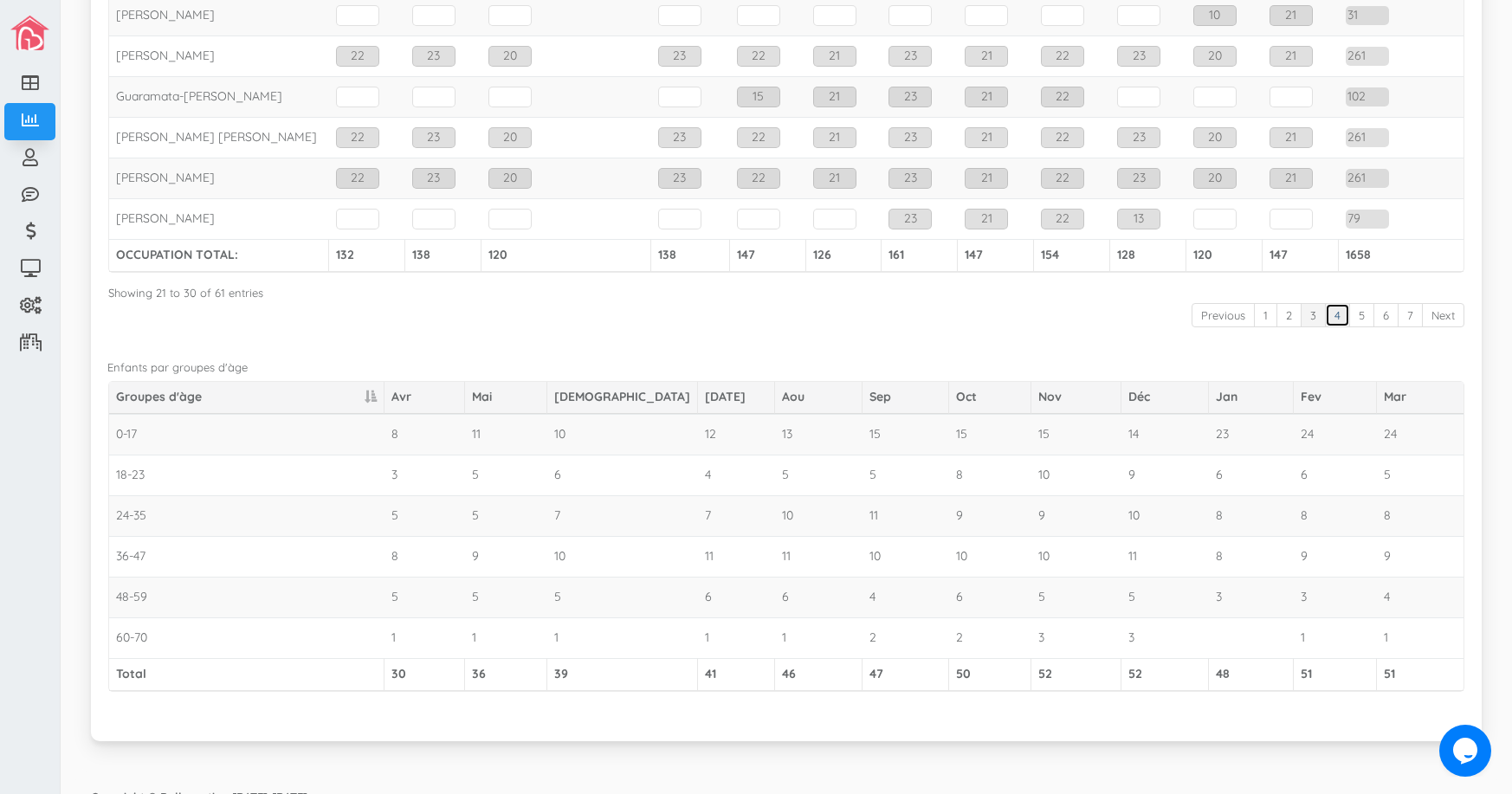
click at [1331, 321] on link "4" at bounding box center [1337, 315] width 26 height 26
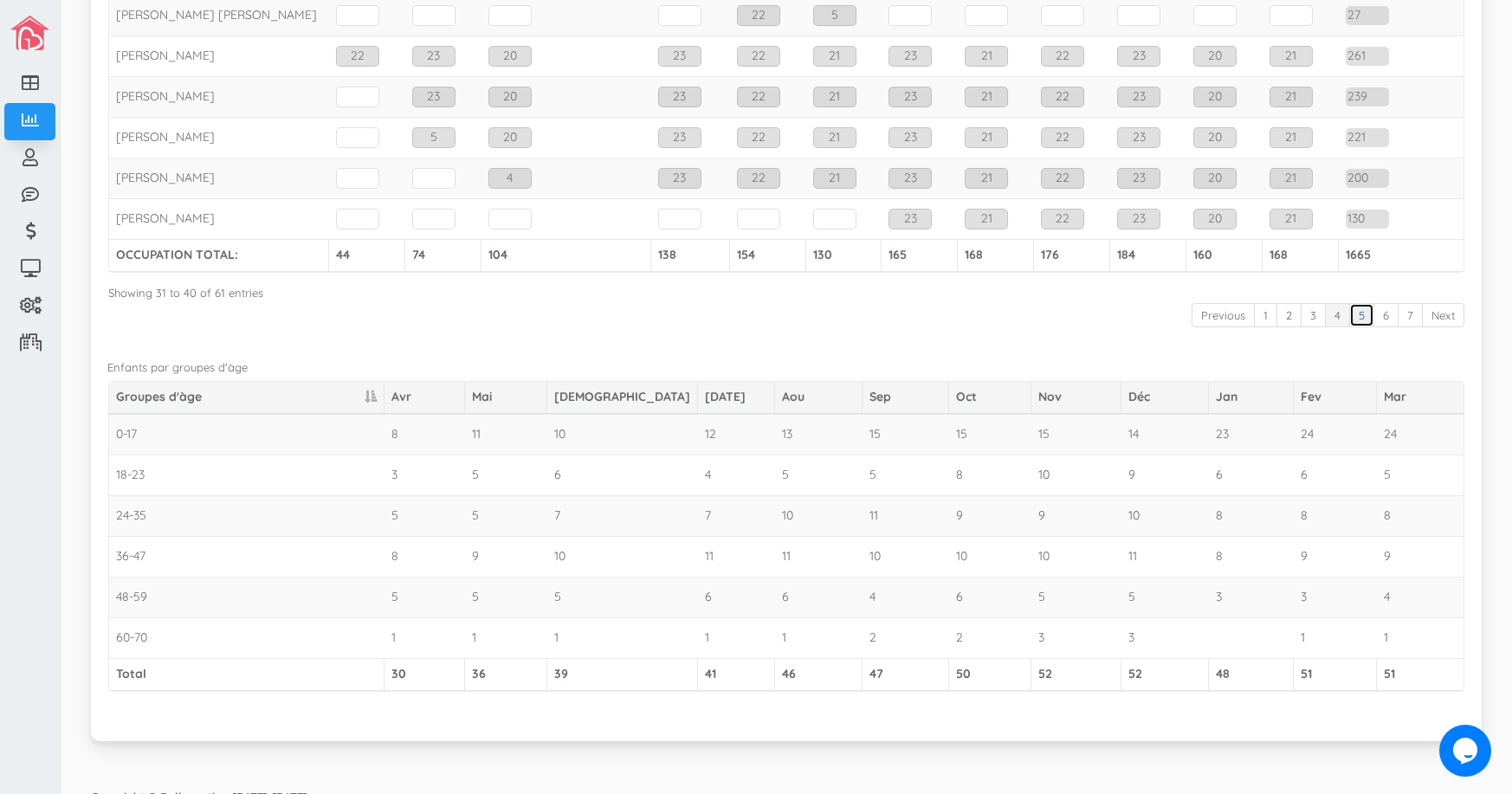
click at [1349, 320] on link "5" at bounding box center [1362, 315] width 26 height 26
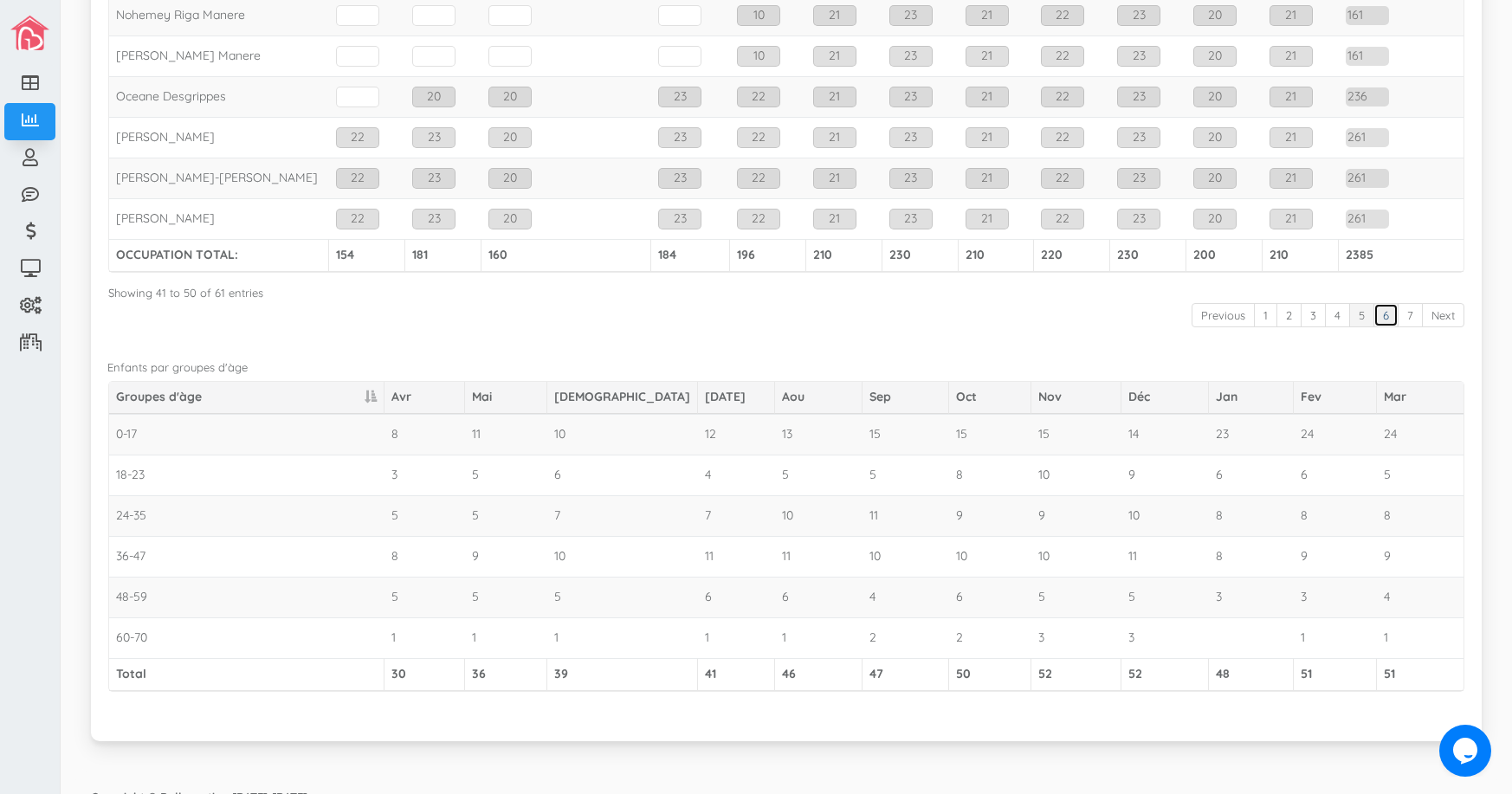
click at [1374, 319] on link "6" at bounding box center [1386, 315] width 26 height 26
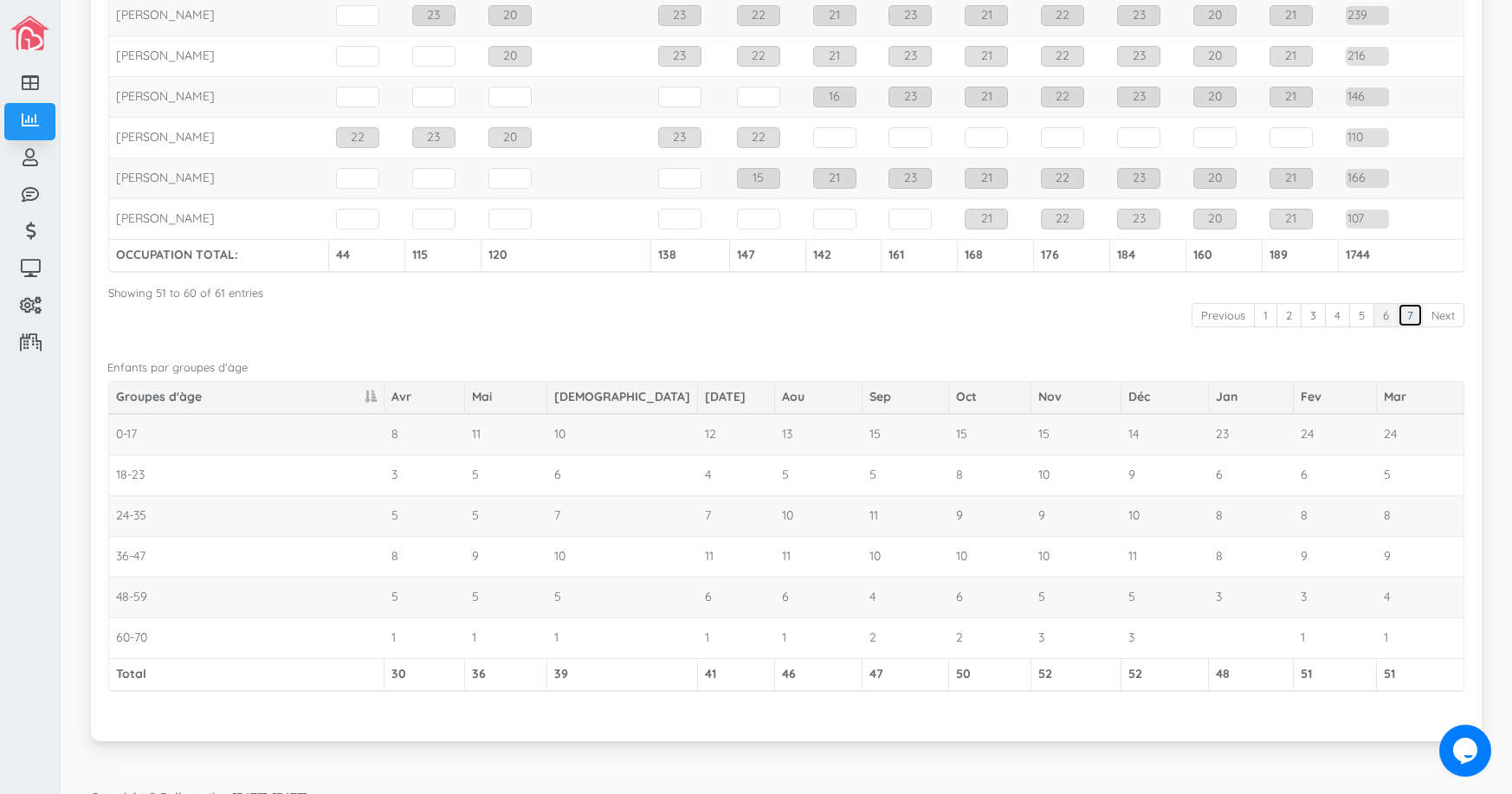
click at [1397, 319] on link "7" at bounding box center [1410, 315] width 26 height 26
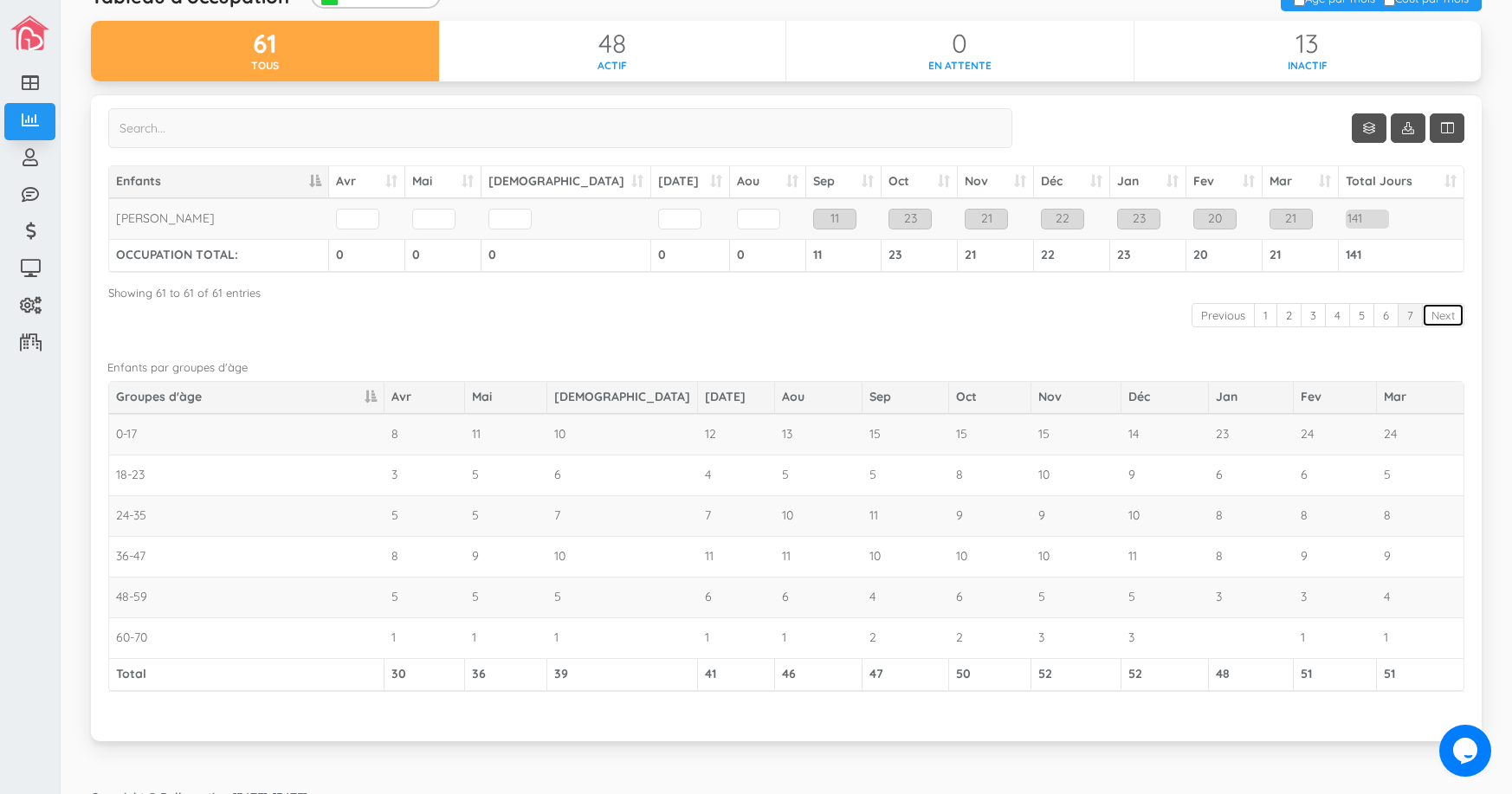
click at [1436, 321] on link "Next" at bounding box center [1443, 315] width 43 height 26
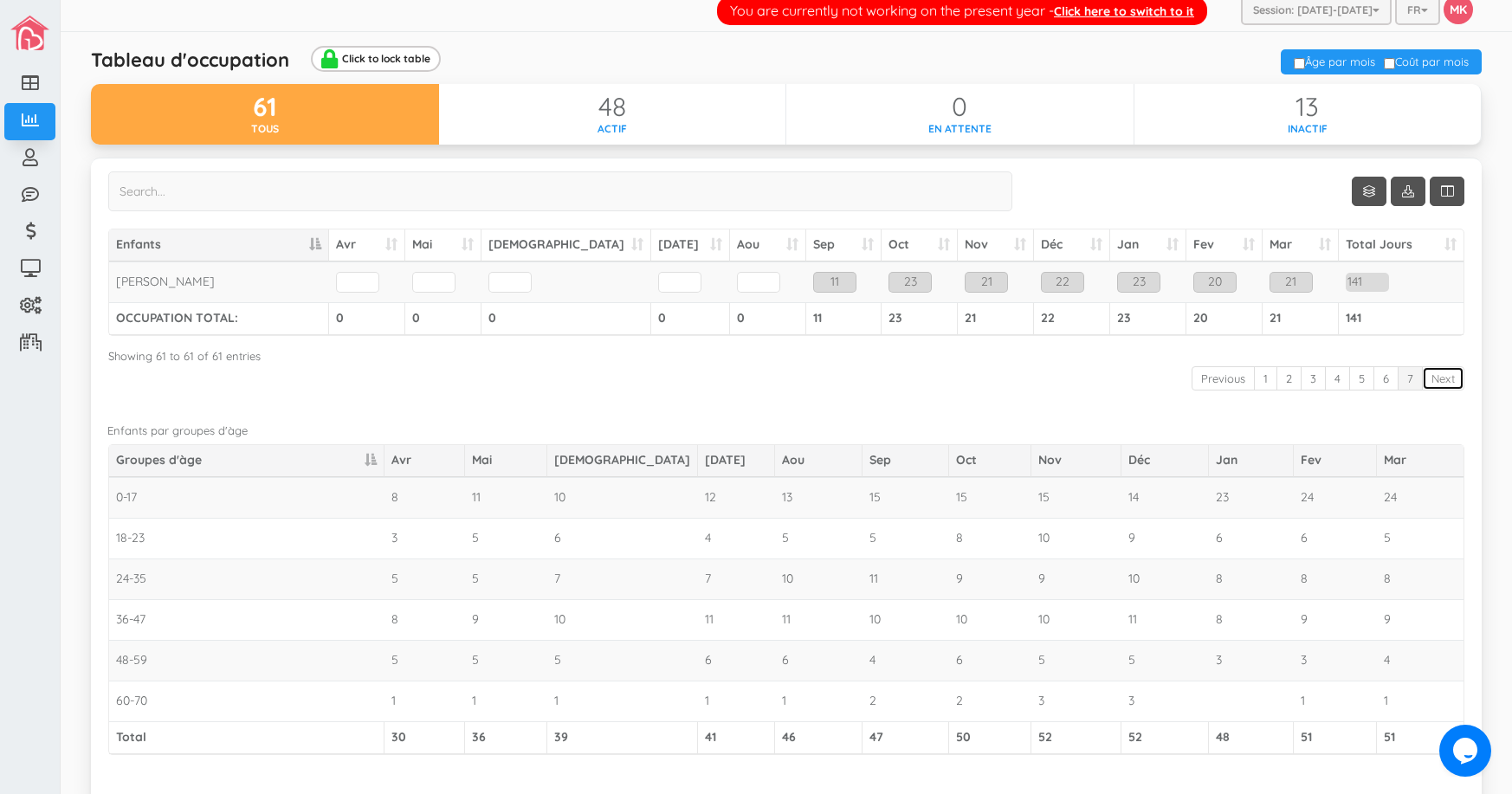
scroll to position [0, 0]
